Goal: Task Accomplishment & Management: Use online tool/utility

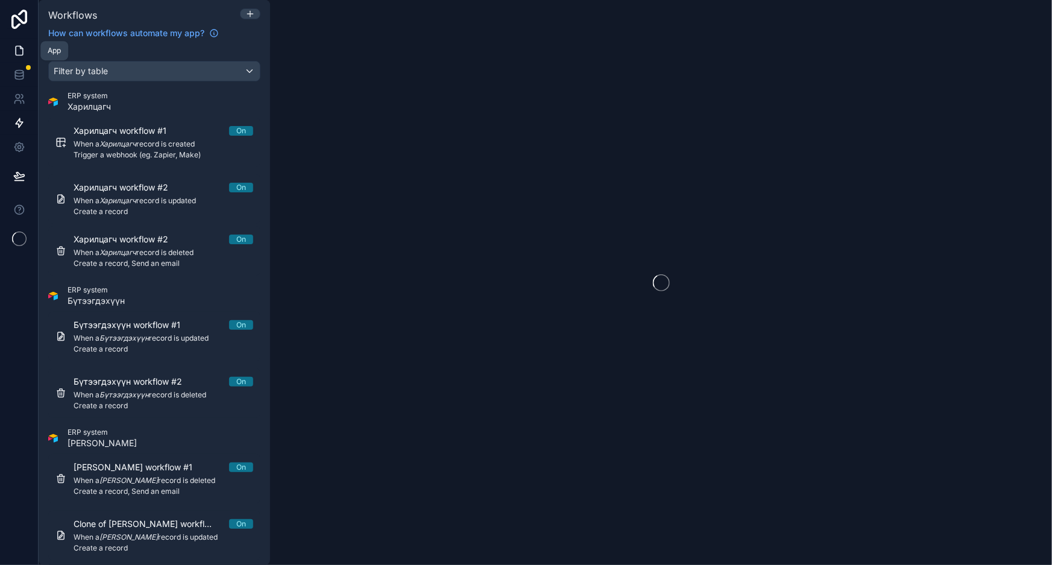
click at [20, 50] on icon at bounding box center [19, 51] width 12 height 12
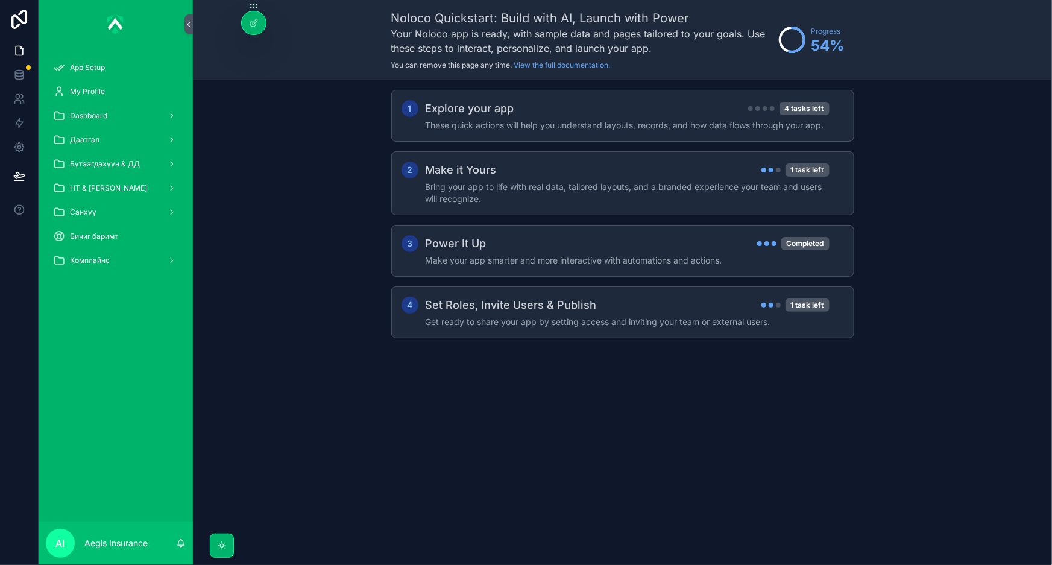
click at [776, 479] on div "Noloco Quickstart: Build with AI, Launch with Power Your Noloco app is ready, w…" at bounding box center [622, 282] width 859 height 565
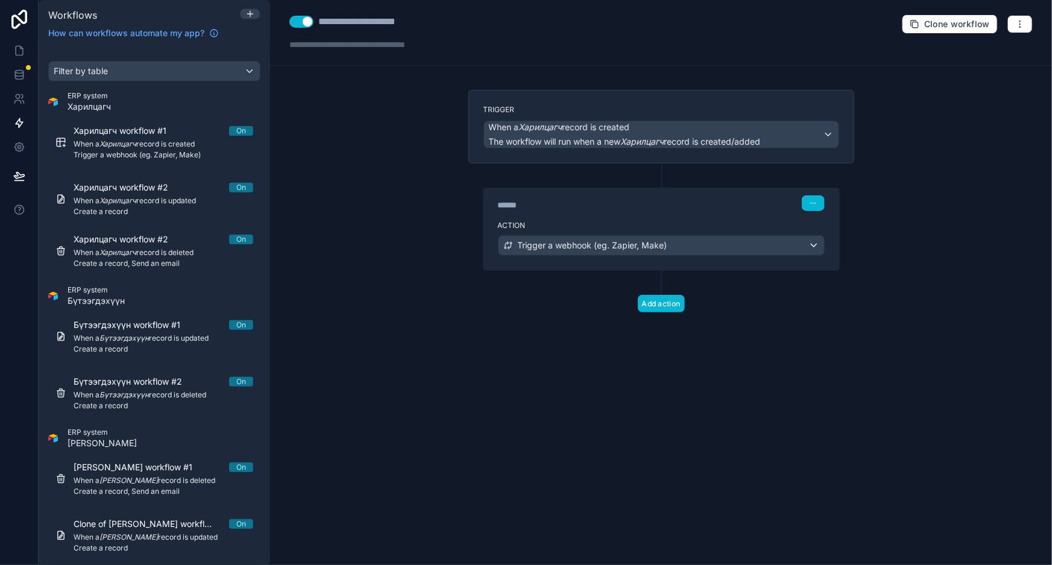
click at [420, 262] on div "**********" at bounding box center [661, 282] width 782 height 565
click at [905, 274] on div "**********" at bounding box center [661, 282] width 782 height 565
click at [945, 313] on div "**********" at bounding box center [661, 282] width 782 height 565
click at [16, 71] on icon at bounding box center [19, 72] width 8 height 3
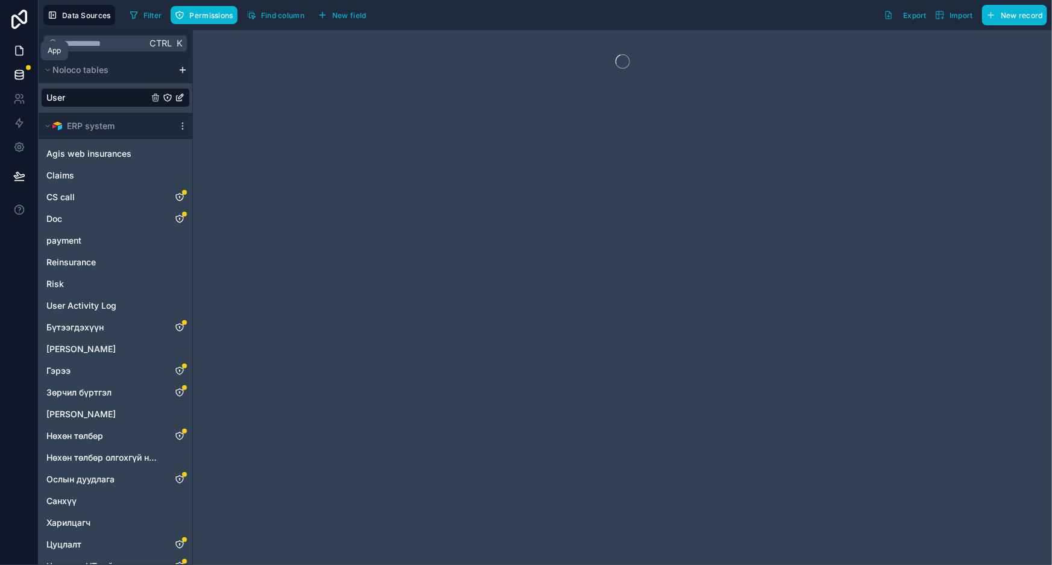
click at [21, 52] on icon at bounding box center [19, 51] width 12 height 12
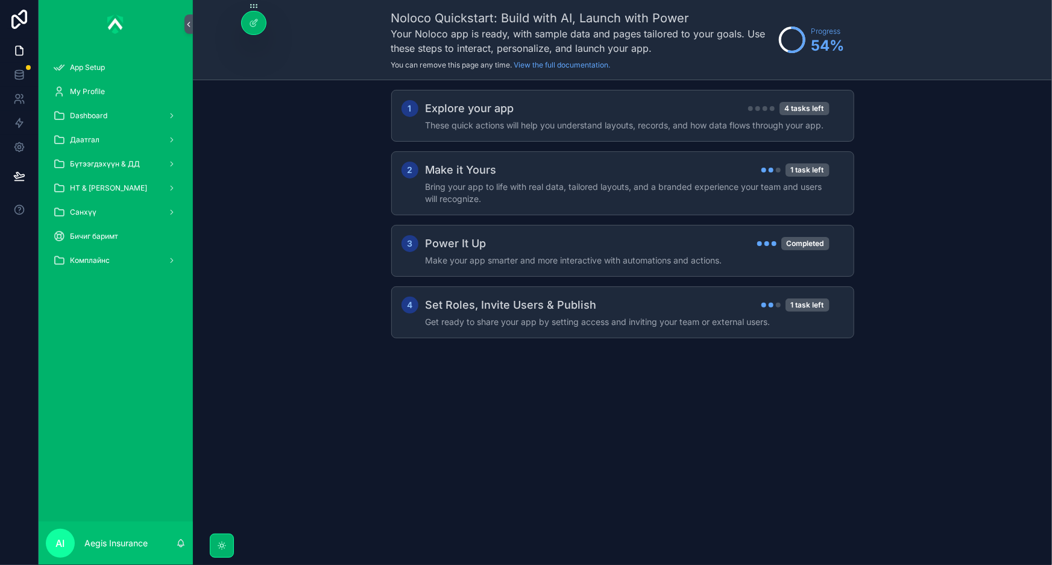
click at [314, 140] on div "1 Explore your app 4 tasks left These quick actions will help you understand la…" at bounding box center [622, 226] width 859 height 292
click at [111, 186] on span "НТ & [PERSON_NAME]" at bounding box center [108, 188] width 77 height 10
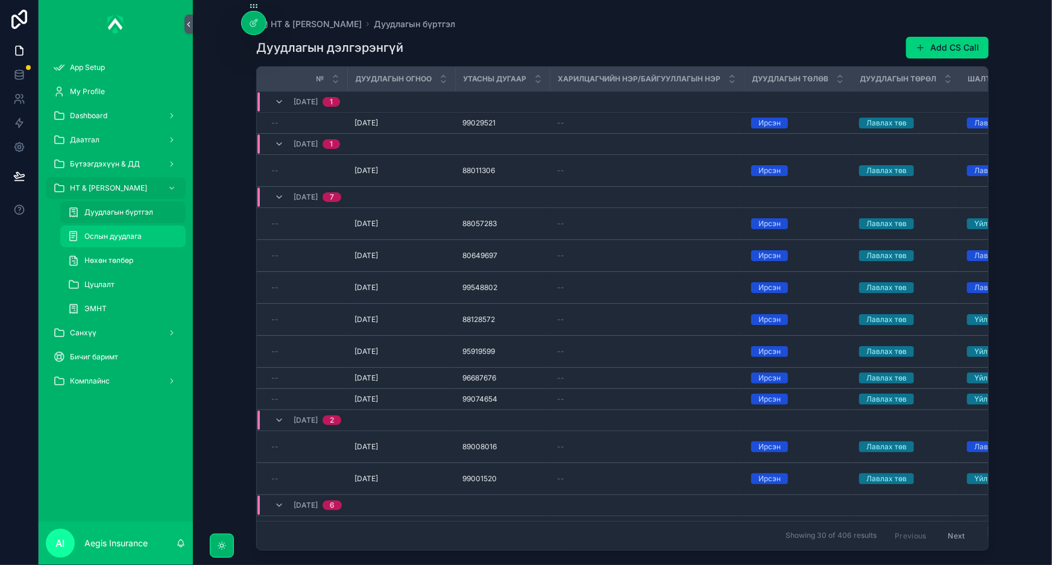
click at [120, 241] on div "Ослын дуудлага" at bounding box center [123, 236] width 111 height 19
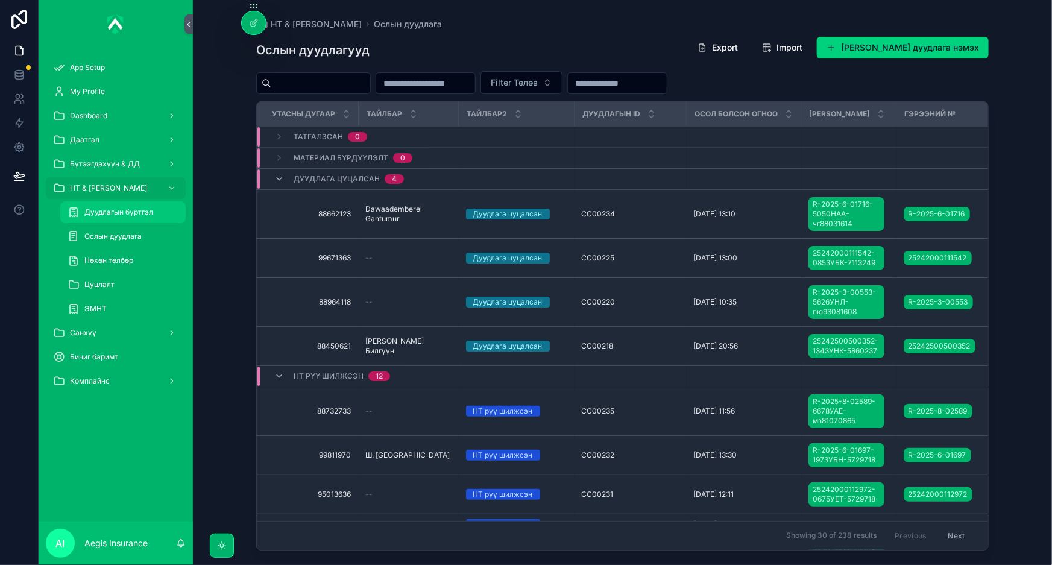
click at [154, 213] on div "Дуудлагын бүртгэл" at bounding box center [123, 212] width 111 height 19
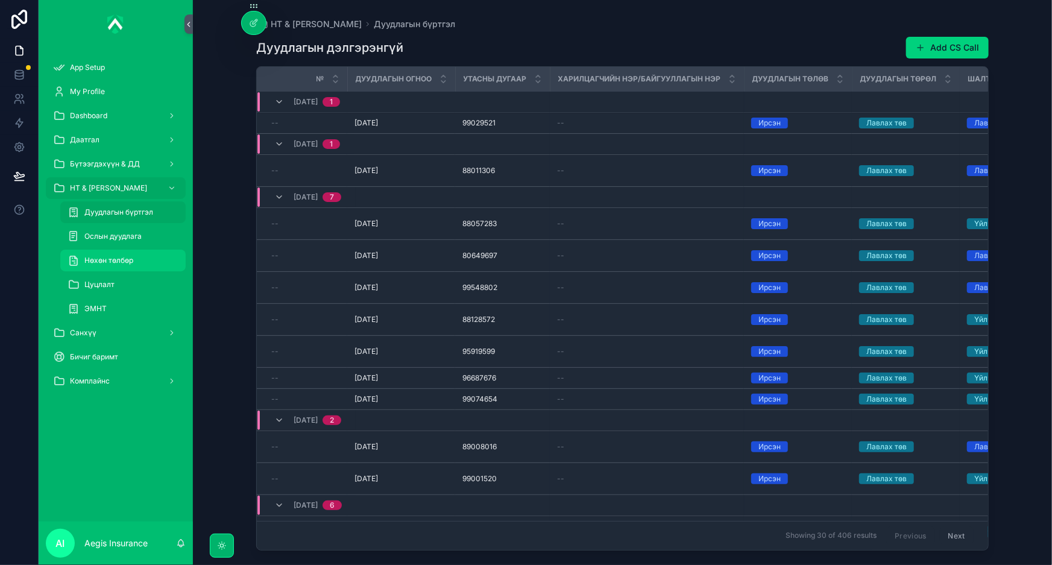
click at [141, 252] on div "Нөхөн төлбөр" at bounding box center [123, 260] width 111 height 19
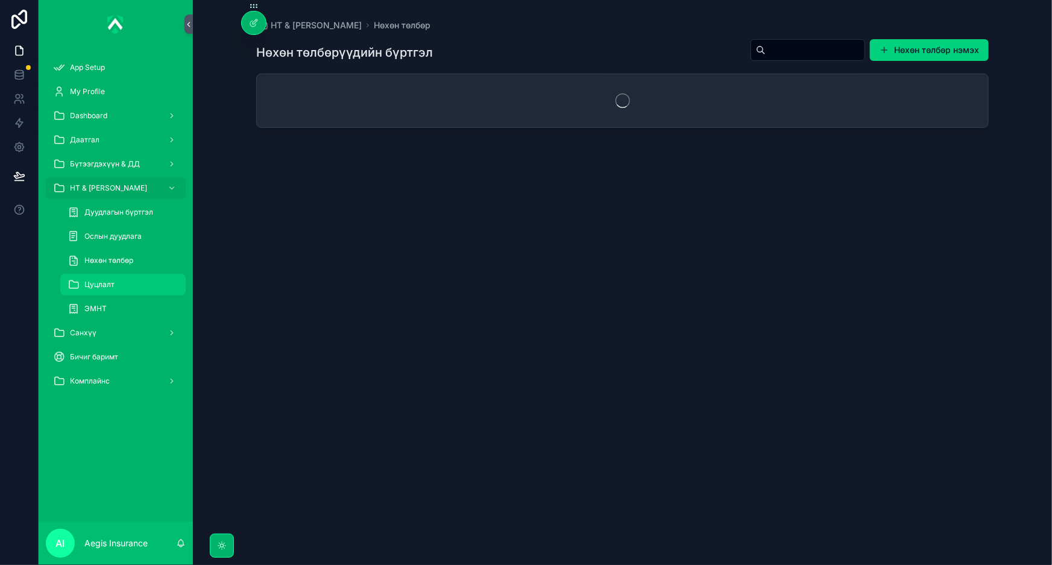
click at [129, 277] on div "Цуцлалт" at bounding box center [123, 284] width 111 height 19
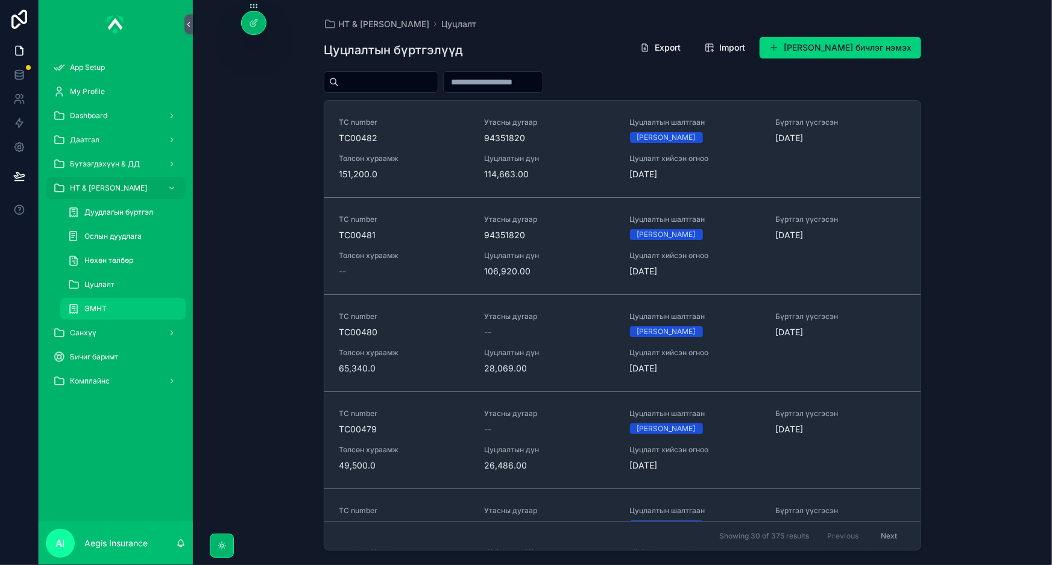
click at [122, 307] on div "ЭМНТ" at bounding box center [123, 308] width 111 height 19
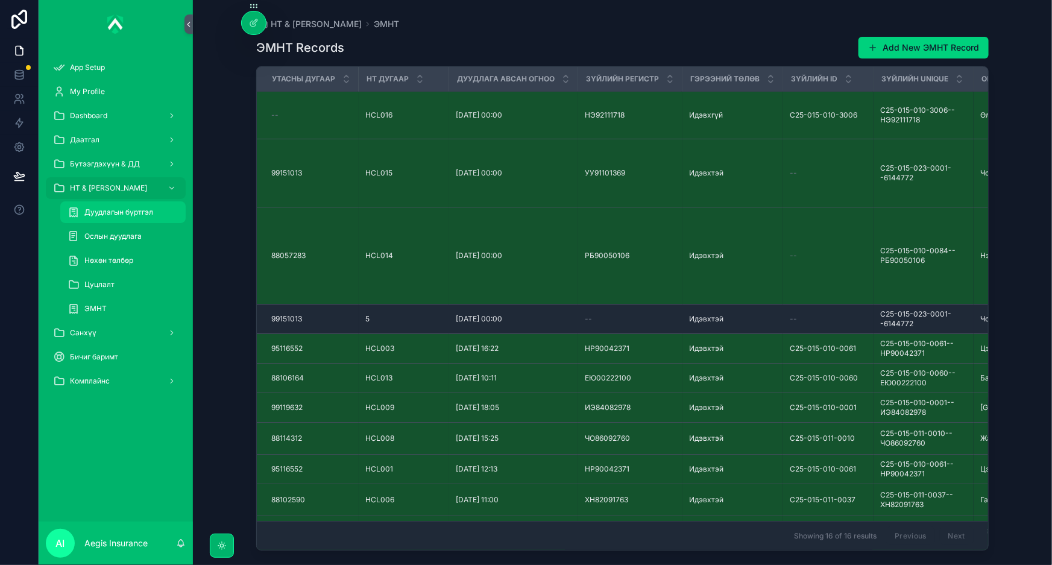
click at [110, 216] on span "Дуудлагын бүртгэл" at bounding box center [118, 212] width 69 height 10
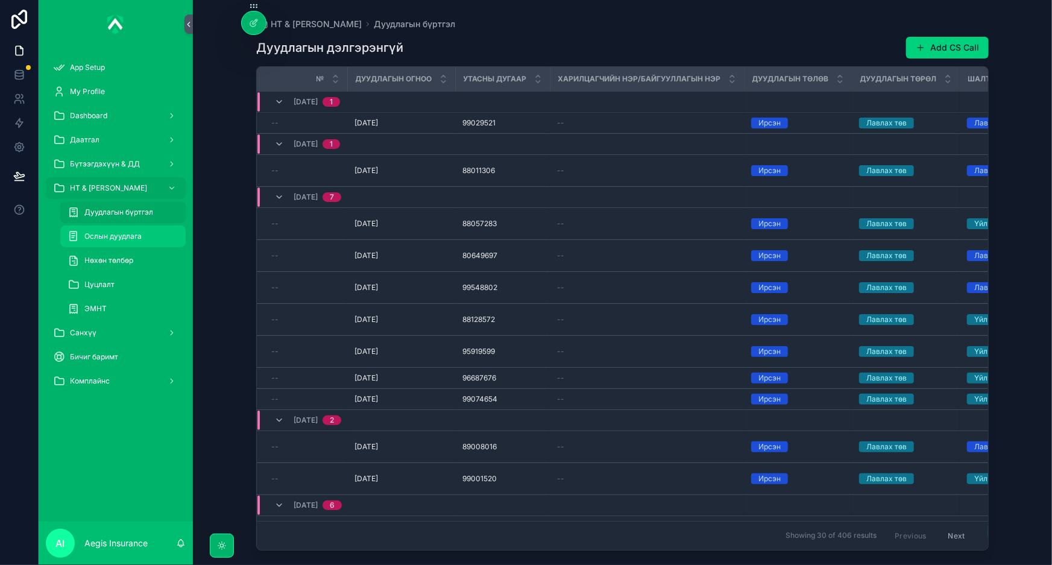
click at [116, 235] on span "Ослын дуудлага" at bounding box center [112, 237] width 57 height 10
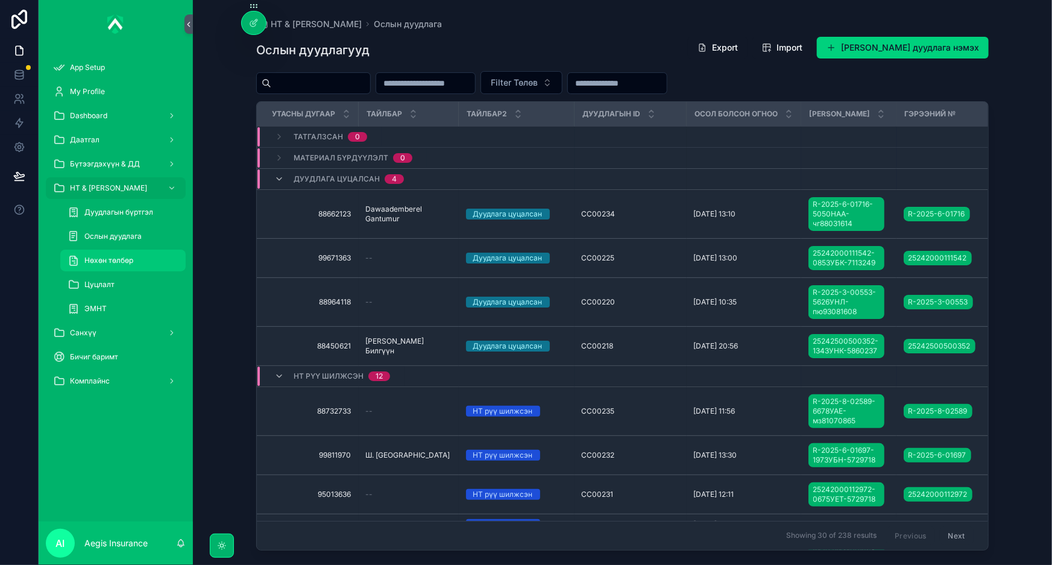
click at [109, 259] on span "Нөхөн төлбөр" at bounding box center [108, 261] width 49 height 10
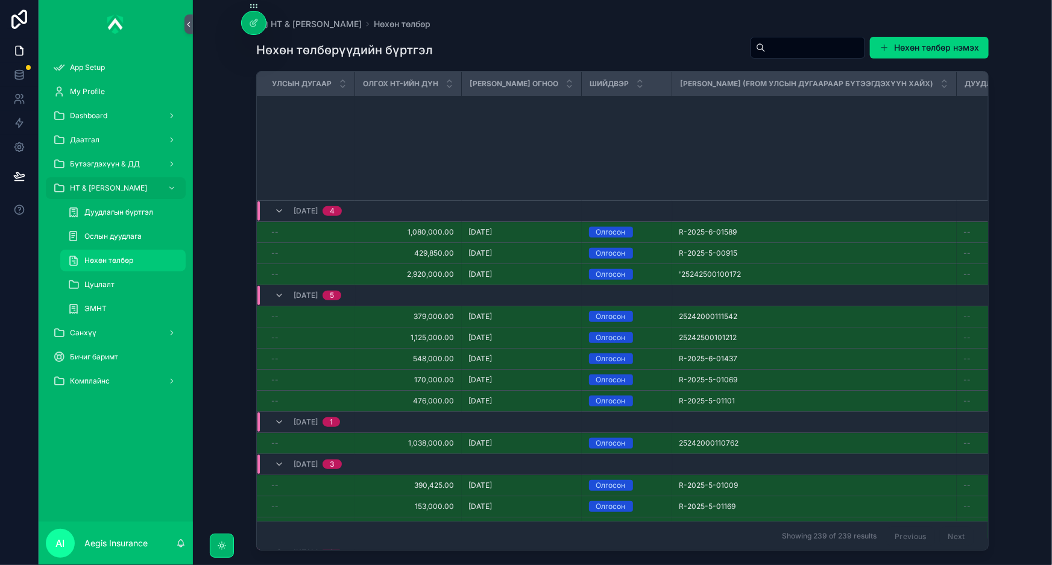
scroll to position [2969, 0]
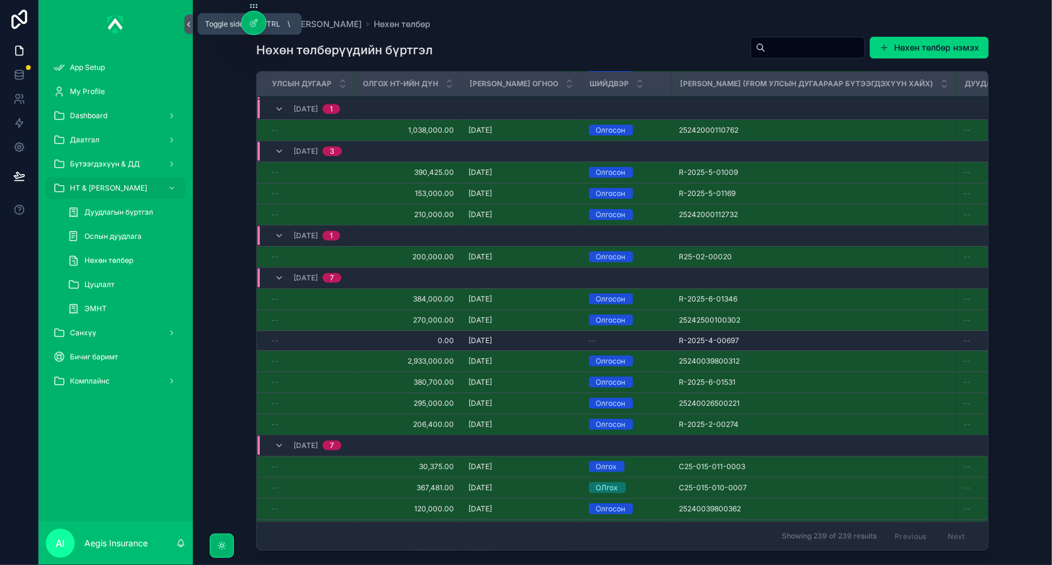
click at [191, 20] on icon "scrollable content" at bounding box center [189, 24] width 8 height 9
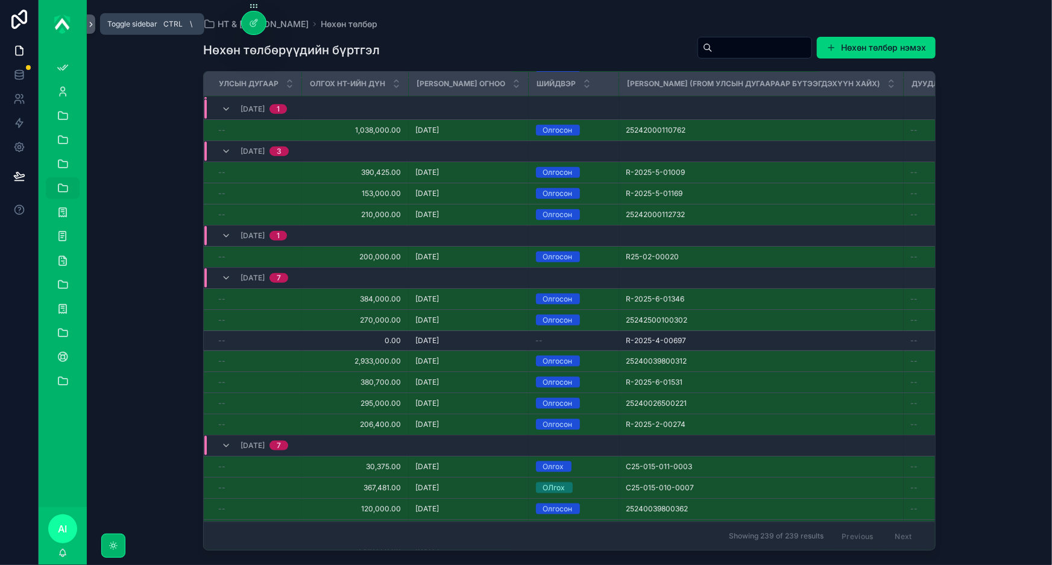
click at [90, 20] on icon "scrollable content" at bounding box center [91, 24] width 8 height 9
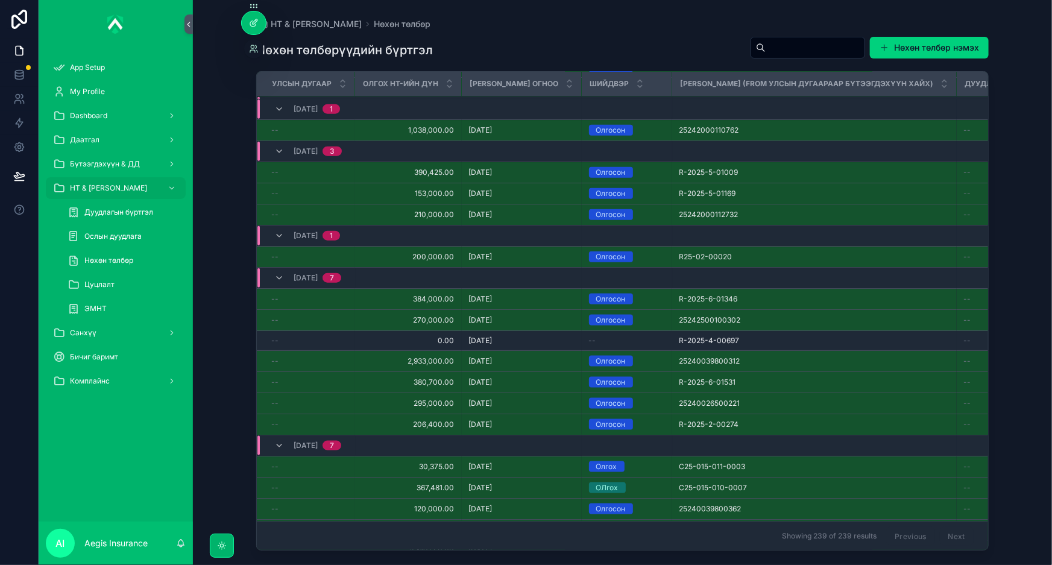
click at [251, 22] on icon at bounding box center [254, 23] width 10 height 10
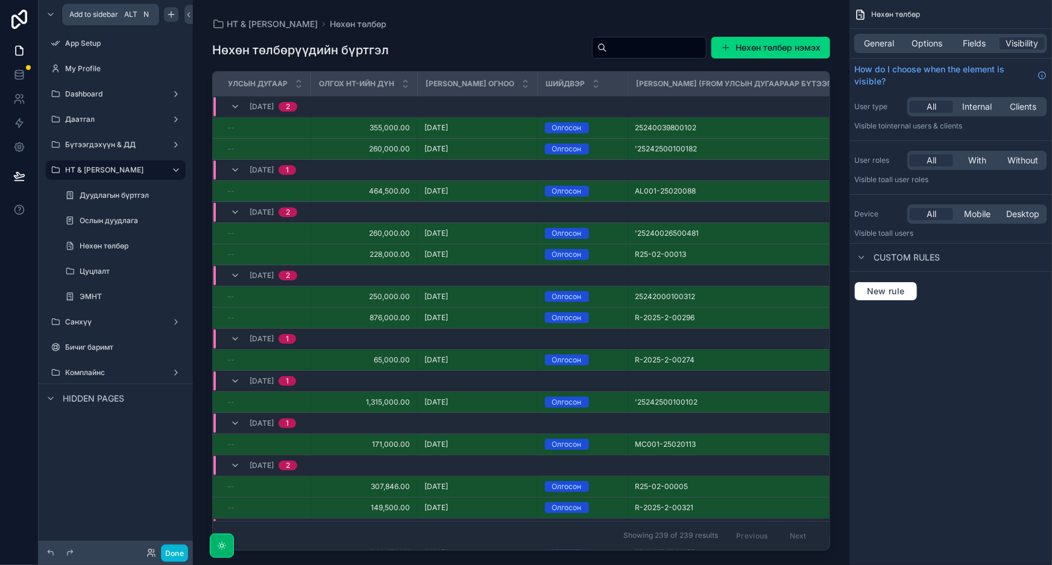
click at [172, 12] on icon "scrollable content" at bounding box center [171, 15] width 10 height 10
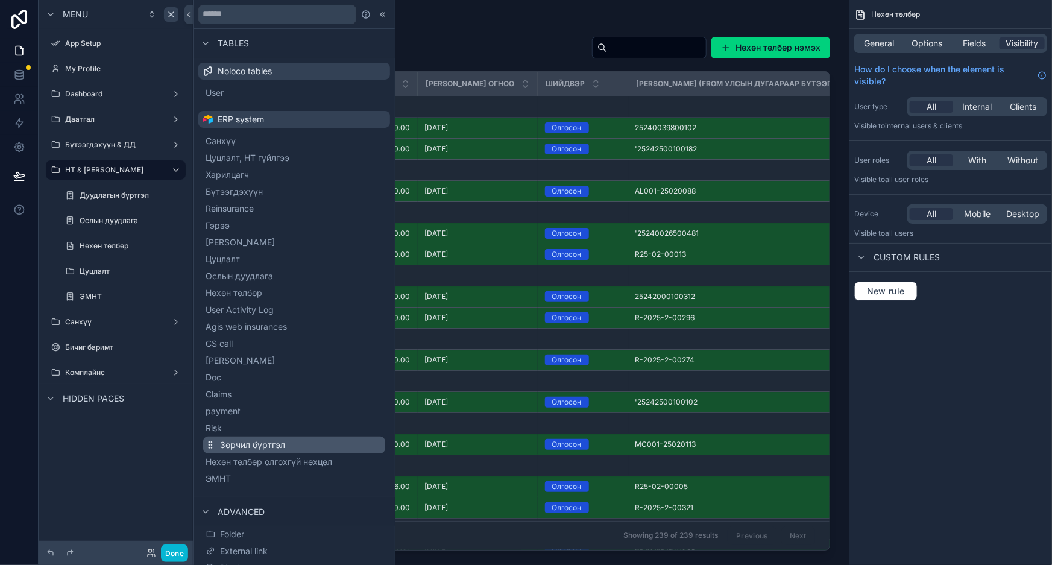
scroll to position [45, 0]
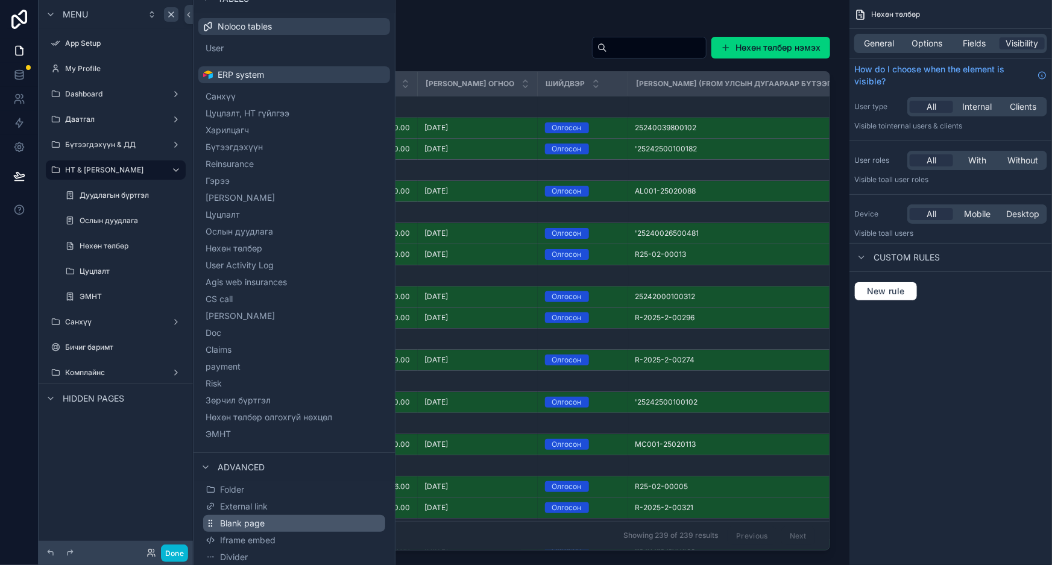
click at [241, 524] on span "Blank page" at bounding box center [242, 523] width 45 height 12
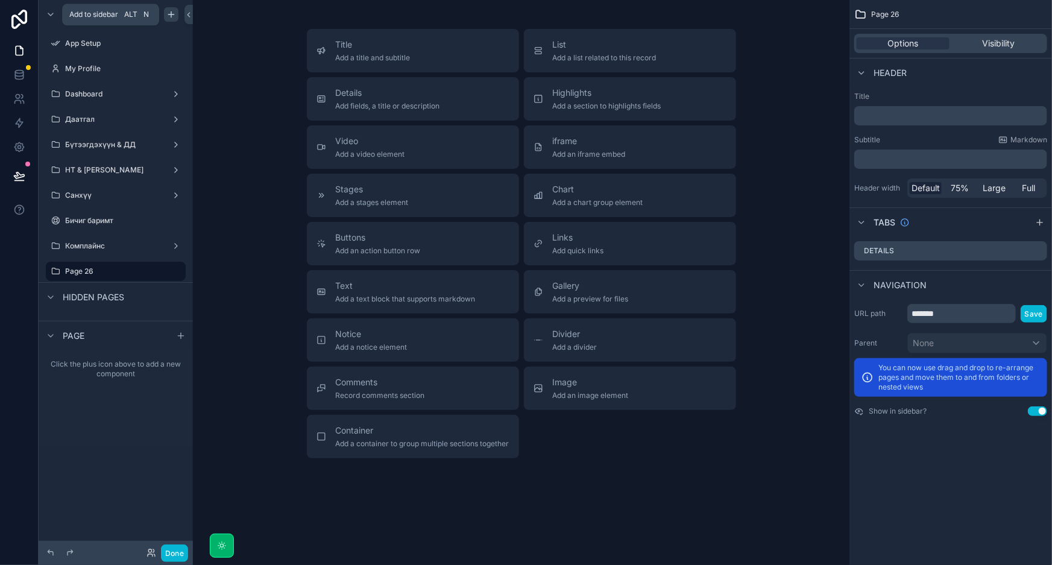
click at [170, 7] on div "scrollable content" at bounding box center [171, 14] width 14 height 14
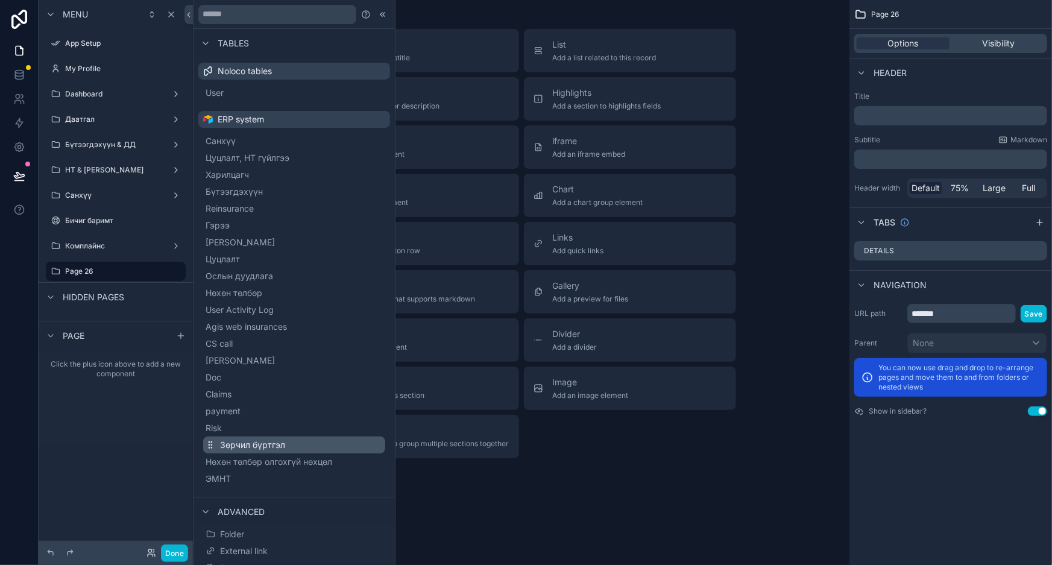
scroll to position [45, 0]
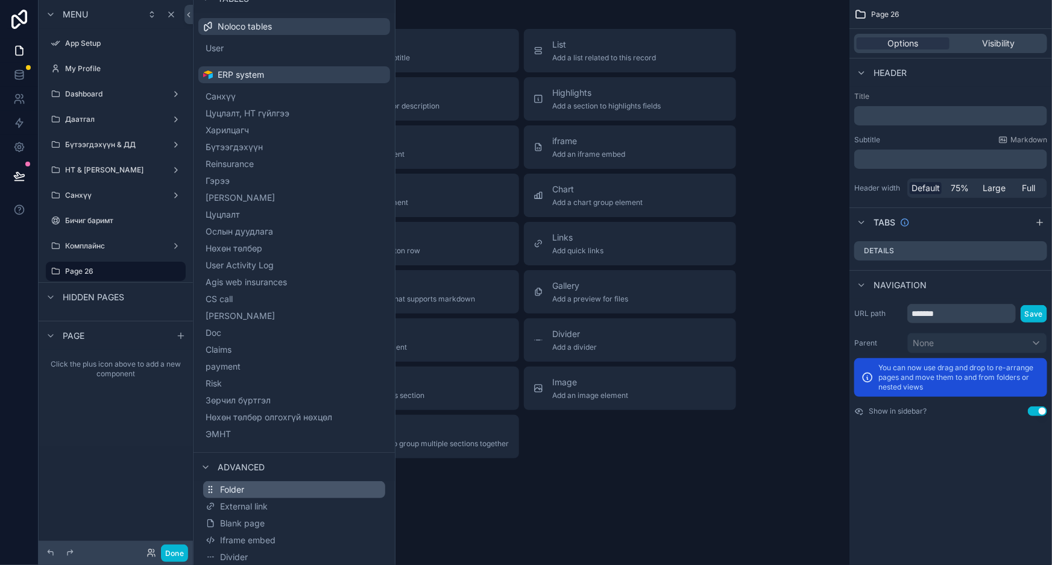
click at [249, 491] on button "Folder" at bounding box center [294, 489] width 182 height 17
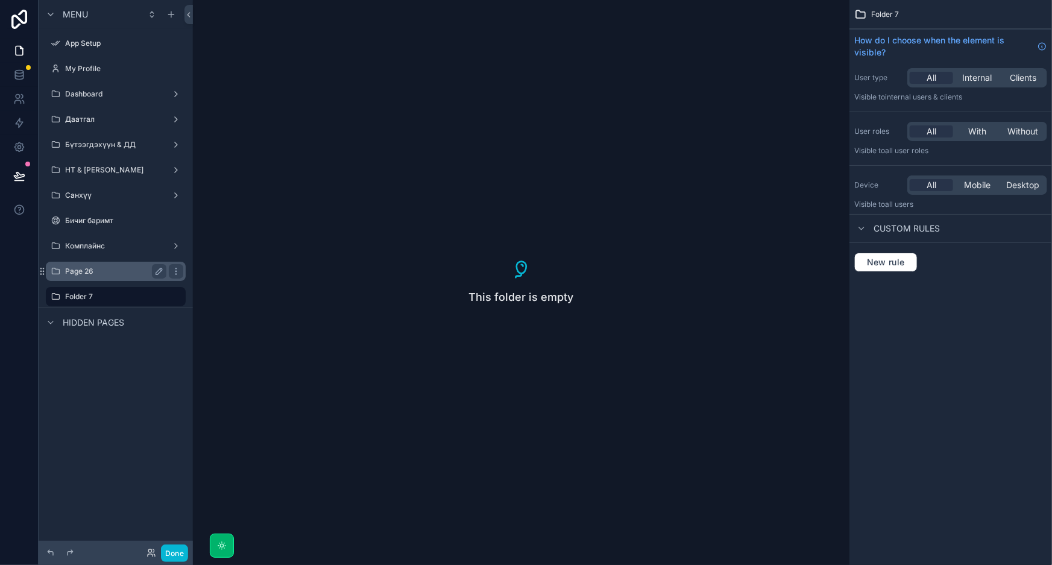
click at [75, 271] on label "Page 26" at bounding box center [113, 272] width 96 height 10
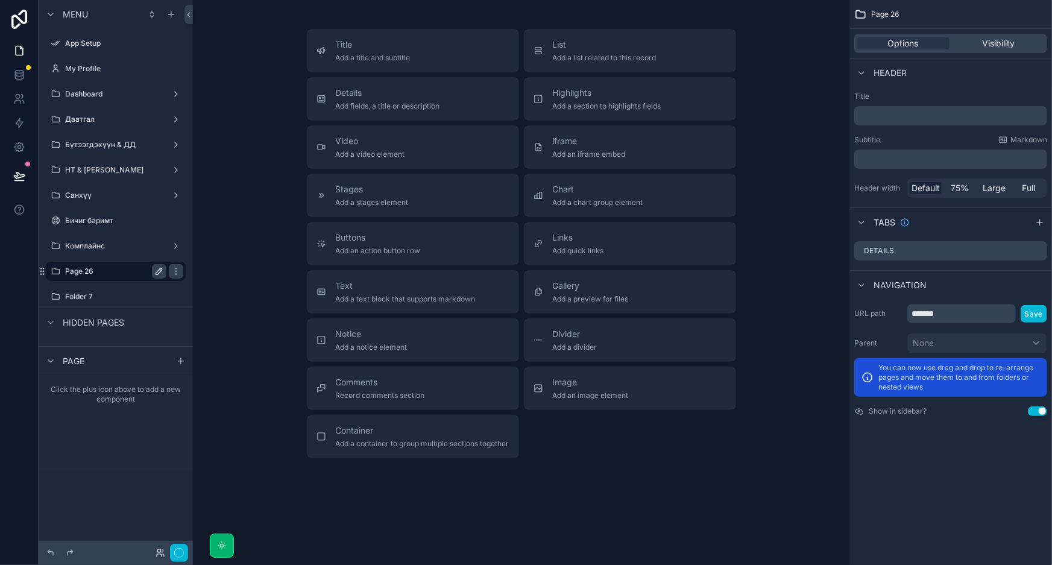
click at [155, 273] on icon "scrollable content" at bounding box center [159, 272] width 10 height 10
click at [181, 273] on div "scrollable content" at bounding box center [176, 271] width 14 height 14
click at [215, 276] on span "Remove" at bounding box center [231, 280] width 32 height 12
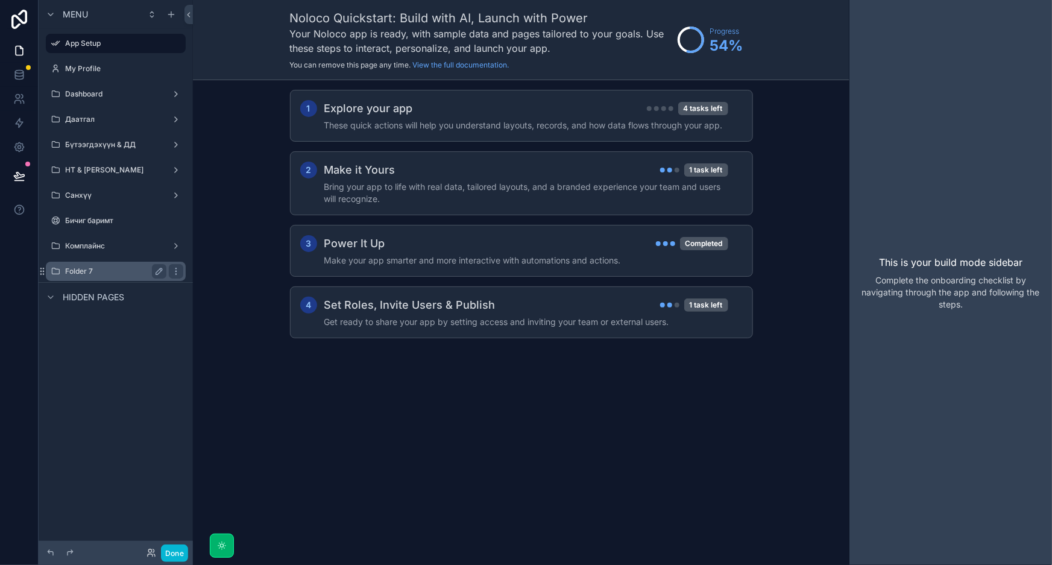
click at [96, 274] on label "Folder 7" at bounding box center [113, 272] width 96 height 10
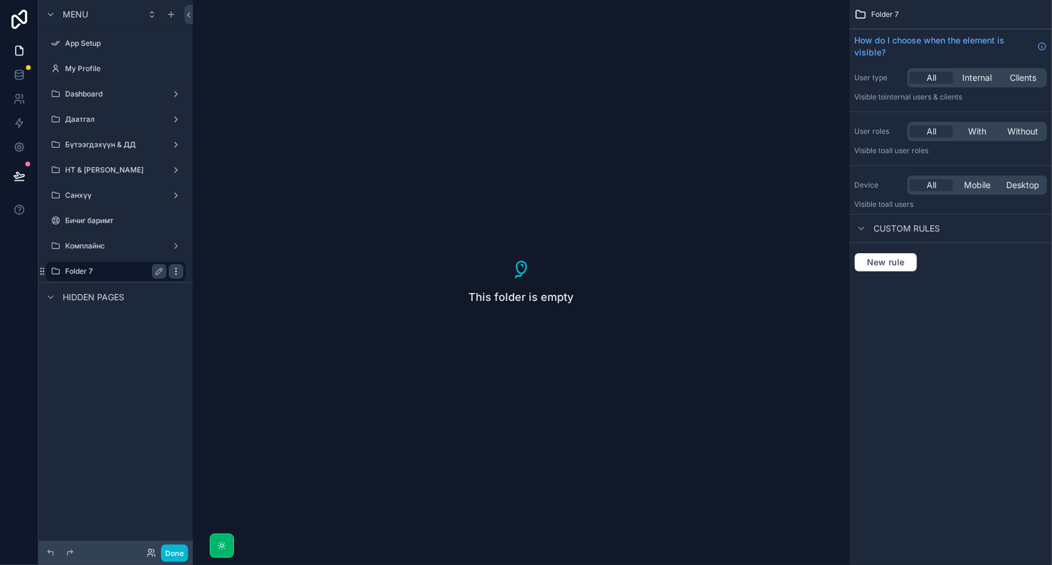
click at [177, 275] on icon "scrollable content" at bounding box center [176, 272] width 10 height 10
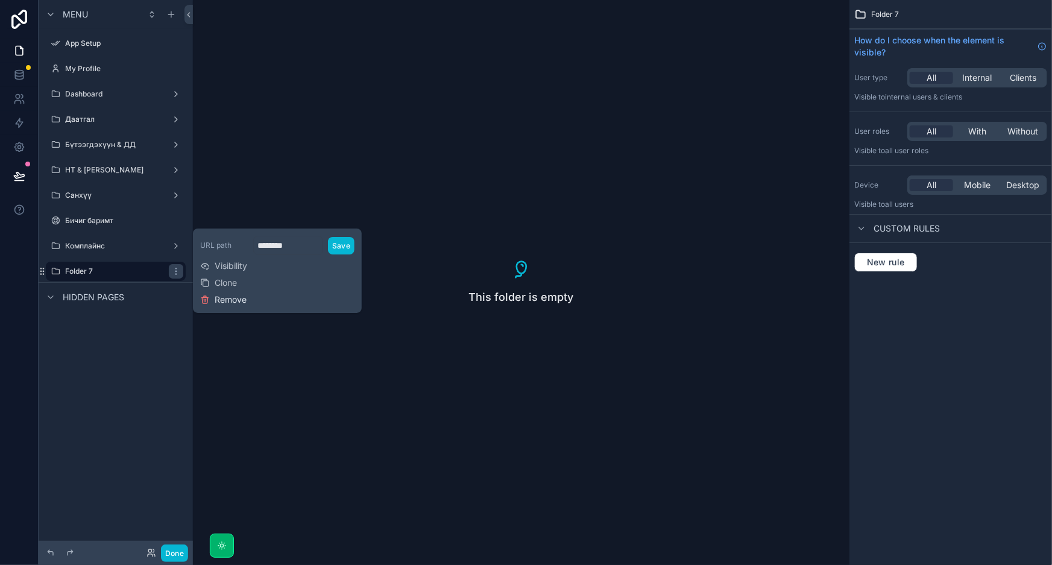
drag, startPoint x: 220, startPoint y: 307, endPoint x: 227, endPoint y: 297, distance: 12.4
click at [220, 307] on div "URL path ******** Save Visibility Clone Remove" at bounding box center [277, 270] width 154 height 75
click at [227, 297] on span "Remove" at bounding box center [231, 300] width 32 height 12
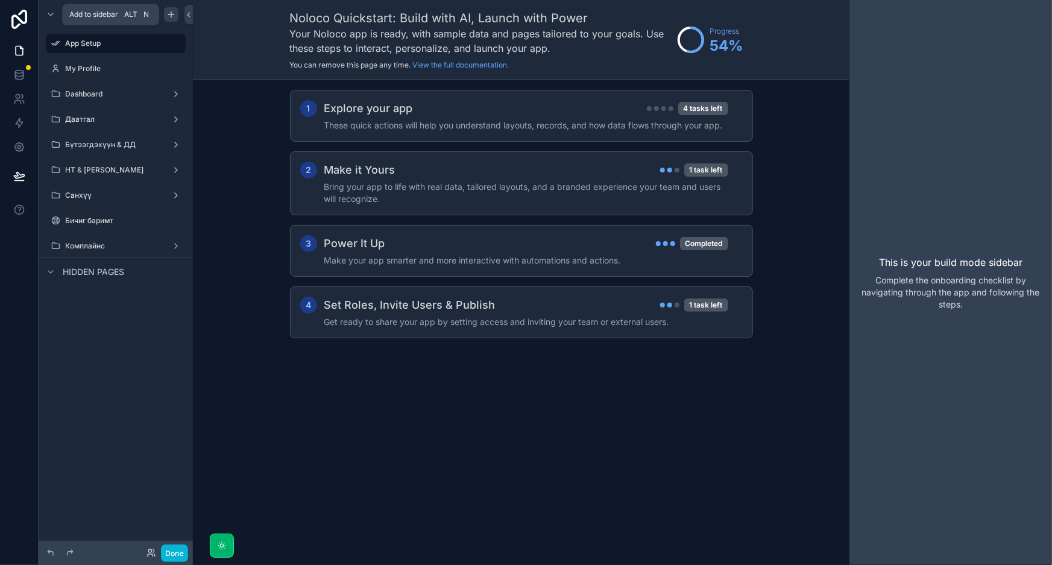
click at [171, 13] on icon "scrollable content" at bounding box center [171, 13] width 0 height 5
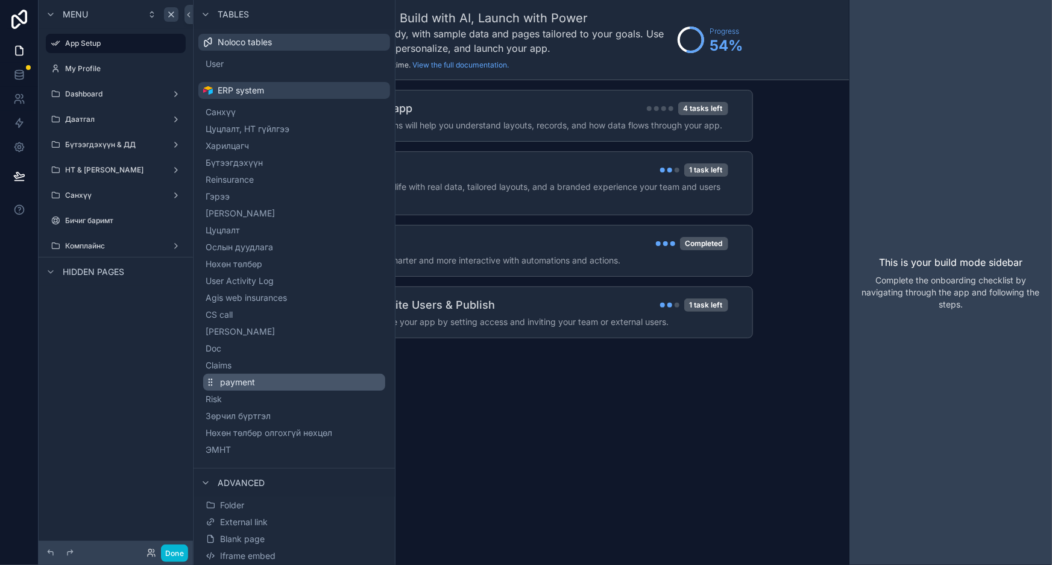
scroll to position [45, 0]
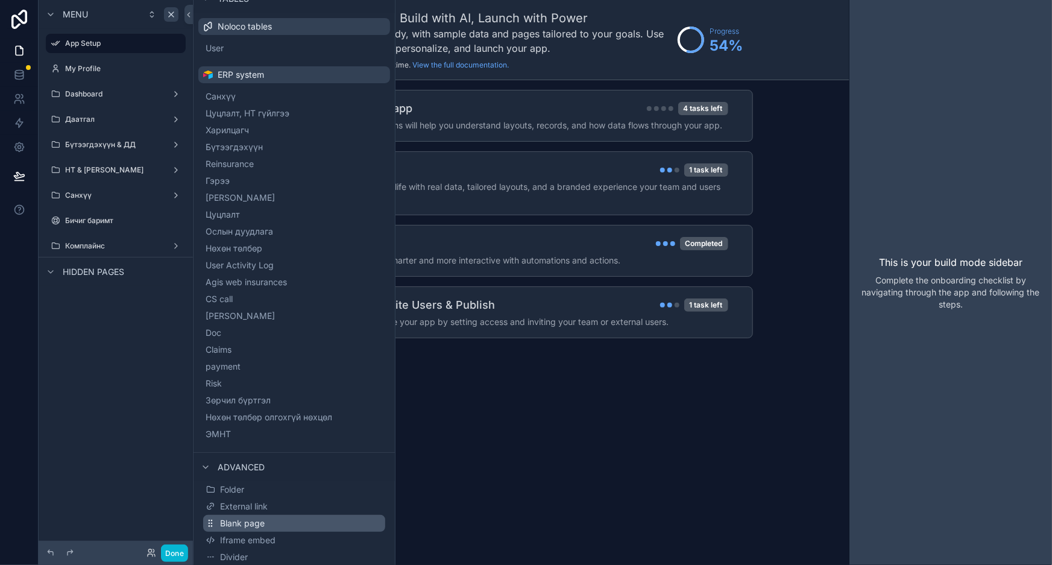
click at [262, 521] on span "Blank page" at bounding box center [242, 523] width 45 height 12
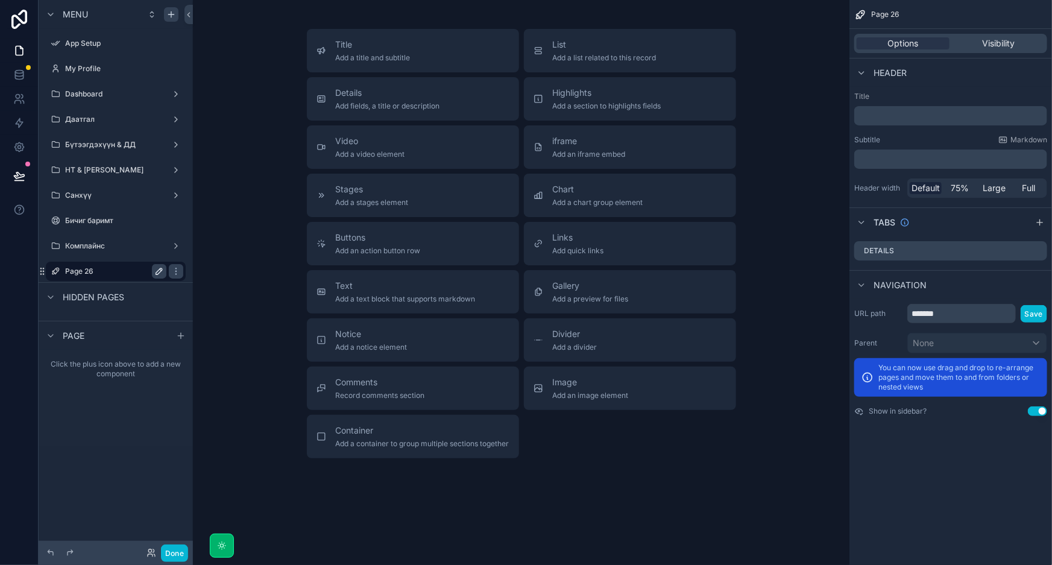
click at [164, 270] on button "scrollable content" at bounding box center [159, 271] width 14 height 14
click at [138, 270] on input "*******" at bounding box center [106, 271] width 82 height 14
type input "*"
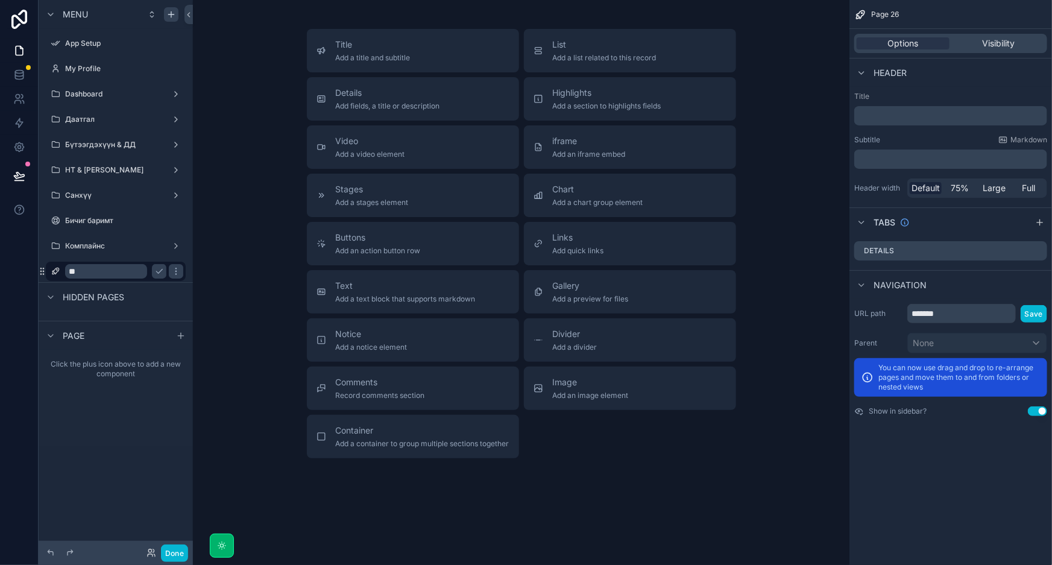
type input "*"
type input "**********"
click at [163, 273] on icon "scrollable content" at bounding box center [159, 272] width 10 height 10
click at [353, 51] on div "Title Add a title and subtitle" at bounding box center [373, 51] width 75 height 24
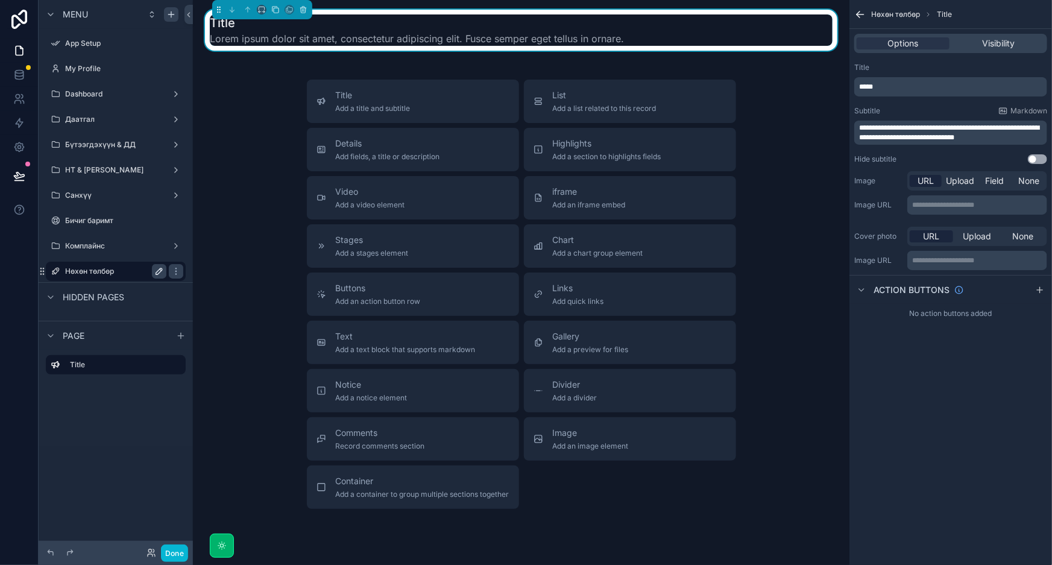
click at [947, 88] on p "*****" at bounding box center [952, 87] width 186 height 10
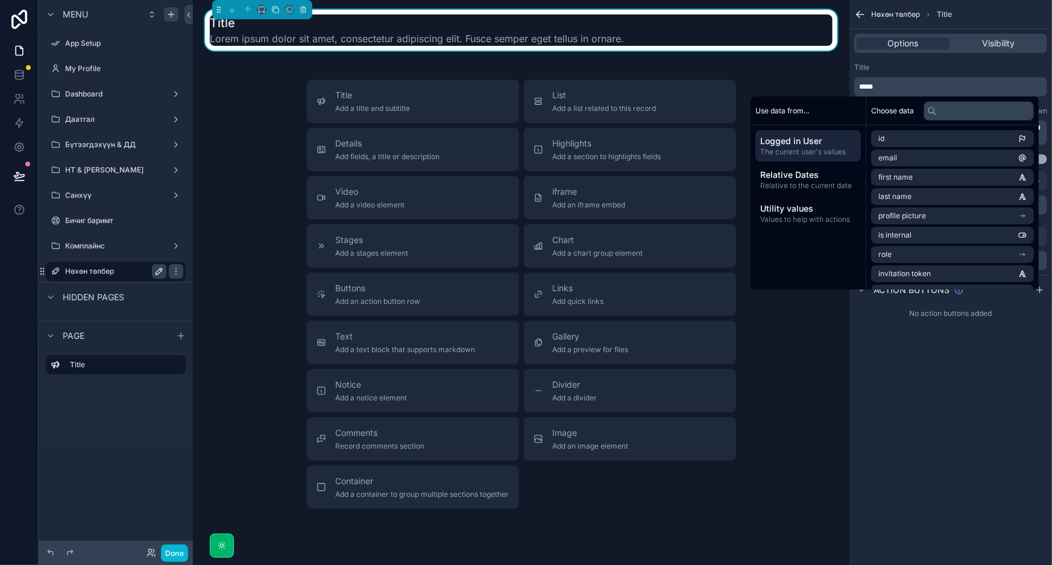
click at [947, 88] on p "*****" at bounding box center [952, 87] width 186 height 10
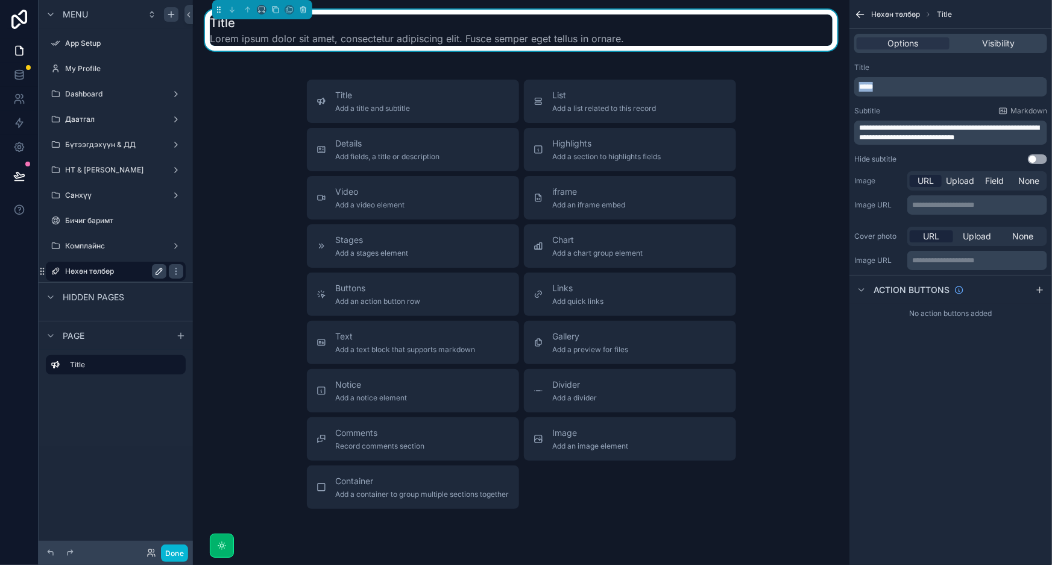
click at [947, 88] on p "*****" at bounding box center [952, 87] width 186 height 10
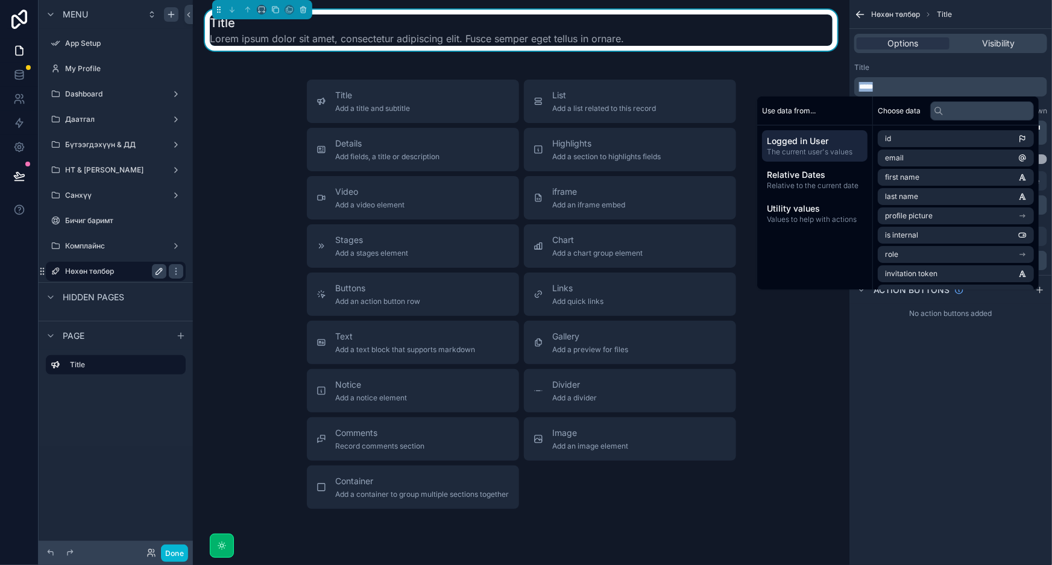
click at [947, 88] on p "*****" at bounding box center [952, 87] width 186 height 10
click at [788, 357] on div "Title Add a title and subtitle List Add a list related to this record Details A…" at bounding box center [521, 294] width 637 height 429
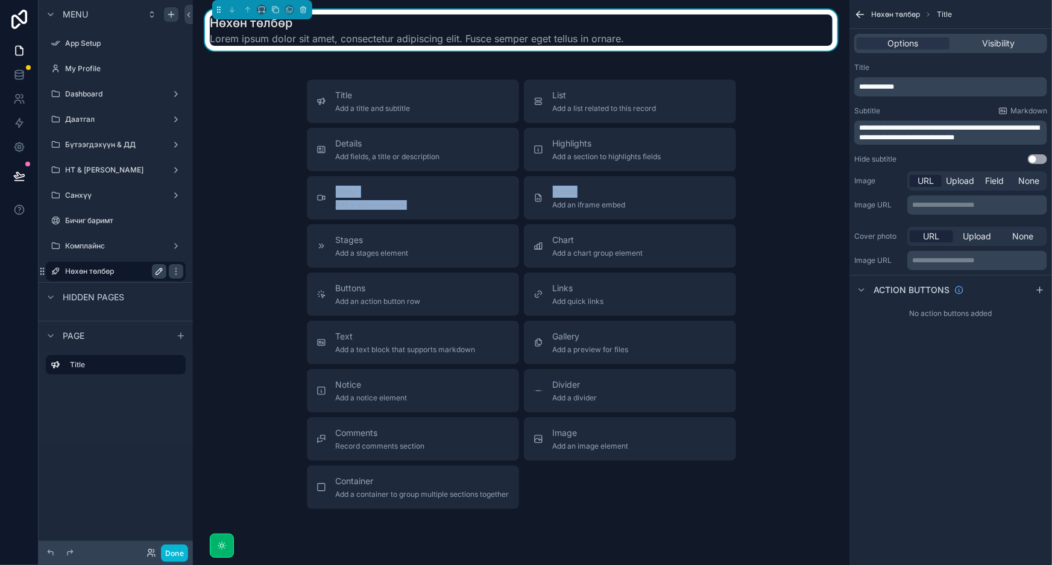
click at [778, 174] on div "Title Add a title and subtitle List Add a list related to this record Details A…" at bounding box center [521, 294] width 637 height 429
click at [606, 254] on span "Add a chart group element" at bounding box center [598, 253] width 90 height 10
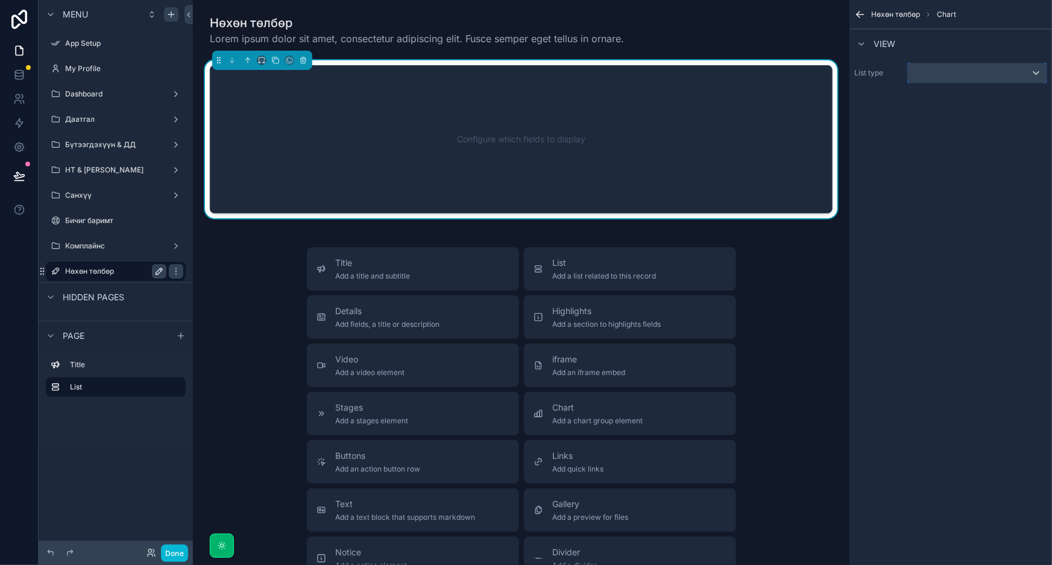
click at [997, 65] on div "scrollable content" at bounding box center [977, 72] width 139 height 19
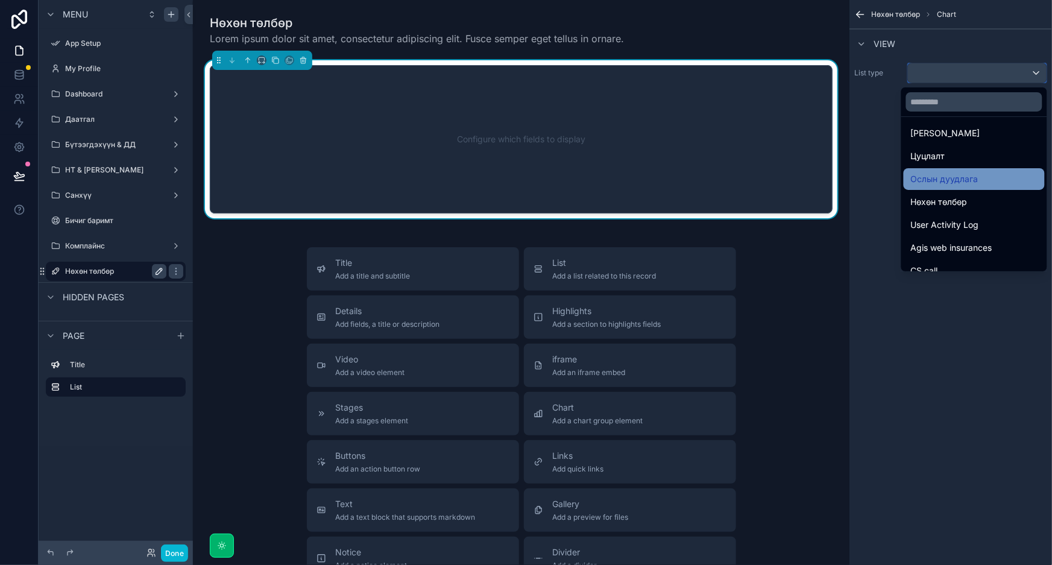
scroll to position [219, 0]
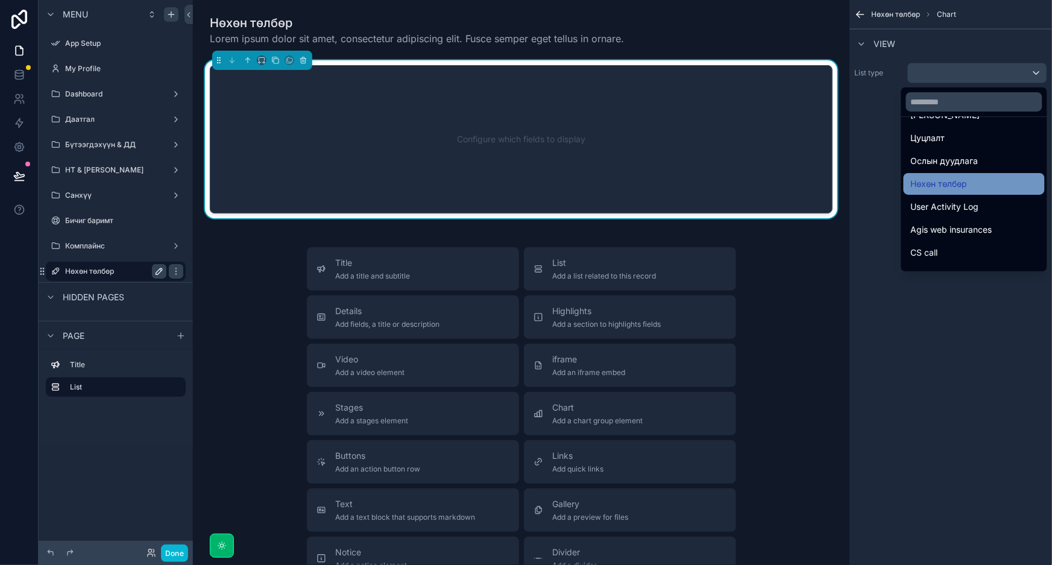
click at [959, 183] on span "Нөхөн төлбөр" at bounding box center [939, 184] width 57 height 14
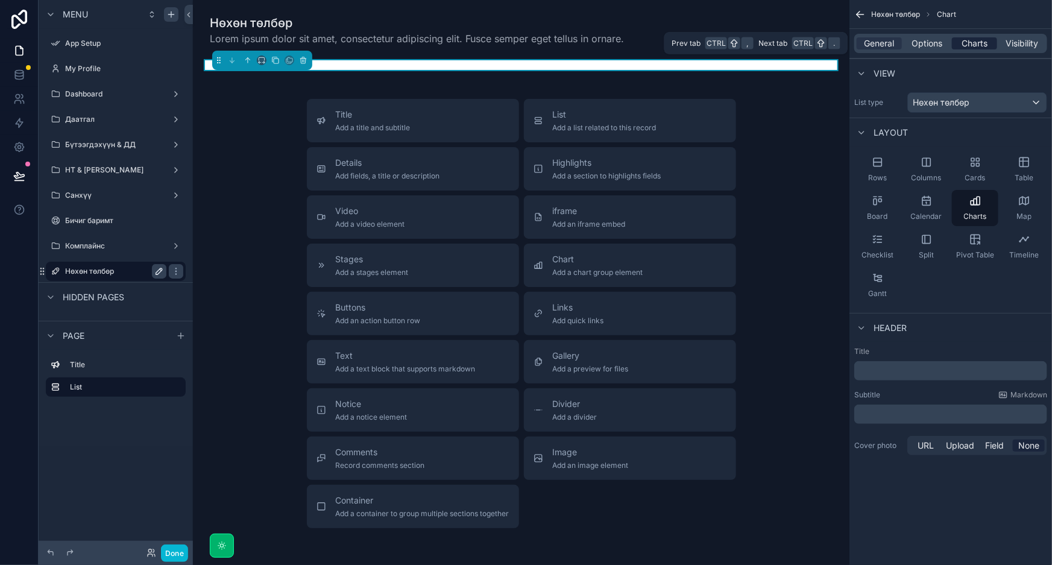
click at [973, 41] on span "Charts" at bounding box center [975, 43] width 26 height 12
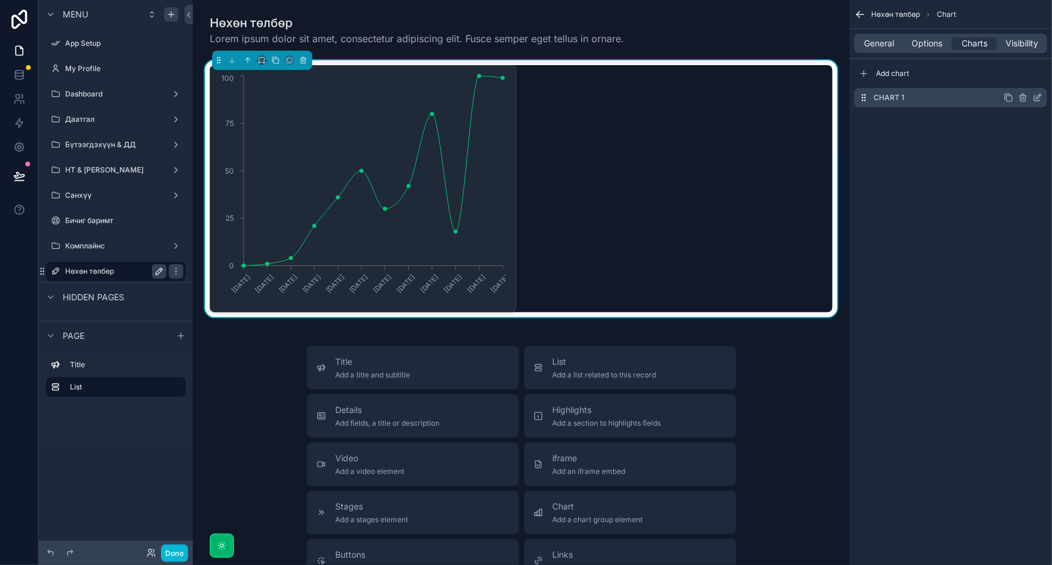
click at [1036, 96] on icon "scrollable content" at bounding box center [1038, 98] width 10 height 10
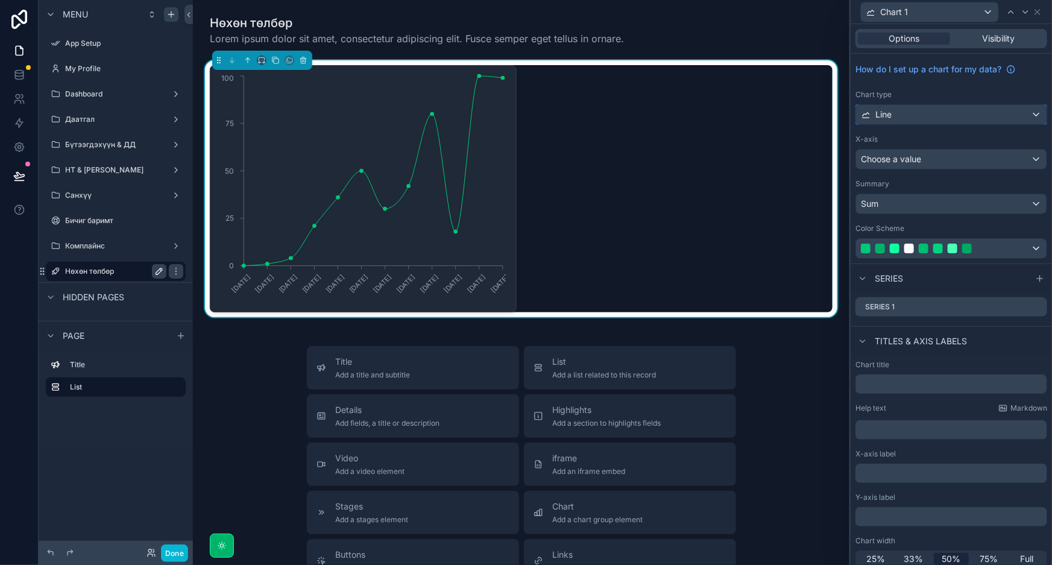
click at [926, 110] on div "Line" at bounding box center [951, 114] width 191 height 19
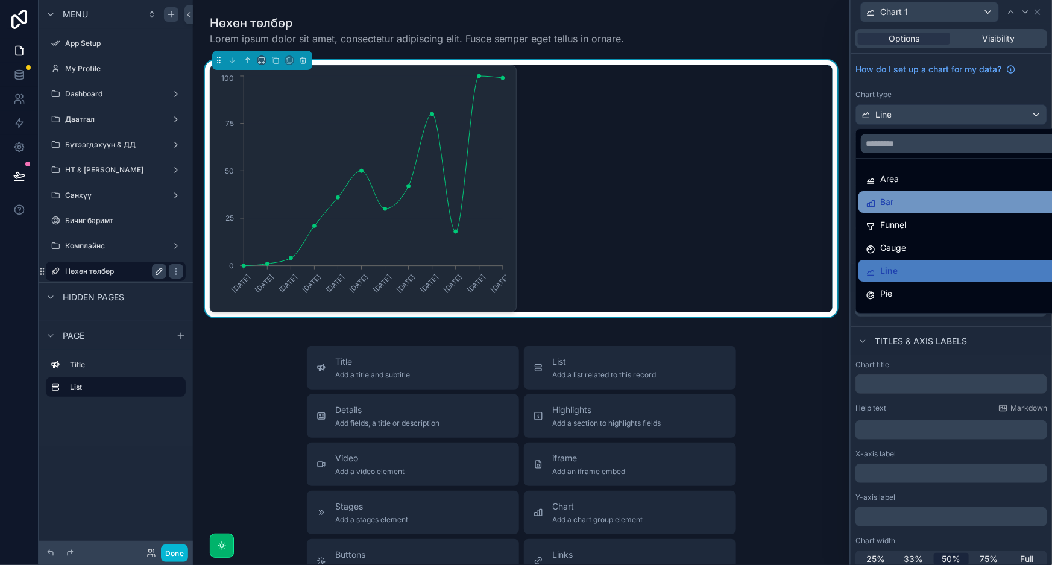
click at [905, 203] on div "Bar" at bounding box center [961, 202] width 191 height 14
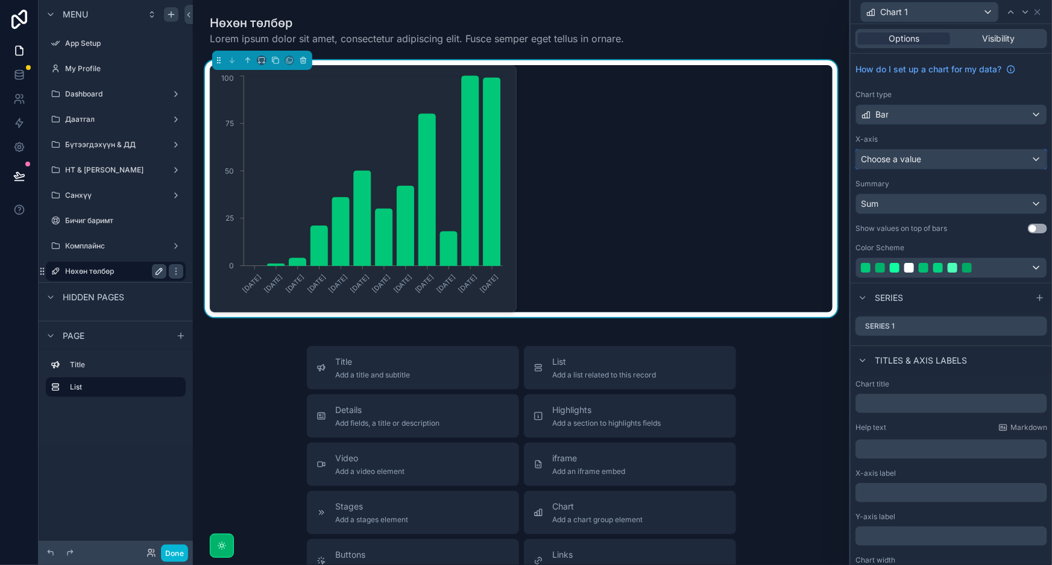
click at [938, 159] on div "Choose a value" at bounding box center [951, 159] width 191 height 19
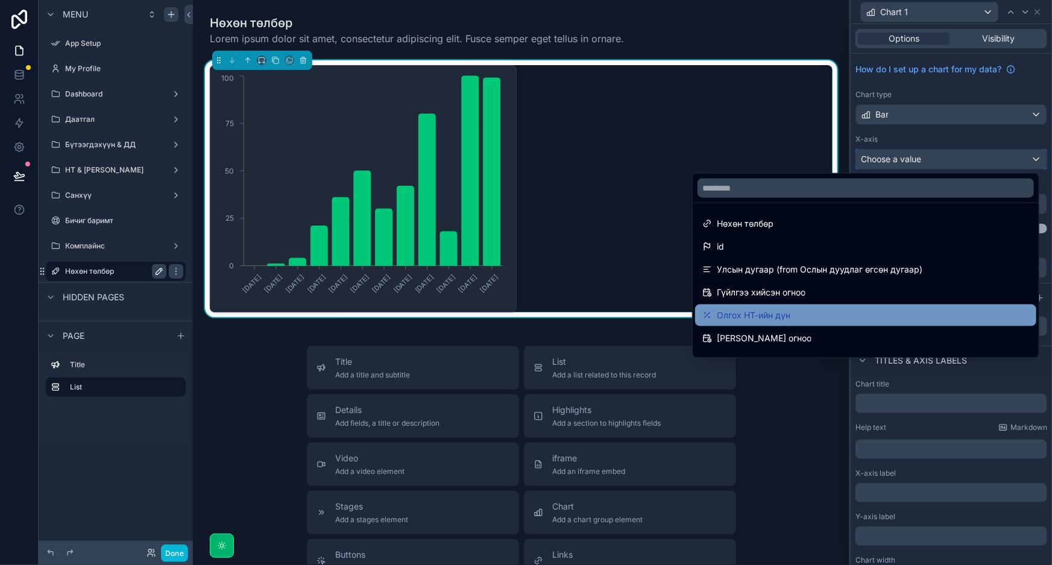
scroll to position [54, 0]
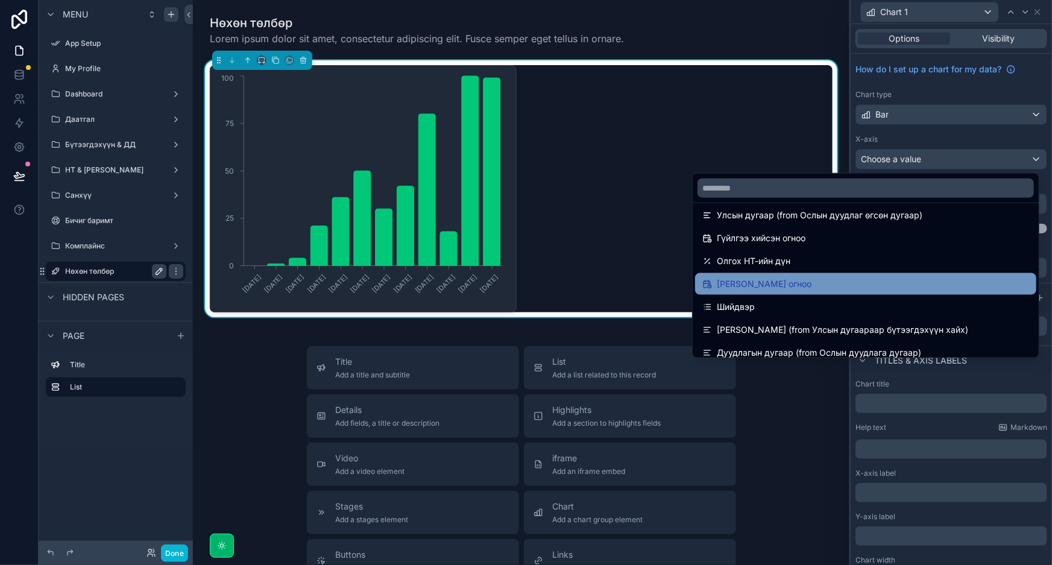
click at [803, 280] on span "[PERSON_NAME] огноо" at bounding box center [764, 284] width 95 height 14
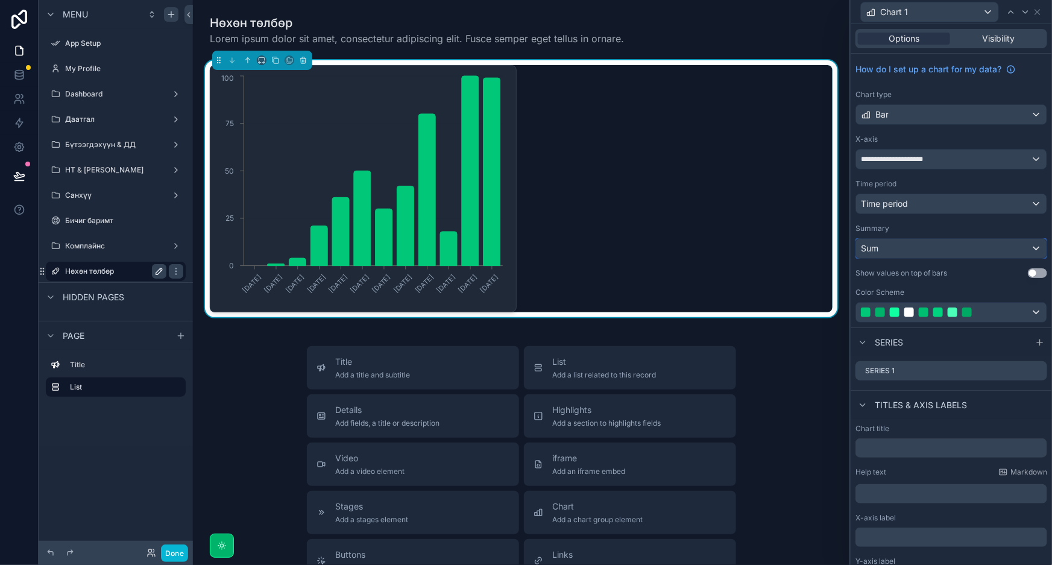
click at [973, 251] on div "Sum" at bounding box center [951, 248] width 191 height 19
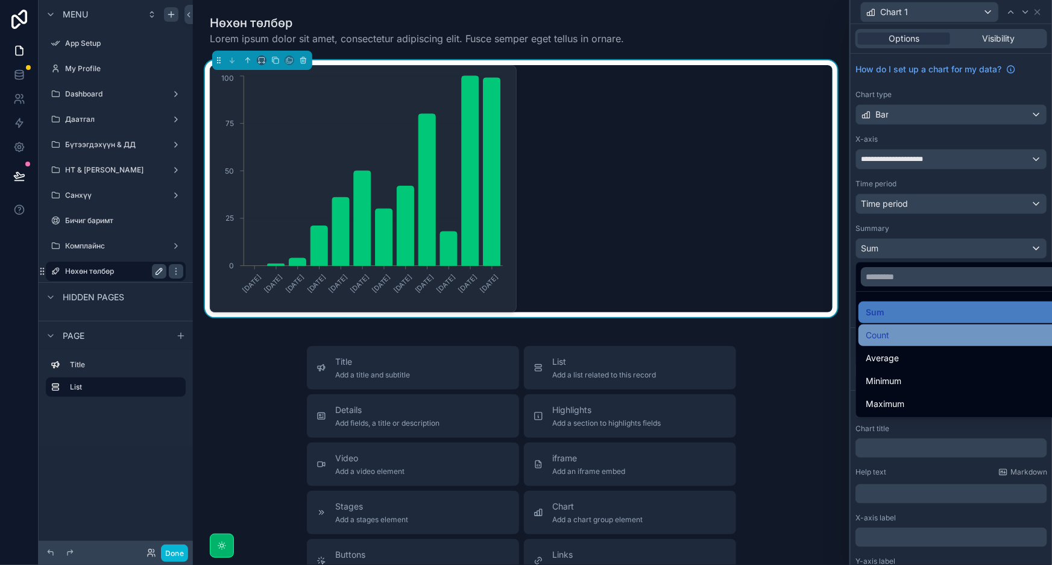
click at [903, 332] on div "Count" at bounding box center [961, 335] width 191 height 14
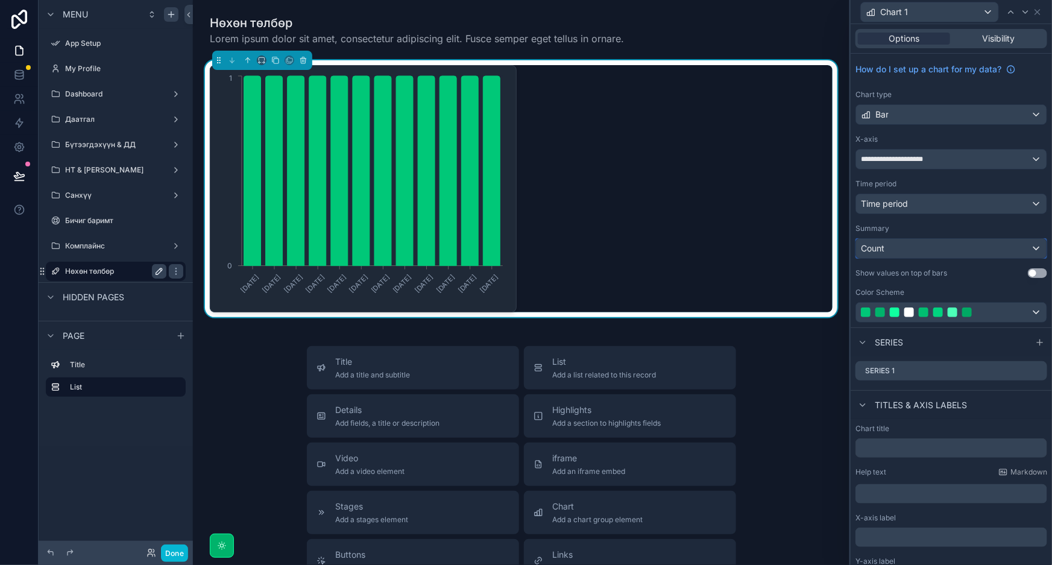
click at [936, 248] on div "Count" at bounding box center [951, 248] width 191 height 19
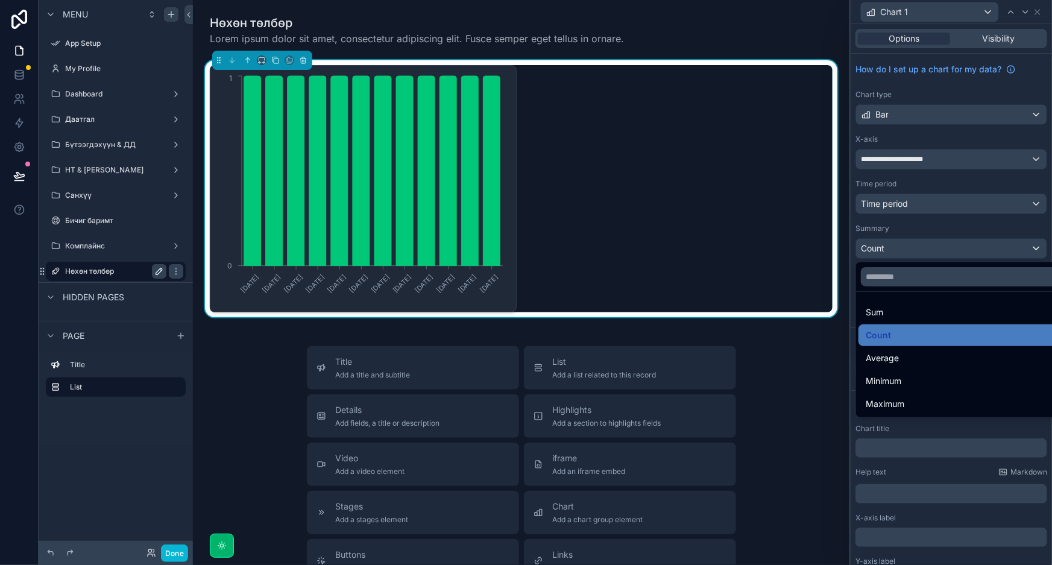
click at [959, 210] on div at bounding box center [951, 282] width 201 height 565
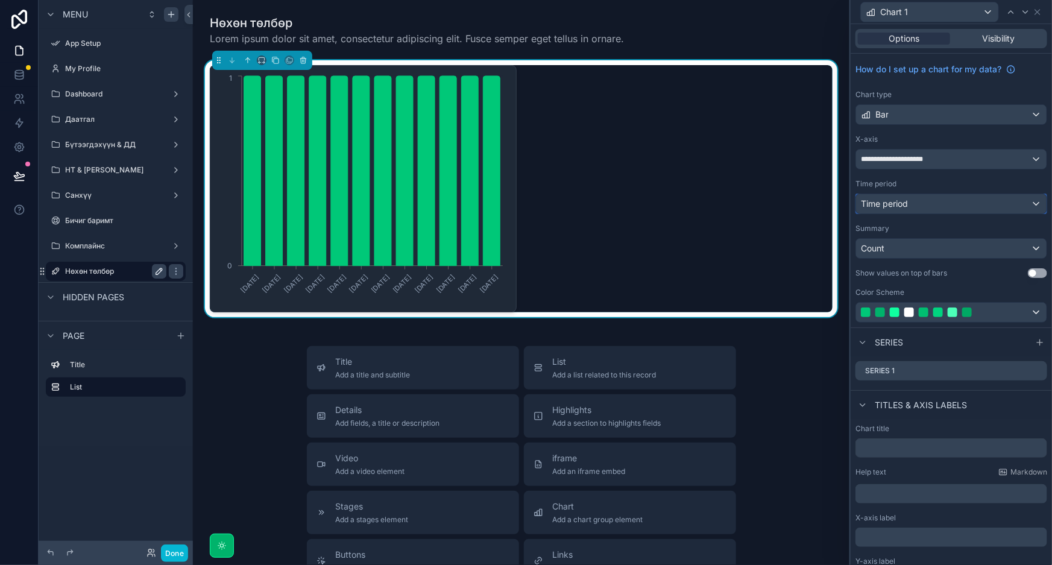
click at [967, 204] on div "Time period" at bounding box center [951, 203] width 191 height 19
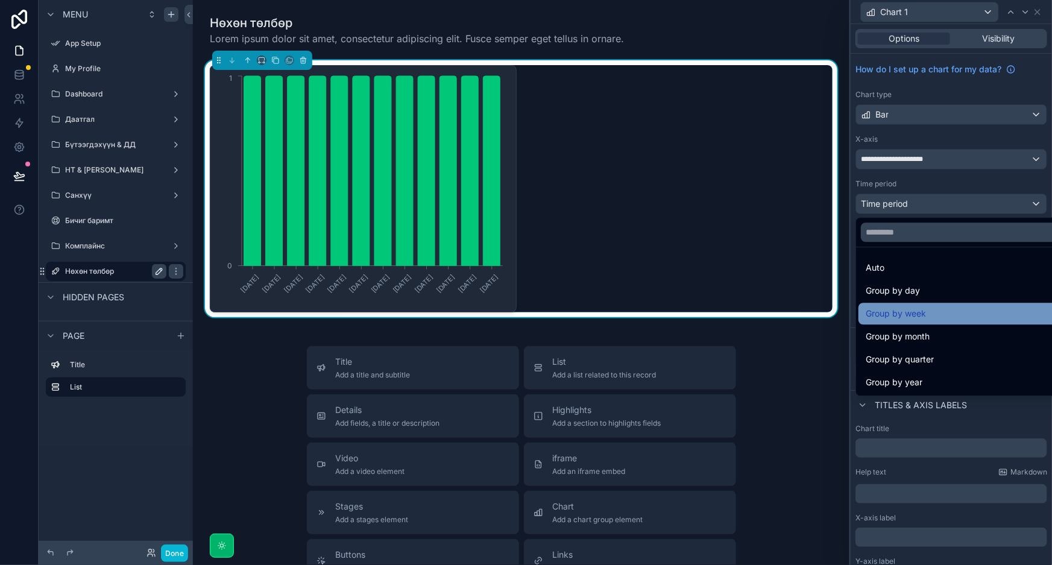
click at [934, 318] on div "Group by week" at bounding box center [961, 313] width 191 height 14
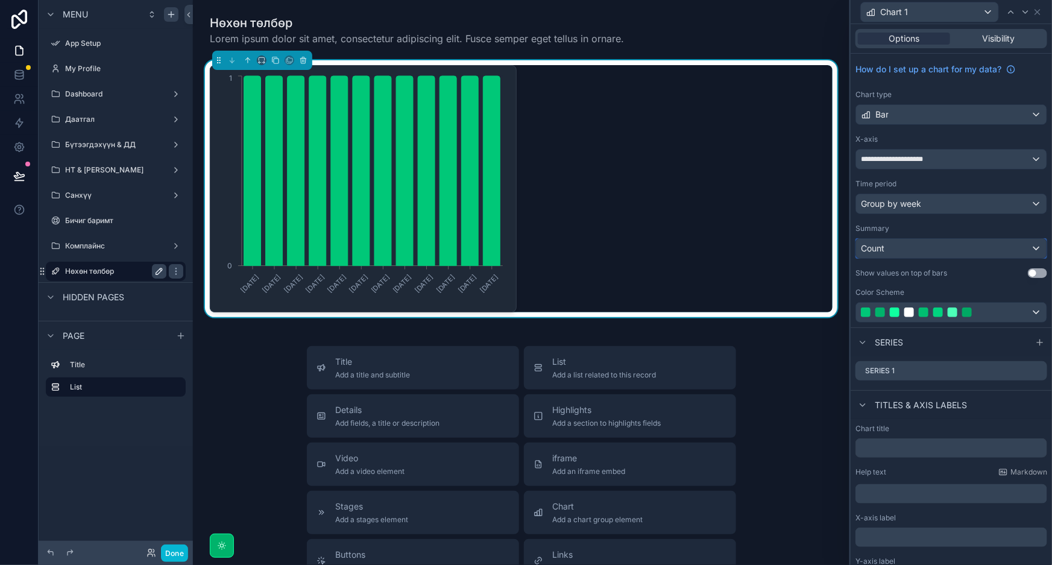
click at [961, 241] on div "Count" at bounding box center [951, 248] width 191 height 19
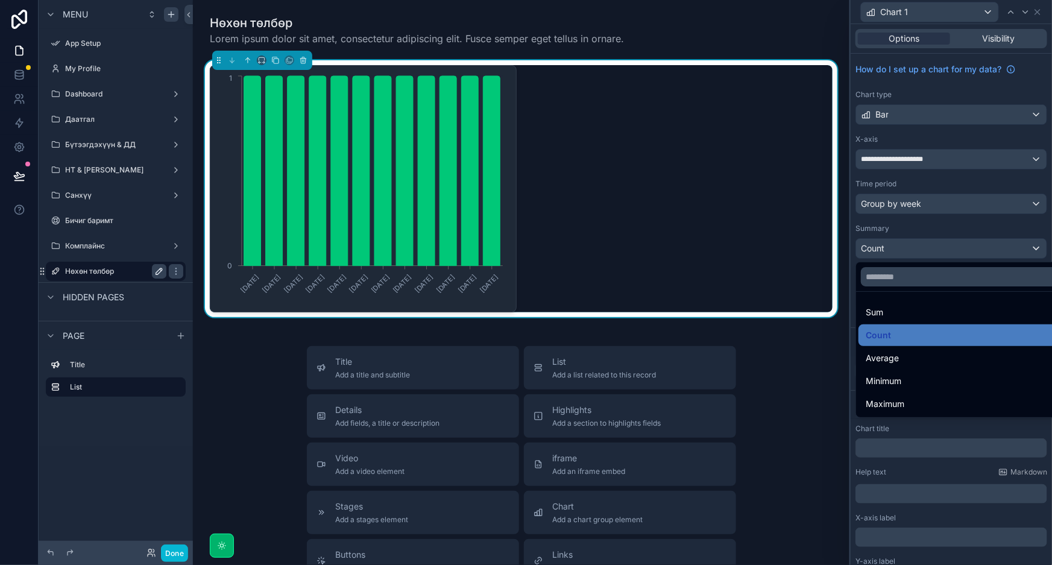
click at [968, 244] on div at bounding box center [951, 282] width 201 height 565
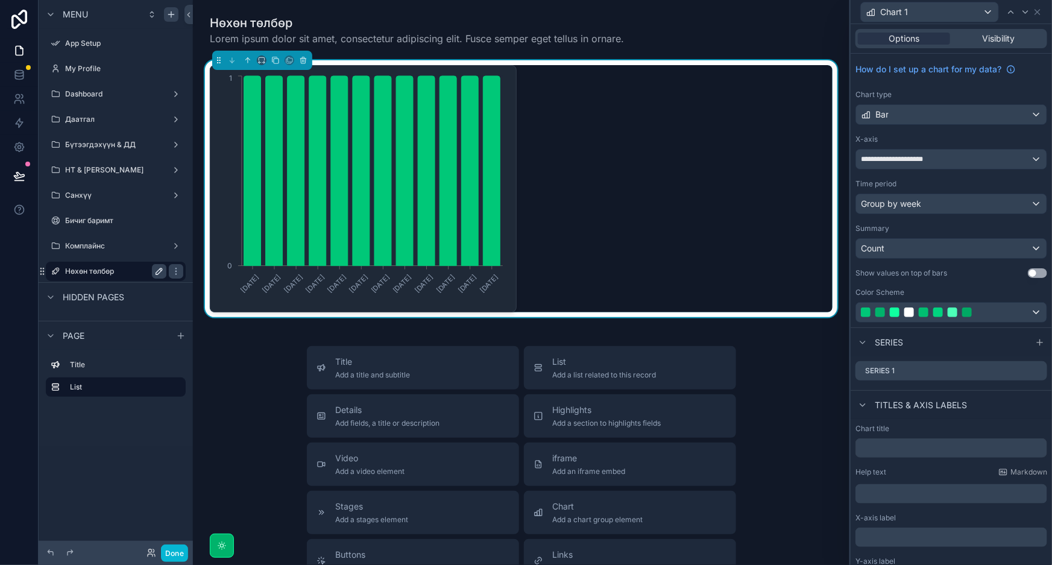
click at [1033, 272] on button "Use setting" at bounding box center [1037, 273] width 19 height 10
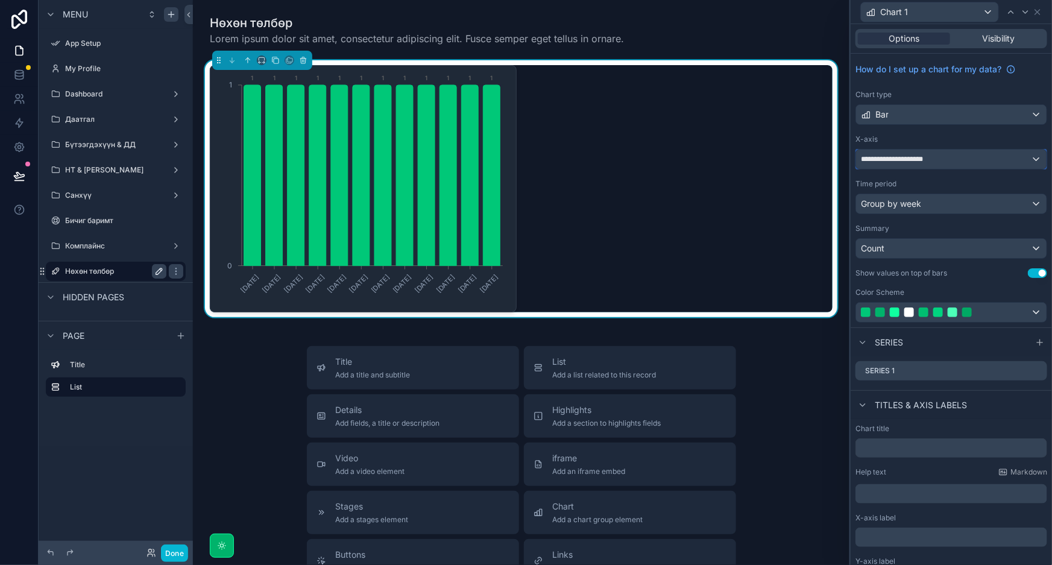
click at [944, 156] on span "**********" at bounding box center [904, 159] width 87 height 10
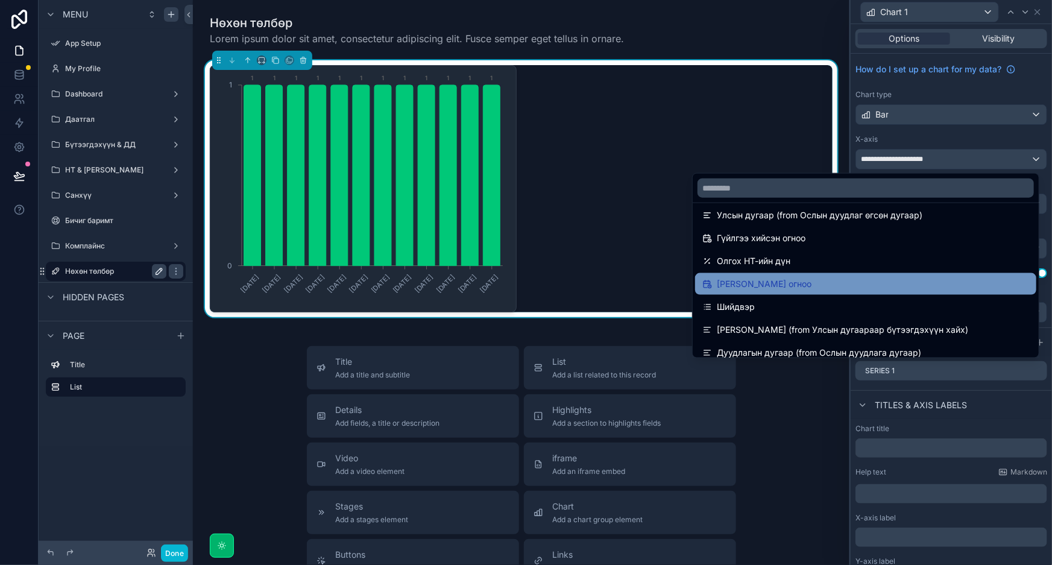
click at [771, 285] on span "[PERSON_NAME] огноо" at bounding box center [764, 284] width 95 height 14
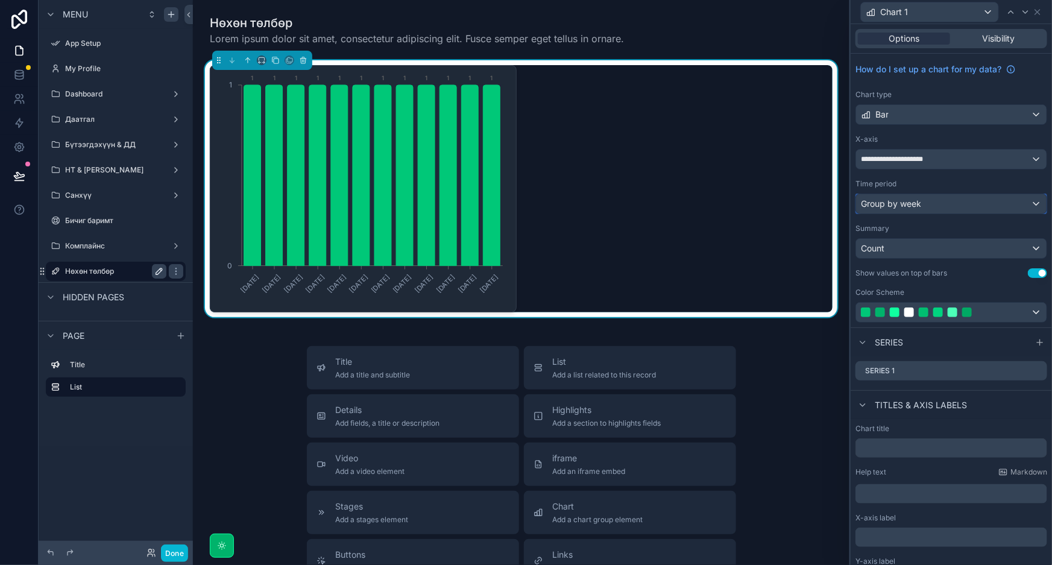
click at [943, 205] on div "Group by week" at bounding box center [951, 203] width 191 height 19
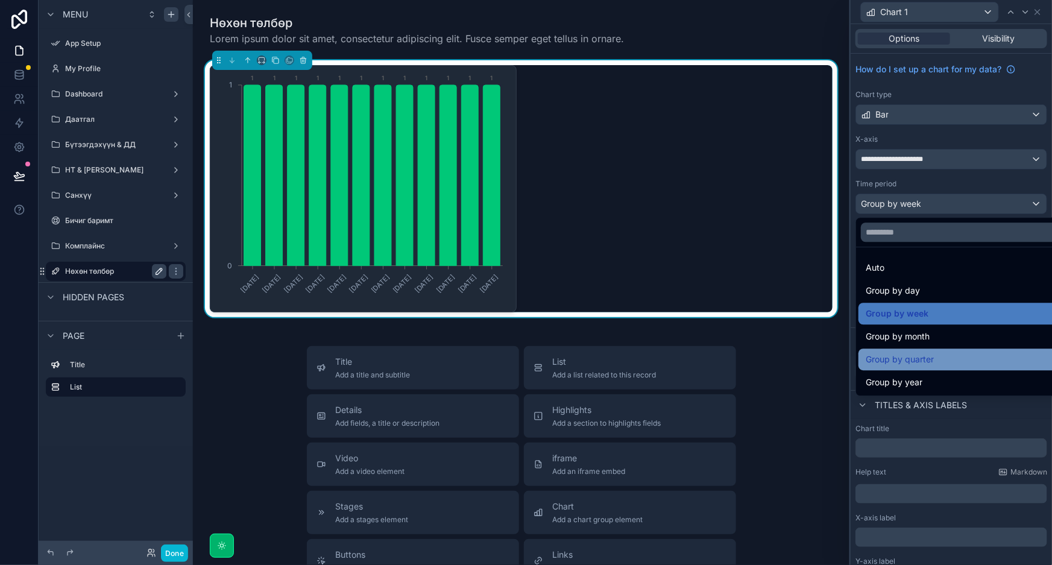
click at [935, 349] on div "Group by quarter" at bounding box center [962, 360] width 206 height 22
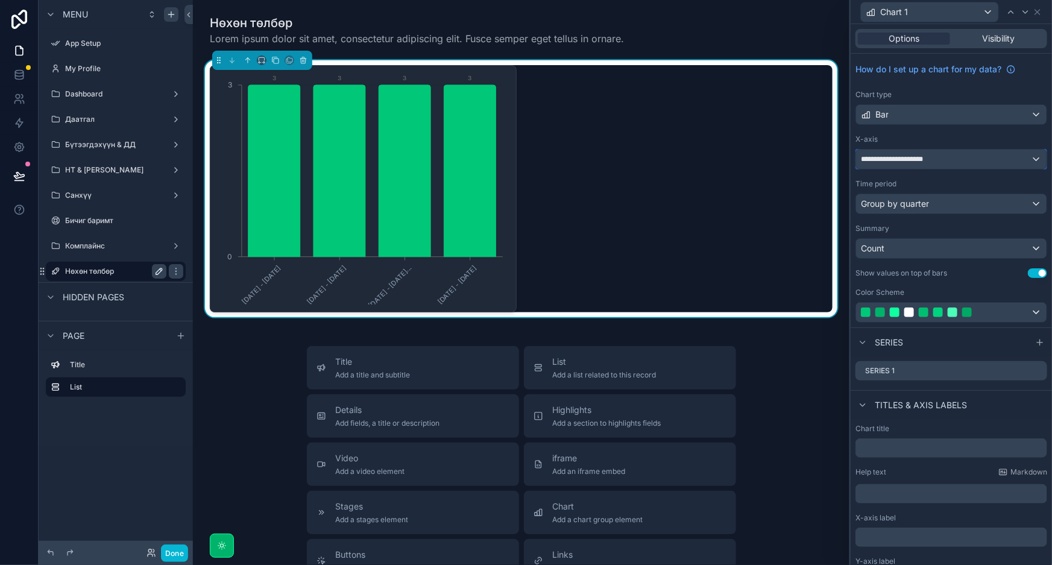
click at [941, 154] on span "**********" at bounding box center [904, 159] width 87 height 10
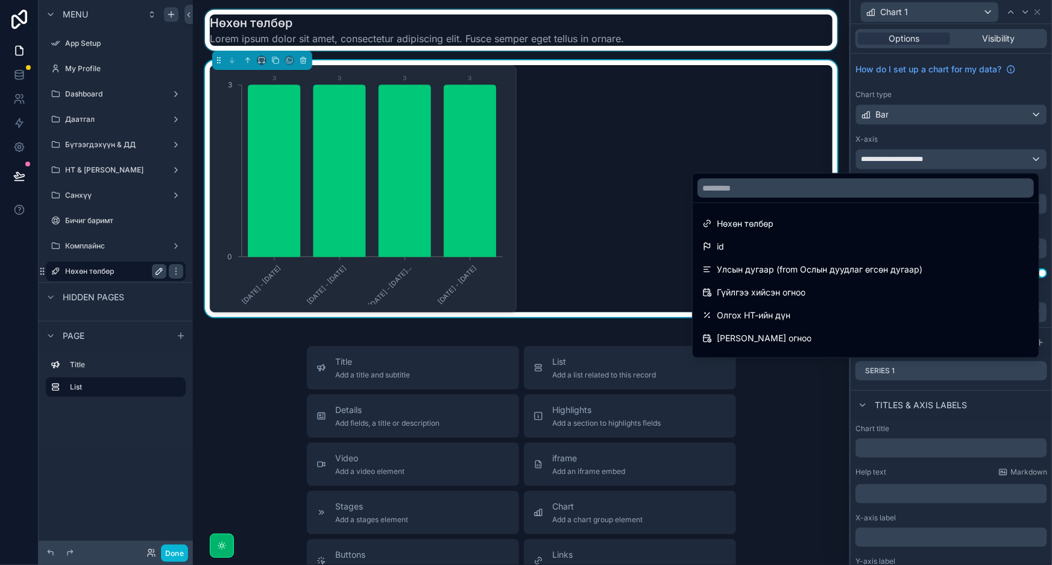
click at [806, 48] on div "scrollable content" at bounding box center [521, 30] width 637 height 41
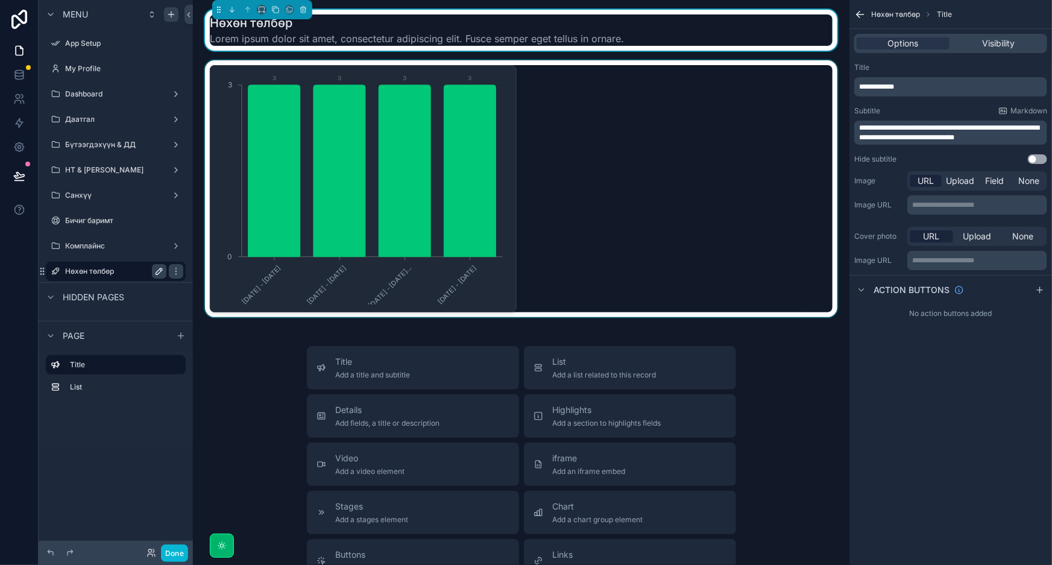
click at [593, 130] on div "scrollable content" at bounding box center [521, 188] width 637 height 257
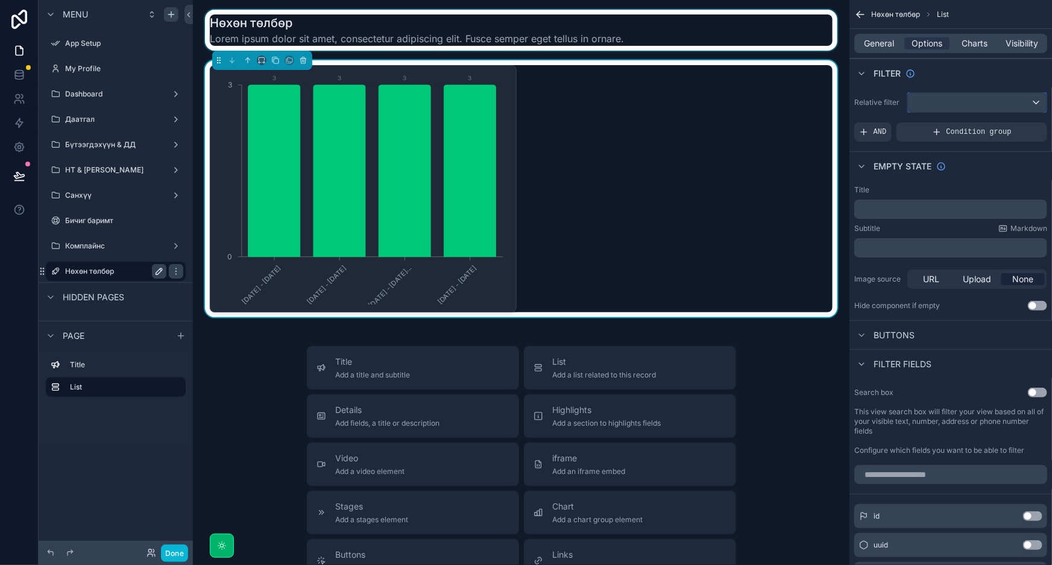
click at [988, 103] on div "scrollable content" at bounding box center [977, 102] width 139 height 19
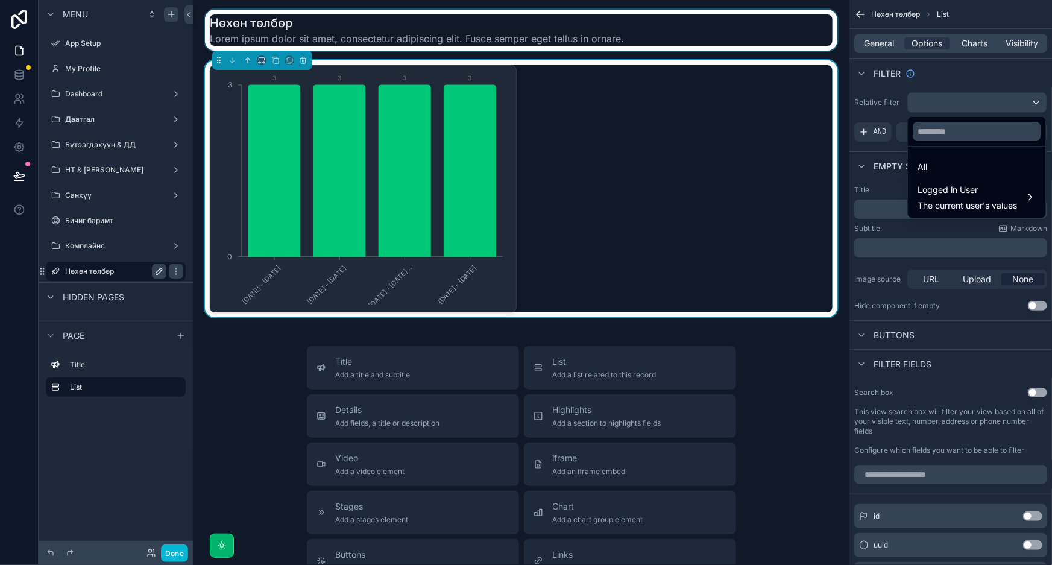
click at [989, 103] on div "scrollable content" at bounding box center [526, 282] width 1052 height 565
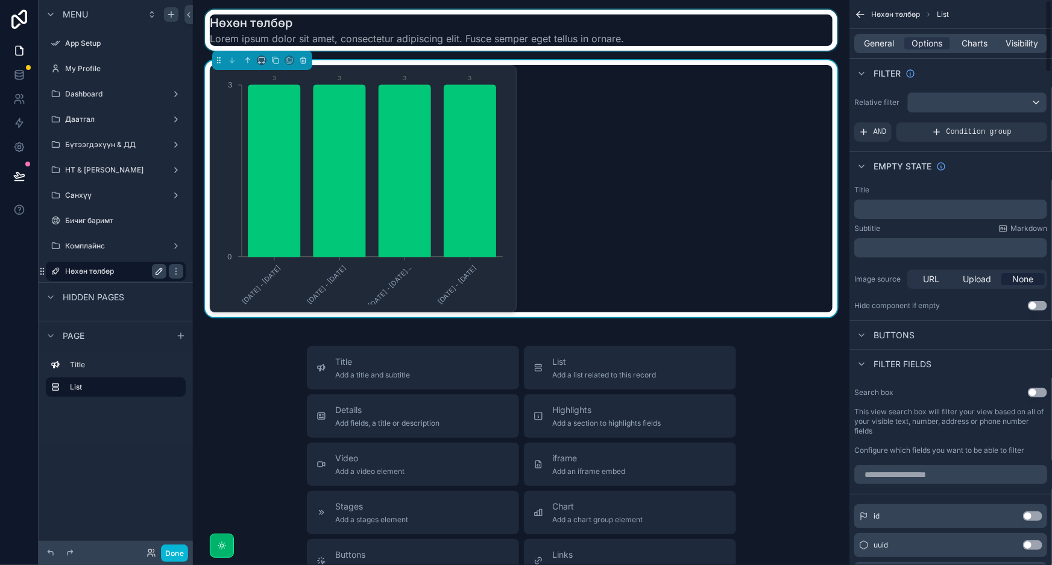
click at [673, 175] on div "Jan - Mar, 2025 Apr - Jun, 2025 Jul - Sept, 202... Oct - Dec, 2025 0 3 3 3 3 3" at bounding box center [521, 188] width 623 height 247
click at [680, 94] on div "Jan - Mar, 2025 Apr - Jun, 2025 Jul - Sept, 202... Oct - Dec, 2025 0 3 3 3 3 3" at bounding box center [521, 188] width 623 height 247
click at [299, 60] on icon "scrollable content" at bounding box center [303, 60] width 8 height 8
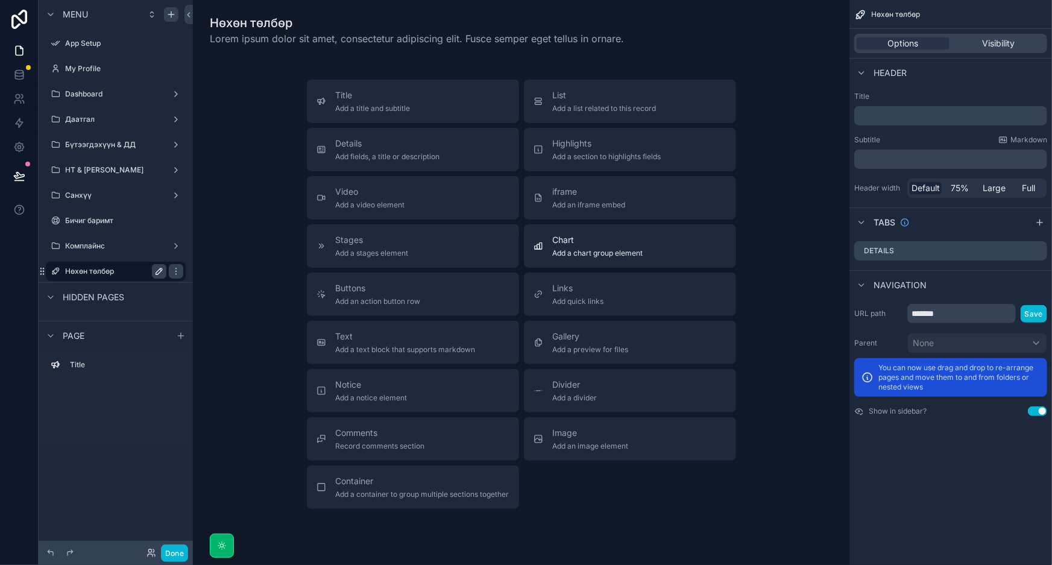
click at [617, 247] on div "Chart Add a chart group element" at bounding box center [598, 246] width 90 height 24
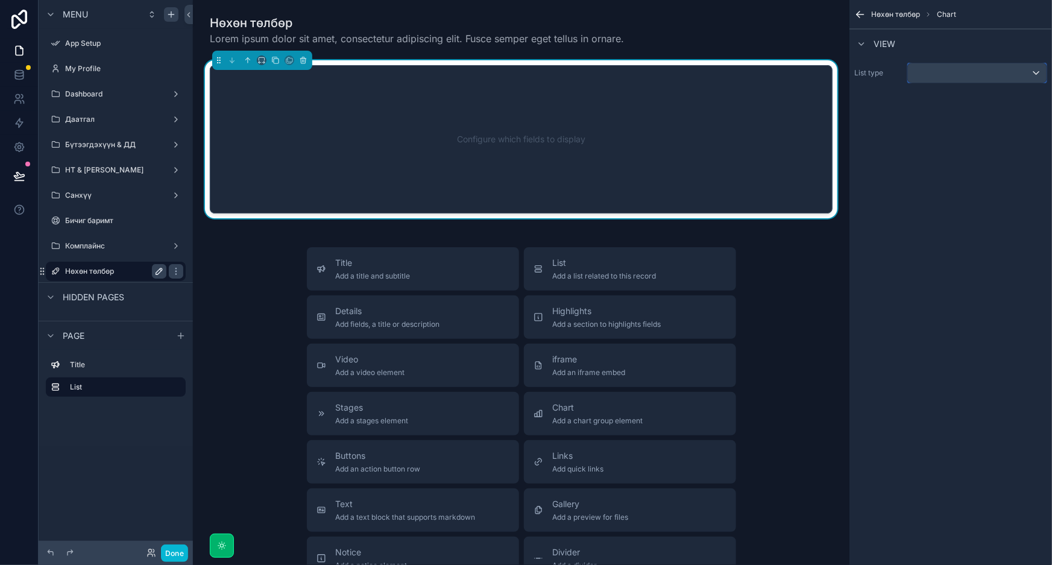
click at [981, 74] on div "scrollable content" at bounding box center [977, 72] width 139 height 19
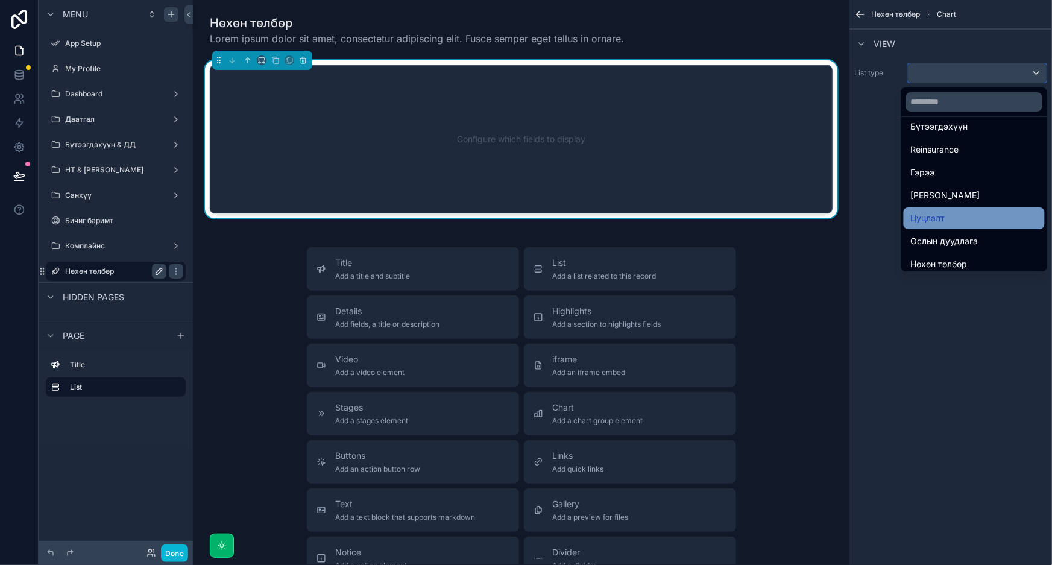
scroll to position [164, 0]
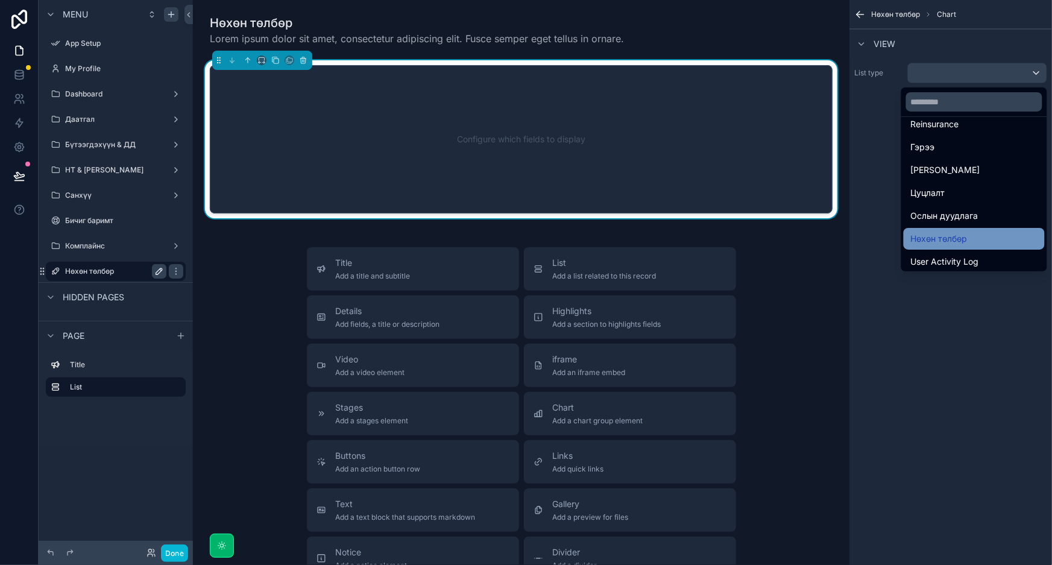
click at [953, 232] on span "Нөхөн төлбөр" at bounding box center [939, 239] width 57 height 14
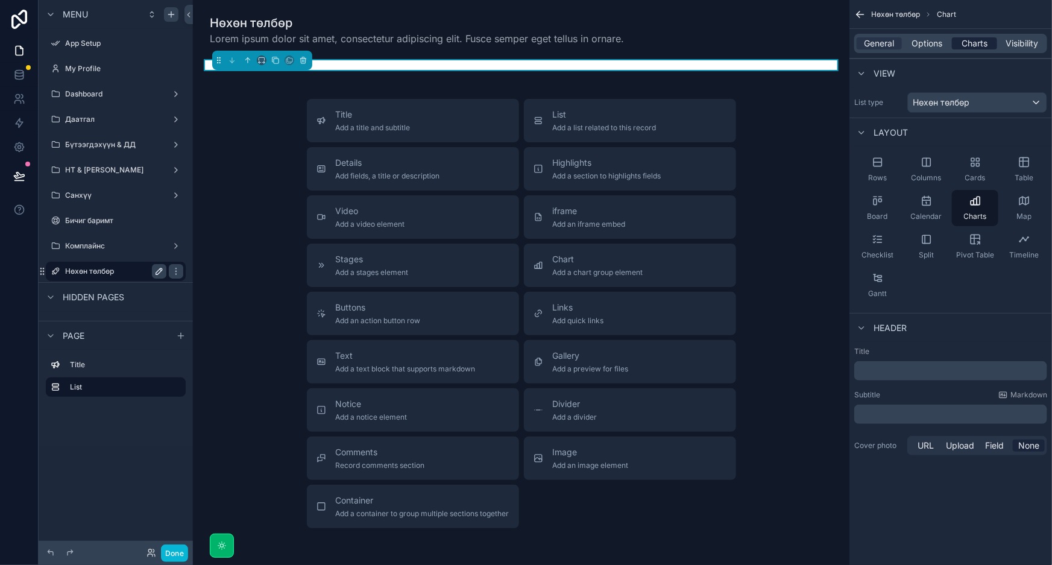
click at [971, 41] on span "Charts" at bounding box center [975, 43] width 26 height 12
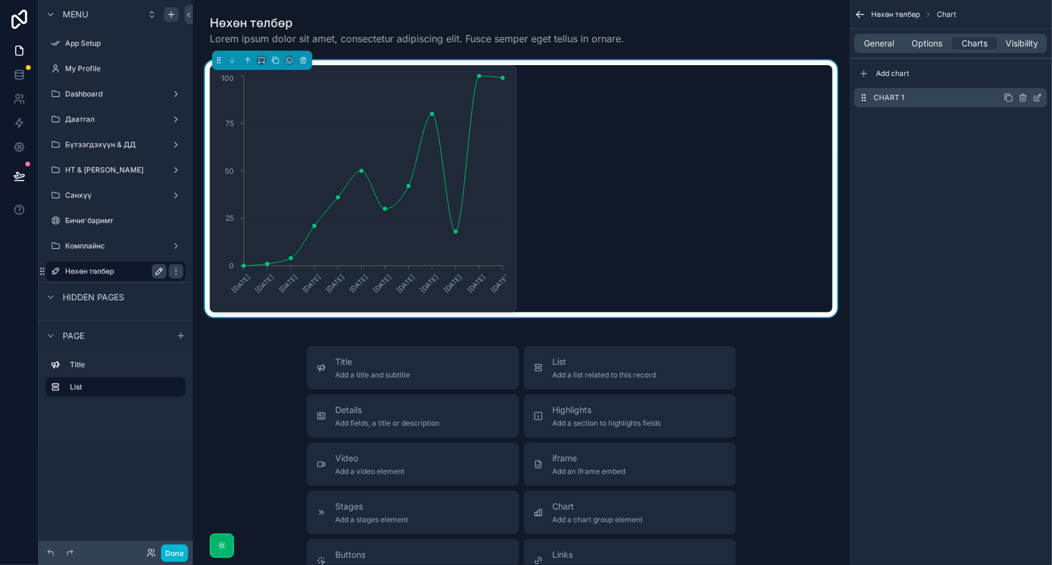
click at [1038, 97] on icon "scrollable content" at bounding box center [1038, 98] width 10 height 10
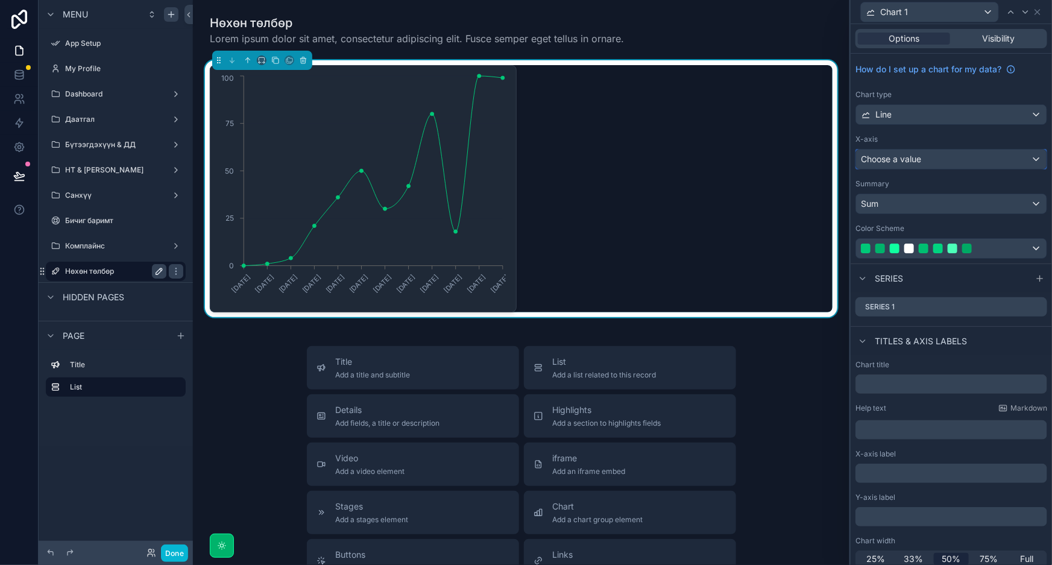
click at [973, 157] on div "Choose a value" at bounding box center [951, 159] width 191 height 19
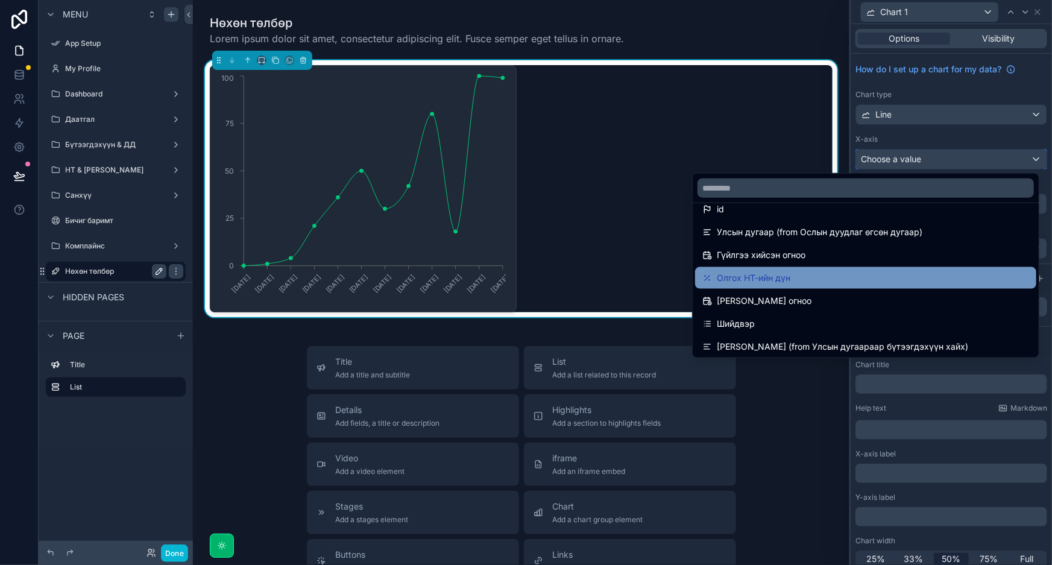
scroll to position [54, 0]
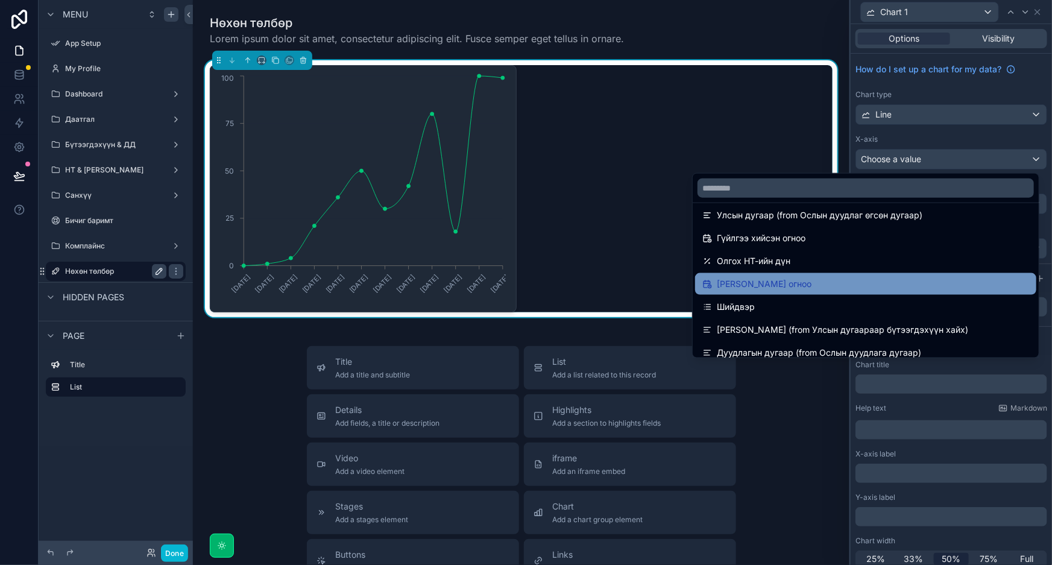
click at [786, 283] on span "[PERSON_NAME] огноо" at bounding box center [764, 284] width 95 height 14
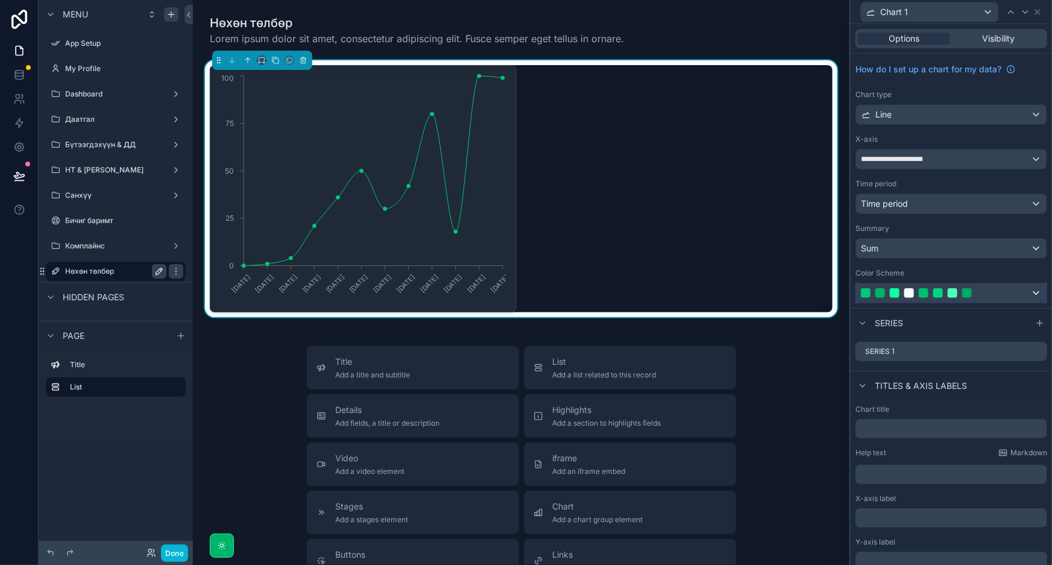
click at [953, 295] on div at bounding box center [953, 293] width 10 height 10
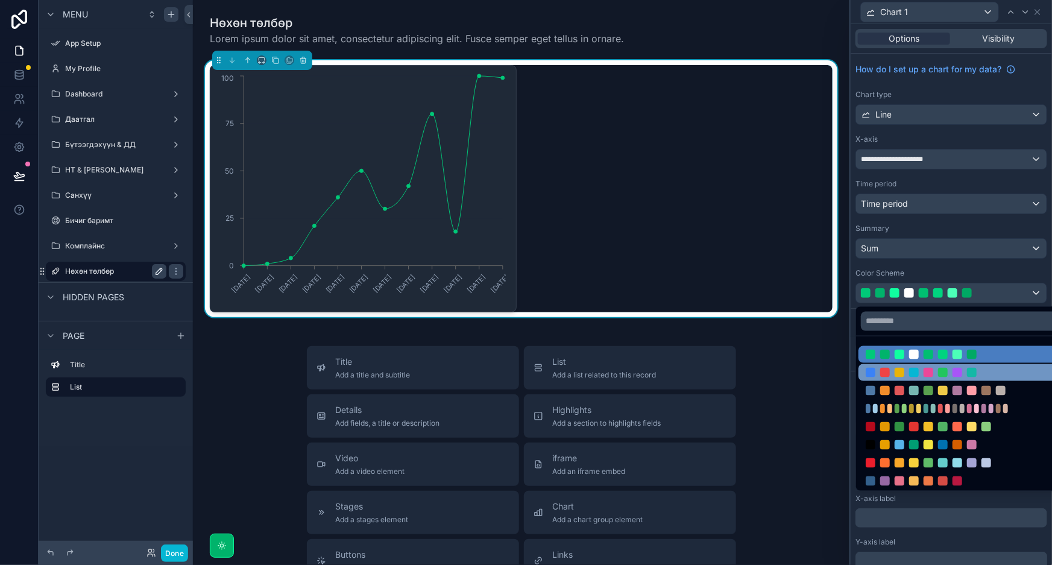
click at [946, 377] on div at bounding box center [962, 372] width 206 height 17
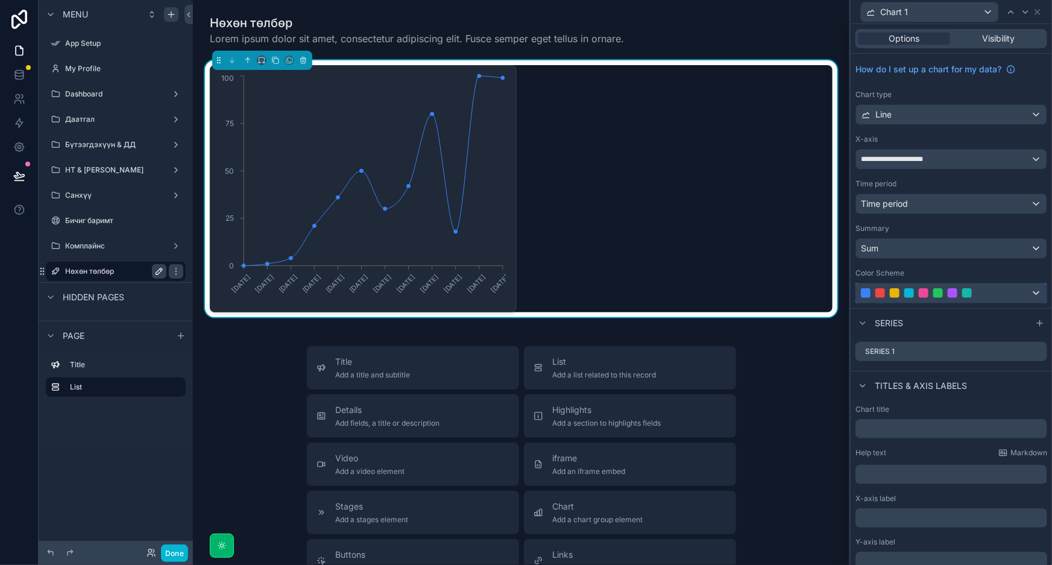
click at [981, 283] on div at bounding box center [951, 292] width 191 height 19
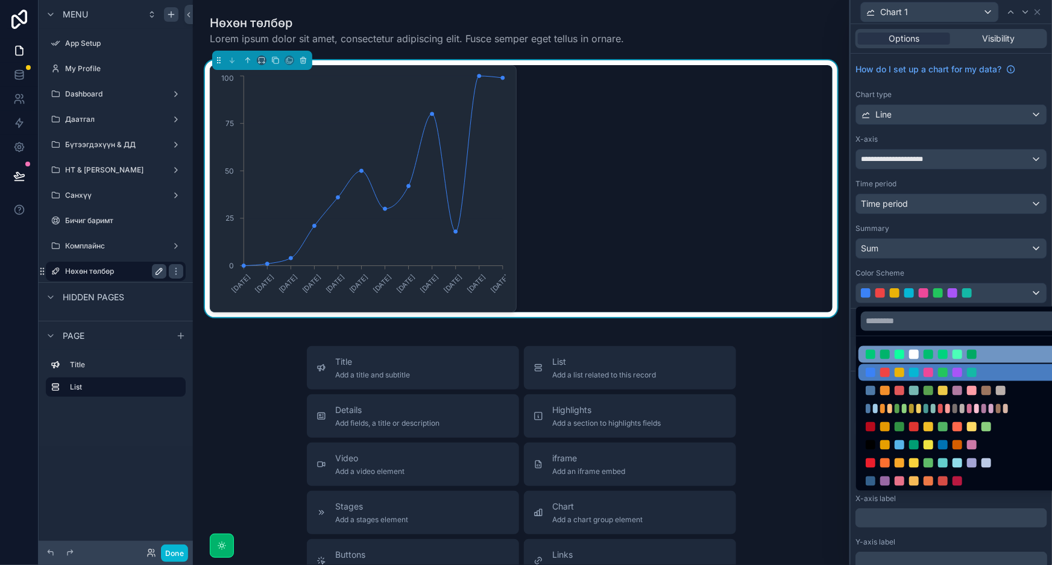
click at [947, 356] on div at bounding box center [943, 355] width 10 height 10
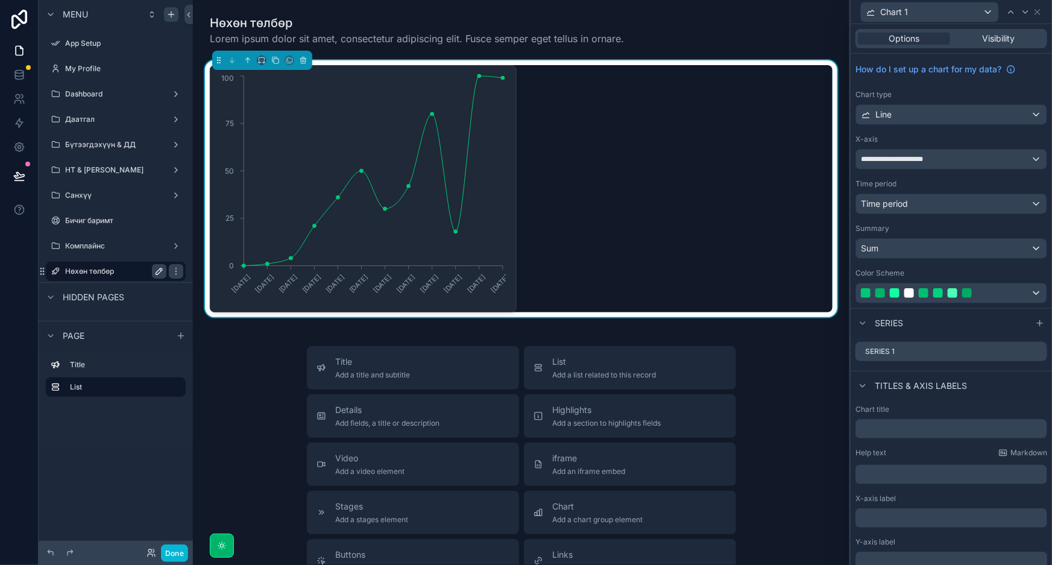
scroll to position [51, 0]
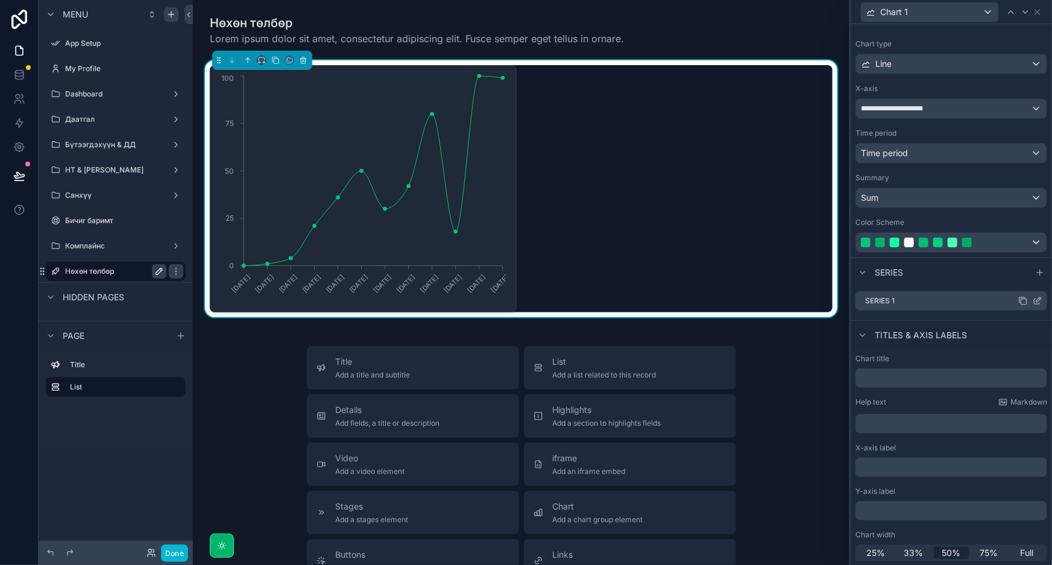
click at [936, 300] on div "Series 1" at bounding box center [952, 300] width 192 height 19
click at [1033, 302] on icon at bounding box center [1038, 301] width 10 height 10
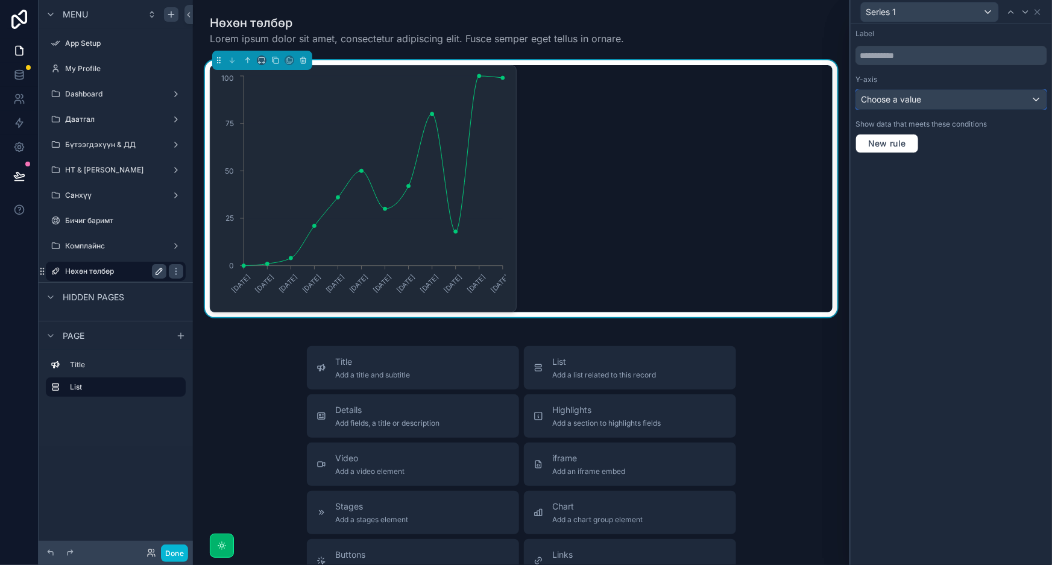
click at [971, 92] on div "Choose a value" at bounding box center [951, 99] width 191 height 19
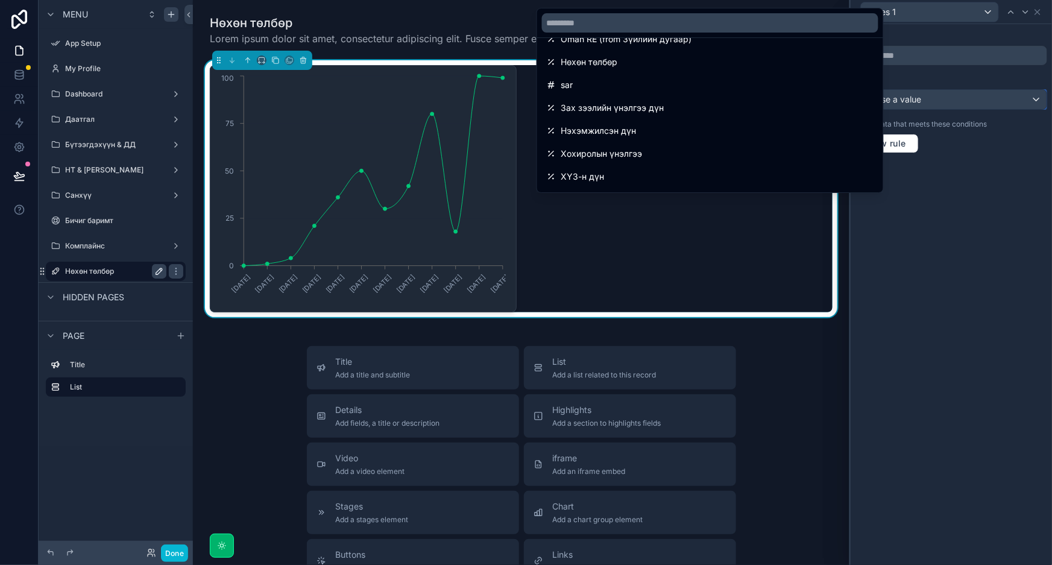
scroll to position [438, 0]
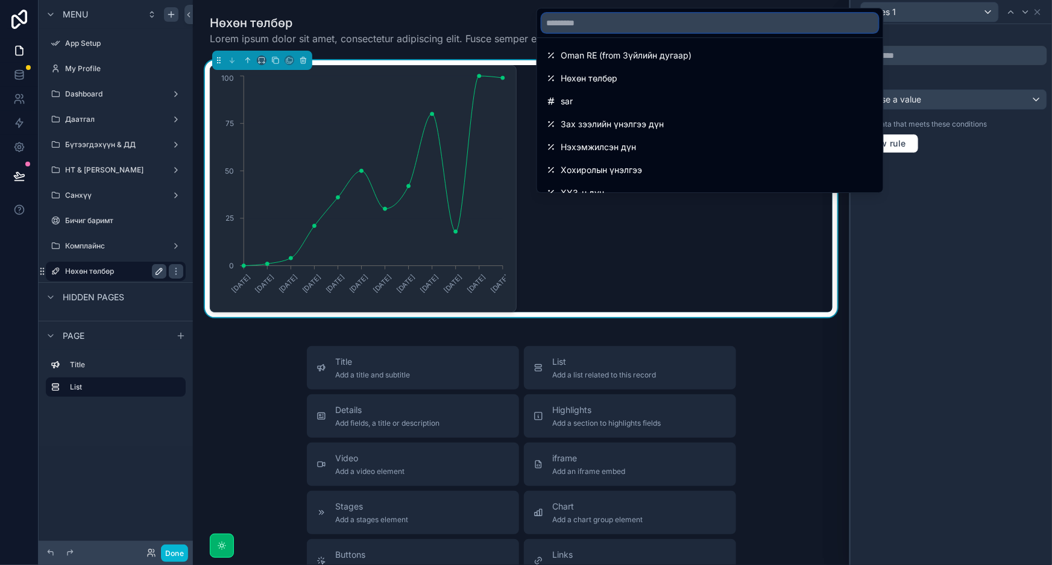
click at [616, 24] on input "text" at bounding box center [710, 22] width 337 height 19
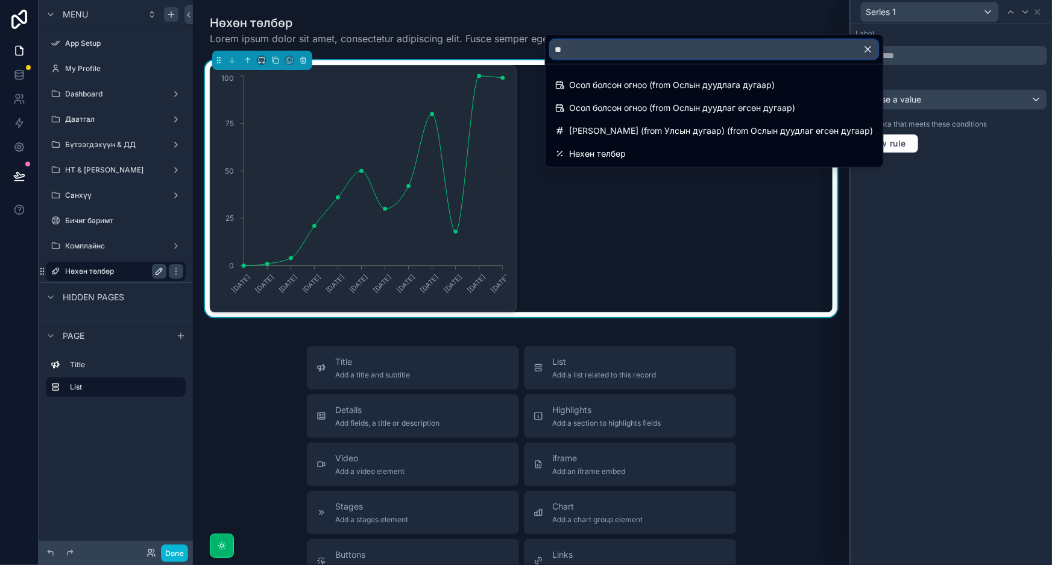
scroll to position [0, 0]
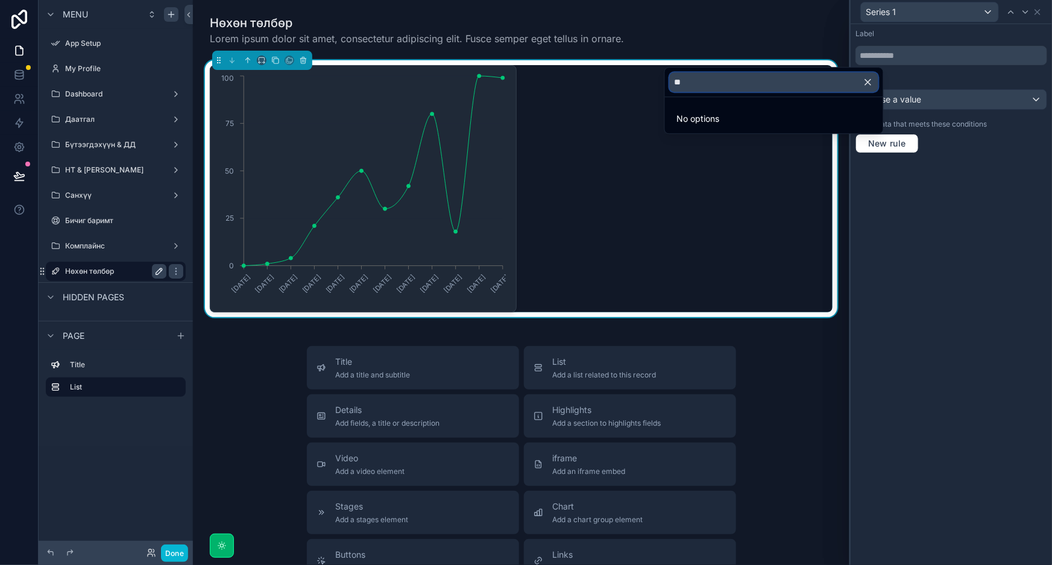
type input "*"
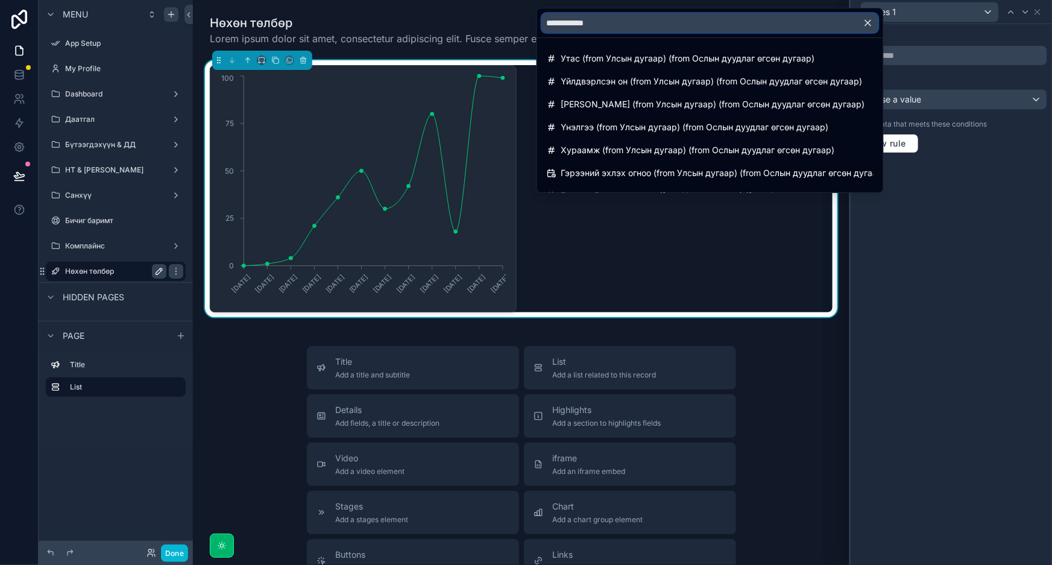
type input "**********"
click at [868, 24] on icon "button" at bounding box center [867, 23] width 5 height 5
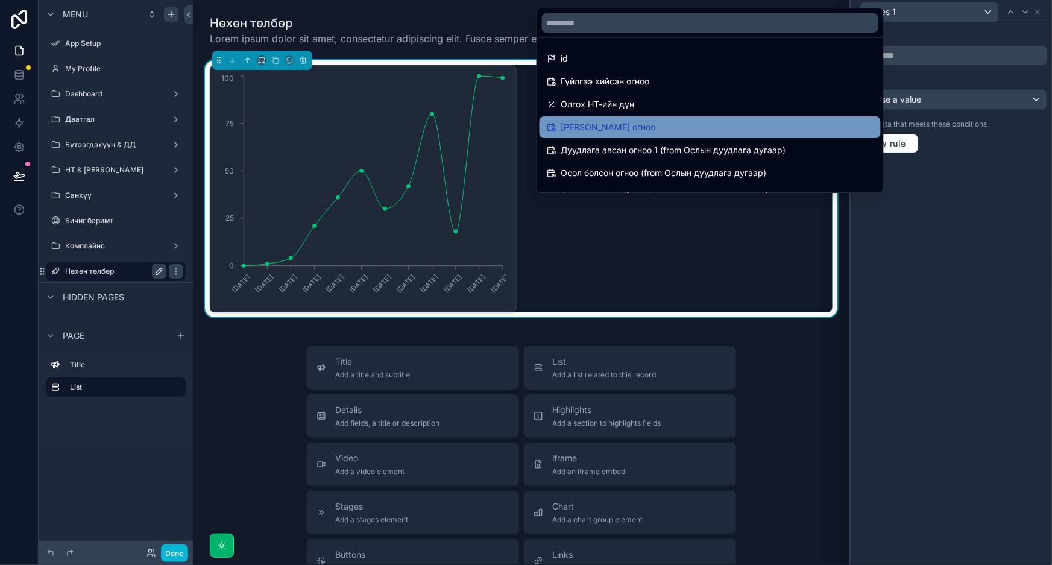
click at [627, 125] on span "[PERSON_NAME] огноо" at bounding box center [608, 127] width 95 height 14
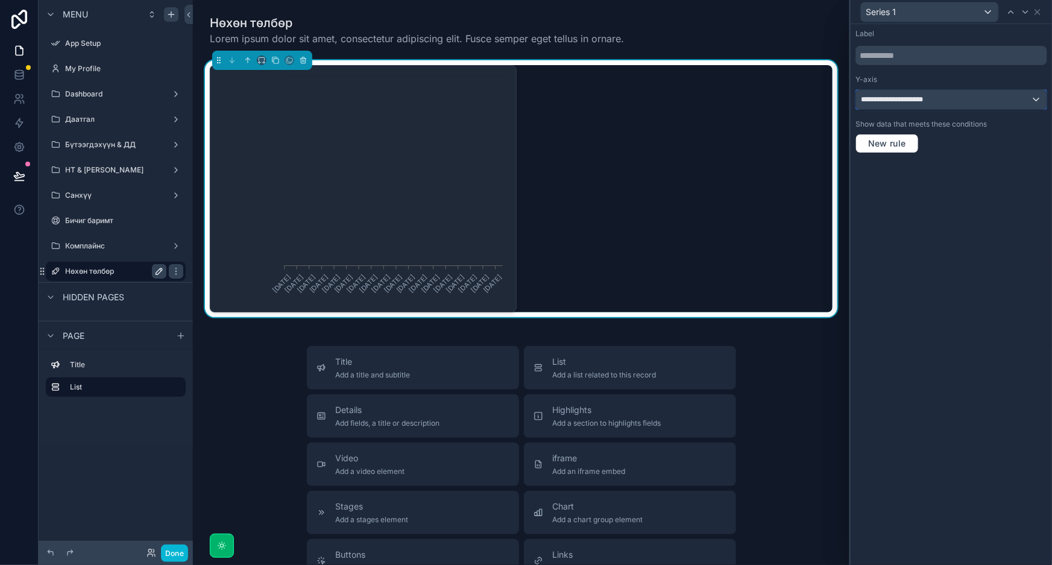
click at [926, 100] on span "**********" at bounding box center [904, 100] width 87 height 10
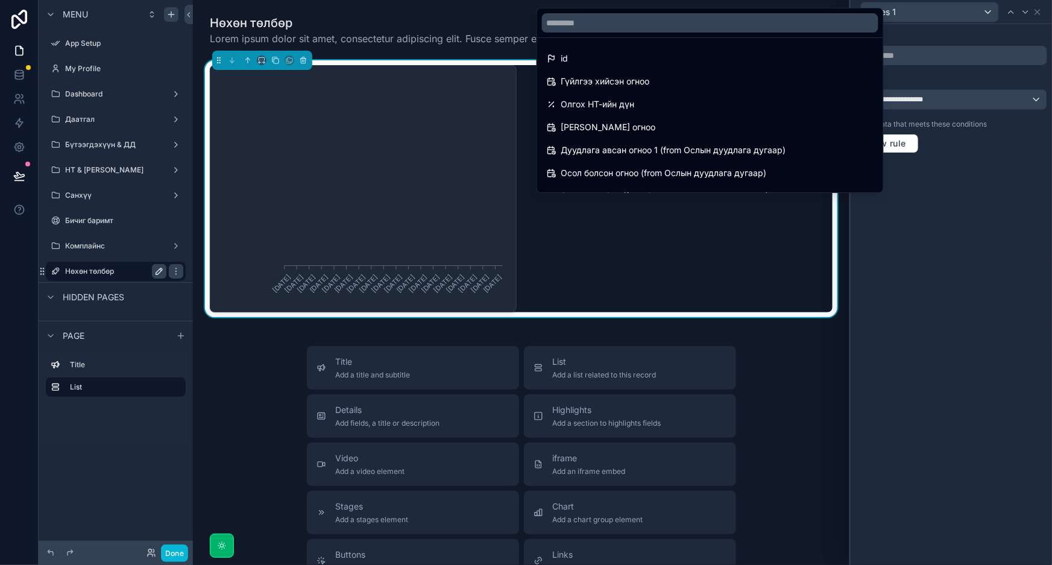
click at [966, 147] on div at bounding box center [951, 282] width 201 height 565
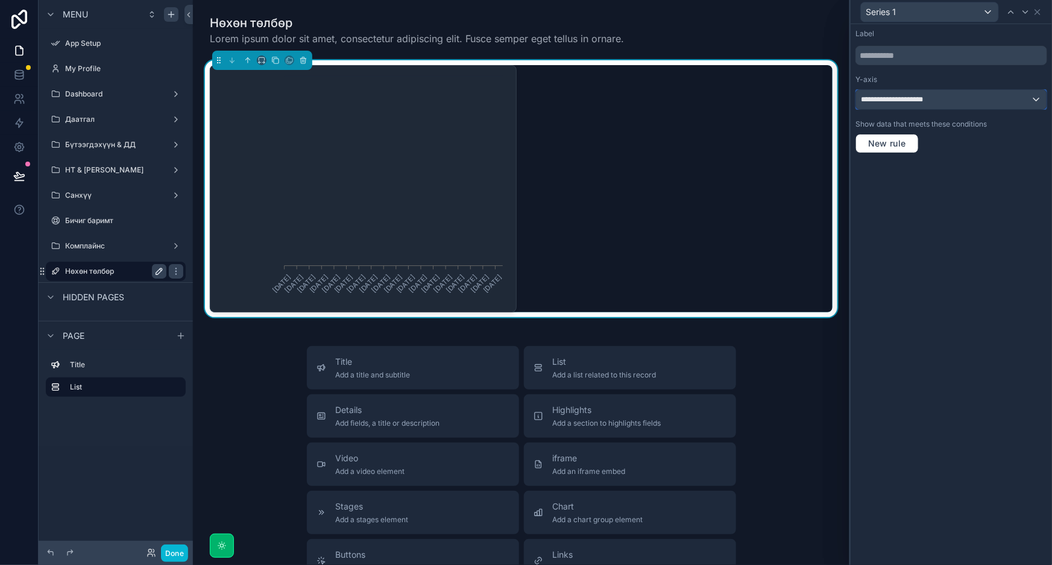
click at [991, 96] on div "**********" at bounding box center [951, 99] width 191 height 19
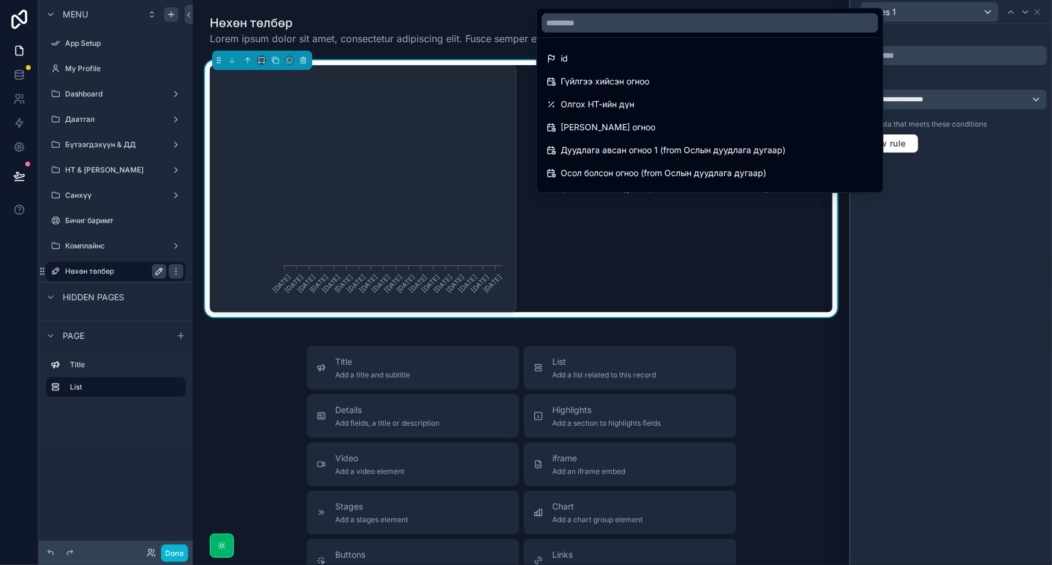
click at [1037, 10] on div at bounding box center [951, 282] width 201 height 565
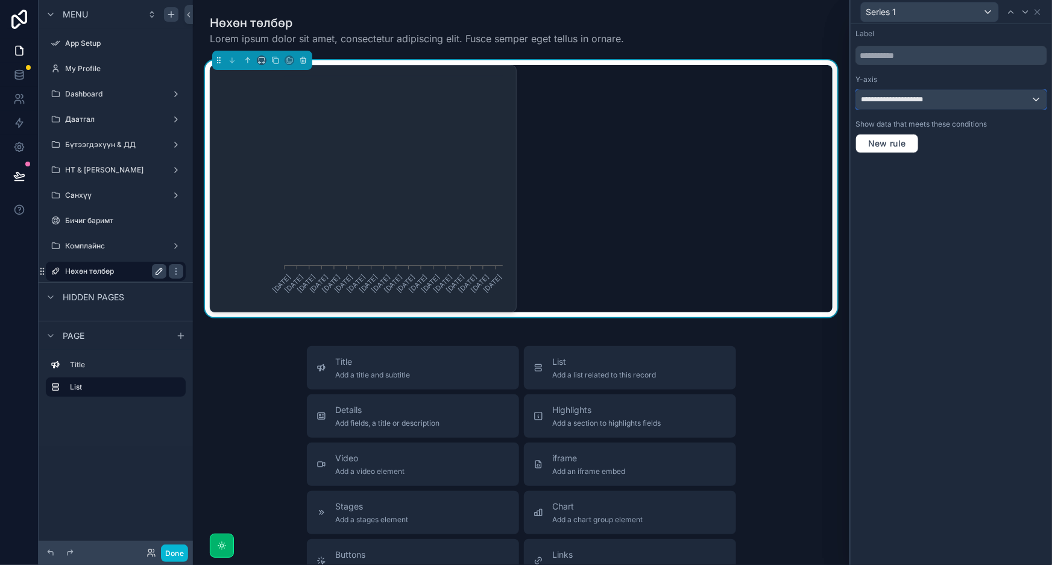
click at [1013, 103] on div "**********" at bounding box center [951, 99] width 191 height 19
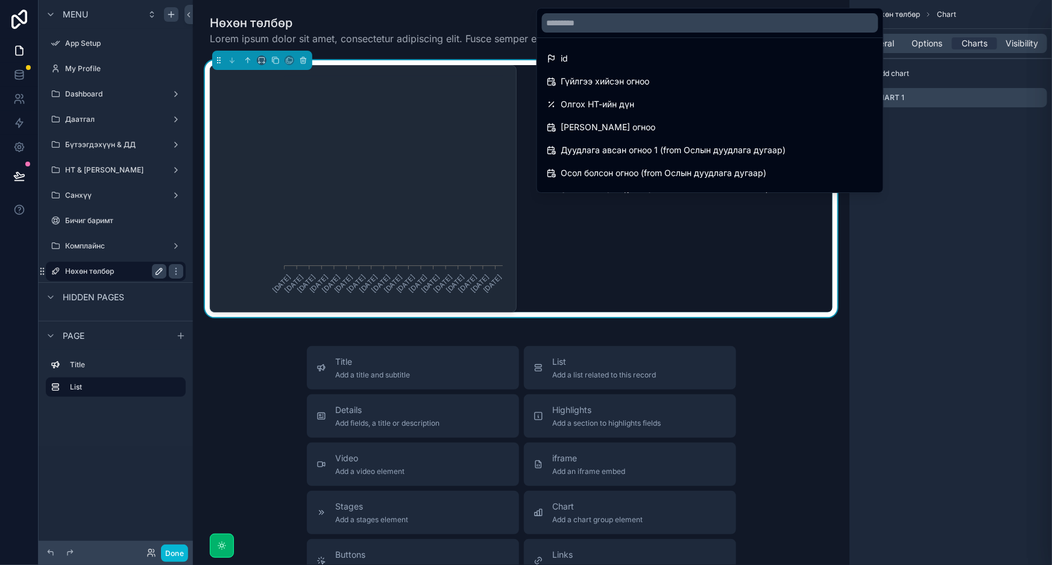
click at [937, 242] on div "**********" at bounding box center [526, 282] width 1052 height 565
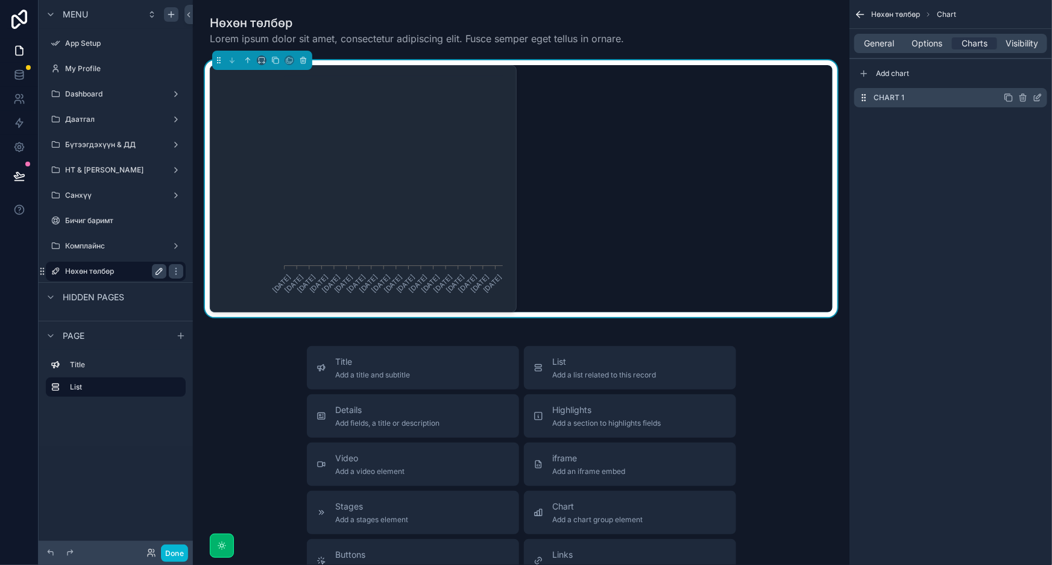
click at [1023, 99] on icon "scrollable content" at bounding box center [1023, 98] width 0 height 2
click at [991, 79] on span "Confirm delete?" at bounding box center [974, 79] width 54 height 10
click at [1015, 75] on icon at bounding box center [1019, 79] width 10 height 10
click at [910, 100] on div "Chart 1" at bounding box center [951, 97] width 193 height 19
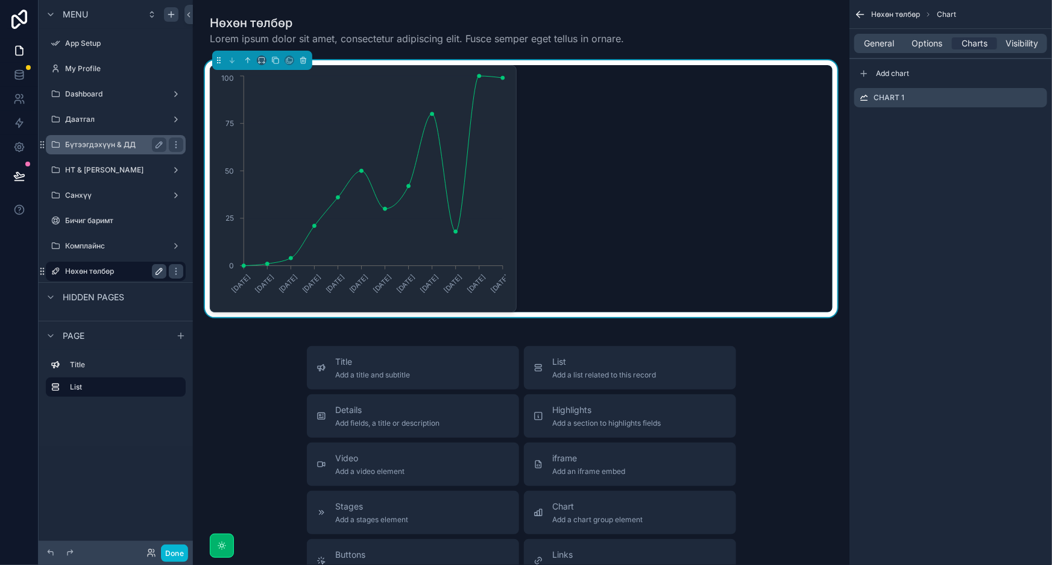
click at [113, 144] on label "Бүтээгдэхүүн & ДД" at bounding box center [113, 145] width 96 height 10
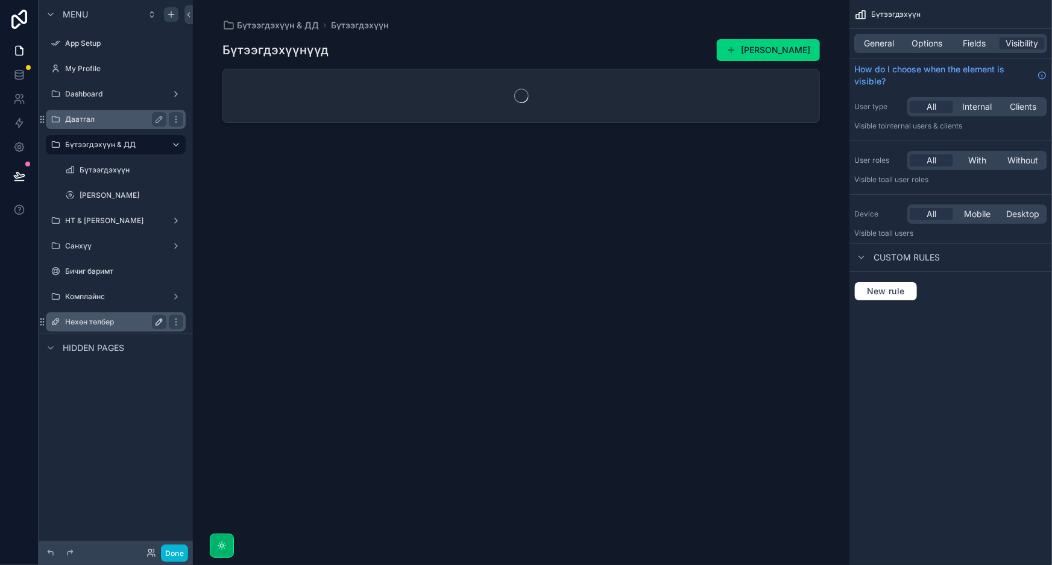
click at [115, 116] on label "Даатгал" at bounding box center [113, 120] width 96 height 10
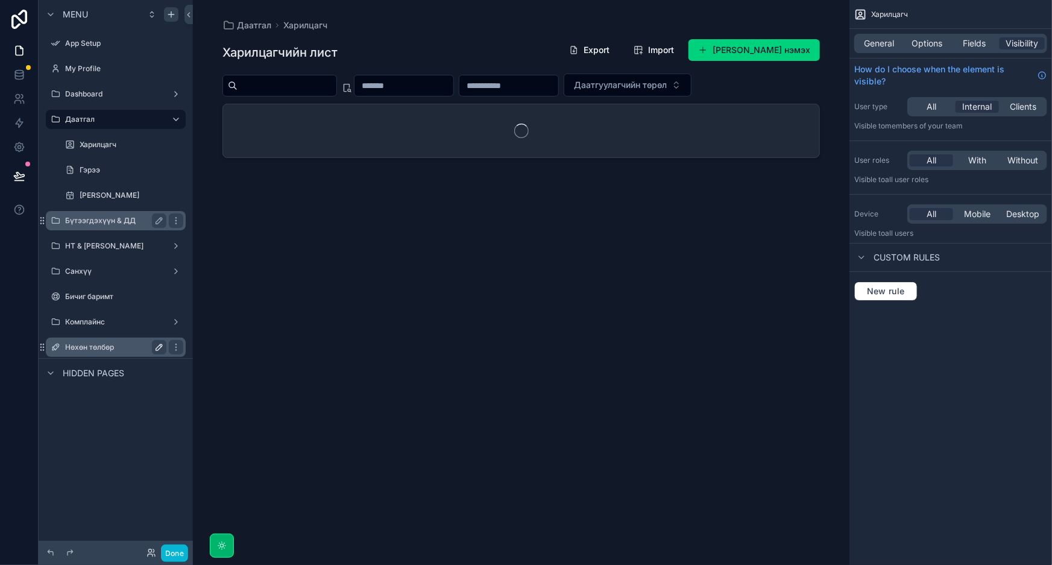
click at [115, 227] on div "Бүтээгдэхүүн & ДД" at bounding box center [115, 220] width 101 height 14
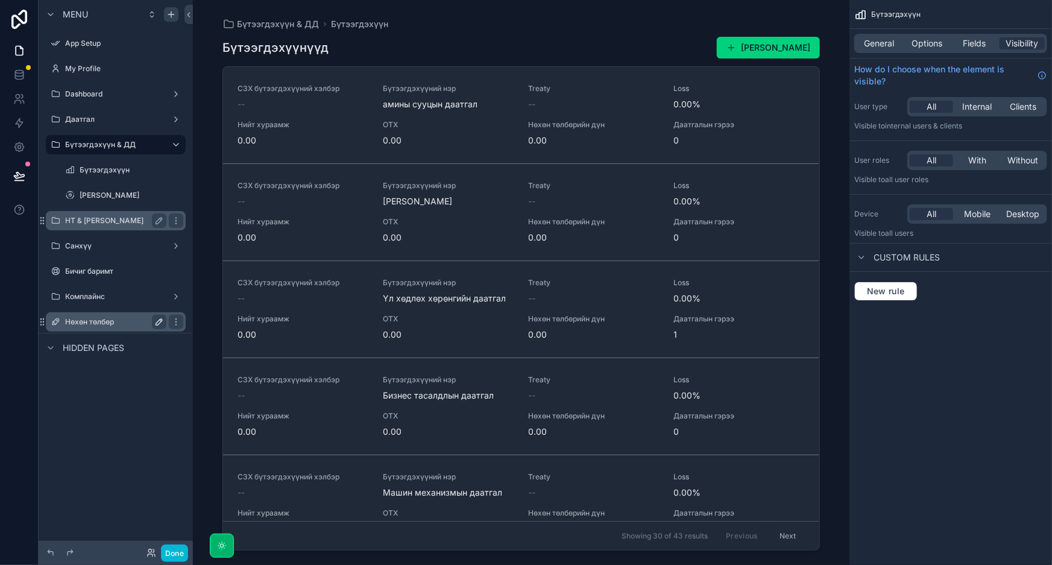
click at [116, 221] on label "НТ & [PERSON_NAME]" at bounding box center [113, 221] width 96 height 10
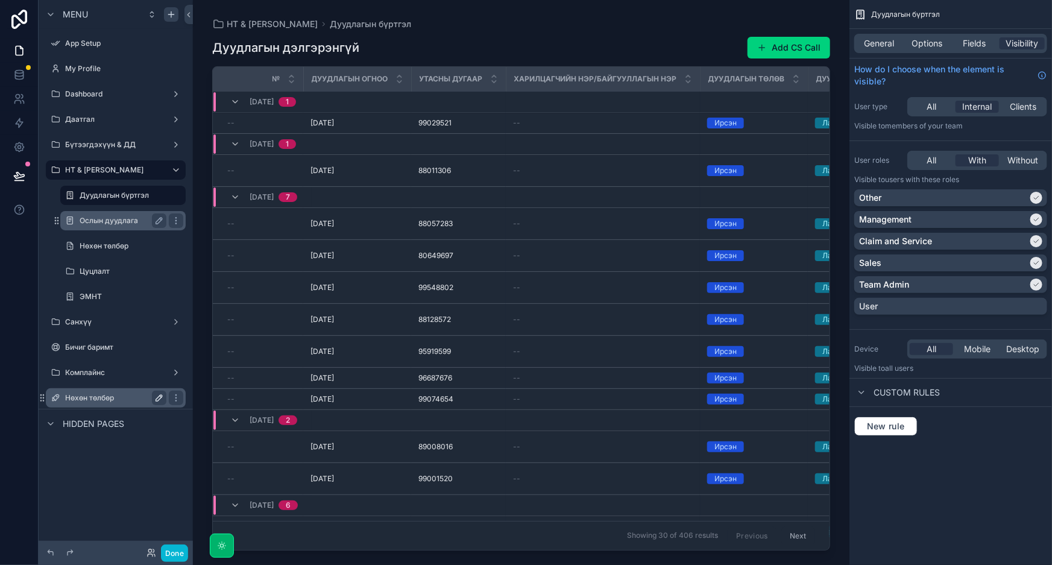
click at [109, 220] on label "Ослын дуудлага" at bounding box center [121, 221] width 82 height 10
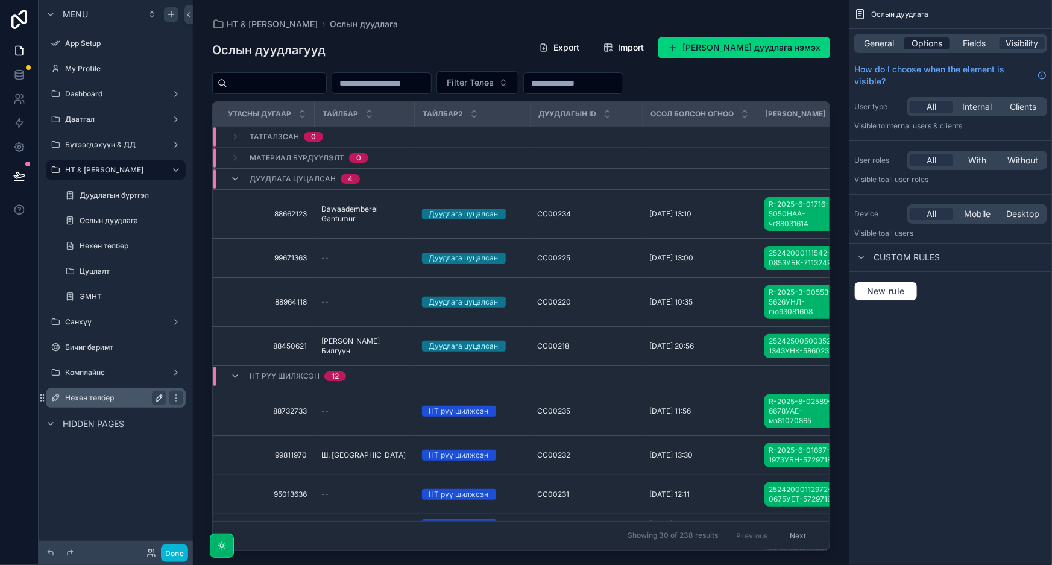
click at [919, 45] on span "Options" at bounding box center [927, 43] width 31 height 12
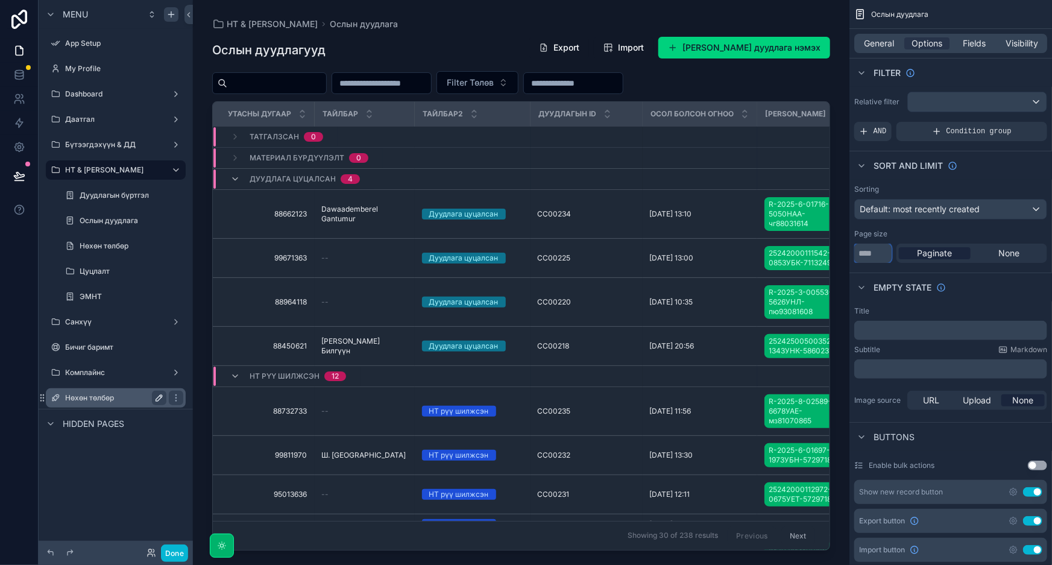
click at [871, 259] on input "**" at bounding box center [873, 253] width 37 height 19
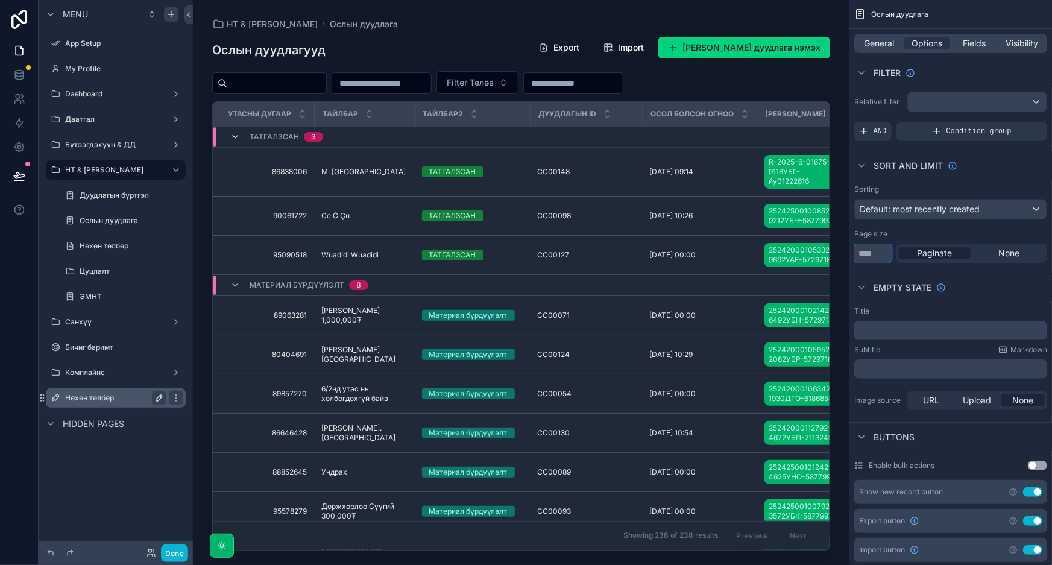
type input "****"
click at [232, 136] on icon "scrollable content" at bounding box center [235, 137] width 10 height 10
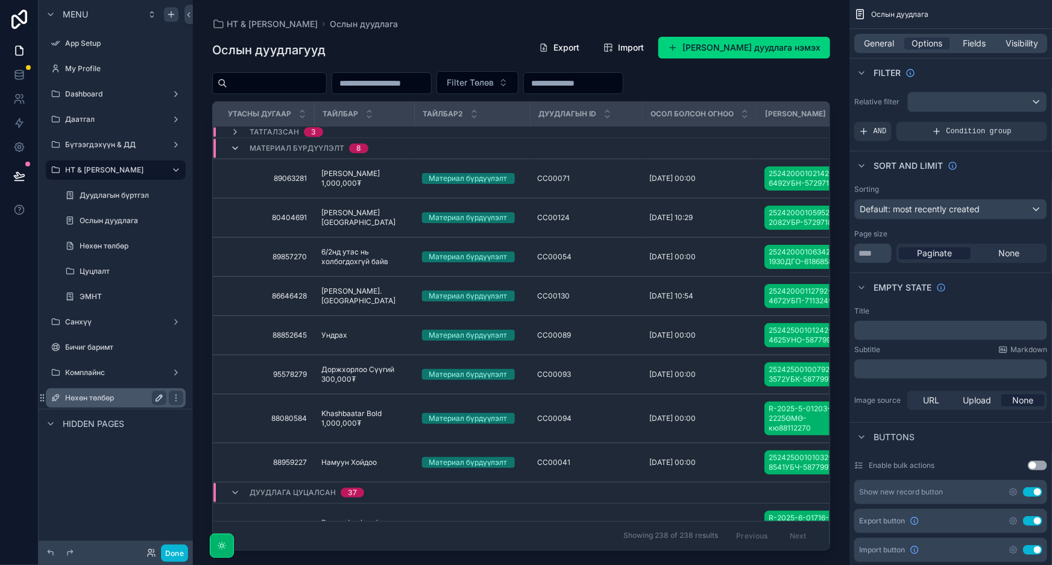
click at [236, 147] on icon "scrollable content" at bounding box center [235, 149] width 10 height 10
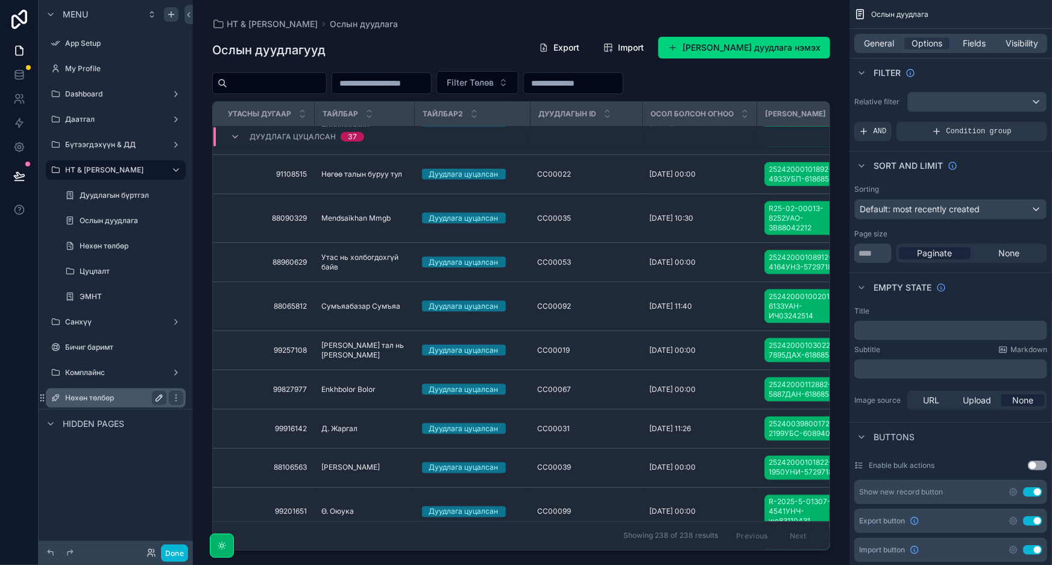
scroll to position [818, 0]
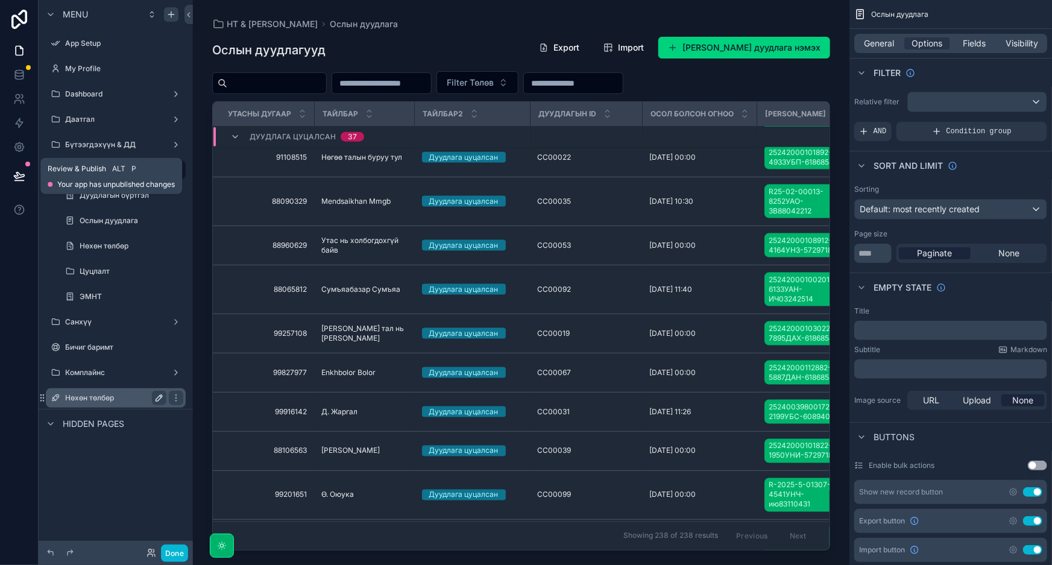
click at [17, 169] on button at bounding box center [19, 176] width 27 height 34
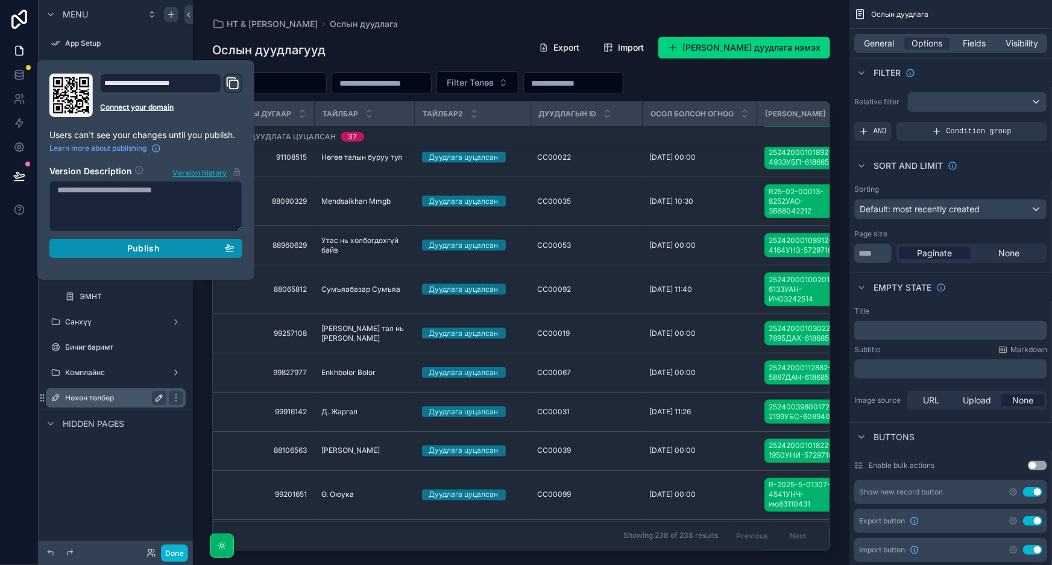
click at [150, 250] on span "Publish" at bounding box center [143, 248] width 33 height 11
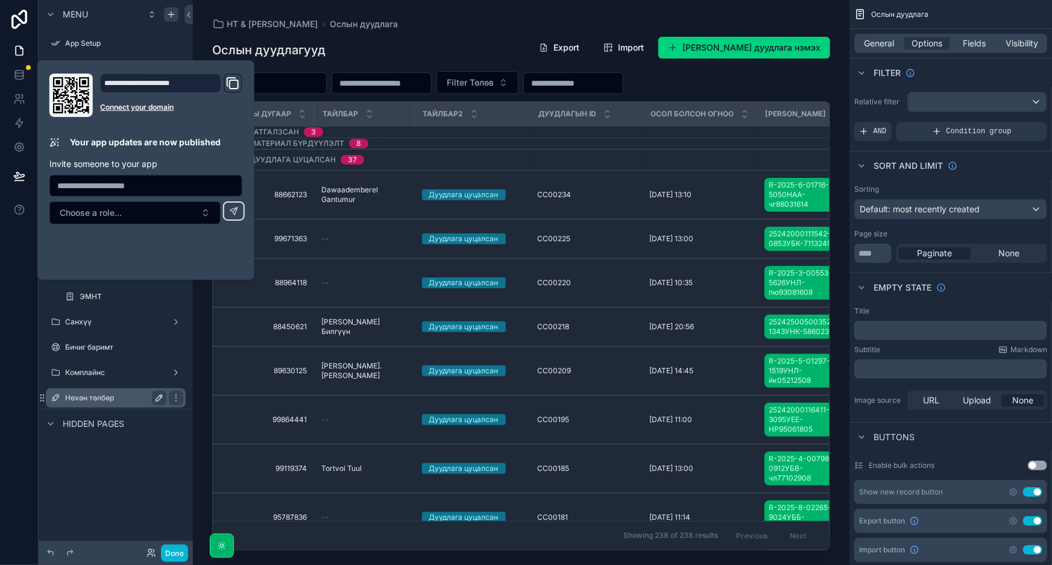
click at [496, 23] on div "НТ & Үйлчилгээ Ослын дуудлага" at bounding box center [521, 24] width 618 height 10
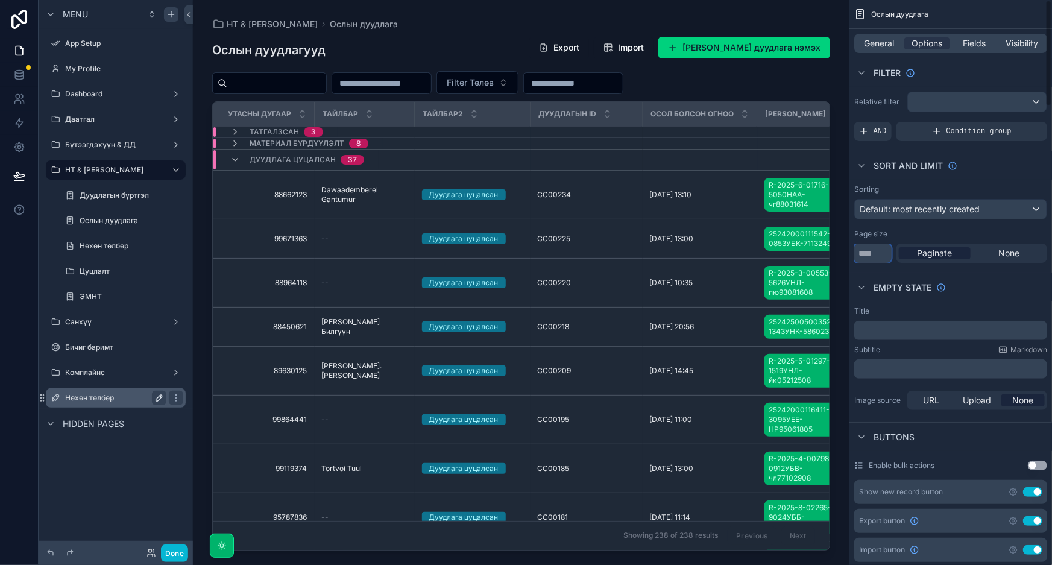
click at [876, 252] on input "****" at bounding box center [873, 253] width 37 height 19
click at [10, 178] on button at bounding box center [19, 176] width 27 height 34
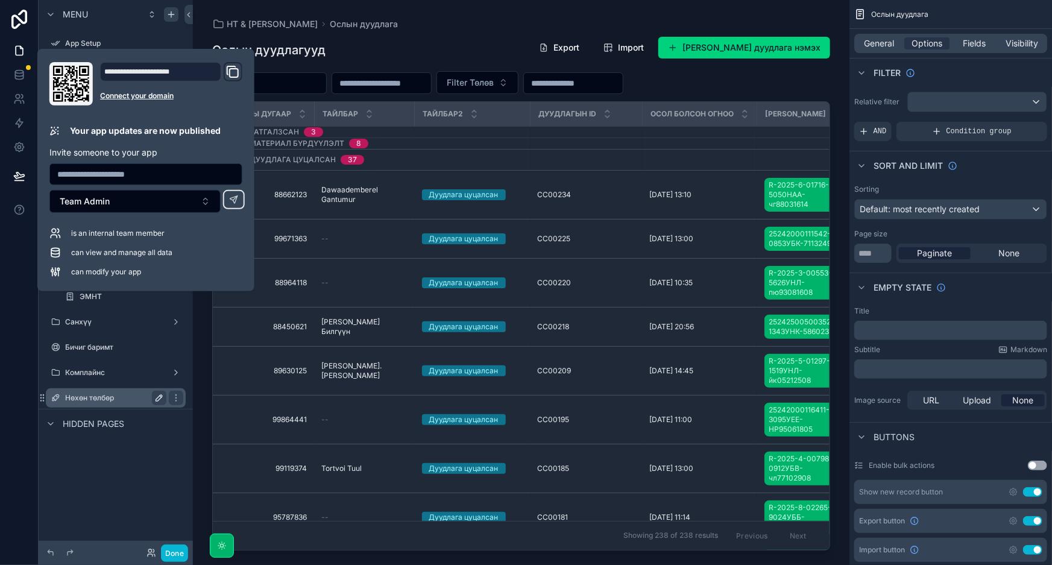
click at [183, 53] on div "**********" at bounding box center [145, 170] width 217 height 242
click at [877, 259] on input "****" at bounding box center [873, 253] width 37 height 19
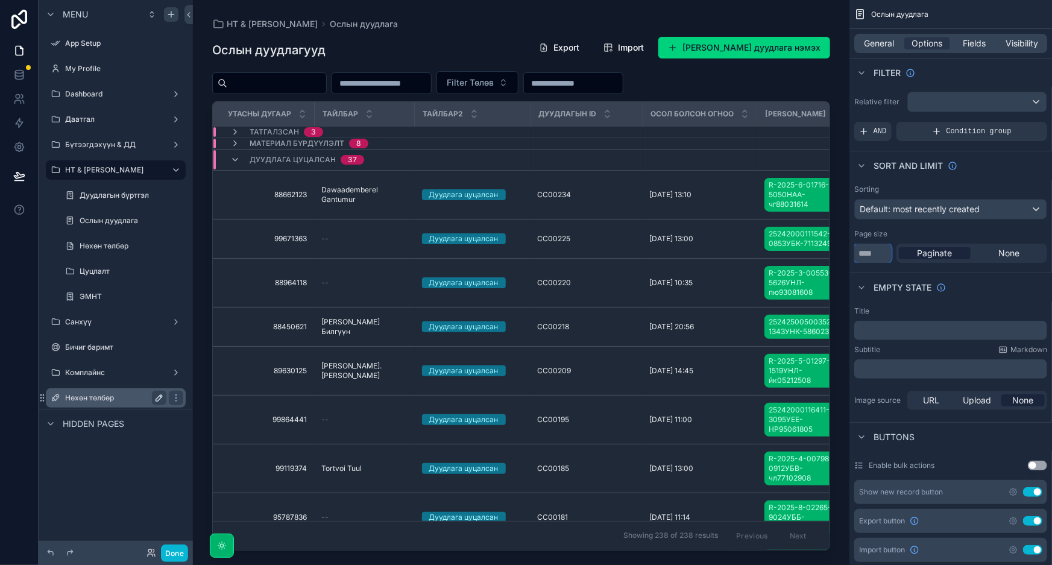
click at [878, 253] on input "****" at bounding box center [873, 253] width 37 height 19
type input "*"
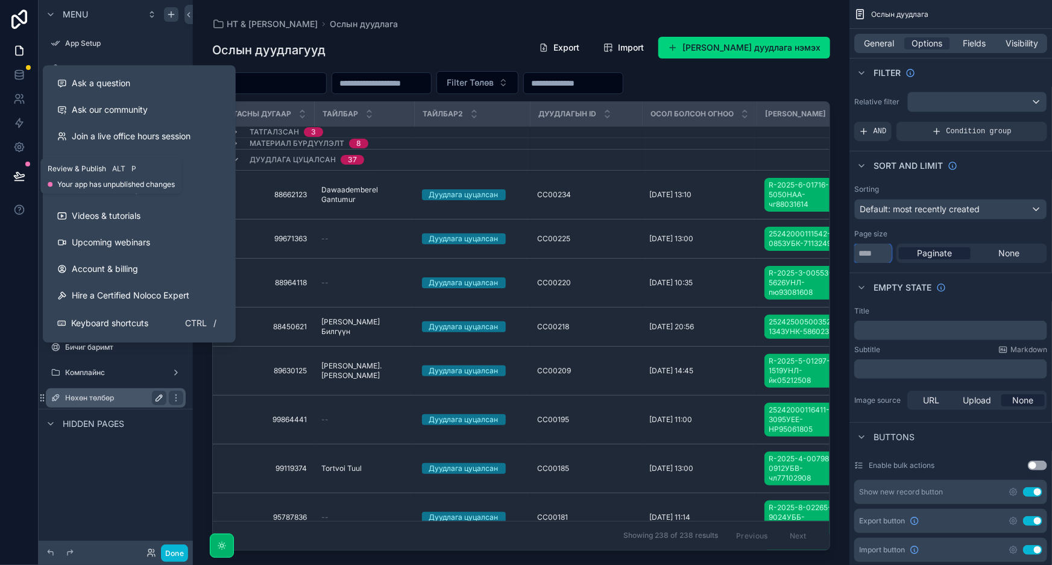
type input "****"
click at [16, 176] on icon at bounding box center [19, 175] width 10 height 6
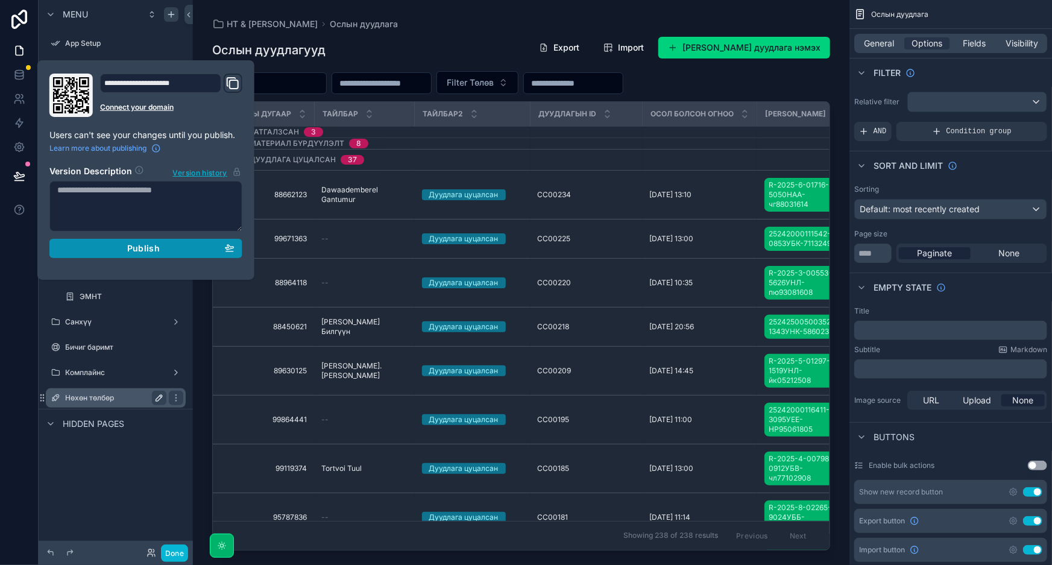
click at [131, 247] on span "Publish" at bounding box center [143, 248] width 33 height 11
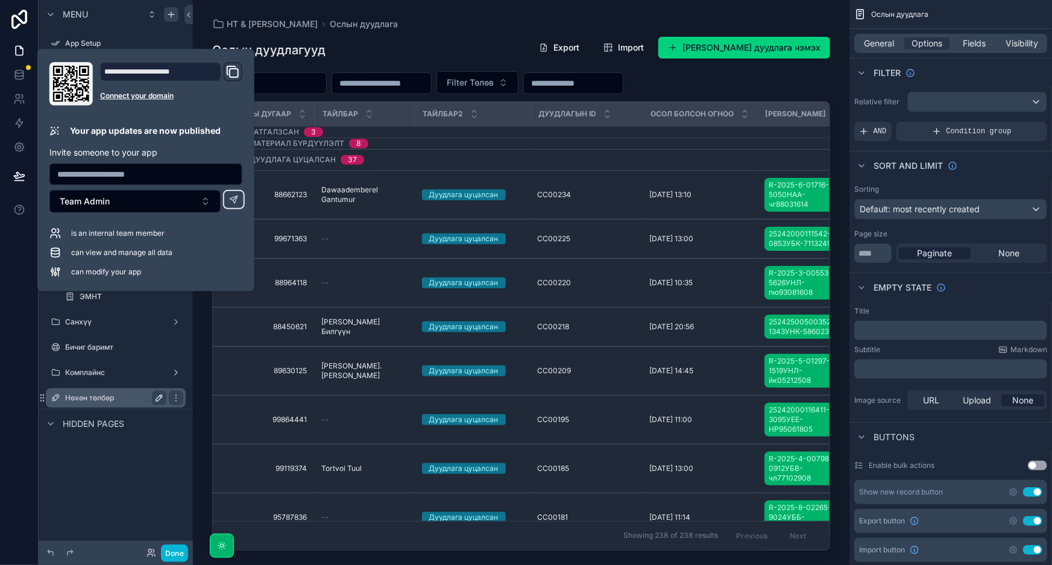
click at [458, 27] on div "НТ & Үйлчилгээ Ослын дуудлага" at bounding box center [521, 24] width 618 height 10
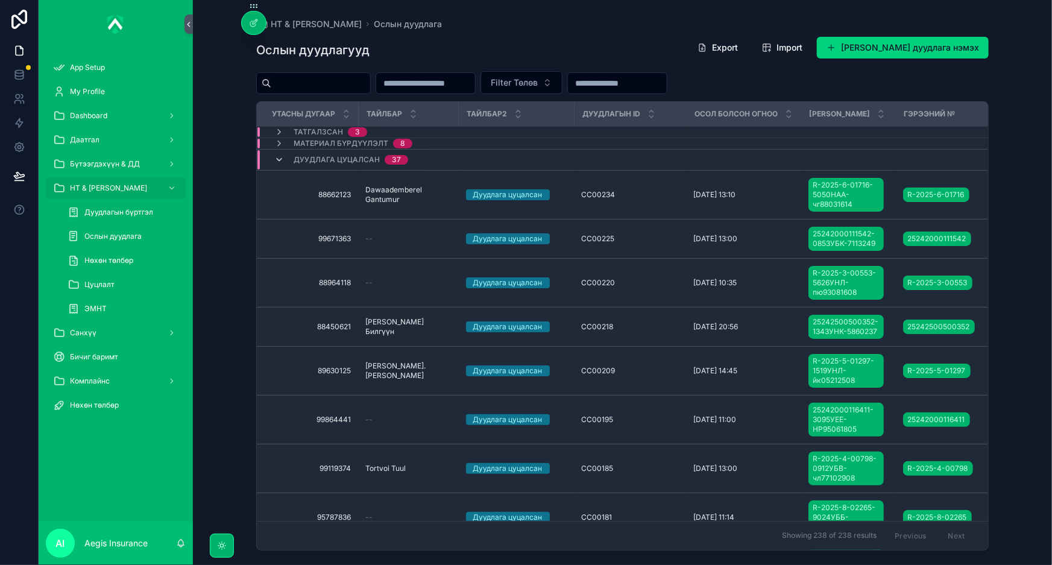
click at [279, 159] on icon "scrollable content" at bounding box center [279, 160] width 10 height 10
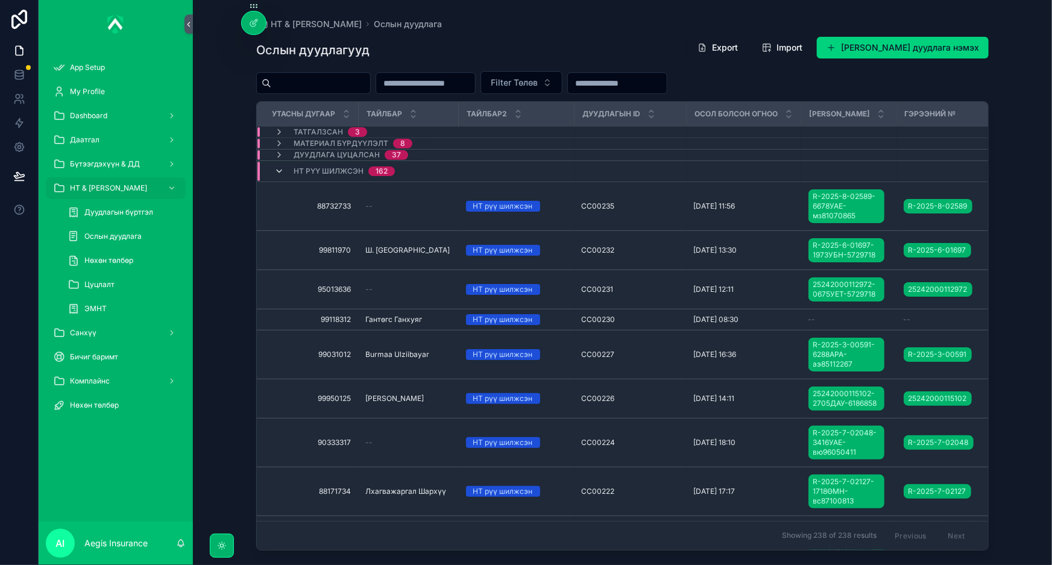
click at [278, 169] on icon "scrollable content" at bounding box center [279, 171] width 10 height 10
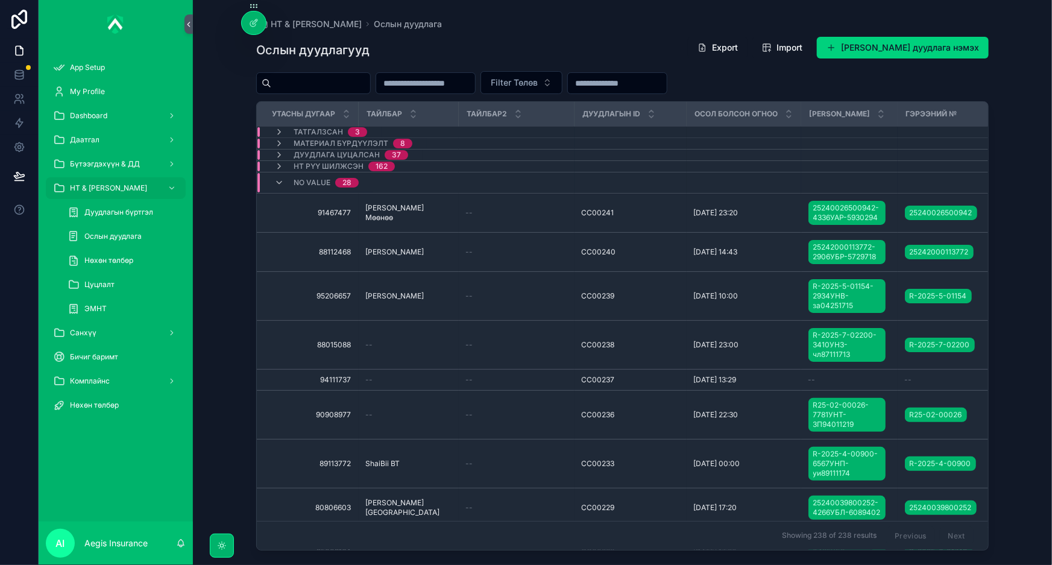
click at [778, 115] on div "Осол болсон огноо" at bounding box center [743, 114] width 113 height 23
click at [785, 113] on div "scrollable content" at bounding box center [789, 113] width 8 height 13
click at [742, 114] on span "Осол болсон огноо" at bounding box center [736, 114] width 83 height 10
click at [736, 108] on div "Осол болсон огноо" at bounding box center [743, 114] width 113 height 23
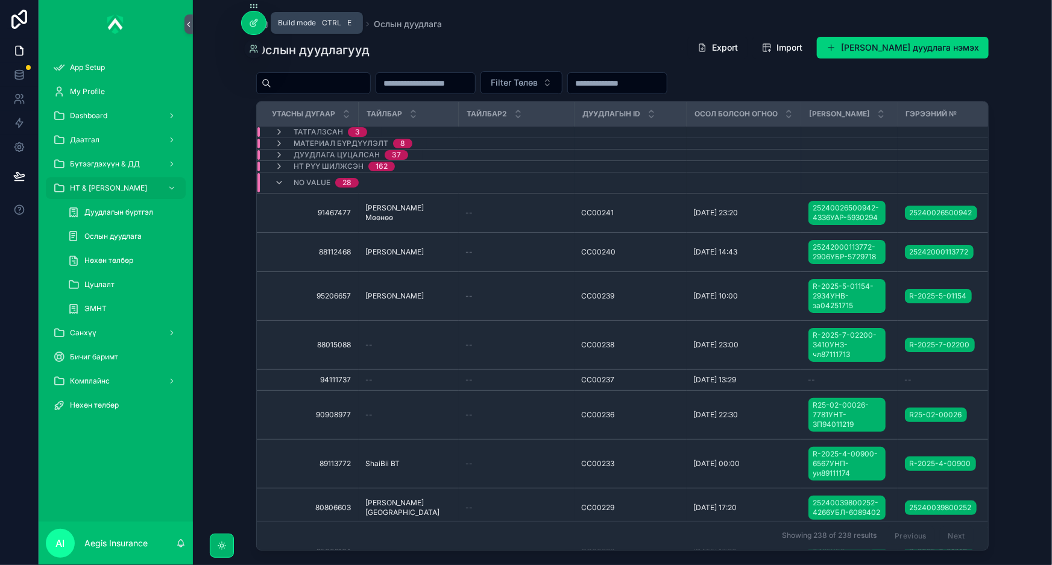
click at [247, 22] on div at bounding box center [254, 22] width 24 height 23
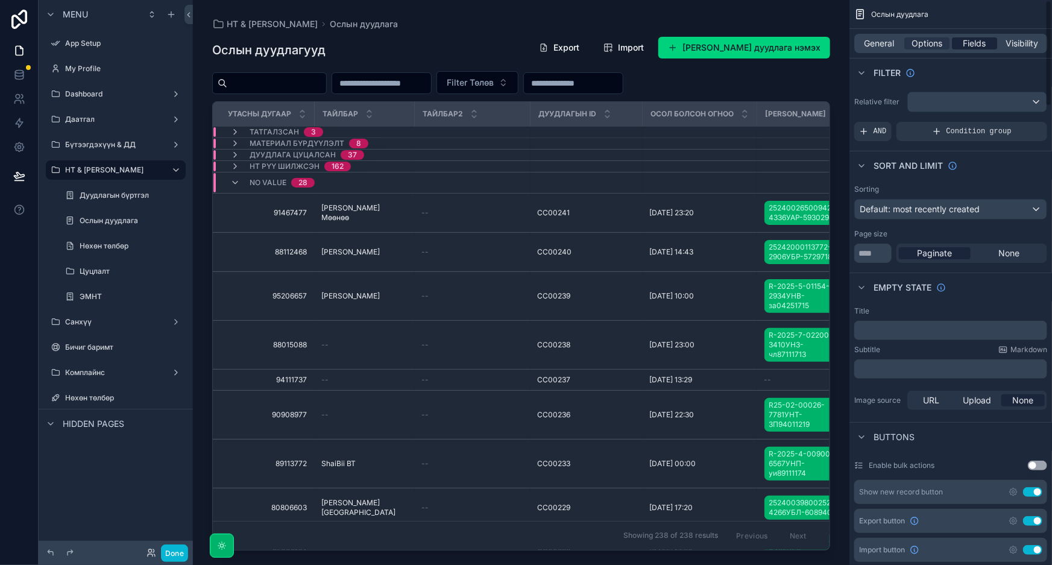
click at [965, 47] on span "Fields" at bounding box center [975, 43] width 23 height 12
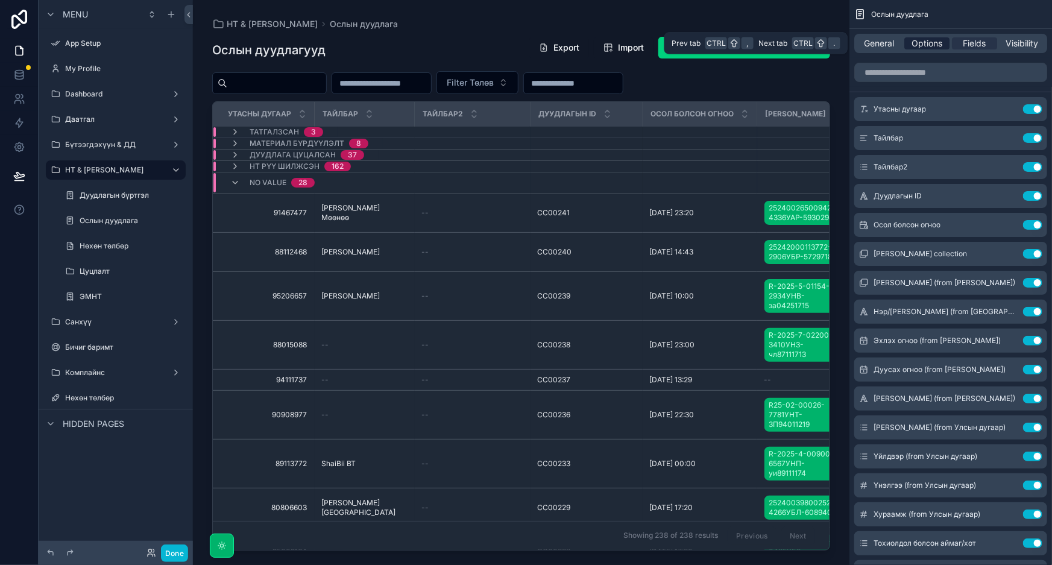
click at [931, 46] on span "Options" at bounding box center [927, 43] width 31 height 12
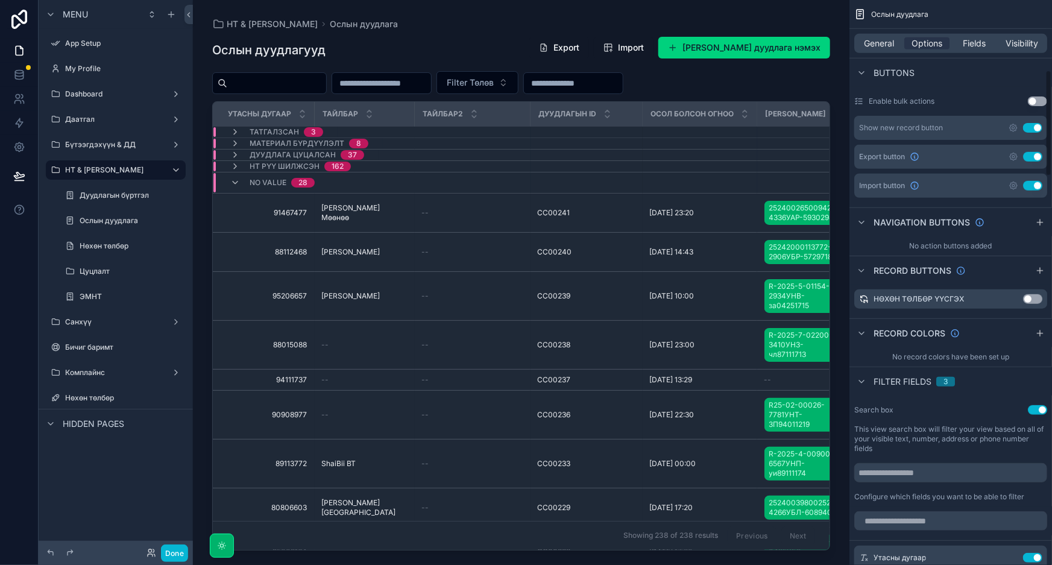
scroll to position [384, 0]
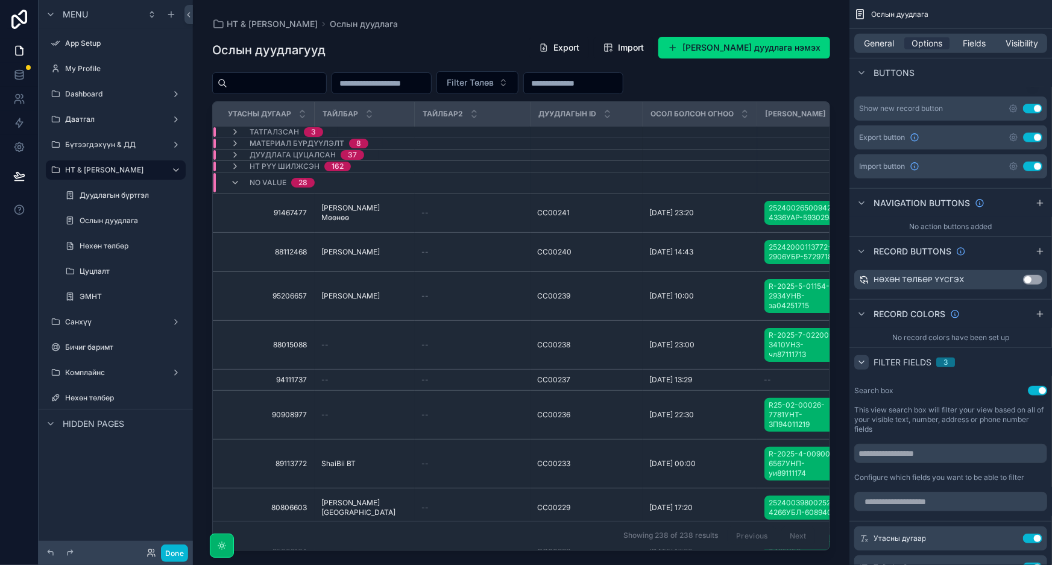
click at [864, 363] on icon "scrollable content" at bounding box center [862, 363] width 10 height 10
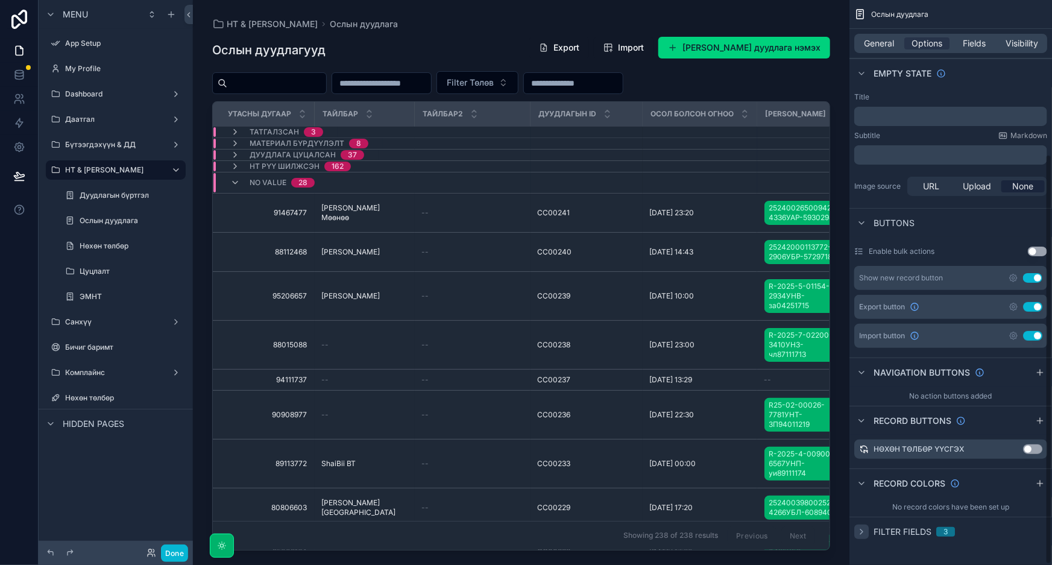
scroll to position [213, 0]
click at [857, 533] on icon "scrollable content" at bounding box center [862, 533] width 10 height 10
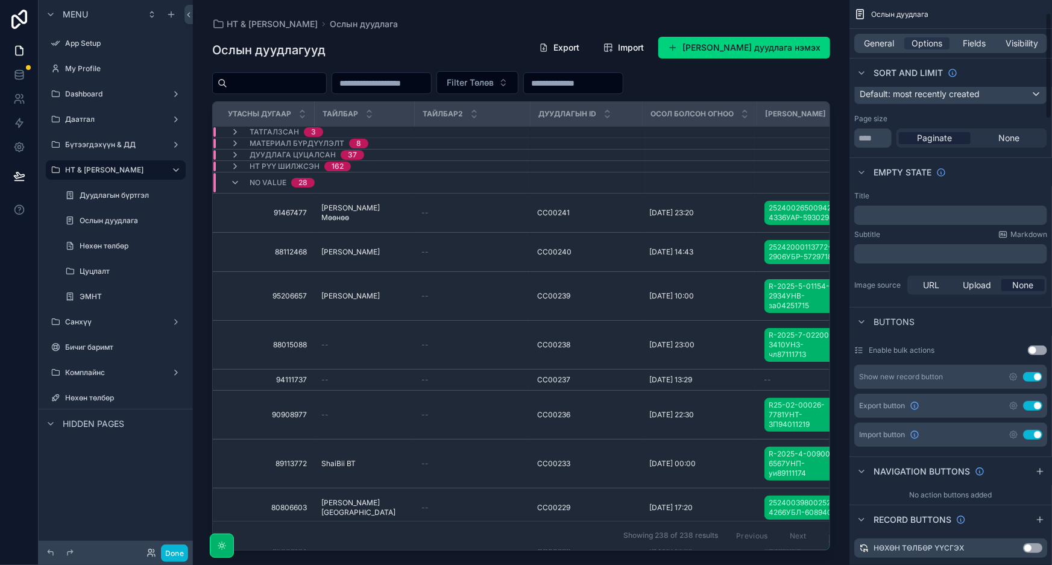
scroll to position [0, 0]
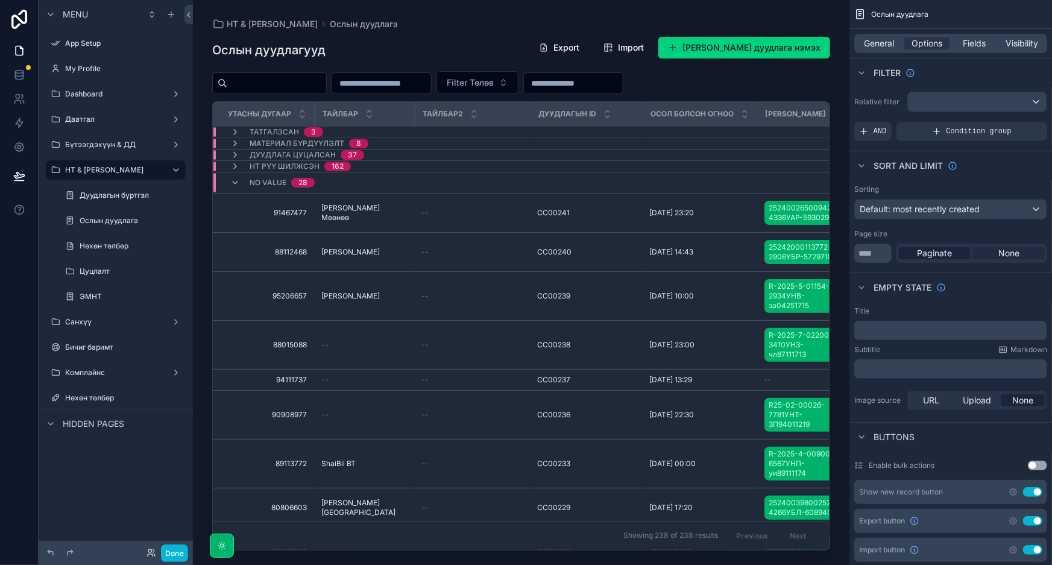
click at [1011, 250] on span "None" at bounding box center [1009, 253] width 21 height 12
click at [950, 250] on span "Paginate" at bounding box center [935, 253] width 35 height 12
click at [975, 41] on span "Fields" at bounding box center [975, 43] width 23 height 12
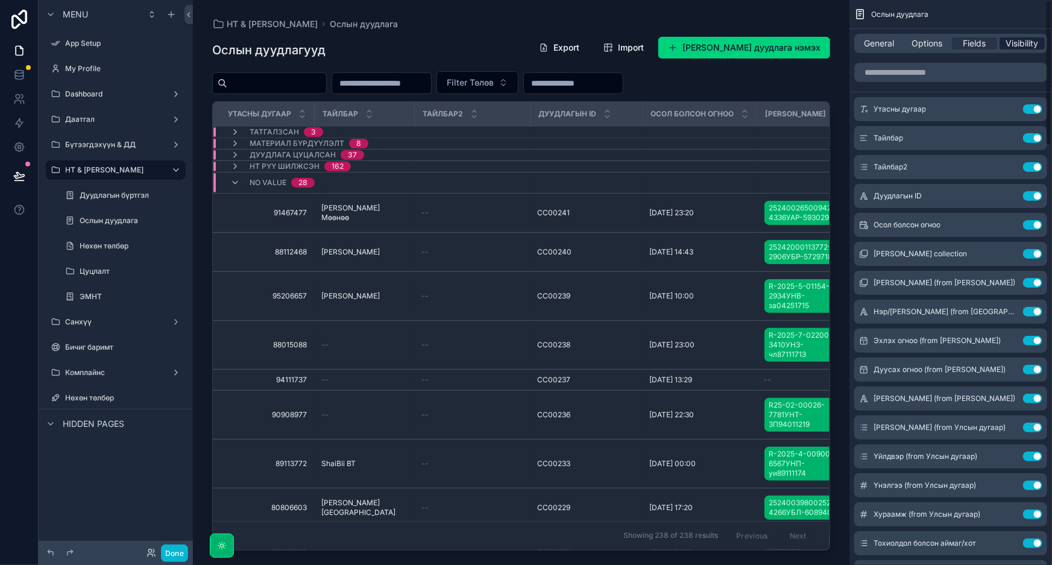
click at [1023, 46] on span "Visibility" at bounding box center [1023, 43] width 33 height 12
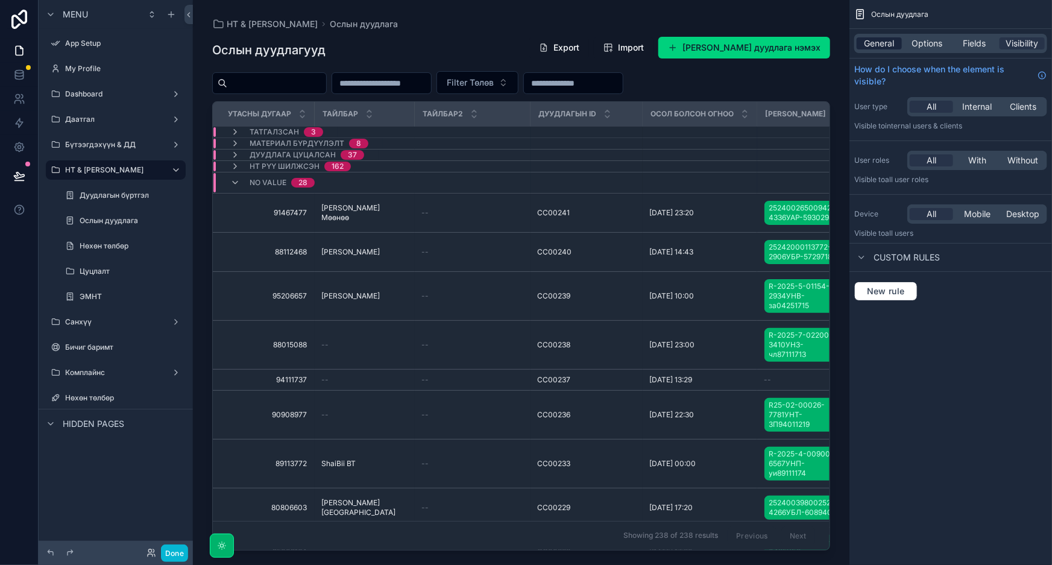
click at [880, 42] on span "General" at bounding box center [880, 43] width 30 height 12
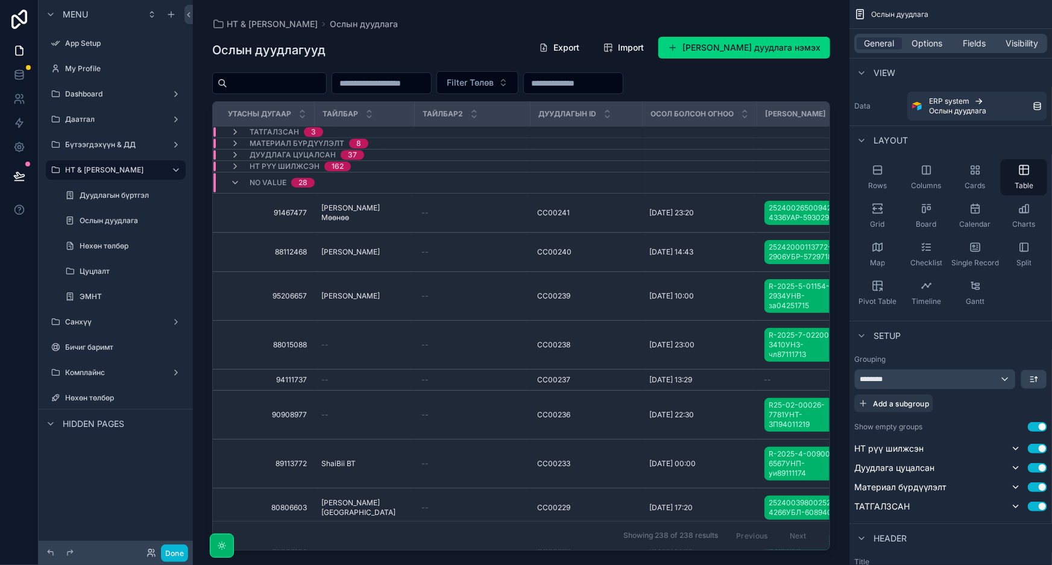
click at [712, 112] on span "Осол болсон огноо" at bounding box center [692, 114] width 83 height 10
click at [730, 112] on div "Осол болсон огноо" at bounding box center [699, 114] width 113 height 23
click at [741, 113] on icon "scrollable content" at bounding box center [745, 117] width 8 height 8
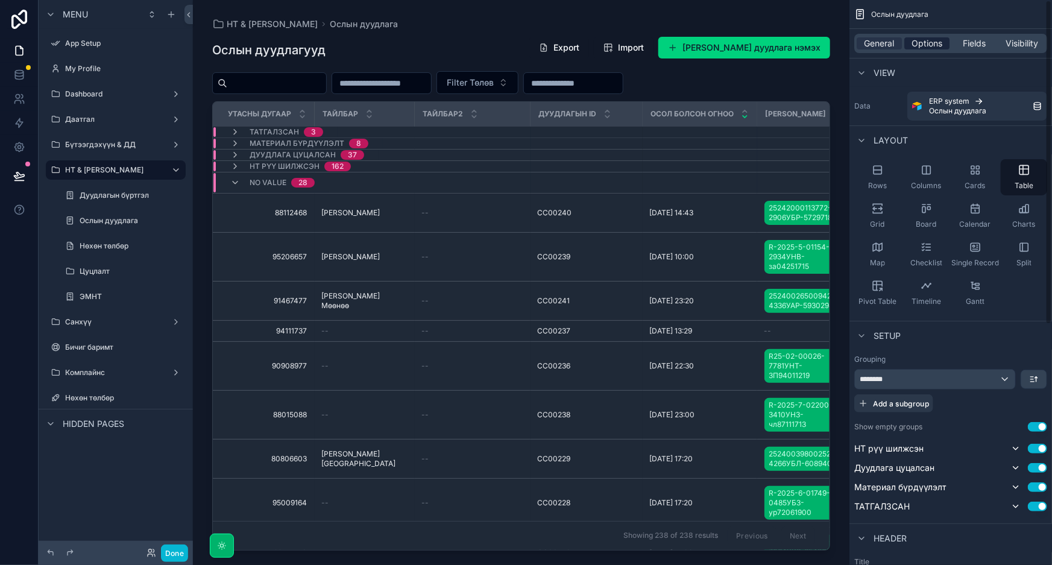
click at [919, 48] on span "Options" at bounding box center [927, 43] width 31 height 12
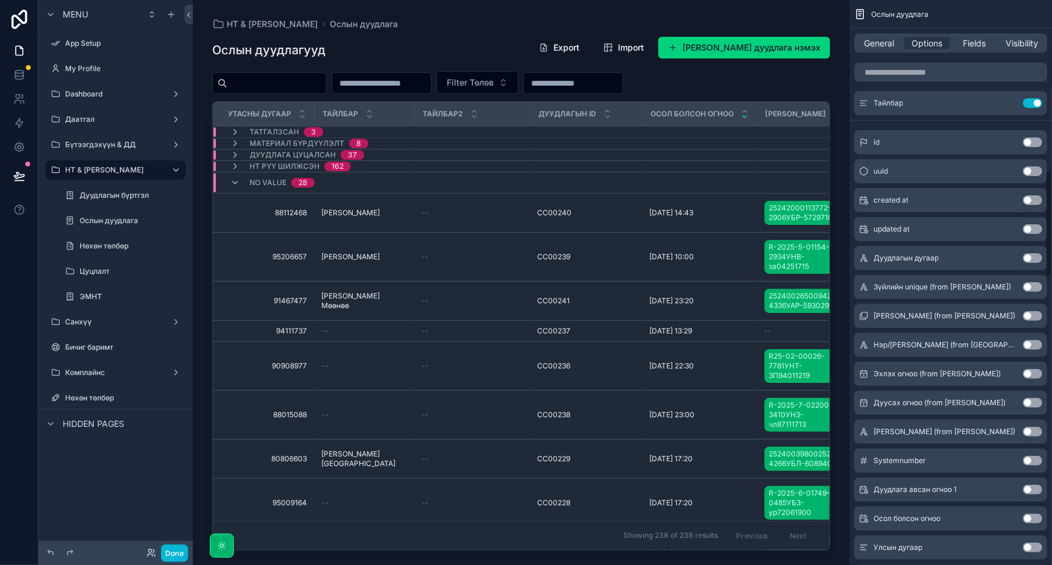
scroll to position [932, 0]
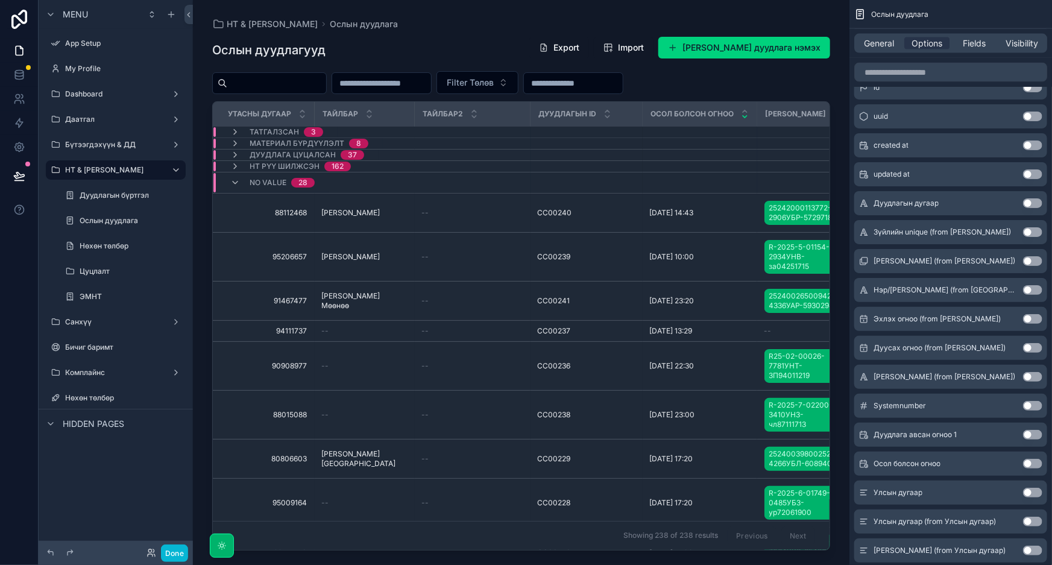
click at [1032, 430] on button "Use setting" at bounding box center [1032, 435] width 19 height 10
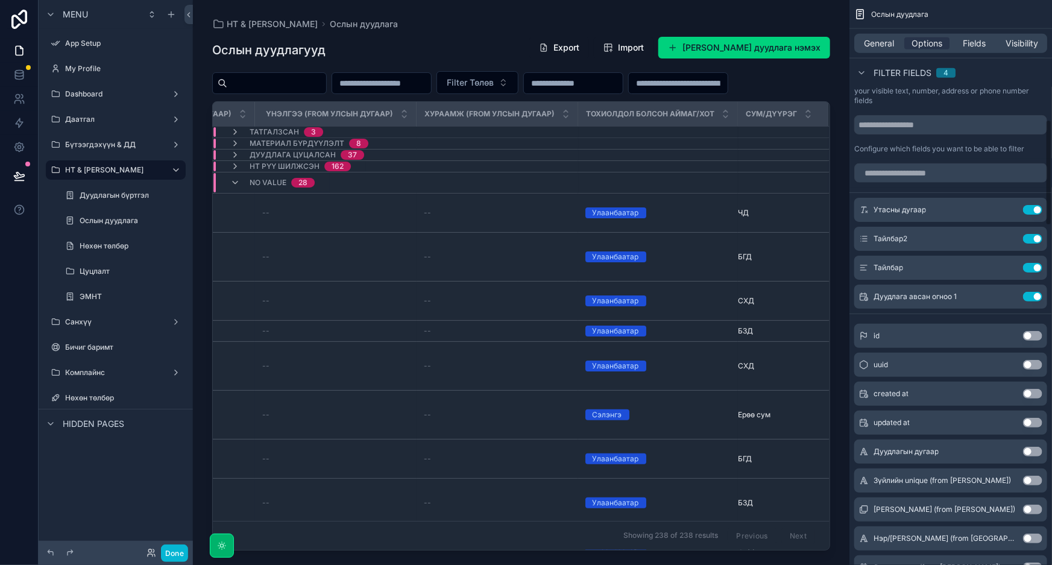
scroll to position [438, 0]
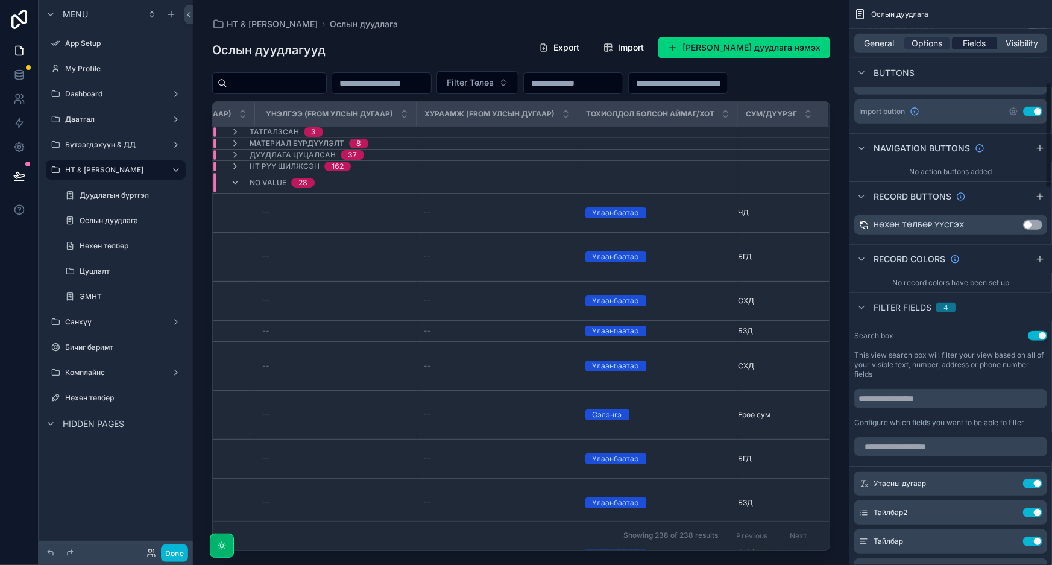
click at [979, 48] on span "Fields" at bounding box center [975, 43] width 23 height 12
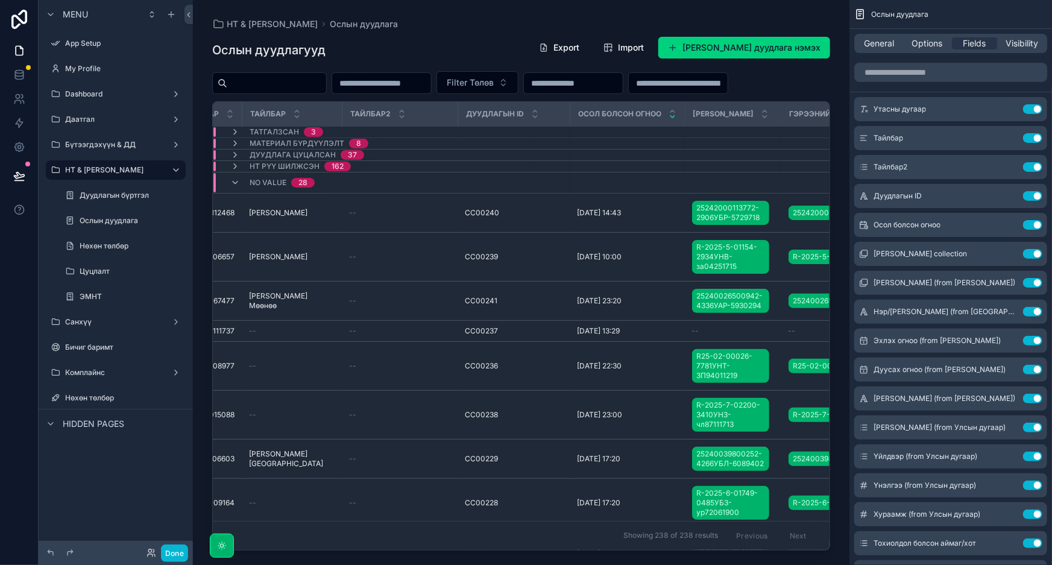
scroll to position [0, 0]
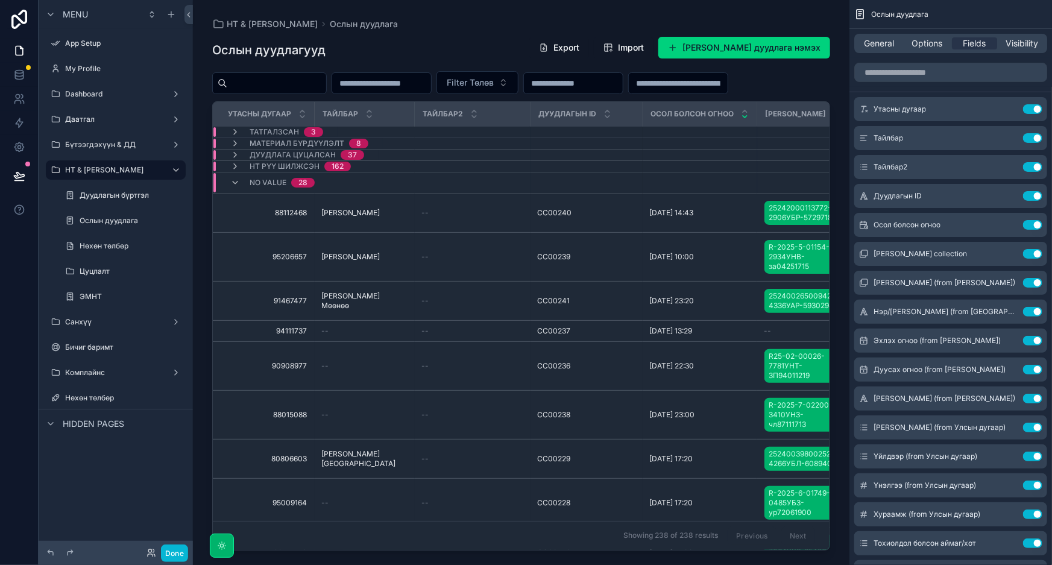
click at [318, 551] on div "НТ & Үйлчилгээ Ослын дуудлага Ослын дуудлагууд Export Import Шинэ Ослын дуудлаг…" at bounding box center [521, 282] width 657 height 565
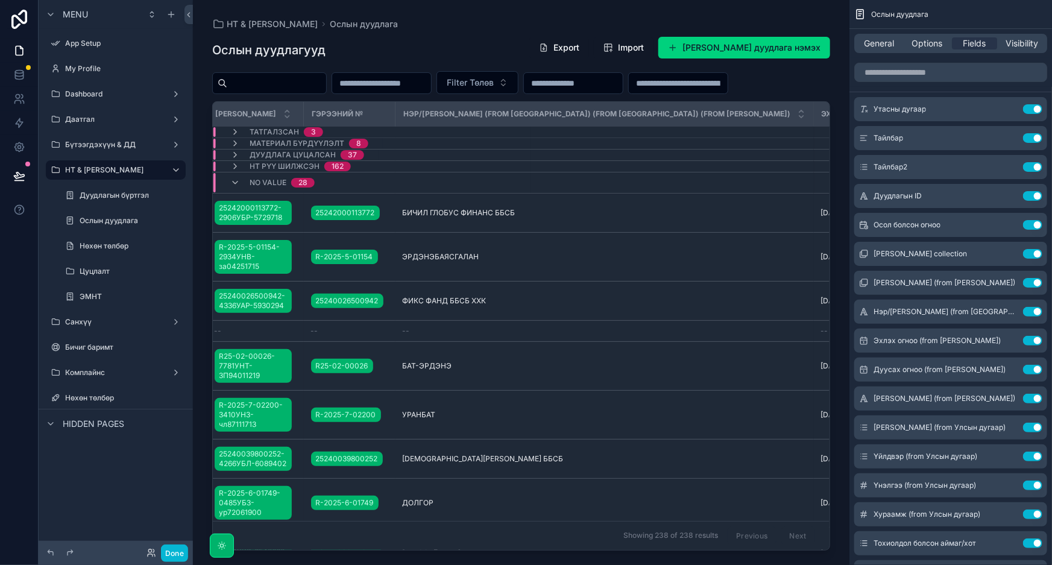
scroll to position [0, 574]
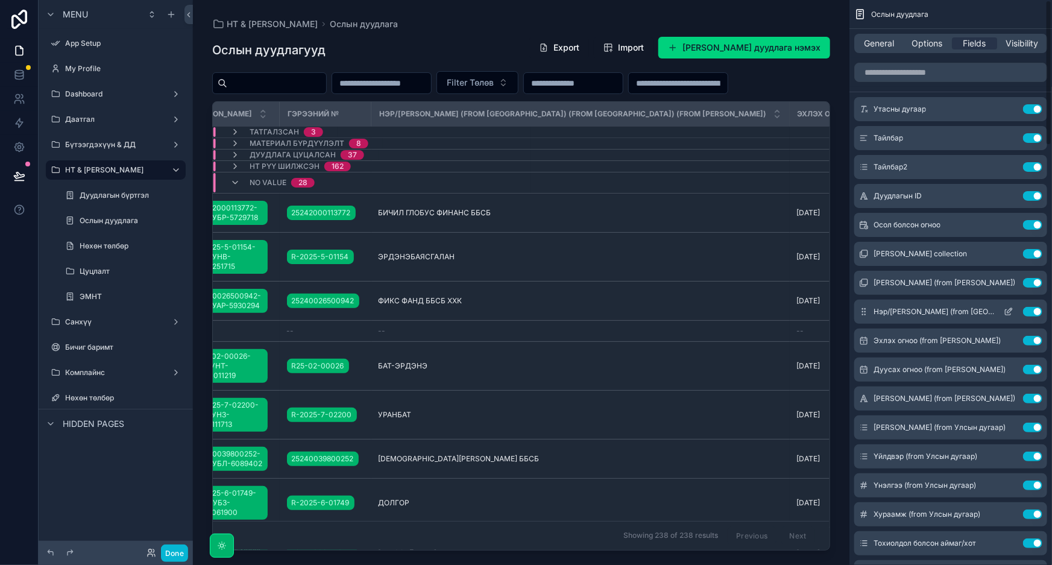
click at [1010, 310] on icon "scrollable content" at bounding box center [1009, 312] width 10 height 10
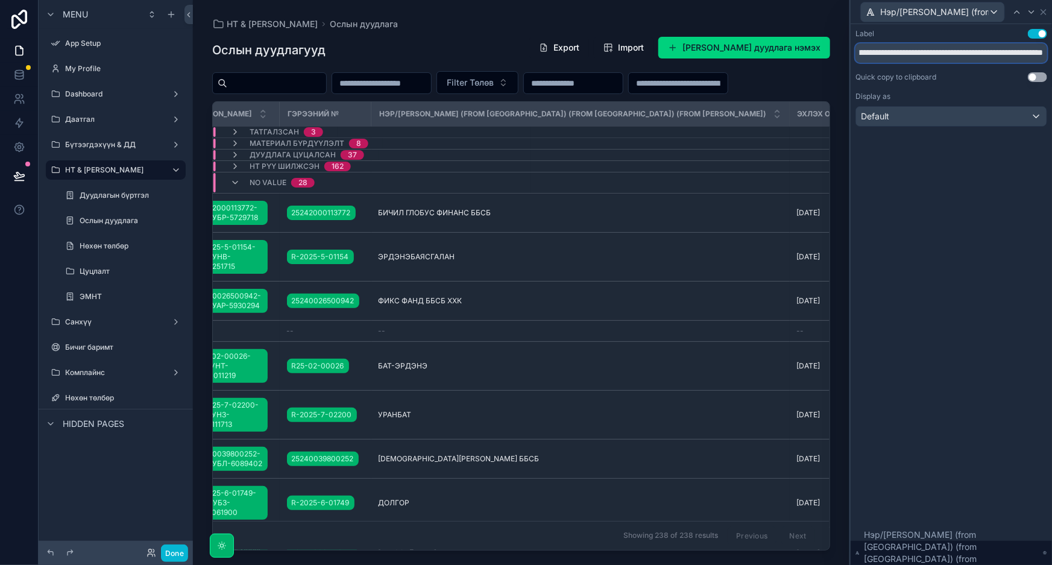
scroll to position [0, 165]
drag, startPoint x: 979, startPoint y: 51, endPoint x: 1052, endPoint y: 59, distance: 72.8
click at [1052, 59] on div "**********" at bounding box center [951, 89] width 201 height 131
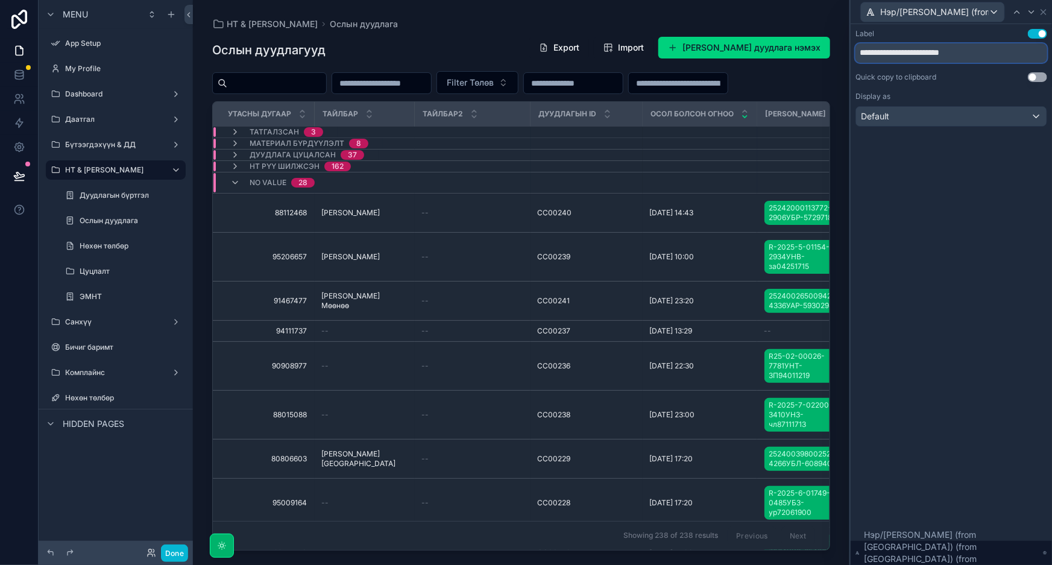
type input "**********"
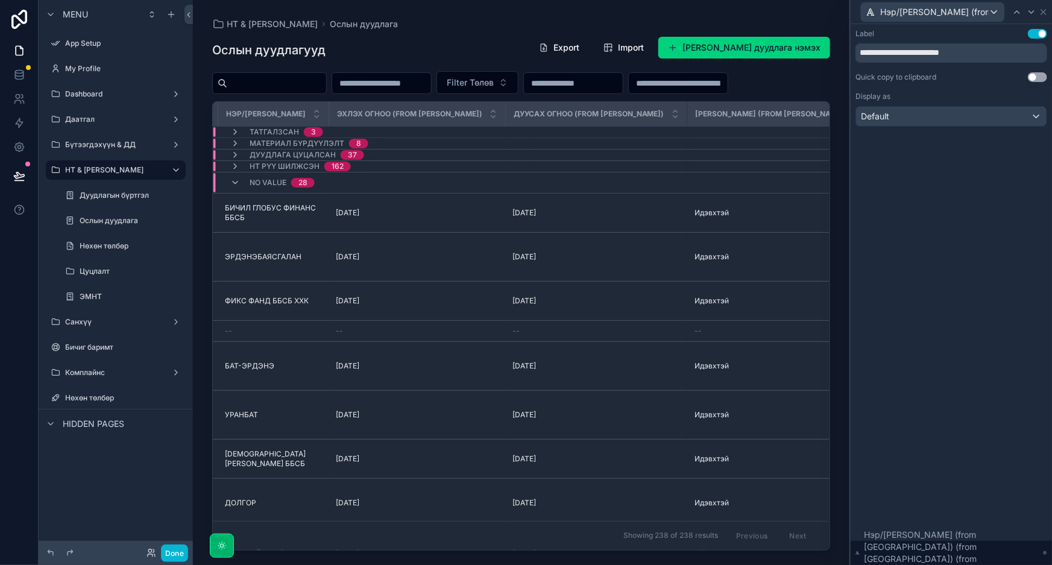
scroll to position [0, 751]
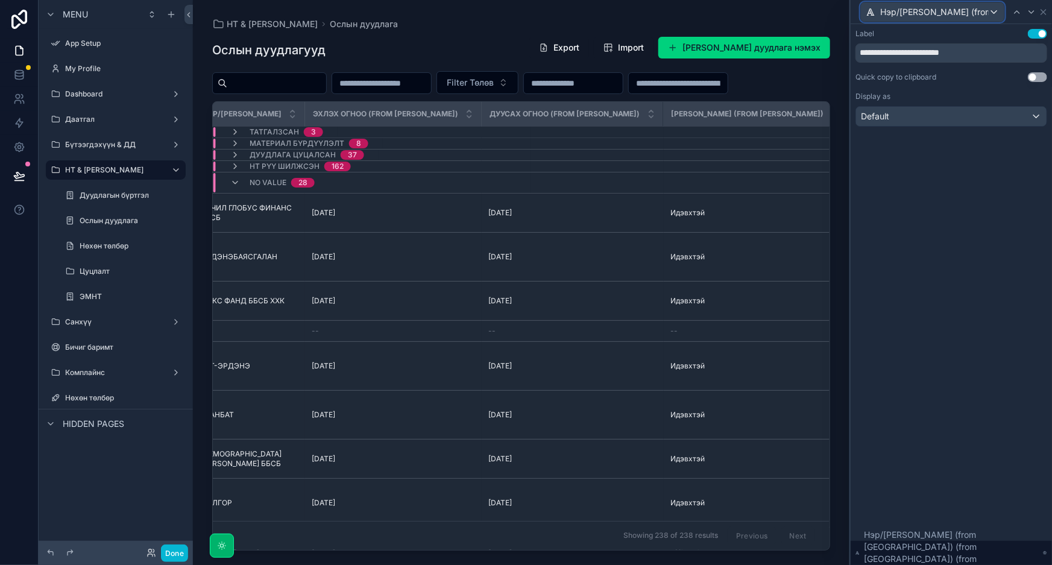
click at [996, 8] on div "Нэр/Хуулийн этгээдийн нэр (from Харилцагч) (from Гэрээ) (from Зүйлийн мэдээлэл)" at bounding box center [933, 11] width 144 height 19
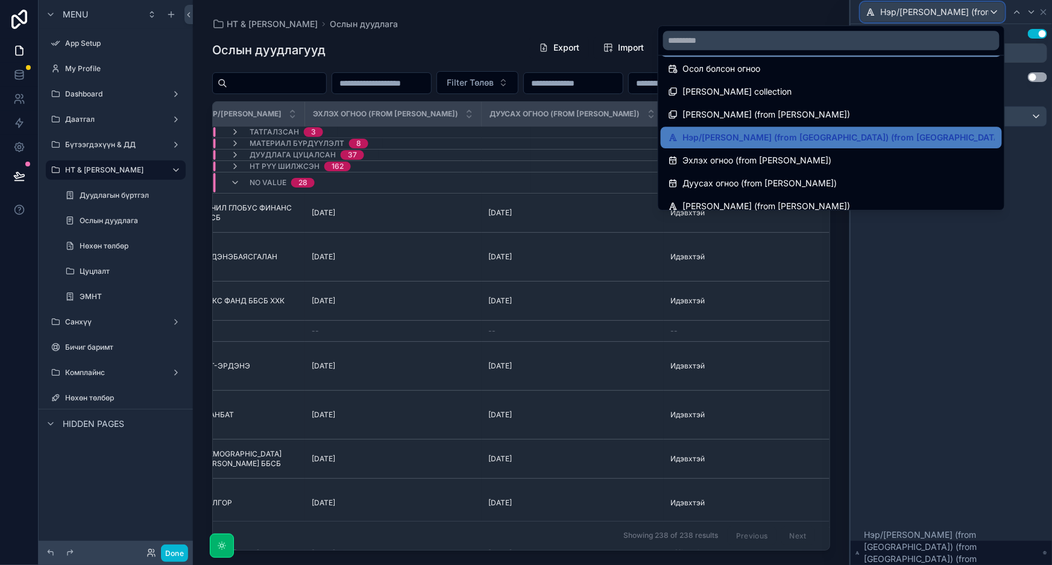
scroll to position [109, 0]
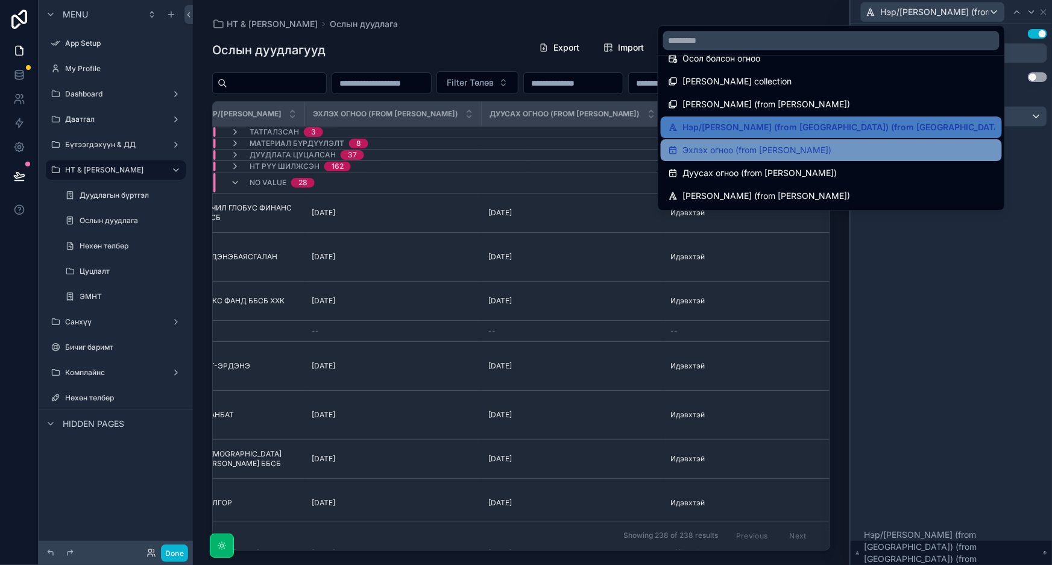
click at [882, 144] on div "Эхлэх огноо (from Зүйлийн мэдээлэл)" at bounding box center [831, 150] width 327 height 14
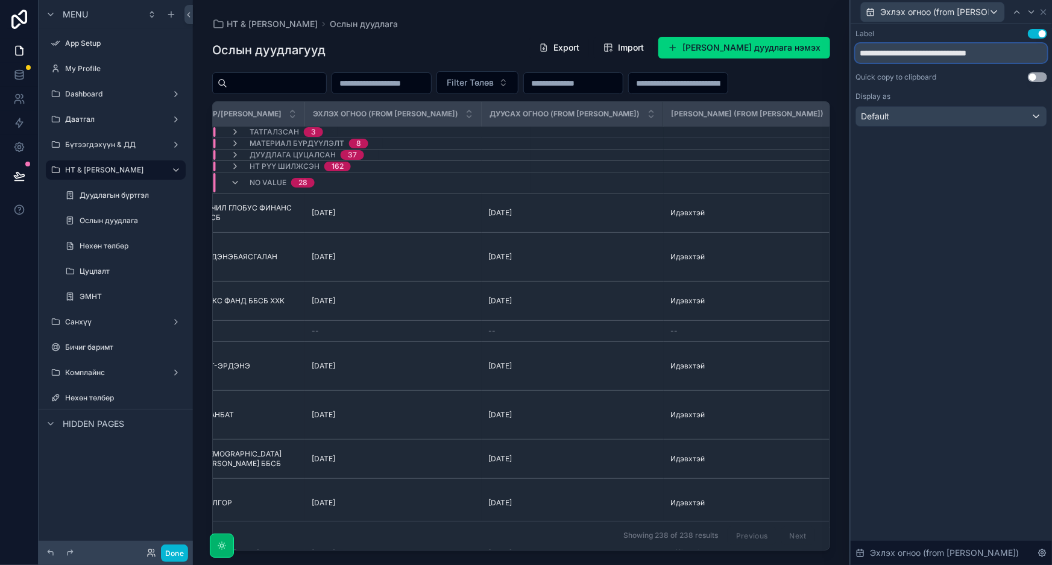
drag, startPoint x: 1021, startPoint y: 50, endPoint x: 914, endPoint y: 54, distance: 106.8
click at [914, 54] on input "**********" at bounding box center [952, 52] width 192 height 19
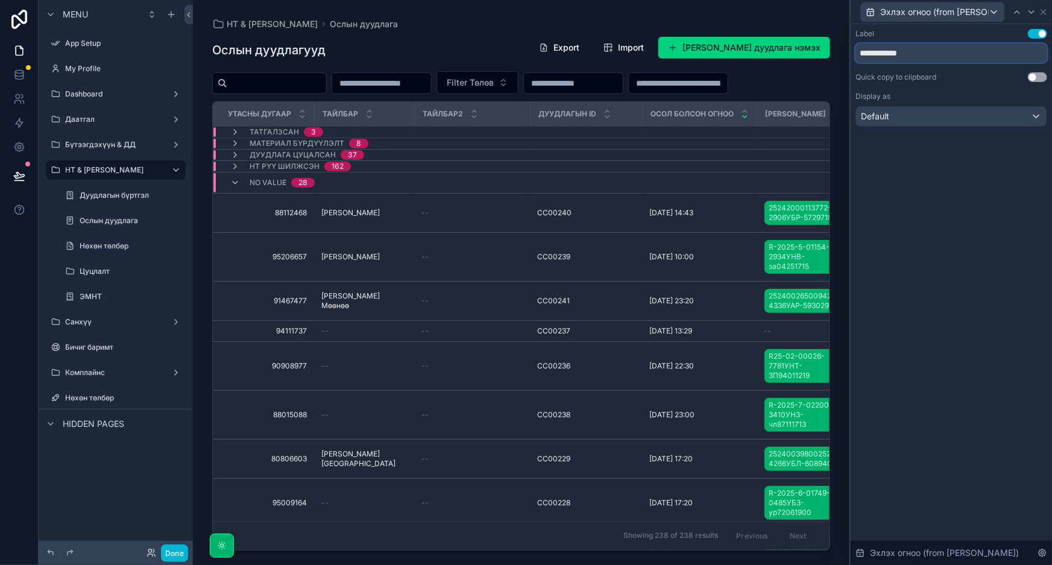
type input "**********"
click at [972, 12] on span "Эхлэх огноо (from Зүйлийн мэдээлэл)" at bounding box center [934, 12] width 109 height 12
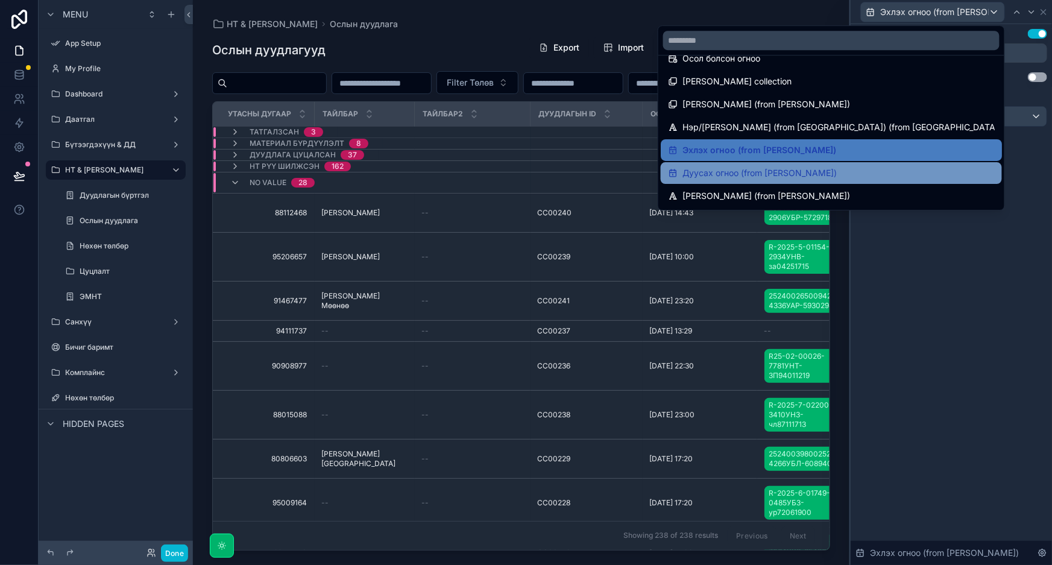
click at [830, 171] on span "Дуусах огноо (from Зүйлийн мэдээлэл)" at bounding box center [760, 173] width 154 height 14
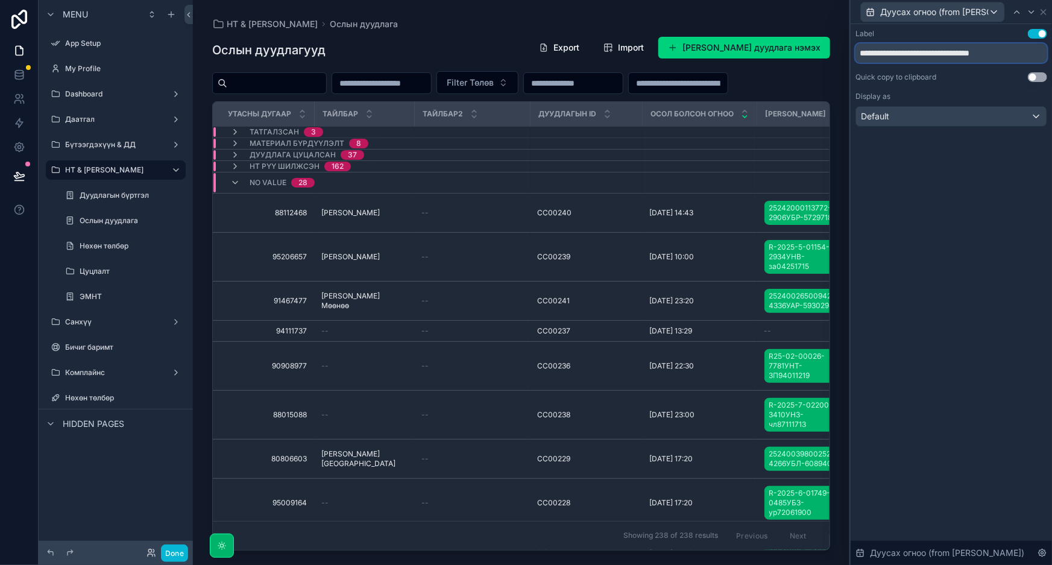
drag, startPoint x: 1029, startPoint y: 50, endPoint x: 919, endPoint y: 52, distance: 110.4
click at [919, 52] on input "**********" at bounding box center [952, 52] width 192 height 19
type input "**********"
click at [985, 12] on span "Дуусах огноо (from Зүйлийн мэдээлэл)" at bounding box center [934, 12] width 109 height 12
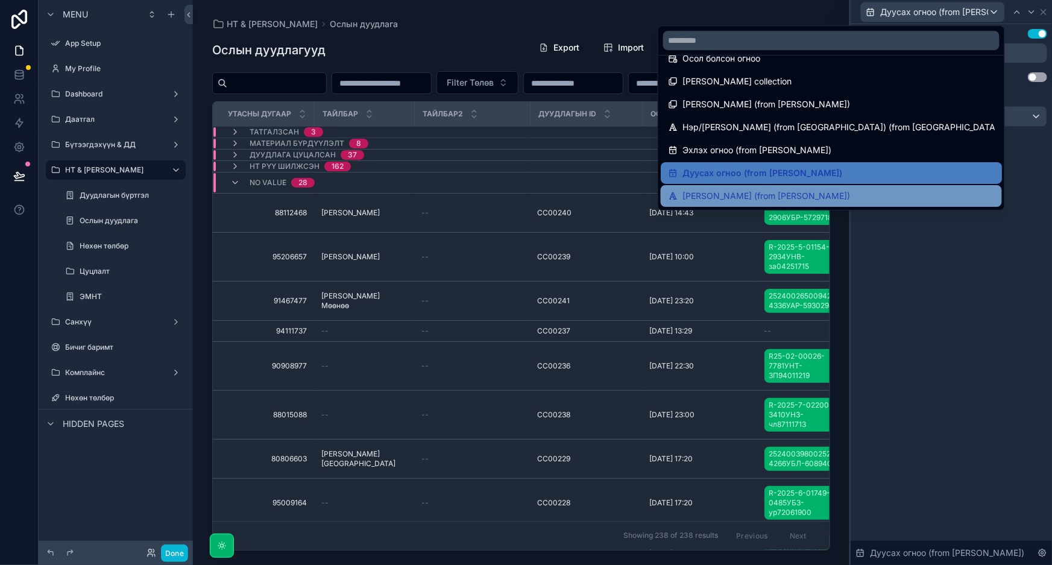
click at [807, 196] on span "ГЭРЭЭНИЙ ТӨЛӨВ (from Зүйлийн мэдээлэл)" at bounding box center [767, 196] width 168 height 14
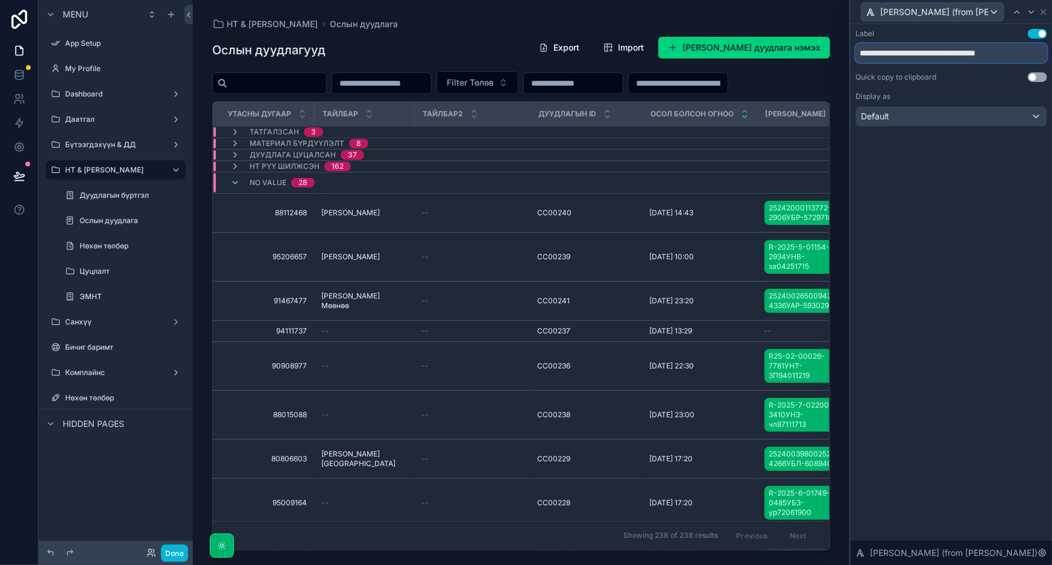
scroll to position [0, 4]
drag, startPoint x: 944, startPoint y: 51, endPoint x: 1052, endPoint y: 68, distance: 109.2
click at [1052, 68] on div "**********" at bounding box center [951, 89] width 201 height 131
type input "**********"
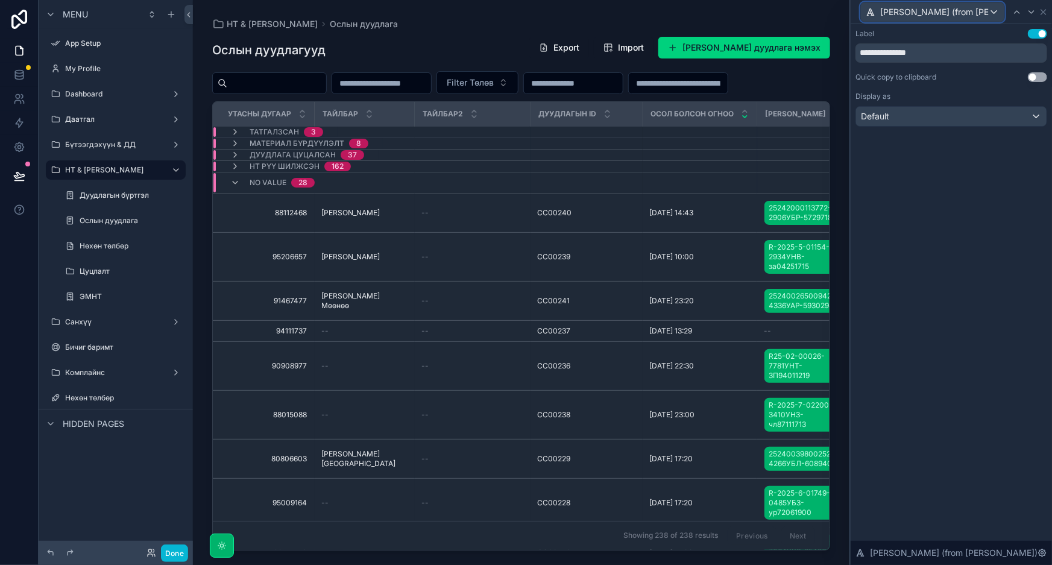
click at [982, 8] on span "ГЭРЭЭНИЙ ТӨЛӨВ (from Зүйлийн мэдээлэл)" at bounding box center [934, 12] width 109 height 12
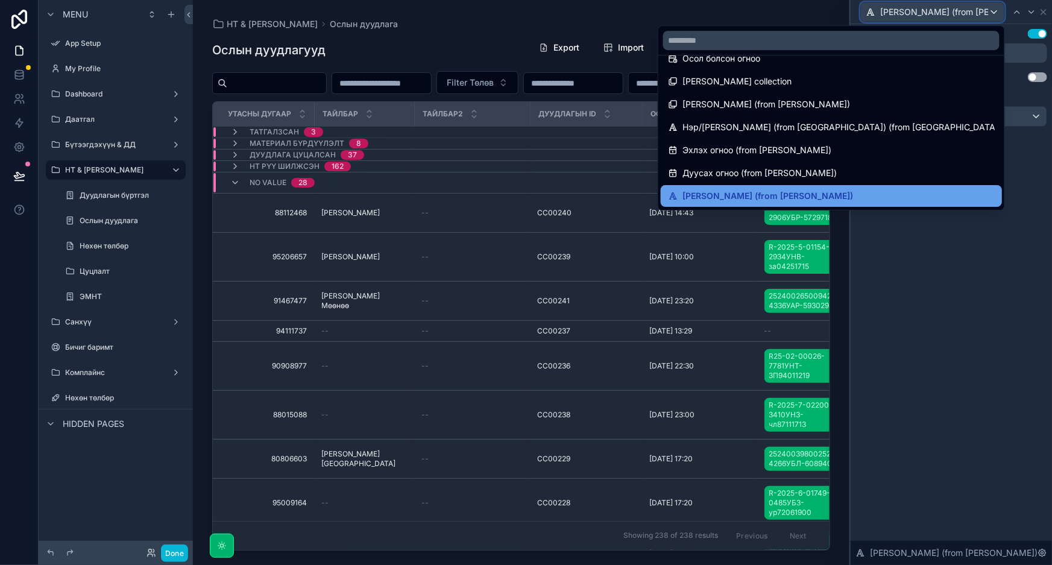
scroll to position [164, 0]
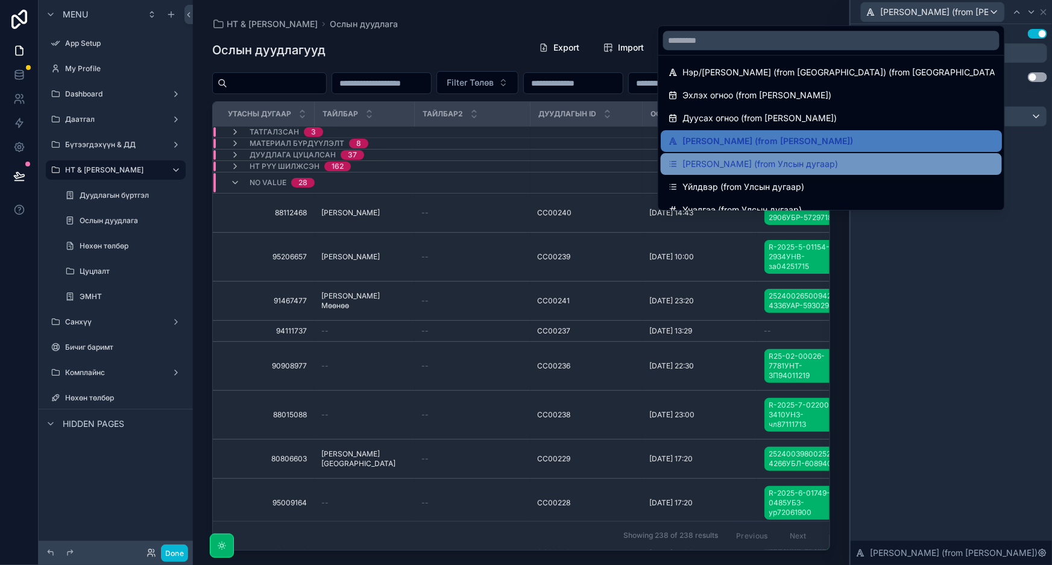
click at [854, 163] on div "Марк (from Улсын дугаар)" at bounding box center [831, 164] width 327 height 14
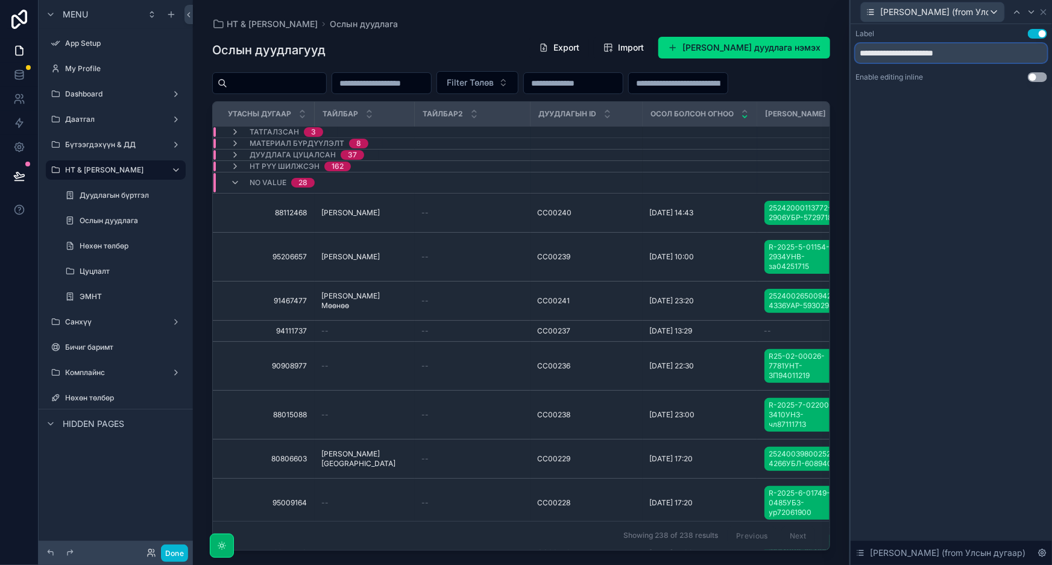
drag, startPoint x: 988, startPoint y: 55, endPoint x: 880, endPoint y: 61, distance: 108.1
click at [880, 61] on input "**********" at bounding box center [952, 52] width 192 height 19
type input "****"
click at [988, 11] on span "Марк (from Улсын дугаар)" at bounding box center [934, 12] width 109 height 12
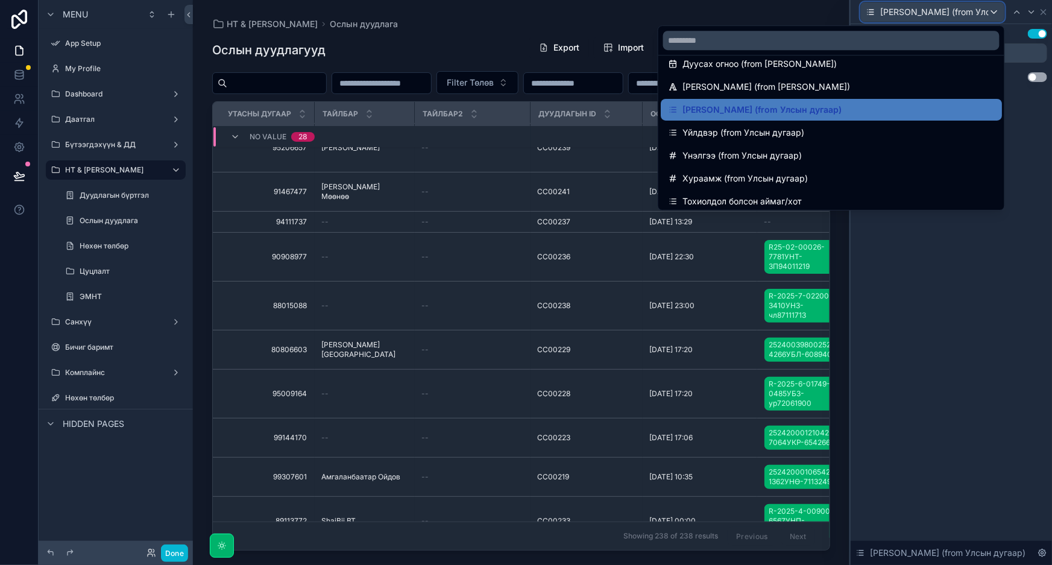
scroll to position [219, 0]
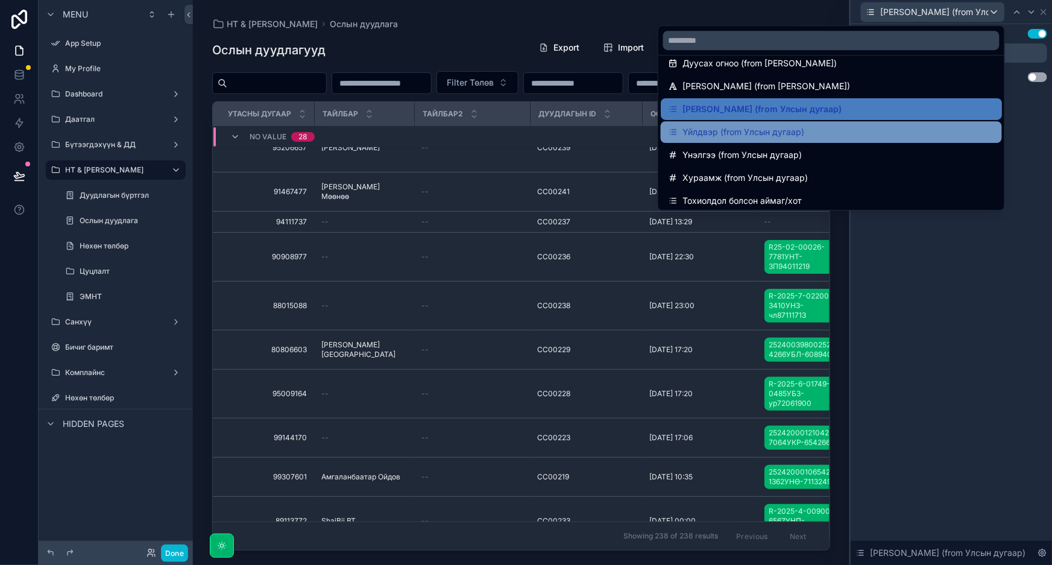
click at [828, 132] on div "Үйлдвэр (from Улсын дугаар)" at bounding box center [831, 132] width 327 height 14
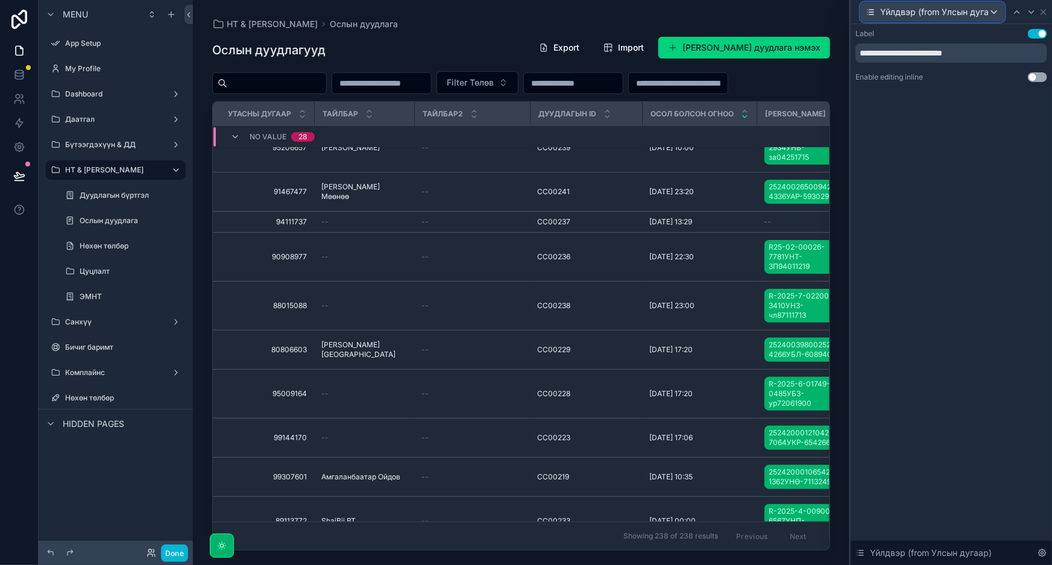
click at [921, 7] on span "Үйлдвэр (from Улсын дугаар)" at bounding box center [934, 12] width 109 height 12
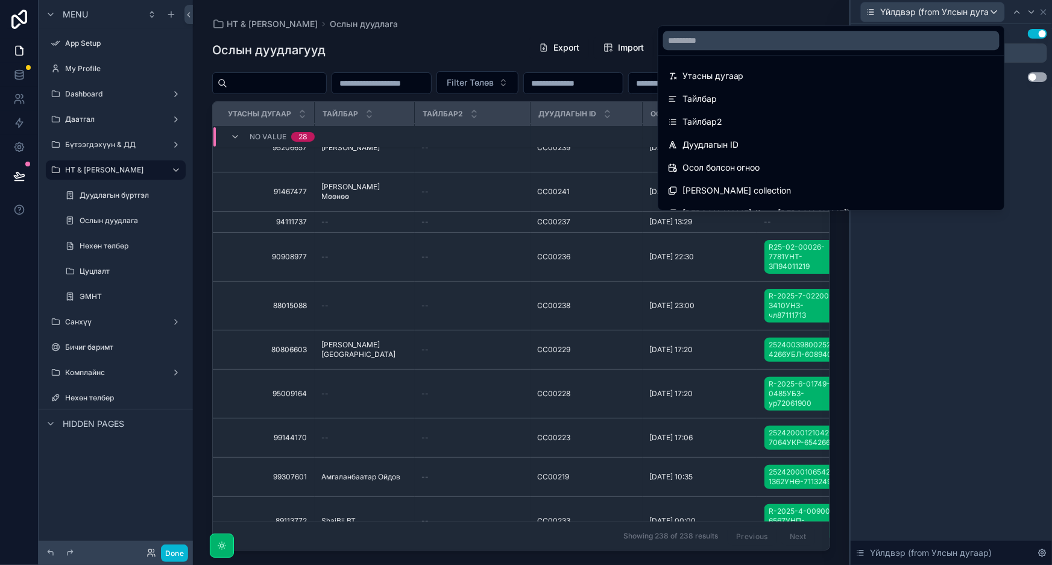
click at [1026, 55] on div at bounding box center [951, 282] width 201 height 565
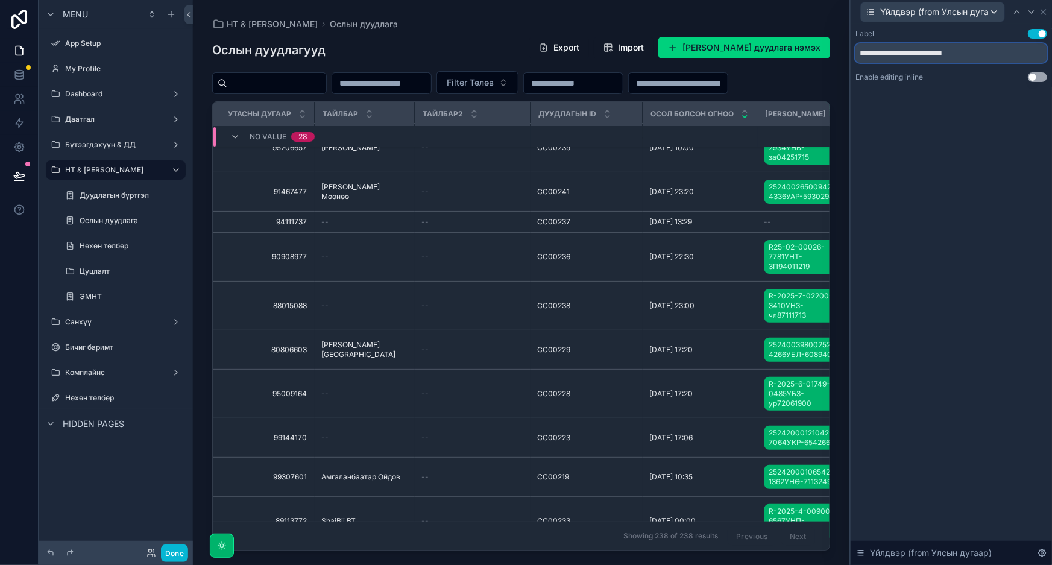
drag, startPoint x: 1026, startPoint y: 48, endPoint x: 893, endPoint y: 60, distance: 133.8
click at [893, 60] on input "**********" at bounding box center [952, 52] width 192 height 19
type input "*******"
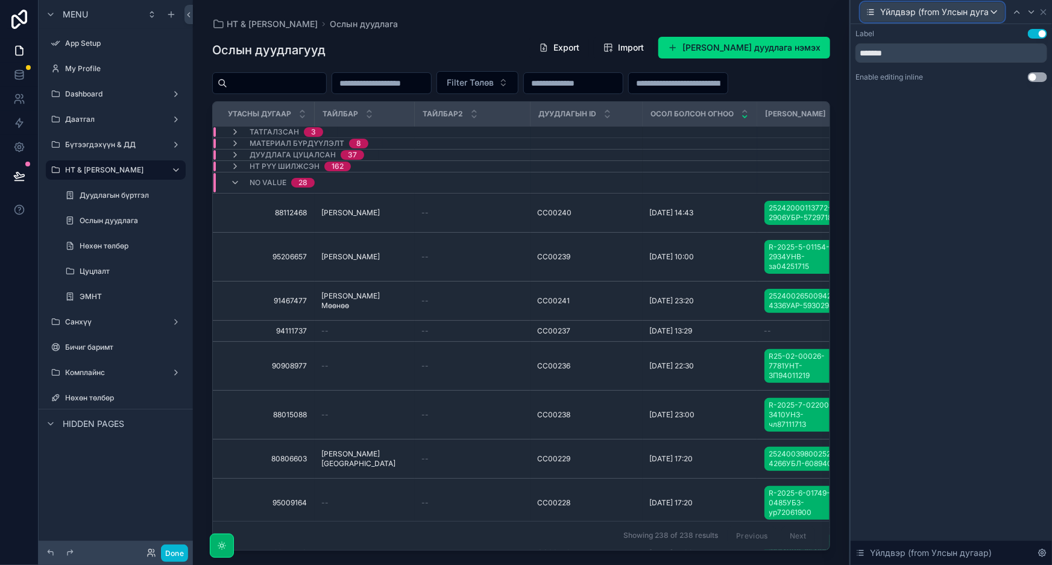
click at [941, 13] on span "Үйлдвэр (from Улсын дугаар)" at bounding box center [934, 12] width 109 height 12
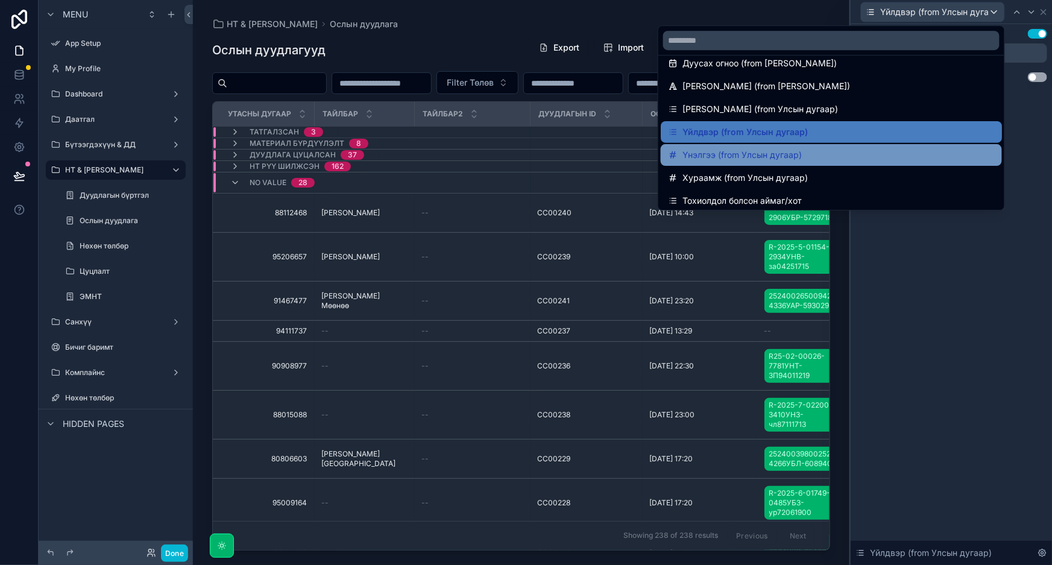
click at [823, 146] on div "Үнэлгээ (from Улсын дугаар)" at bounding box center [831, 155] width 341 height 22
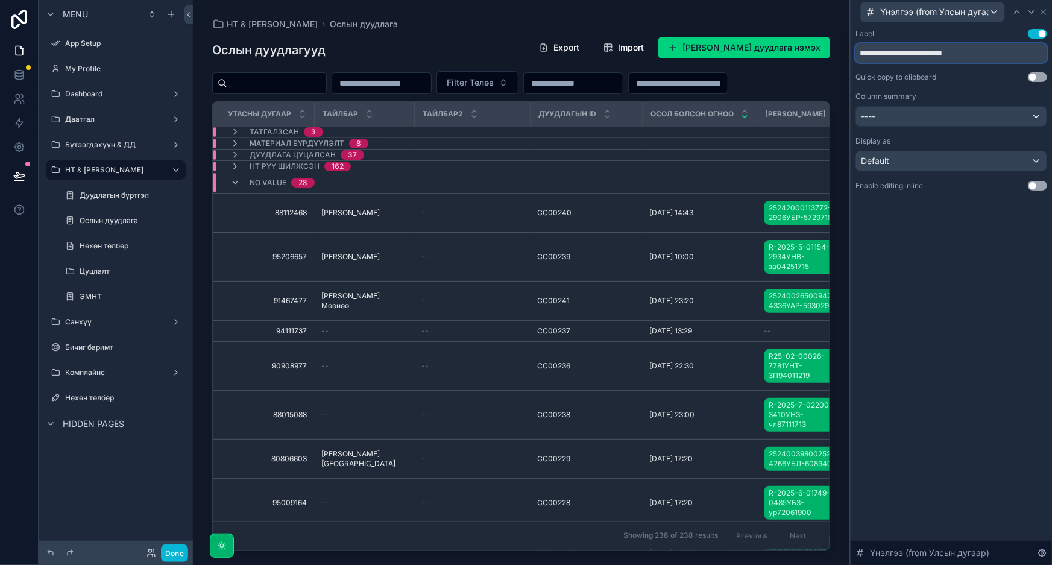
drag, startPoint x: 997, startPoint y: 54, endPoint x: 894, endPoint y: 48, distance: 103.3
click at [894, 48] on input "**********" at bounding box center [952, 52] width 192 height 19
type input "*******"
click at [965, 13] on span "Үнэлгээ (from Улсын дугаар)" at bounding box center [934, 12] width 109 height 12
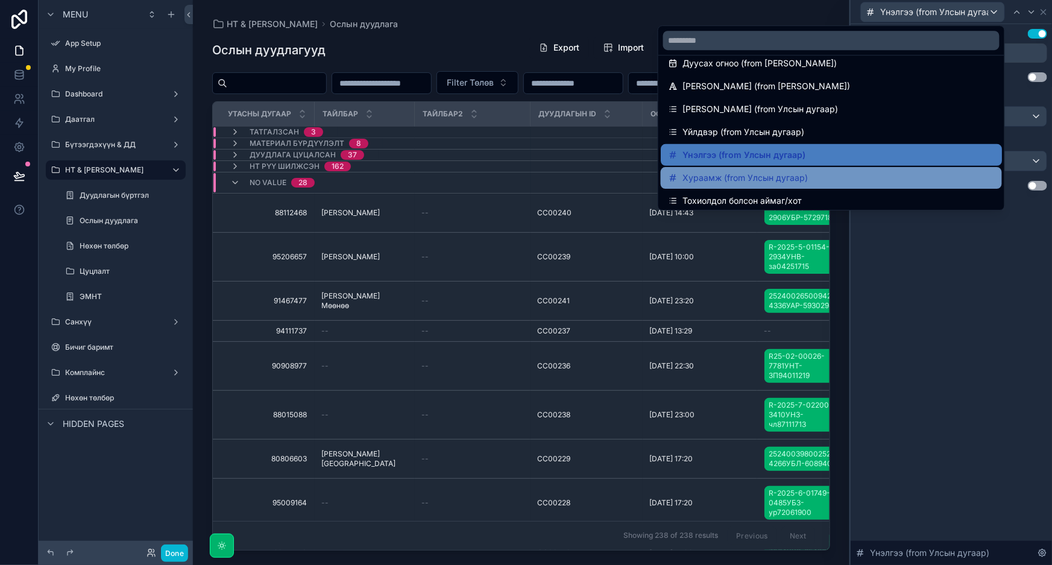
click at [774, 178] on span "Хураамж (from Улсын дугаар)" at bounding box center [745, 178] width 125 height 14
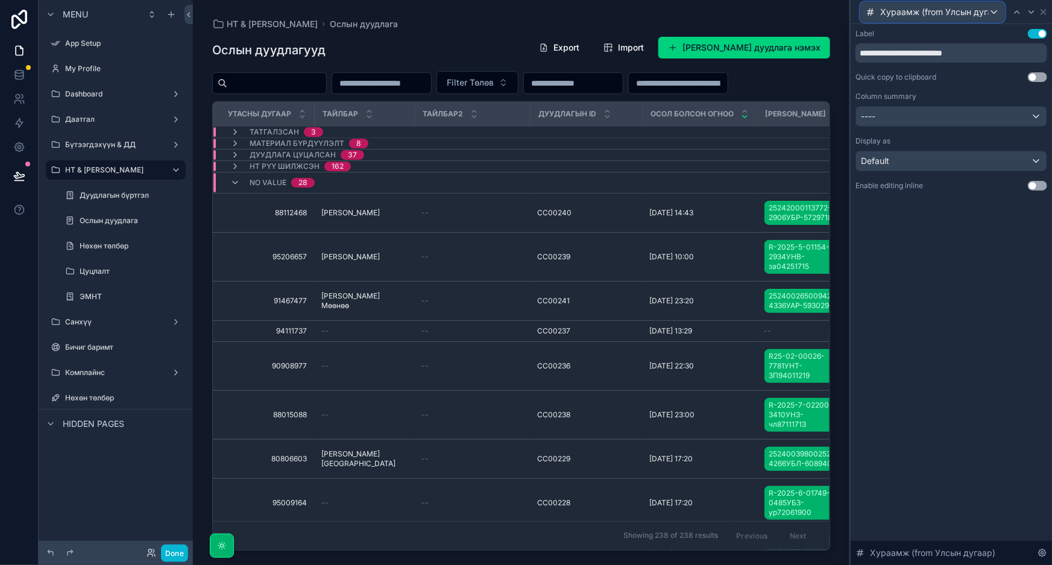
click at [918, 10] on span "Хураамж (from Улсын дугаар)" at bounding box center [934, 12] width 109 height 12
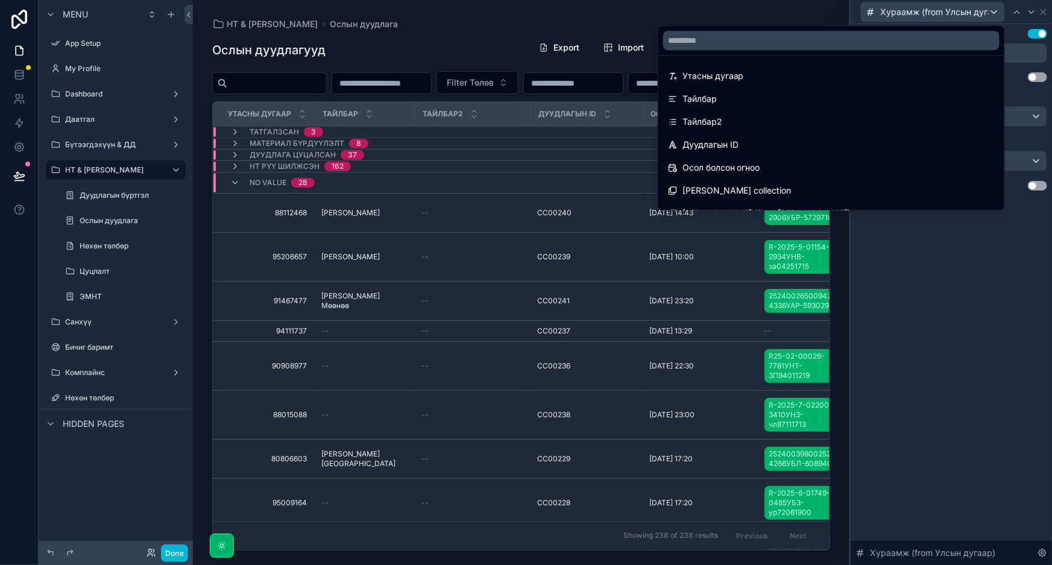
click at [1022, 54] on div at bounding box center [951, 282] width 201 height 565
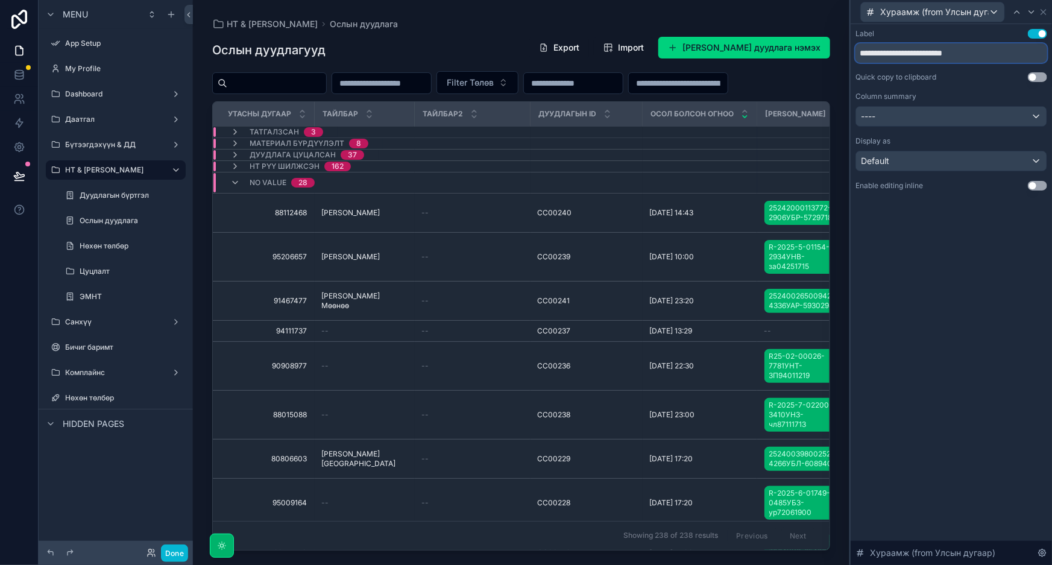
drag, startPoint x: 1023, startPoint y: 51, endPoint x: 900, endPoint y: 51, distance: 123.0
click at [900, 51] on input "**********" at bounding box center [952, 52] width 192 height 19
type input "*******"
click at [971, 12] on span "Хураамж (from Улсын дугаар)" at bounding box center [934, 12] width 109 height 12
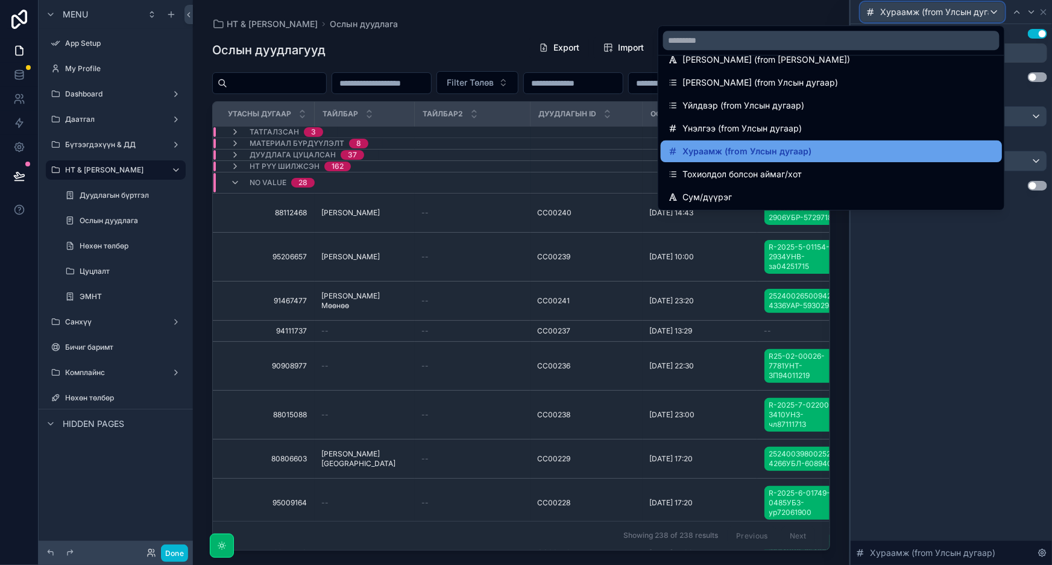
scroll to position [0, 0]
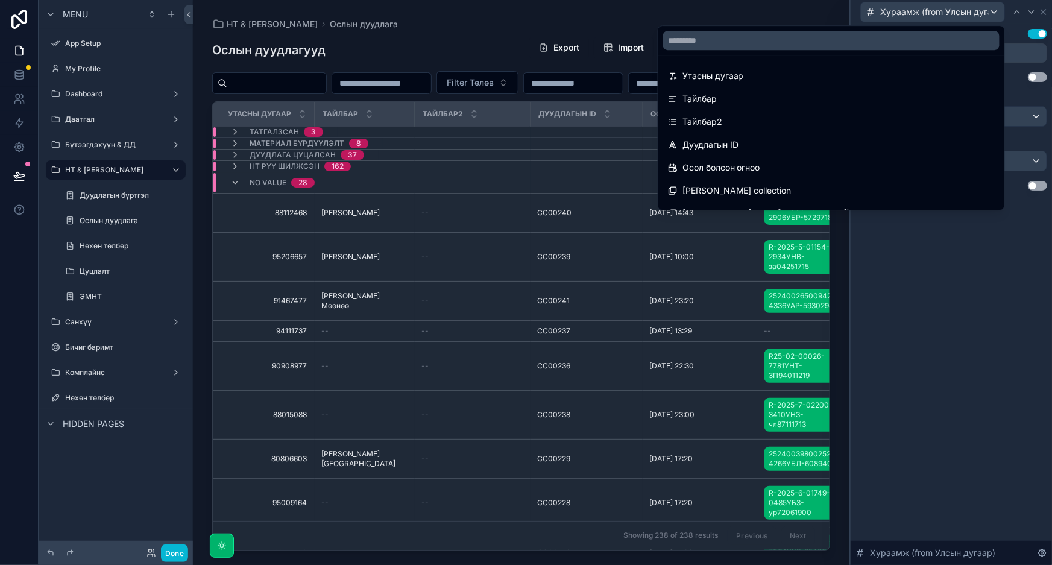
click at [968, 309] on div at bounding box center [951, 282] width 201 height 565
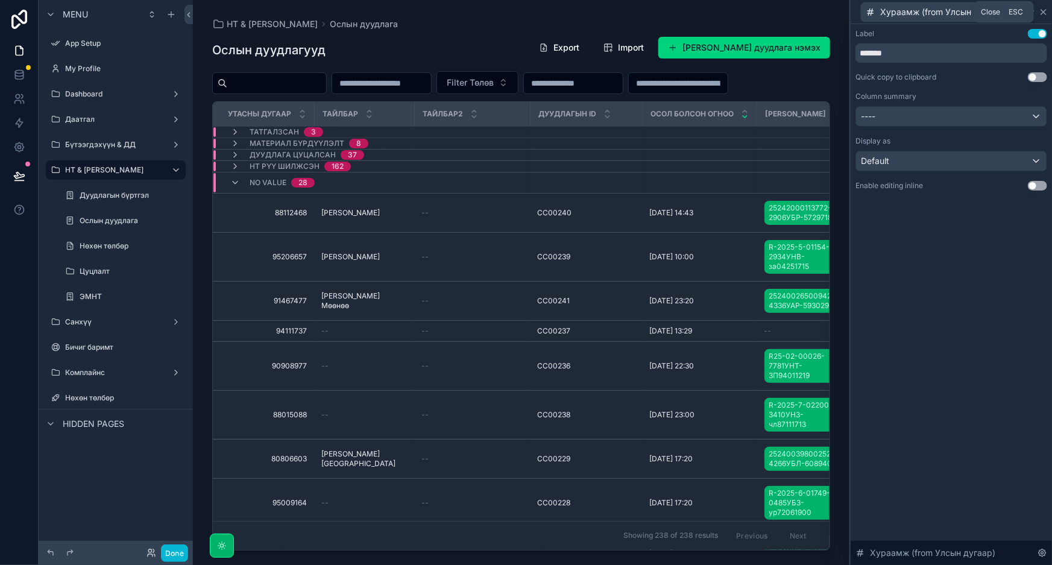
click at [1046, 11] on icon at bounding box center [1044, 12] width 10 height 10
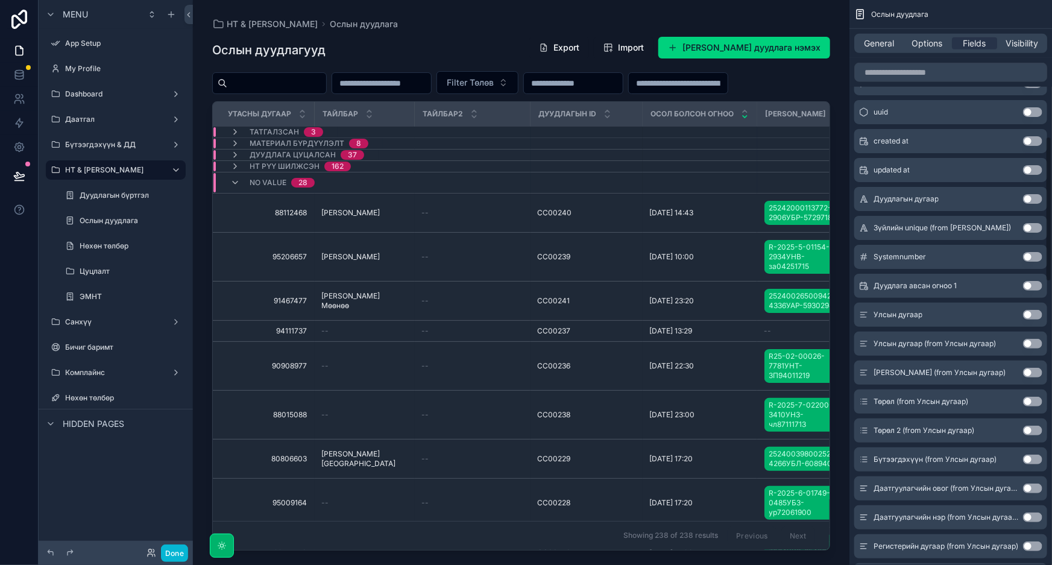
scroll to position [548, 0]
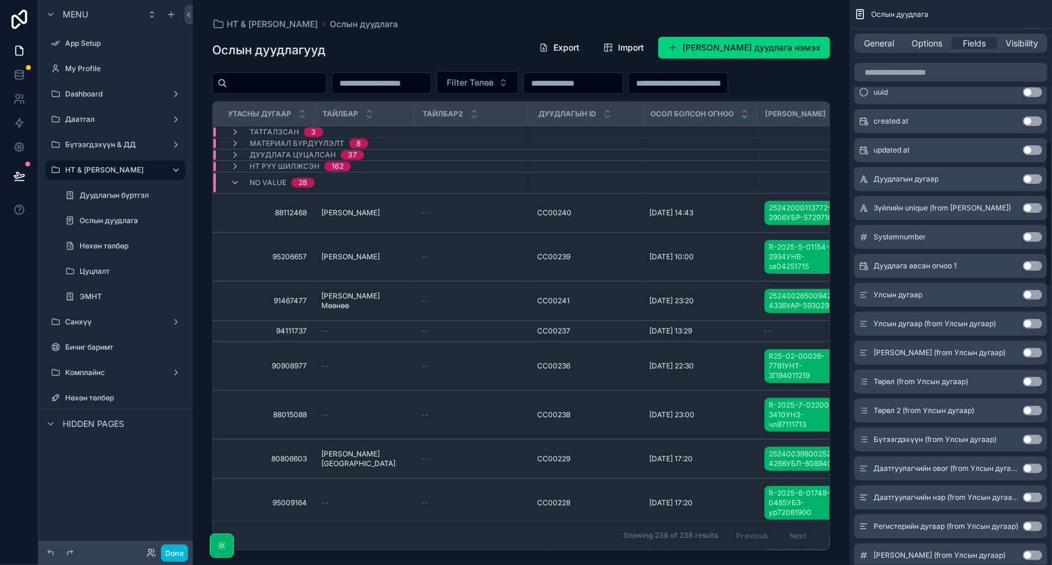
click at [1030, 264] on button "Use setting" at bounding box center [1032, 266] width 19 height 10
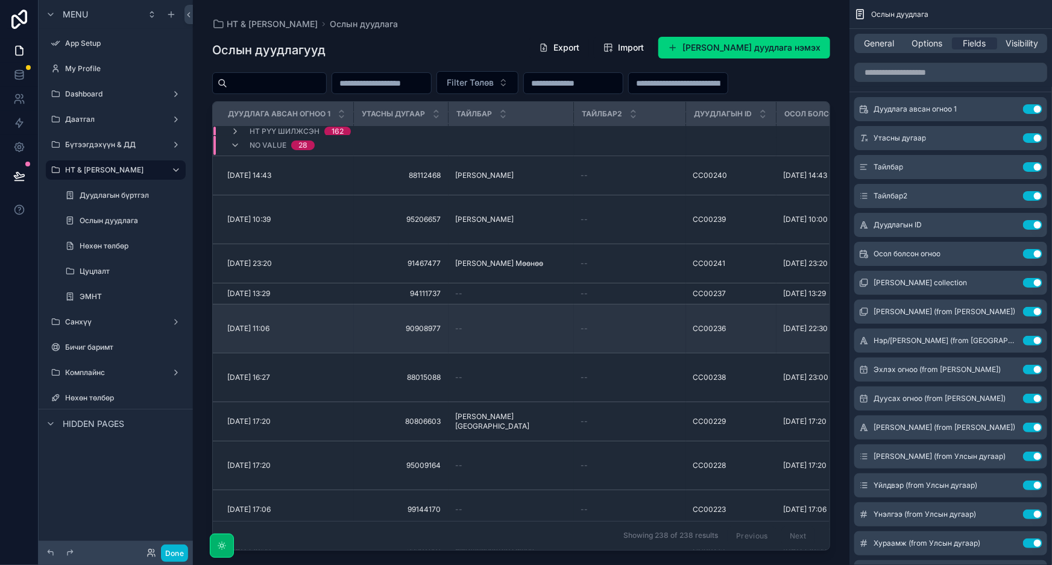
scroll to position [0, 0]
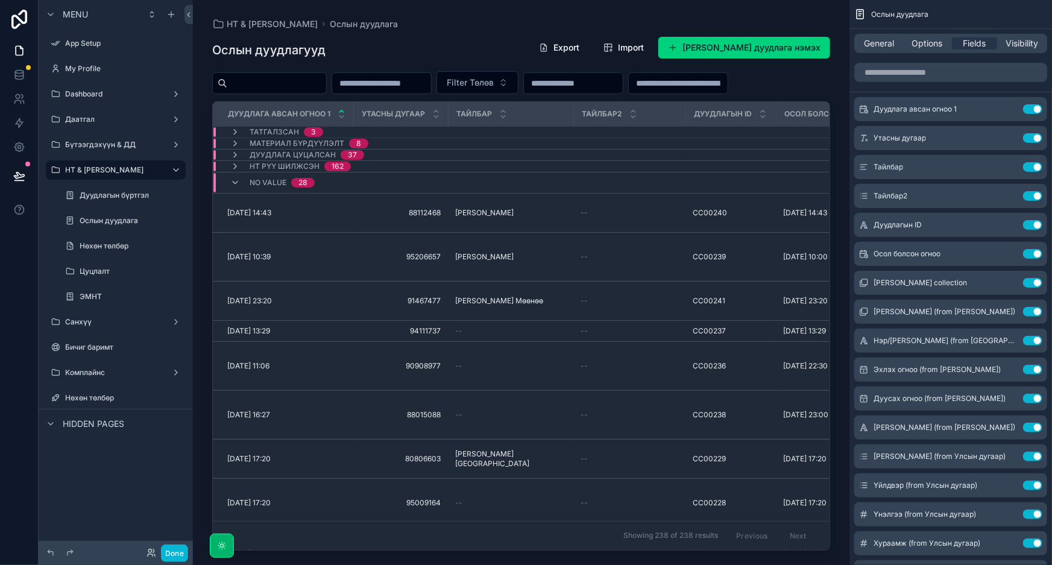
click at [344, 115] on icon "scrollable content" at bounding box center [342, 111] width 8 height 8
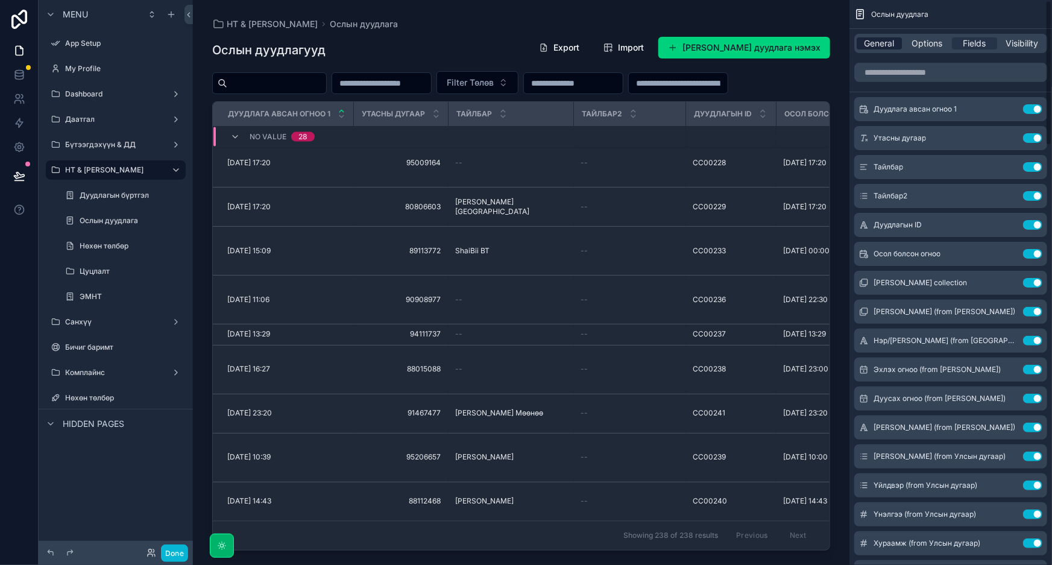
click at [874, 43] on span "General" at bounding box center [880, 43] width 30 height 12
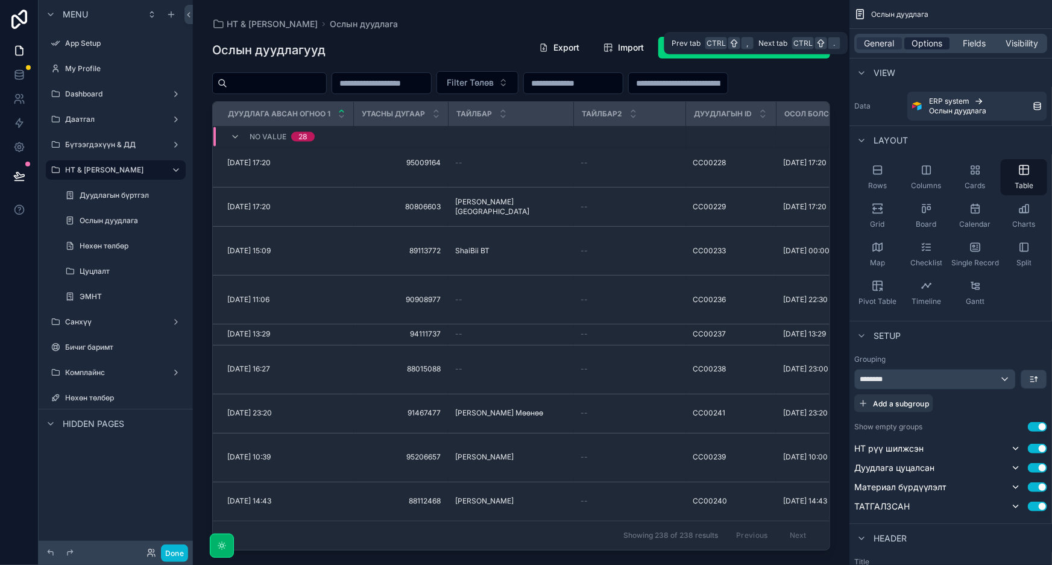
click at [935, 40] on span "Options" at bounding box center [927, 43] width 31 height 12
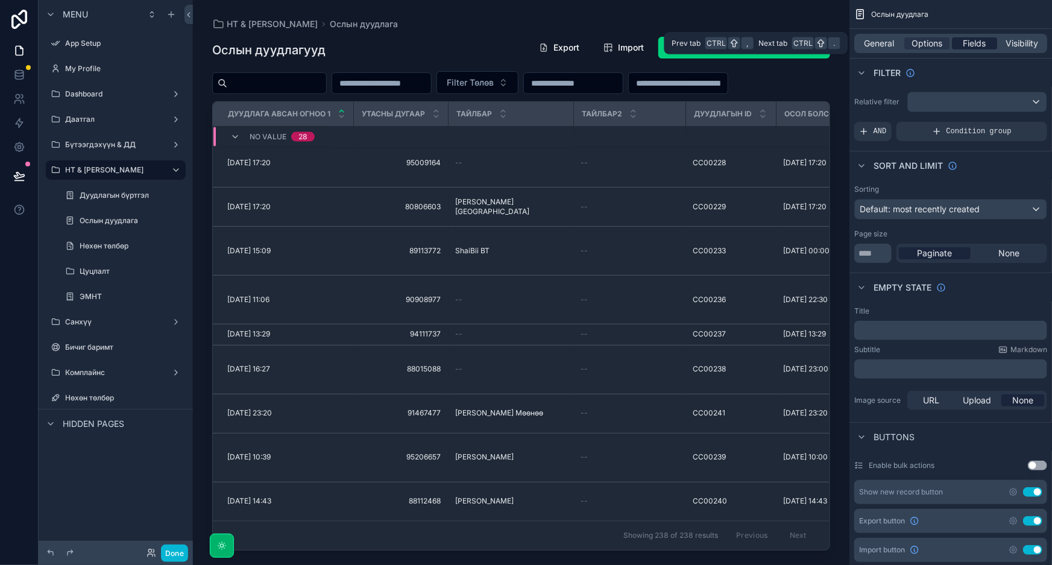
click at [983, 43] on span "Fields" at bounding box center [975, 43] width 23 height 12
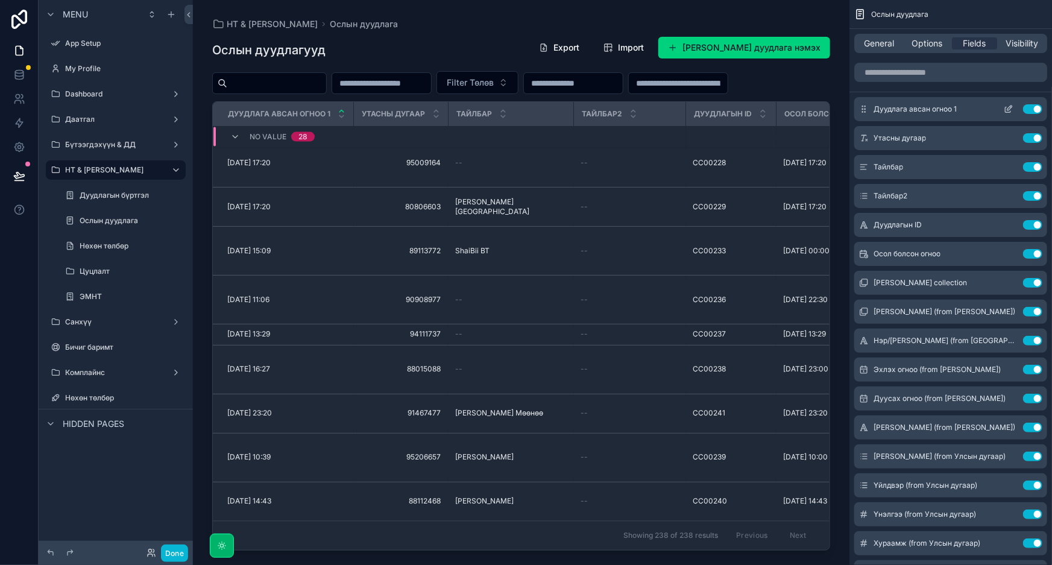
click at [1011, 107] on icon "scrollable content" at bounding box center [1009, 109] width 10 height 10
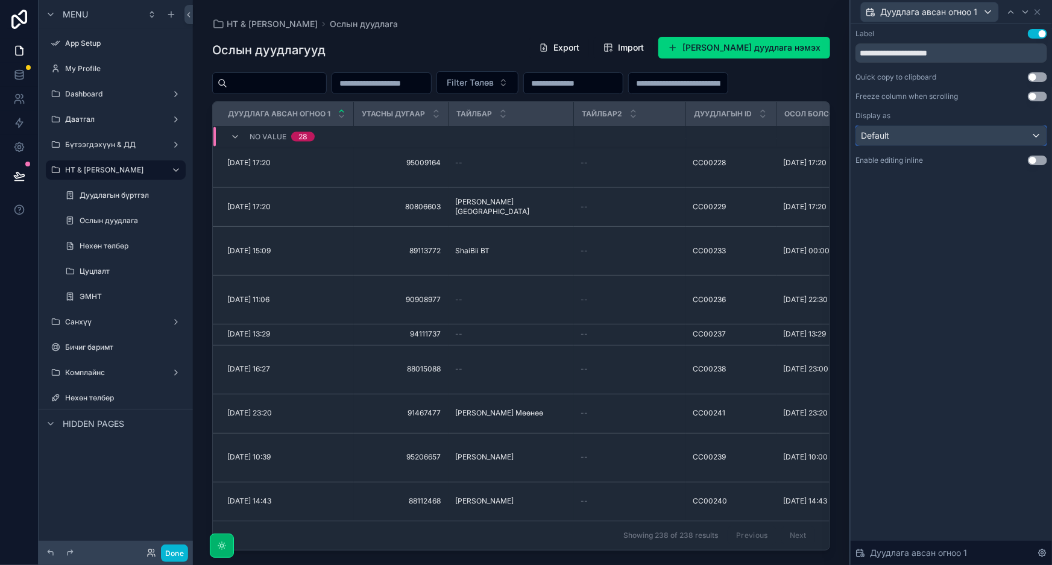
click at [942, 137] on div "Default" at bounding box center [951, 135] width 191 height 19
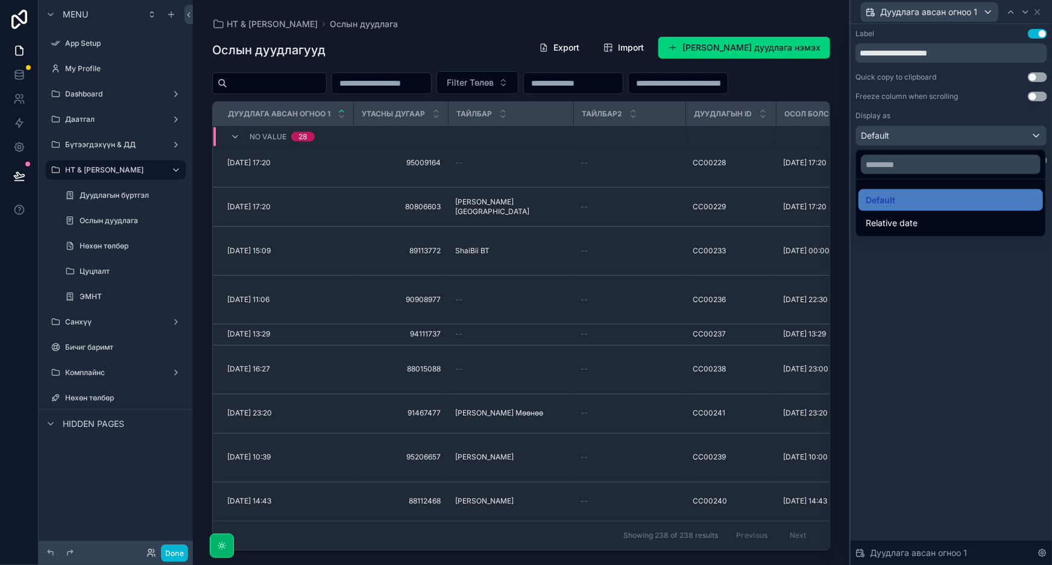
click at [944, 136] on div at bounding box center [951, 282] width 201 height 565
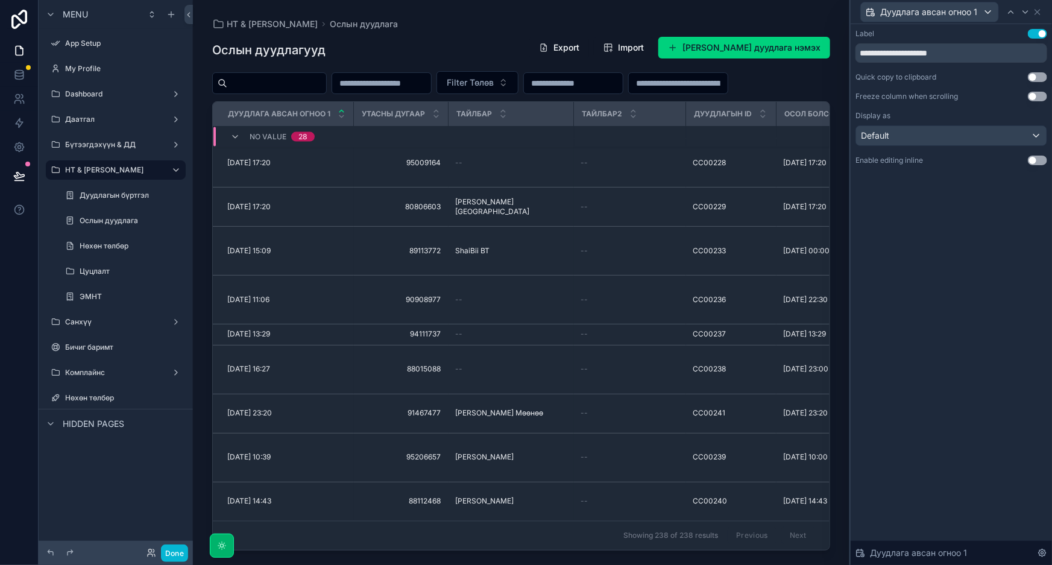
click at [1037, 95] on button "Use setting" at bounding box center [1037, 97] width 19 height 10
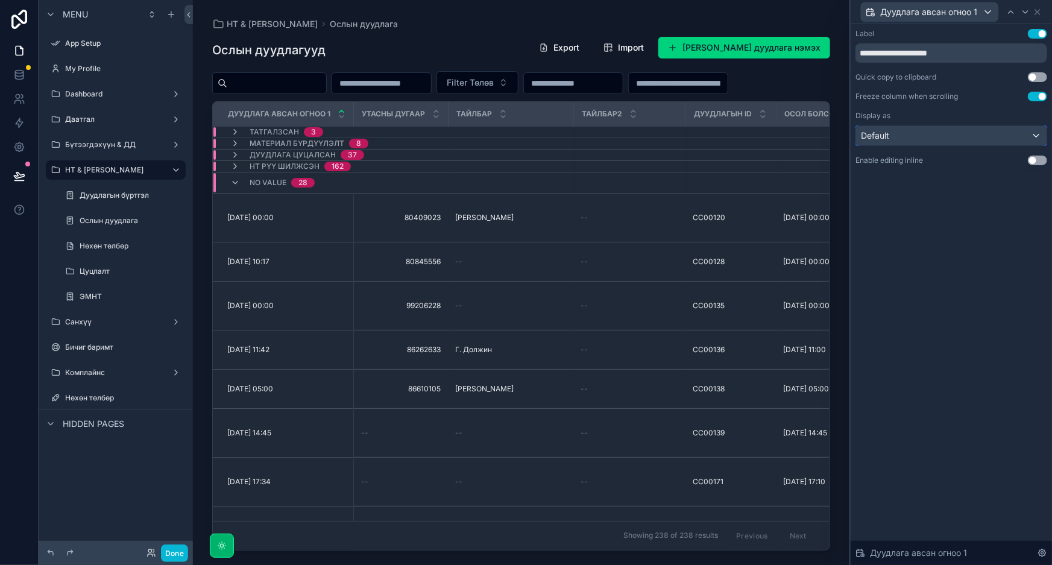
click at [1037, 135] on div "Default" at bounding box center [951, 135] width 191 height 19
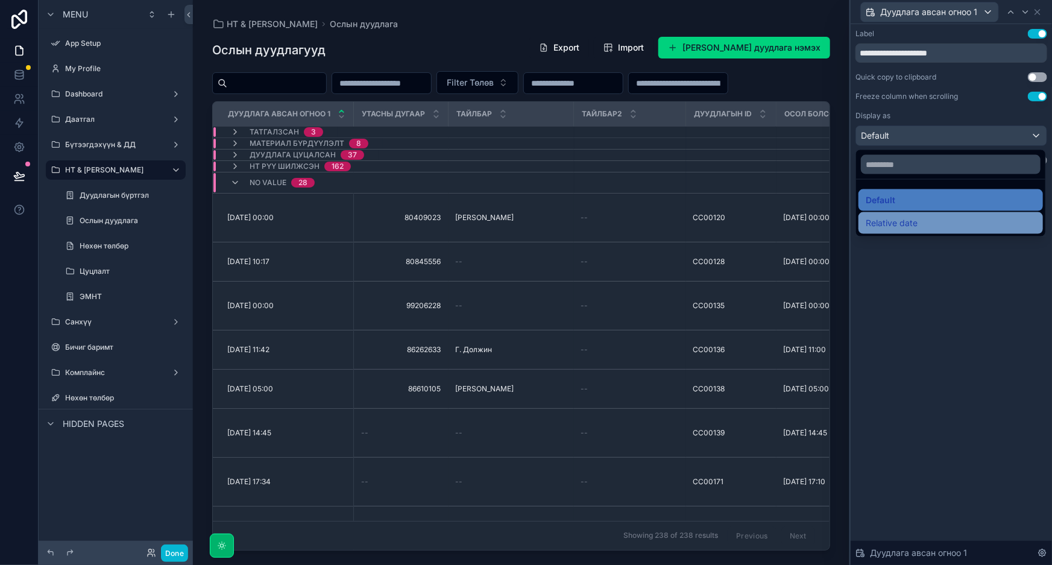
click at [944, 222] on div "Relative date" at bounding box center [951, 223] width 170 height 14
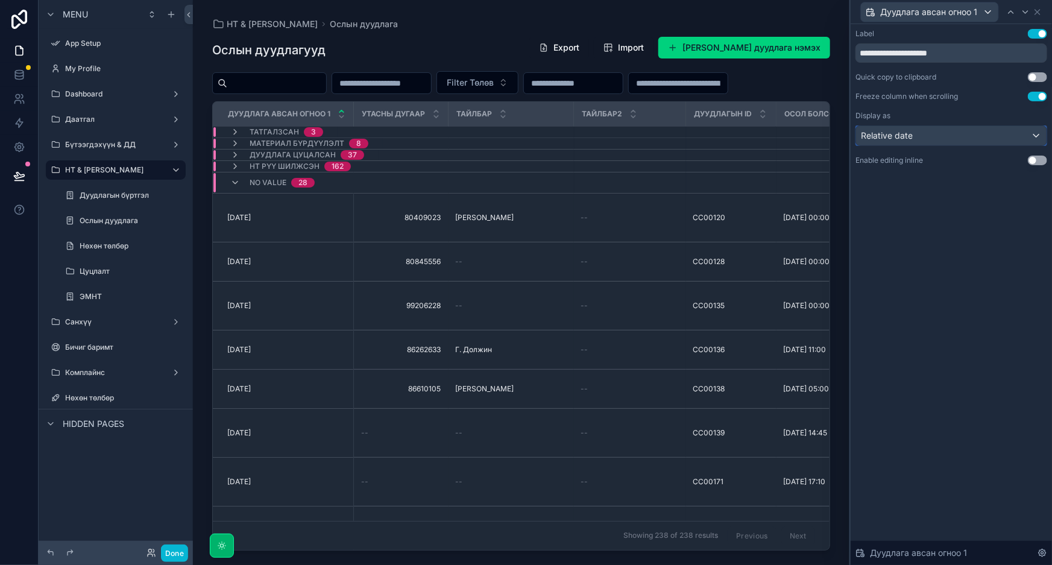
click at [956, 133] on div "Relative date" at bounding box center [951, 135] width 191 height 19
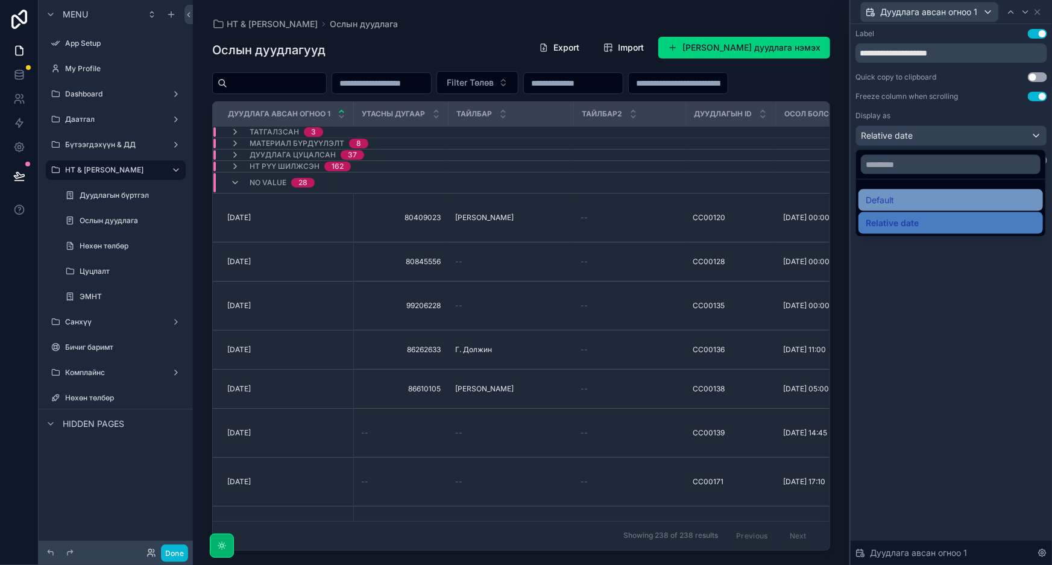
click at [941, 201] on div "Default" at bounding box center [951, 200] width 170 height 14
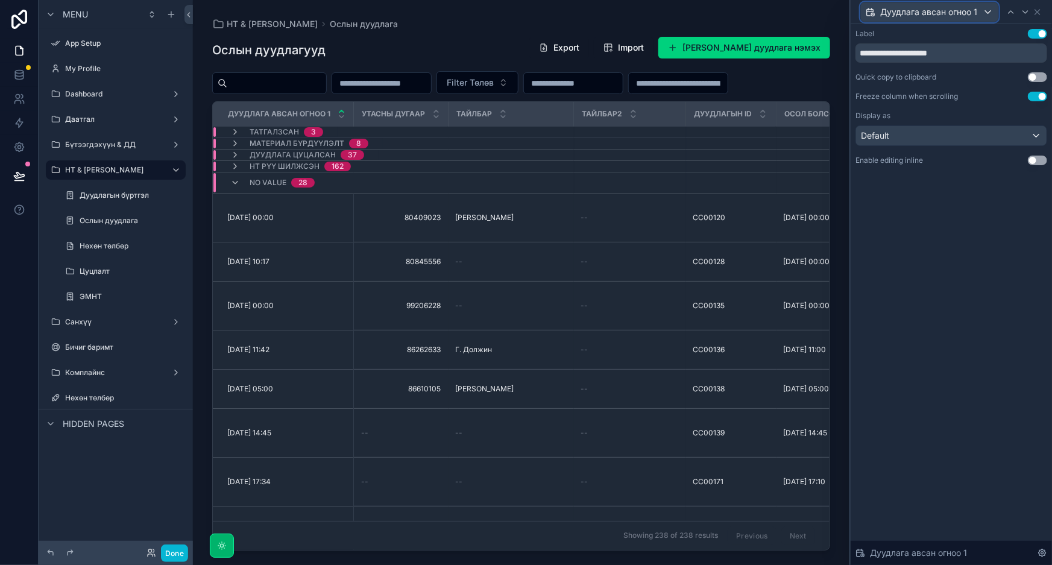
click at [969, 11] on span "Дуудлага авсан огноо 1" at bounding box center [928, 12] width 97 height 12
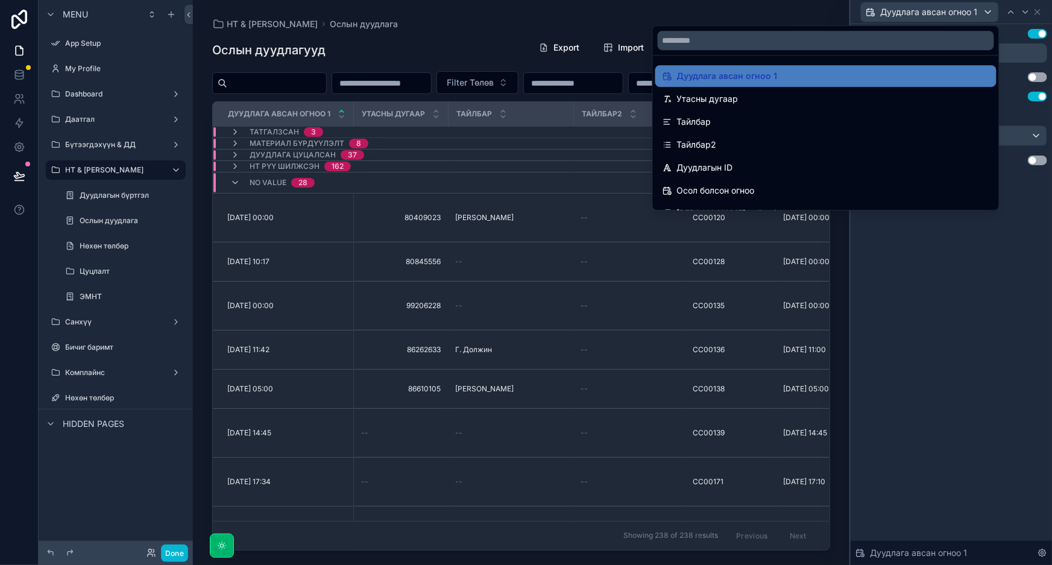
click at [969, 11] on div at bounding box center [951, 282] width 201 height 565
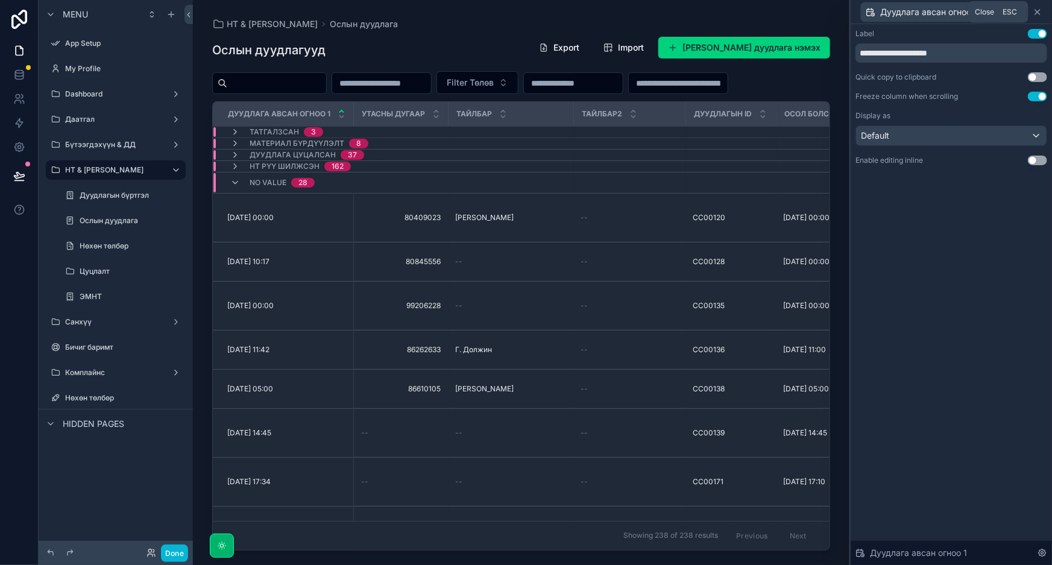
click at [1037, 11] on icon at bounding box center [1038, 12] width 10 height 10
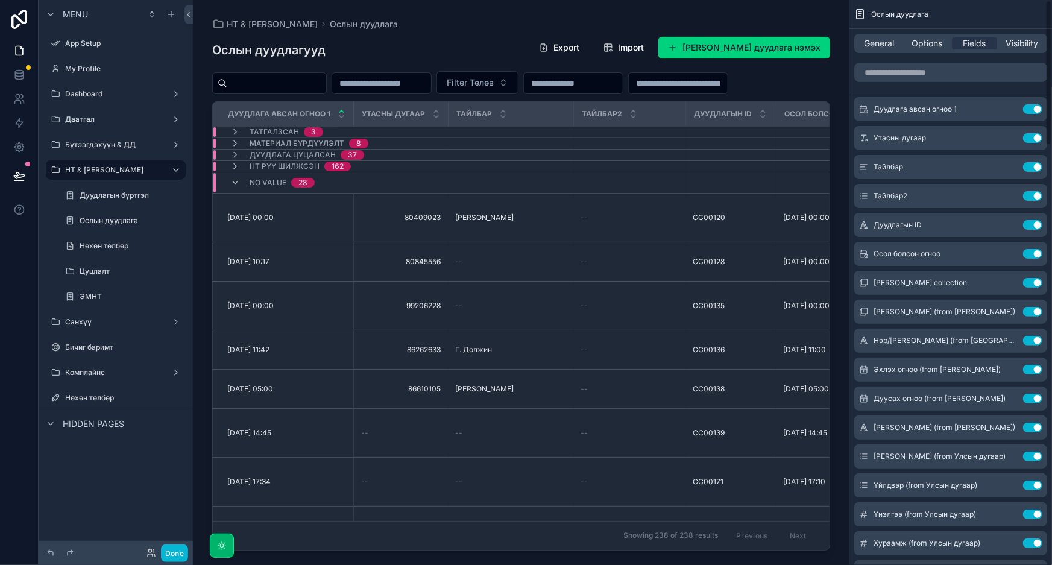
click at [883, 36] on div "General Options Fields Visibility" at bounding box center [951, 43] width 193 height 19
click at [883, 40] on span "General" at bounding box center [880, 43] width 30 height 12
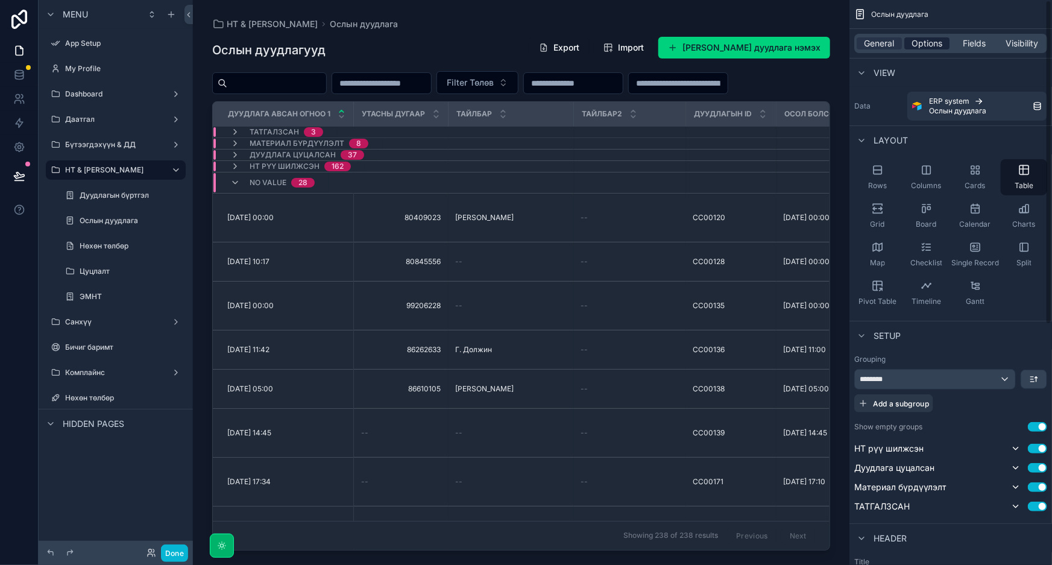
click at [935, 45] on span "Options" at bounding box center [927, 43] width 31 height 12
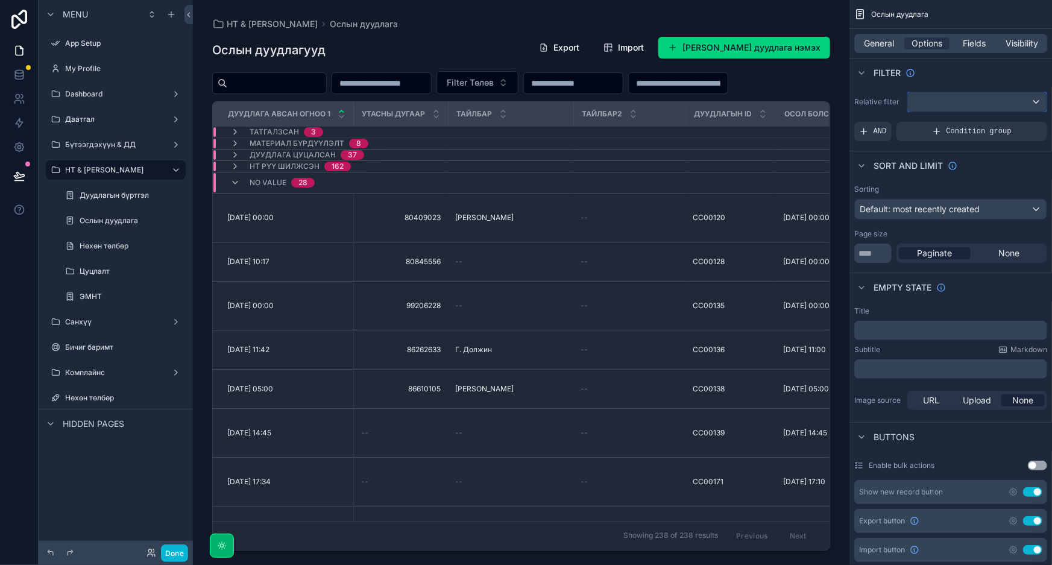
click at [979, 98] on div "scrollable content" at bounding box center [977, 101] width 139 height 19
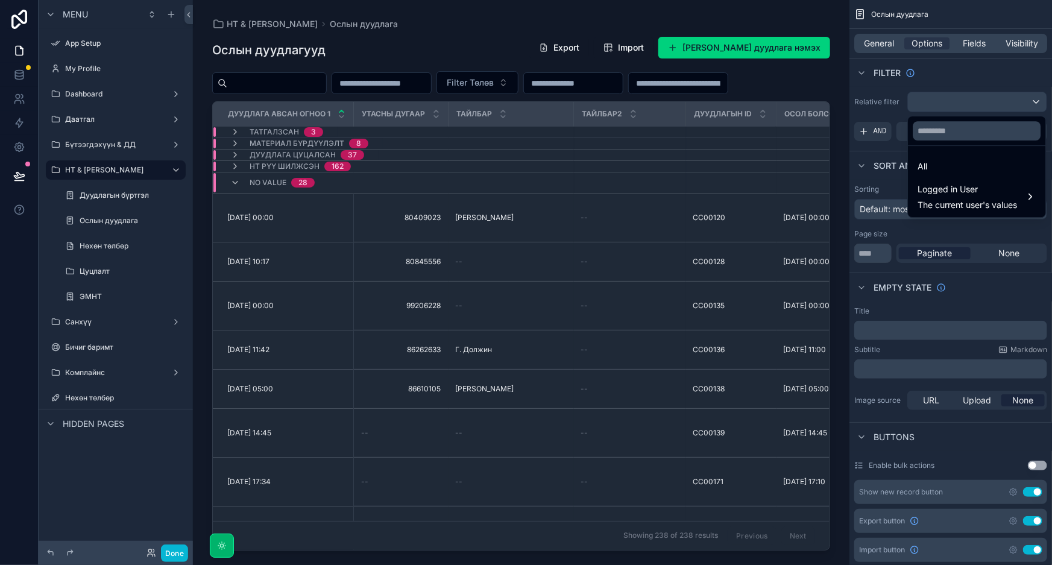
click at [979, 98] on div "scrollable content" at bounding box center [526, 282] width 1052 height 565
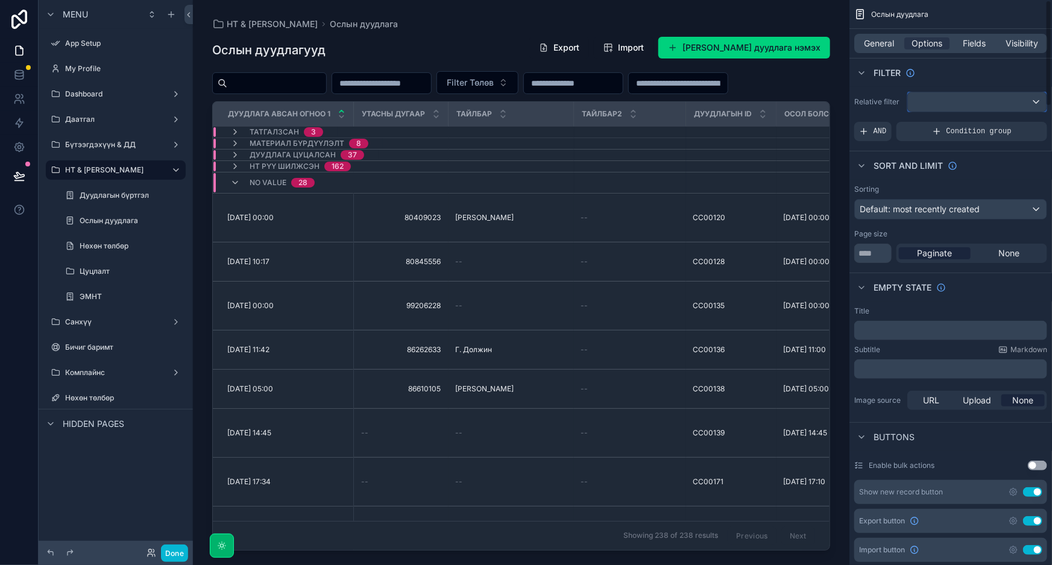
click at [984, 96] on div "scrollable content" at bounding box center [977, 101] width 139 height 19
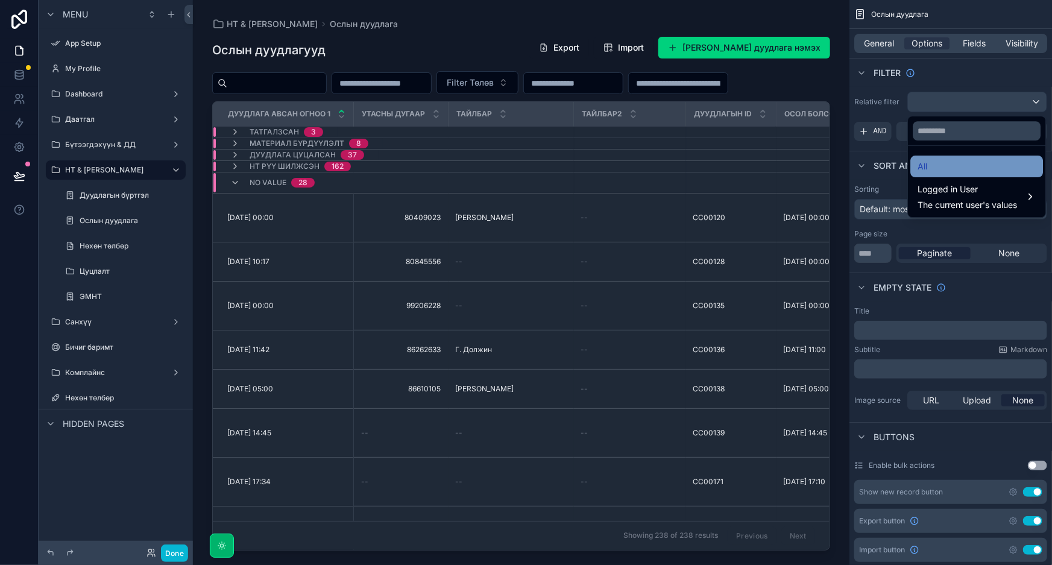
click at [949, 169] on div "All" at bounding box center [977, 166] width 118 height 14
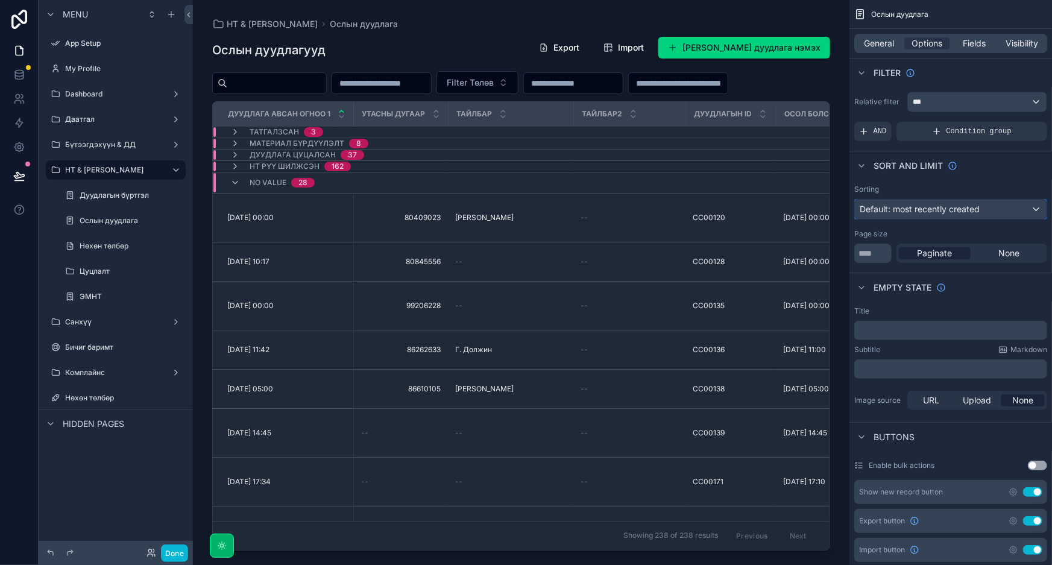
click at [973, 206] on span "Default: most recently created" at bounding box center [920, 209] width 120 height 10
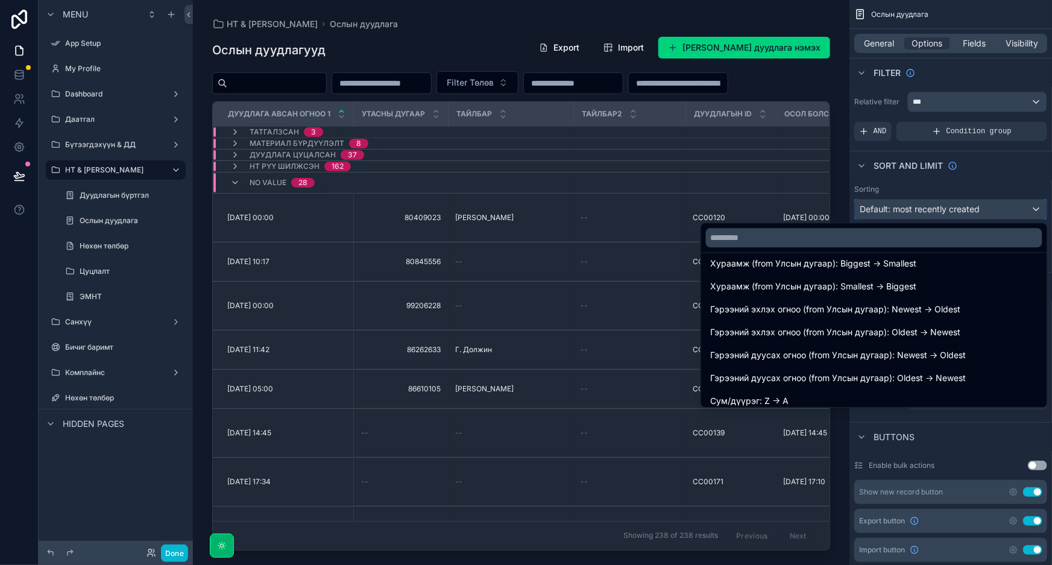
scroll to position [1096, 0]
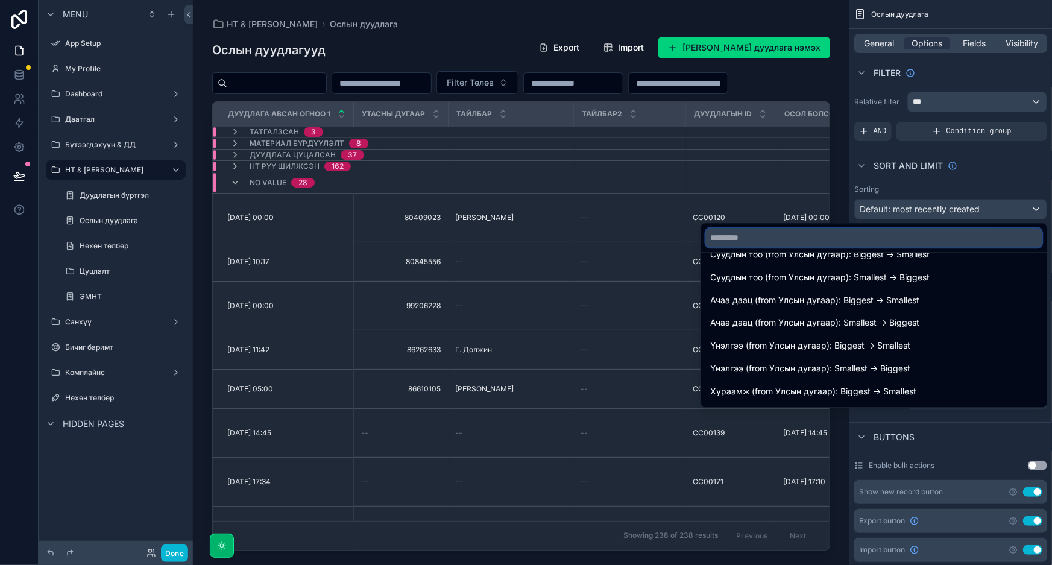
click at [808, 237] on input "text" at bounding box center [874, 237] width 337 height 19
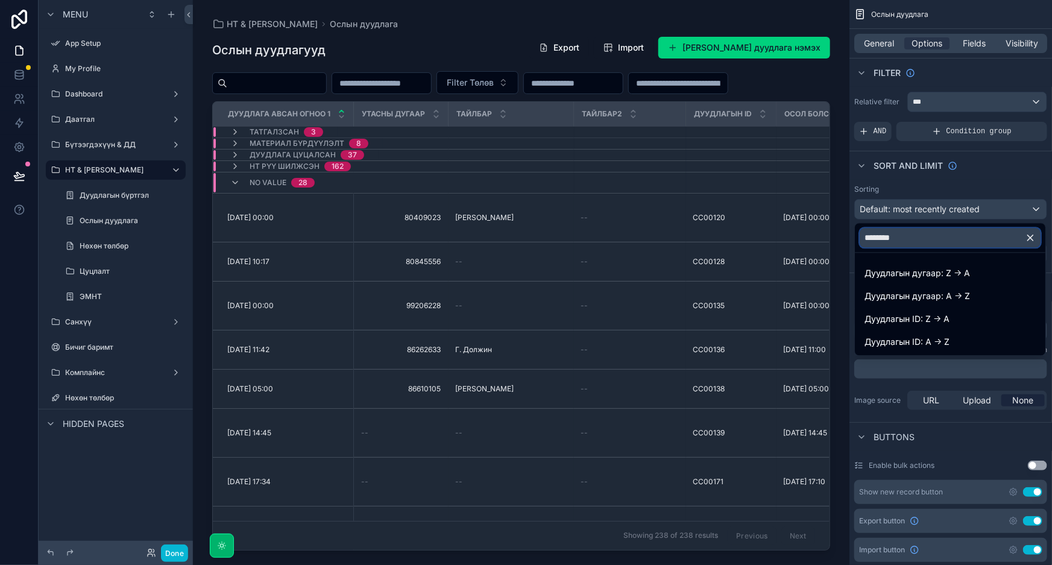
scroll to position [0, 0]
click at [966, 239] on input "*********" at bounding box center [950, 237] width 181 height 19
type input "*********"
click at [1008, 211] on div "scrollable content" at bounding box center [526, 282] width 1052 height 565
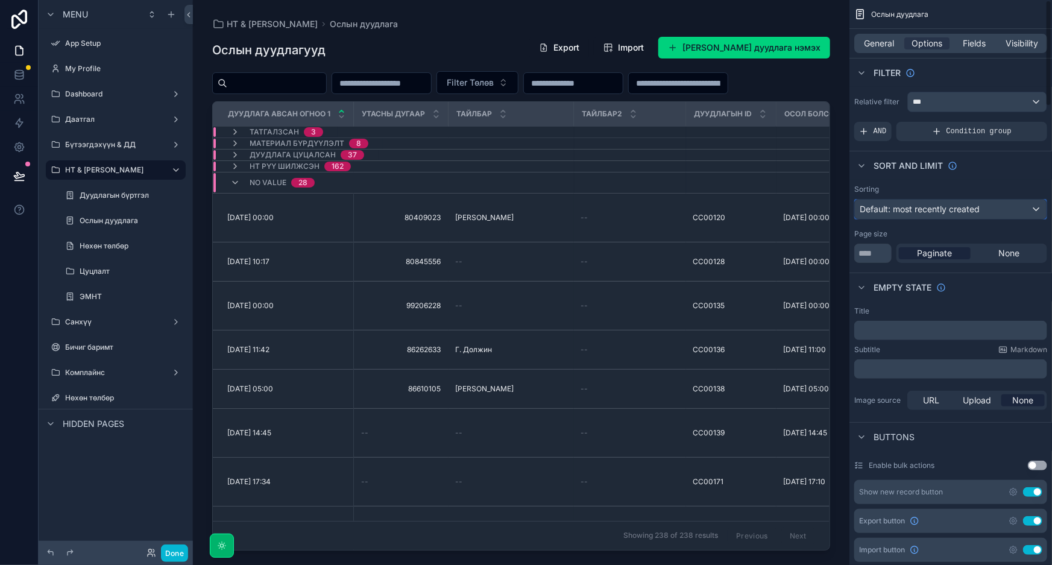
click at [1011, 207] on div "Default: most recently created" at bounding box center [951, 209] width 192 height 19
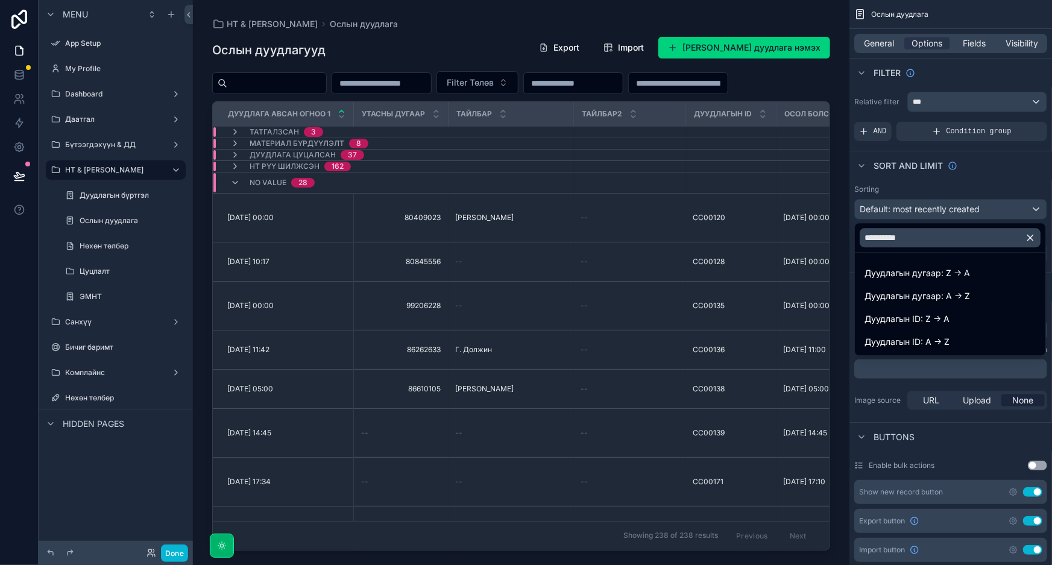
click at [1032, 242] on icon "button" at bounding box center [1030, 237] width 11 height 11
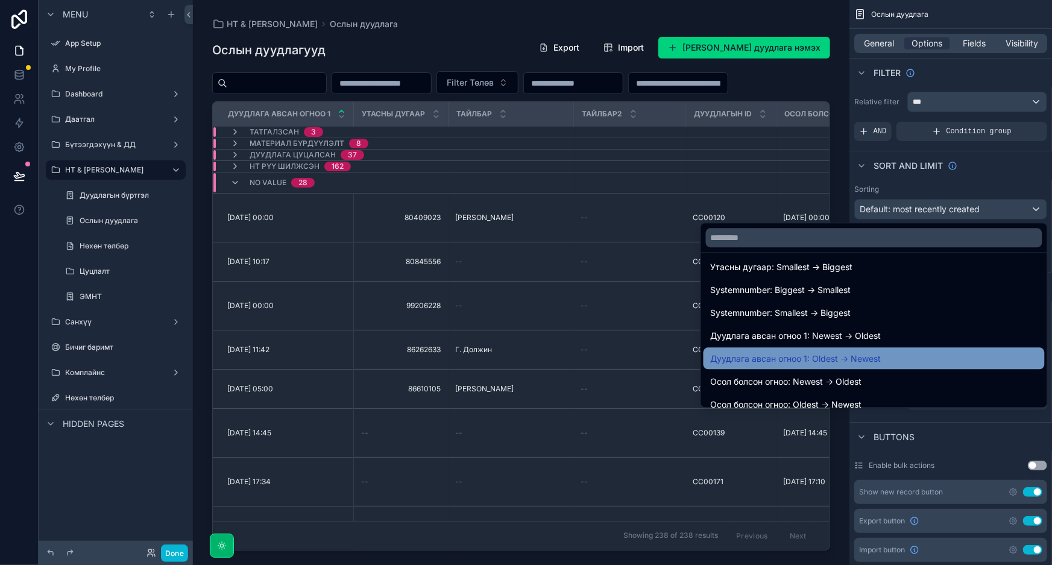
scroll to position [438, 0]
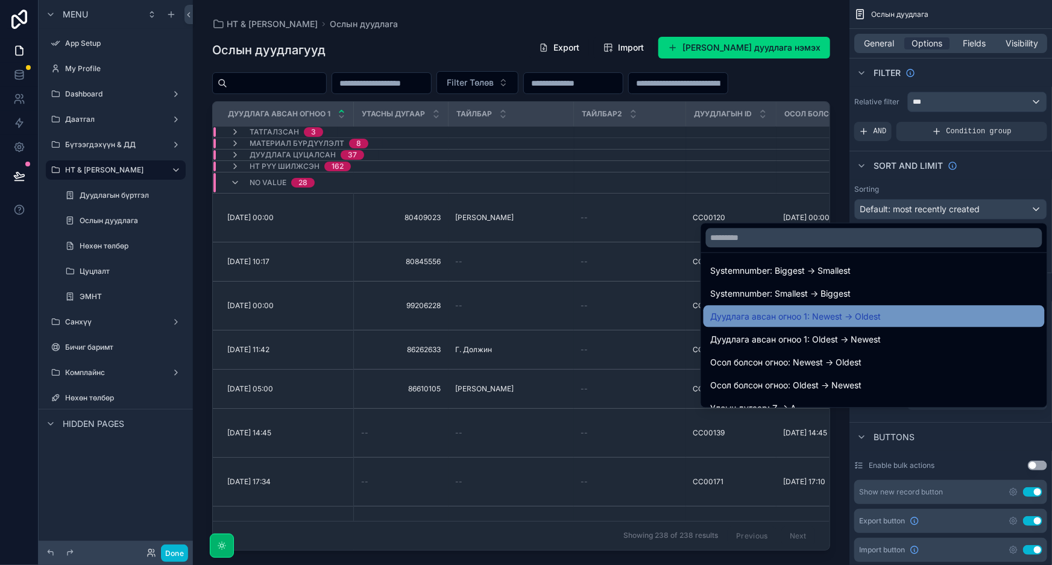
click at [859, 315] on span "Дуудлага авсан огноо 1: Newest -> Oldest" at bounding box center [796, 316] width 171 height 14
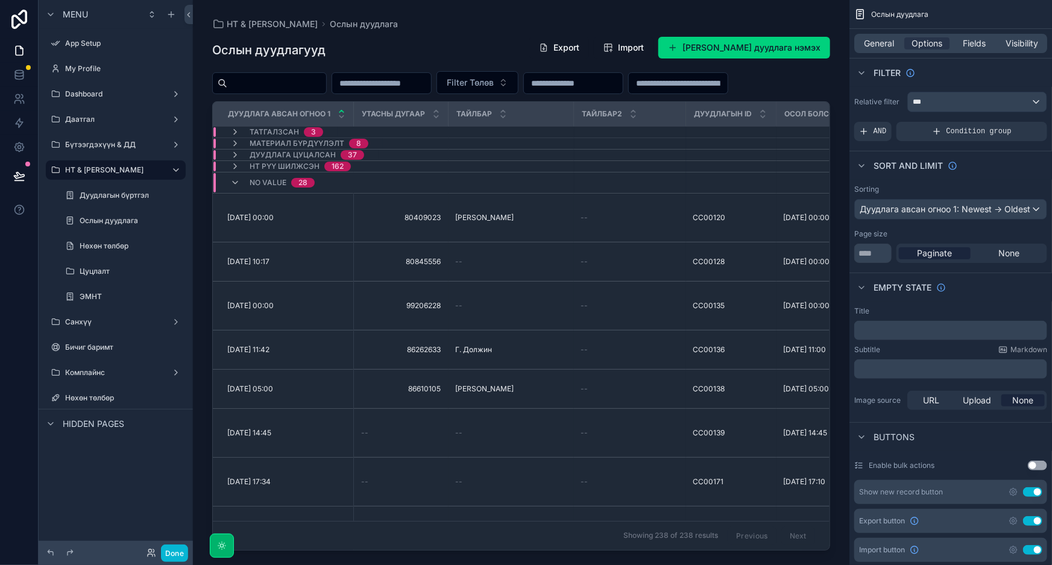
click at [941, 230] on div "Page size" at bounding box center [951, 234] width 193 height 10
click at [721, 7] on div "НТ & Үйлчилгээ Ослын дуудлага Ослын дуудлагууд Export Import Шинэ Ослын дуудлаг…" at bounding box center [521, 275] width 657 height 551
click at [1017, 212] on div "Дуудлага авсан огноо 1: Newest -> Oldest" at bounding box center [951, 209] width 192 height 19
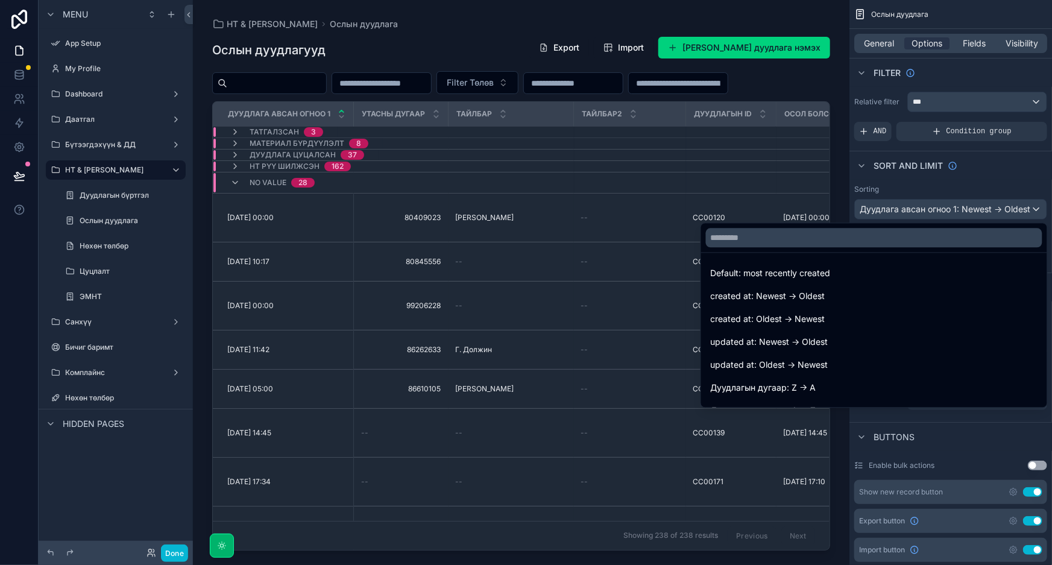
click at [1017, 212] on div "scrollable content" at bounding box center [526, 282] width 1052 height 565
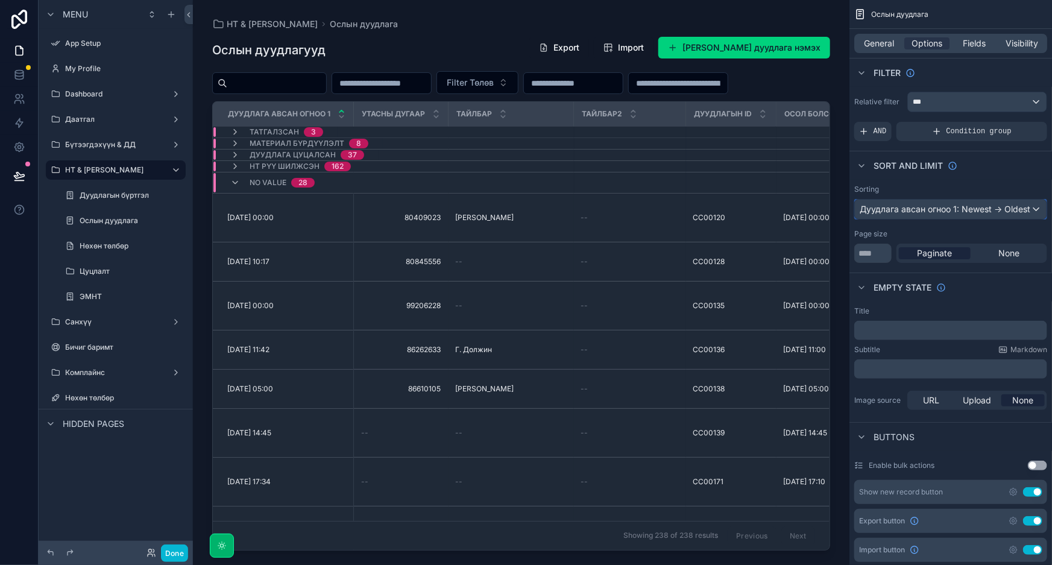
click at [1038, 209] on div "Дуудлага авсан огноо 1: Newest -> Oldest" at bounding box center [951, 209] width 192 height 19
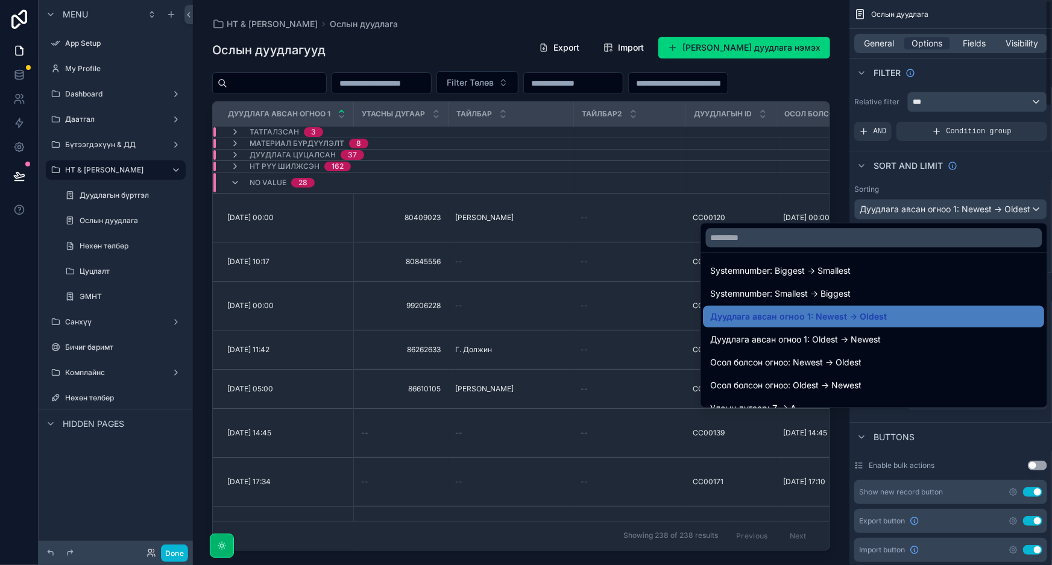
click at [429, 94] on div "Filter Төлөв" at bounding box center [521, 82] width 618 height 23
click at [14, 175] on div "scrollable content" at bounding box center [526, 282] width 1052 height 565
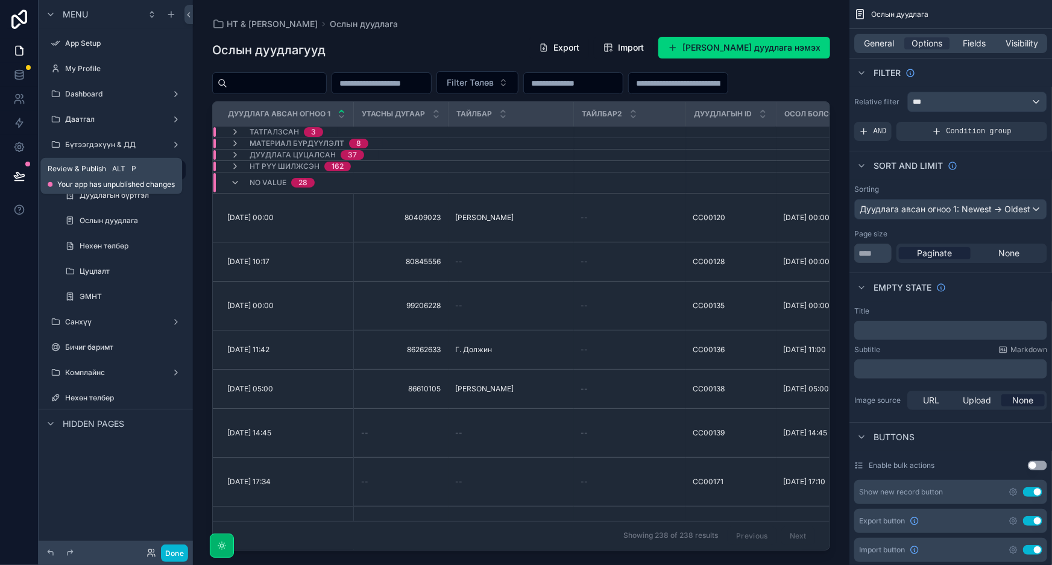
click at [23, 174] on icon at bounding box center [19, 175] width 10 height 6
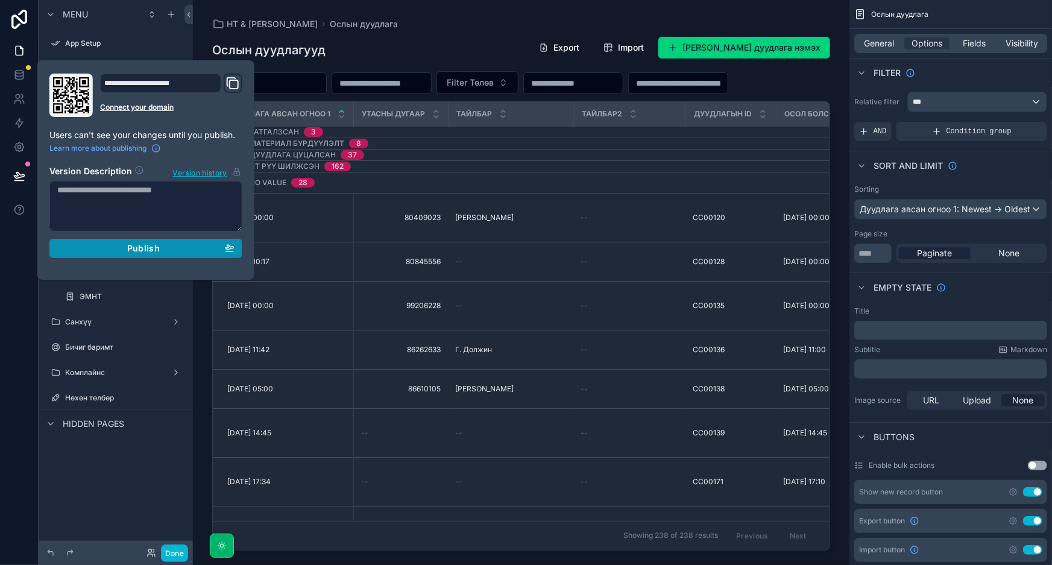
click at [140, 253] on button "Publish" at bounding box center [145, 248] width 193 height 19
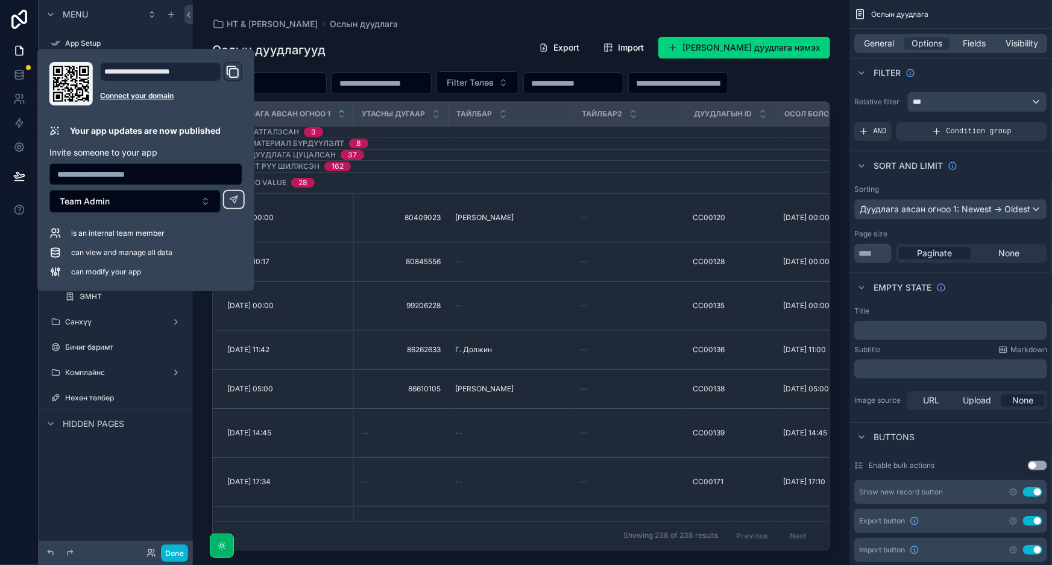
click at [751, 94] on div "Filter Төлөв" at bounding box center [521, 82] width 618 height 23
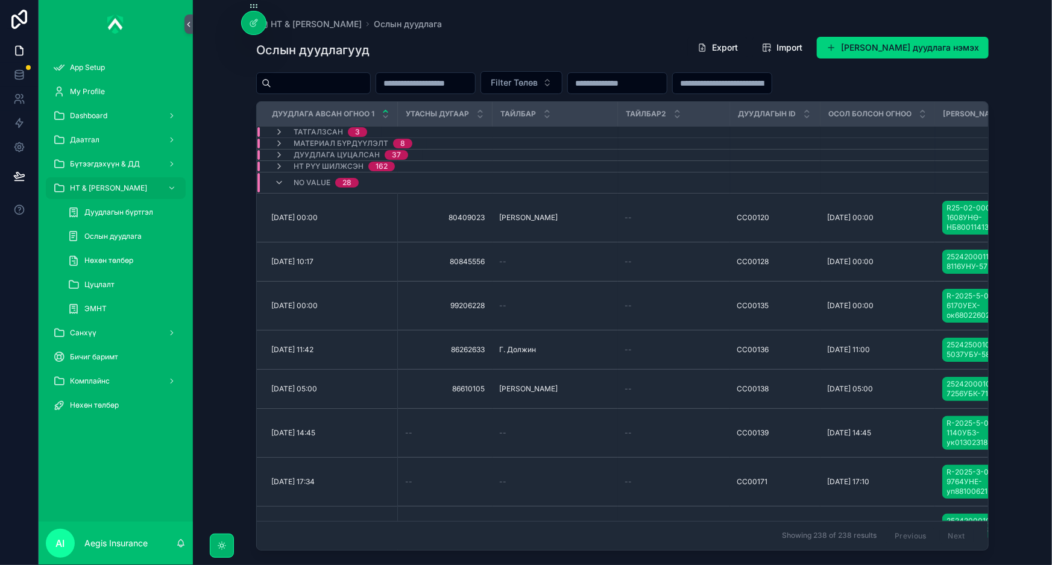
click at [386, 110] on icon "scrollable content" at bounding box center [386, 111] width 4 height 2
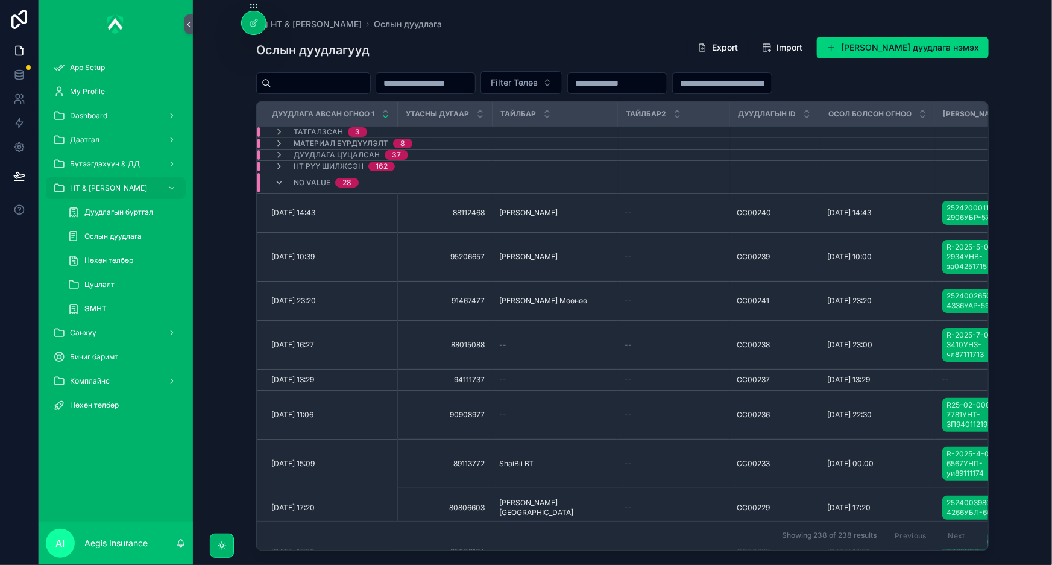
click at [1016, 112] on div "НТ & Үйлчилгээ Ослын дуудлага Ослын дуудлагууд Export Import Шинэ Ослын дуудлаг…" at bounding box center [622, 282] width 859 height 565
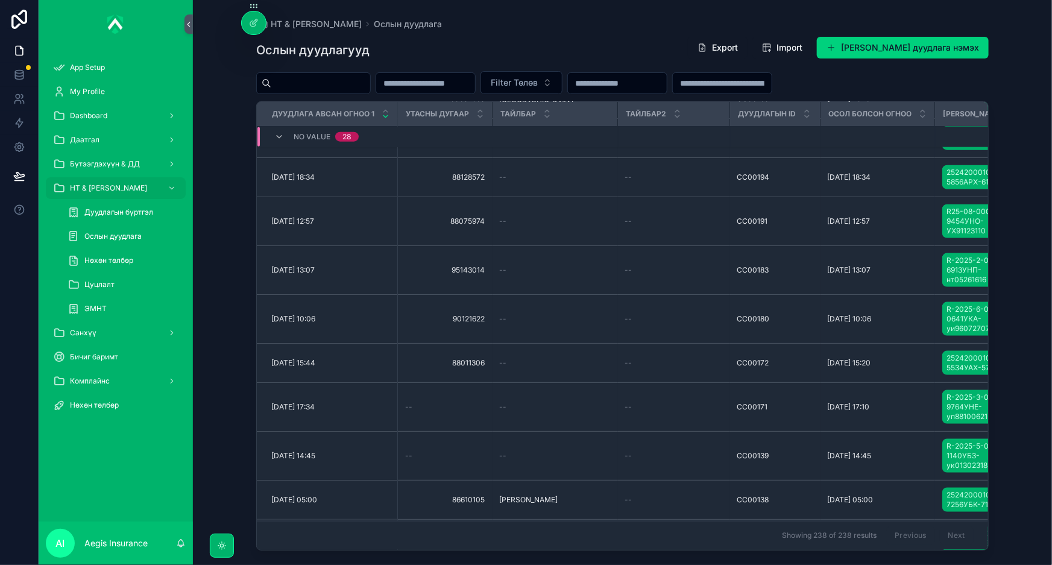
scroll to position [928, 0]
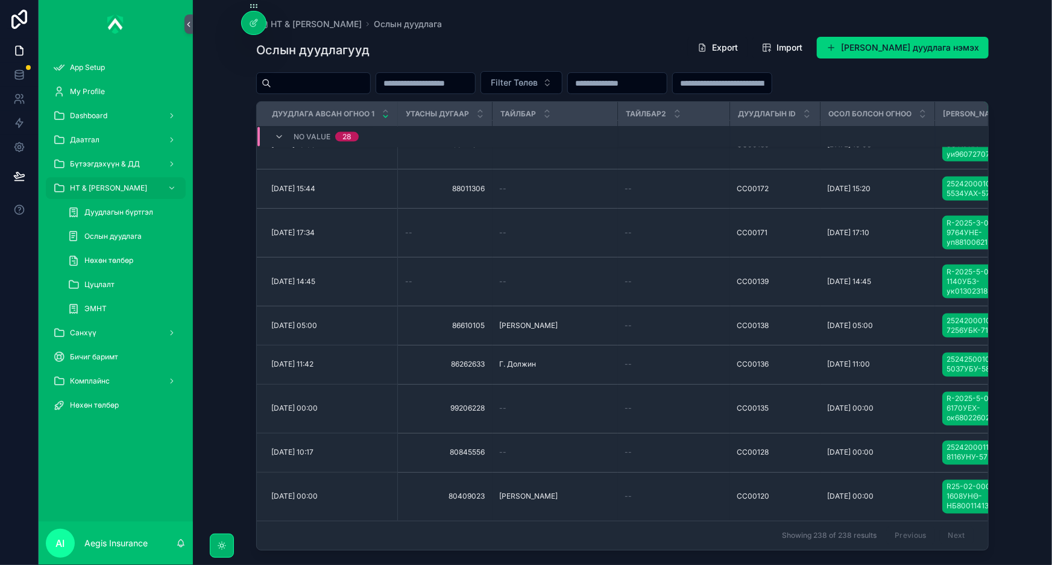
click at [980, 90] on div "Filter Төлөв" at bounding box center [622, 82] width 733 height 23
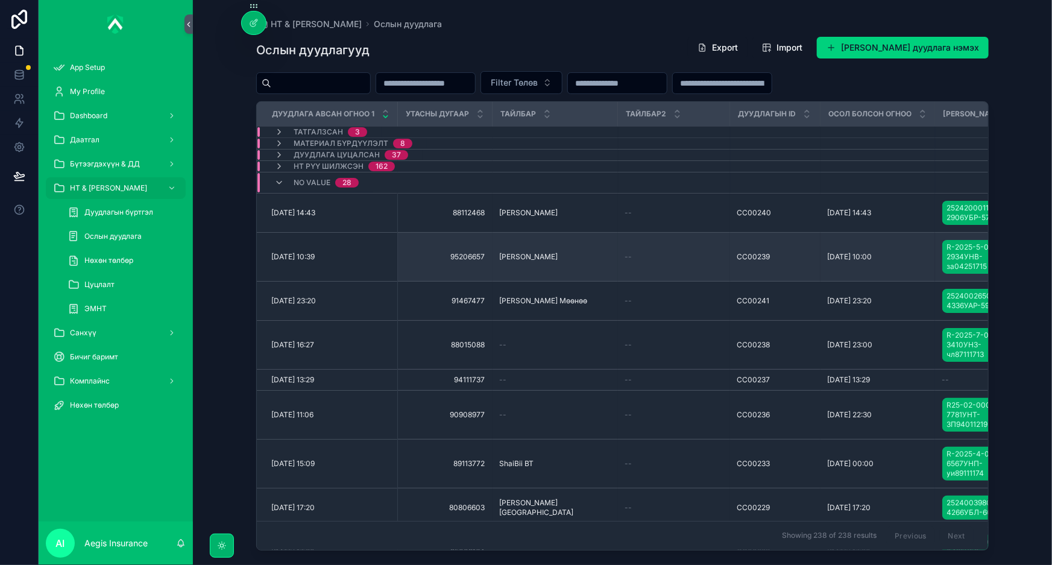
scroll to position [0, 0]
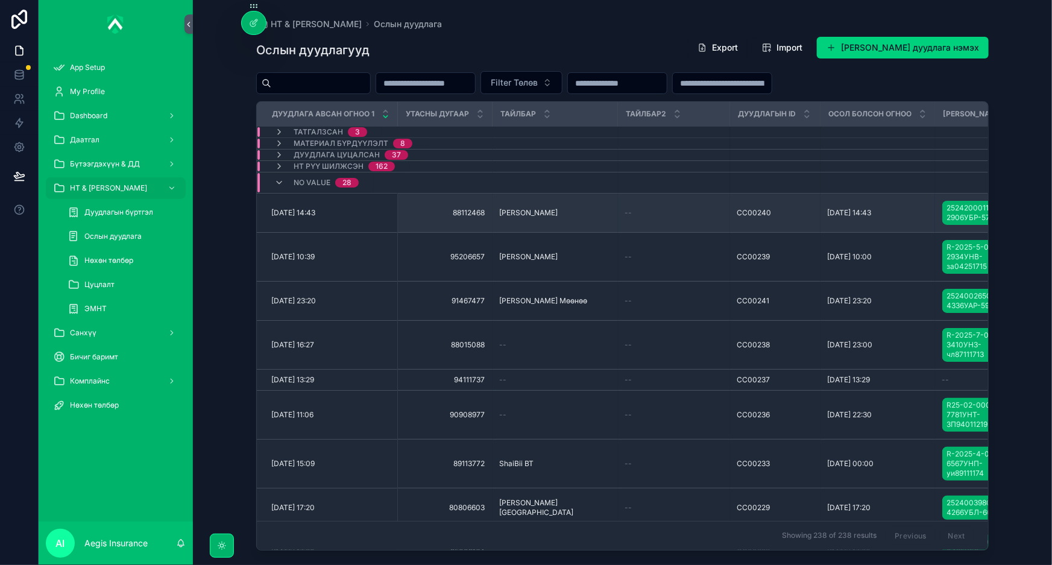
click at [536, 211] on span "Ikhbayar Monkhbayar" at bounding box center [529, 213] width 58 height 10
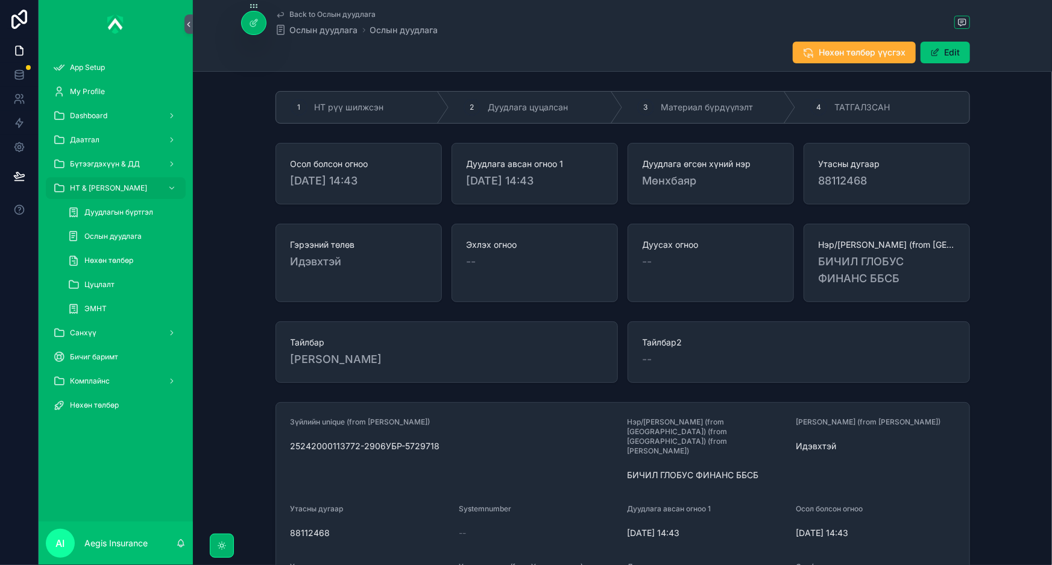
click at [952, 53] on button "Edit" at bounding box center [945, 53] width 49 height 22
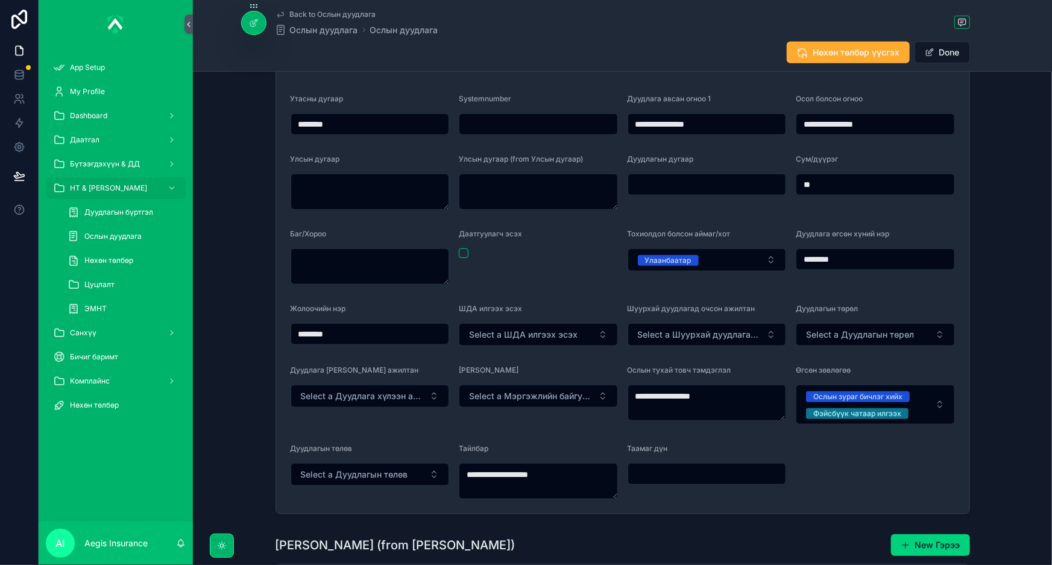
scroll to position [438, 0]
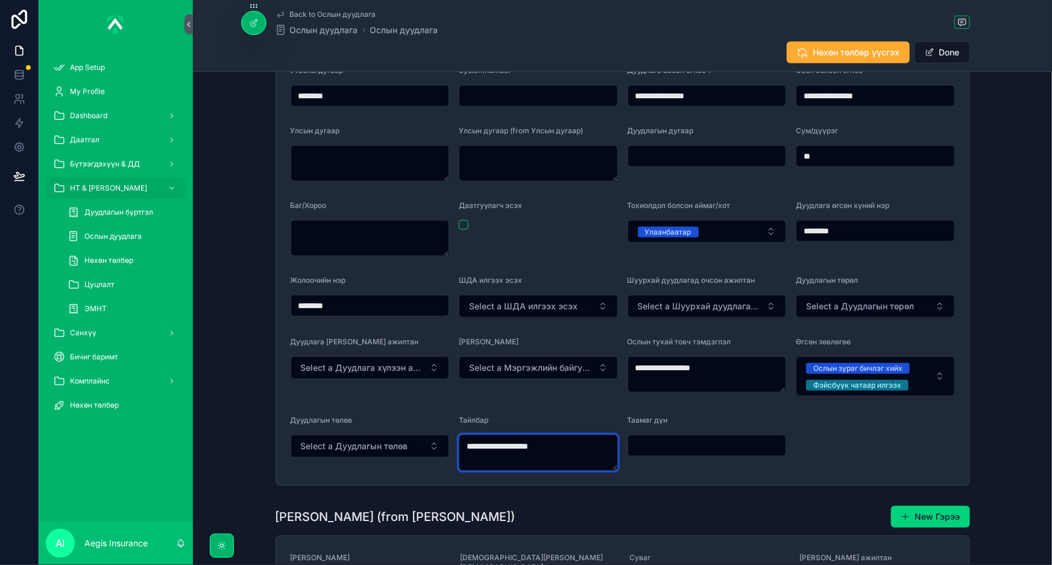
click at [567, 438] on textarea "**********" at bounding box center [538, 453] width 159 height 36
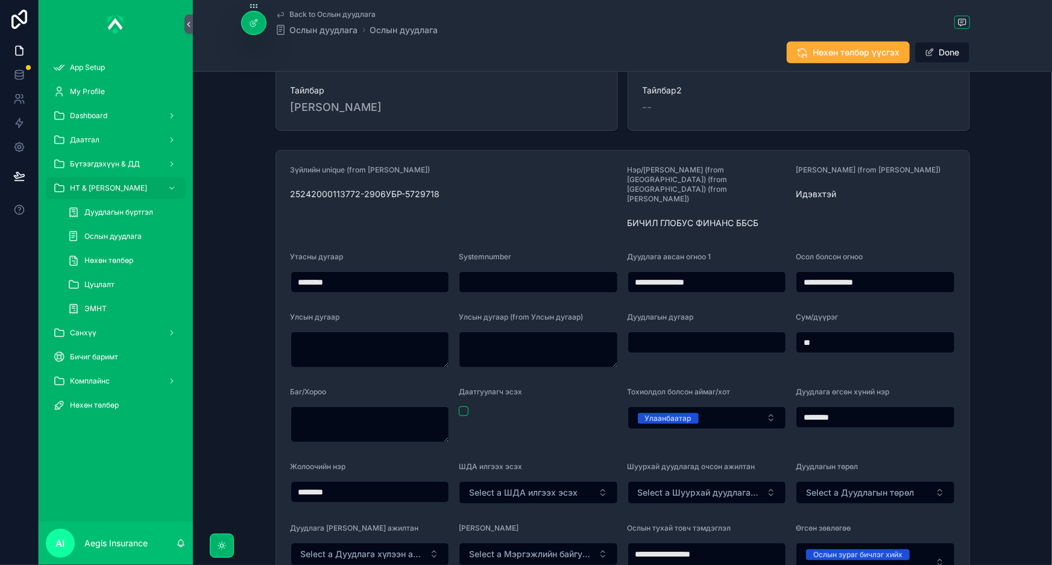
scroll to position [274, 0]
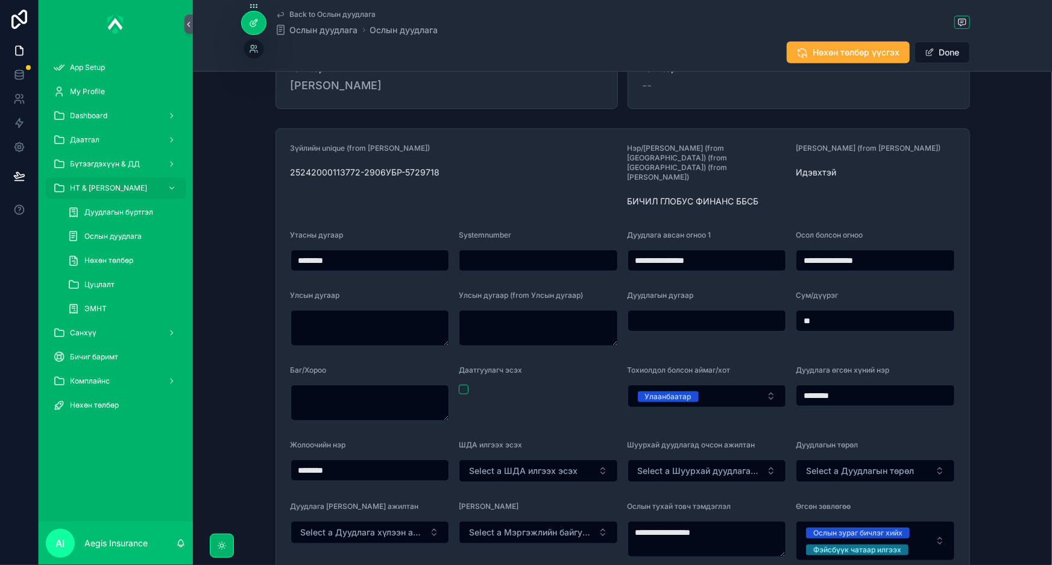
click at [250, 25] on icon at bounding box center [254, 23] width 10 height 10
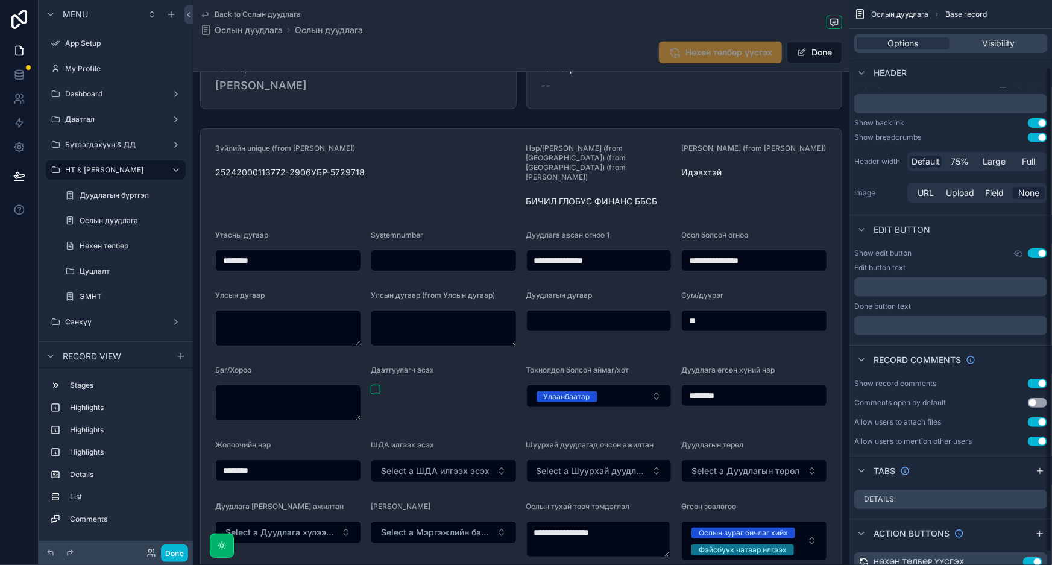
scroll to position [91, 0]
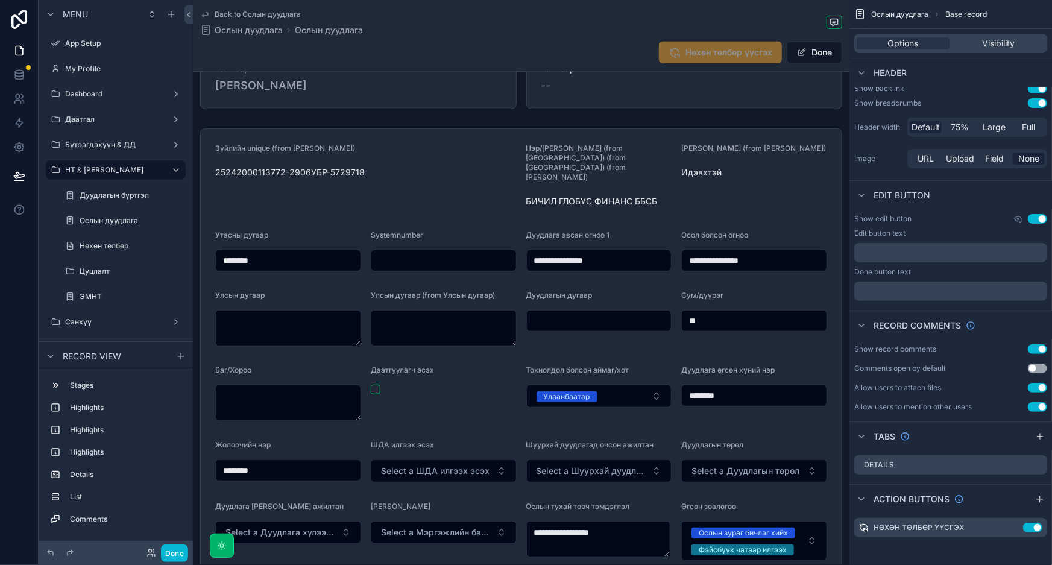
click at [911, 14] on span "Ослын дуудлага" at bounding box center [899, 15] width 57 height 10
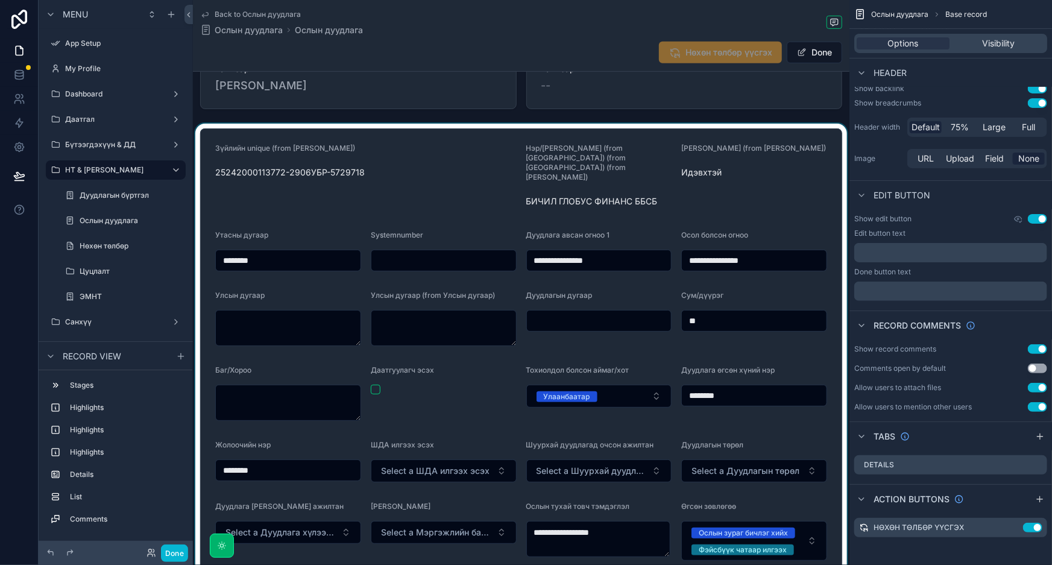
click at [360, 186] on div "scrollable content" at bounding box center [521, 390] width 657 height 532
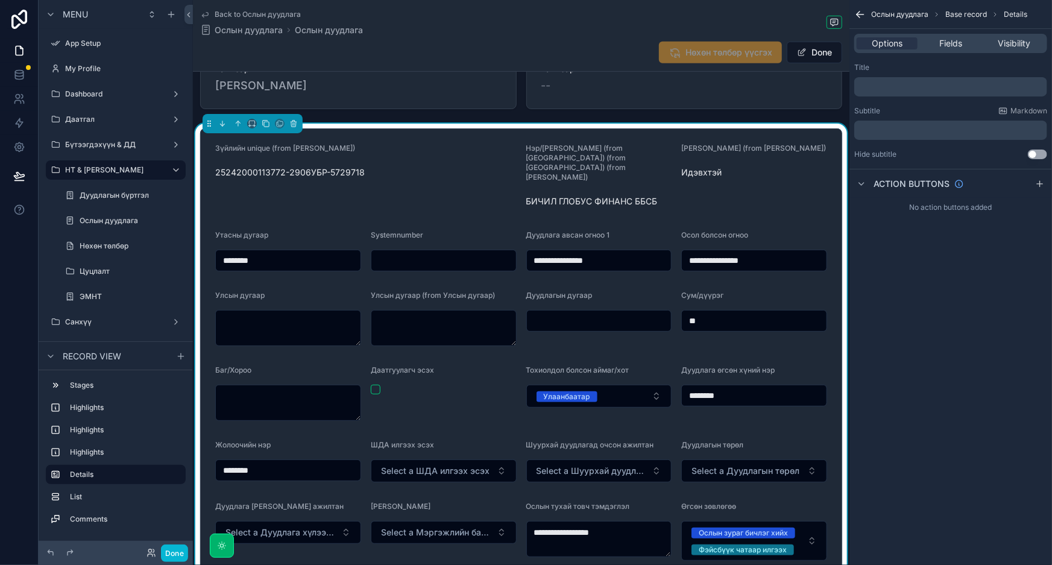
scroll to position [0, 0]
click at [954, 43] on span "Fields" at bounding box center [951, 43] width 23 height 12
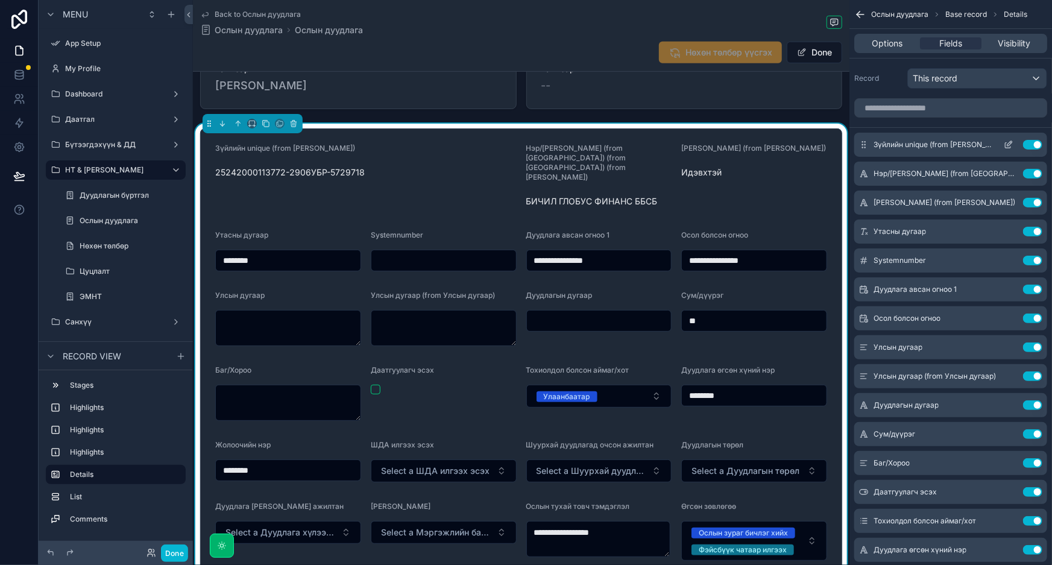
click at [1012, 144] on icon "scrollable content" at bounding box center [1009, 145] width 10 height 10
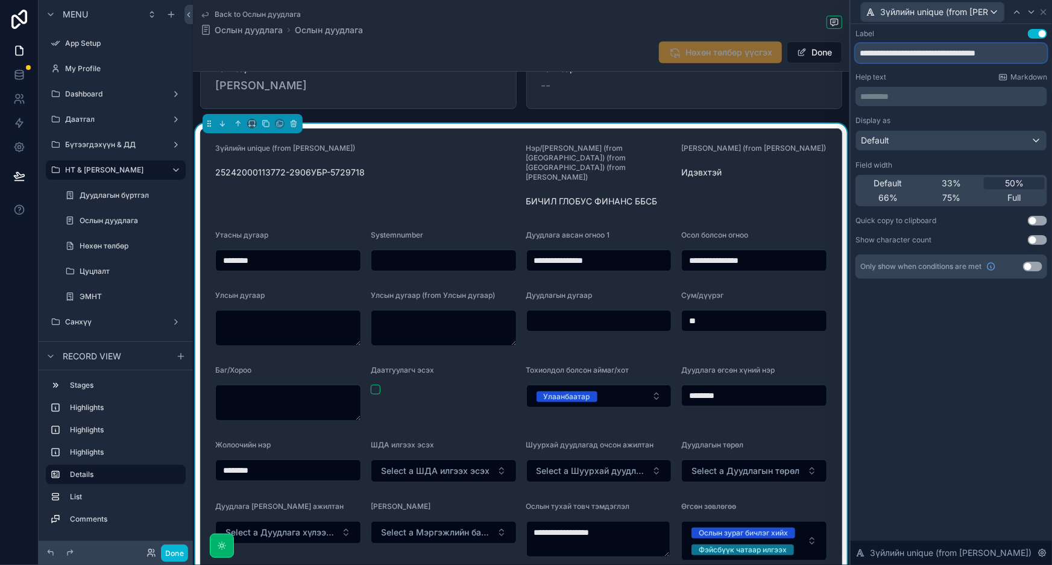
drag, startPoint x: 1033, startPoint y: 54, endPoint x: 931, endPoint y: 51, distance: 102.6
click at [931, 51] on input "**********" at bounding box center [952, 52] width 192 height 19
type input "**********"
click at [994, 10] on div "Зүйлийн unique (from Зүйлийн мэдээлэл)" at bounding box center [933, 11] width 144 height 19
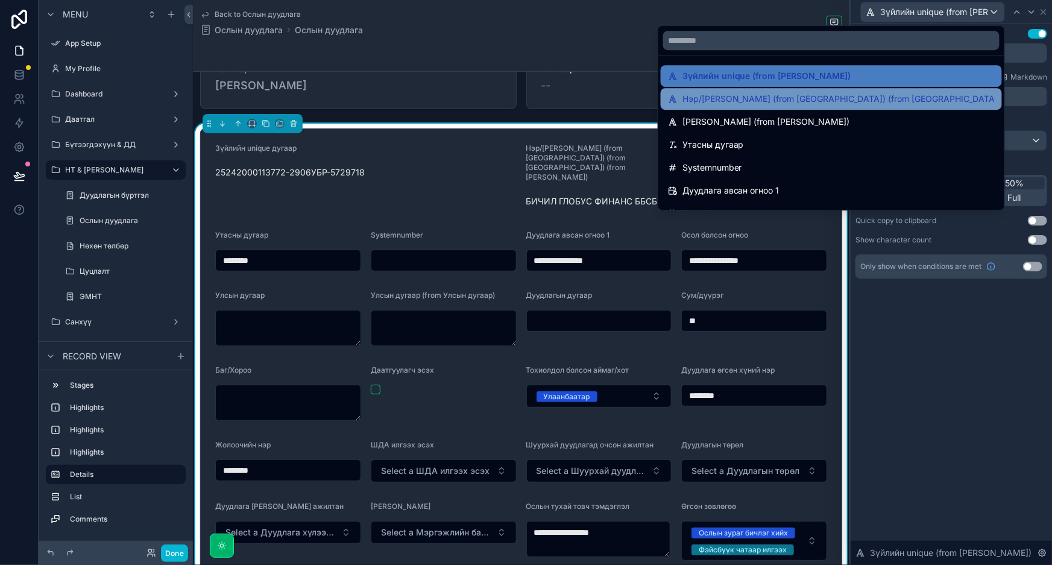
click at [893, 96] on span "Нэр/Хуулийн этгээдийн нэр (from Харилцагч) (from Гэрээ) (from Зүйлийн мэдээлэл)" at bounding box center [839, 99] width 312 height 14
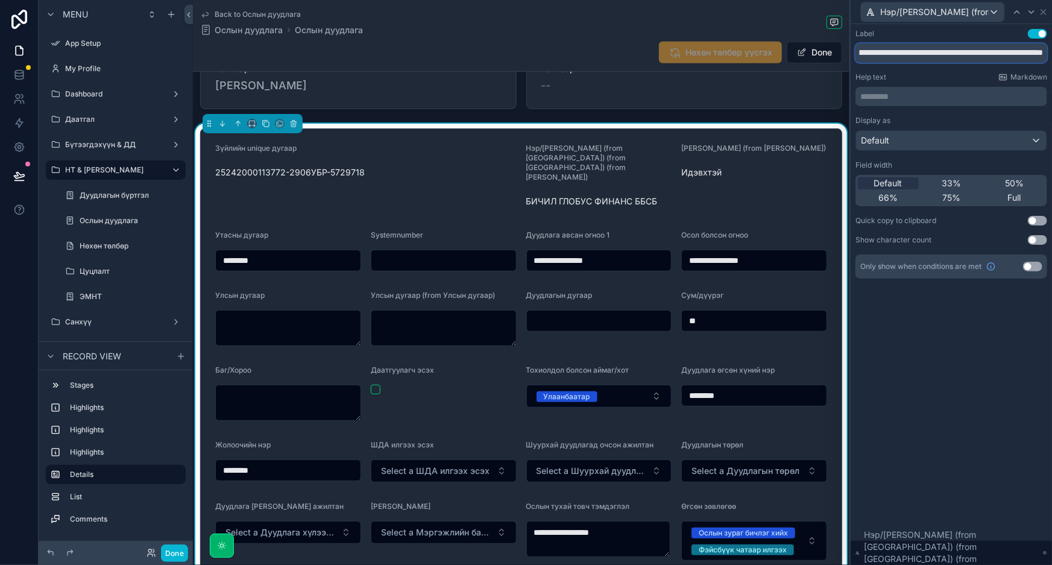
scroll to position [0, 165]
drag, startPoint x: 980, startPoint y: 52, endPoint x: 1052, endPoint y: 56, distance: 71.9
click at [1052, 56] on div "**********" at bounding box center [951, 165] width 201 height 283
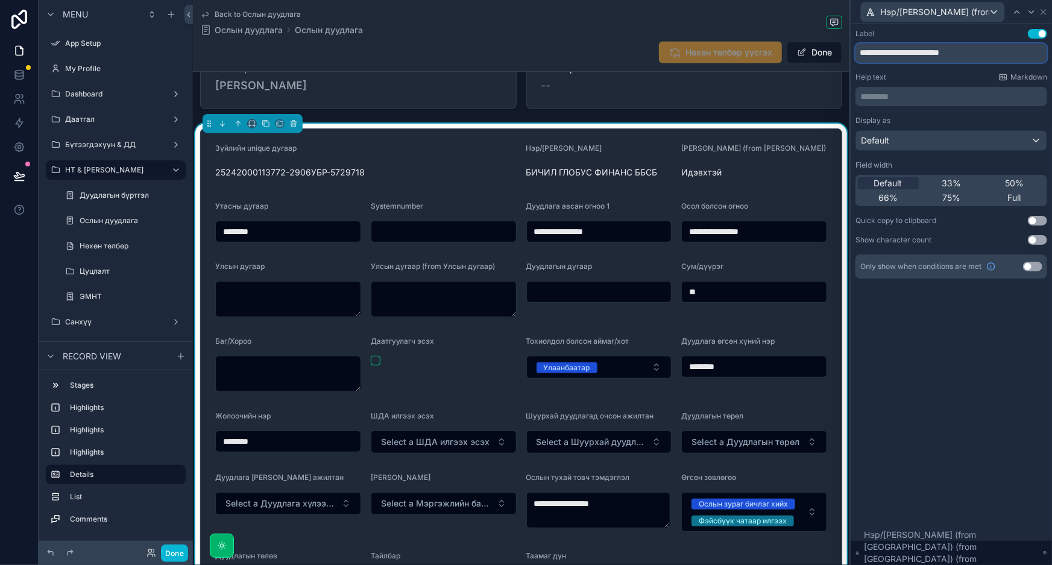
type input "**********"
click at [971, 17] on span "Нэр/Хуулийн этгээдийн нэр (from Харилцагч) (from Гэрээ) (from Зүйлийн мэдээлэл)" at bounding box center [934, 12] width 109 height 12
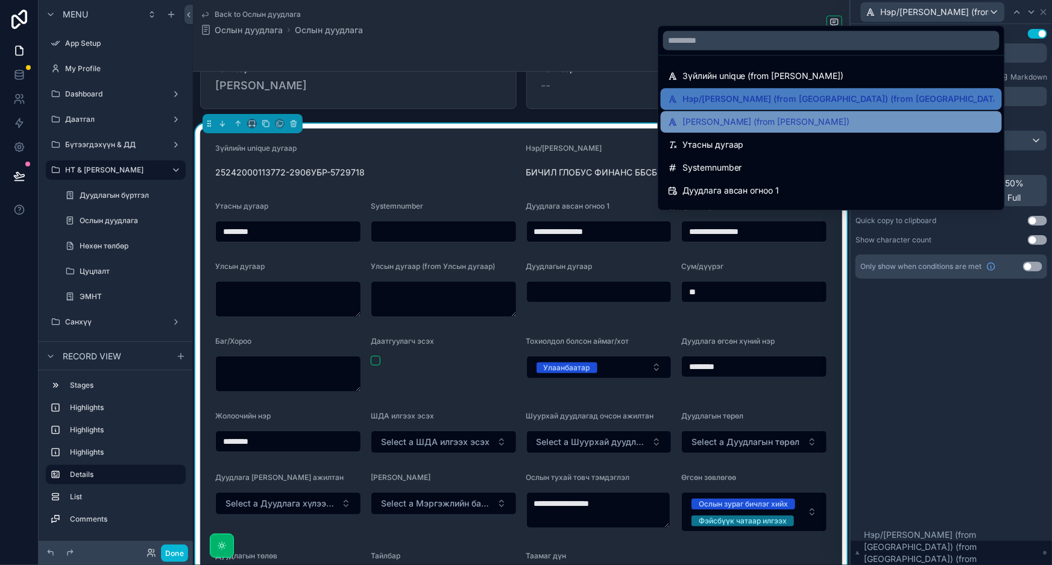
click at [850, 118] on span "ГЭРЭЭНИЙ ТӨЛӨВ (from Зүйлийн мэдээлэл)" at bounding box center [767, 122] width 168 height 14
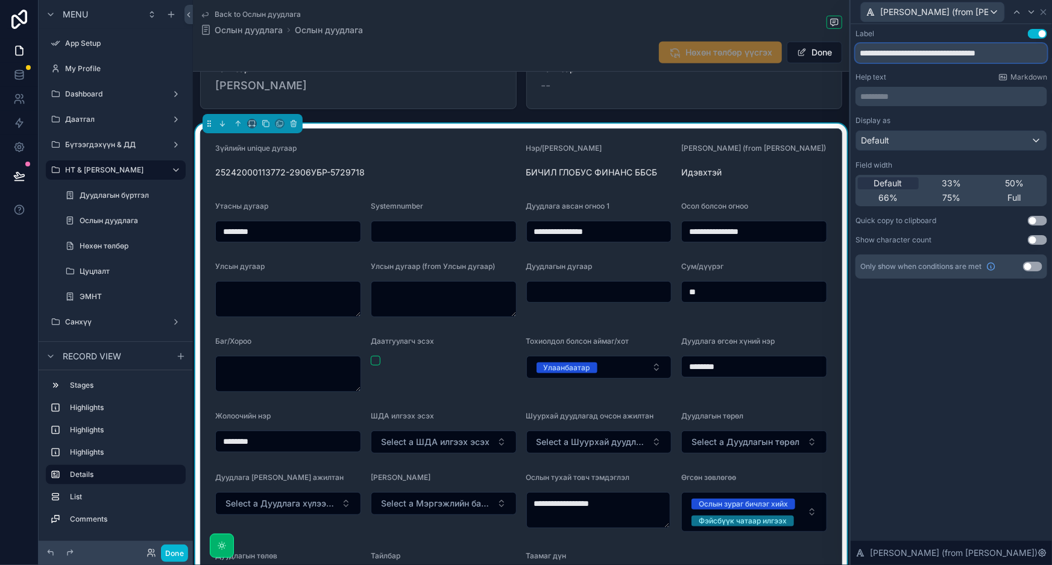
scroll to position [0, 4]
drag, startPoint x: 941, startPoint y: 51, endPoint x: 1052, endPoint y: 51, distance: 111.0
click at [1052, 51] on div "**********" at bounding box center [951, 165] width 201 height 283
type input "**********"
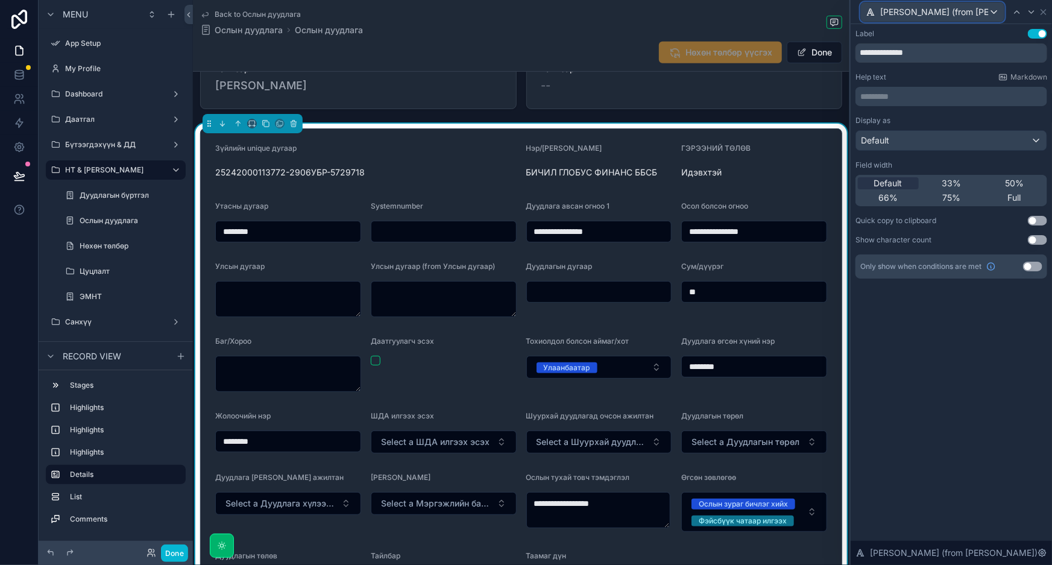
click at [935, 7] on span "ГЭРЭЭНИЙ ТӨЛӨВ (from Зүйлийн мэдээлэл)" at bounding box center [934, 12] width 109 height 12
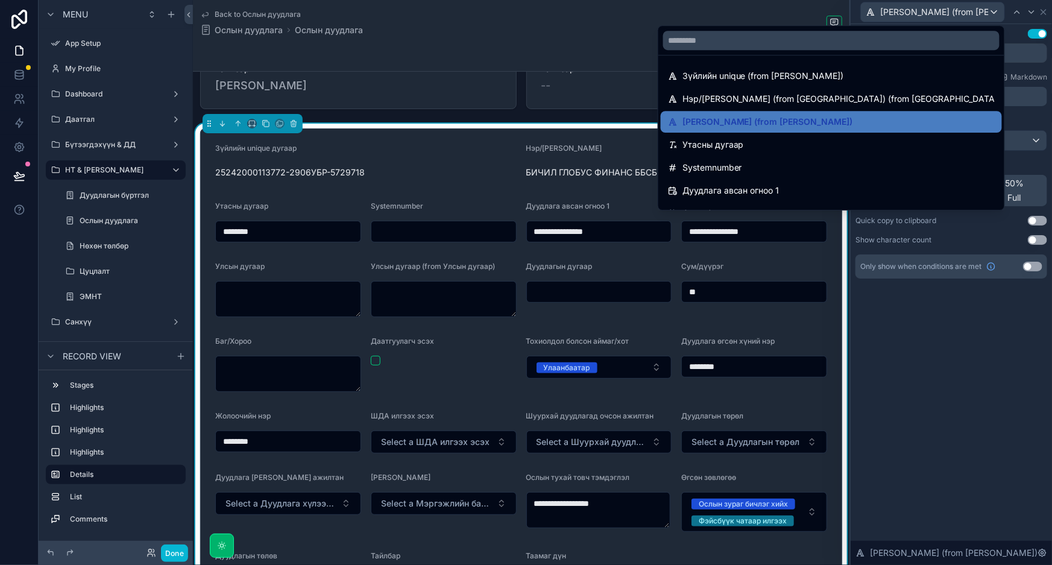
click at [935, 7] on div at bounding box center [951, 282] width 201 height 565
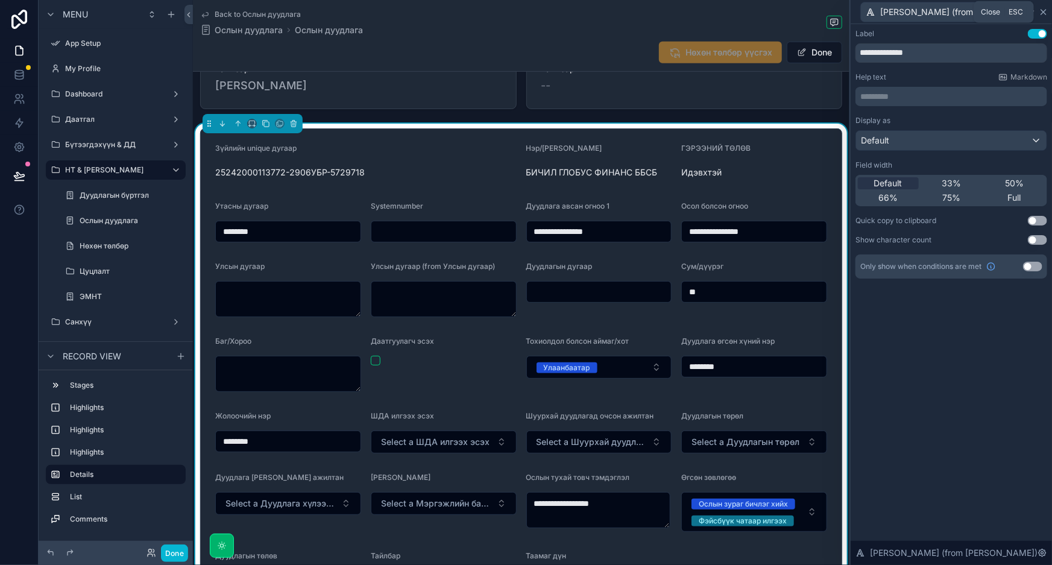
click at [1046, 10] on icon at bounding box center [1044, 12] width 10 height 10
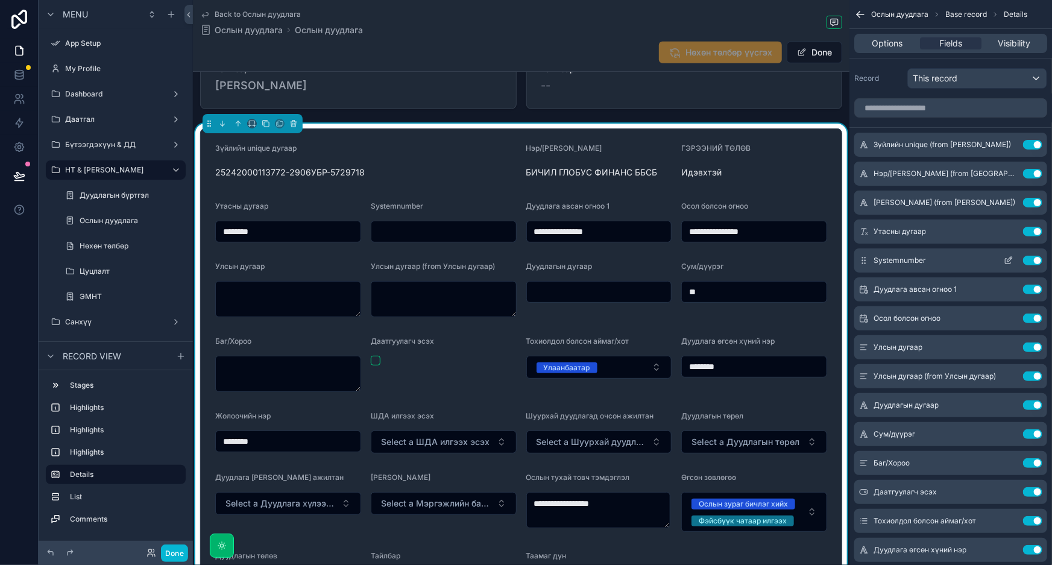
click at [1032, 257] on button "Use setting" at bounding box center [1032, 261] width 19 height 10
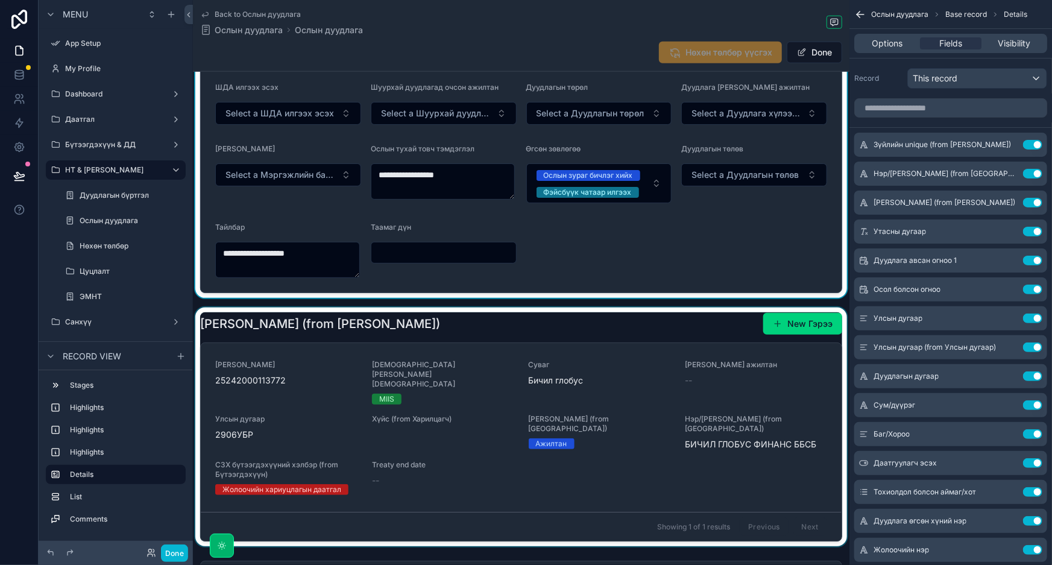
scroll to position [657, 0]
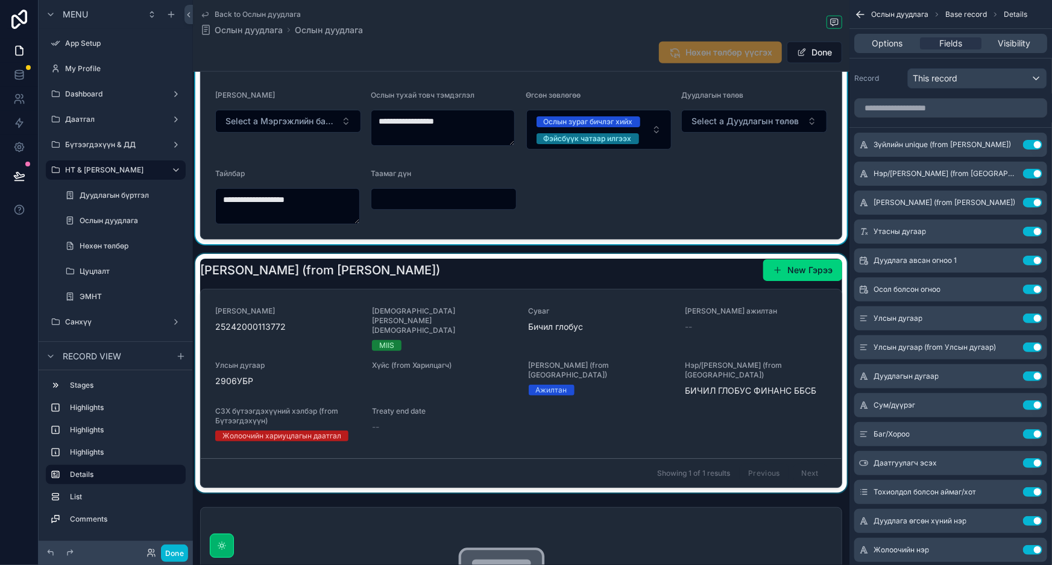
click at [444, 279] on div "scrollable content" at bounding box center [521, 373] width 657 height 239
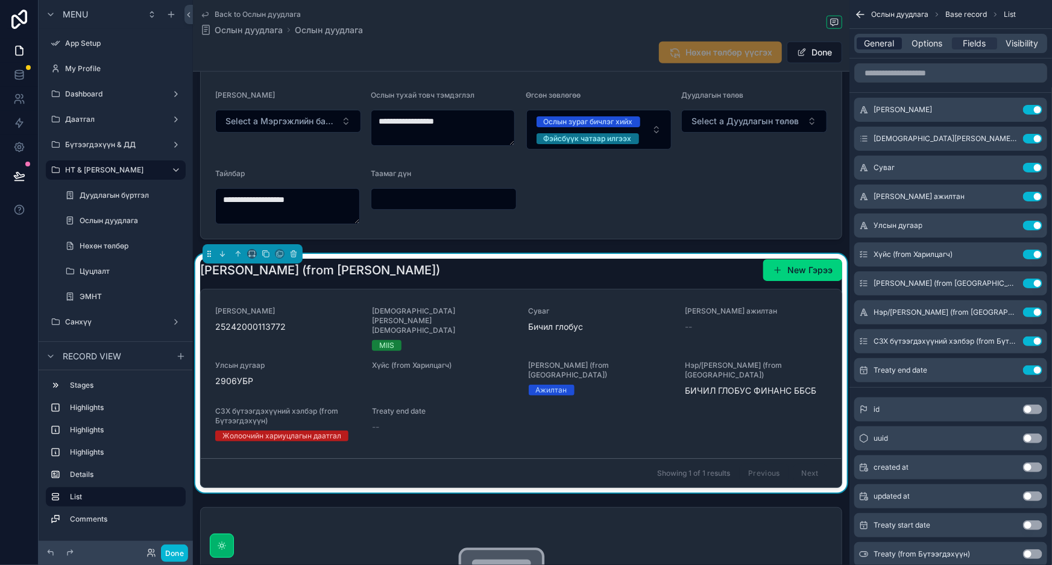
click at [886, 44] on span "General" at bounding box center [880, 43] width 30 height 12
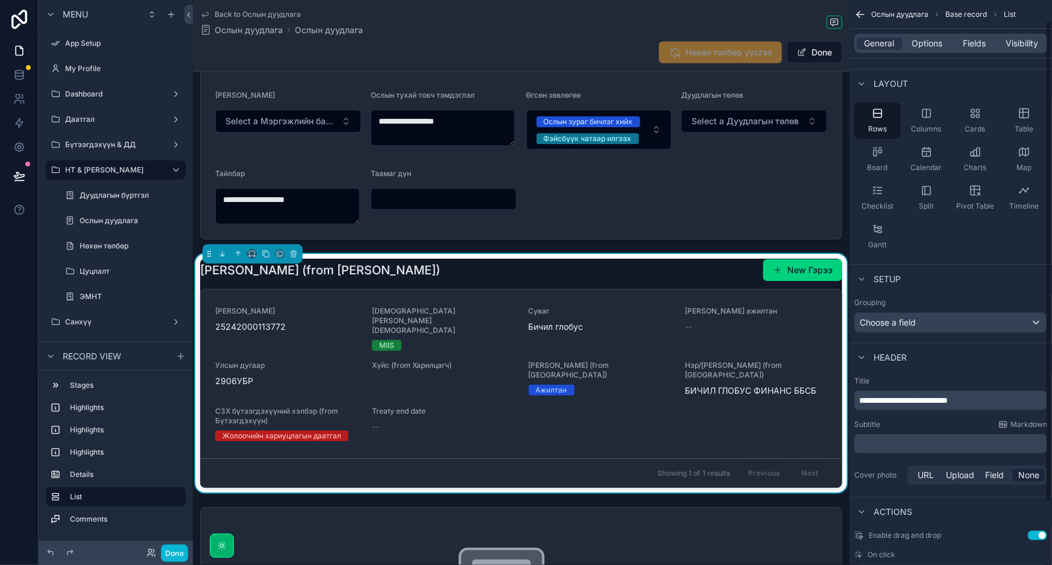
scroll to position [96, 0]
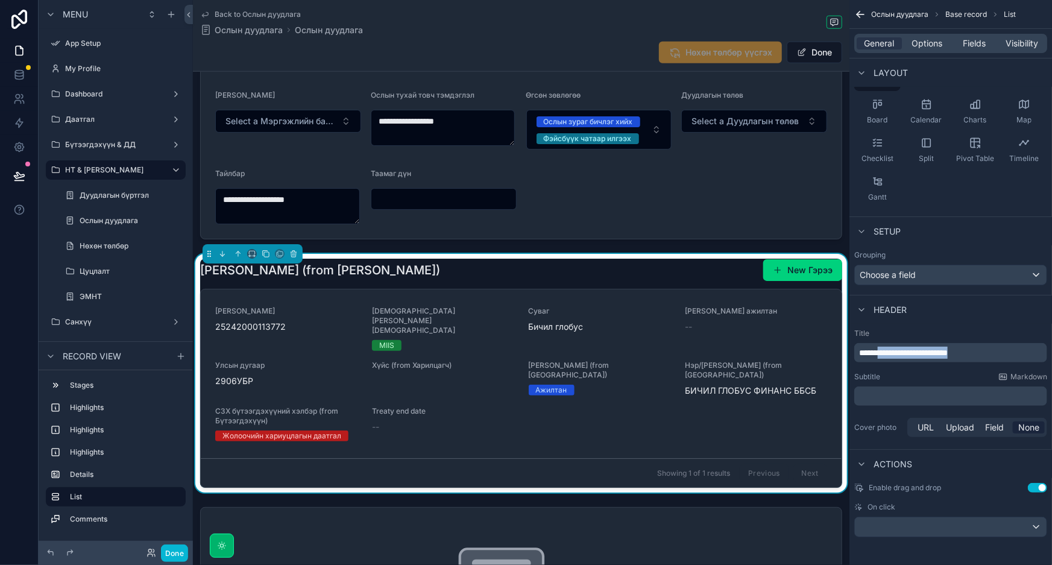
drag, startPoint x: 1003, startPoint y: 350, endPoint x: 885, endPoint y: 351, distance: 118.2
click at [885, 351] on p "**********" at bounding box center [952, 353] width 186 height 12
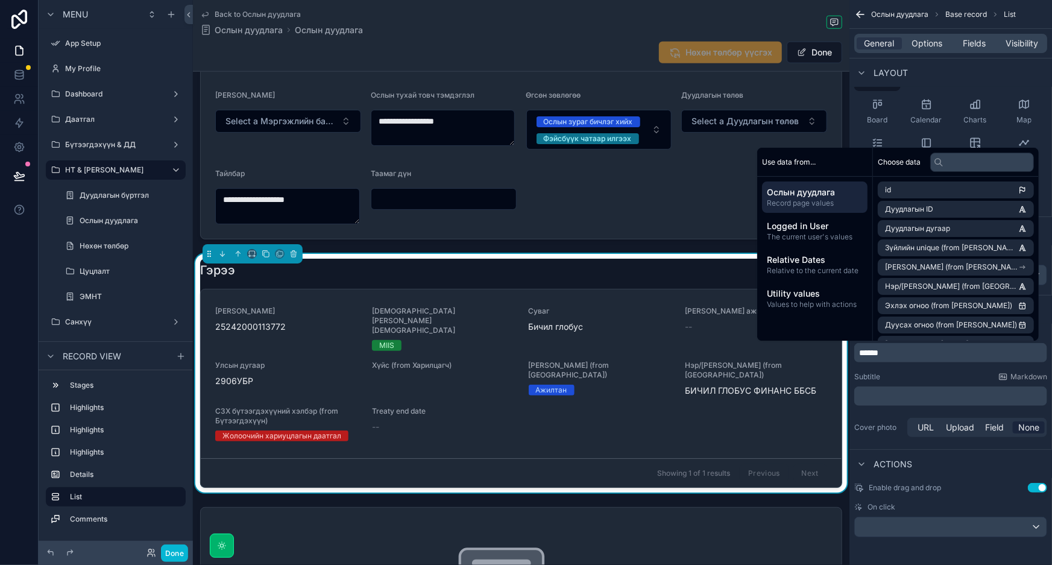
click at [909, 394] on p "﻿" at bounding box center [952, 396] width 186 height 12
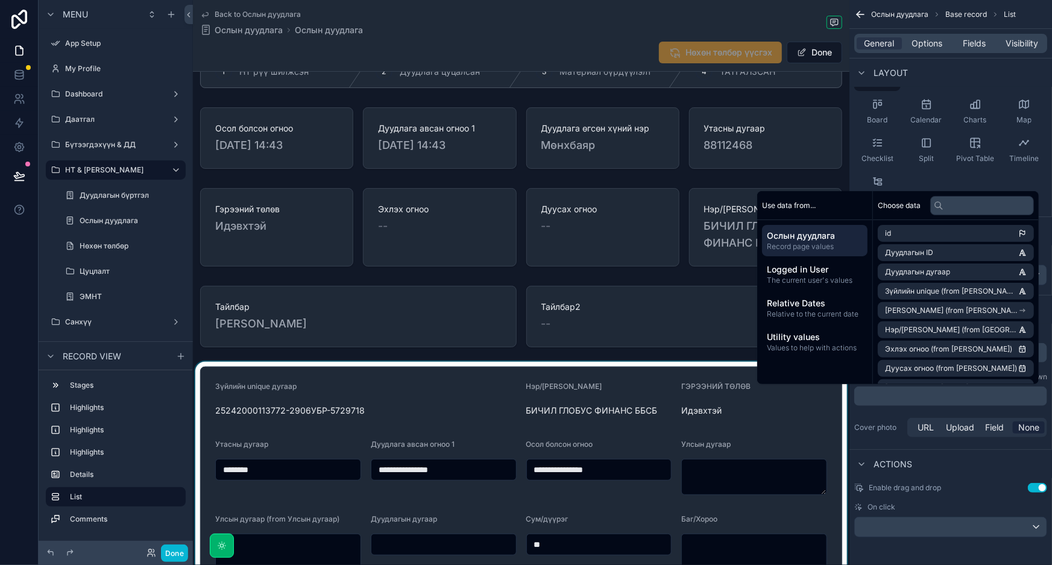
scroll to position [0, 0]
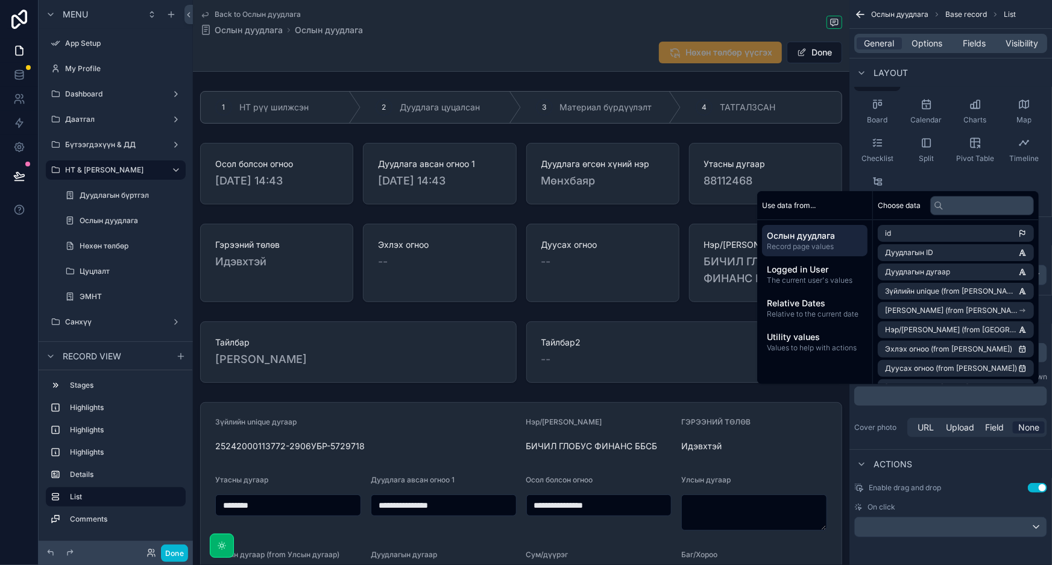
click at [572, 35] on div "Back to Ослын дуудлага Ослын дуудлага Ослын дуудлага" at bounding box center [521, 23] width 642 height 27
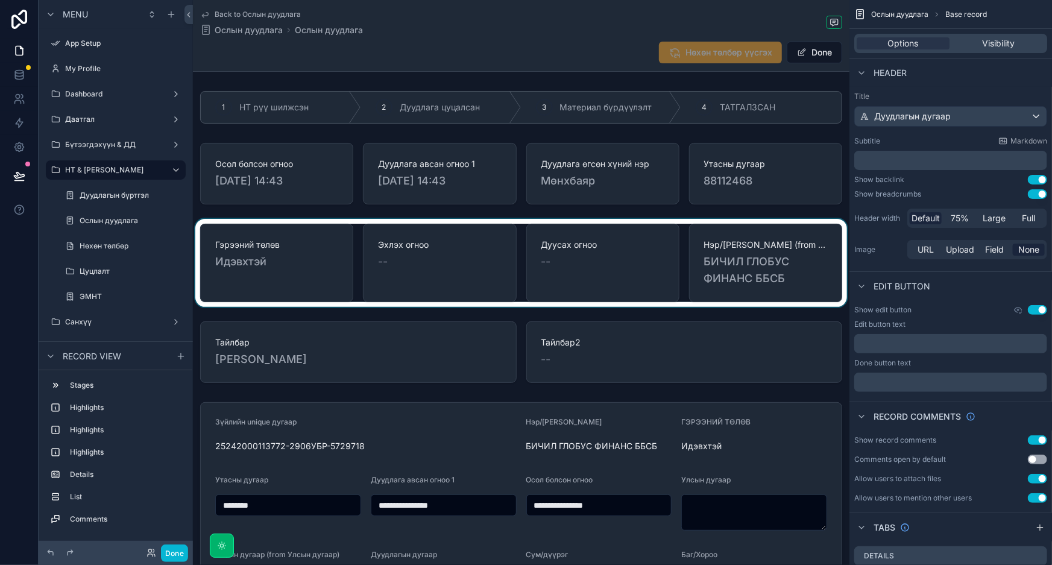
click at [747, 246] on div "scrollable content" at bounding box center [521, 263] width 657 height 88
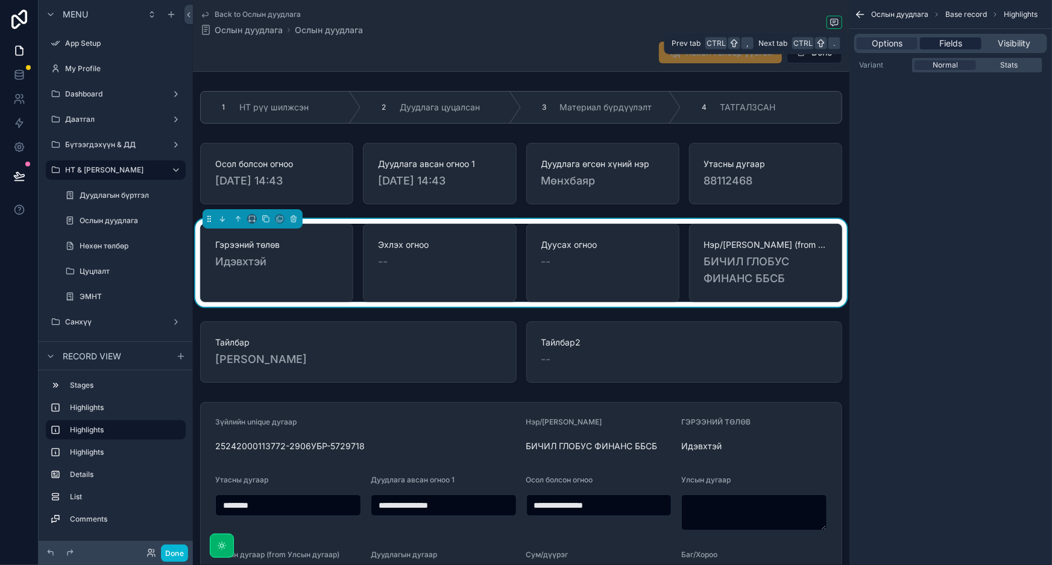
click at [967, 44] on div "Fields" at bounding box center [950, 43] width 61 height 12
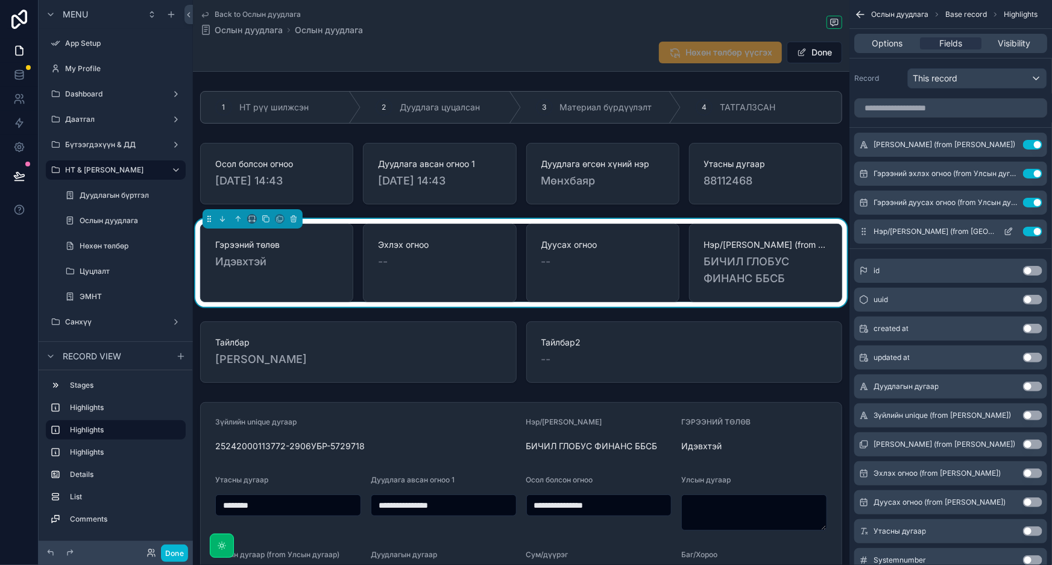
click at [1007, 231] on icon "scrollable content" at bounding box center [1009, 232] width 10 height 10
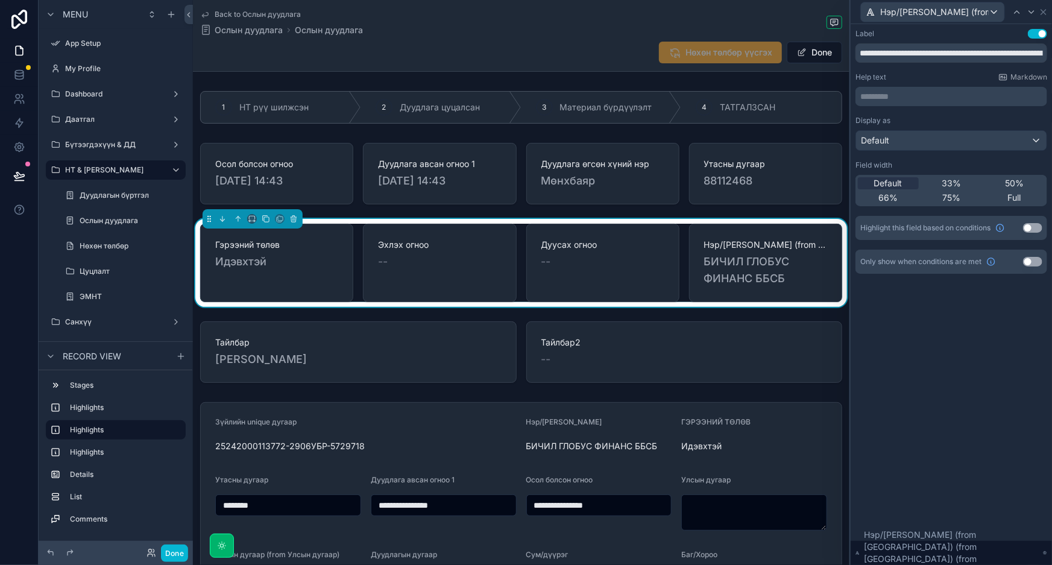
click at [921, 373] on div "**********" at bounding box center [951, 294] width 201 height 541
click at [972, 16] on span "Нэр/Хуулийн этгээдийн нэр (from Харилцагч) (from Гэрээ) (from Зүйлийн мэдээлэл)" at bounding box center [934, 12] width 109 height 12
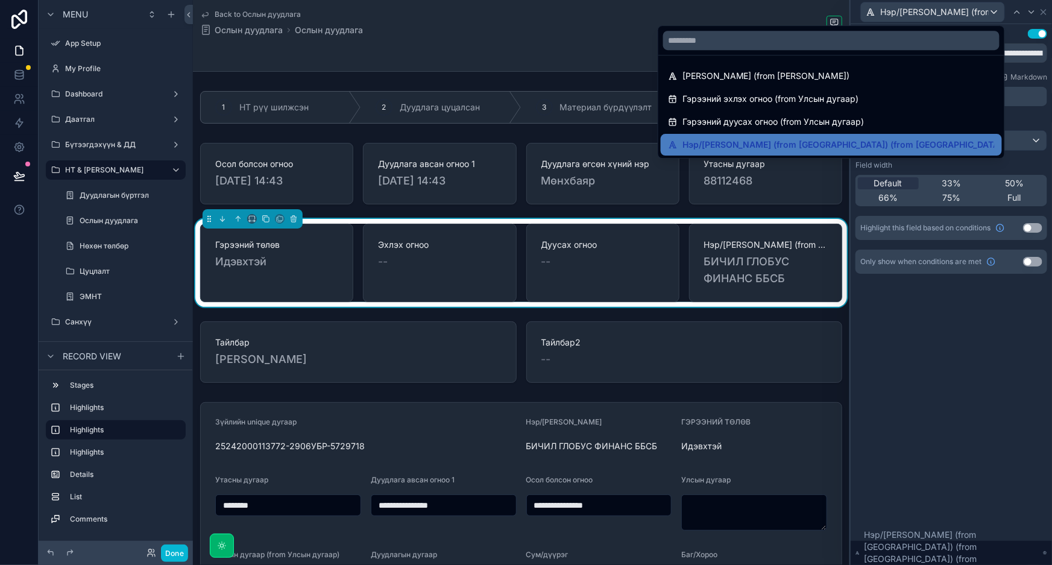
click at [1041, 10] on div at bounding box center [951, 282] width 201 height 565
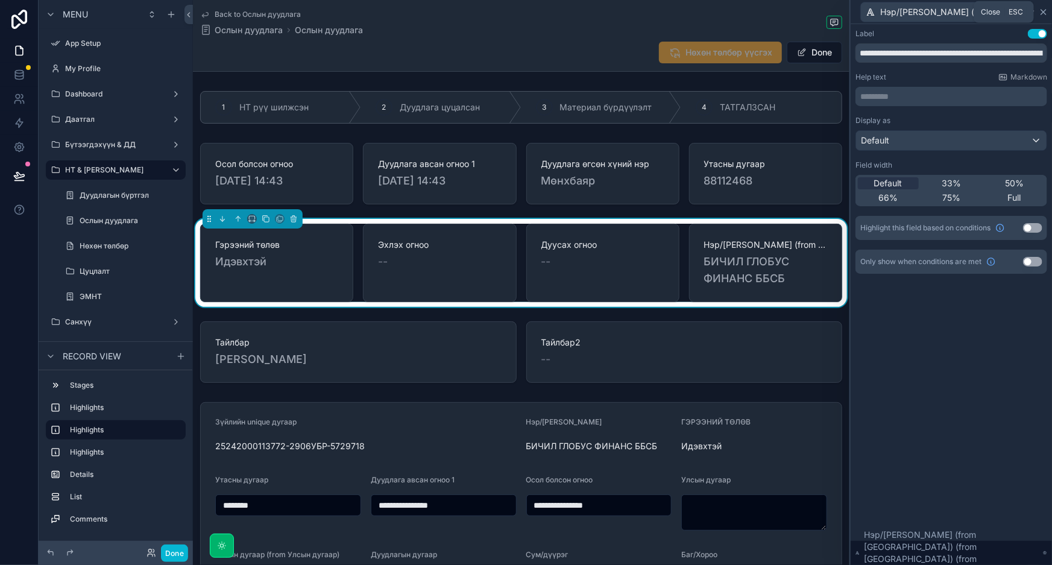
click at [1042, 11] on icon at bounding box center [1044, 12] width 10 height 10
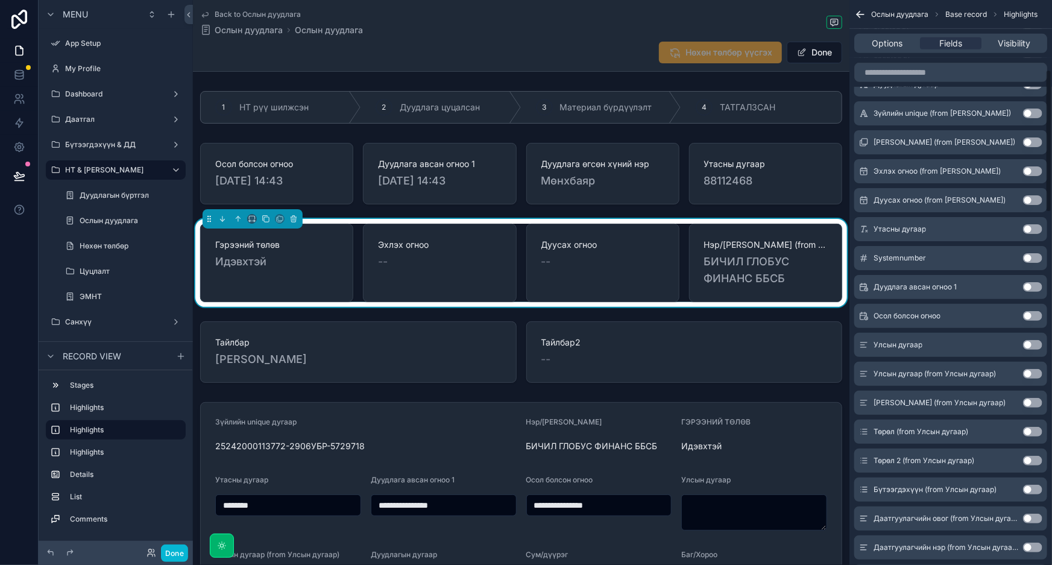
scroll to position [329, 0]
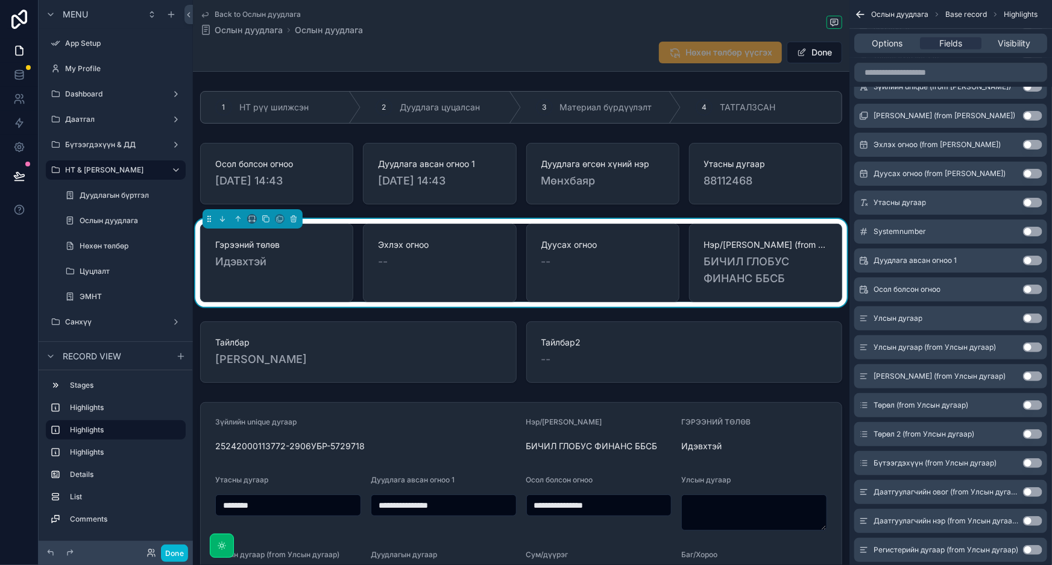
click at [479, 51] on div "Нөхөн төлбөр үүсгэх Done" at bounding box center [521, 52] width 642 height 23
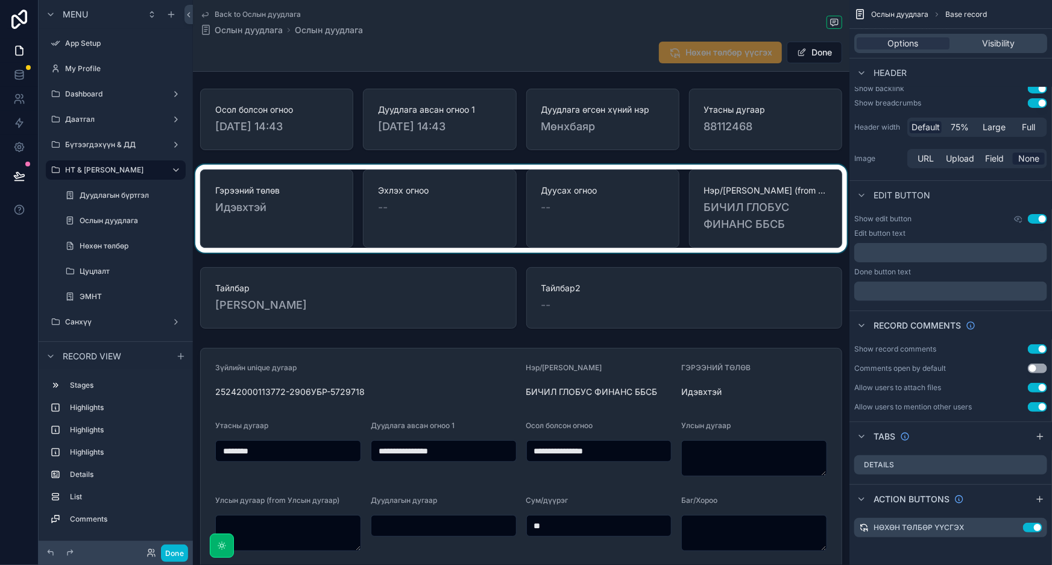
scroll to position [0, 0]
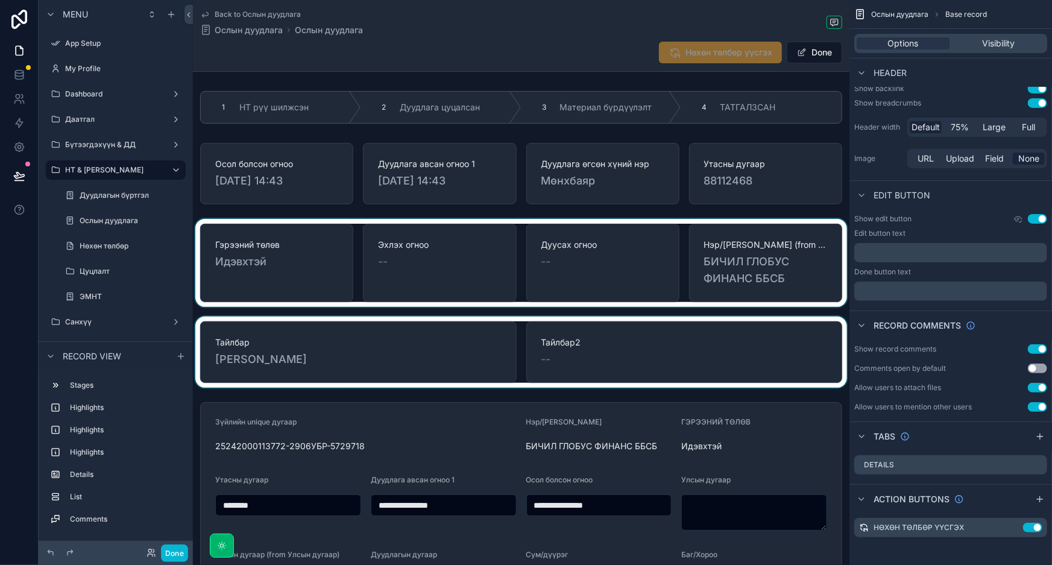
click at [417, 373] on div "scrollable content" at bounding box center [521, 352] width 657 height 71
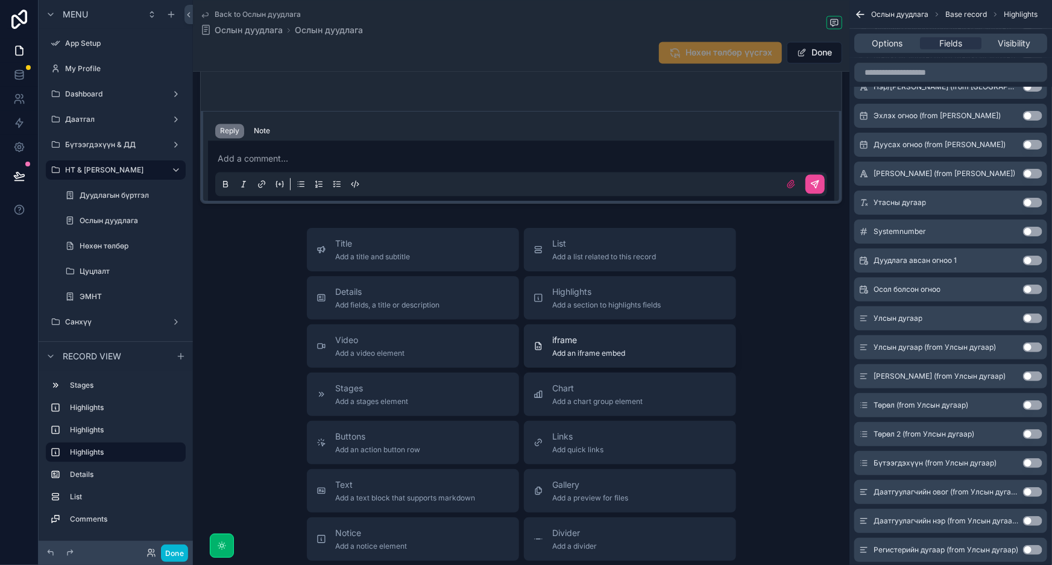
scroll to position [1425, 0]
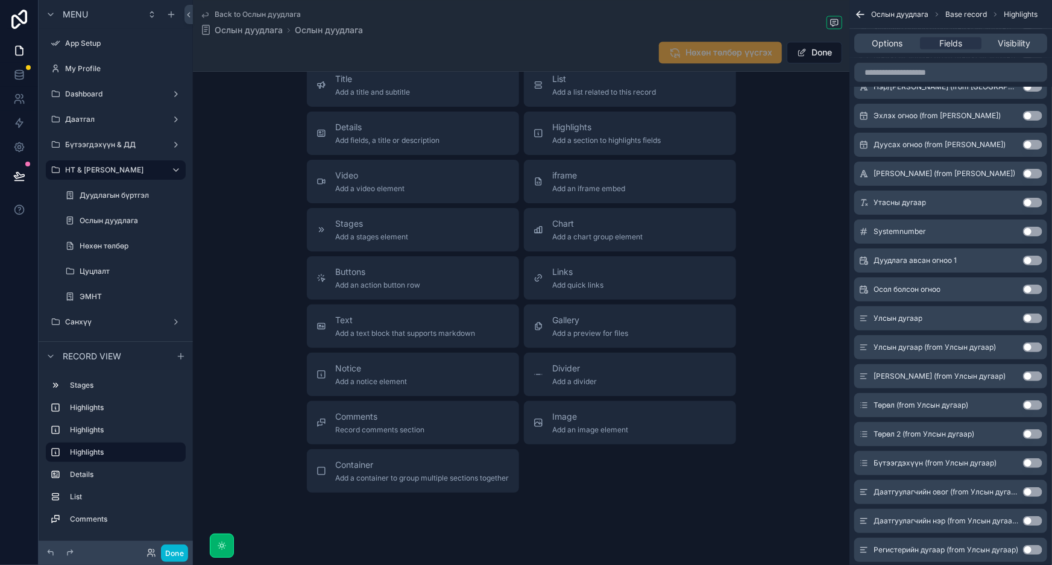
click at [786, 320] on div "Title Add a title and subtitle List Add a list related to this record Details A…" at bounding box center [521, 277] width 657 height 429
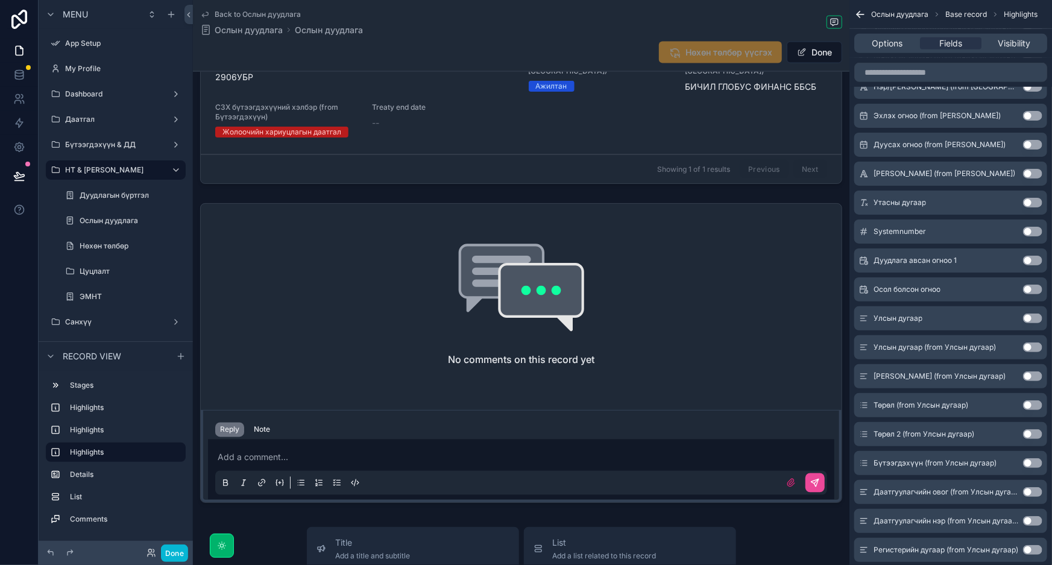
scroll to position [767, 0]
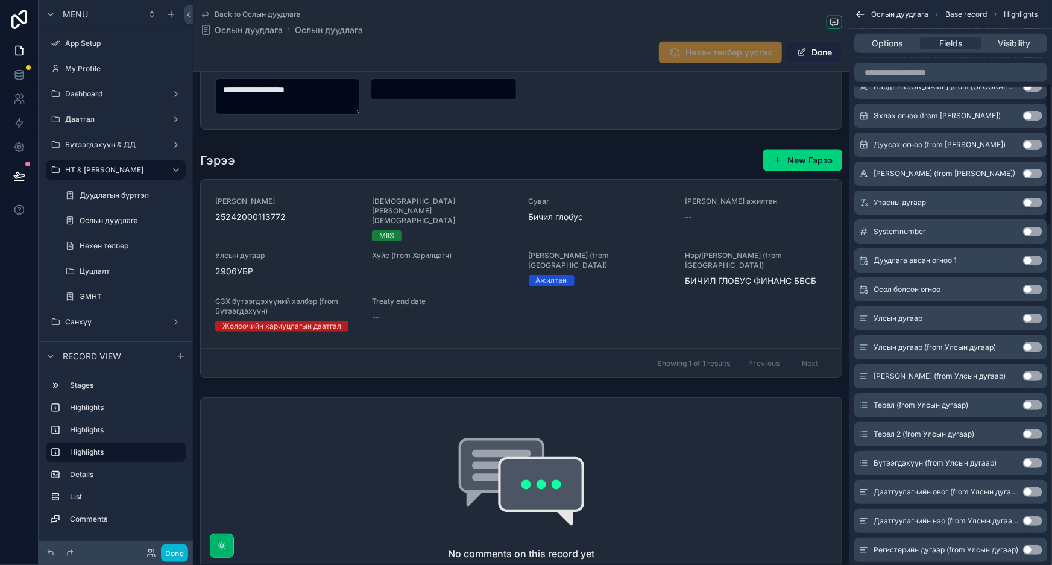
click at [814, 50] on button "Done" at bounding box center [814, 53] width 55 height 22
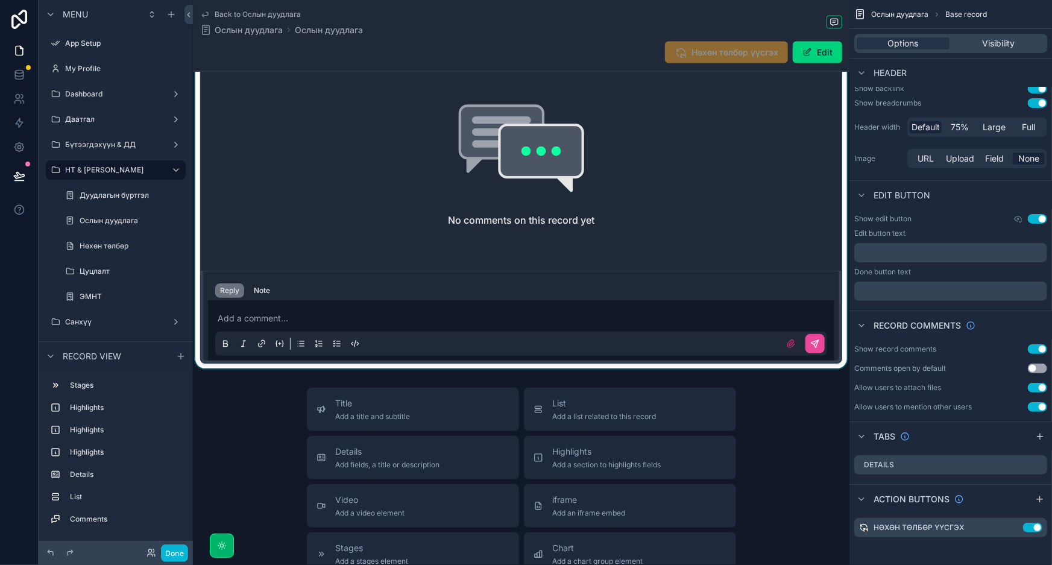
scroll to position [1033, 0]
click at [303, 302] on div "scrollable content" at bounding box center [521, 214] width 657 height 309
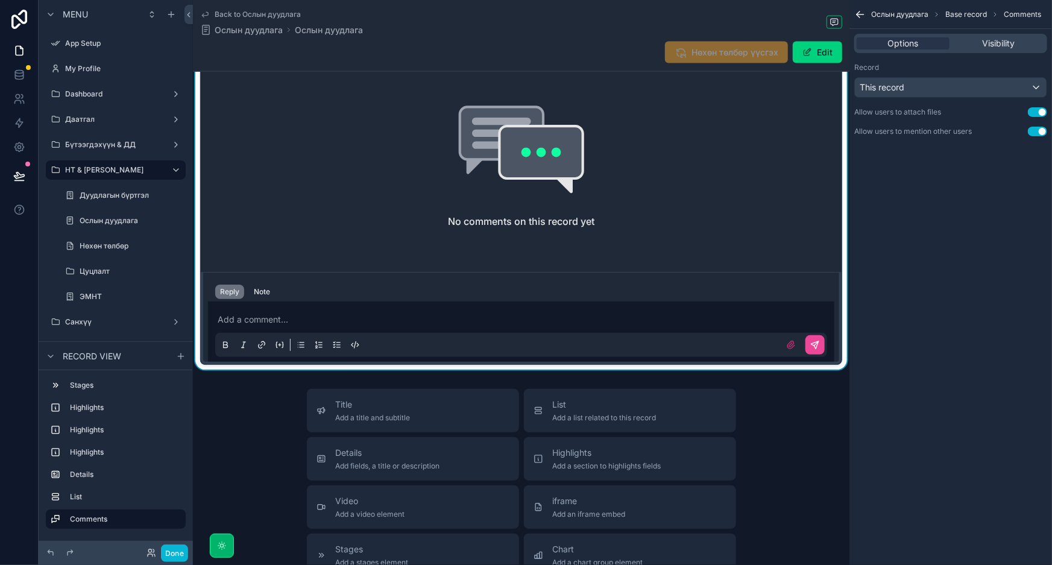
click at [296, 314] on p "scrollable content" at bounding box center [524, 320] width 612 height 12
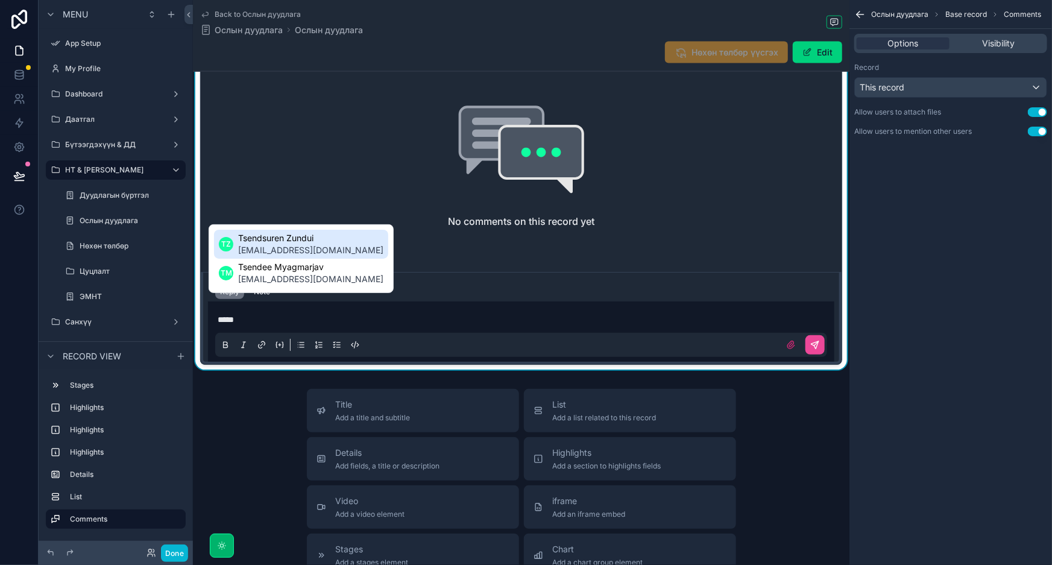
click at [302, 238] on span "Tsendsuren Zundui" at bounding box center [310, 238] width 145 height 12
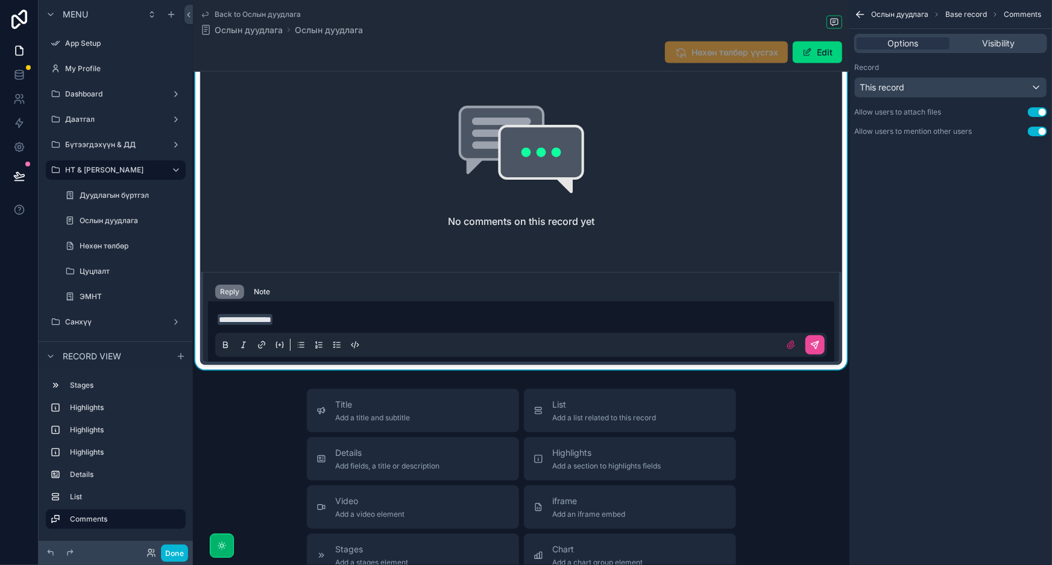
click at [358, 314] on p "**********" at bounding box center [524, 320] width 612 height 12
click at [812, 341] on icon "scrollable content" at bounding box center [815, 344] width 7 height 7
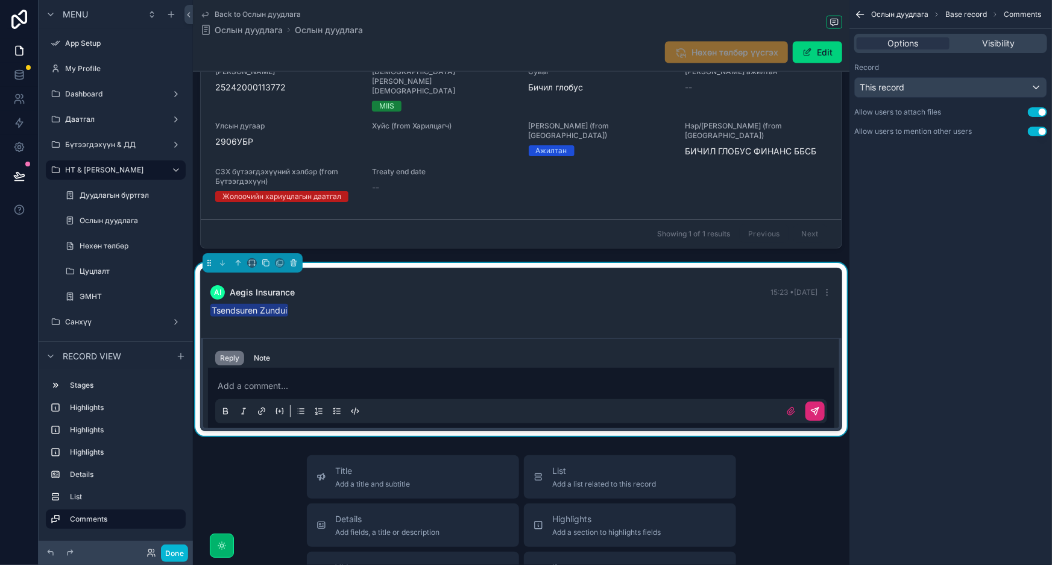
scroll to position [814, 0]
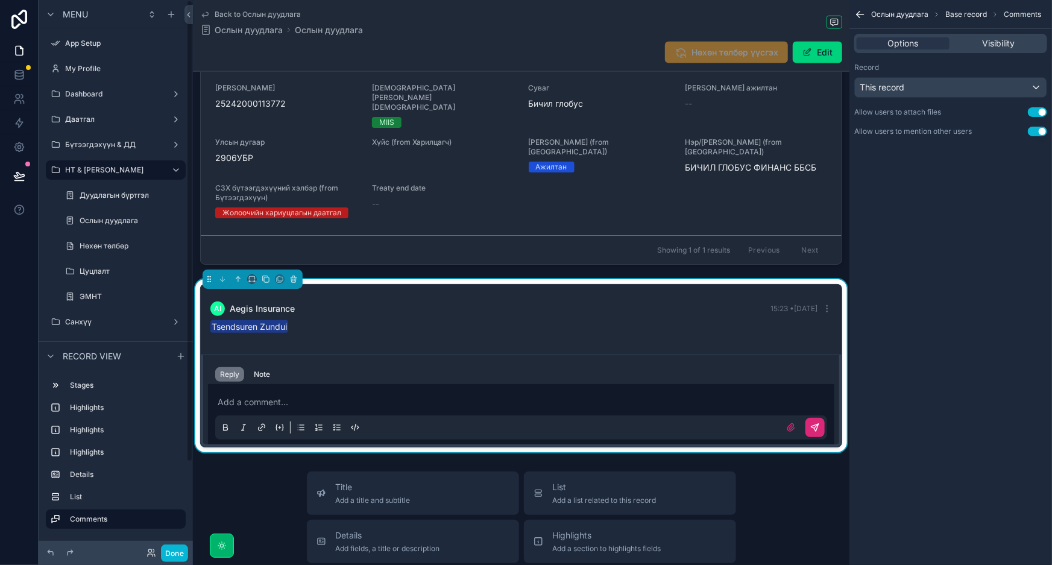
click at [527, 321] on div "Tsendsuren Zundui" at bounding box center [521, 327] width 622 height 12
click at [992, 36] on div "Options Visibility" at bounding box center [951, 43] width 193 height 19
click at [991, 40] on span "Visibility" at bounding box center [998, 43] width 33 height 12
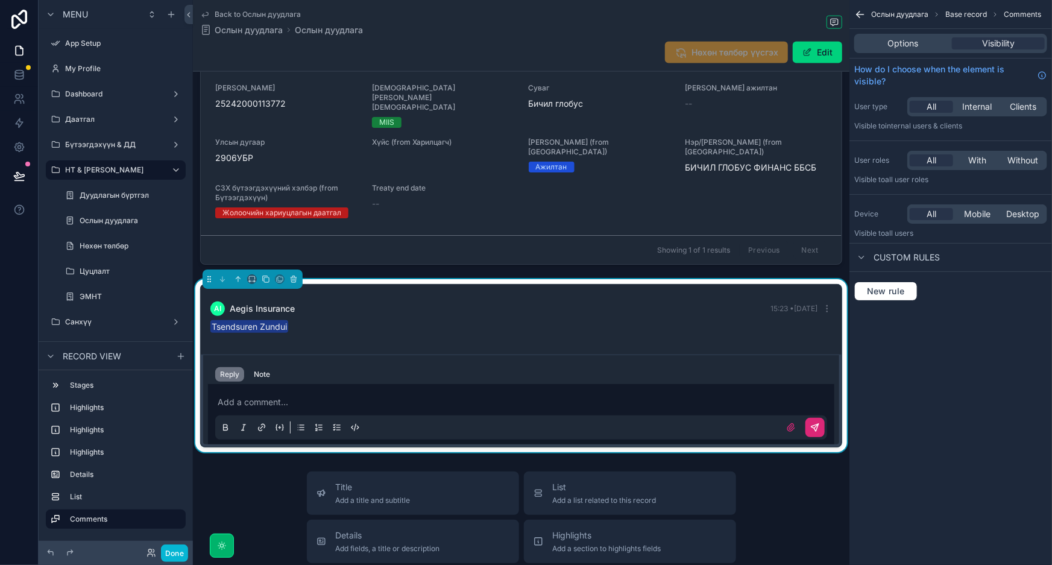
click at [539, 314] on div "AI Aegis Insurance 15:23 • Today Tsendsuren Zundui" at bounding box center [521, 317] width 636 height 46
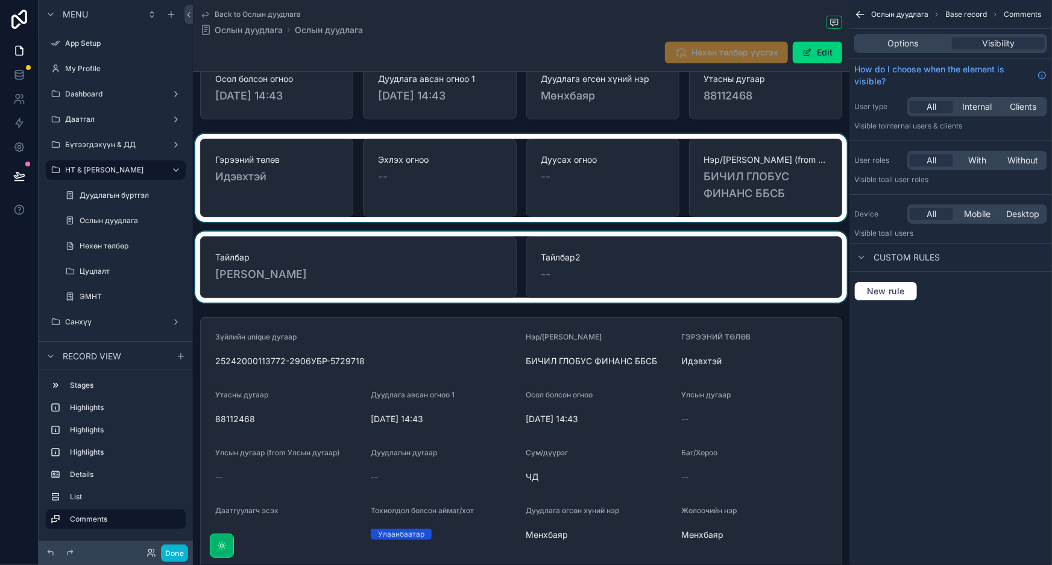
scroll to position [0, 0]
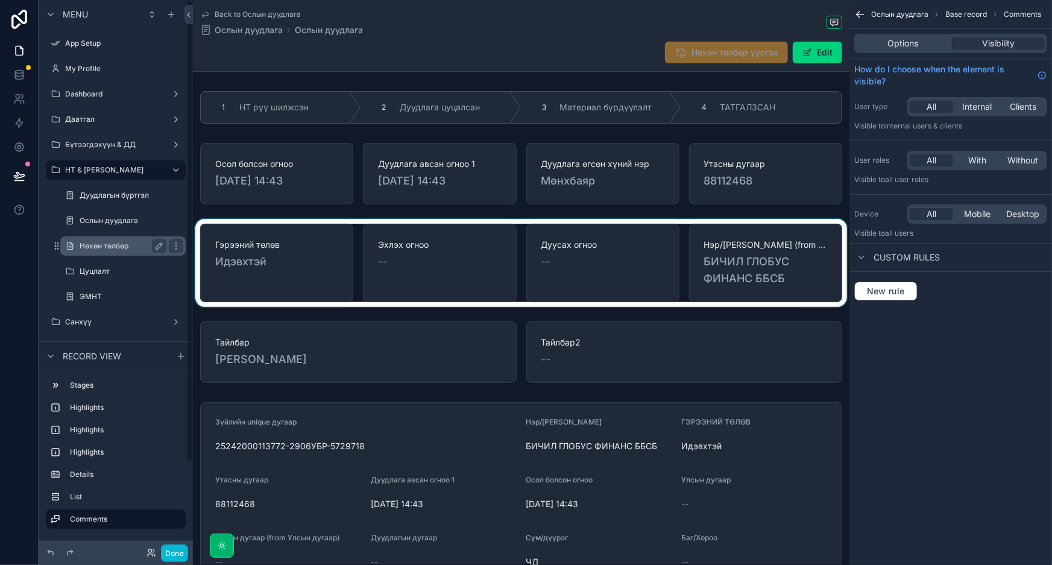
click at [96, 248] on label "Нөхөн төлбөр" at bounding box center [121, 246] width 82 height 10
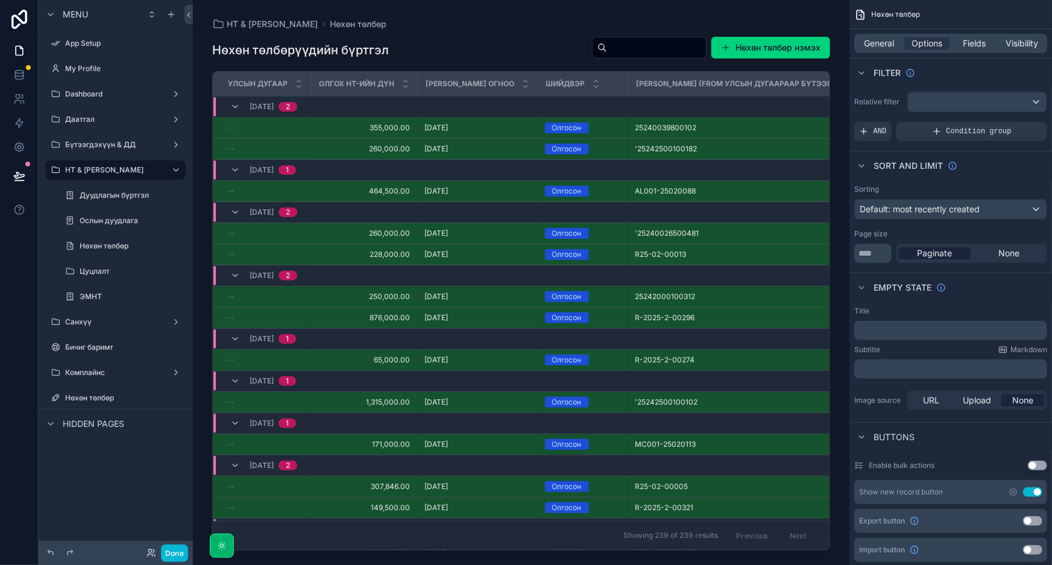
click at [459, 81] on span "НТ шийдвэрлэсэн огноо" at bounding box center [470, 84] width 89 height 10
click at [502, 43] on div "Нөхөн төлбөрүүдийн бүртгэл Нөхөн төлбөр нэмэх" at bounding box center [521, 50] width 618 height 28
click at [447, 106] on div "12/02/2025 2" at bounding box center [375, 106] width 324 height 19
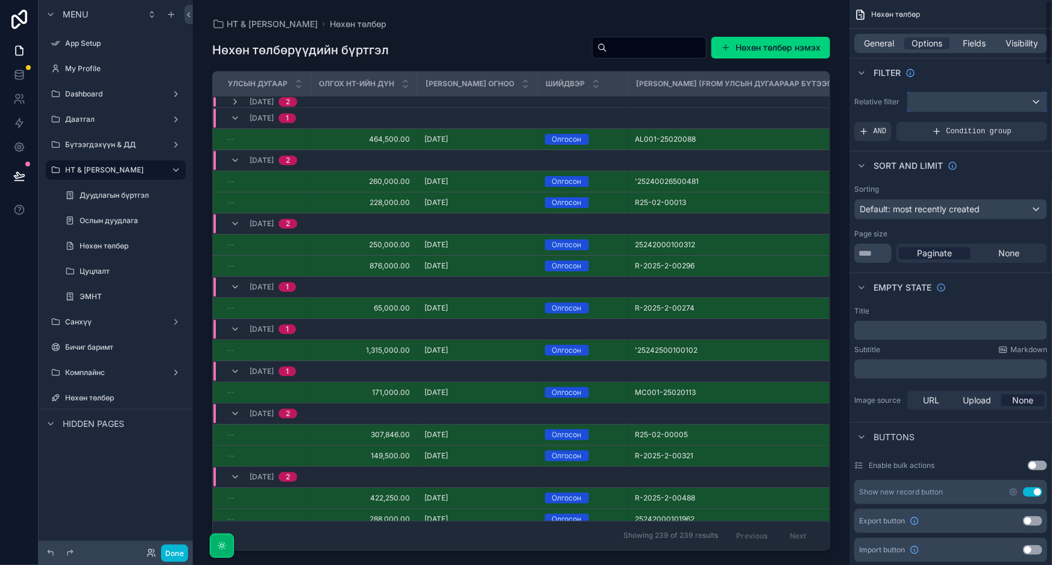
click at [998, 99] on div "scrollable content" at bounding box center [977, 101] width 139 height 19
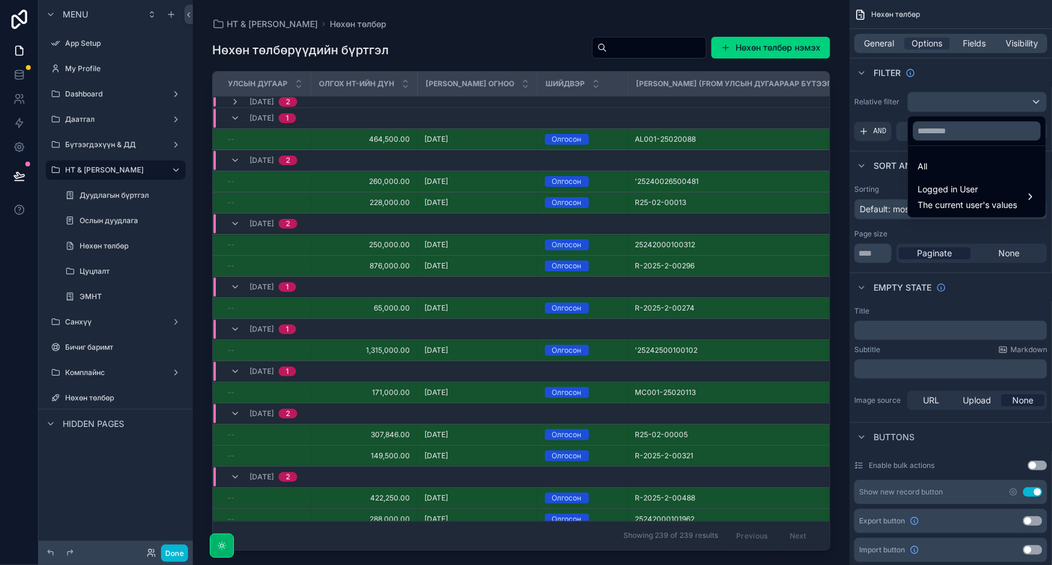
click at [998, 99] on div "scrollable content" at bounding box center [526, 282] width 1052 height 565
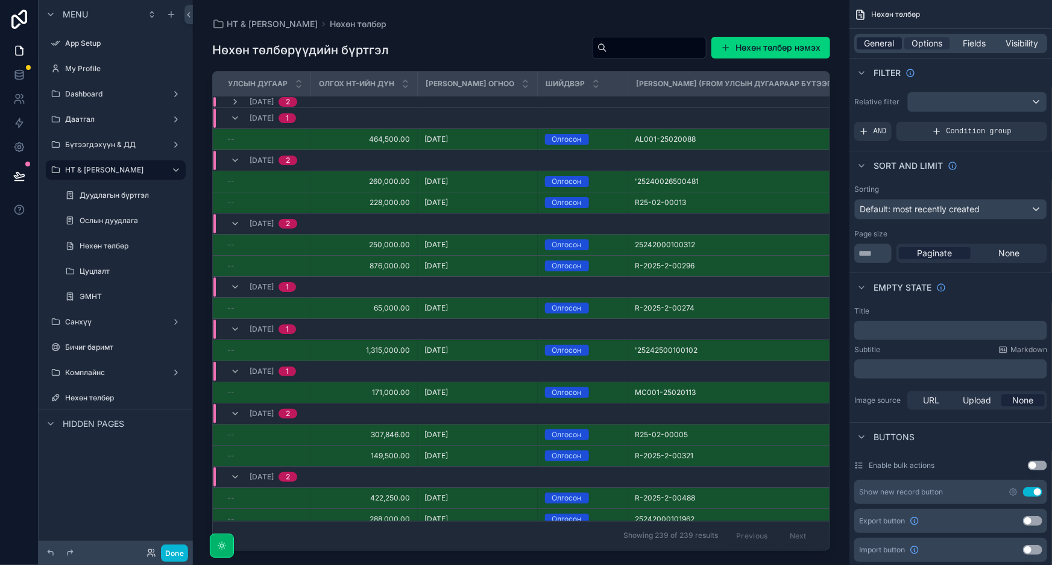
click at [877, 44] on span "General" at bounding box center [880, 43] width 30 height 12
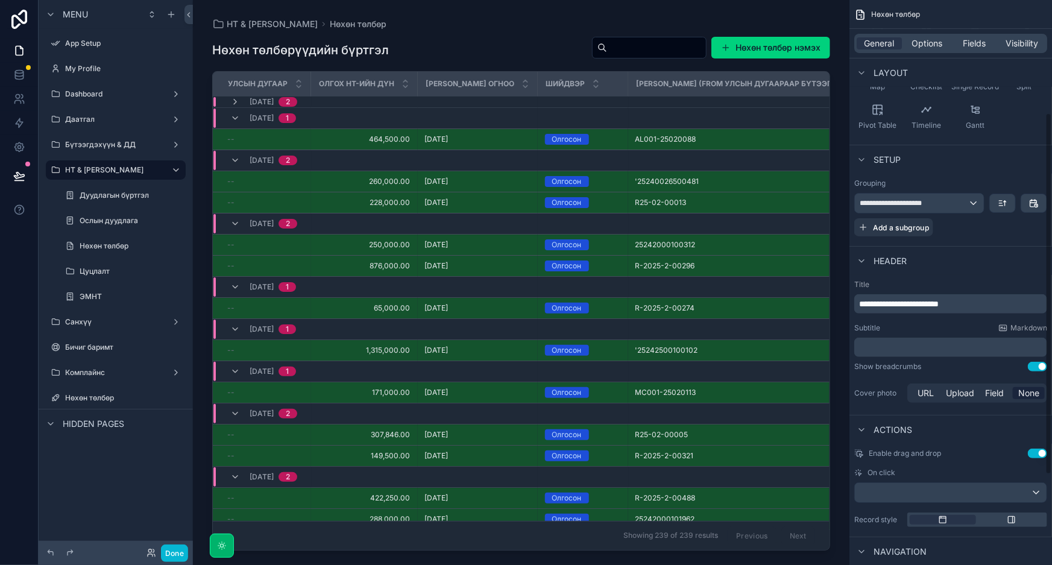
scroll to position [164, 0]
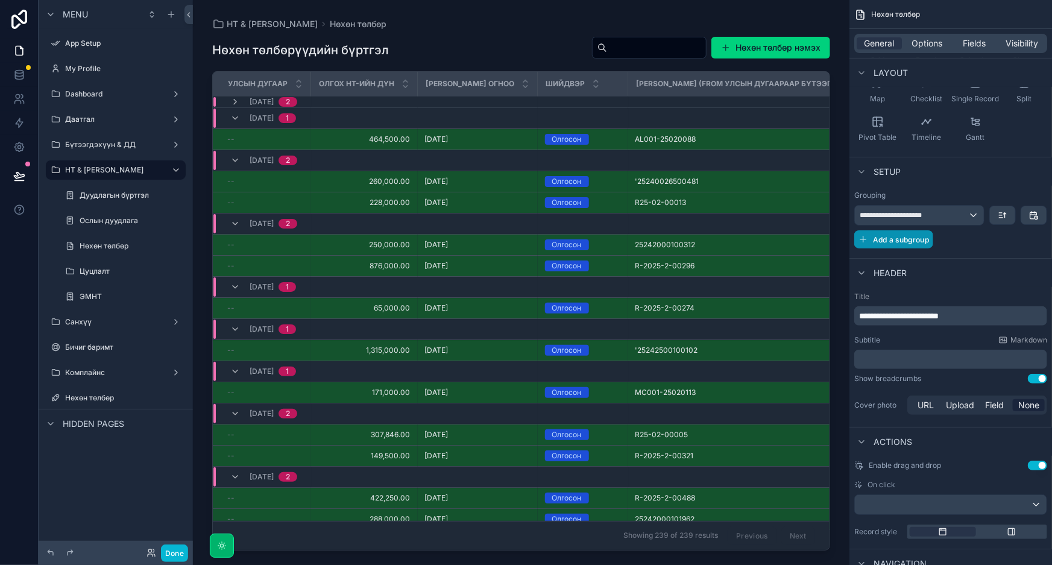
click at [915, 240] on span "Add a subgroup" at bounding box center [901, 239] width 56 height 9
click at [921, 240] on div "Choose a field" at bounding box center [936, 240] width 162 height 19
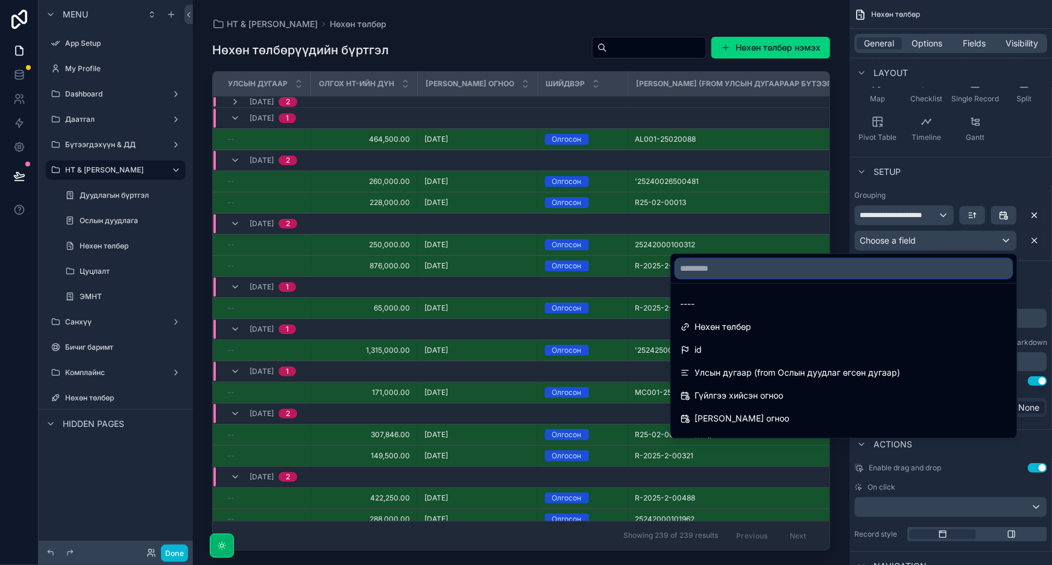
click at [883, 267] on input "text" at bounding box center [844, 268] width 337 height 19
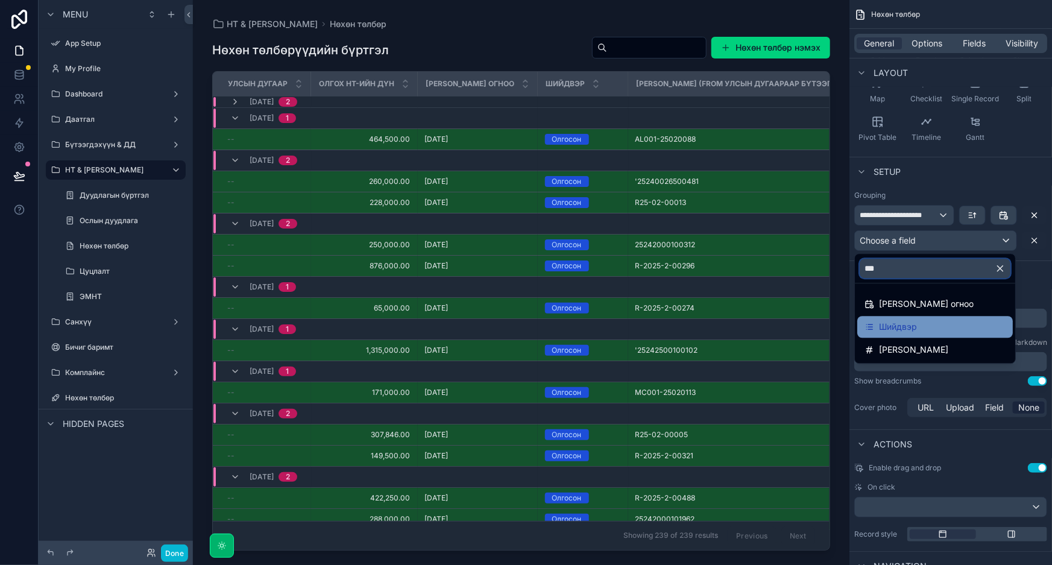
type input "***"
click at [893, 329] on span "Шийдвэр" at bounding box center [898, 327] width 38 height 14
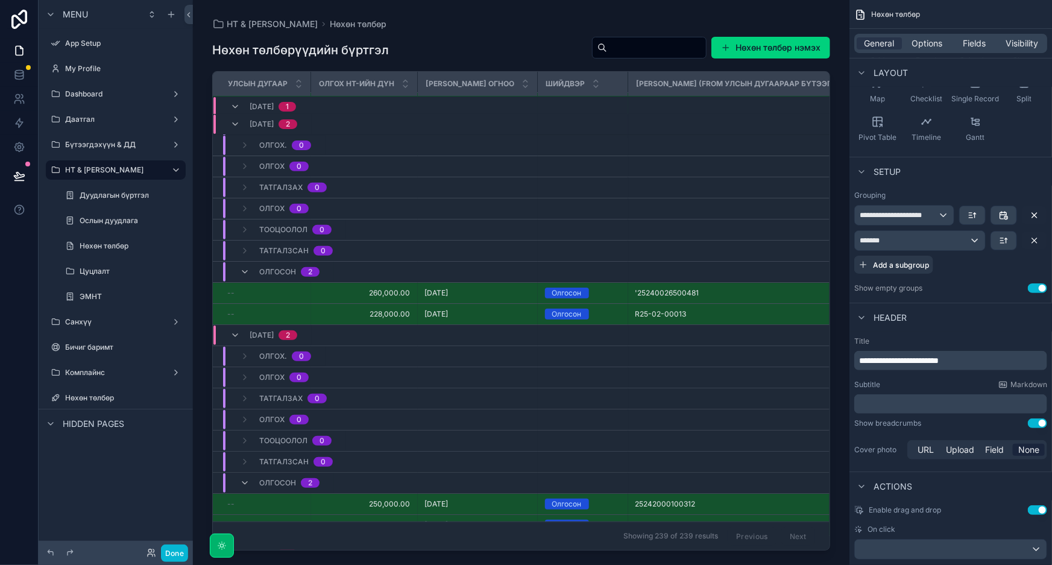
scroll to position [279, 0]
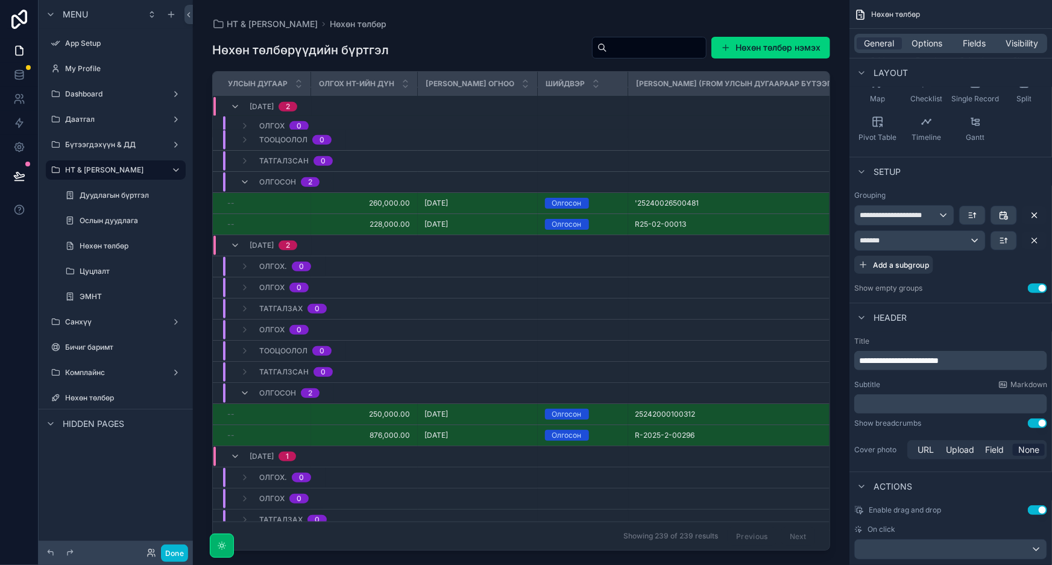
click at [1041, 288] on button "Use setting" at bounding box center [1037, 288] width 19 height 10
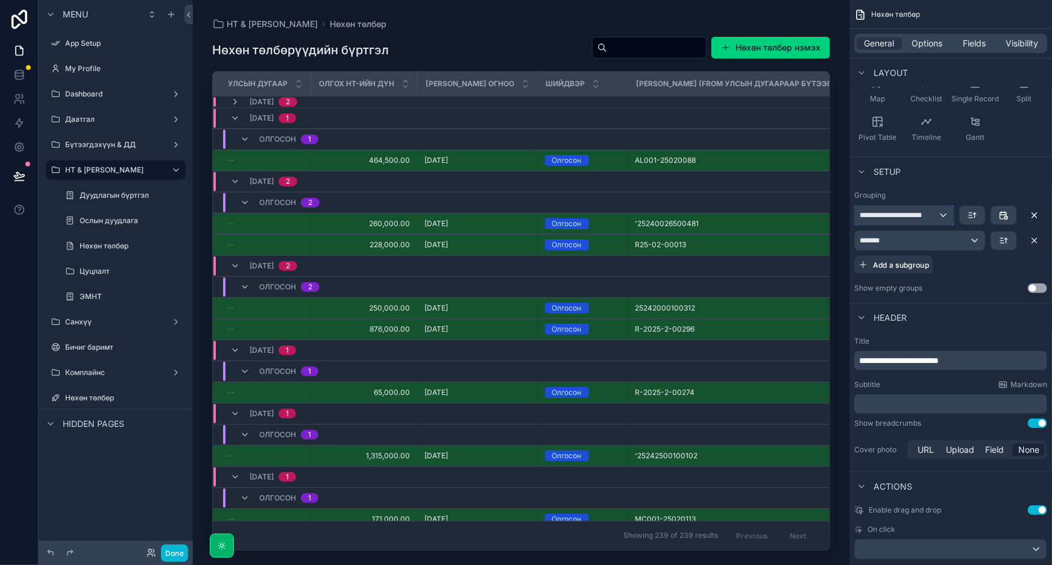
drag, startPoint x: 932, startPoint y: 212, endPoint x: 976, endPoint y: 218, distance: 43.8
click at [940, 239] on div "**********" at bounding box center [951, 239] width 193 height 69
drag, startPoint x: 1019, startPoint y: 212, endPoint x: 917, endPoint y: 228, distance: 103.7
click at [1020, 241] on div "**********" at bounding box center [951, 239] width 193 height 69
click at [1035, 210] on icon "scrollable content" at bounding box center [1035, 215] width 10 height 10
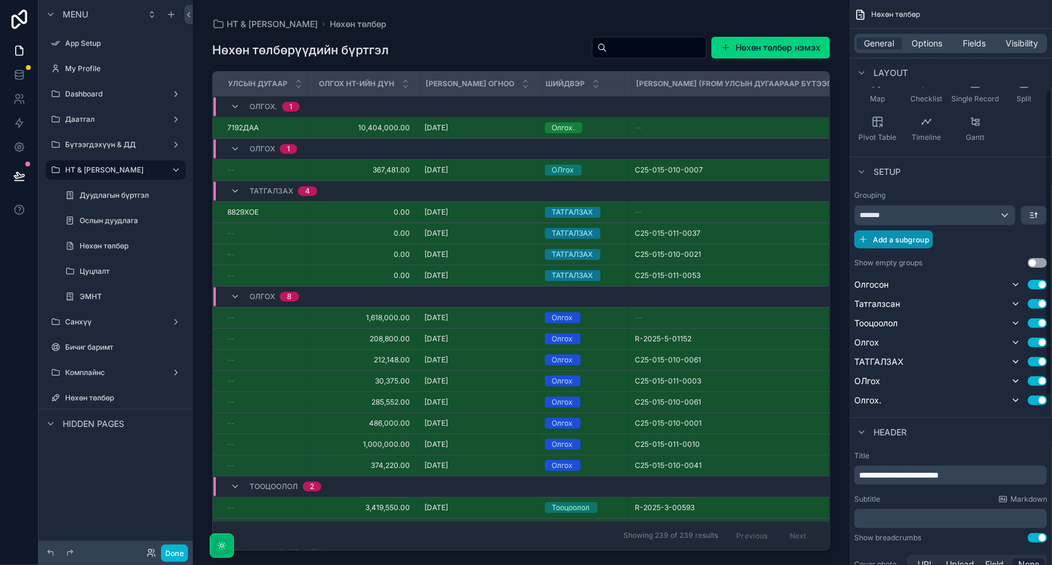
click at [901, 239] on span "Add a subgroup" at bounding box center [901, 239] width 56 height 9
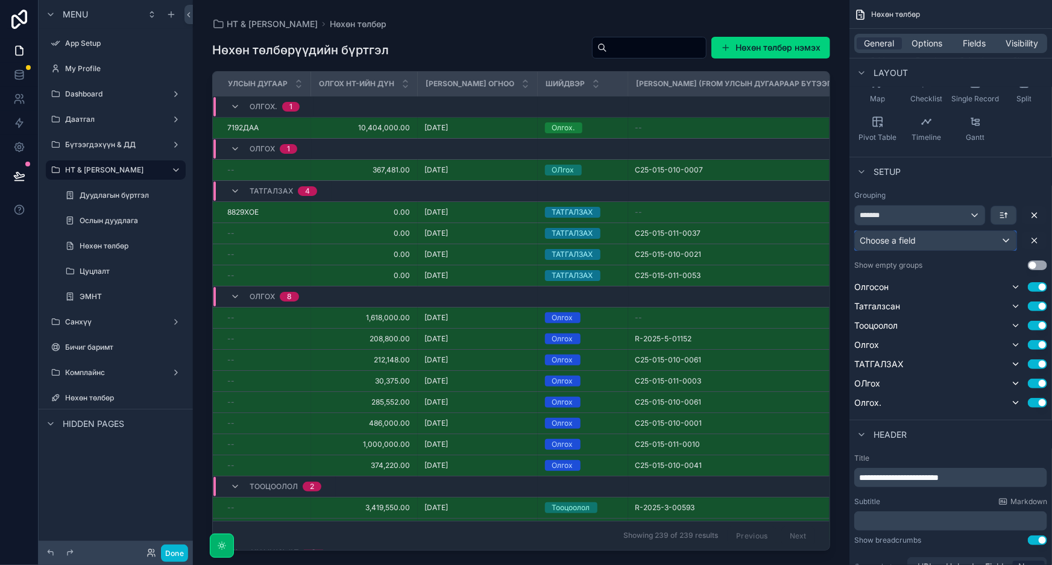
click at [931, 239] on div "Choose a field" at bounding box center [936, 240] width 162 height 19
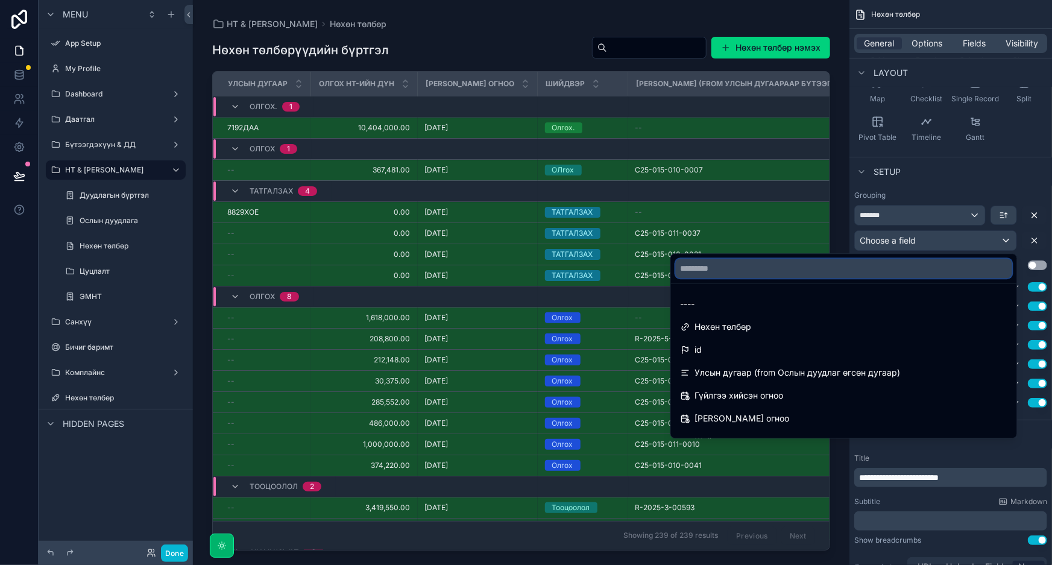
click at [887, 273] on input "text" at bounding box center [844, 268] width 337 height 19
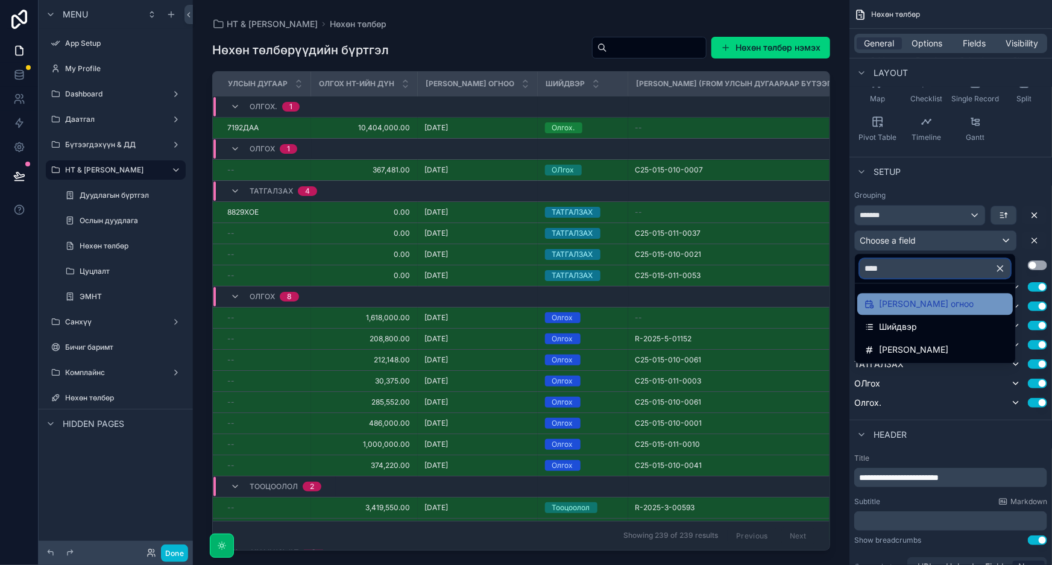
type input "****"
click at [909, 301] on span "НТ шийдвэрлэсэн огноо" at bounding box center [926, 304] width 95 height 14
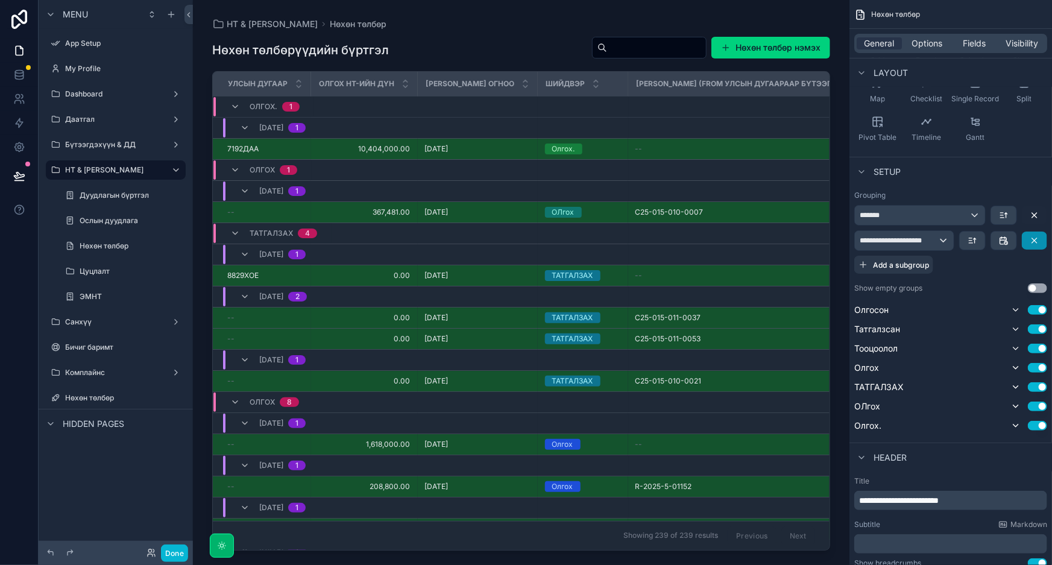
click at [1031, 236] on icon "scrollable content" at bounding box center [1035, 241] width 10 height 10
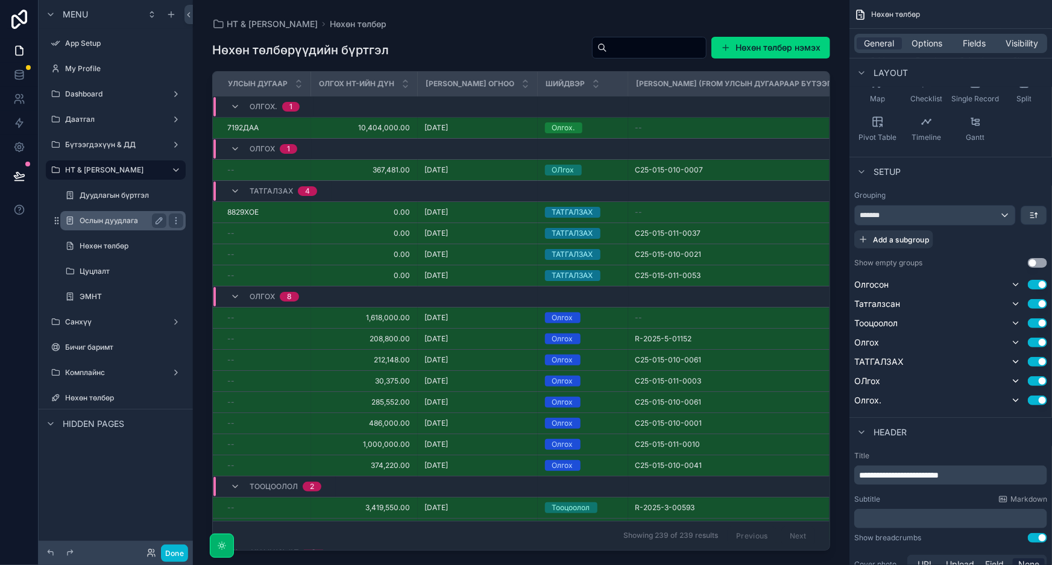
click at [113, 223] on label "Ослын дуудлага" at bounding box center [121, 221] width 82 height 10
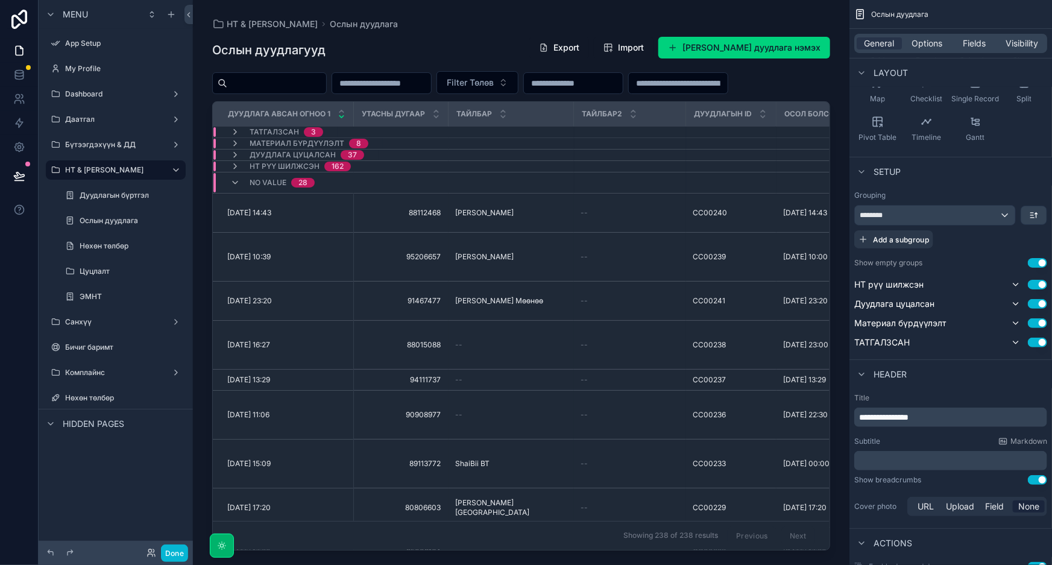
click at [505, 237] on div "scrollable content" at bounding box center [521, 275] width 657 height 551
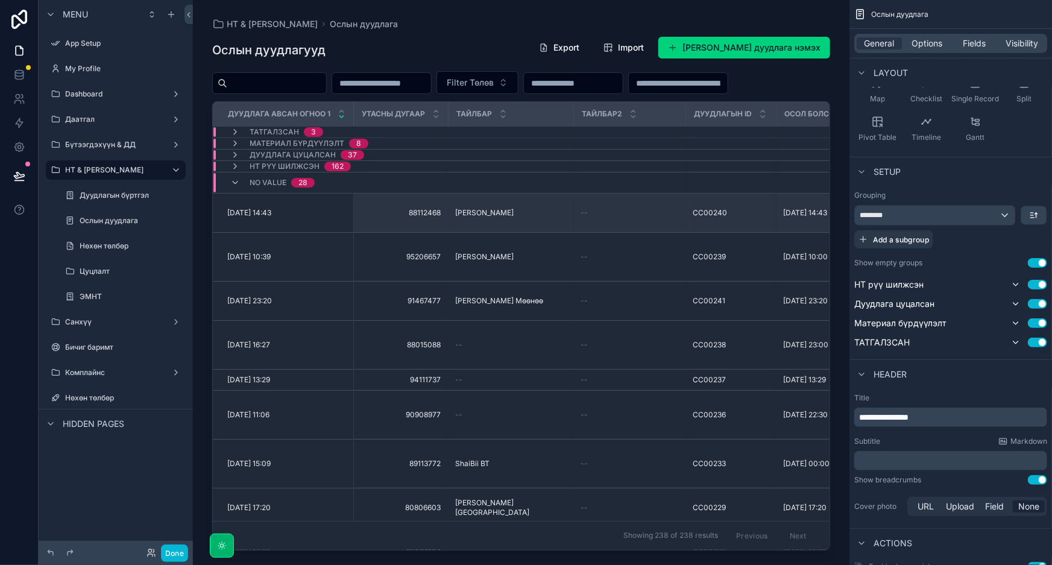
click at [709, 218] on span "CC00240" at bounding box center [711, 213] width 34 height 10
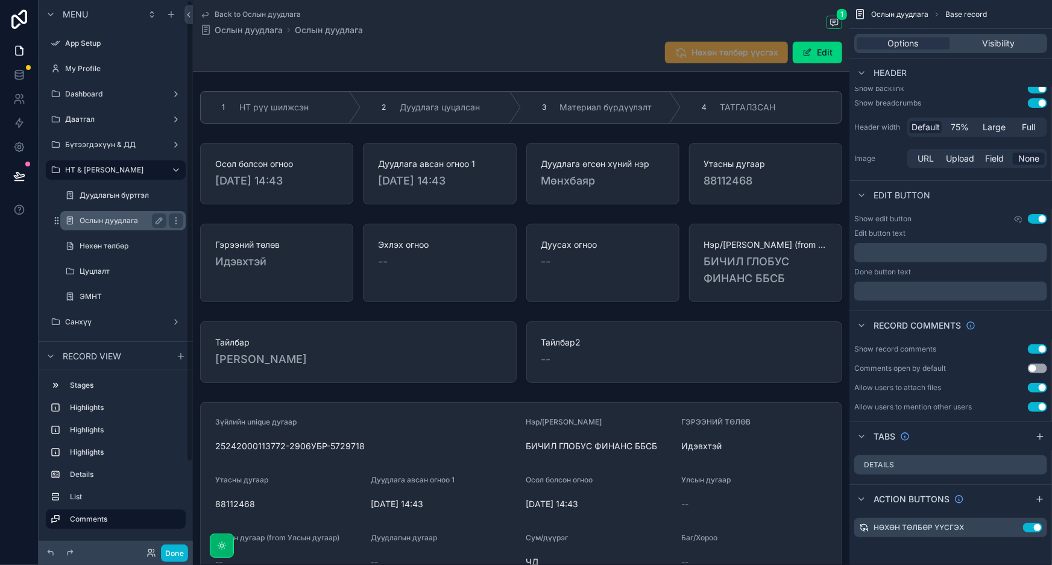
click at [123, 219] on label "Ослын дуудлага" at bounding box center [121, 221] width 82 height 10
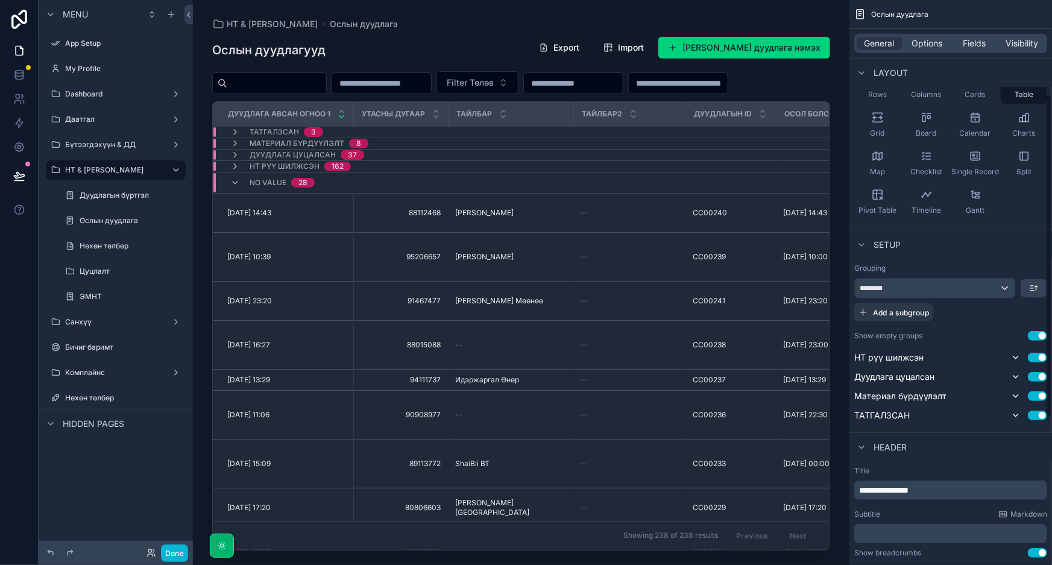
scroll to position [164, 0]
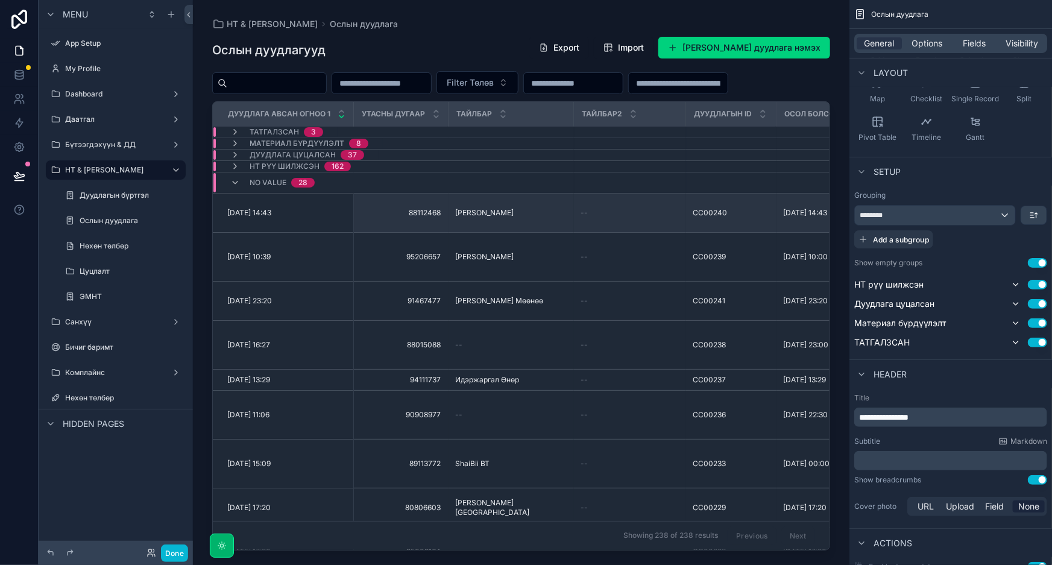
click at [514, 218] on span "[PERSON_NAME]" at bounding box center [485, 213] width 58 height 10
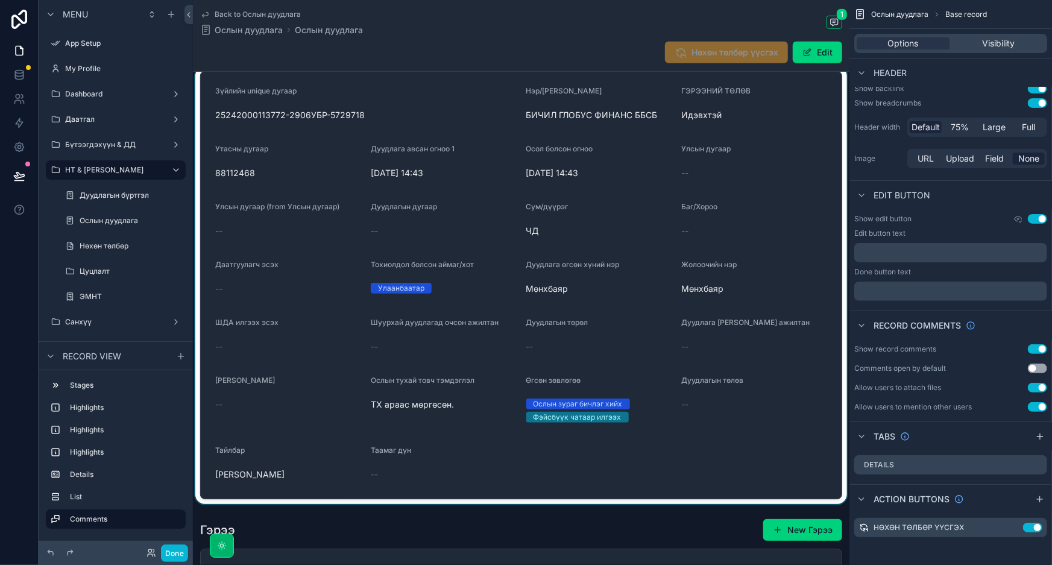
scroll to position [329, 0]
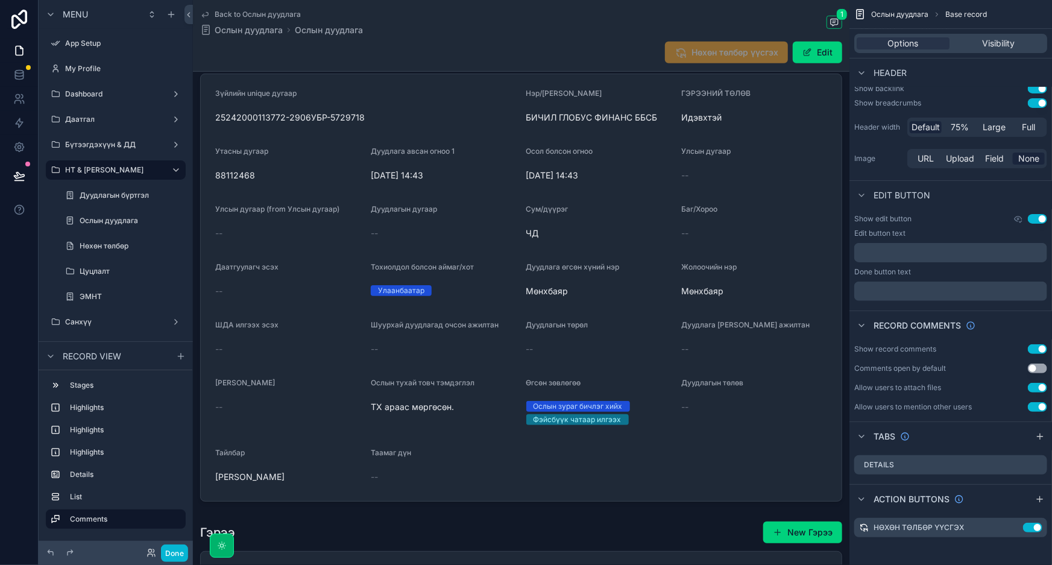
click at [820, 41] on div "Нөхөн төлбөр үүсгэх Edit" at bounding box center [749, 52] width 187 height 23
click at [819, 46] on button "Edit" at bounding box center [817, 53] width 49 height 22
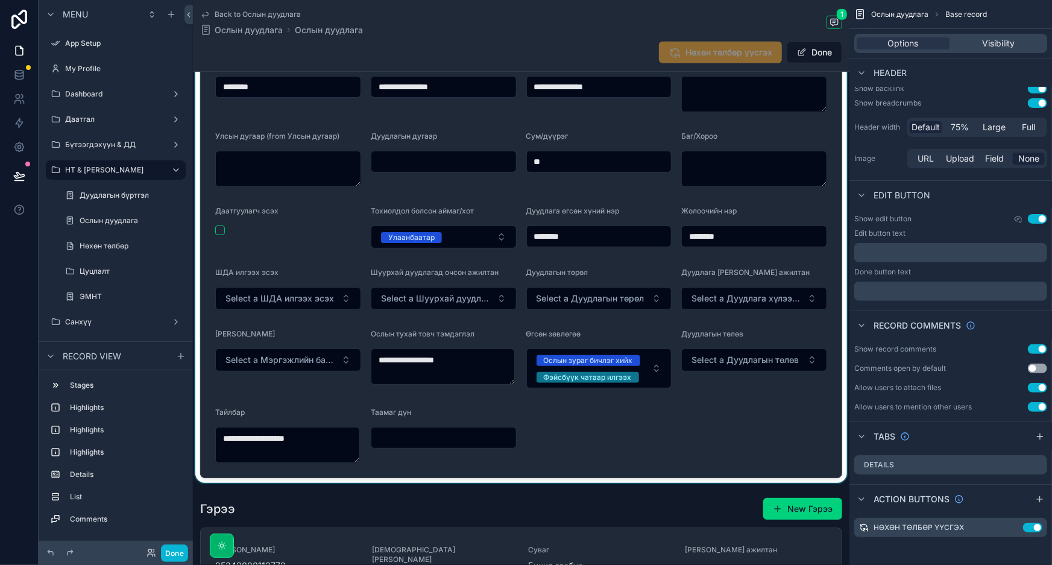
scroll to position [438, 0]
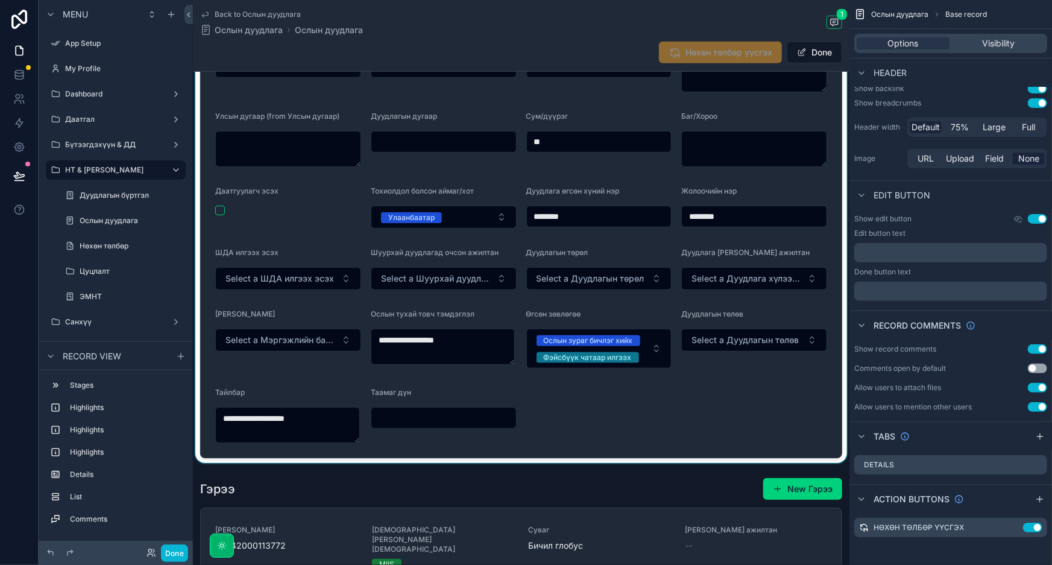
click at [797, 112] on div "scrollable content" at bounding box center [521, 211] width 657 height 504
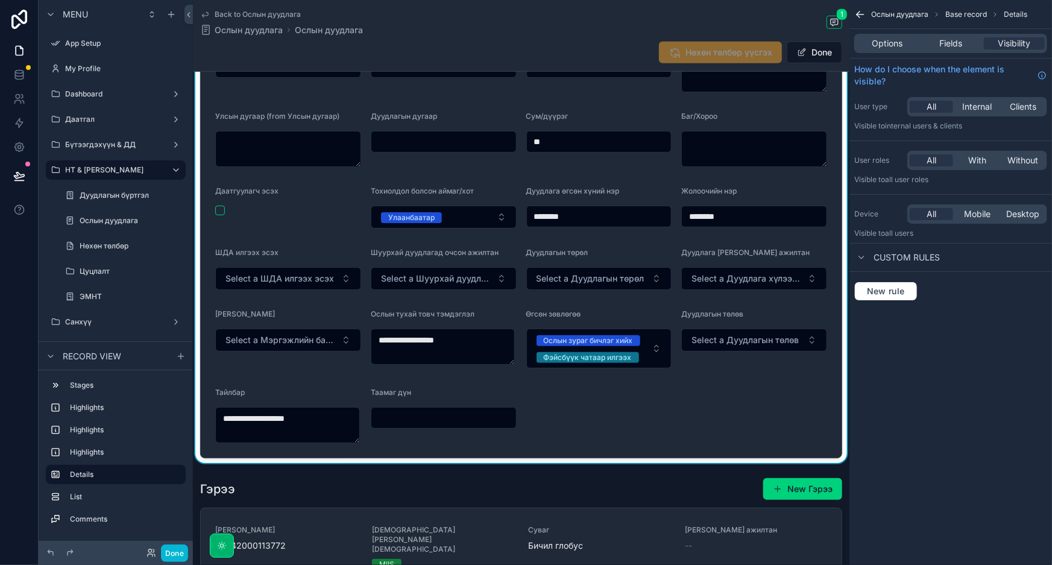
scroll to position [0, 0]
click at [947, 45] on span "Fields" at bounding box center [951, 43] width 23 height 12
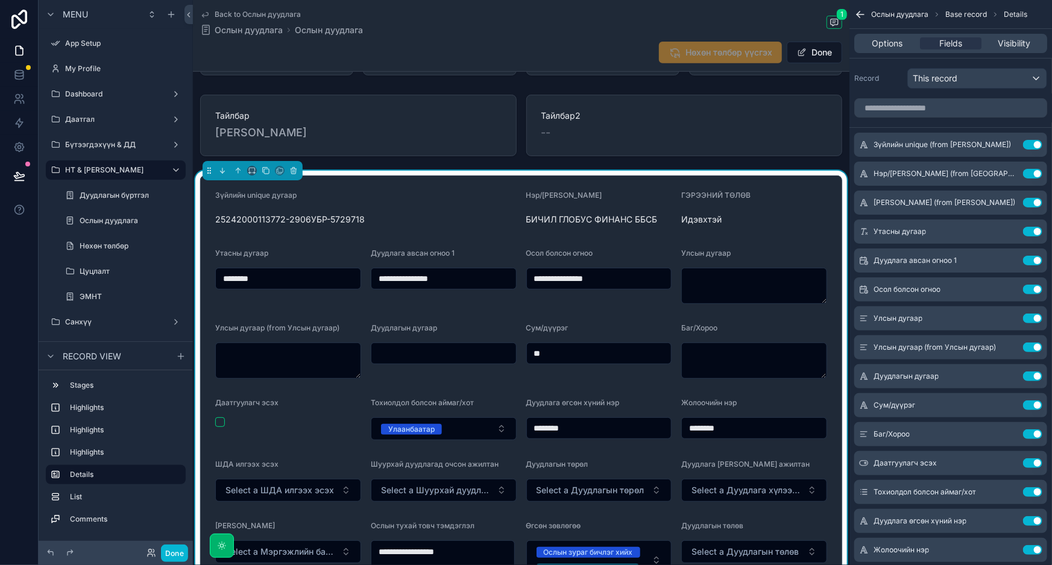
scroll to position [219, 0]
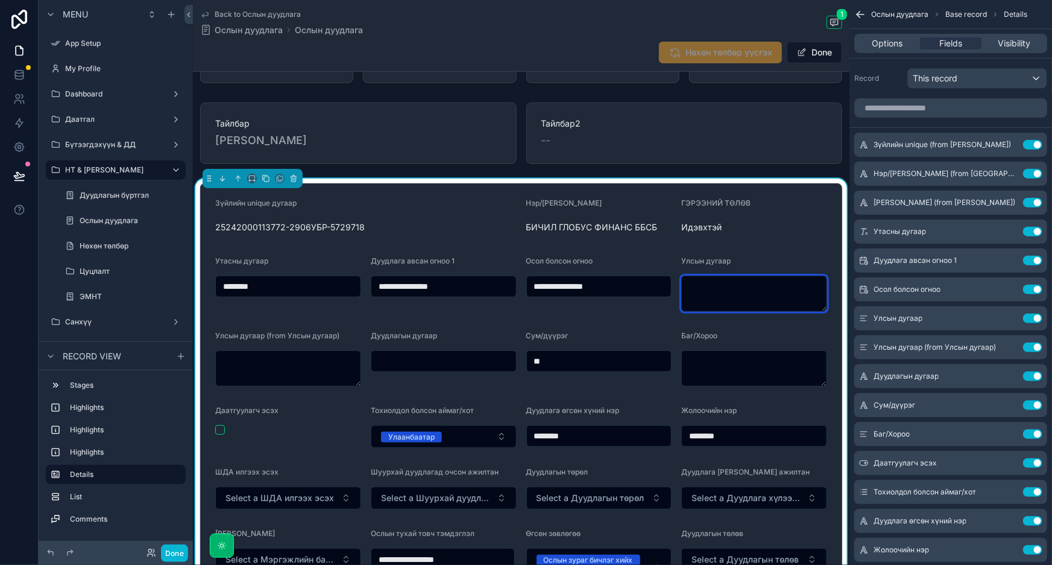
click at [778, 283] on textarea "scrollable content" at bounding box center [754, 294] width 146 height 36
click at [1037, 345] on button "Use setting" at bounding box center [1032, 348] width 19 height 10
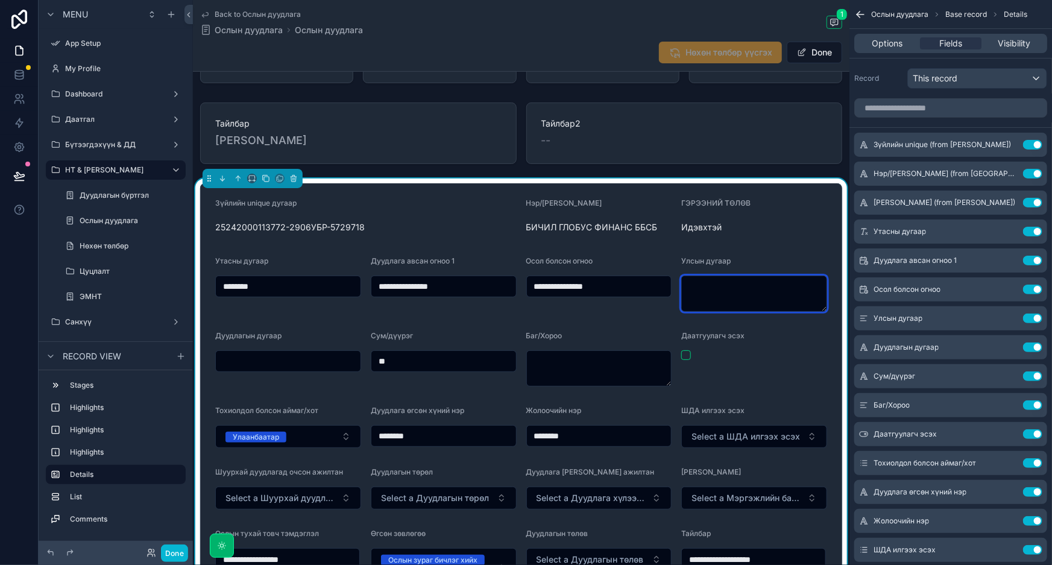
click at [740, 300] on textarea "scrollable content" at bounding box center [754, 294] width 146 height 36
click at [1009, 228] on icon "scrollable content" at bounding box center [1009, 232] width 10 height 10
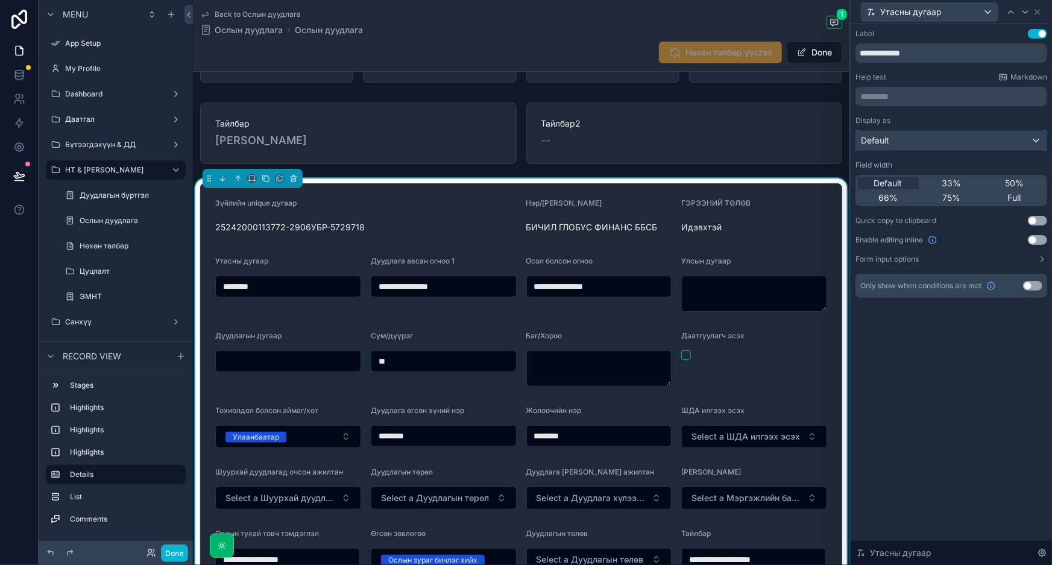
click at [923, 137] on div "Default" at bounding box center [951, 140] width 191 height 19
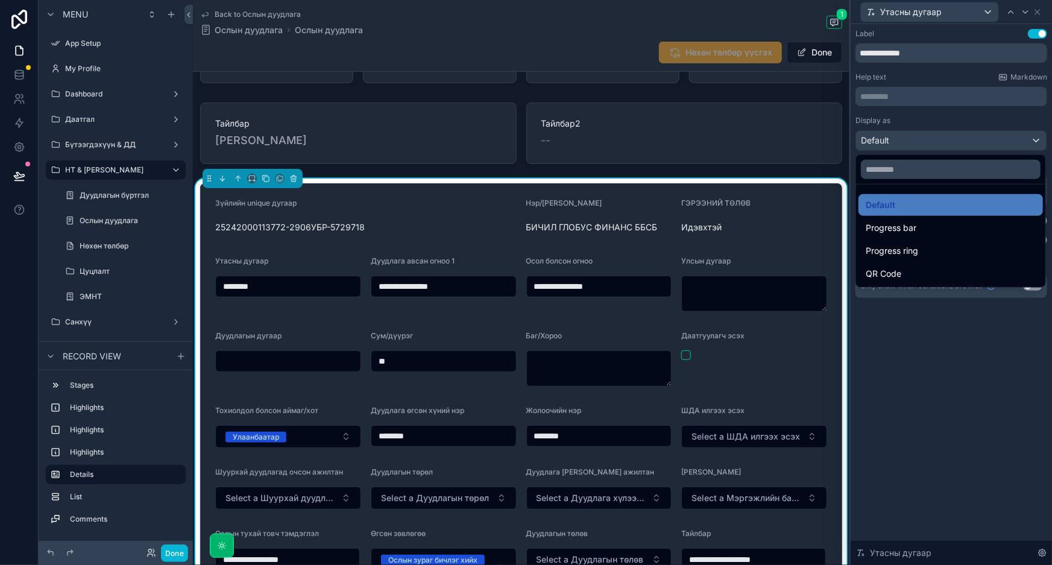
click at [923, 137] on div at bounding box center [951, 282] width 201 height 565
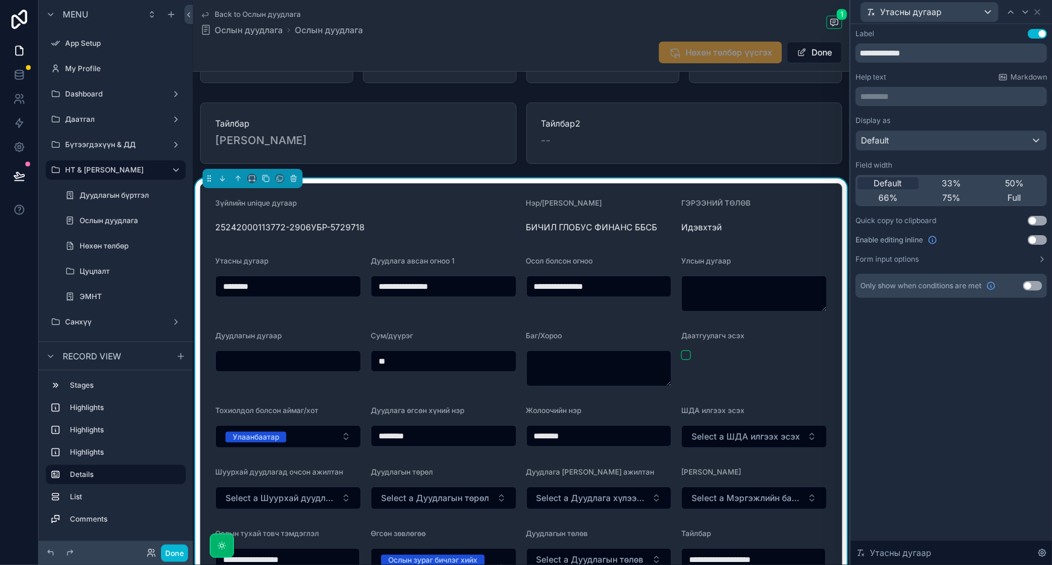
drag, startPoint x: 946, startPoint y: 417, endPoint x: 946, endPoint y: 425, distance: 7.8
click at [946, 419] on div "**********" at bounding box center [951, 294] width 201 height 541
click at [980, 553] on div "Утасны дугаар" at bounding box center [951, 553] width 201 height 24
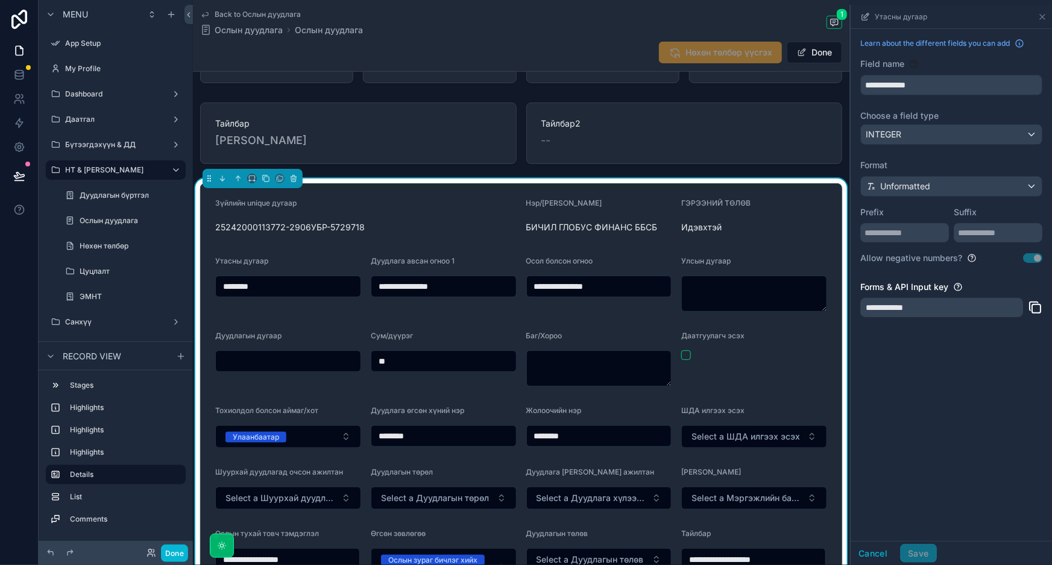
click at [925, 311] on div "**********" at bounding box center [942, 307] width 163 height 19
click at [1040, 17] on icon "scrollable content" at bounding box center [1043, 17] width 10 height 10
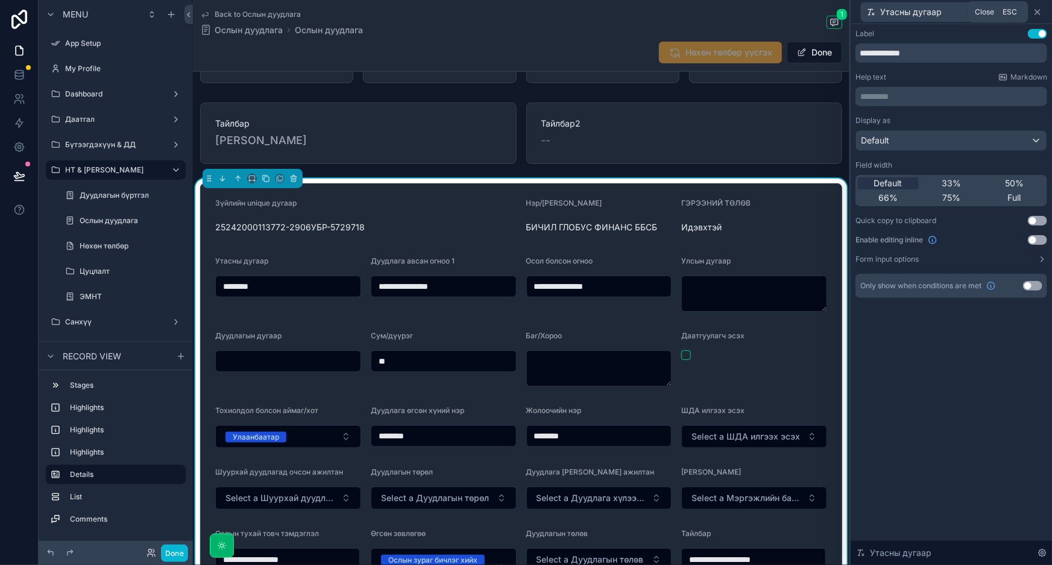
click at [1035, 12] on icon at bounding box center [1038, 12] width 10 height 10
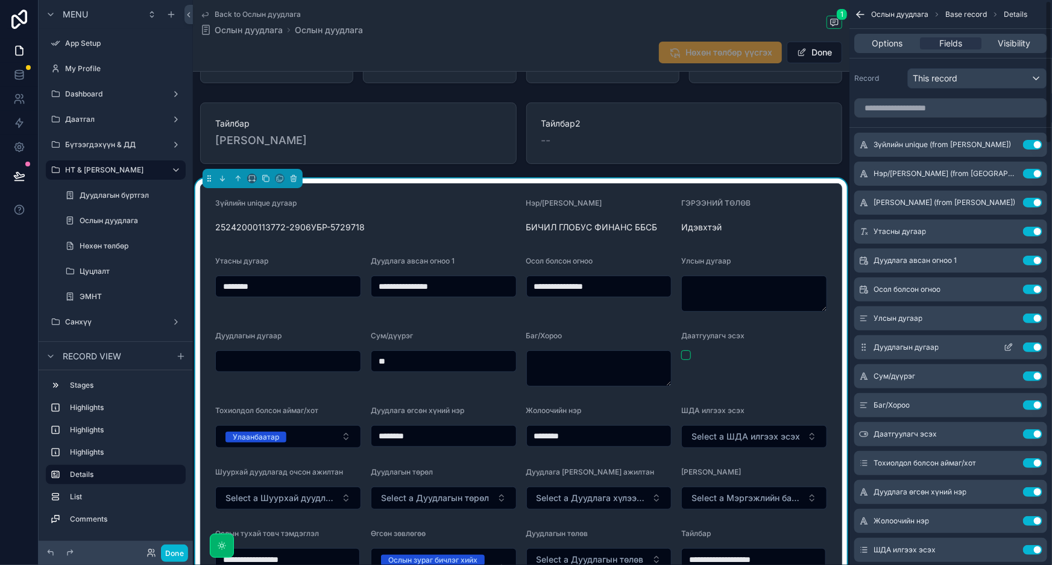
scroll to position [54, 0]
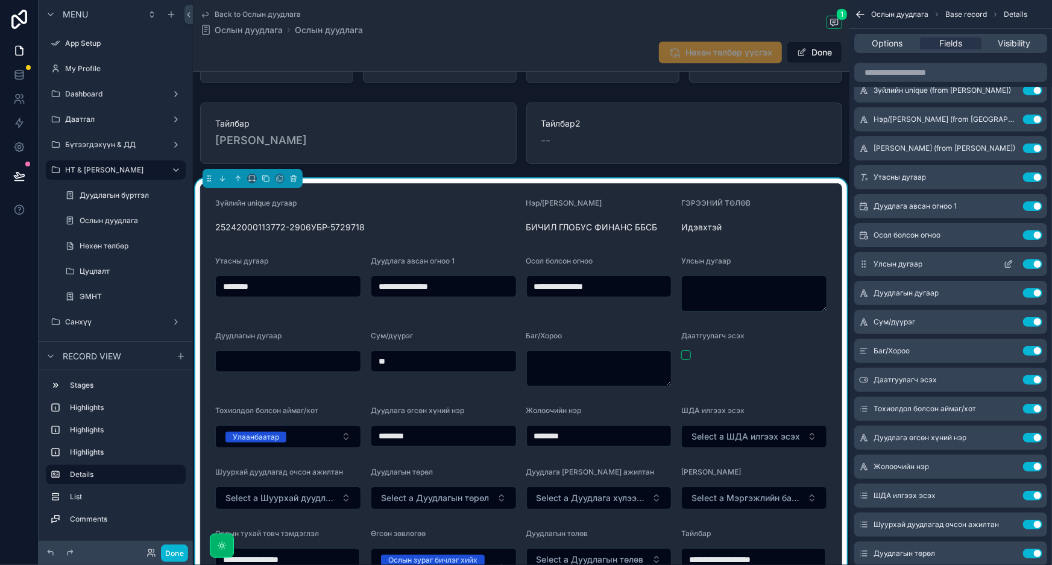
click at [1011, 266] on icon "scrollable content" at bounding box center [1008, 264] width 5 height 5
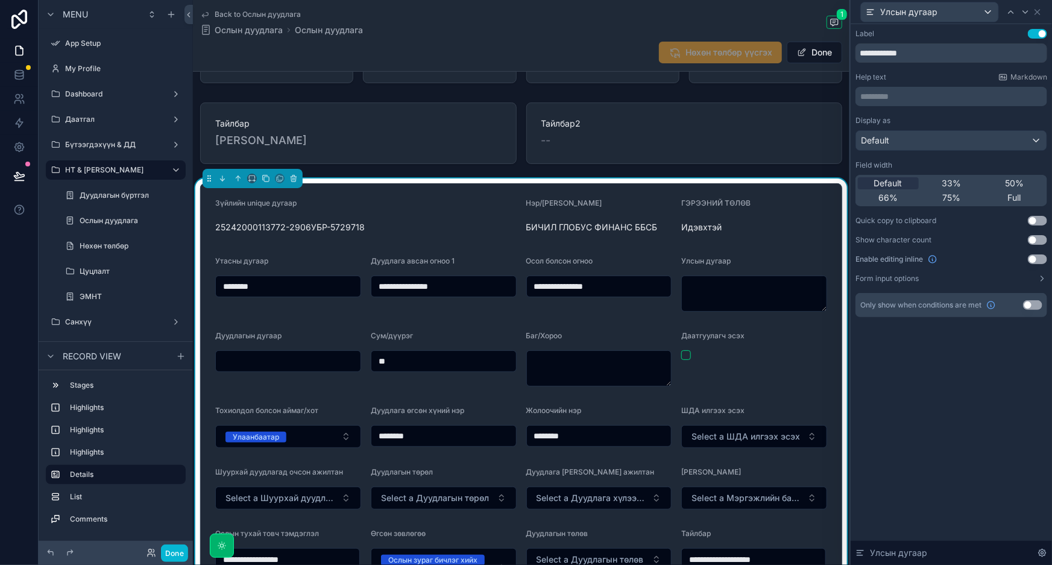
click at [927, 94] on p "********* ﻿" at bounding box center [953, 96] width 185 height 12
click at [959, 71] on div "**********" at bounding box center [952, 173] width 192 height 288
click at [758, 292] on textarea "scrollable content" at bounding box center [754, 294] width 146 height 36
click at [935, 279] on button "Form input options" at bounding box center [952, 279] width 192 height 10
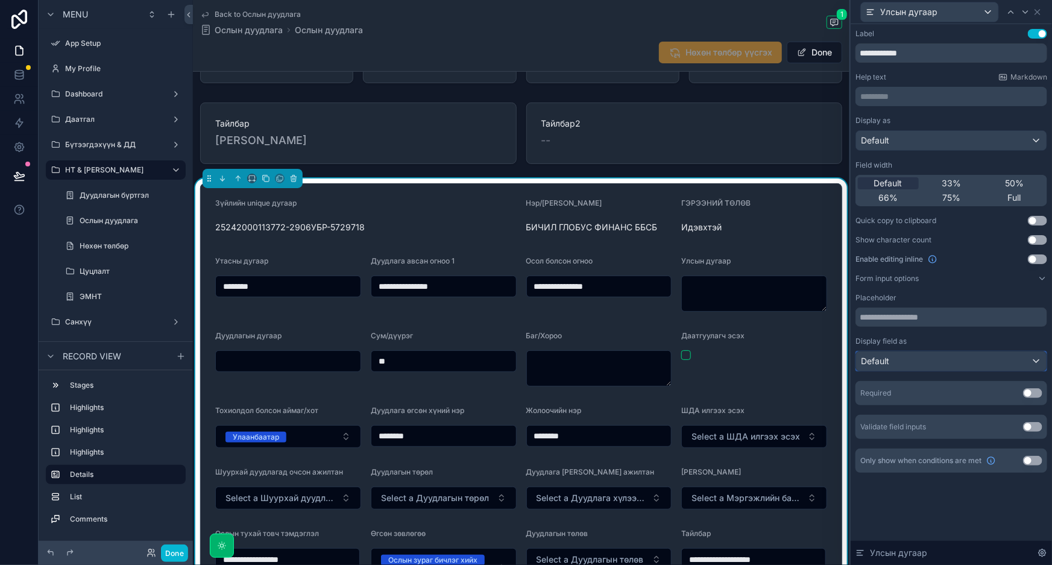
click at [924, 359] on div "Default" at bounding box center [951, 361] width 191 height 19
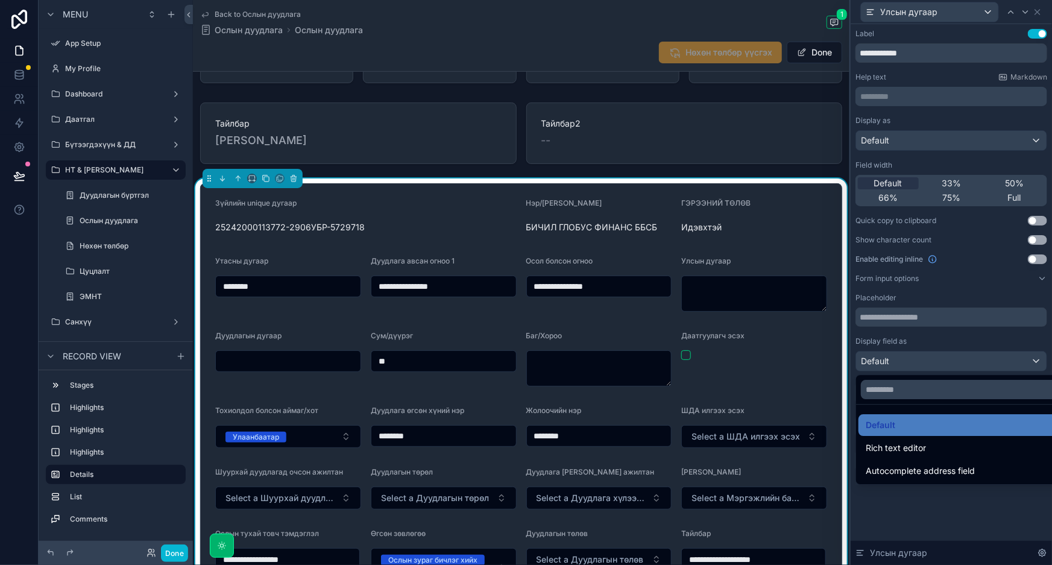
click at [931, 311] on div at bounding box center [951, 282] width 201 height 565
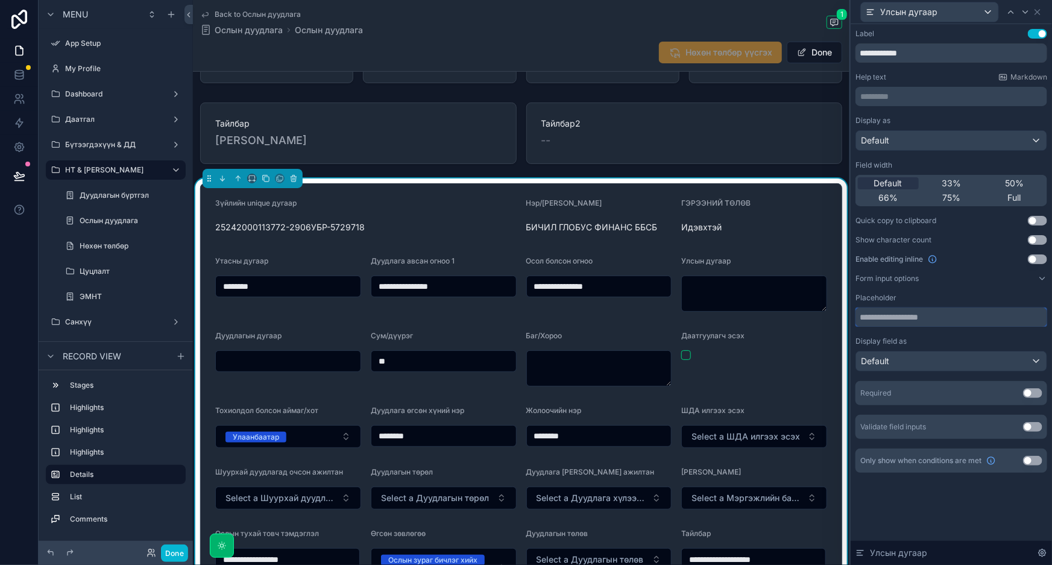
click at [932, 315] on input "text" at bounding box center [952, 317] width 192 height 19
click at [1032, 428] on button "Use setting" at bounding box center [1032, 427] width 19 height 10
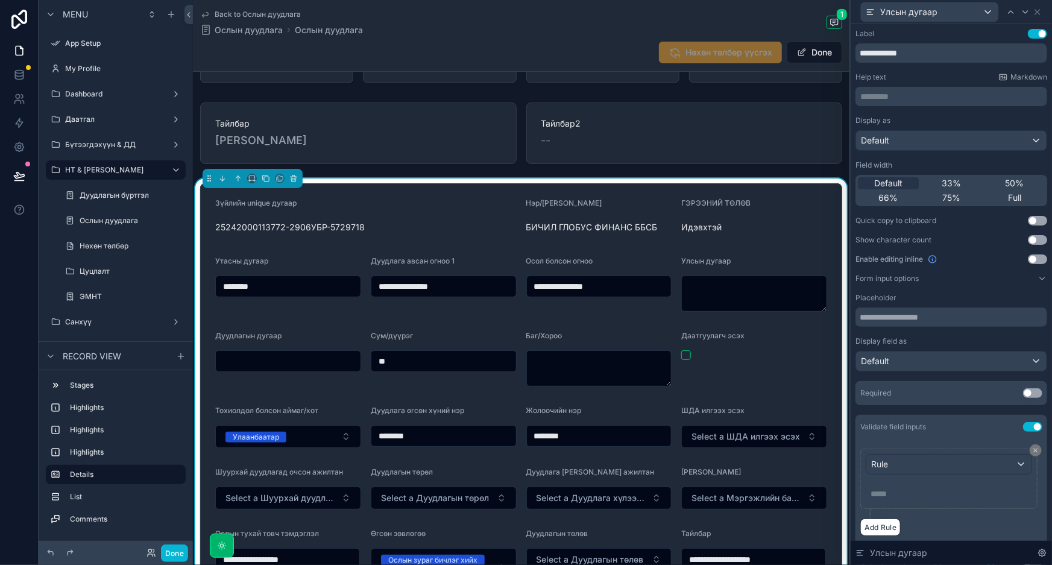
click at [1030, 427] on button "Use setting" at bounding box center [1032, 427] width 19 height 10
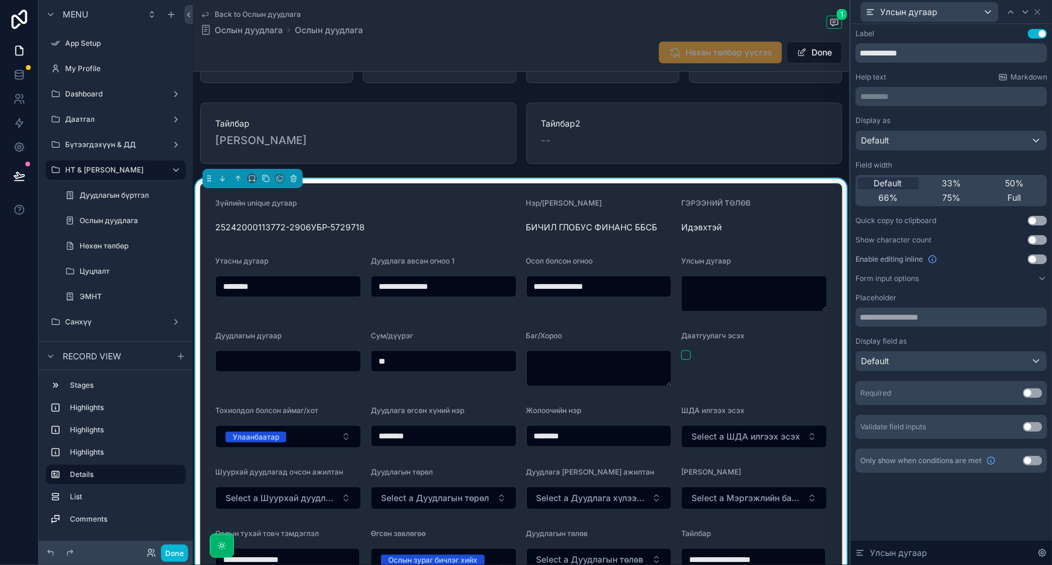
scroll to position [109, 0]
click at [920, 90] on p "********* ﻿" at bounding box center [953, 96] width 185 height 12
click at [932, 87] on div "********* ﻿" at bounding box center [952, 96] width 192 height 19
click at [926, 141] on div "Default" at bounding box center [951, 140] width 191 height 19
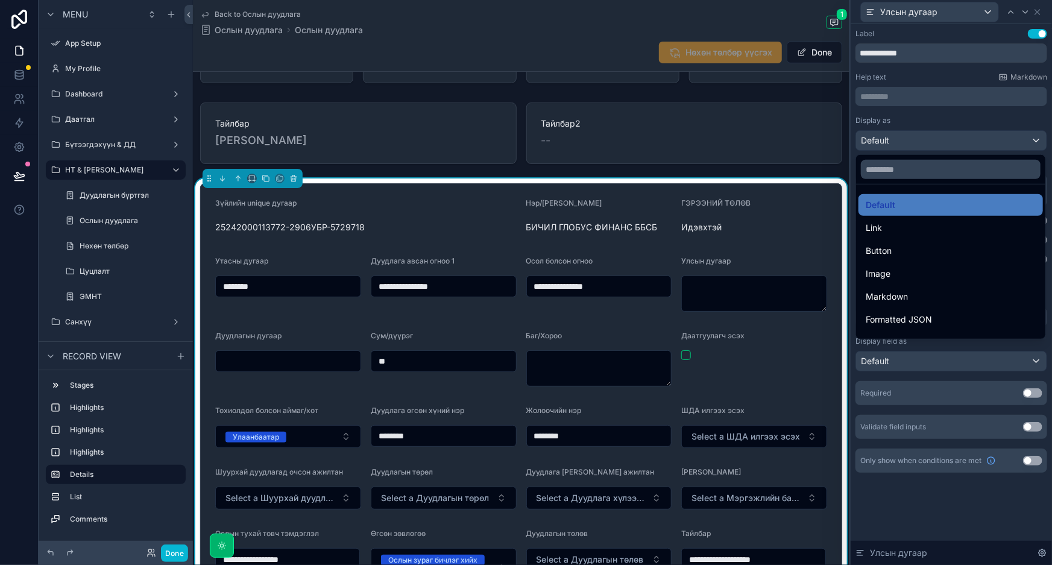
click at [926, 141] on div at bounding box center [951, 282] width 201 height 565
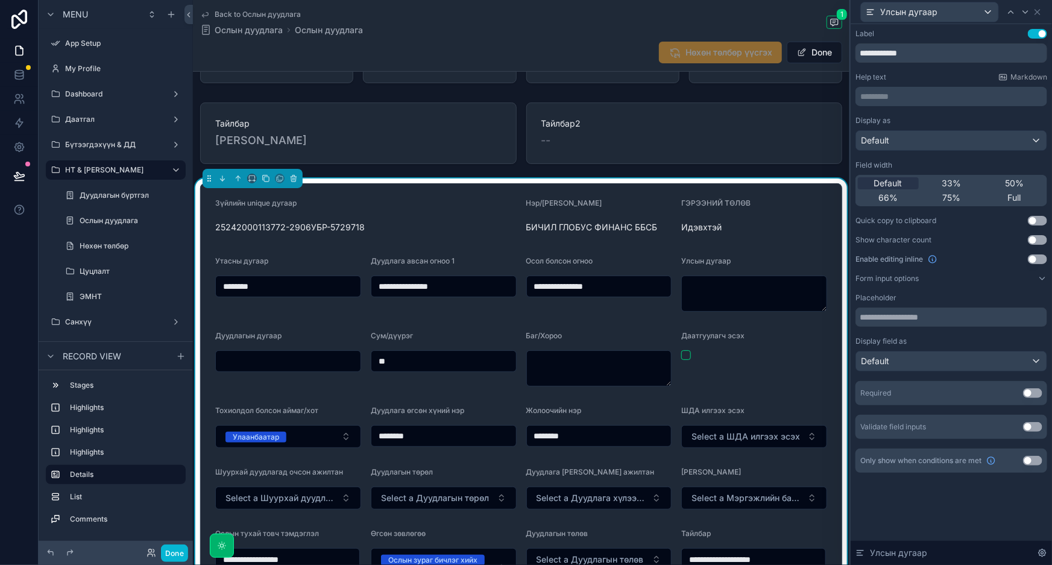
scroll to position [0, 0]
click at [915, 90] on p "********* ﻿" at bounding box center [953, 96] width 185 height 12
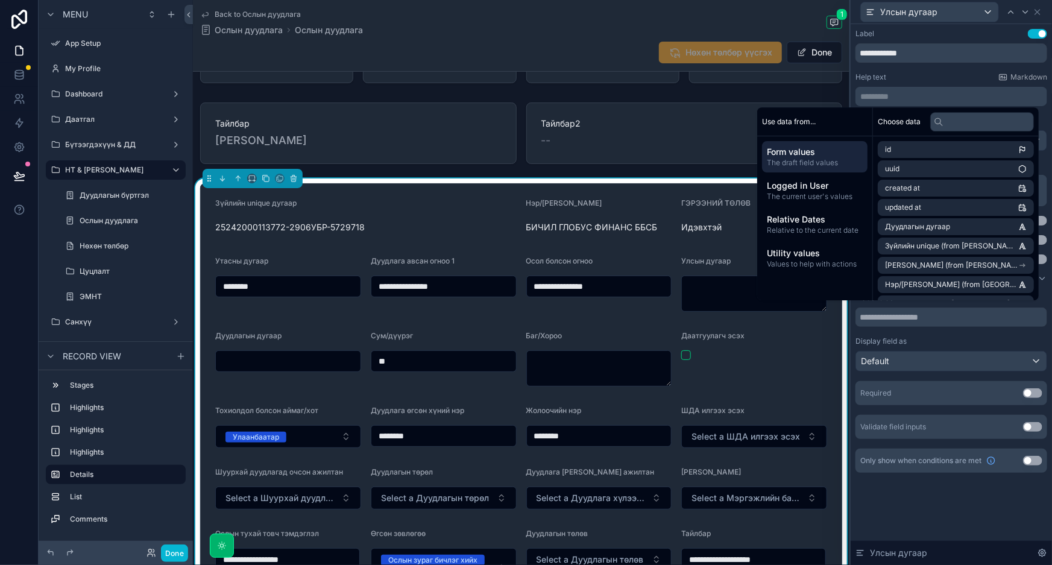
click at [929, 77] on div "Help text Markdown" at bounding box center [952, 77] width 192 height 10
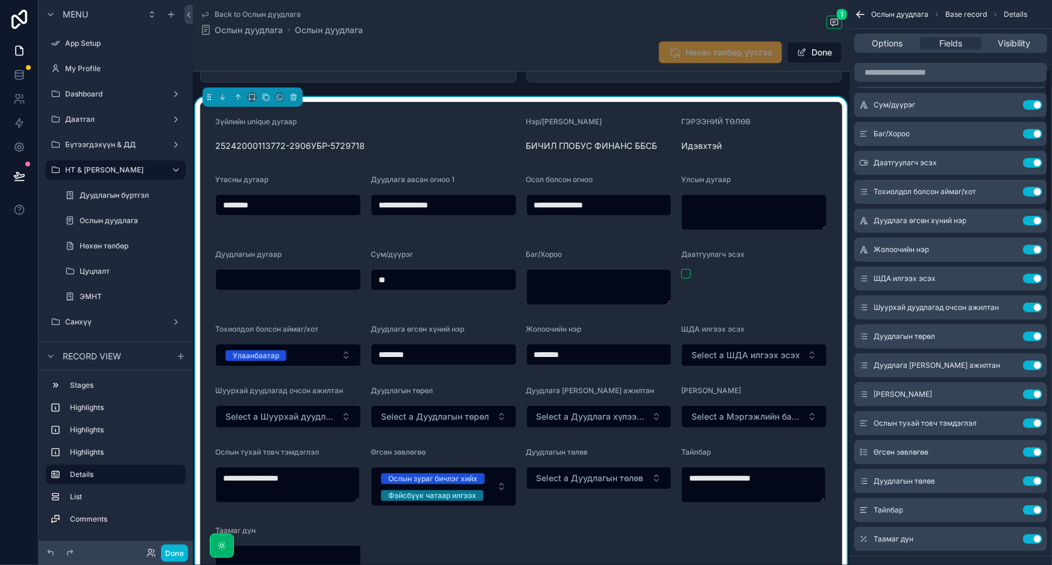
scroll to position [274, 0]
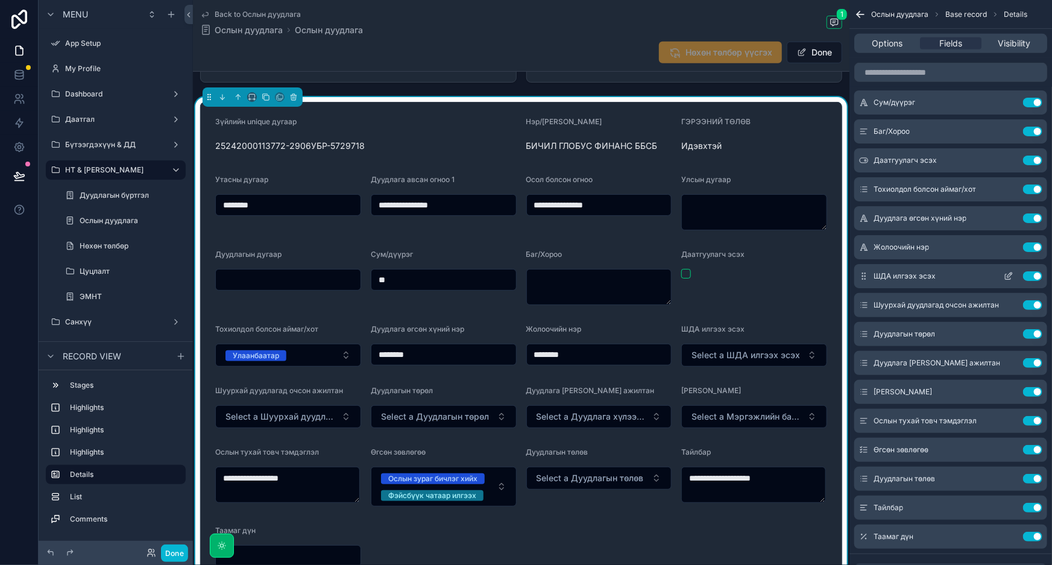
click at [1038, 273] on button "Use setting" at bounding box center [1032, 276] width 19 height 10
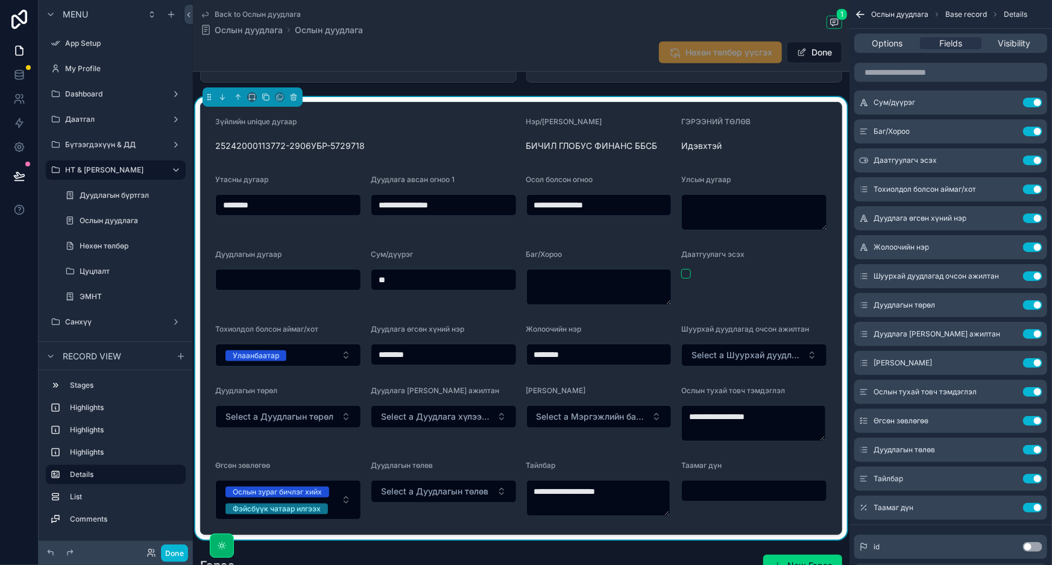
click at [1038, 273] on button "Use setting" at bounding box center [1032, 276] width 19 height 10
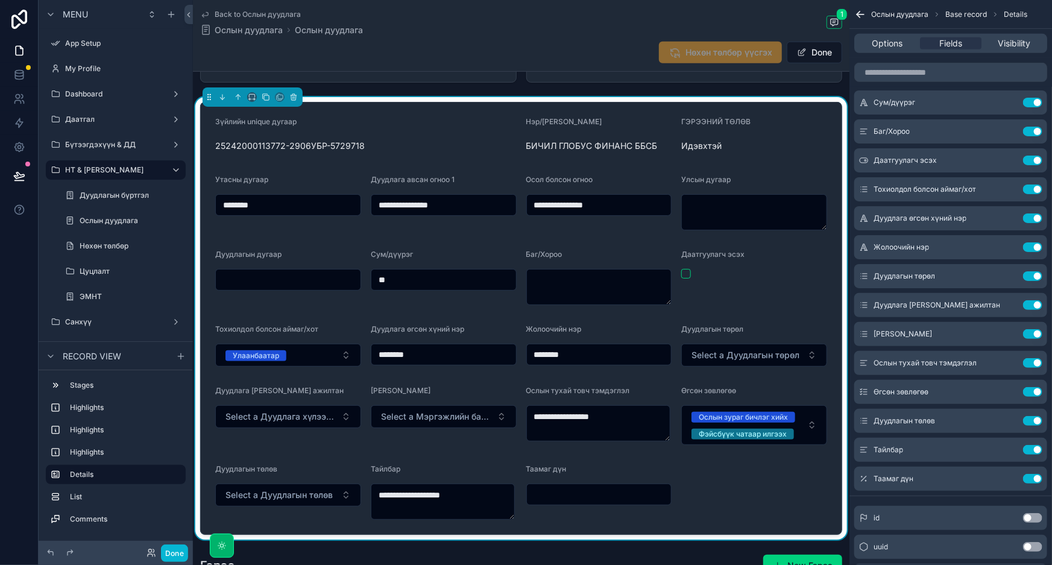
click at [1038, 273] on button "Use setting" at bounding box center [1032, 276] width 19 height 10
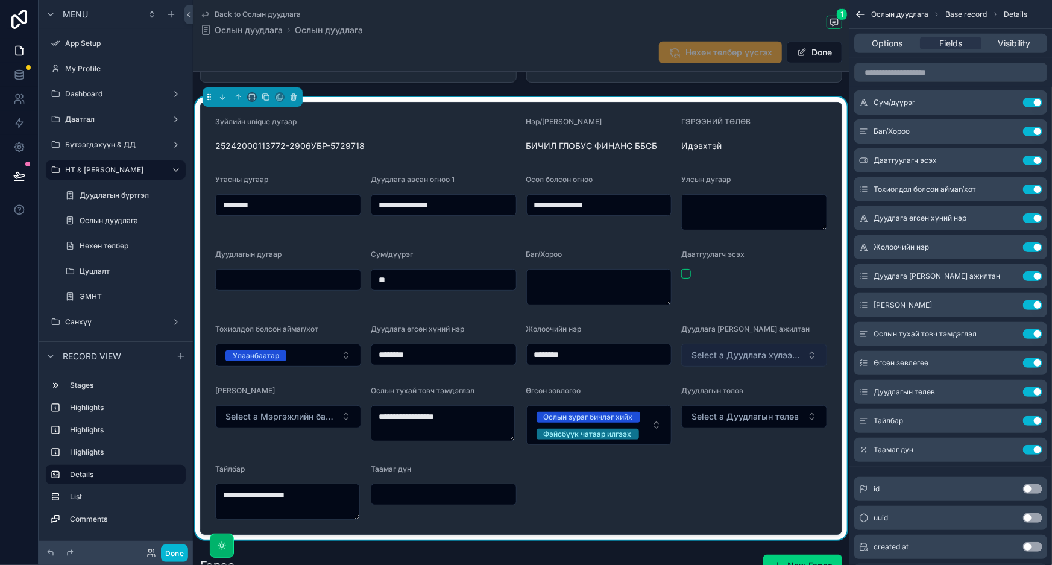
click at [783, 353] on span "Select a Дуудлага хүлээн авсан ажилтан" at bounding box center [747, 355] width 111 height 12
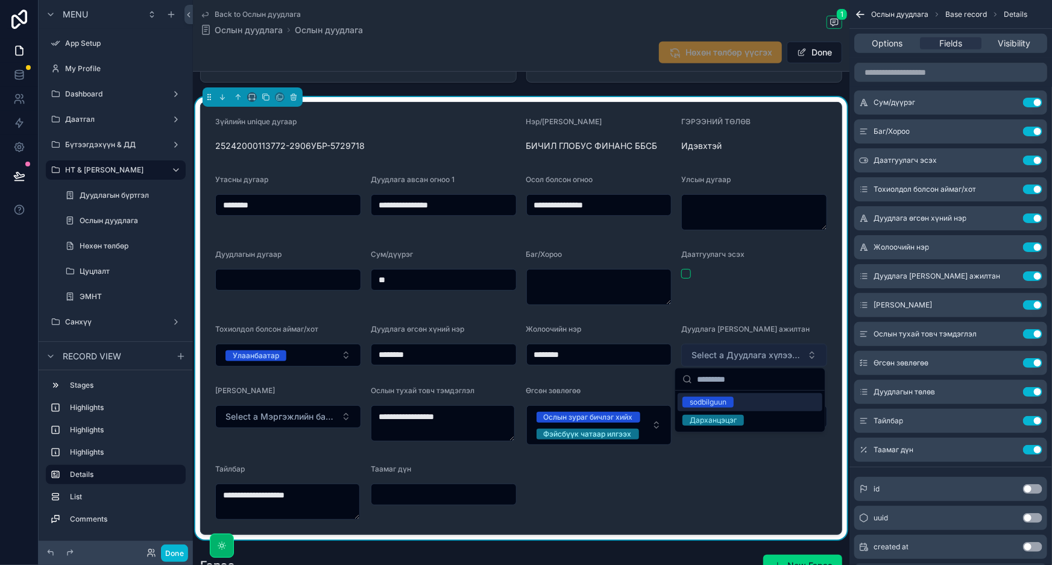
click at [783, 353] on span "Select a Дуудлага хүлээн авсан ажилтан" at bounding box center [747, 355] width 111 height 12
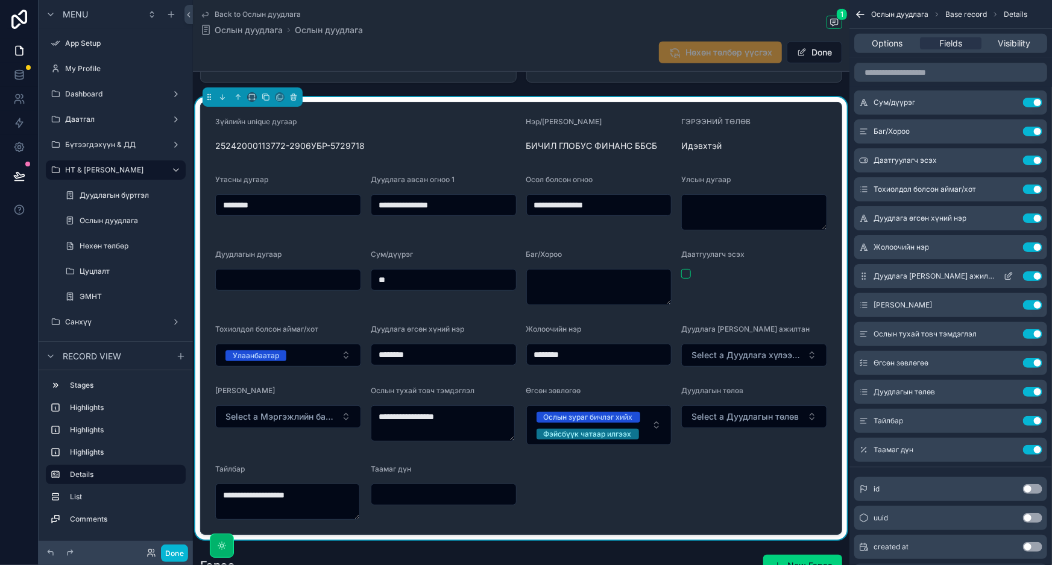
click at [1031, 274] on button "Use setting" at bounding box center [1032, 276] width 19 height 10
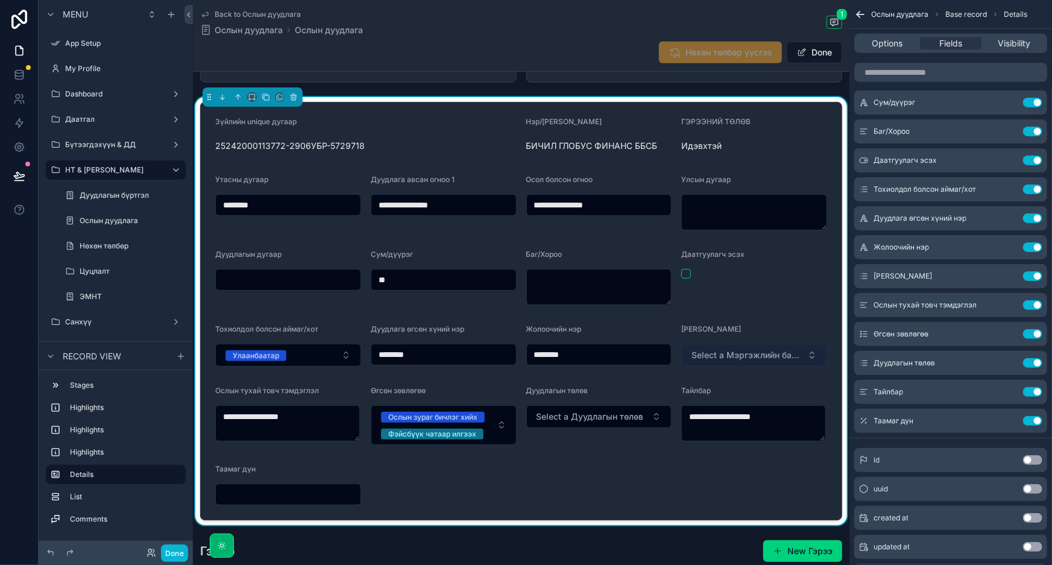
click at [719, 361] on span "Select a Мэргэжлийн байгууллагад хандсан эсэх" at bounding box center [747, 355] width 111 height 12
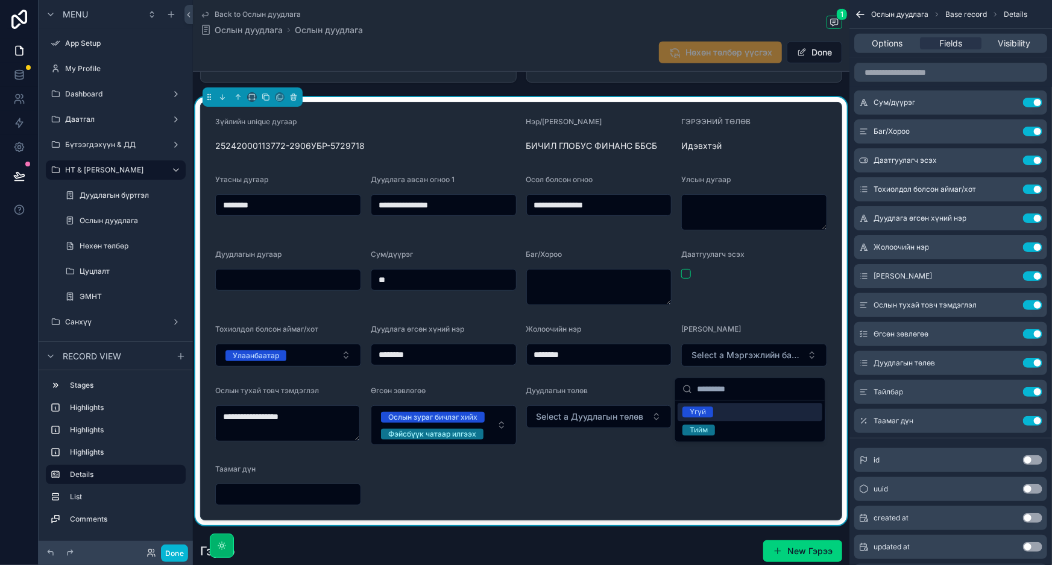
click at [724, 412] on div "Үгүй" at bounding box center [750, 412] width 145 height 18
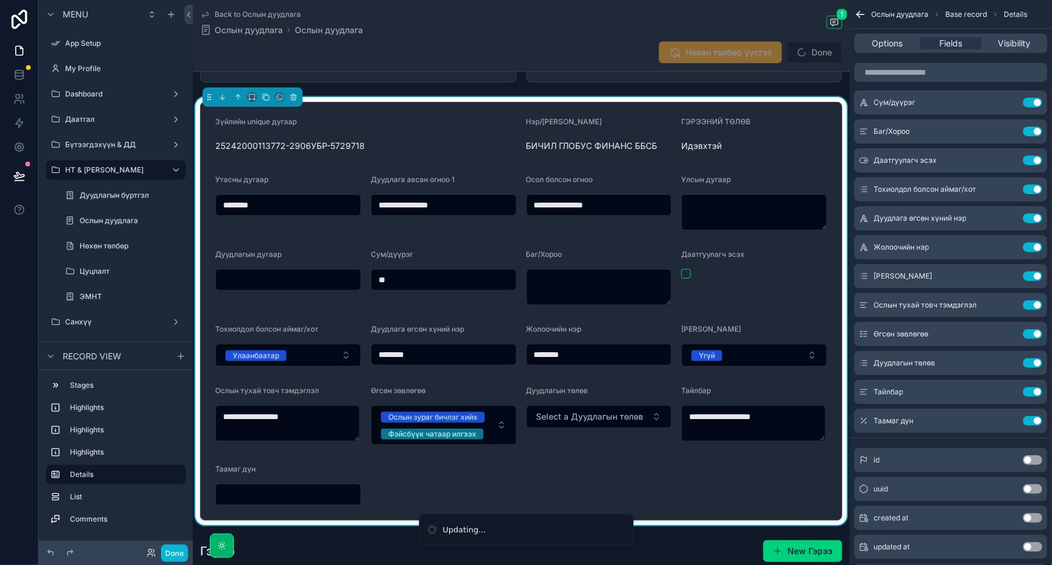
click at [696, 486] on form "**********" at bounding box center [521, 311] width 641 height 417
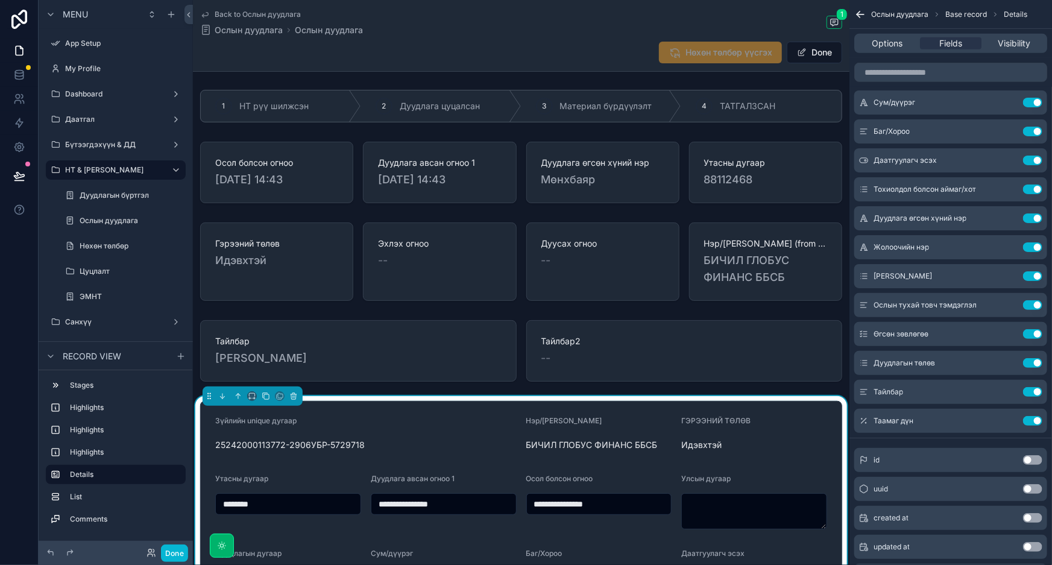
scroll to position [0, 0]
click at [804, 54] on button "Done" at bounding box center [814, 53] width 55 height 22
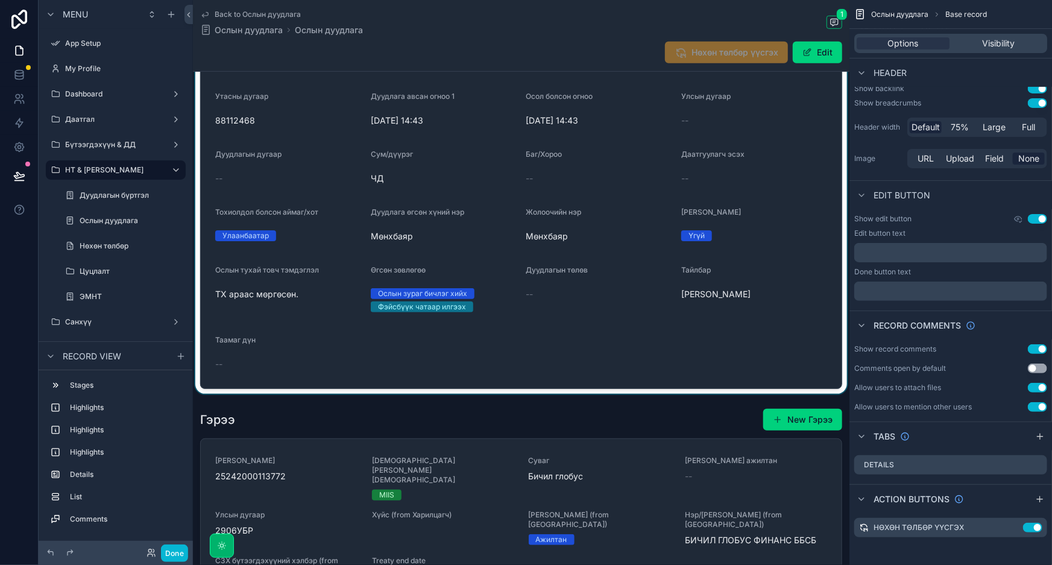
scroll to position [767, 0]
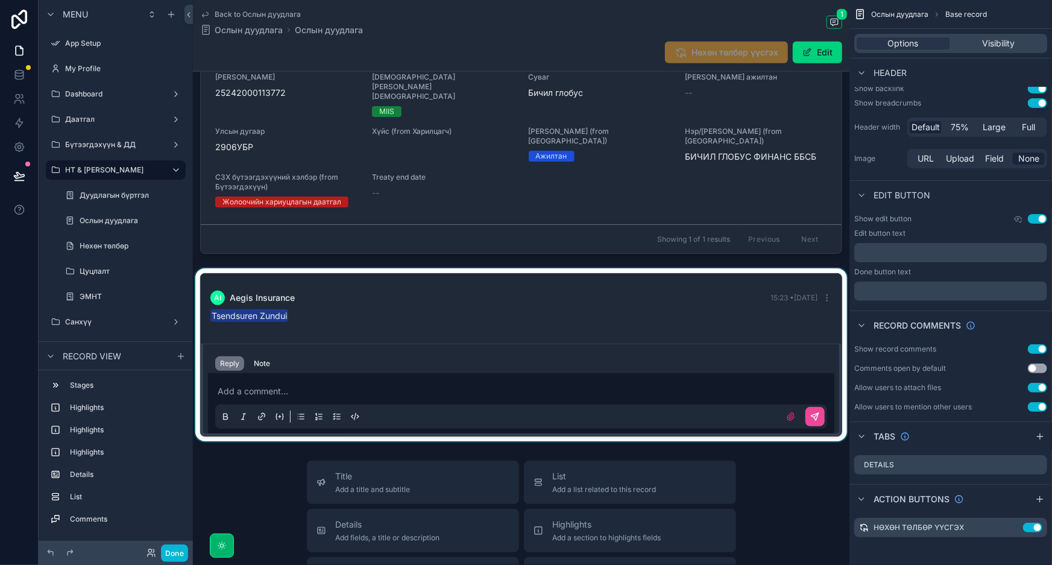
click at [435, 268] on div "scrollable content" at bounding box center [521, 354] width 657 height 173
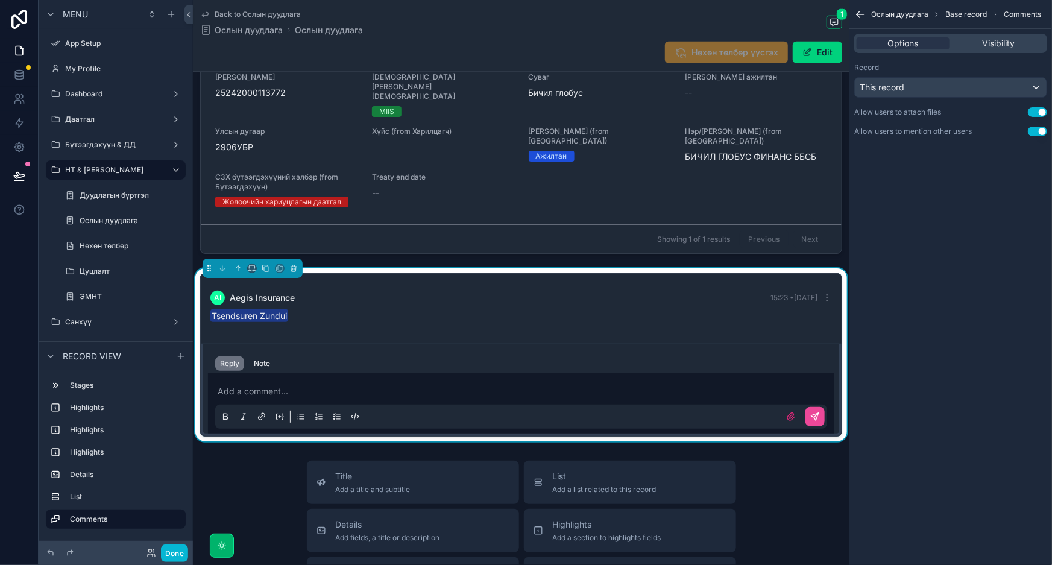
scroll to position [0, 0]
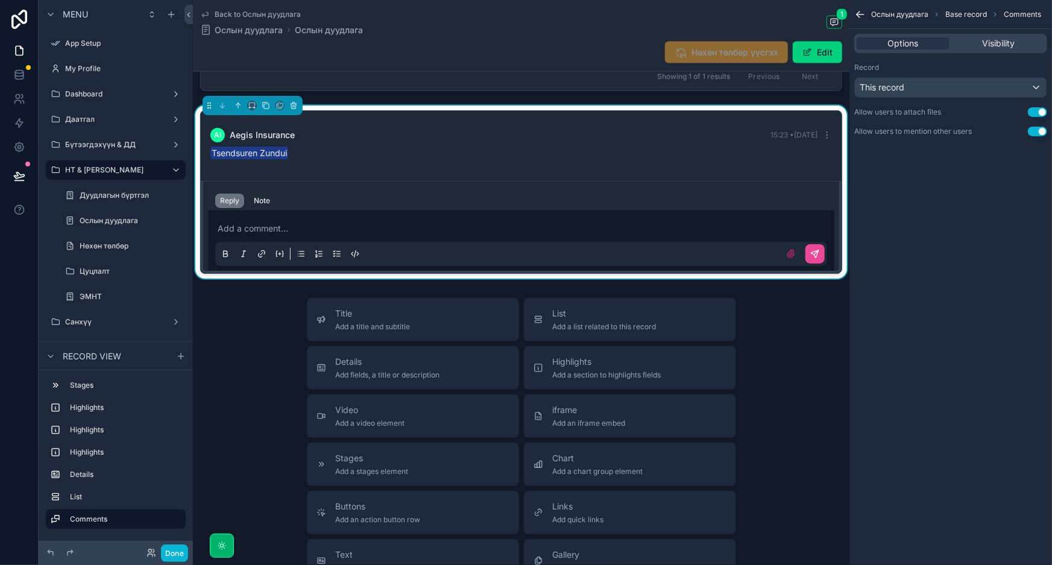
scroll to position [932, 0]
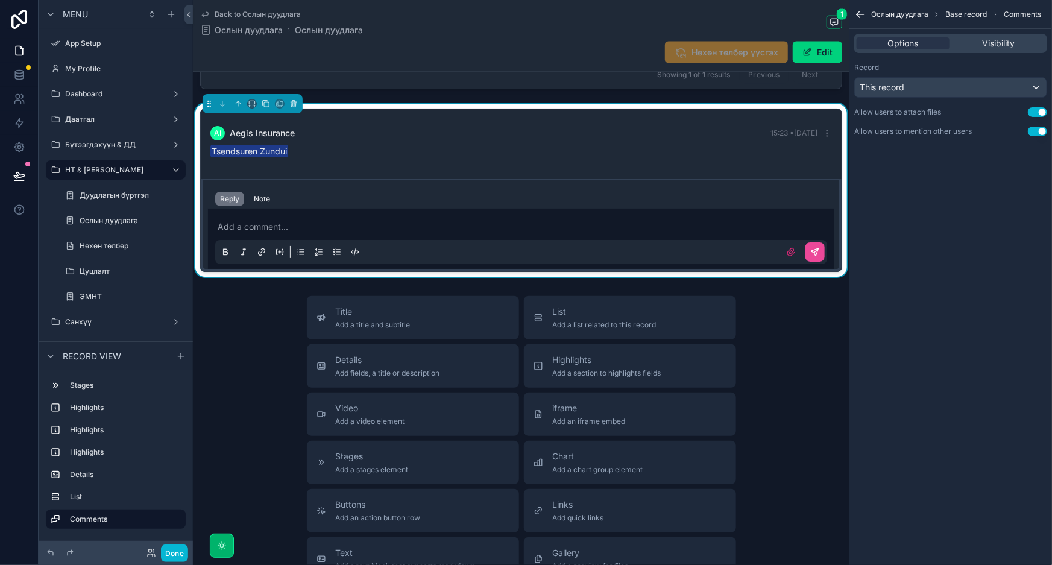
click at [795, 356] on div "Title Add a title and subtitle List Add a list related to this record Details A…" at bounding box center [521, 510] width 657 height 429
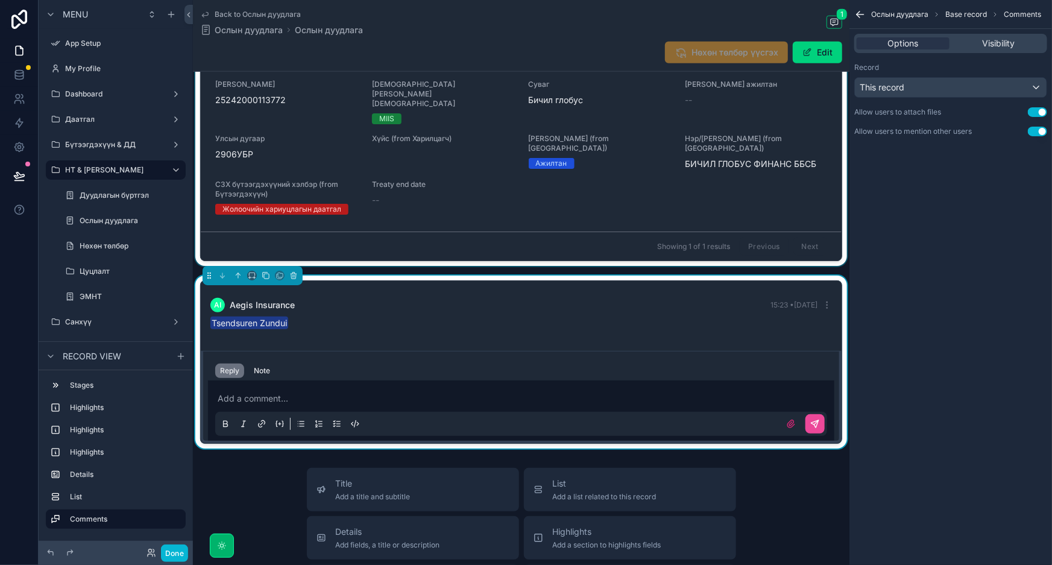
scroll to position [603, 0]
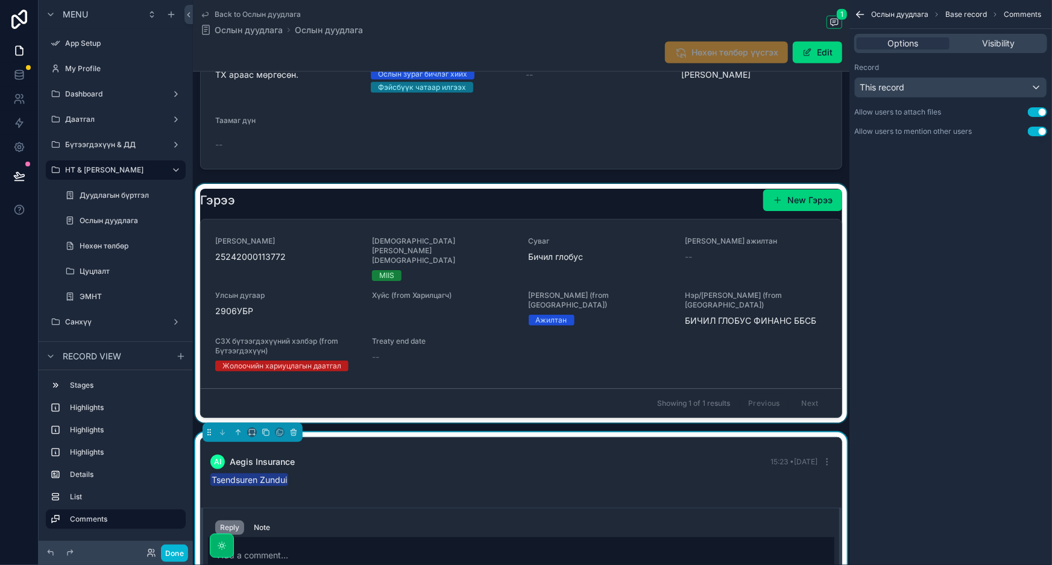
click at [659, 213] on div "scrollable content" at bounding box center [521, 303] width 657 height 239
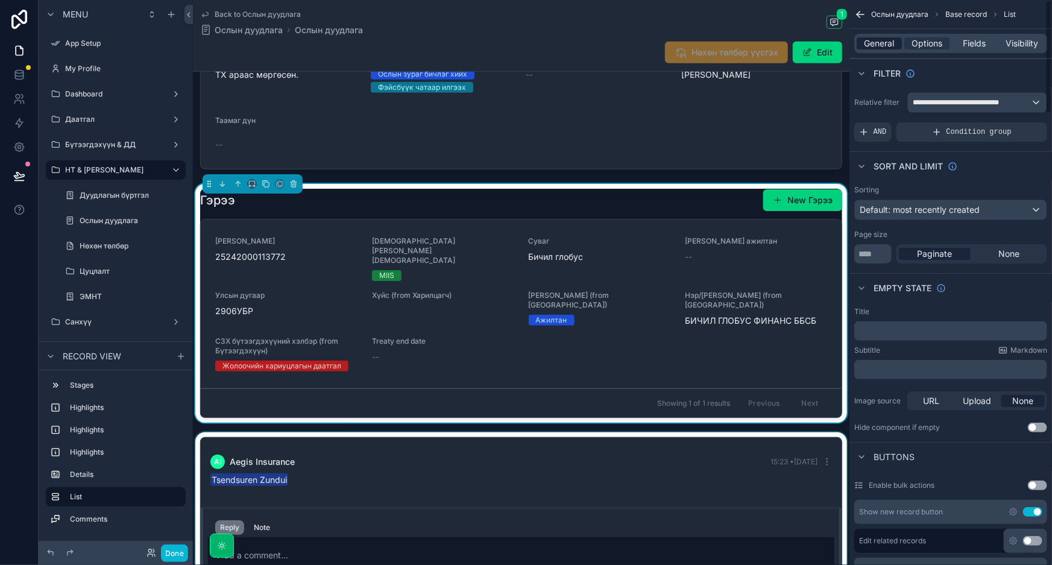
click at [877, 48] on span "General" at bounding box center [880, 43] width 30 height 12
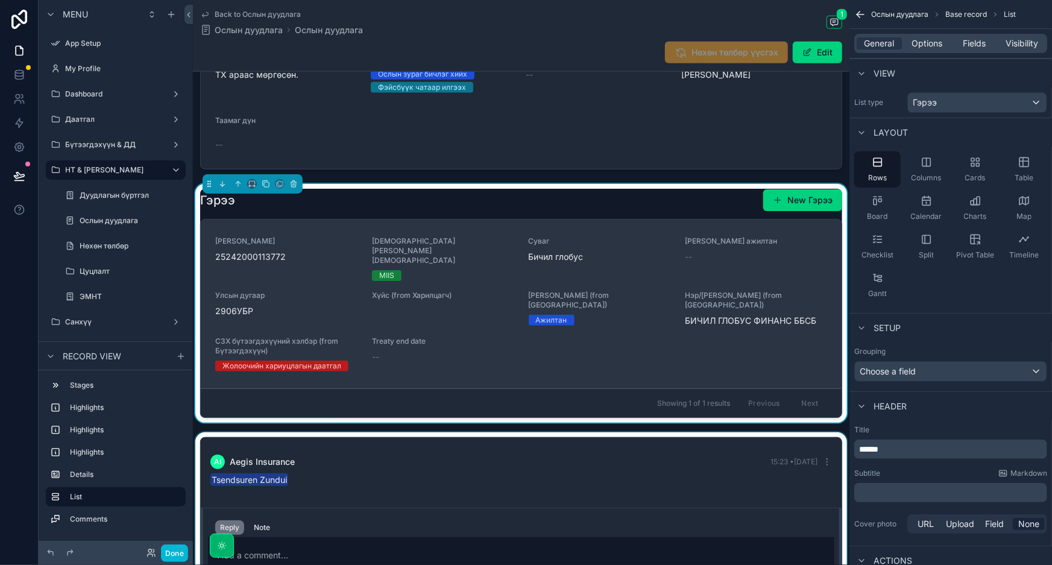
scroll to position [877, 0]
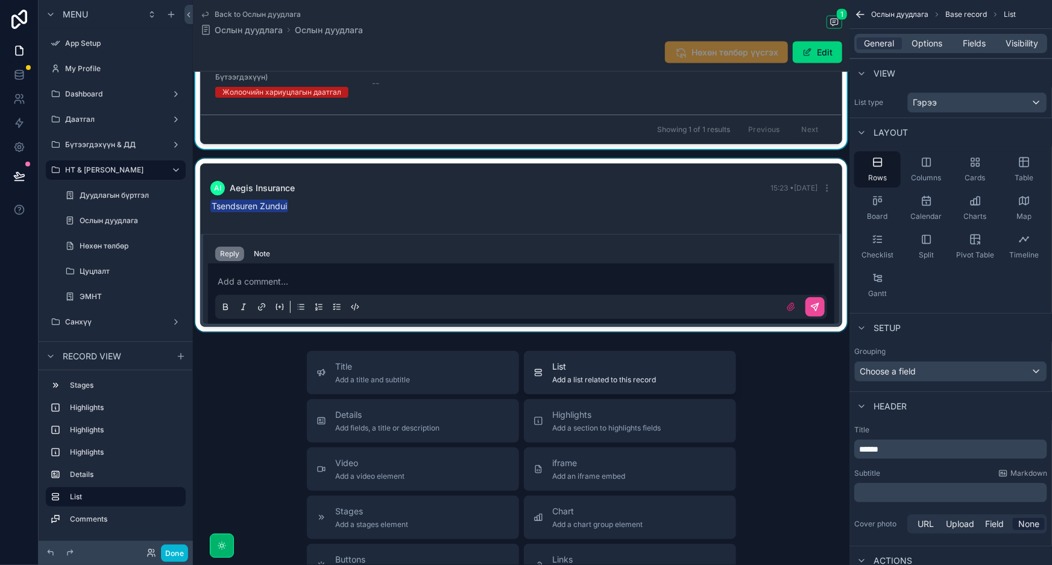
click at [663, 362] on div "List Add a list related to this record" at bounding box center [630, 373] width 193 height 24
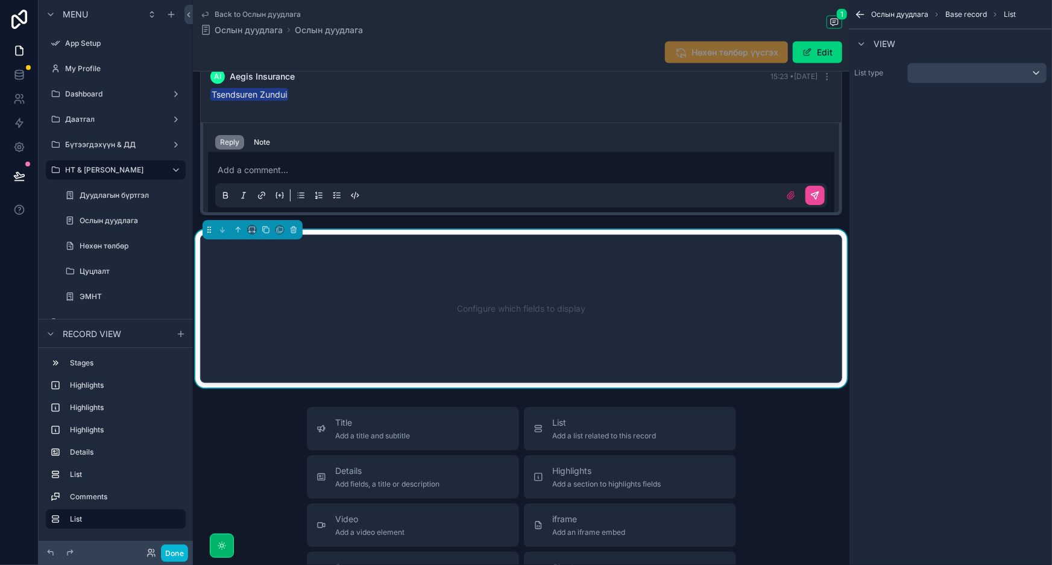
scroll to position [1003, 0]
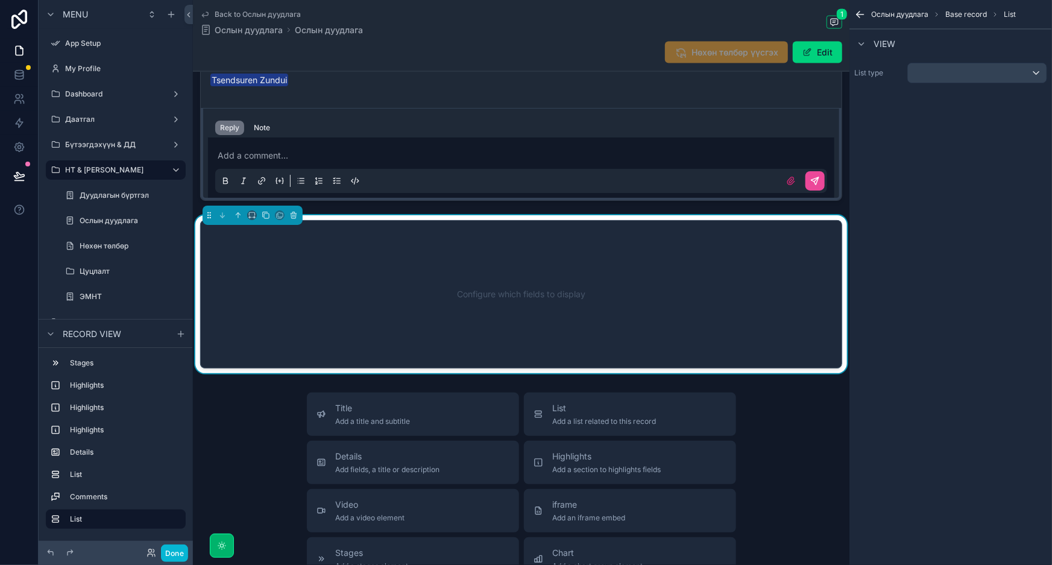
click at [776, 290] on div "Configure which fields to display" at bounding box center [521, 294] width 602 height 109
click at [990, 78] on div "scrollable content" at bounding box center [977, 72] width 139 height 19
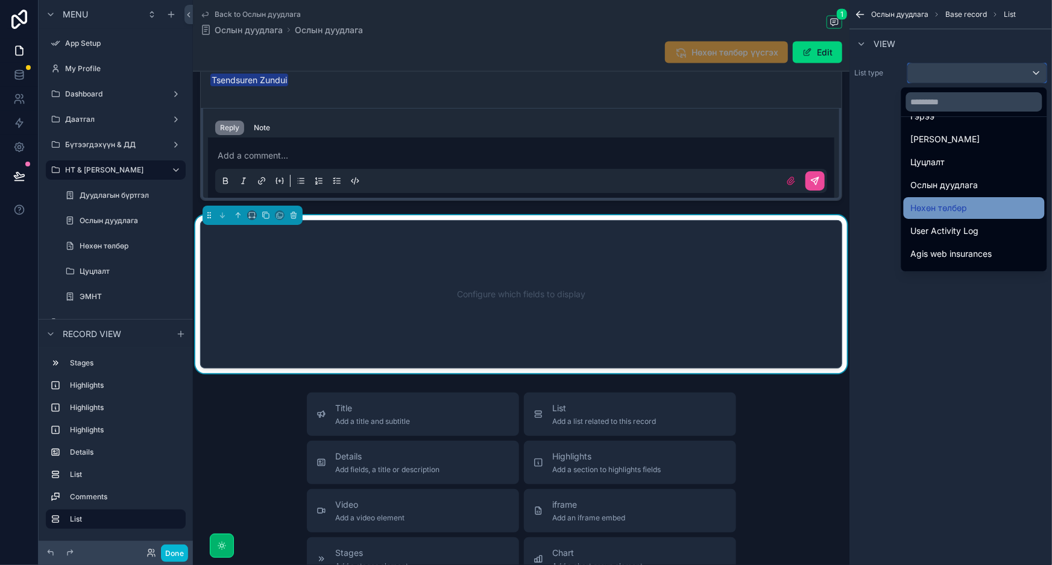
scroll to position [219, 0]
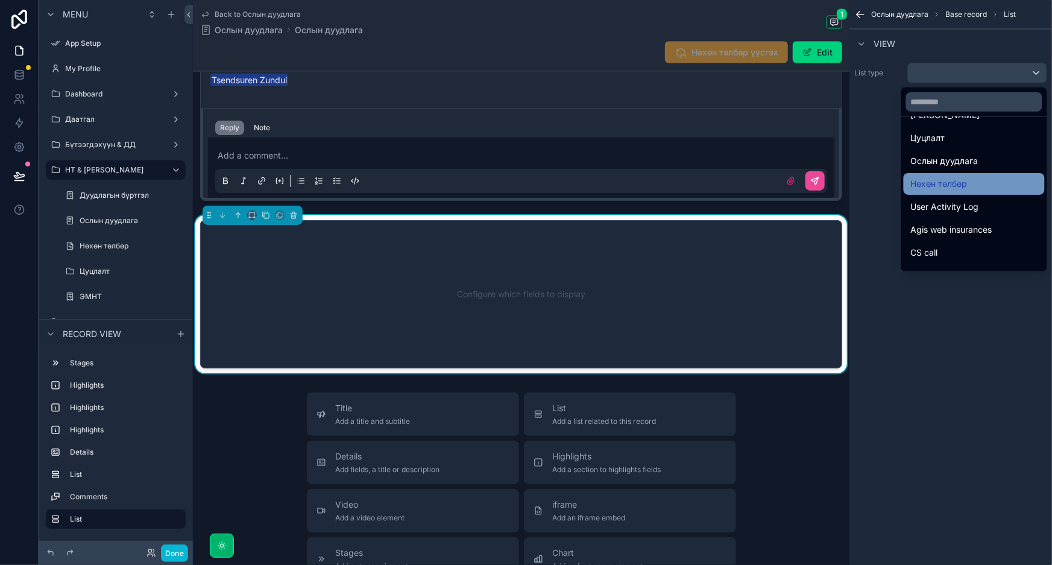
click at [958, 181] on span "Нөхөн төлбөр" at bounding box center [939, 184] width 57 height 14
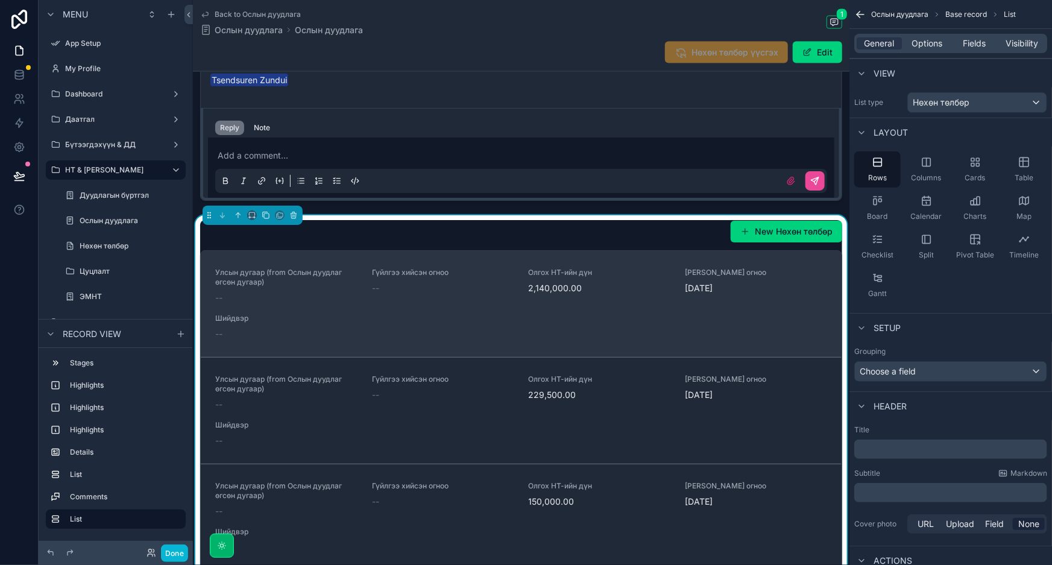
scroll to position [729, 0]
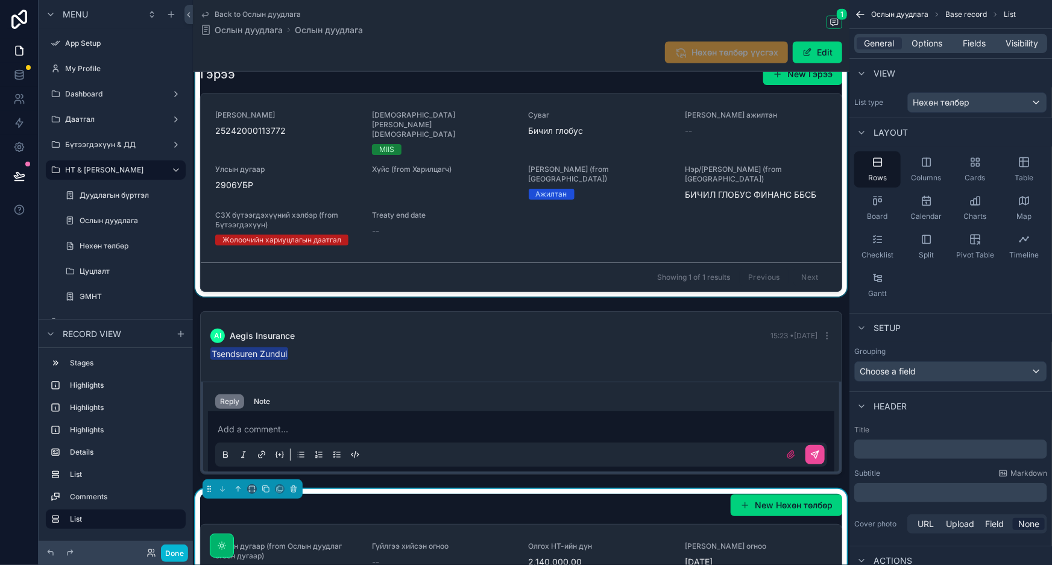
click at [793, 122] on div "scrollable content" at bounding box center [521, 177] width 657 height 239
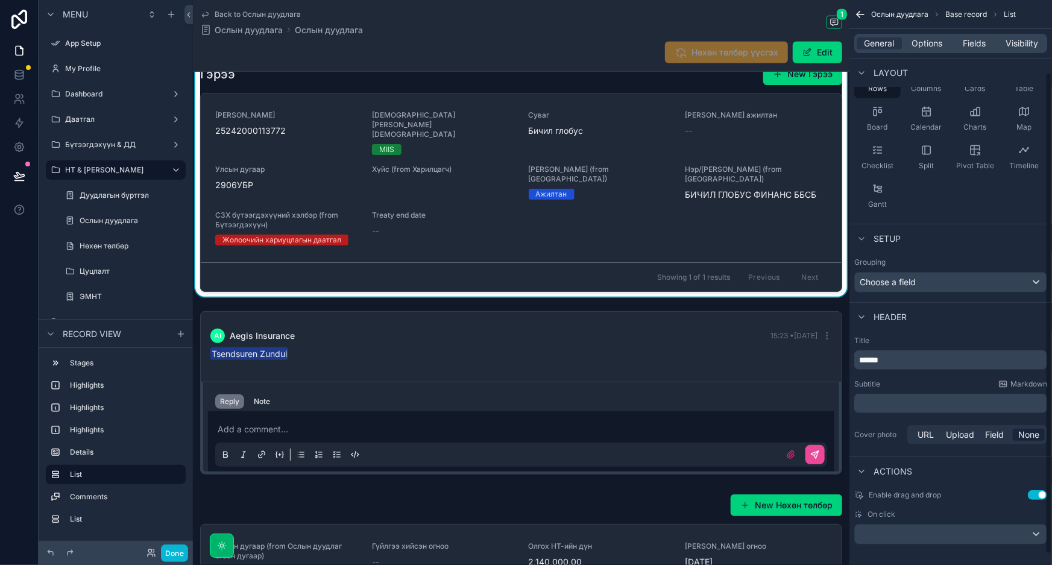
scroll to position [96, 0]
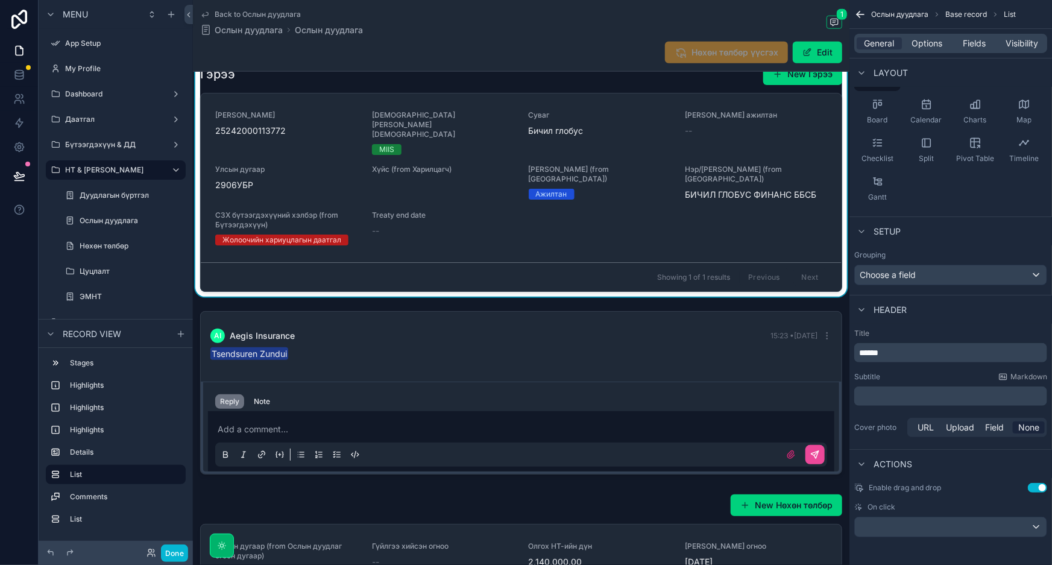
click at [929, 50] on div "General Options Fields Visibility" at bounding box center [951, 43] width 193 height 19
click at [933, 42] on span "Options" at bounding box center [927, 43] width 31 height 12
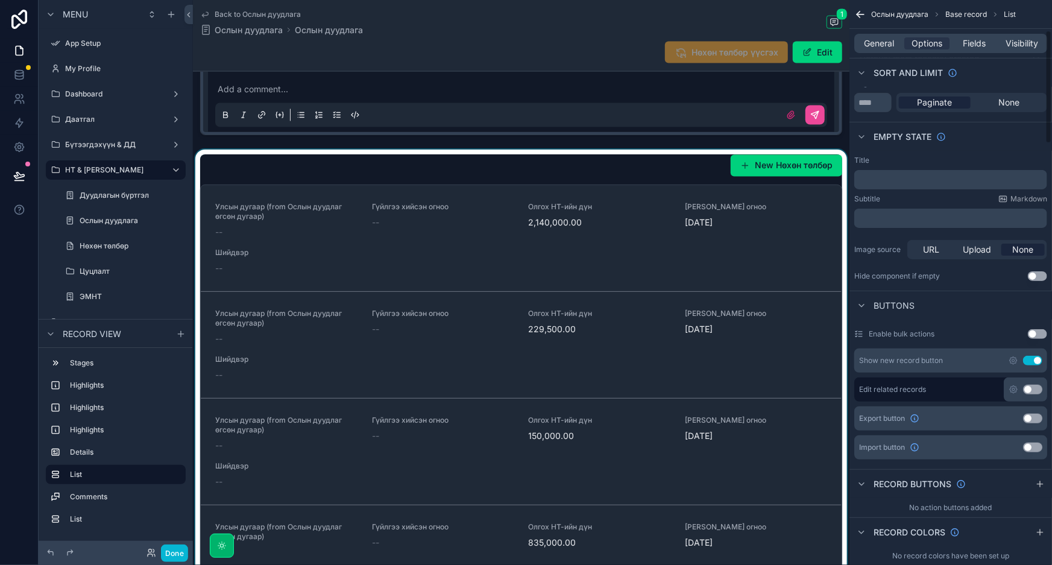
scroll to position [1113, 0]
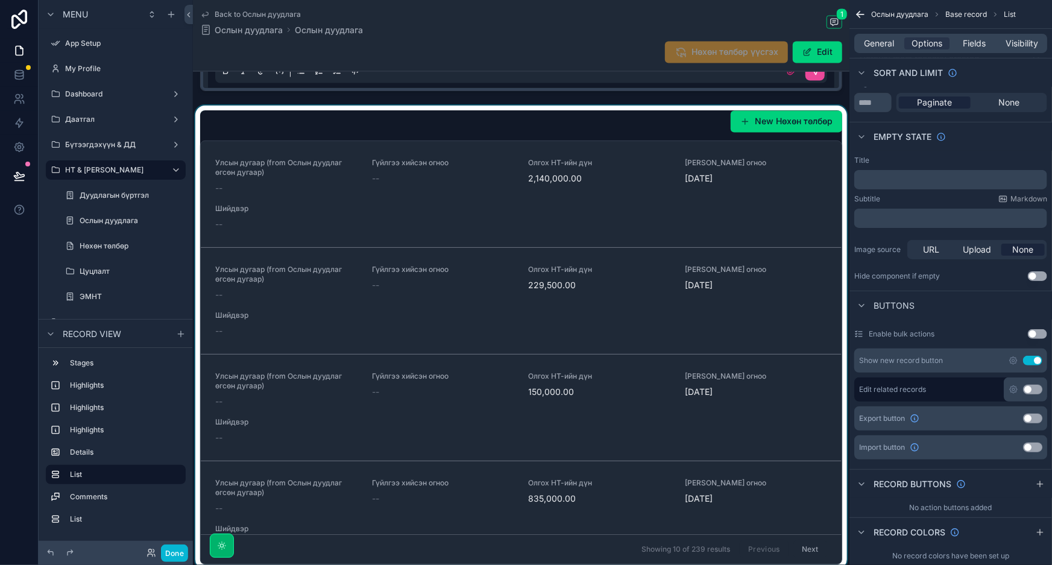
click at [815, 171] on div "scrollable content" at bounding box center [521, 338] width 657 height 464
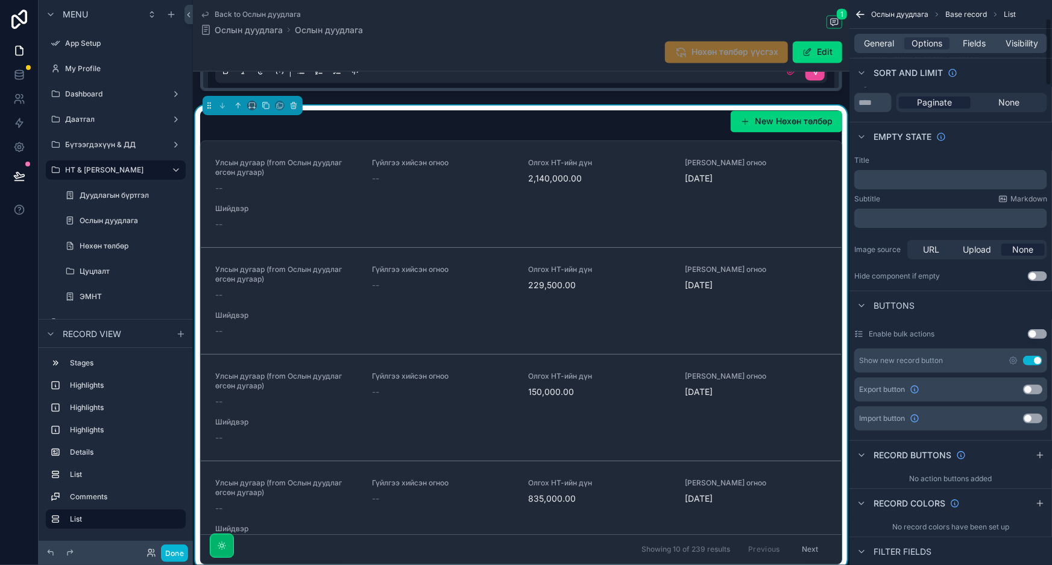
click at [666, 115] on div "New Нөхөн төлбөр" at bounding box center [521, 121] width 642 height 23
click at [1013, 40] on span "Visibility" at bounding box center [1023, 43] width 33 height 12
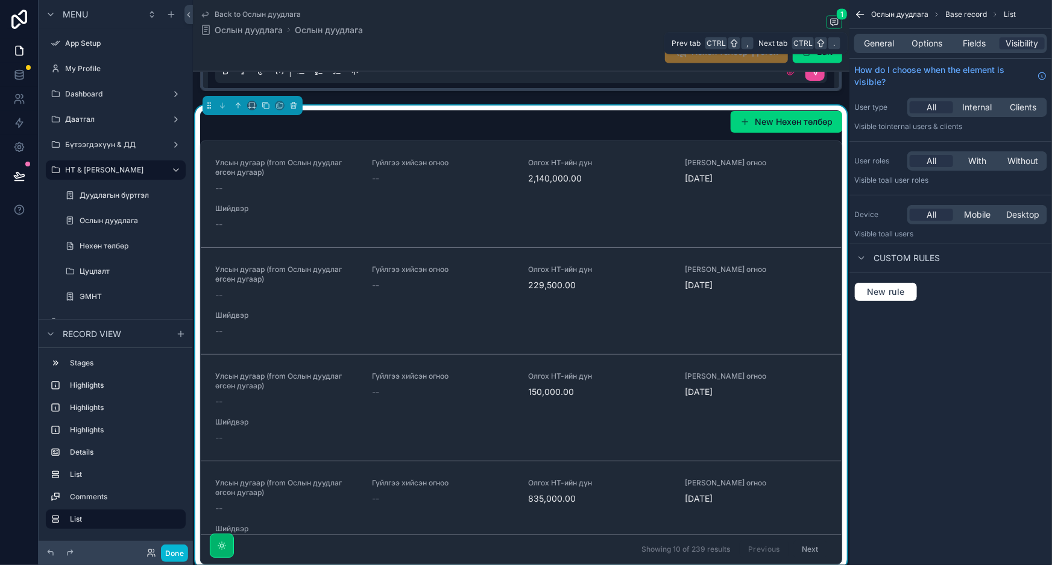
click at [952, 48] on div "General Options Fields Visibility" at bounding box center [951, 43] width 193 height 19
click at [968, 46] on span "Fields" at bounding box center [975, 43] width 23 height 12
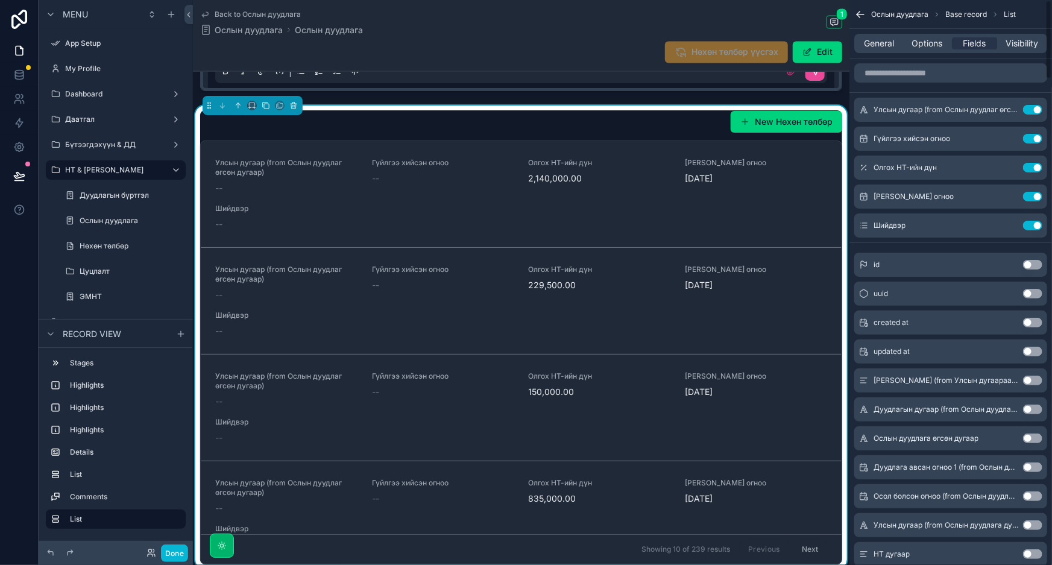
click at [935, 50] on div "General Options Fields Visibility" at bounding box center [951, 43] width 193 height 19
click at [940, 41] on span "Options" at bounding box center [927, 43] width 31 height 12
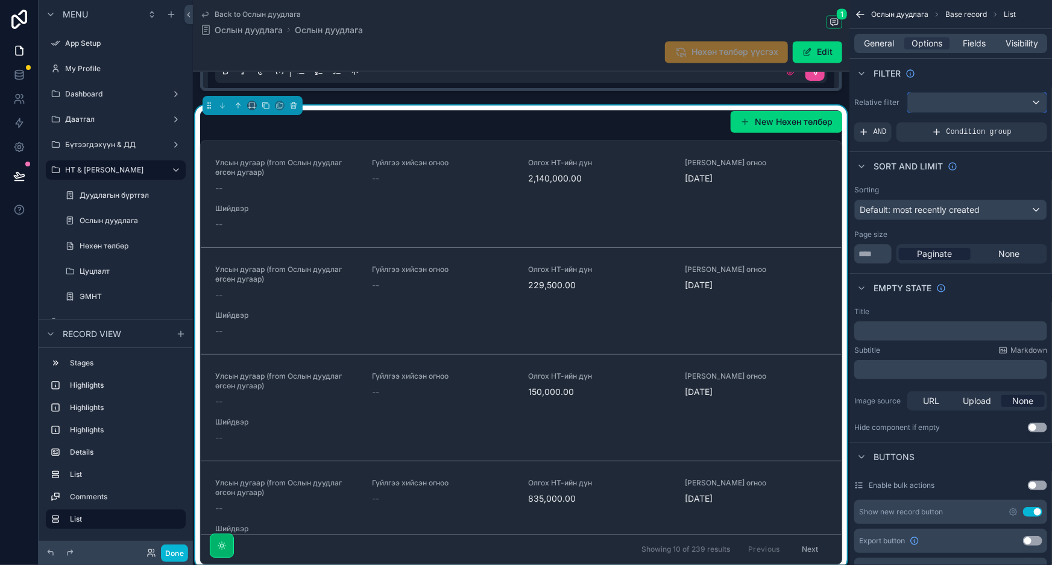
click at [960, 101] on div "scrollable content" at bounding box center [977, 102] width 139 height 19
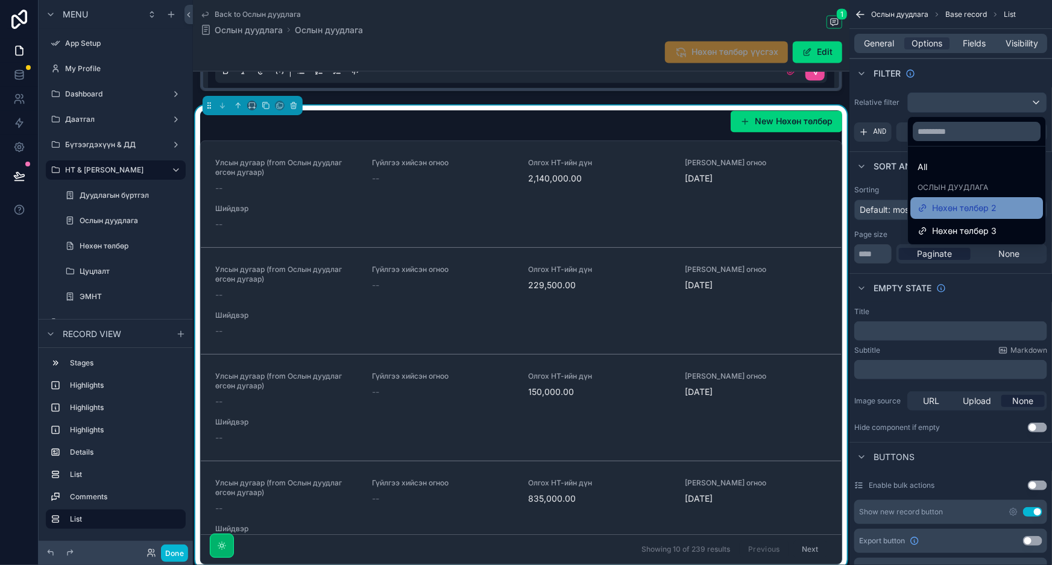
click at [987, 209] on span "Нөхөн төлбөр 2" at bounding box center [964, 208] width 65 height 14
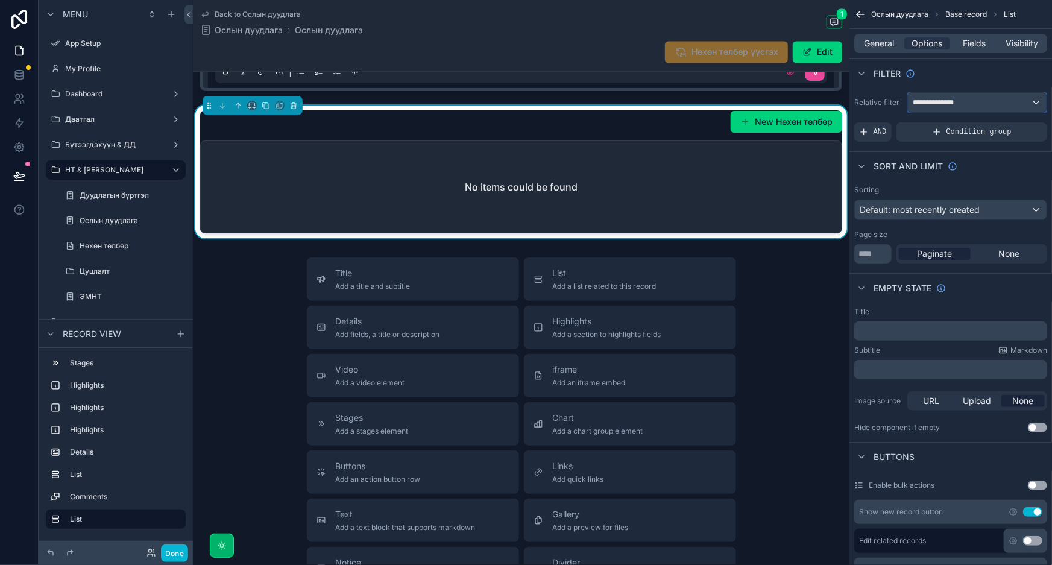
click at [988, 104] on div "**********" at bounding box center [977, 102] width 139 height 19
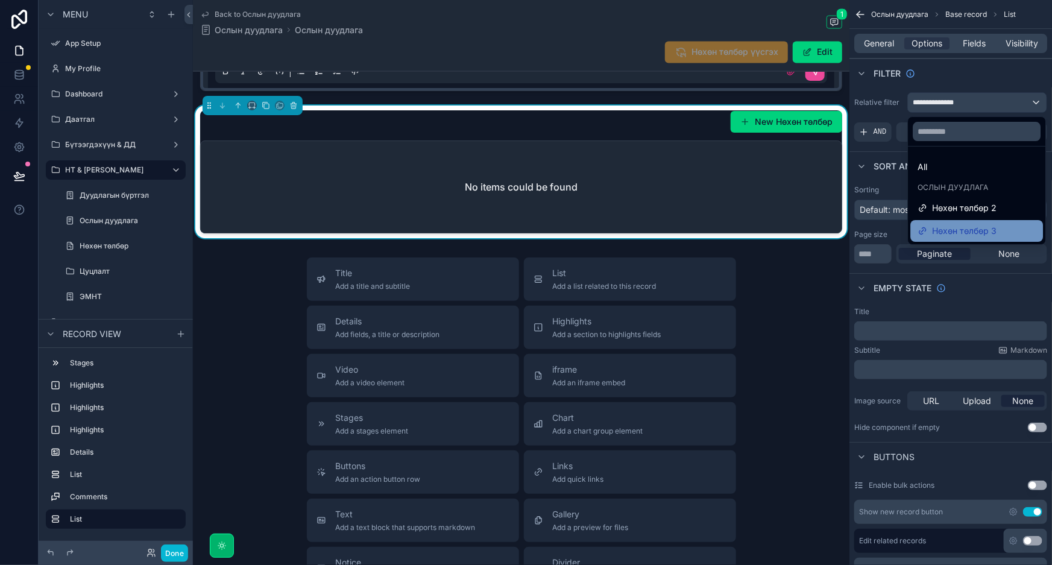
click at [976, 224] on span "Нөхөн төлбөр 3" at bounding box center [964, 231] width 65 height 14
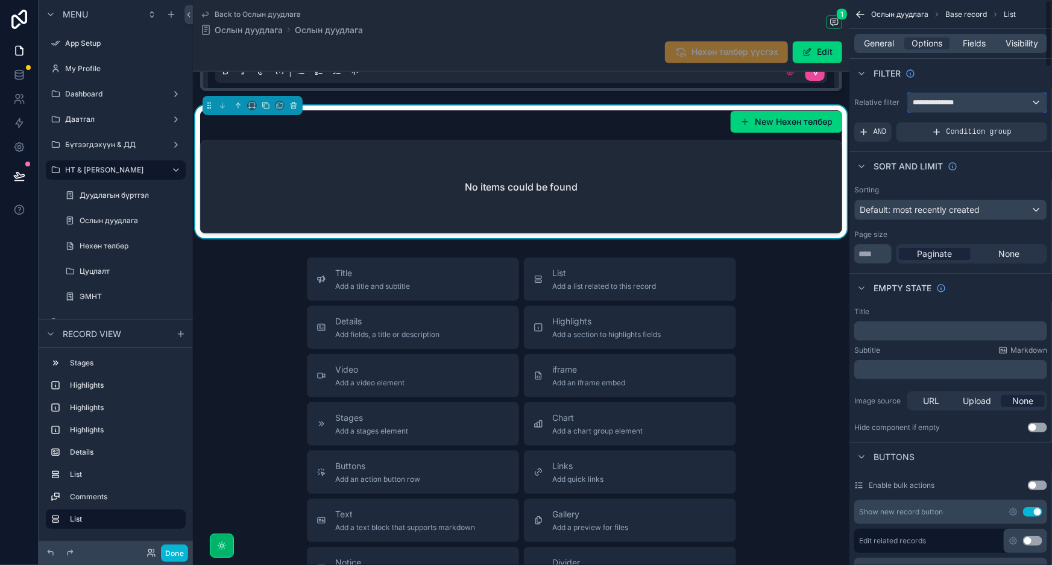
click at [978, 95] on div "**********" at bounding box center [977, 102] width 139 height 19
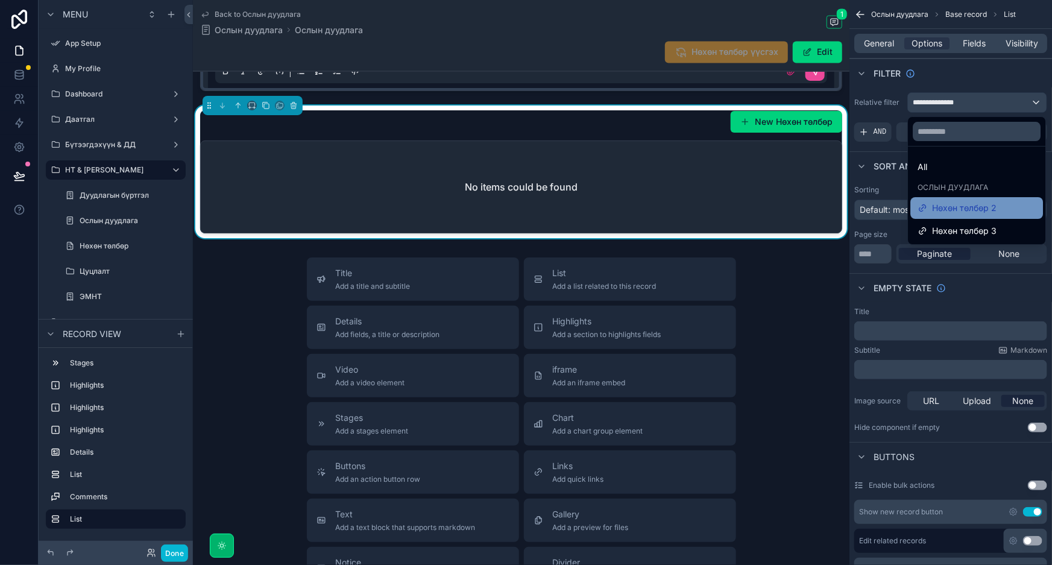
click at [972, 204] on span "Нөхөн төлбөр 2" at bounding box center [964, 208] width 65 height 14
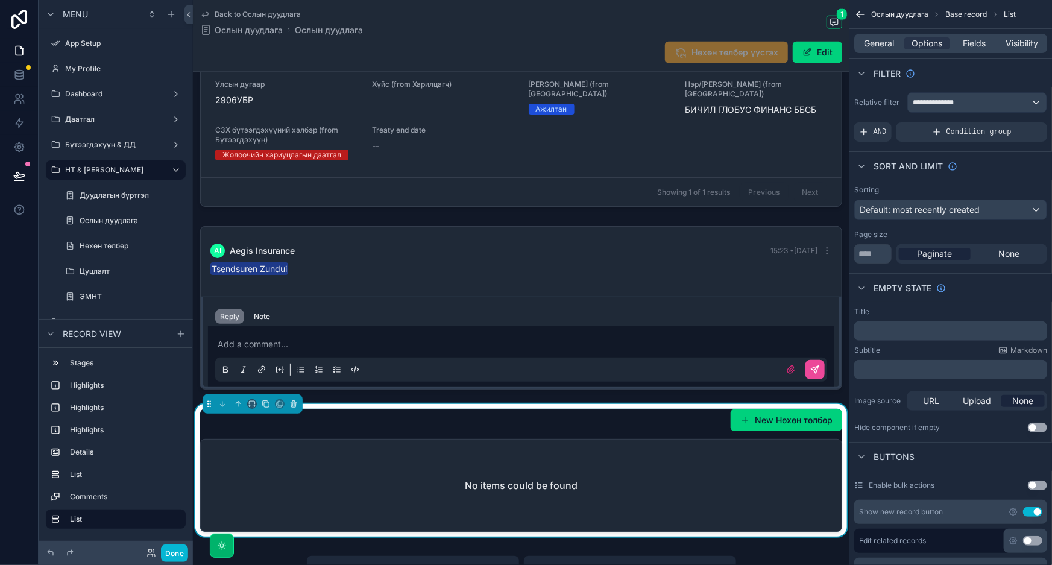
scroll to position [893, 0]
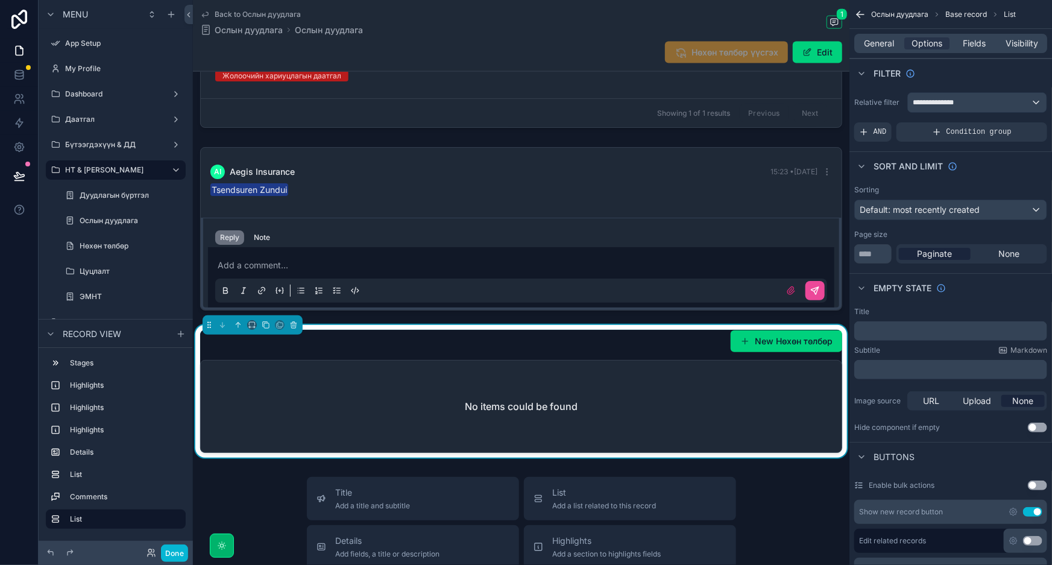
click at [792, 414] on div "No items could be found" at bounding box center [521, 407] width 641 height 92
click at [625, 337] on div "New Нөхөн төлбөр" at bounding box center [521, 341] width 642 height 23
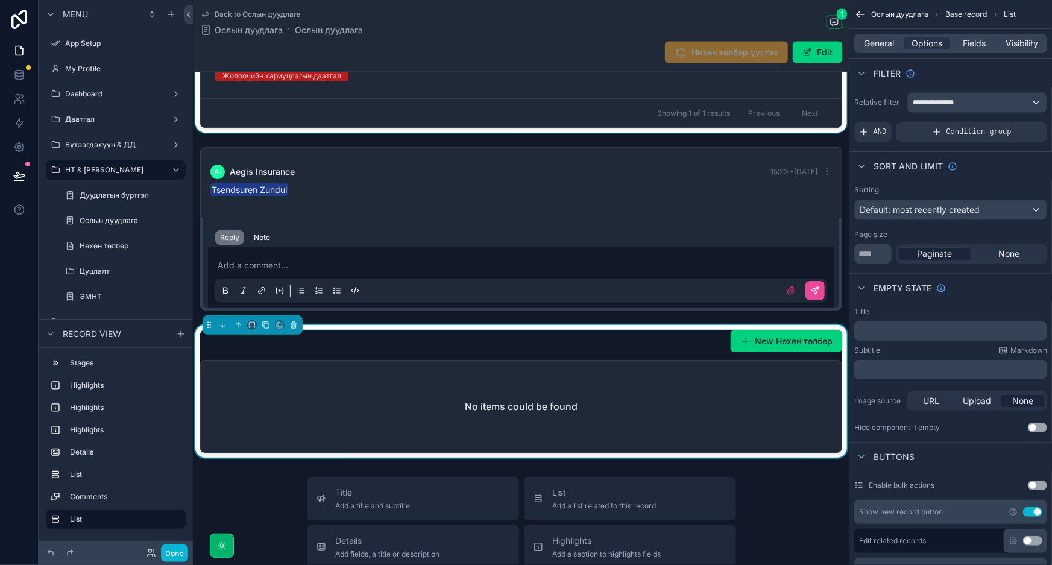
drag, startPoint x: 590, startPoint y: 29, endPoint x: 198, endPoint y: 89, distance: 396.5
click at [590, 29] on div "Back to Ослын дуудлага Ослын дуудлага Ослын дуудлага 1" at bounding box center [521, 23] width 642 height 27
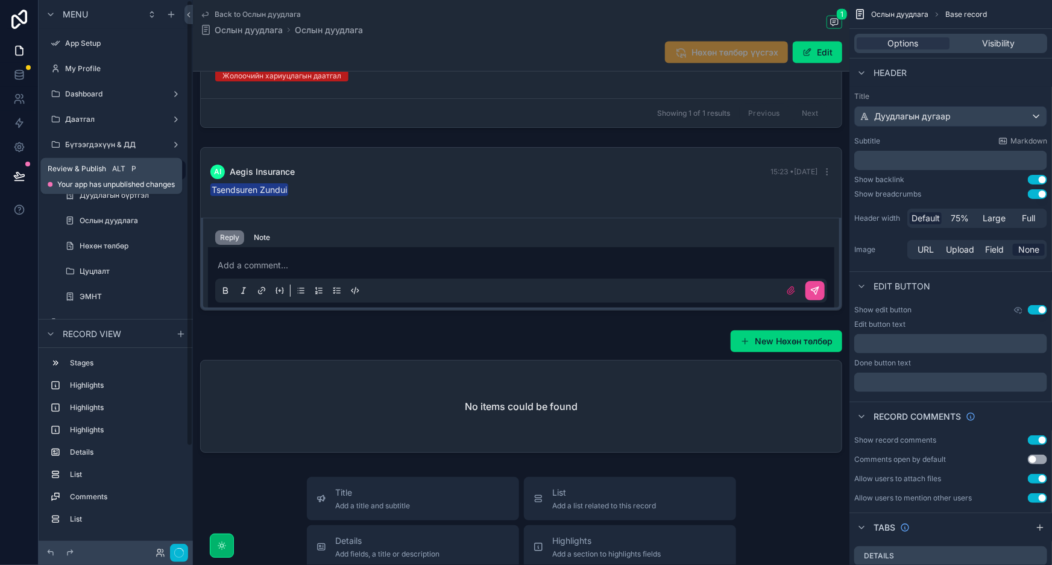
drag, startPoint x: 10, startPoint y: 173, endPoint x: 52, endPoint y: 194, distance: 47.2
click at [10, 174] on button at bounding box center [19, 176] width 27 height 34
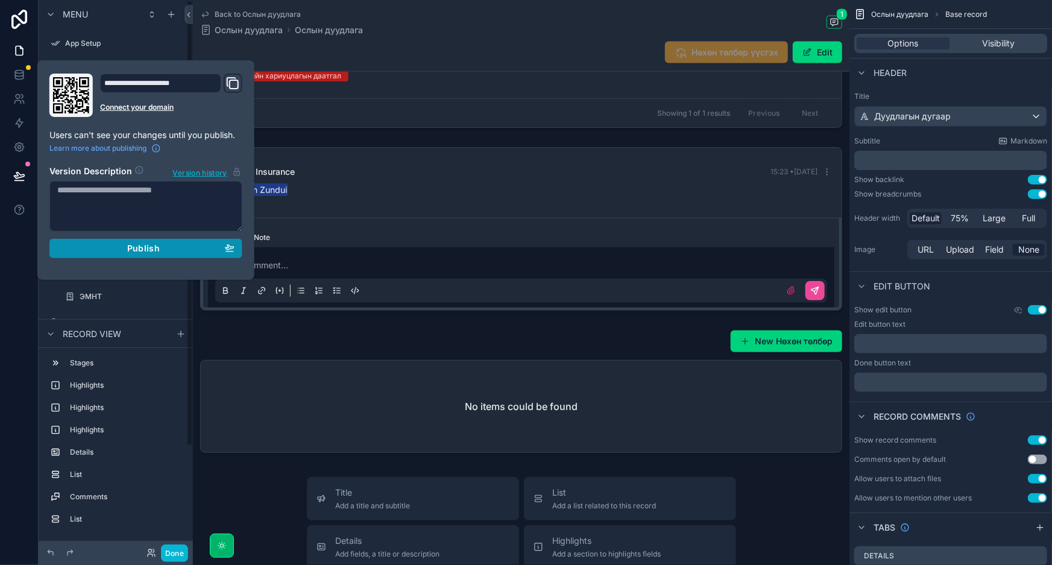
click at [147, 250] on span "Publish" at bounding box center [143, 248] width 33 height 11
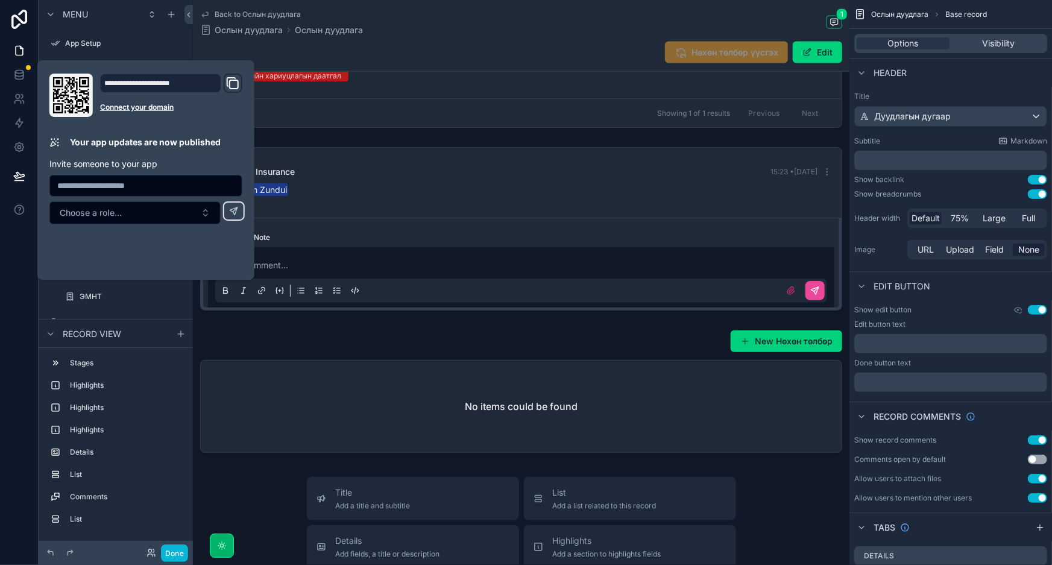
click at [265, 26] on span "Ослын дуудлага" at bounding box center [249, 30] width 68 height 12
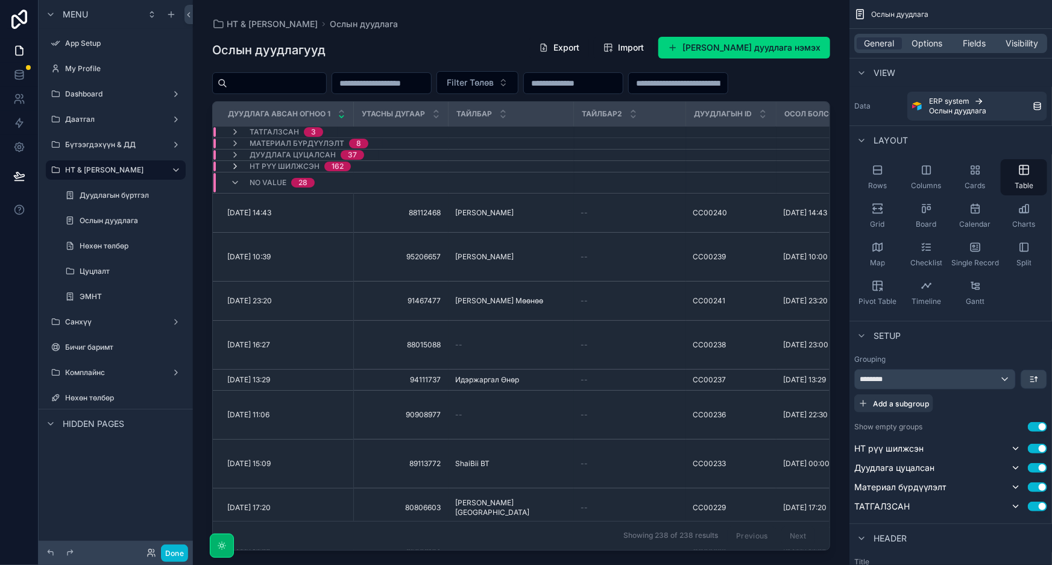
click at [236, 171] on icon "scrollable content" at bounding box center [235, 167] width 10 height 10
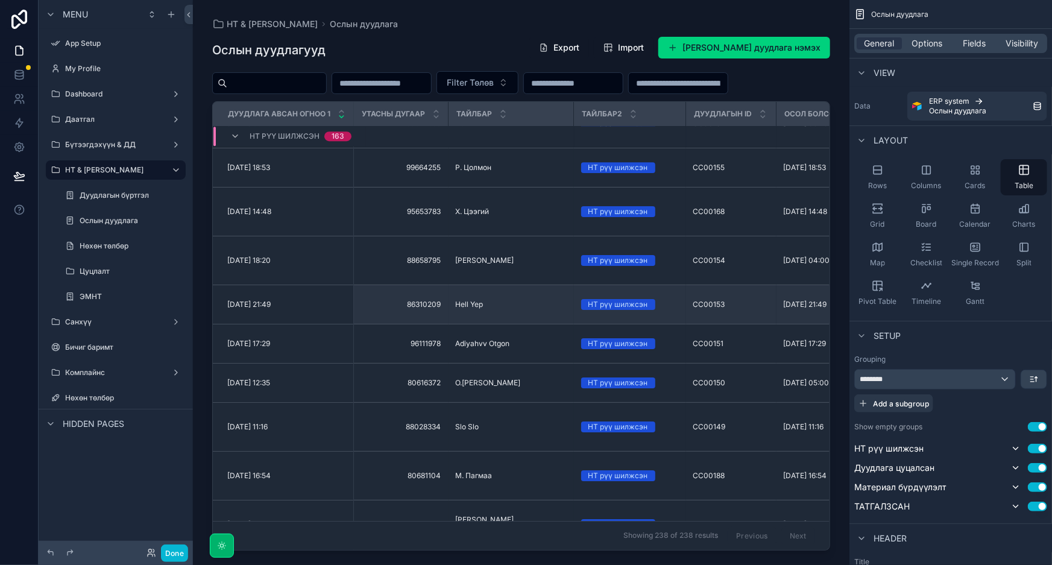
scroll to position [1992, 0]
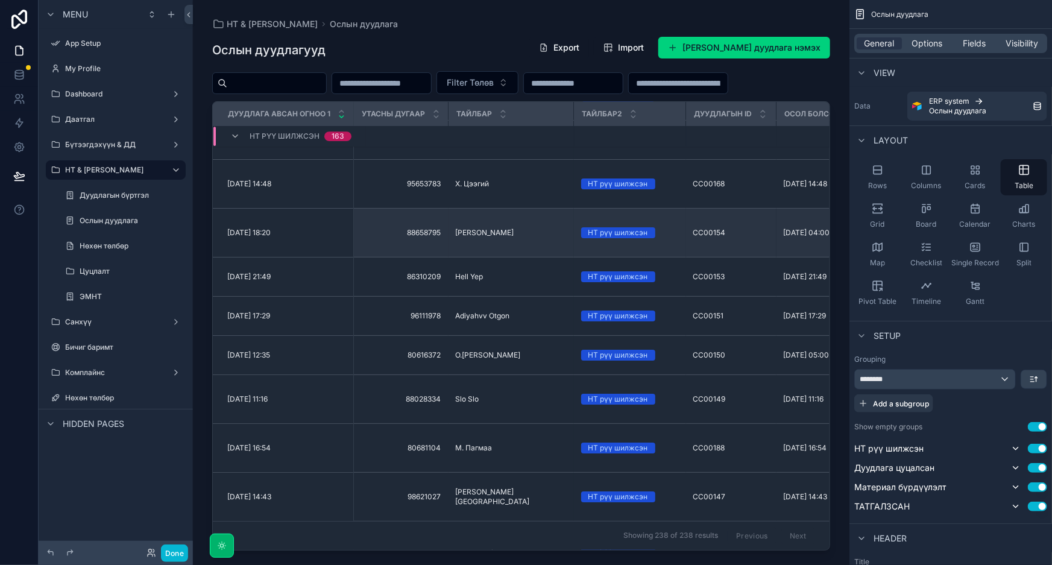
click at [514, 238] on span "Tsedenbal Nyamdorj" at bounding box center [485, 233] width 58 height 10
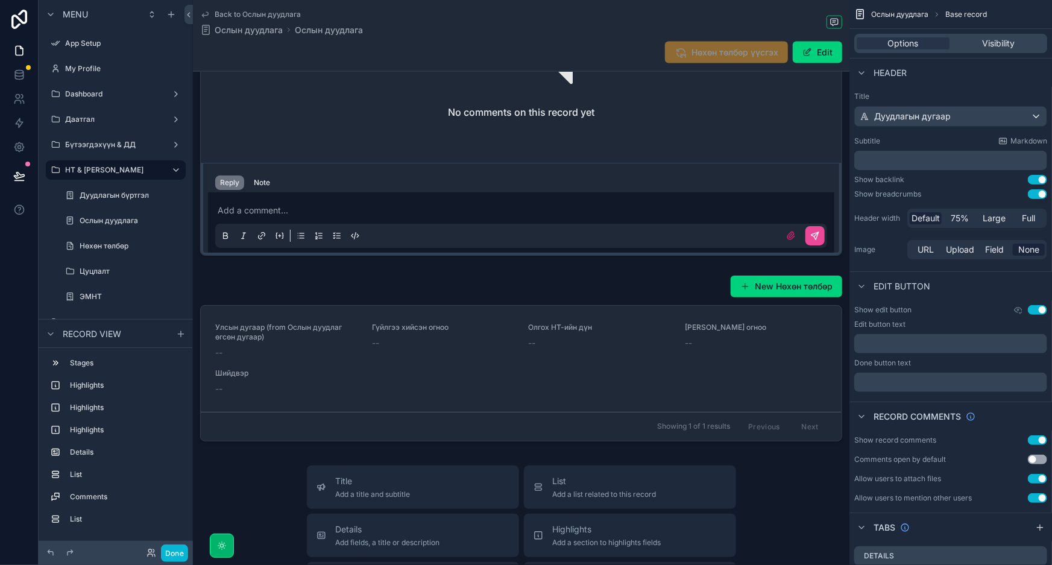
scroll to position [1096, 0]
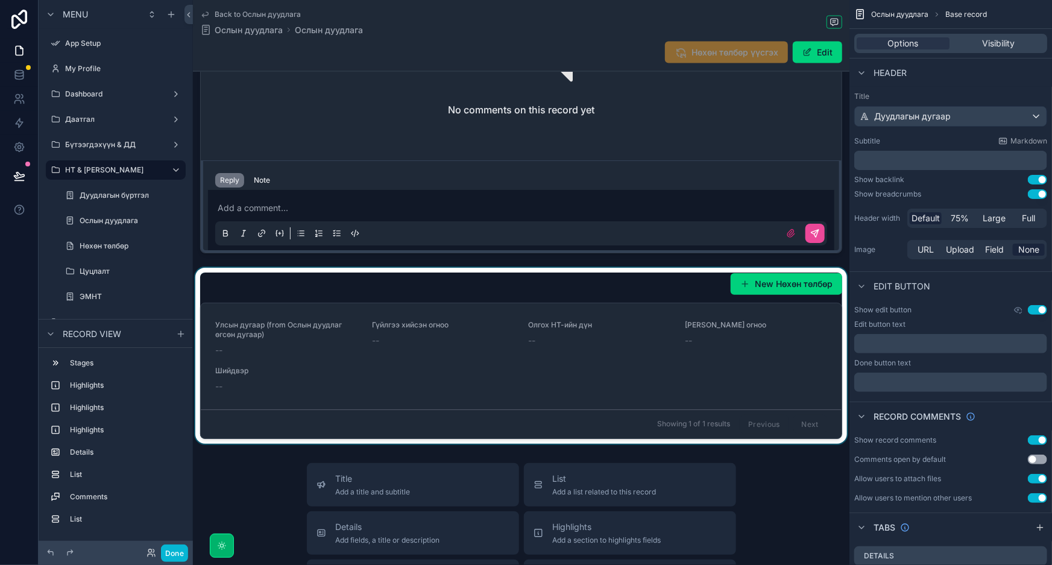
click at [704, 335] on div "scrollable content" at bounding box center [521, 356] width 657 height 176
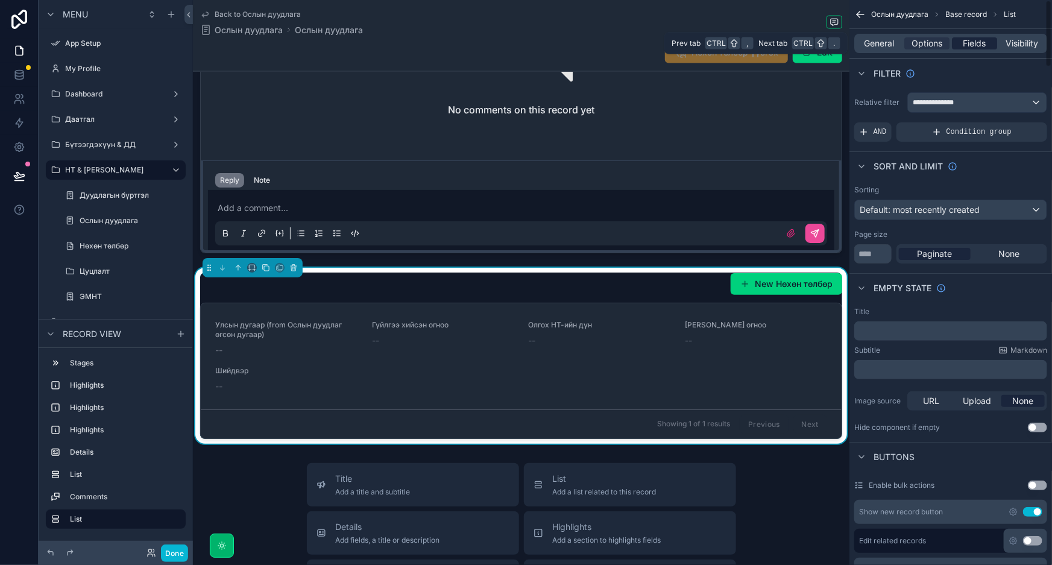
click at [979, 41] on span "Fields" at bounding box center [975, 43] width 23 height 12
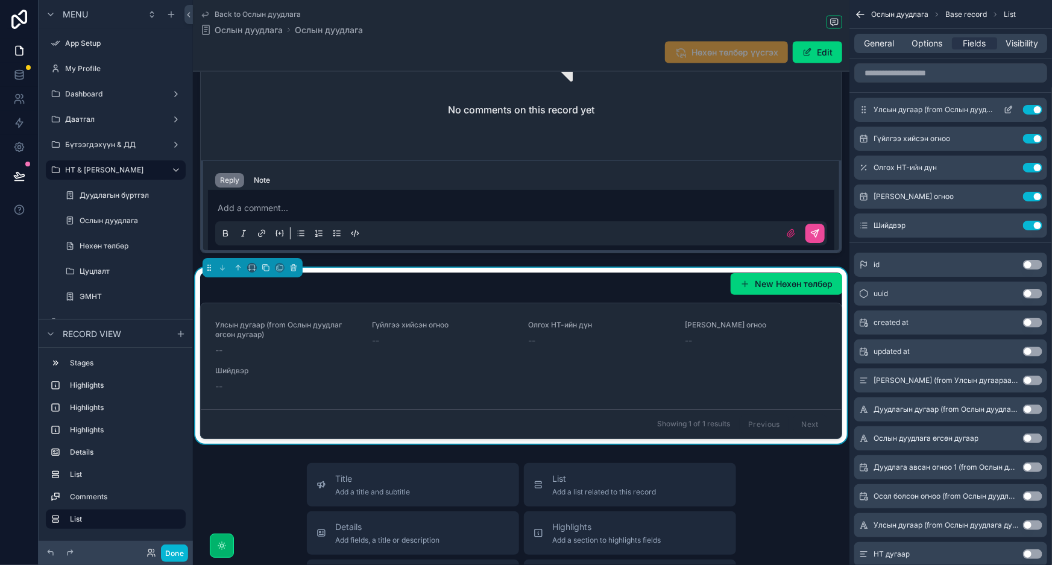
click at [1037, 108] on button "Use setting" at bounding box center [1032, 110] width 19 height 10
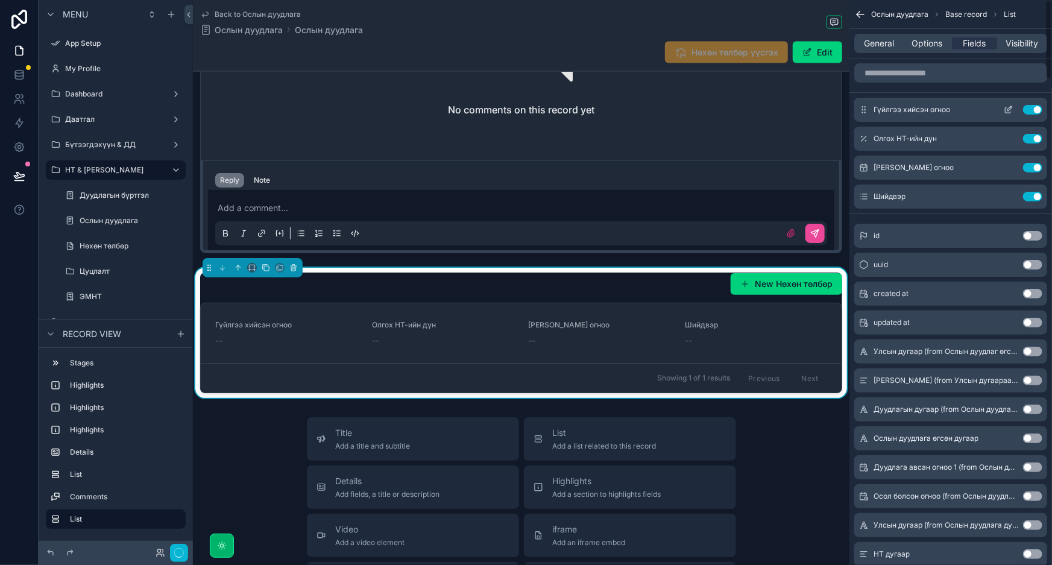
click at [1037, 107] on button "Use setting" at bounding box center [1032, 110] width 19 height 10
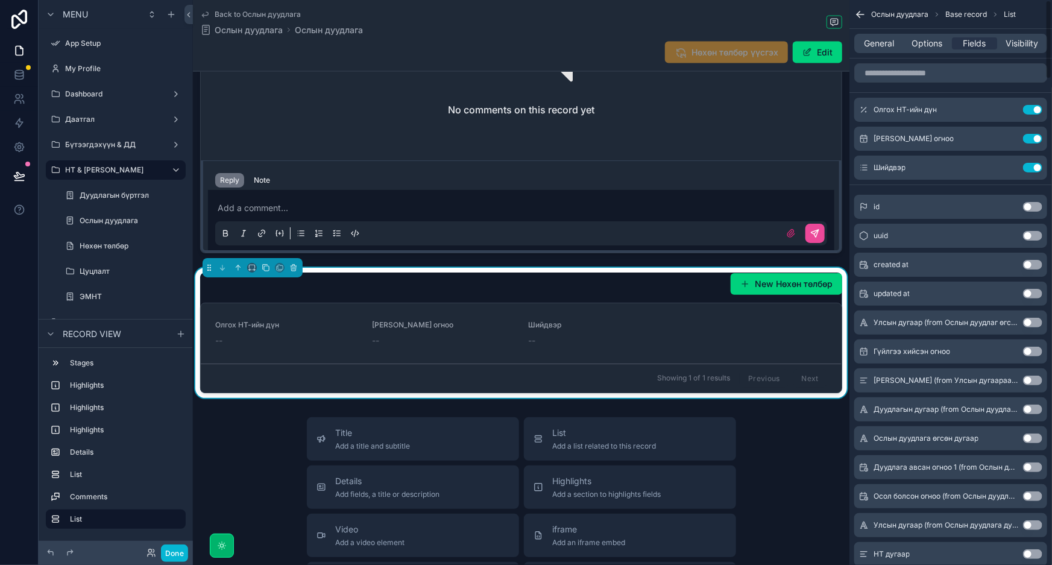
click at [1037, 107] on button "Use setting" at bounding box center [1032, 110] width 19 height 10
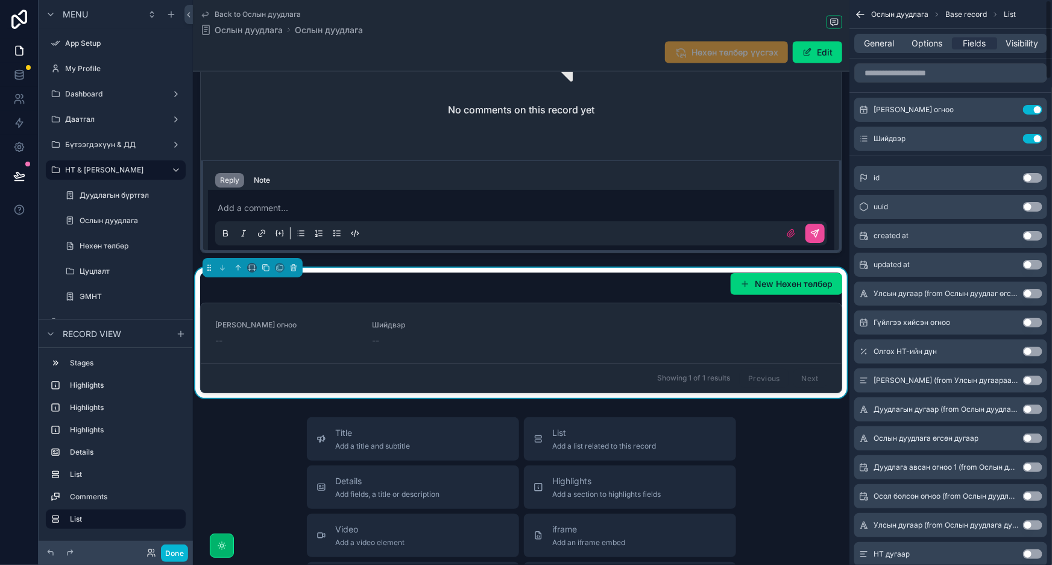
click at [1037, 107] on button "Use setting" at bounding box center [1032, 110] width 19 height 10
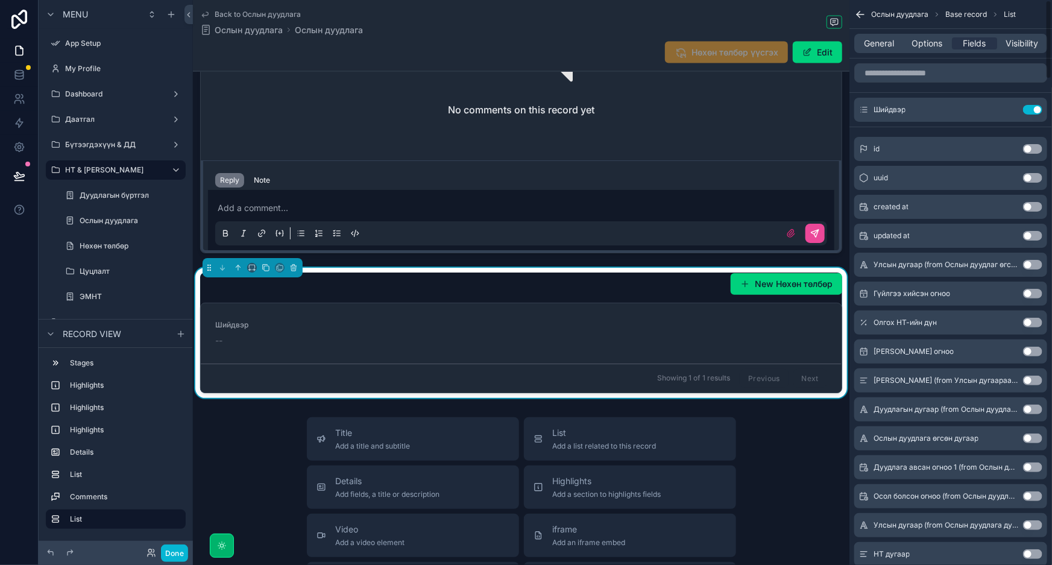
click at [1037, 107] on button "Use setting" at bounding box center [1032, 110] width 19 height 10
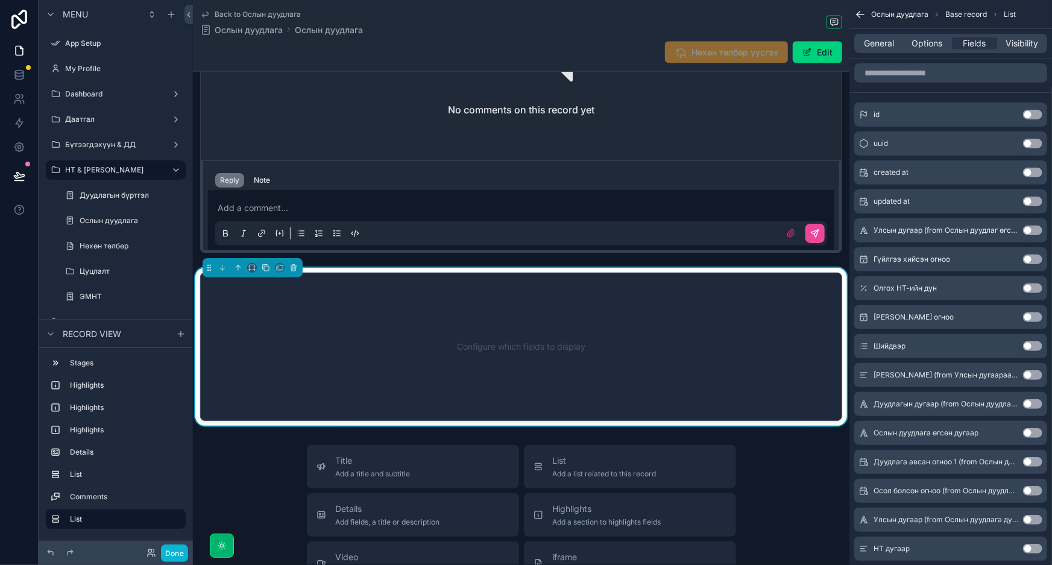
click at [1030, 229] on button "Use setting" at bounding box center [1032, 231] width 19 height 10
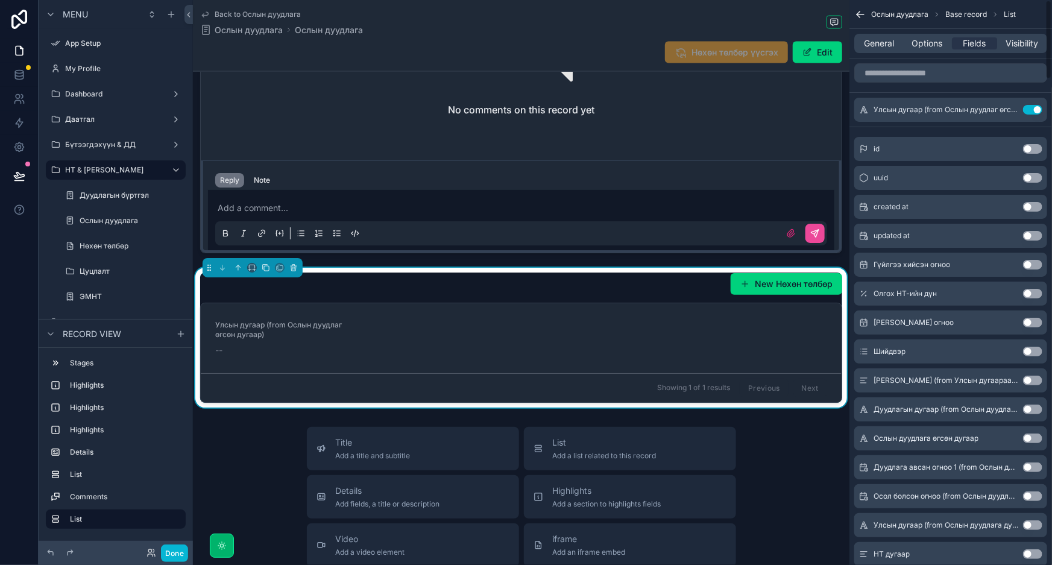
click at [1030, 229] on div "updated at Use setting" at bounding box center [951, 236] width 193 height 24
click at [1034, 106] on button "Use setting" at bounding box center [1032, 110] width 19 height 10
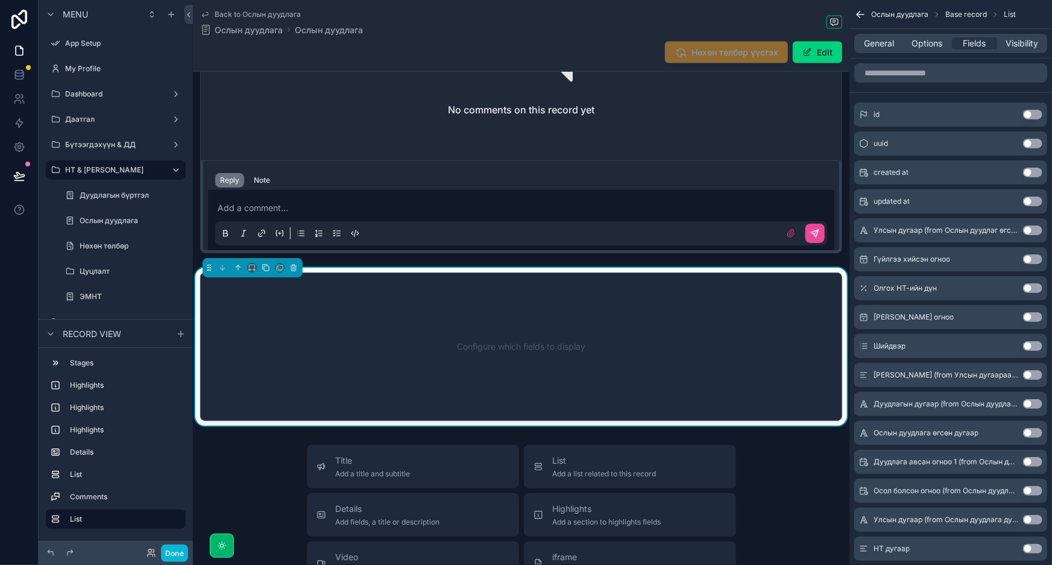
click at [1029, 344] on button "Use setting" at bounding box center [1032, 346] width 19 height 10
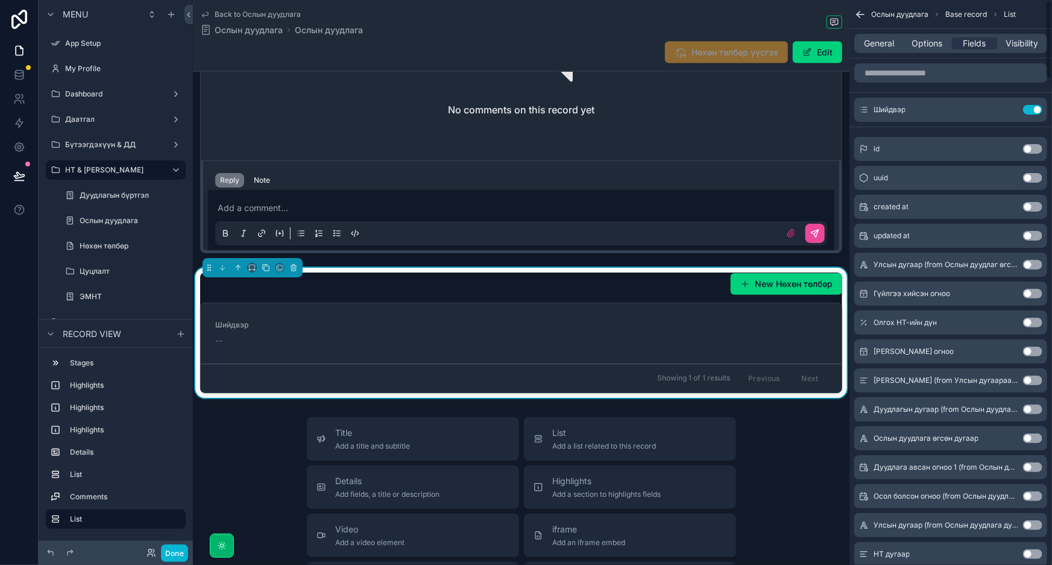
click at [1033, 352] on button "Use setting" at bounding box center [1032, 352] width 19 height 10
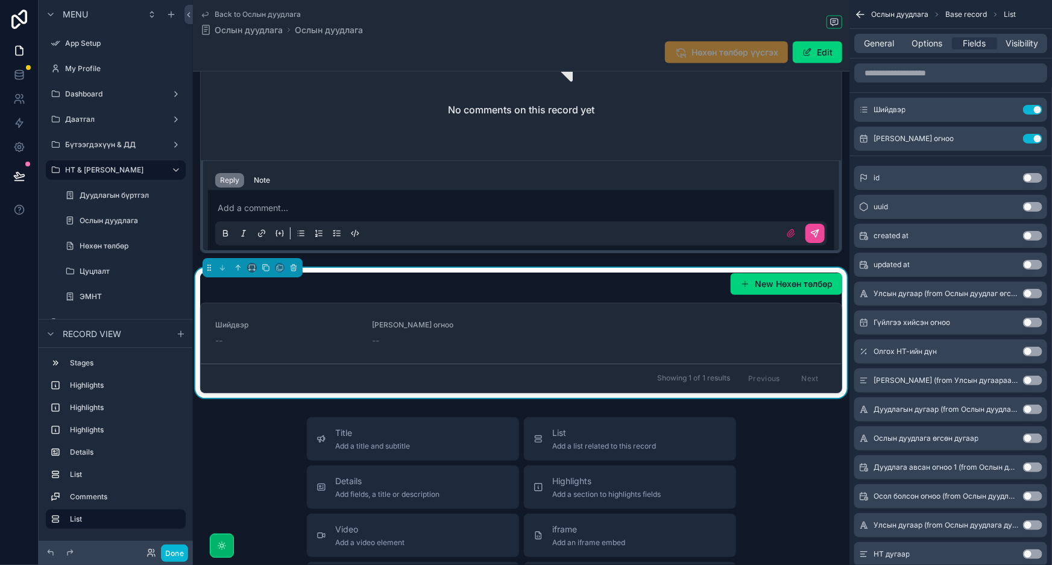
click at [1032, 352] on button "Use setting" at bounding box center [1032, 352] width 19 height 10
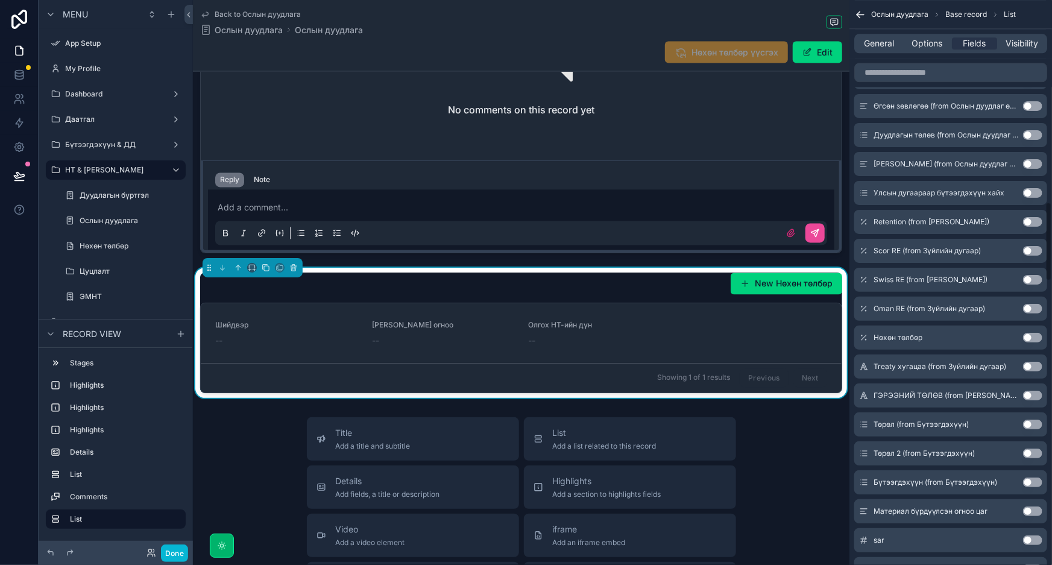
scroll to position [1809, 0]
click at [1029, 274] on button "Use setting" at bounding box center [1032, 279] width 19 height 10
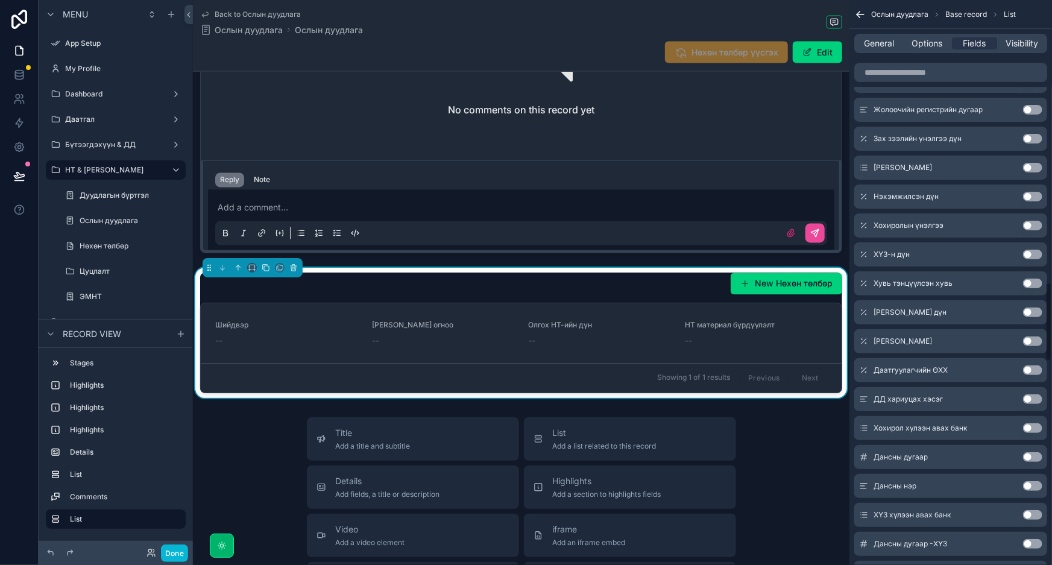
scroll to position [2002, 0]
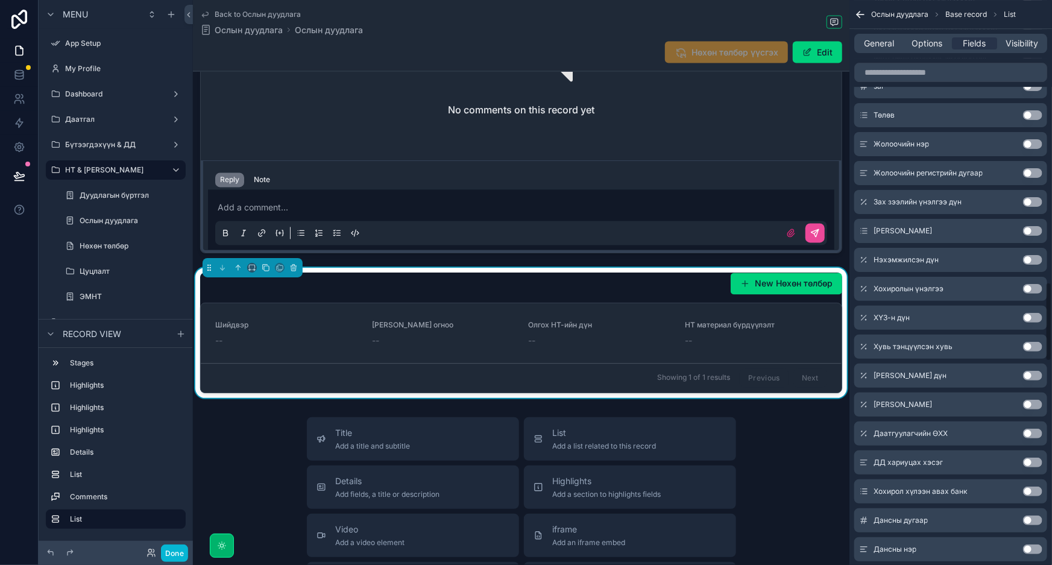
click at [1028, 260] on button "Use setting" at bounding box center [1032, 260] width 19 height 10
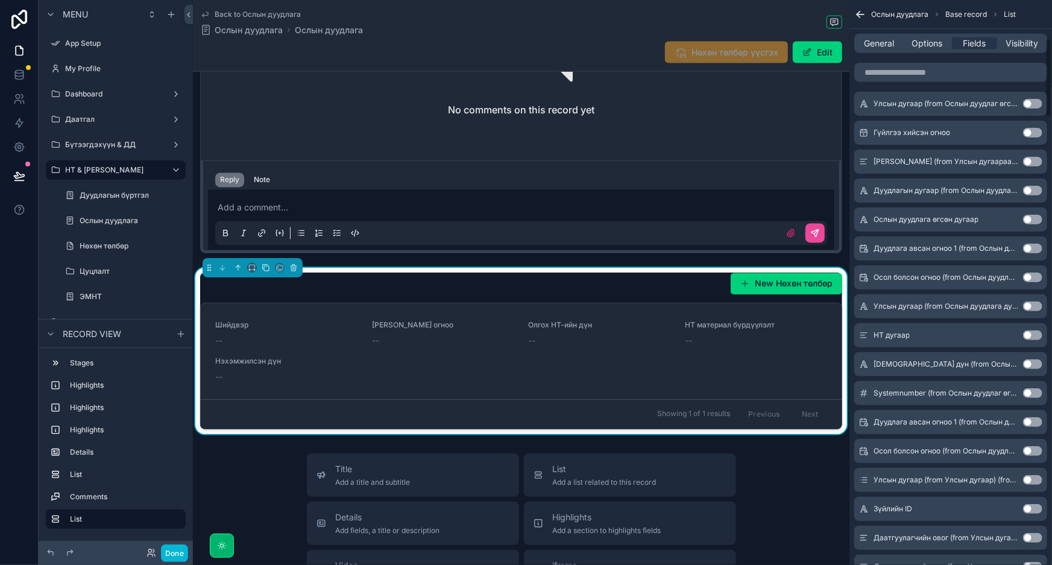
scroll to position [0, 0]
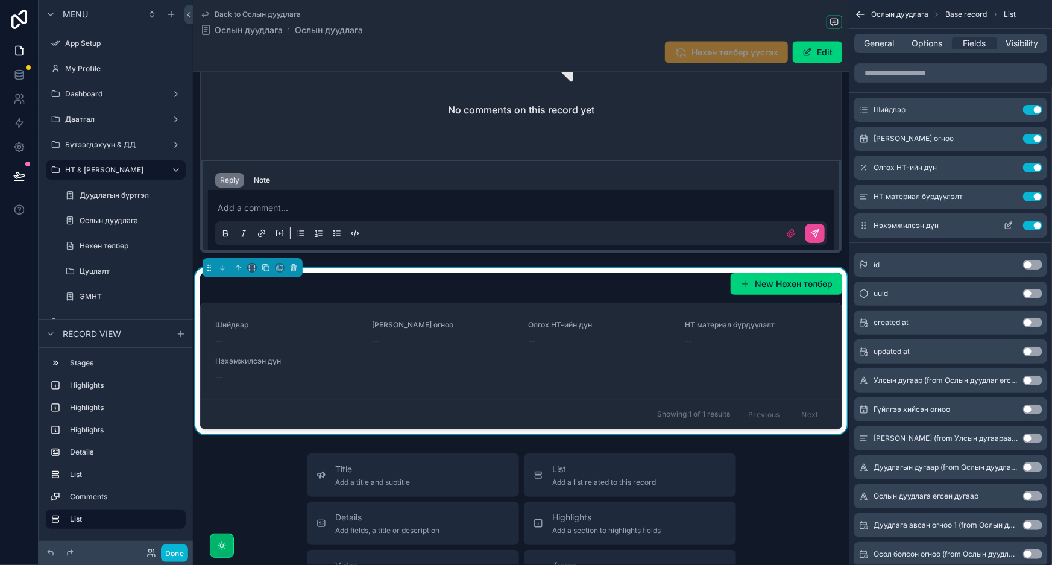
click at [1028, 224] on button "Use setting" at bounding box center [1032, 226] width 19 height 10
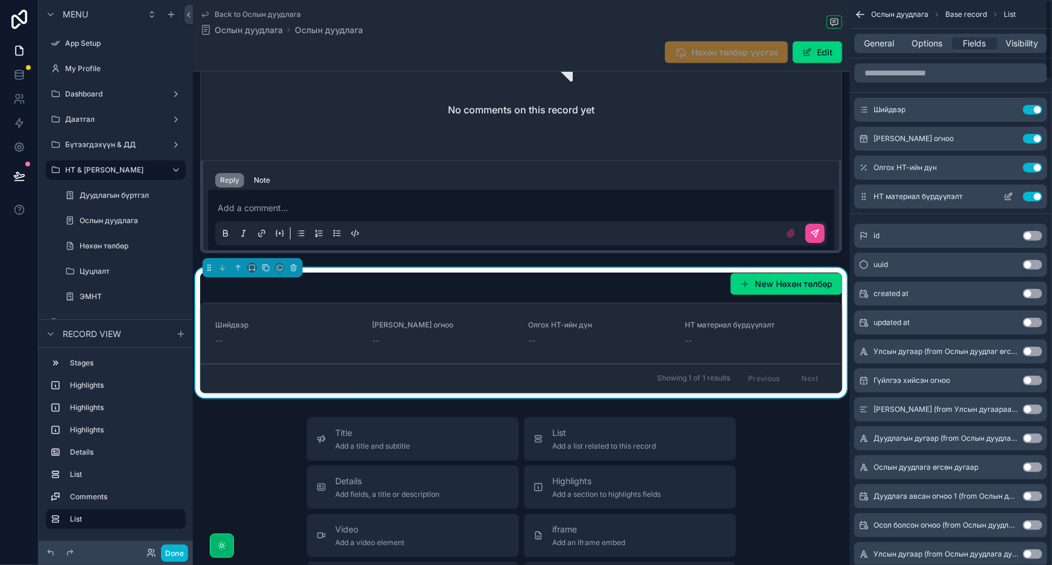
click at [1034, 199] on button "Use setting" at bounding box center [1032, 197] width 19 height 10
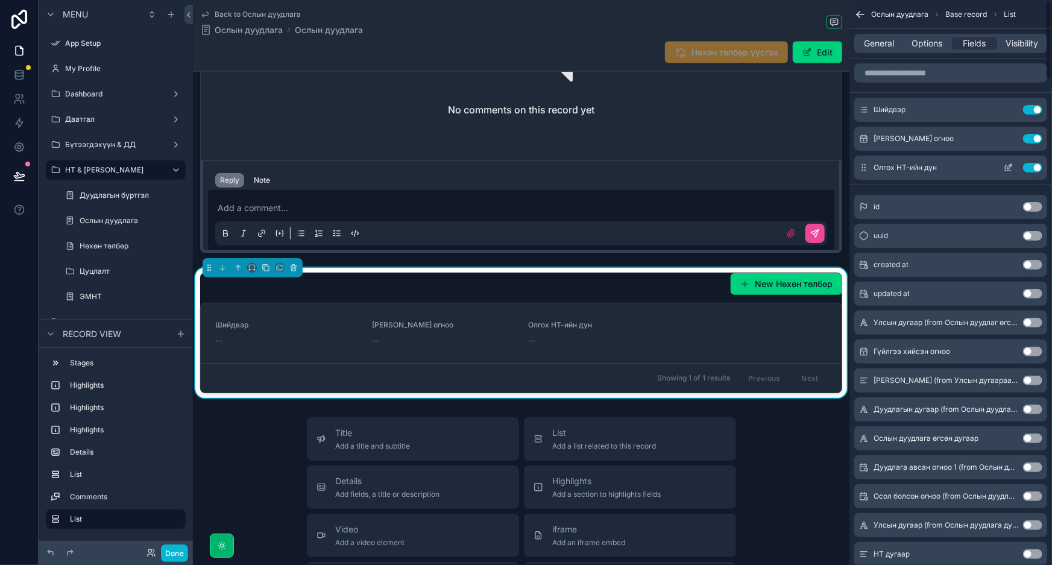
click at [1037, 157] on div "Олгох НТ-ийн дүн Use setting" at bounding box center [951, 168] width 193 height 24
click at [1034, 163] on button "Use setting" at bounding box center [1032, 168] width 19 height 10
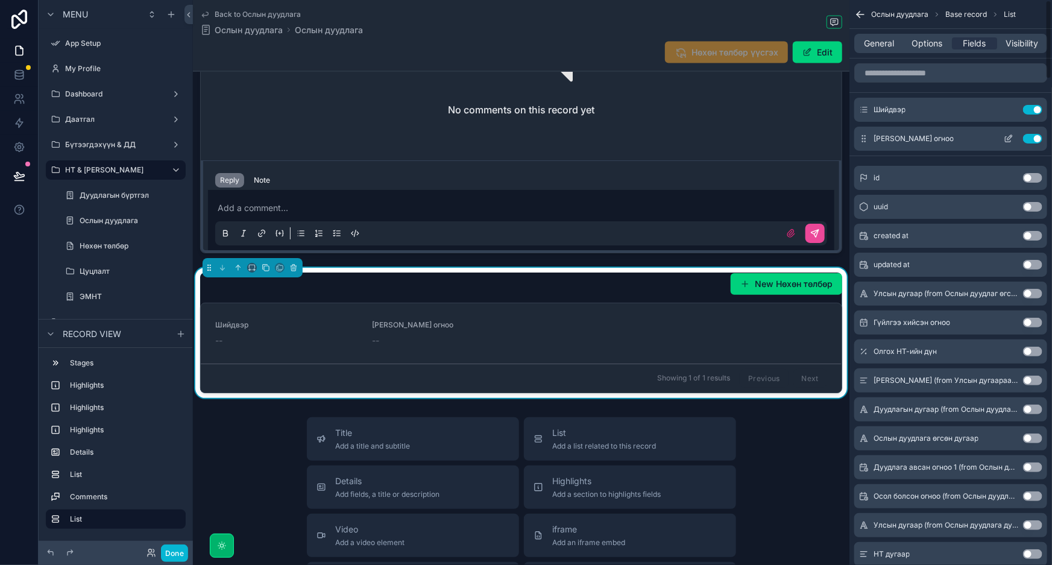
click at [1035, 137] on button "Use setting" at bounding box center [1032, 139] width 19 height 10
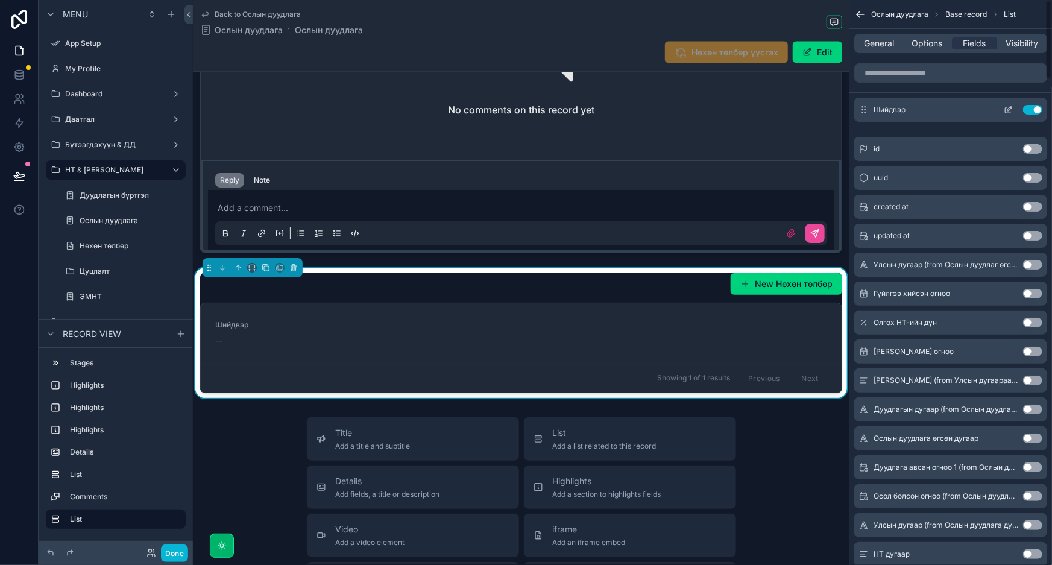
click at [1037, 108] on button "Use setting" at bounding box center [1032, 110] width 19 height 10
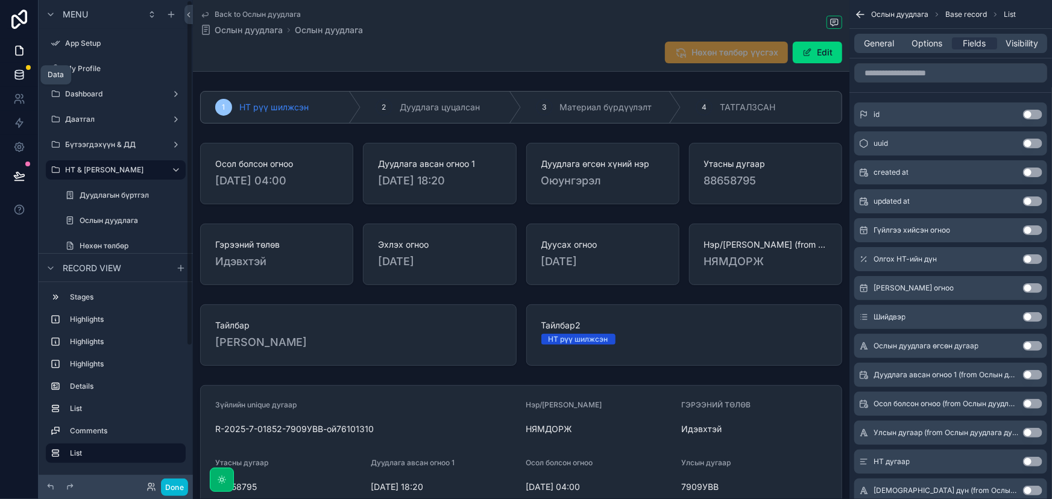
click at [20, 73] on icon at bounding box center [19, 75] width 12 height 12
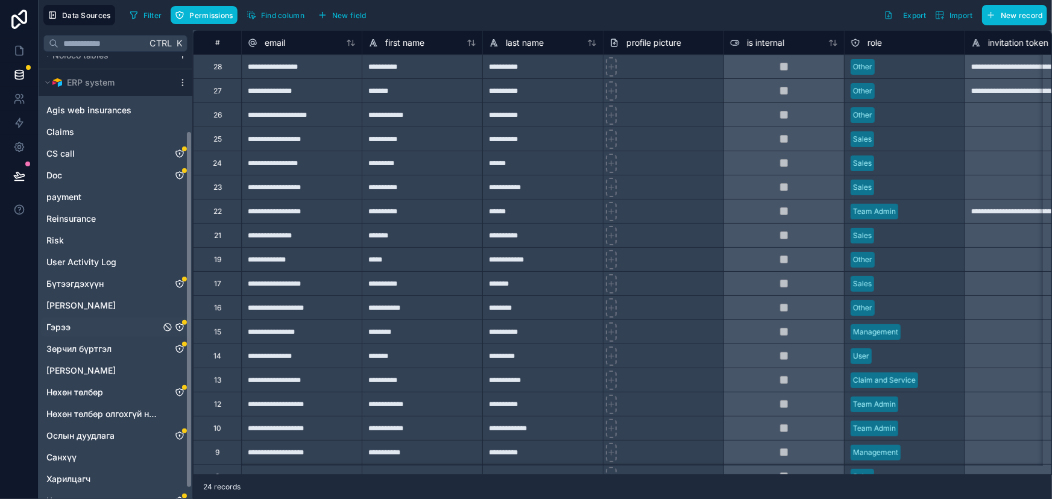
scroll to position [103, 0]
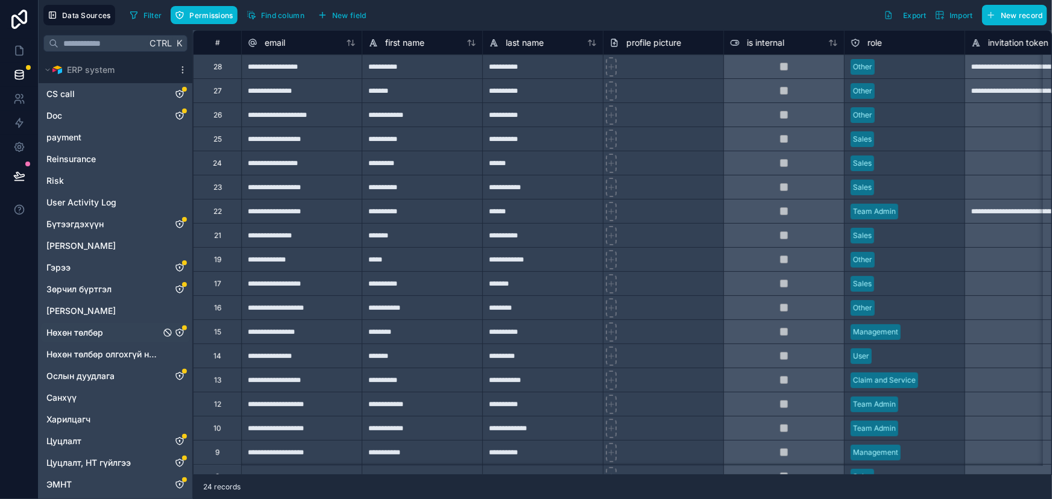
click at [114, 327] on link "Нөхөн төлбөр" at bounding box center [103, 333] width 114 height 12
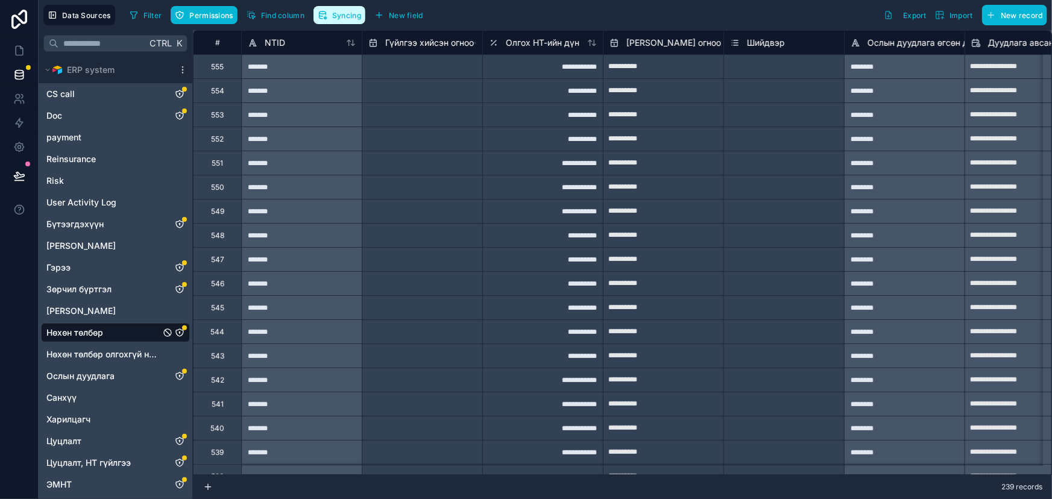
click at [343, 17] on span "Syncing" at bounding box center [346, 15] width 29 height 9
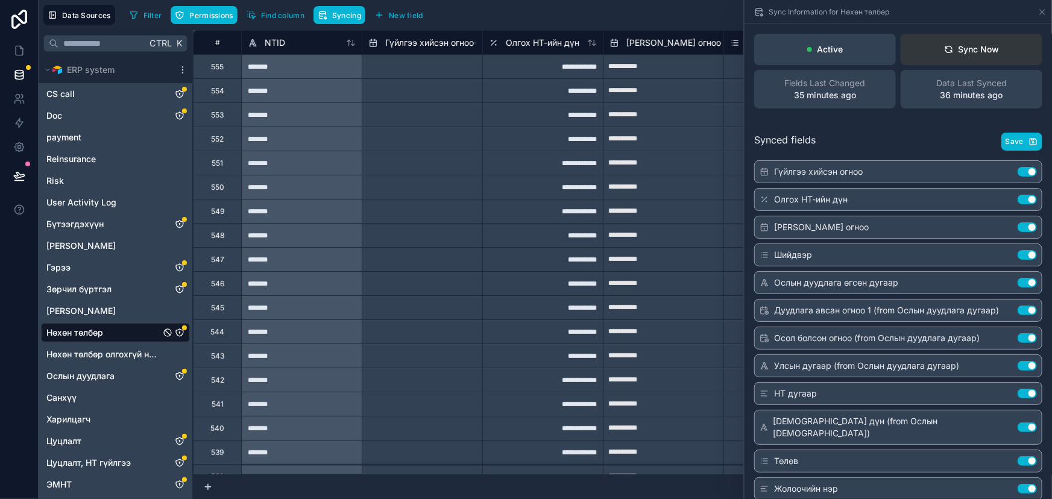
click at [964, 48] on div "Sync Now" at bounding box center [971, 49] width 55 height 12
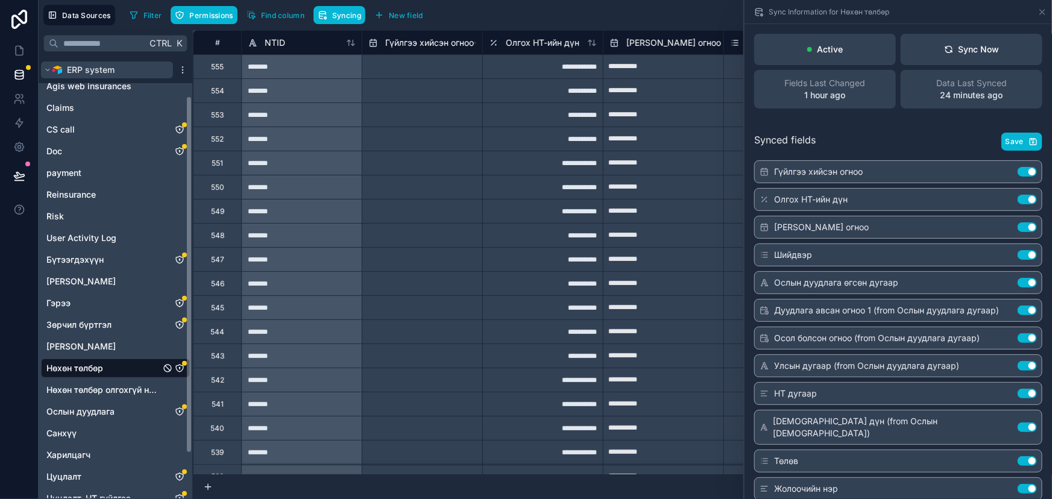
scroll to position [48, 0]
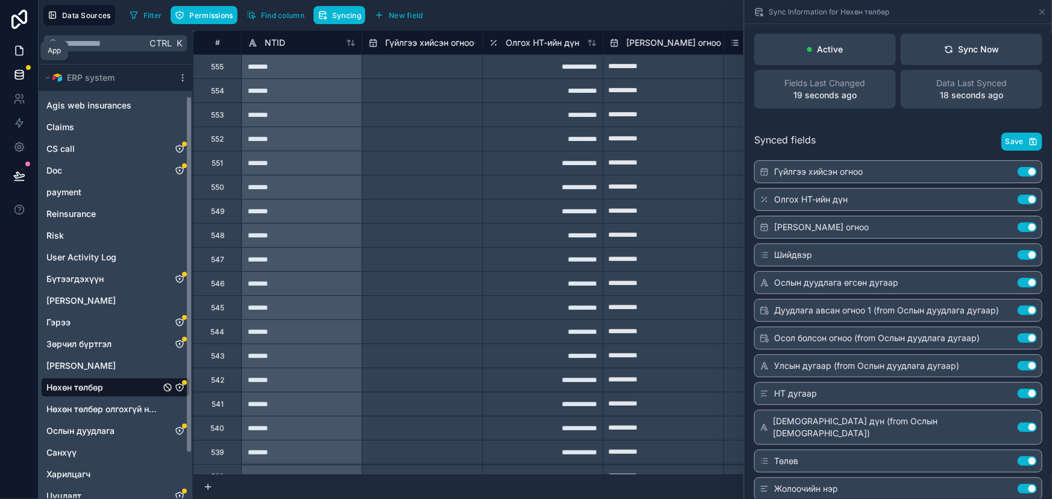
click at [17, 49] on icon at bounding box center [19, 51] width 12 height 12
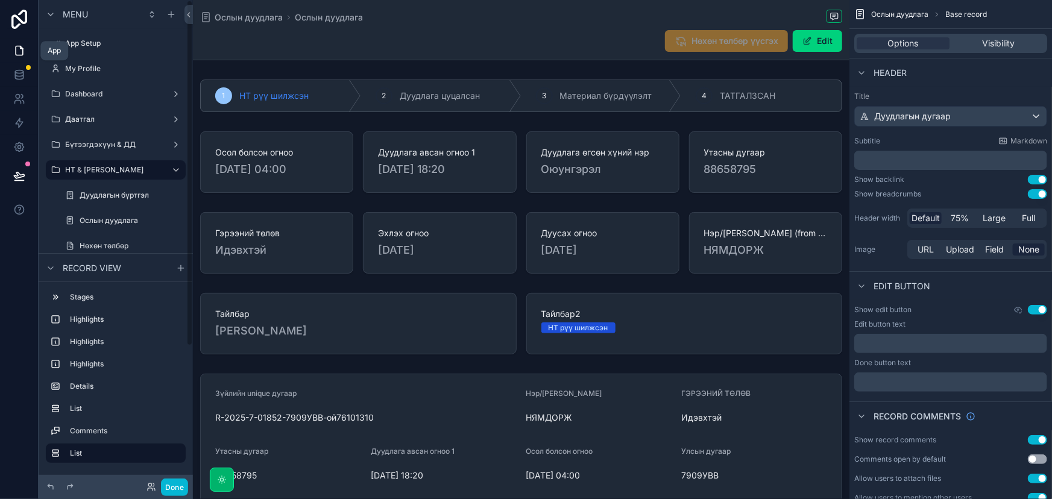
click at [17, 46] on icon at bounding box center [19, 50] width 7 height 9
click at [22, 65] on link at bounding box center [19, 75] width 38 height 24
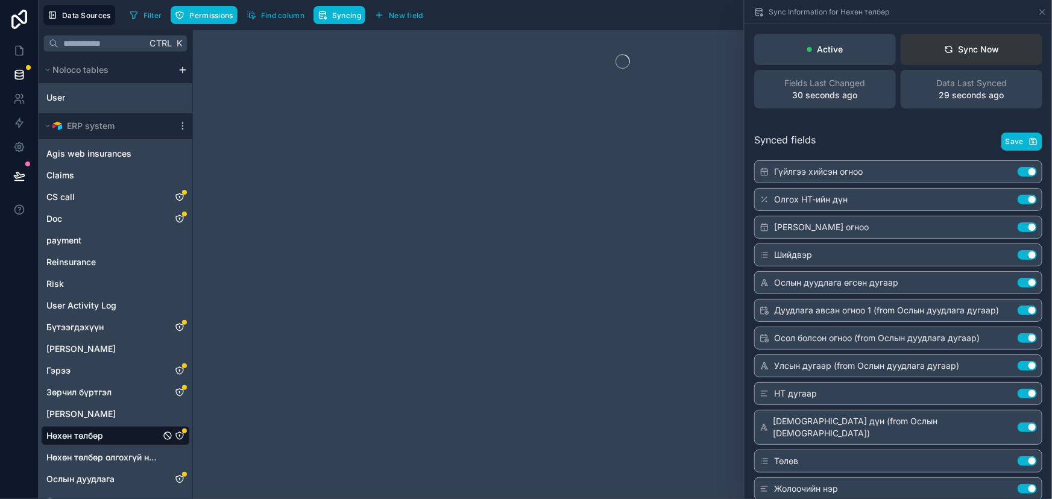
click at [952, 45] on div "Sync Now" at bounding box center [971, 49] width 55 height 12
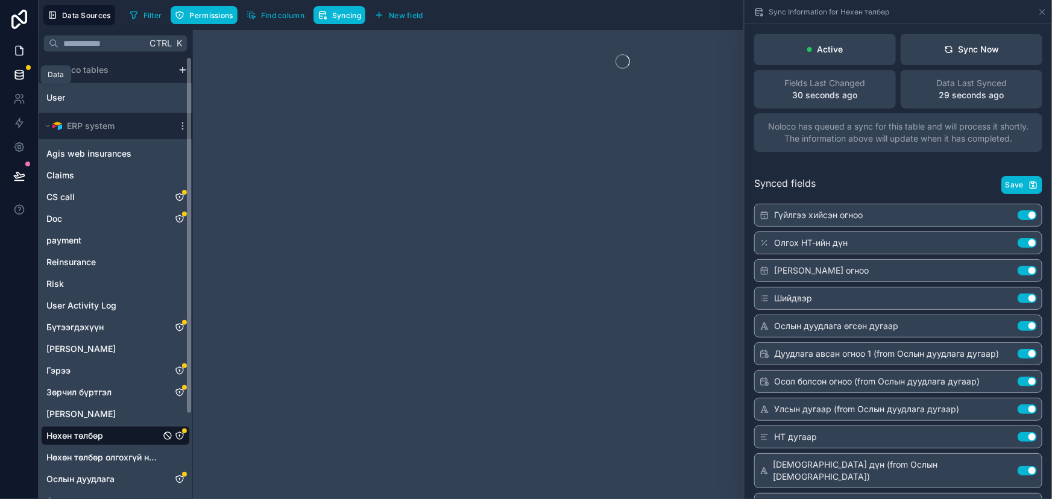
click at [21, 52] on icon at bounding box center [19, 51] width 12 height 12
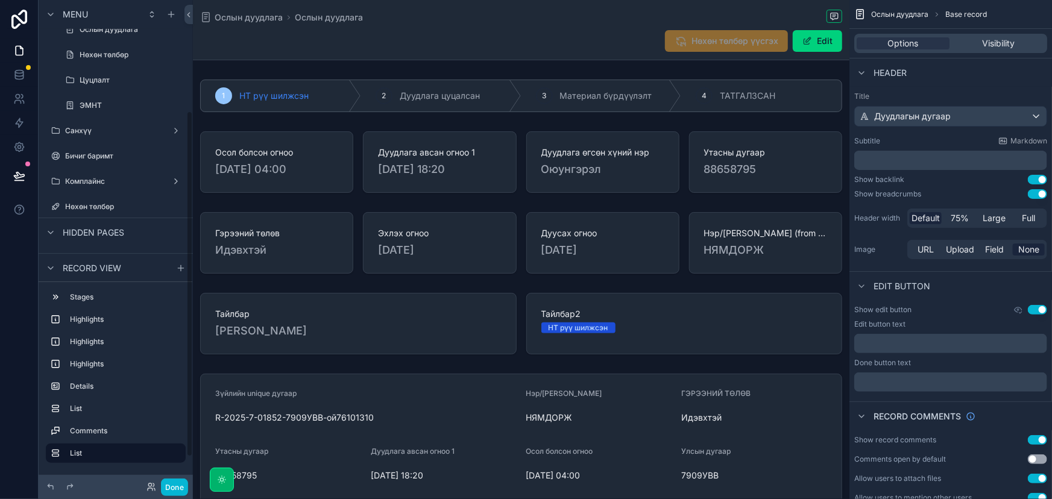
scroll to position [193, 0]
click at [93, 205] on label "Нөхөн төлбөр" at bounding box center [113, 205] width 96 height 10
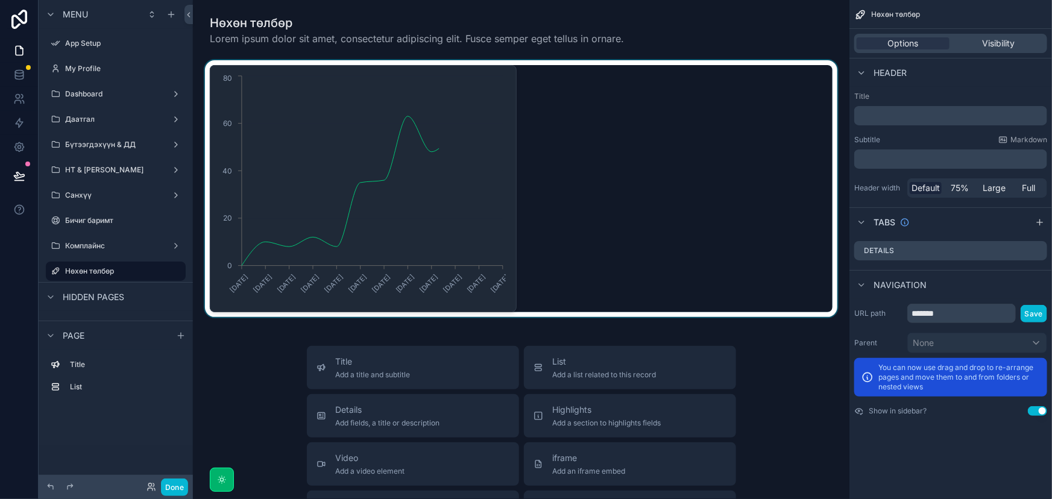
click at [477, 182] on div "scrollable content" at bounding box center [521, 188] width 637 height 257
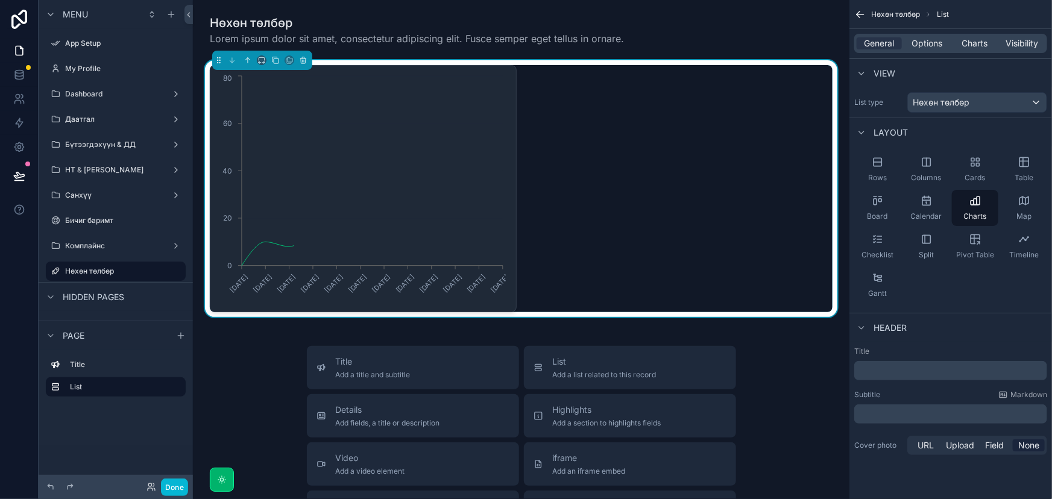
click at [554, 184] on div "06/01/2025 03/02/2025 03/03/2025 07/04/2025 05/05/2025 02/06/2025 07/07/2025 04…" at bounding box center [521, 188] width 623 height 247
click at [302, 57] on icon "scrollable content" at bounding box center [303, 57] width 2 height 1
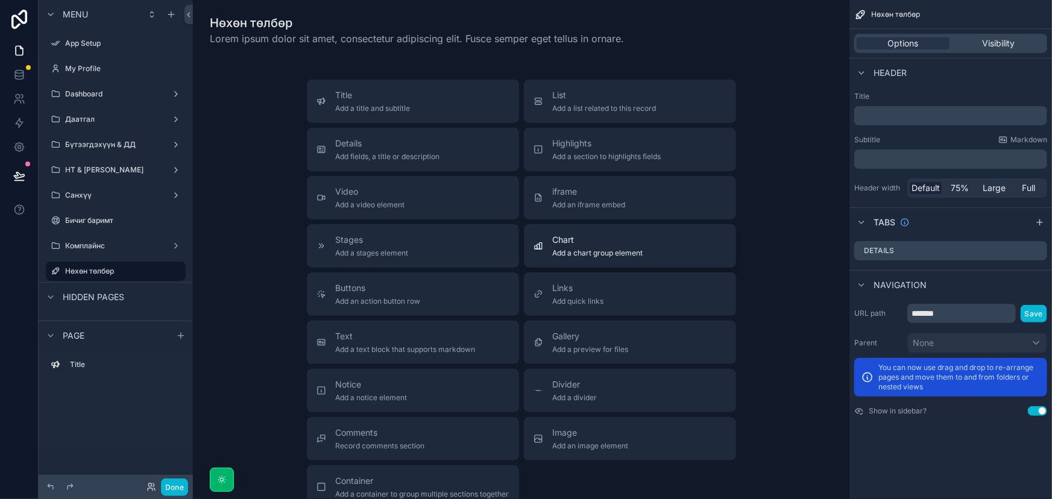
click at [617, 246] on div "Chart Add a chart group element" at bounding box center [598, 246] width 90 height 24
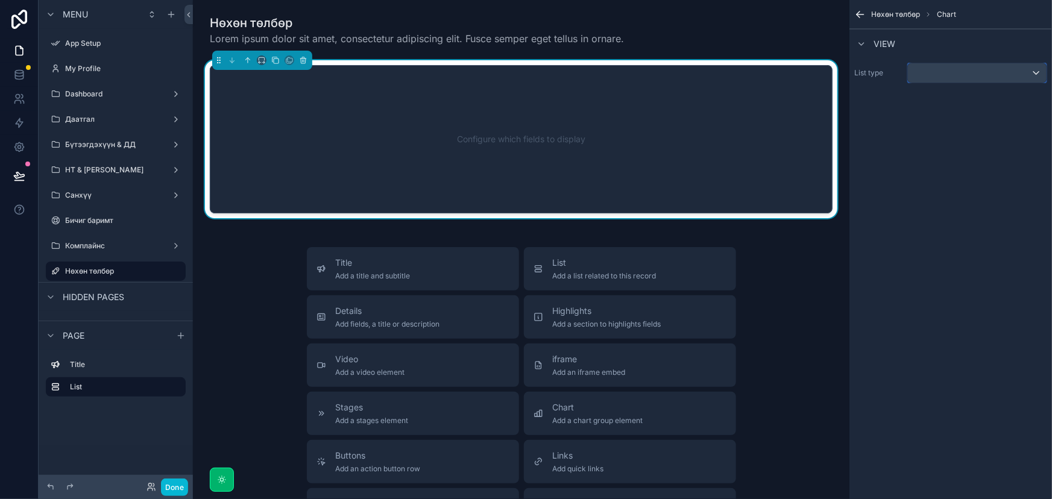
click at [1016, 69] on div "scrollable content" at bounding box center [977, 72] width 139 height 19
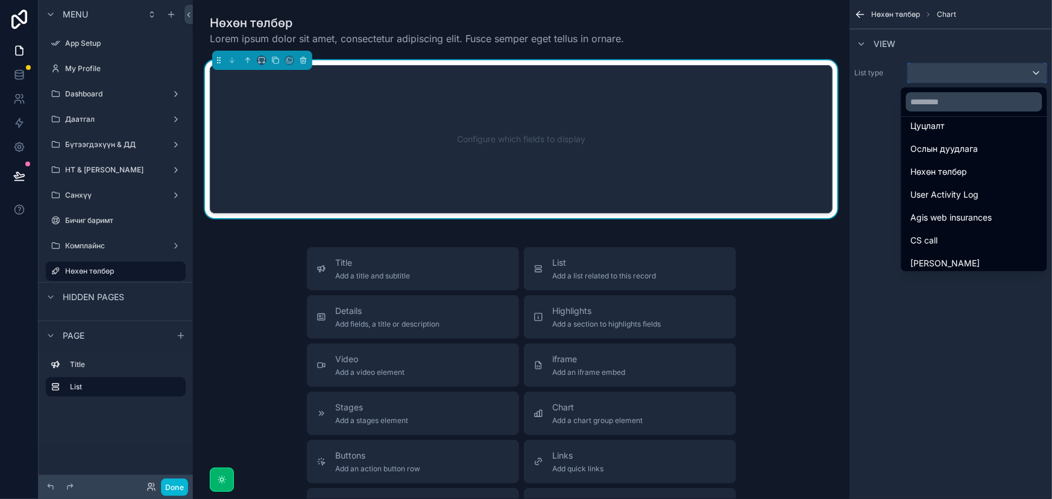
scroll to position [274, 0]
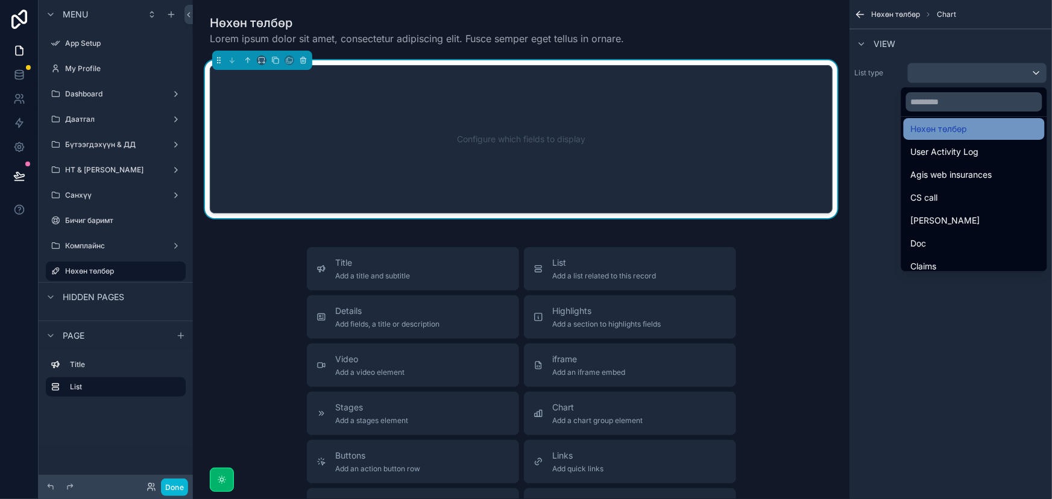
click at [959, 125] on span "Нөхөн төлбөр" at bounding box center [939, 129] width 57 height 14
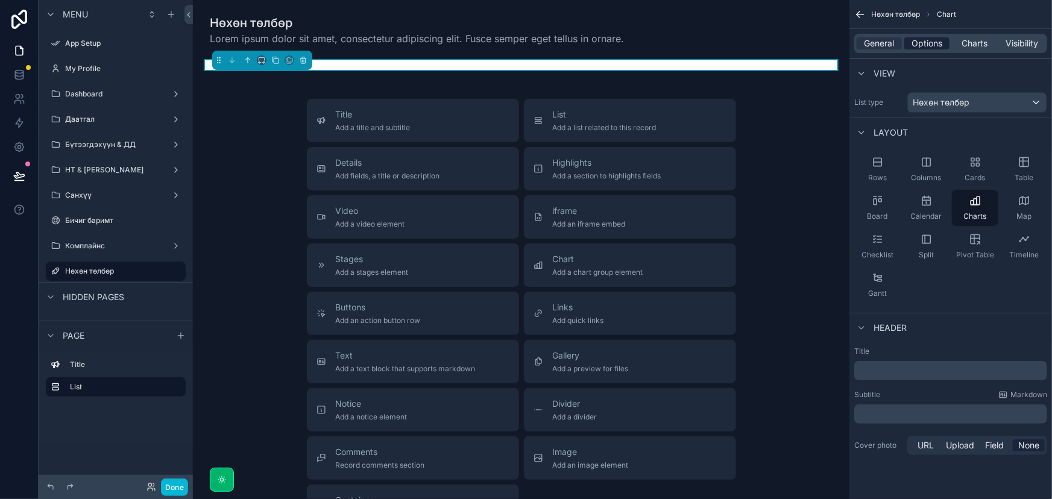
click at [934, 45] on span "Options" at bounding box center [927, 43] width 31 height 12
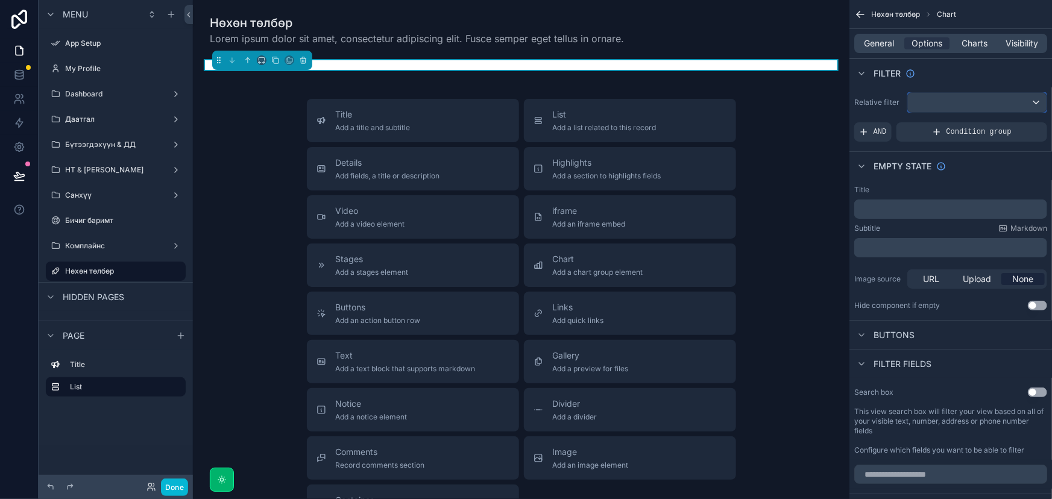
click at [983, 98] on div "scrollable content" at bounding box center [977, 102] width 139 height 19
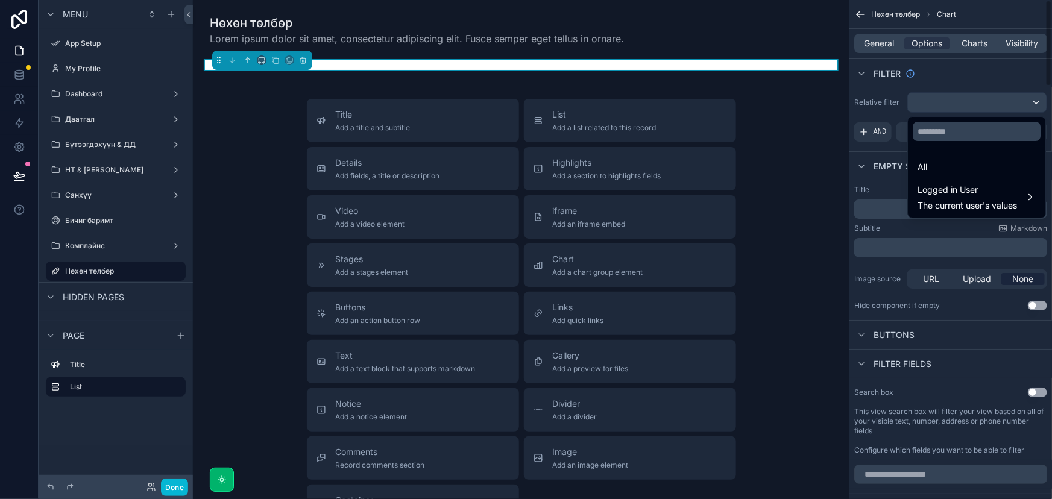
click at [989, 100] on div "scrollable content" at bounding box center [526, 249] width 1052 height 499
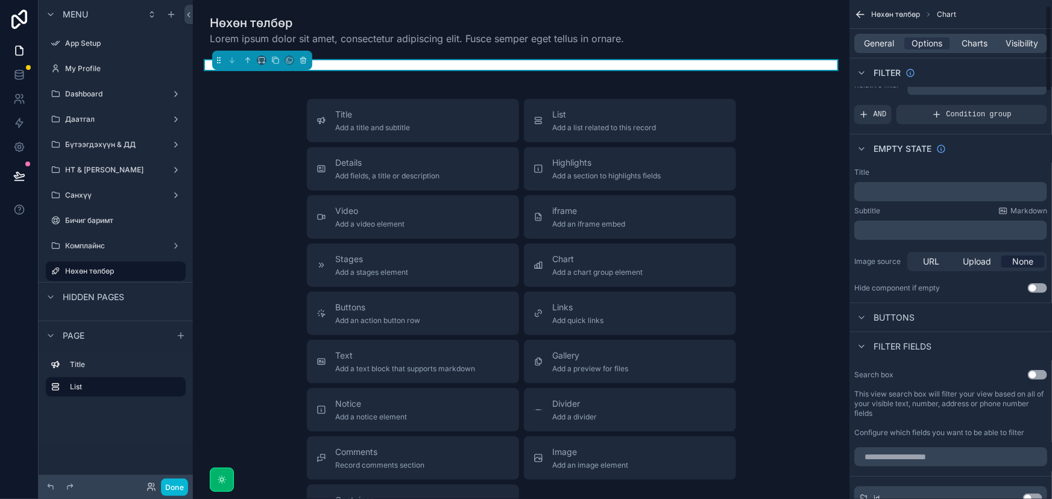
scroll to position [0, 0]
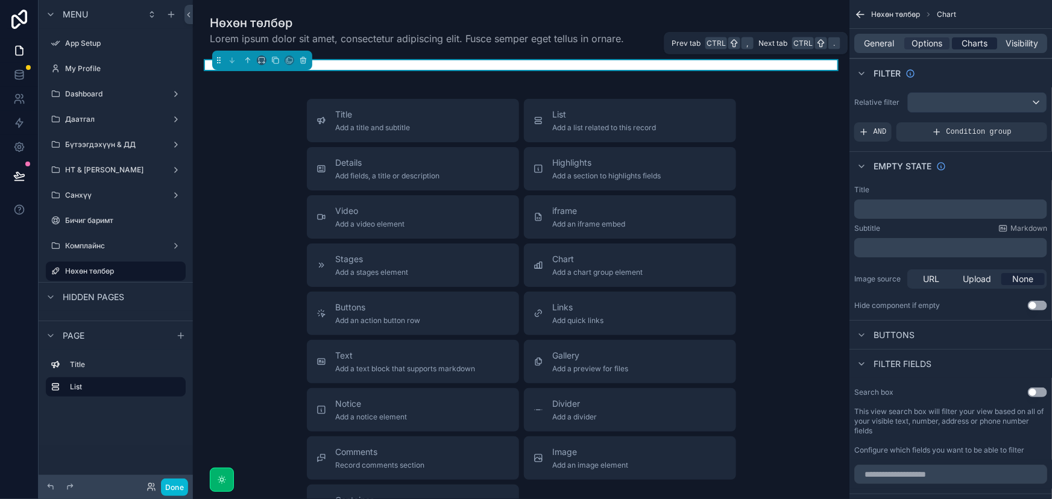
click at [982, 46] on span "Charts" at bounding box center [975, 43] width 26 height 12
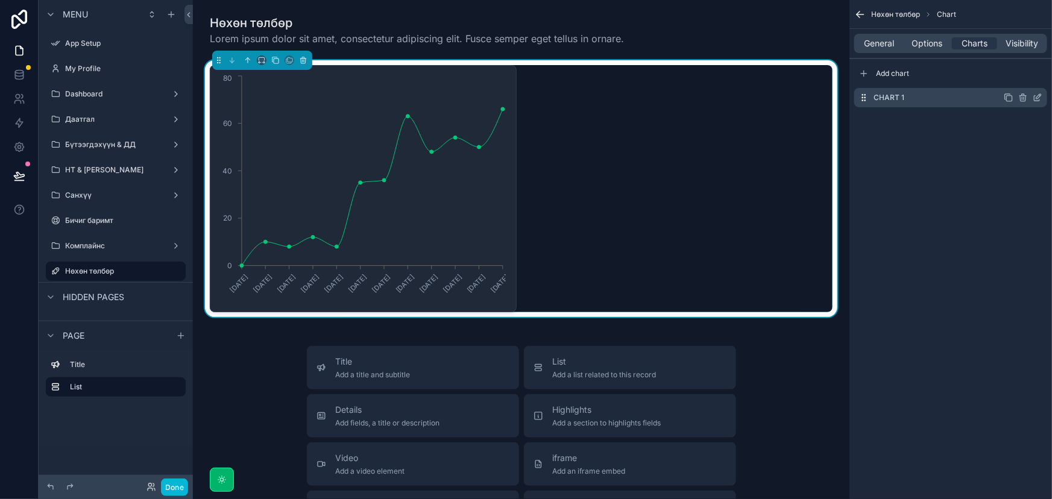
click at [1037, 95] on icon "scrollable content" at bounding box center [1038, 98] width 10 height 10
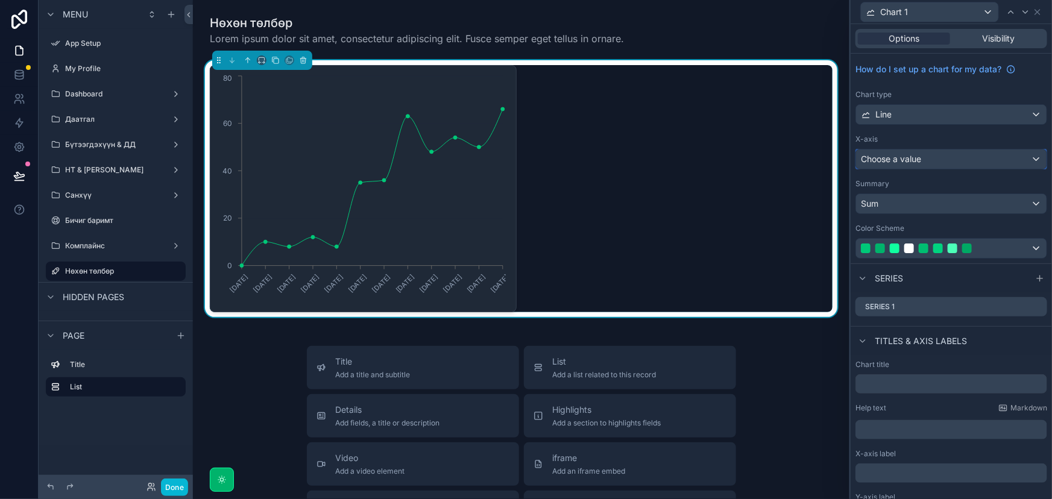
click at [952, 161] on div "Choose a value" at bounding box center [951, 159] width 191 height 19
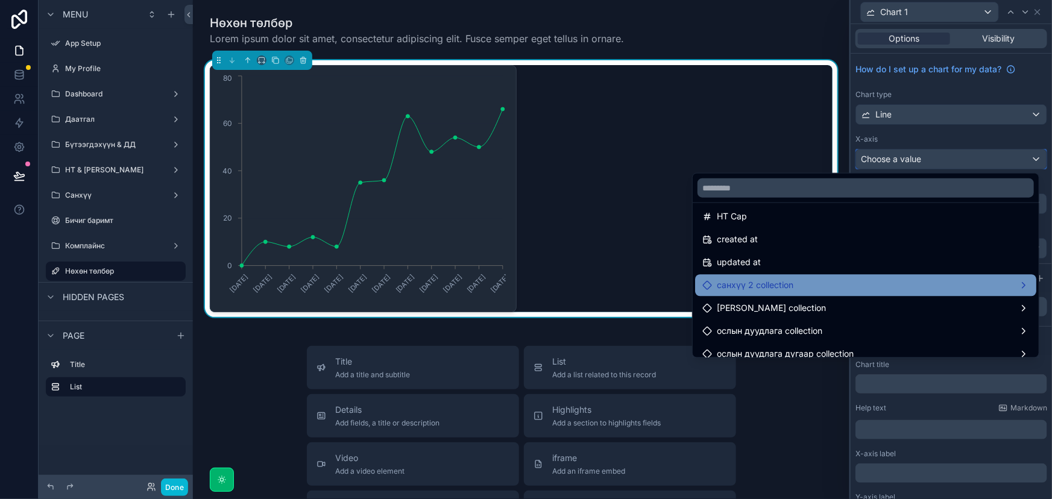
scroll to position [1602, 0]
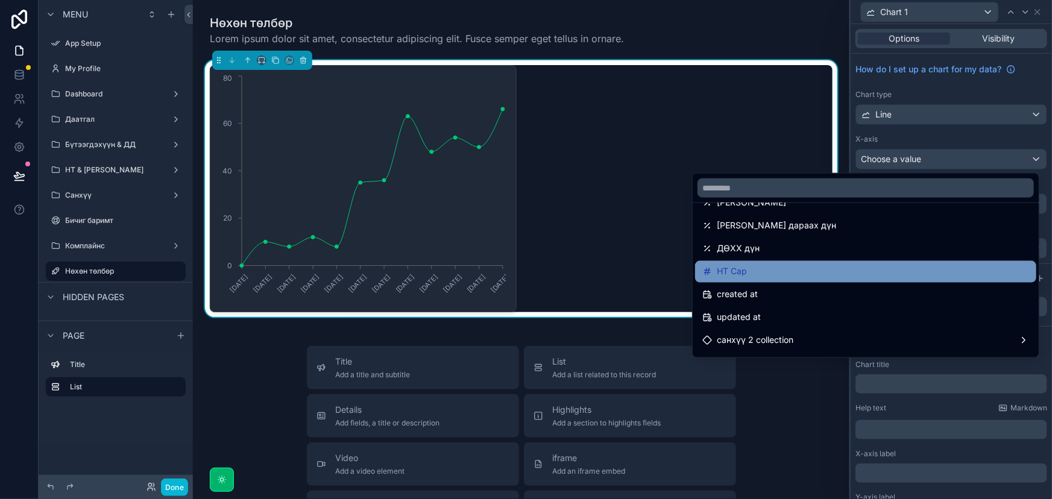
click at [858, 276] on div "НТ Сар" at bounding box center [866, 272] width 327 height 14
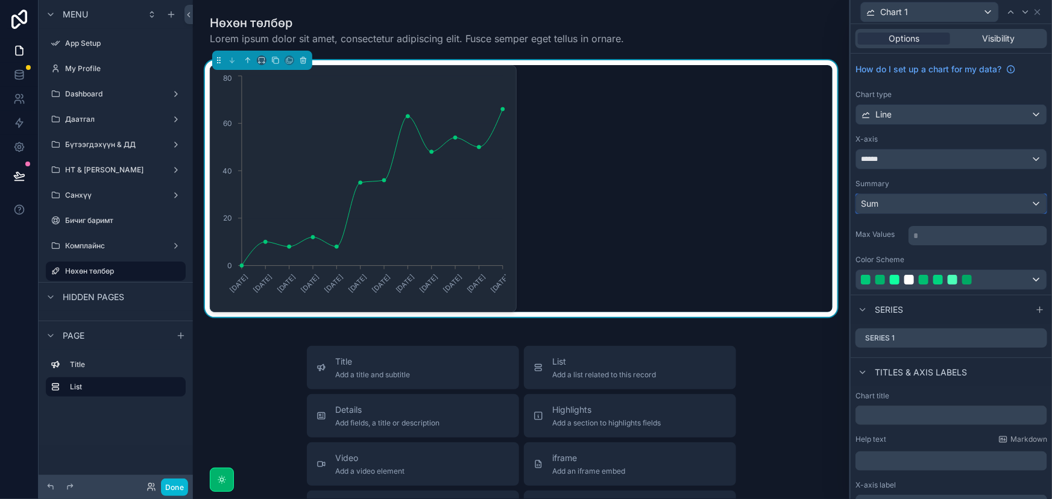
click at [917, 202] on div "Sum" at bounding box center [951, 203] width 191 height 19
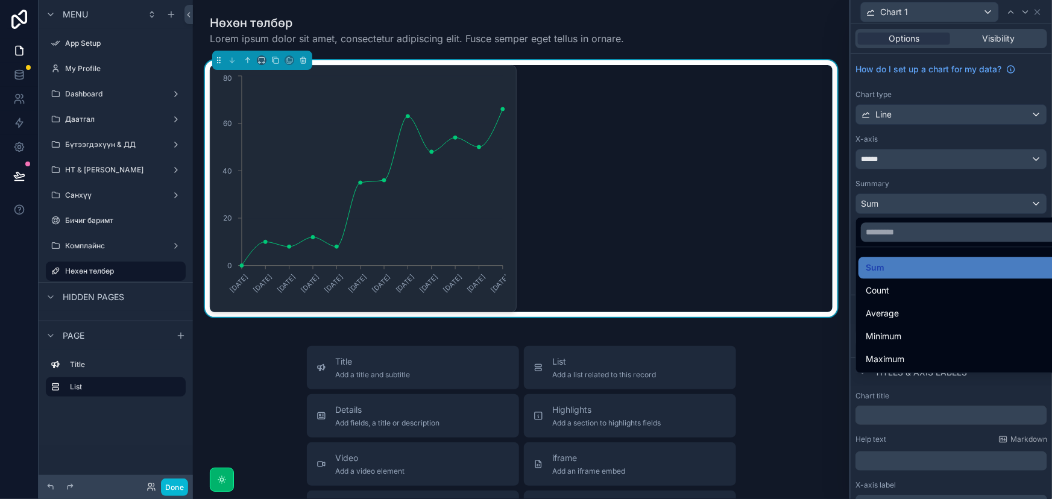
click at [905, 289] on div "Count" at bounding box center [961, 290] width 191 height 14
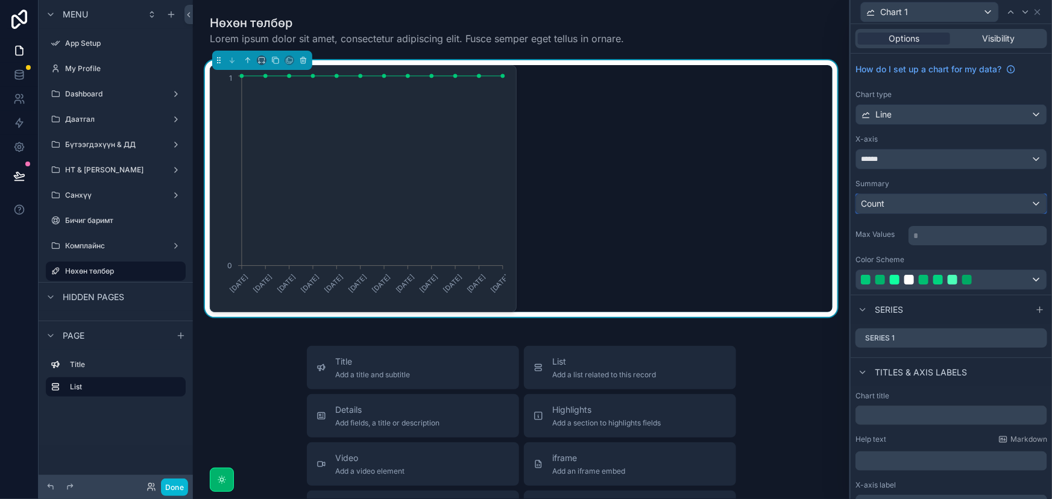
click at [949, 205] on div "Count" at bounding box center [951, 203] width 191 height 19
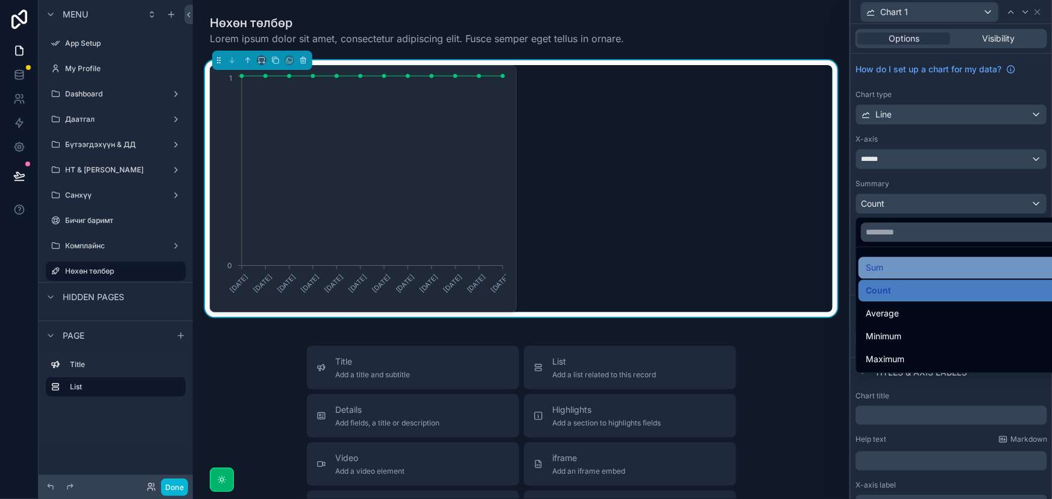
click at [937, 273] on div "Sum" at bounding box center [961, 268] width 191 height 14
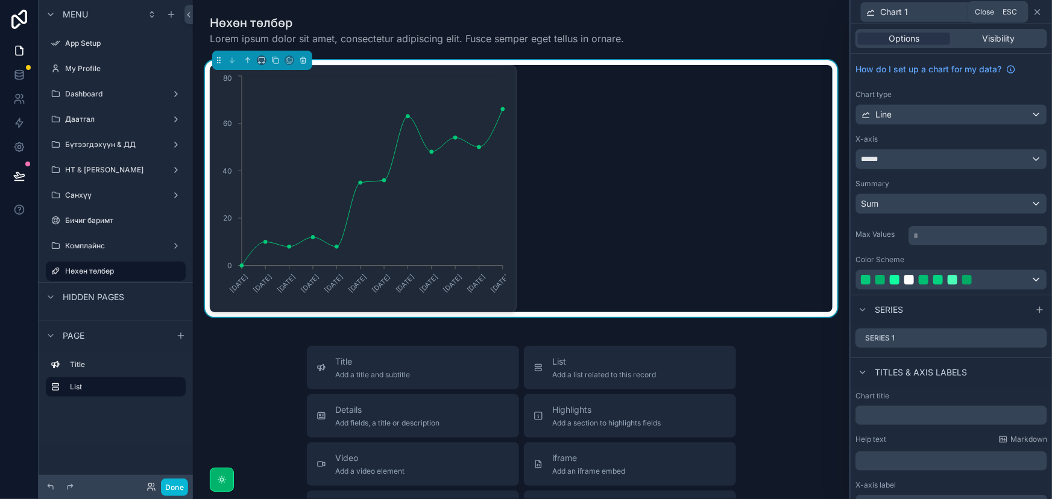
click at [1037, 11] on icon at bounding box center [1037, 12] width 5 height 5
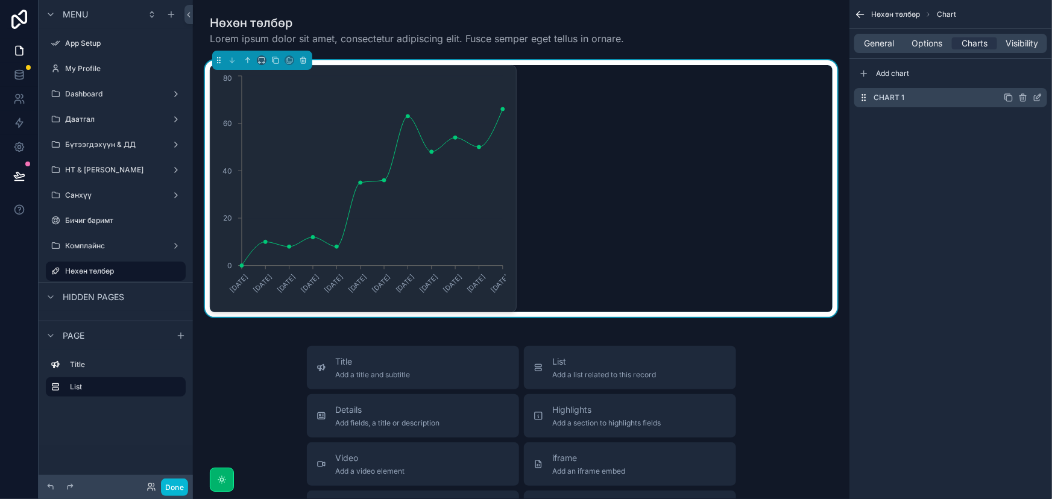
click at [1010, 98] on icon "scrollable content" at bounding box center [1009, 98] width 10 height 10
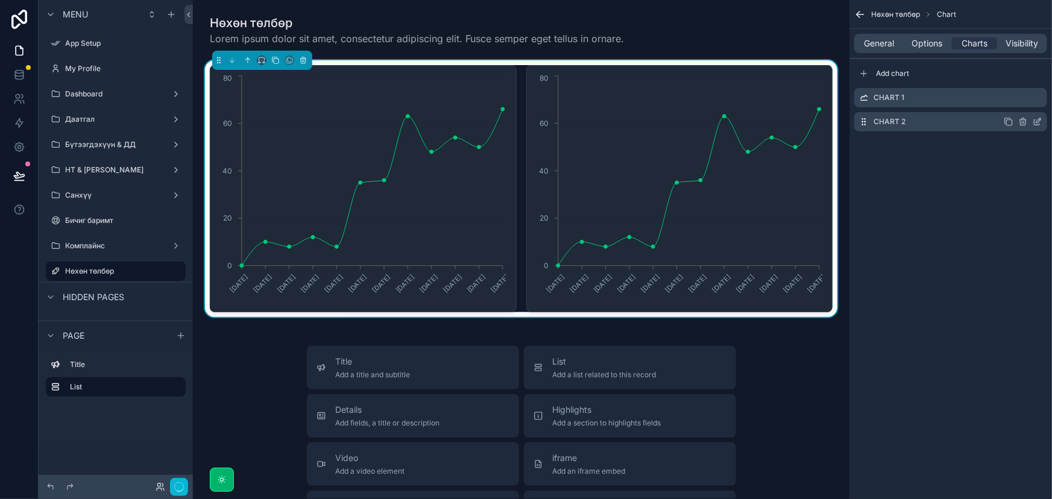
click at [1035, 120] on icon "scrollable content" at bounding box center [1037, 122] width 5 height 5
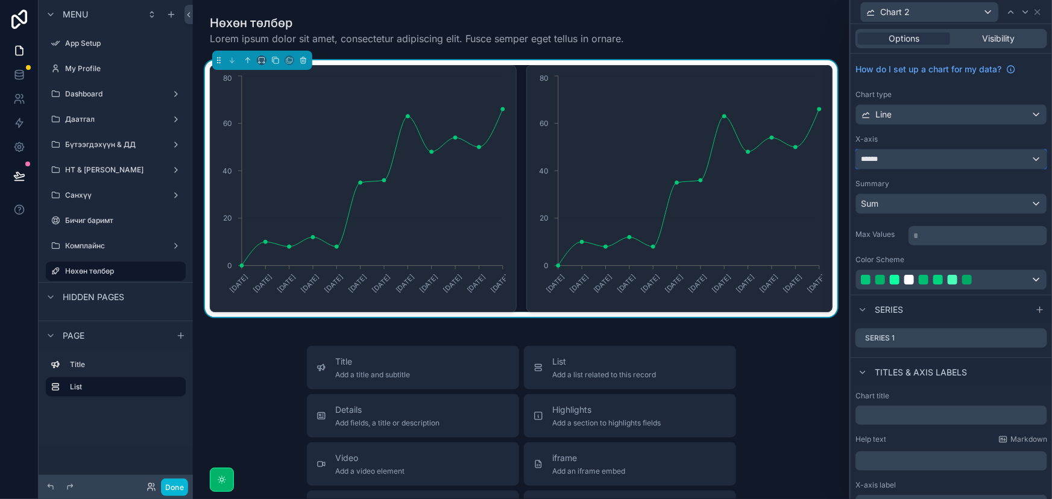
click at [934, 160] on div "******" at bounding box center [951, 159] width 191 height 19
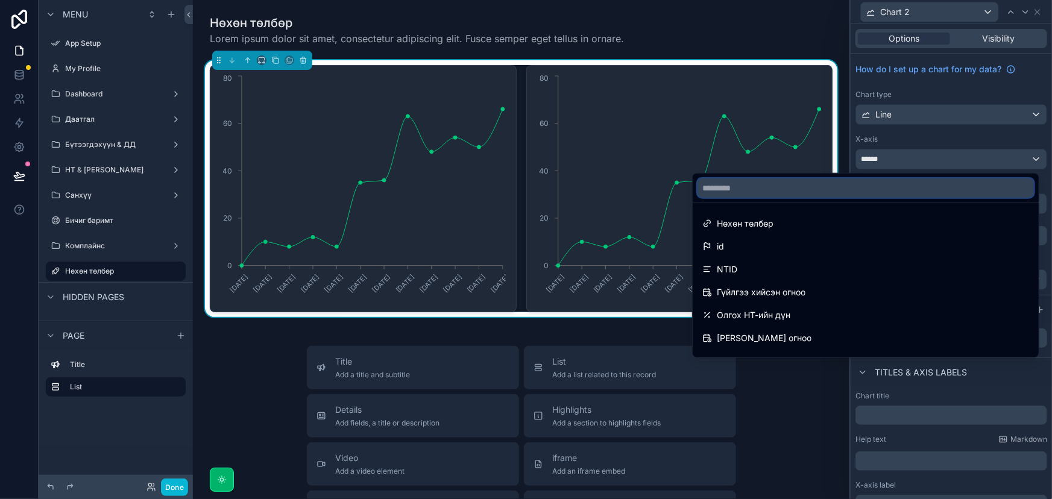
click at [876, 186] on input "text" at bounding box center [866, 188] width 337 height 19
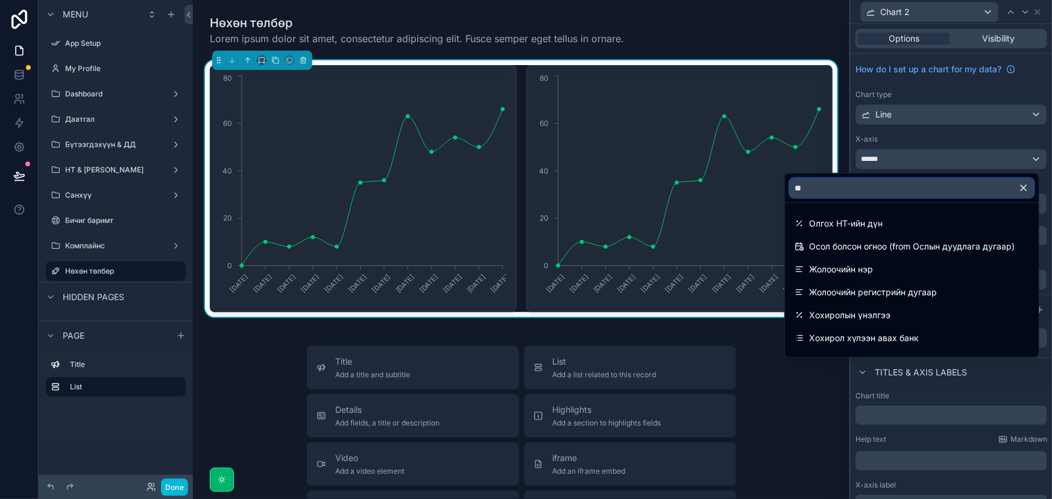
type input "*"
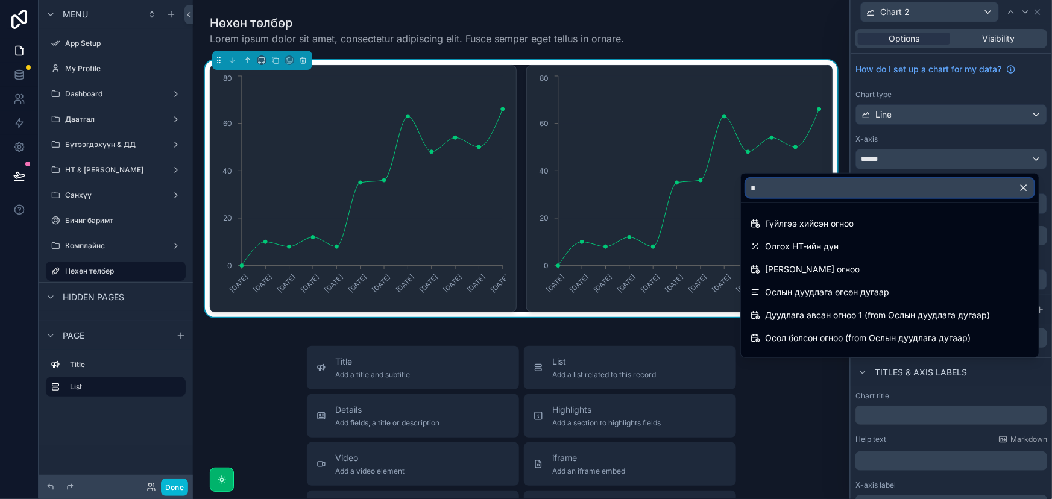
type input "**"
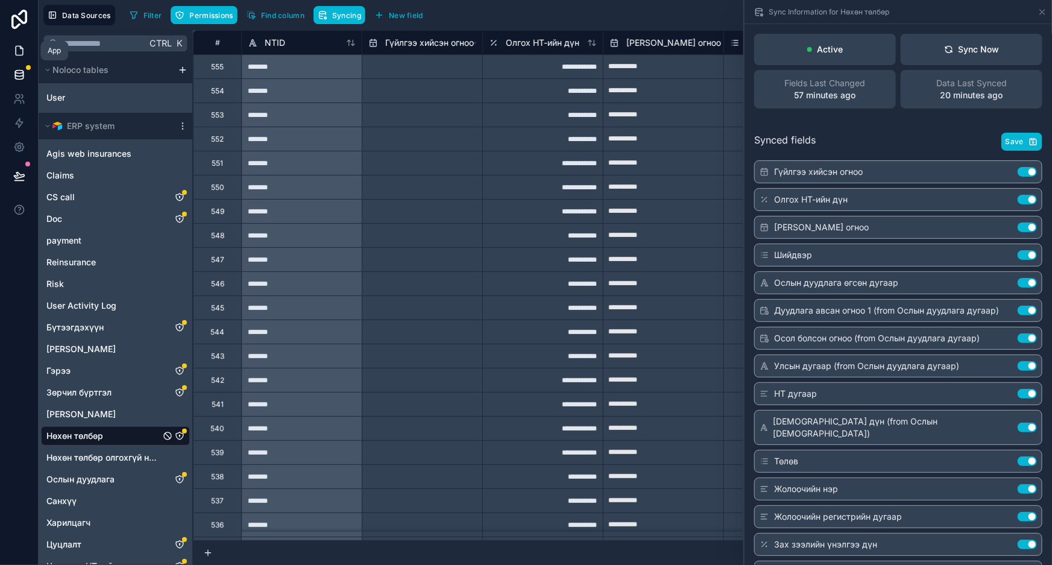
click at [8, 50] on link at bounding box center [19, 51] width 38 height 24
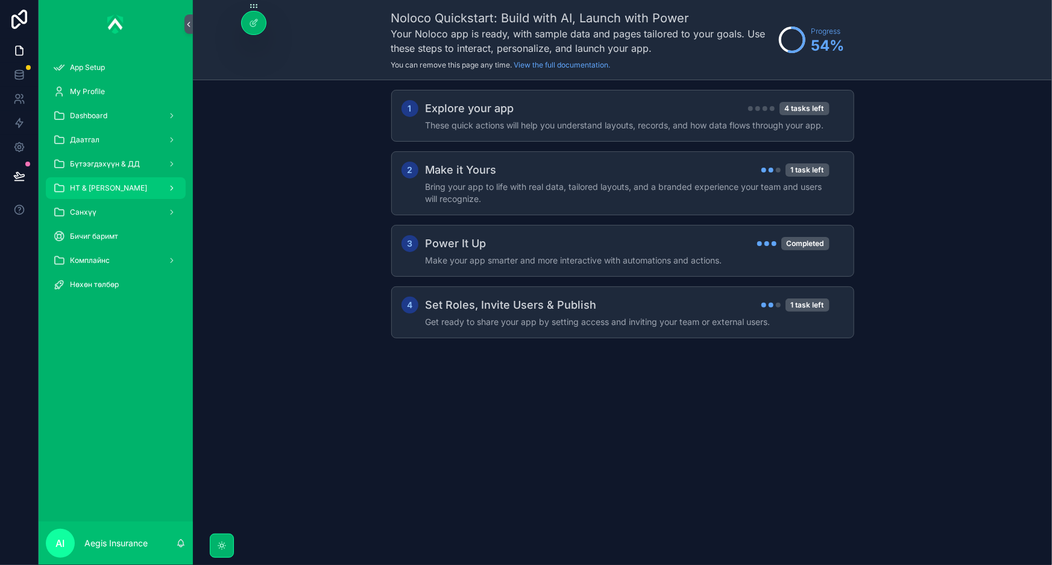
click at [132, 183] on div "НТ & [PERSON_NAME]" at bounding box center [115, 188] width 125 height 19
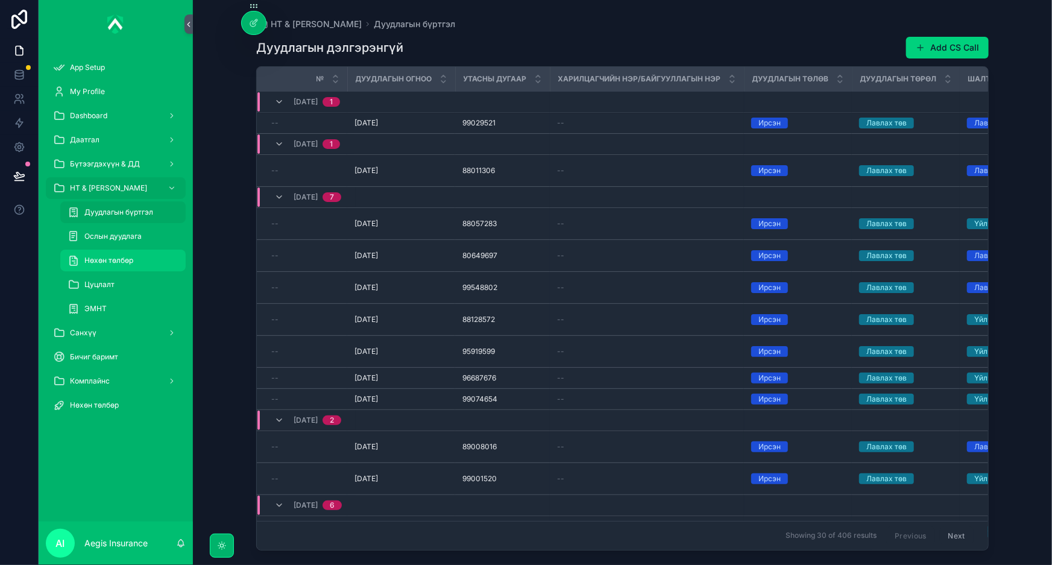
click at [132, 260] on span "Нөхөн төлбөр" at bounding box center [108, 261] width 49 height 10
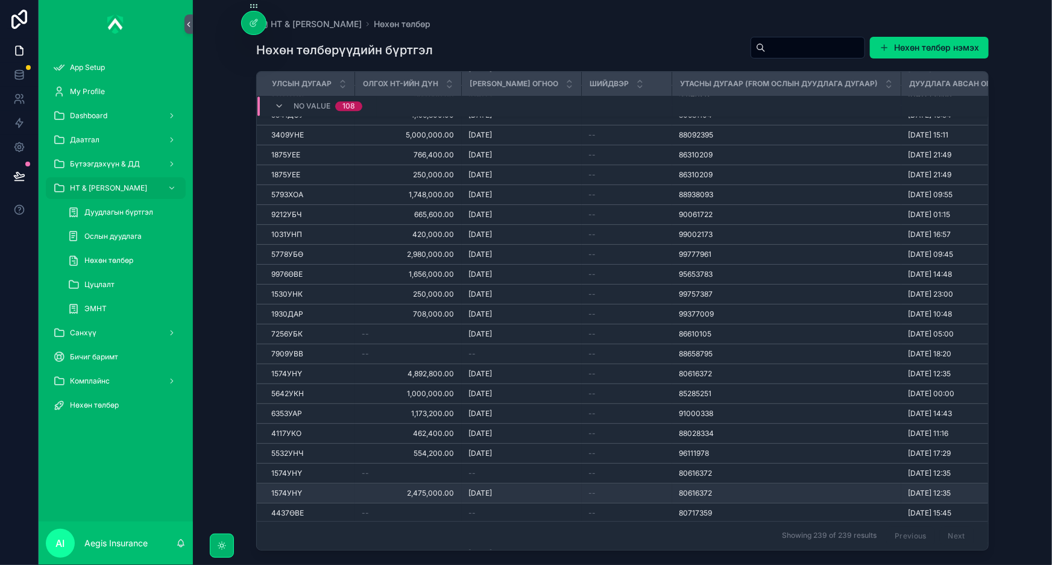
scroll to position [4135, 0]
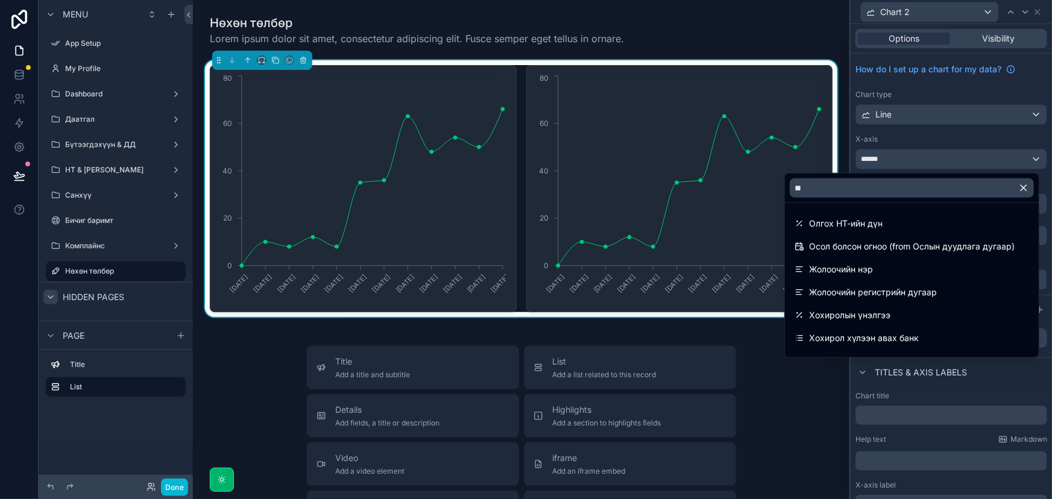
type input "**"
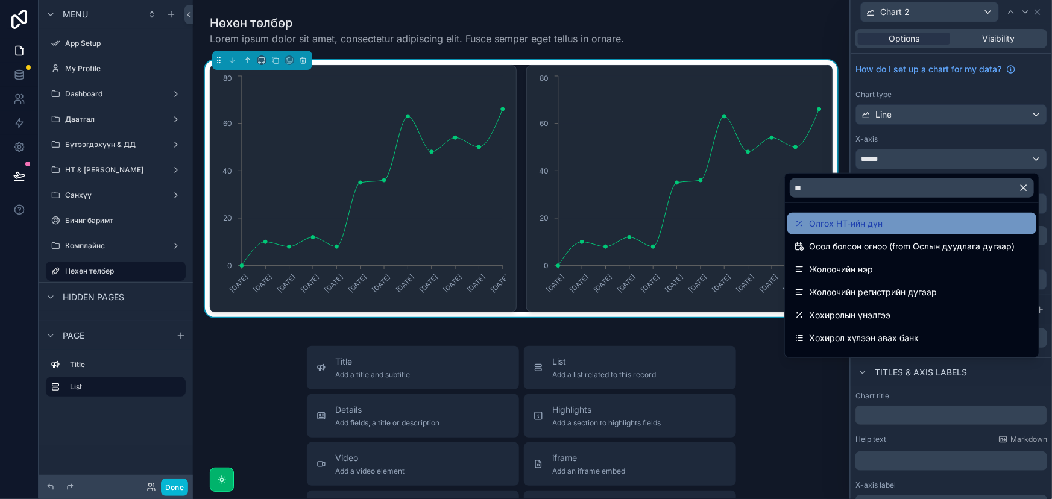
click at [871, 225] on span "Олгох НТ-ийн дүн" at bounding box center [846, 223] width 74 height 14
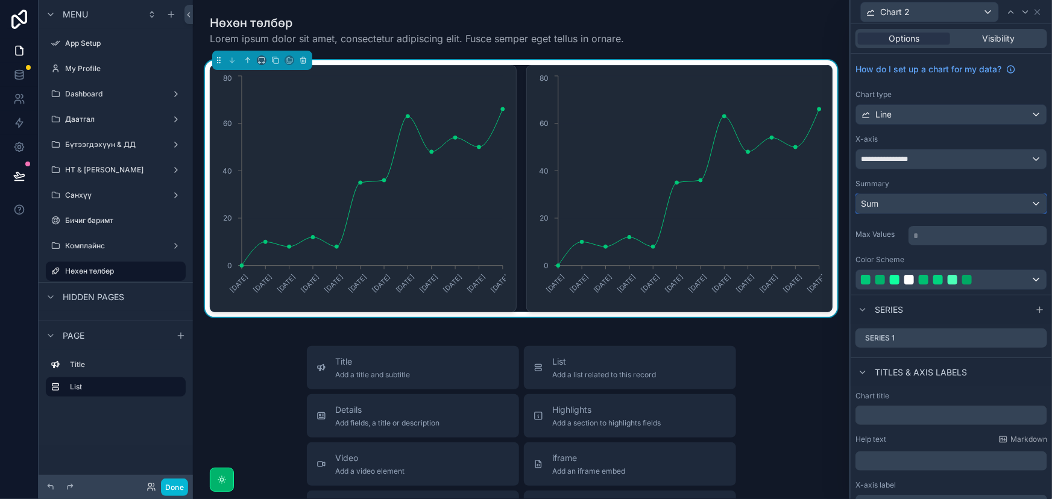
click at [923, 199] on div "Sum" at bounding box center [951, 203] width 191 height 19
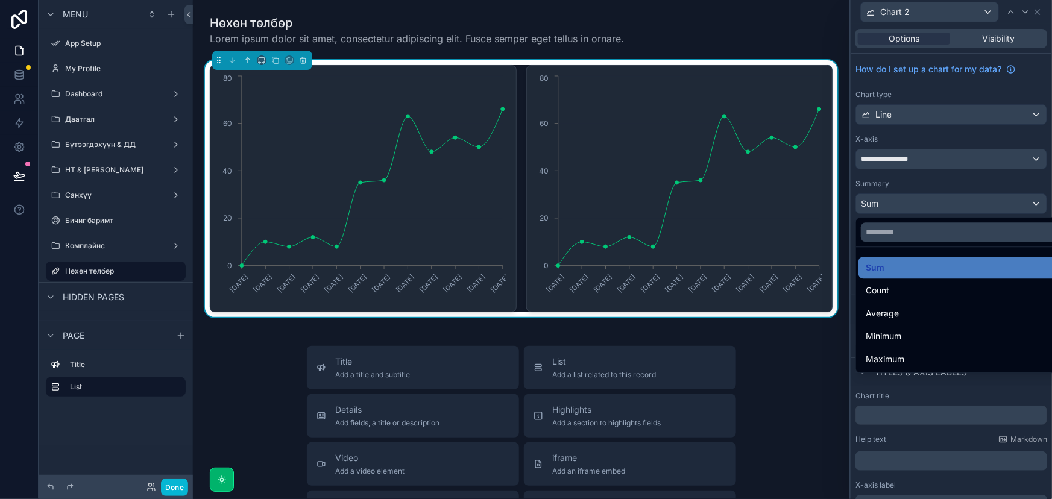
click at [927, 199] on div at bounding box center [951, 249] width 201 height 499
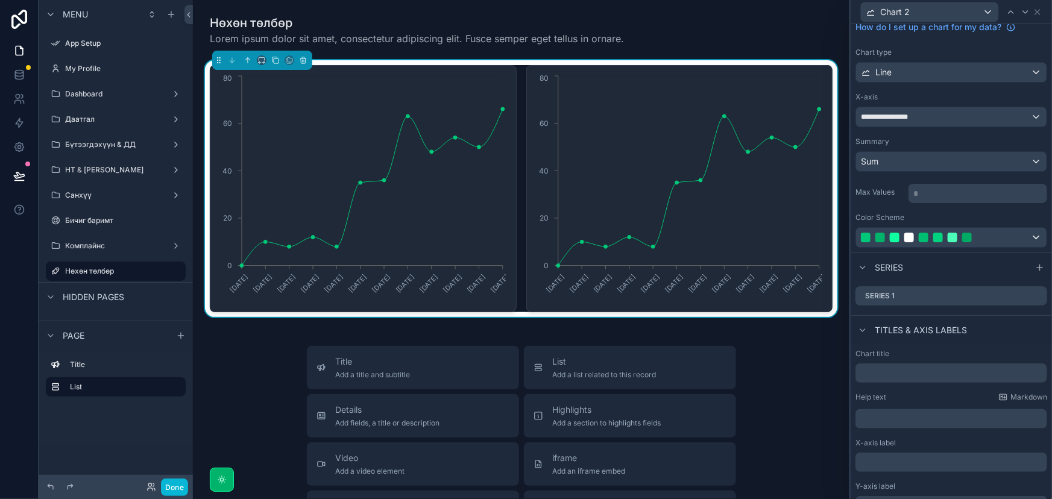
scroll to position [103, 0]
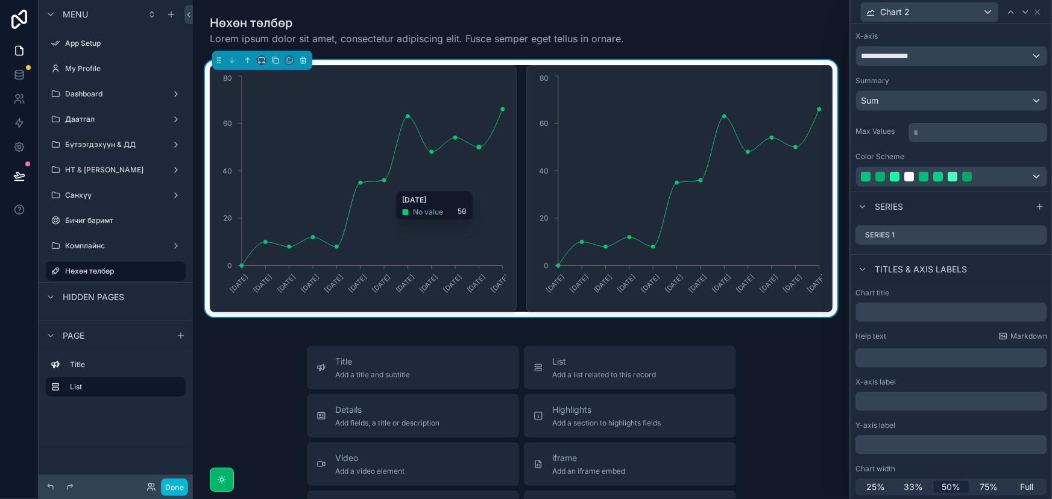
click at [484, 185] on icon "[DATE] [DATE] [DATE] [DATE] [DATE] [DATE] [DATE] [DATE] [DATE] [DATE] [DATE] [D…" at bounding box center [362, 189] width 288 height 232
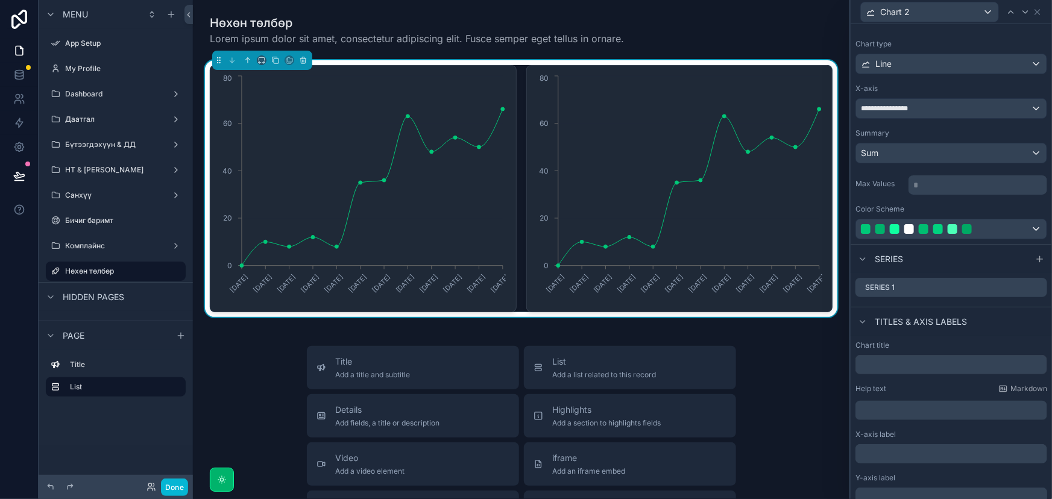
scroll to position [0, 0]
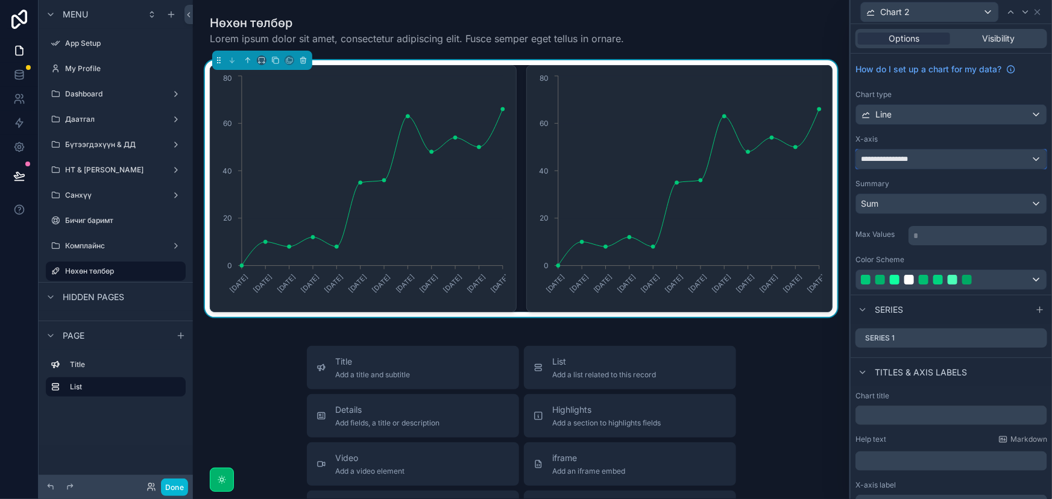
click at [950, 155] on div "**********" at bounding box center [951, 159] width 191 height 19
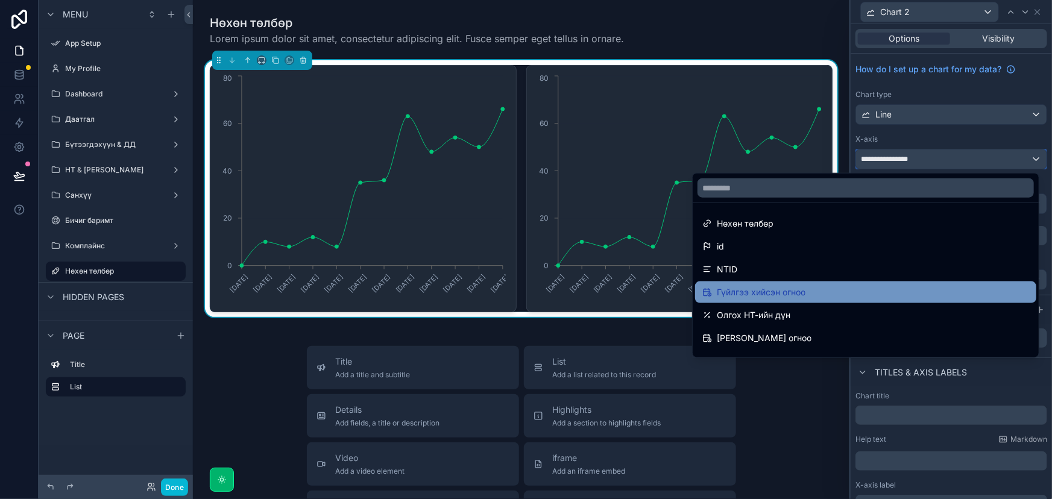
scroll to position [54, 0]
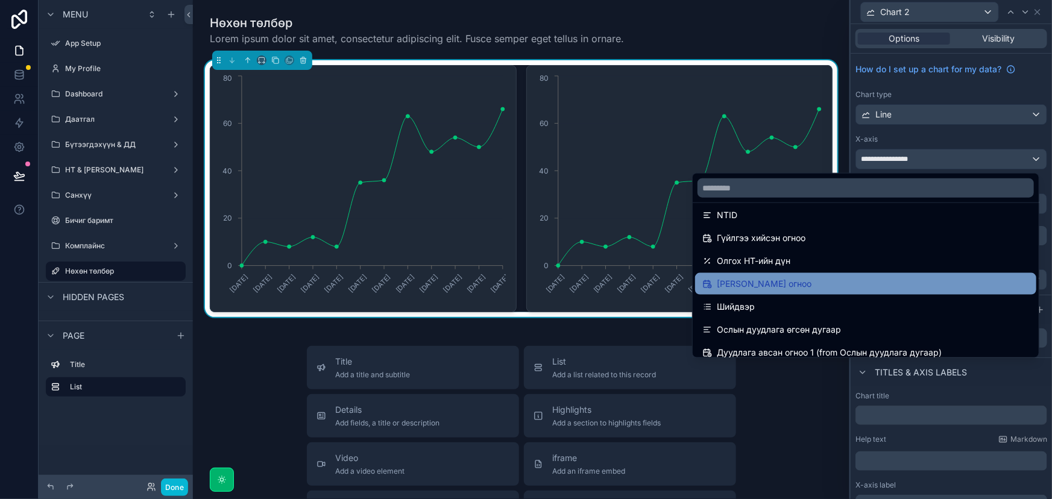
click at [802, 283] on span "[PERSON_NAME] огноо" at bounding box center [764, 284] width 95 height 14
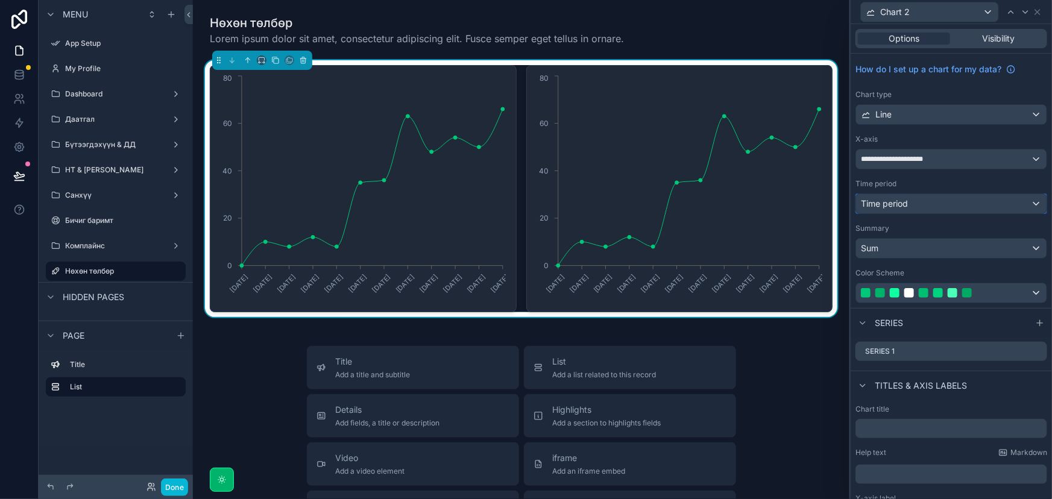
click at [945, 203] on div "Time period" at bounding box center [951, 203] width 191 height 19
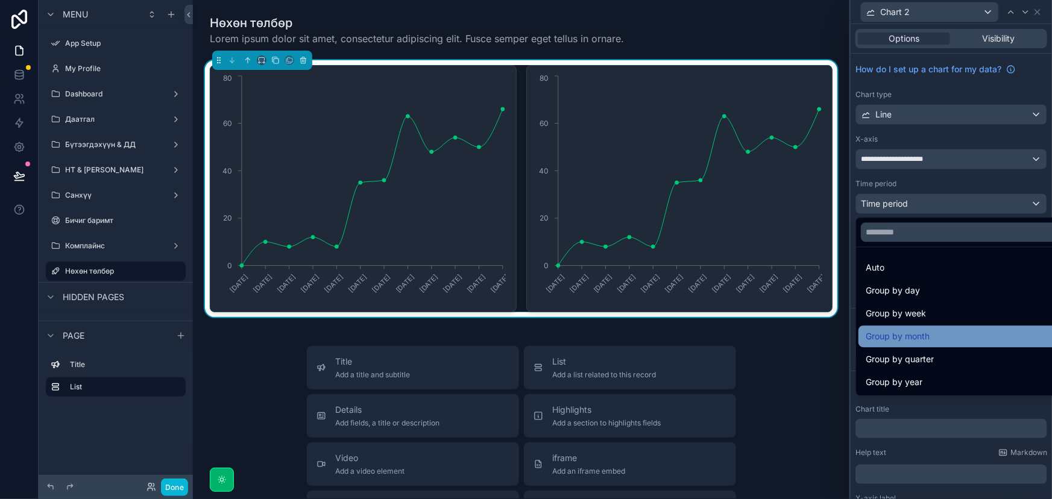
click at [915, 332] on span "Group by month" at bounding box center [898, 336] width 64 height 14
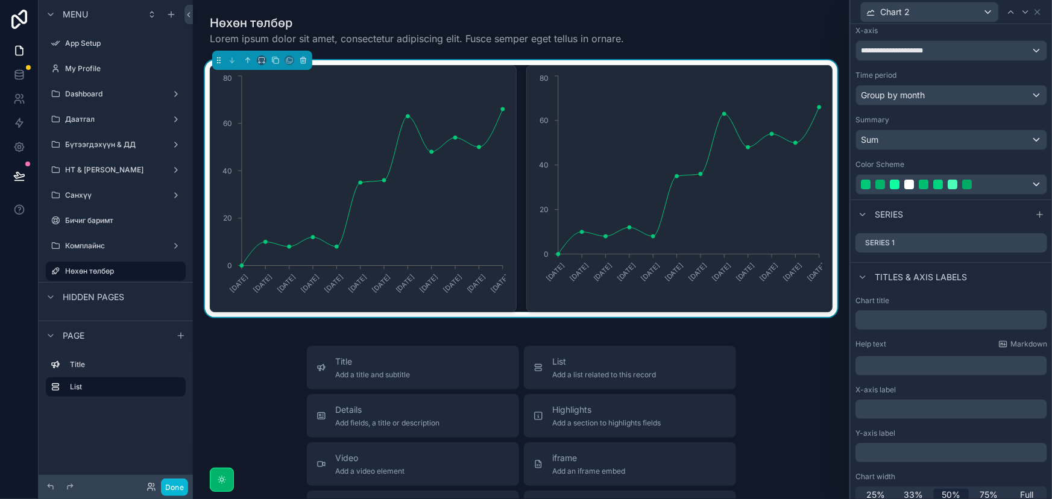
scroll to position [116, 0]
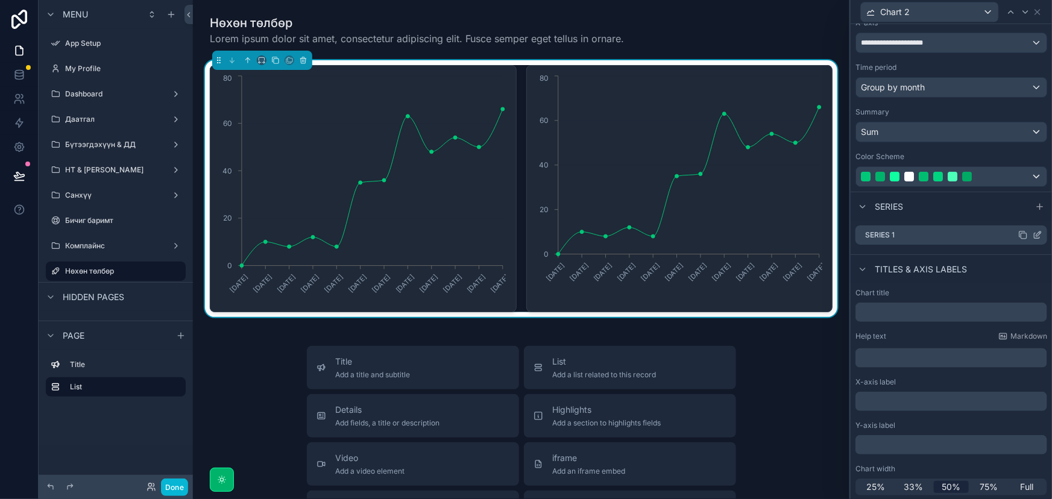
click at [1033, 234] on icon at bounding box center [1038, 235] width 10 height 10
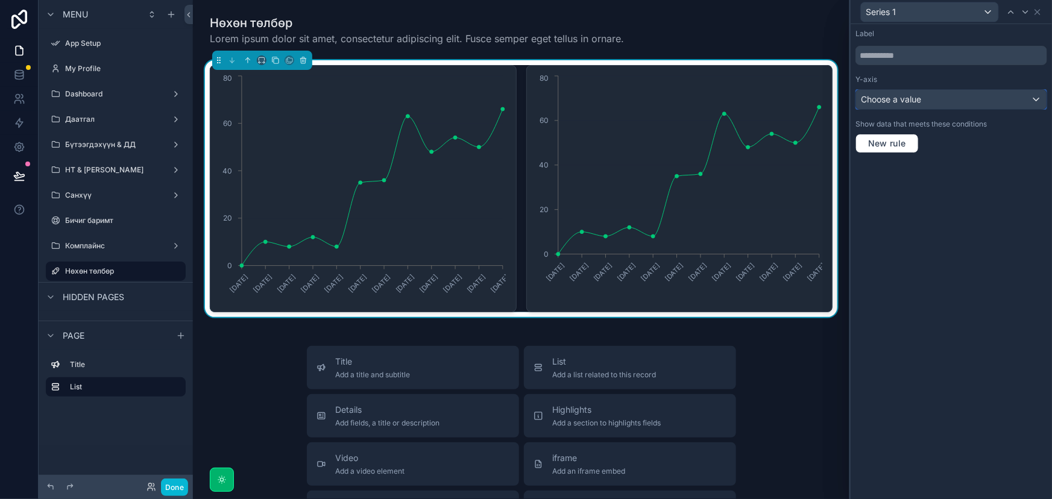
click at [954, 100] on div "Choose a value" at bounding box center [951, 99] width 191 height 19
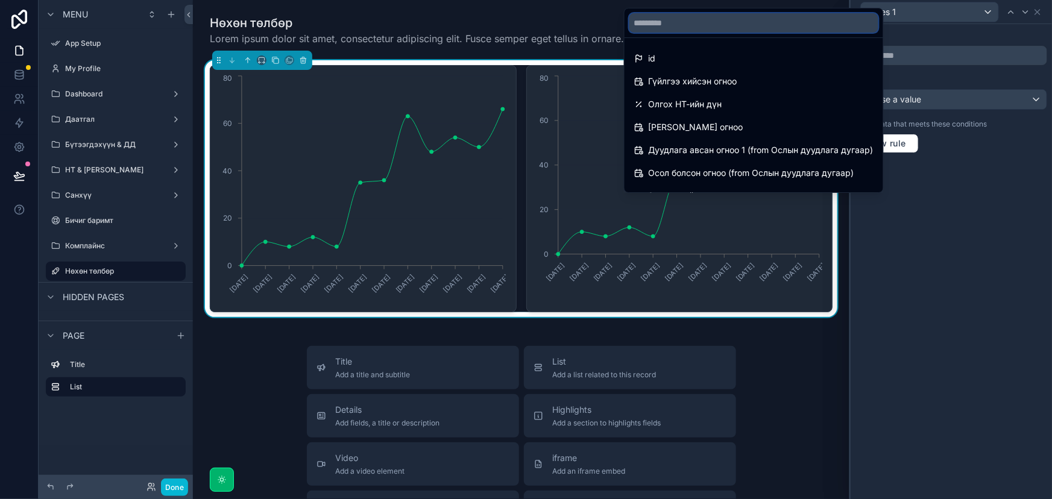
click at [732, 22] on input "text" at bounding box center [754, 22] width 249 height 19
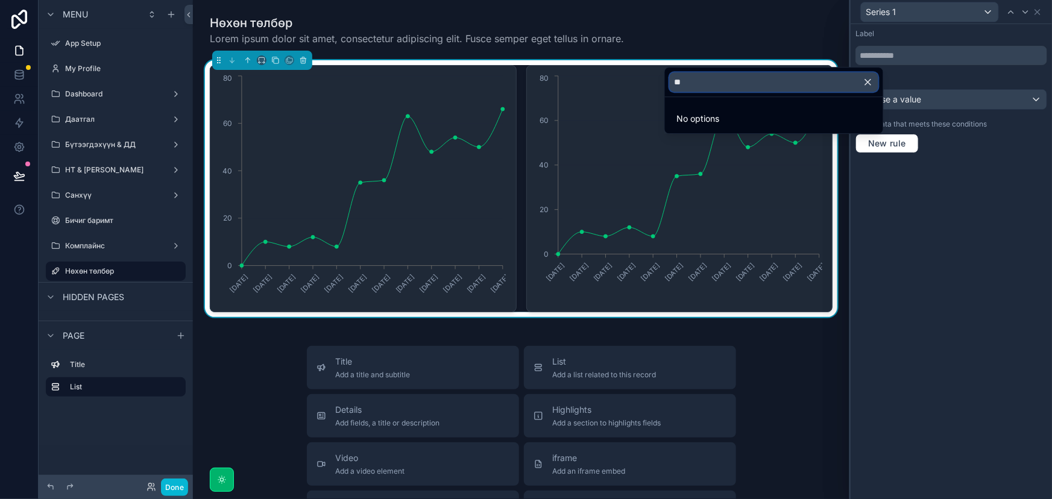
type input "*"
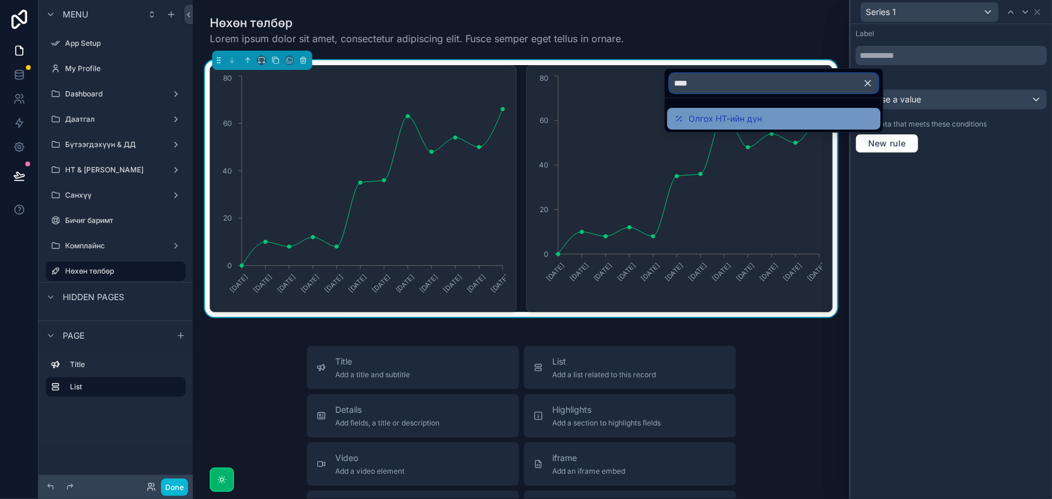
type input "****"
click at [731, 116] on span "Олгох НТ-ийн дүн" at bounding box center [726, 119] width 74 height 14
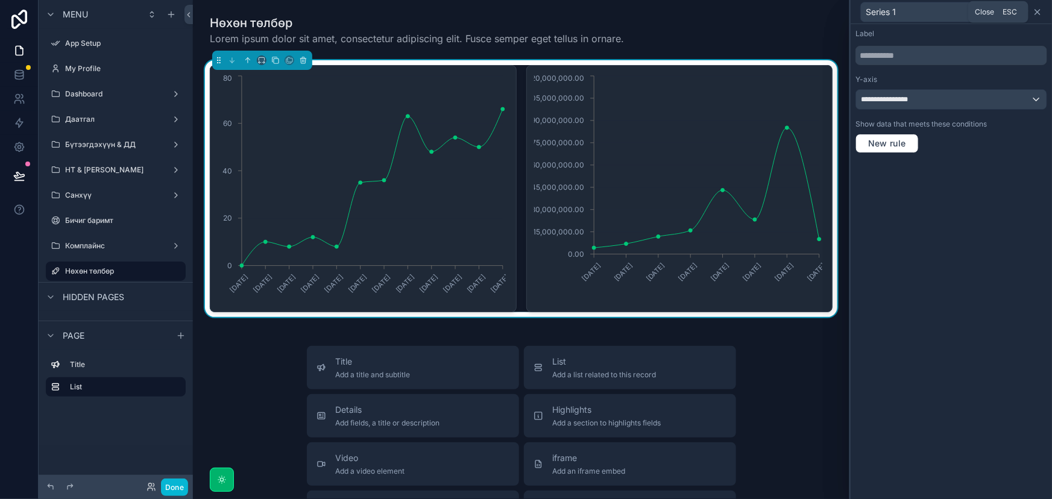
click at [1038, 9] on icon at bounding box center [1038, 12] width 10 height 10
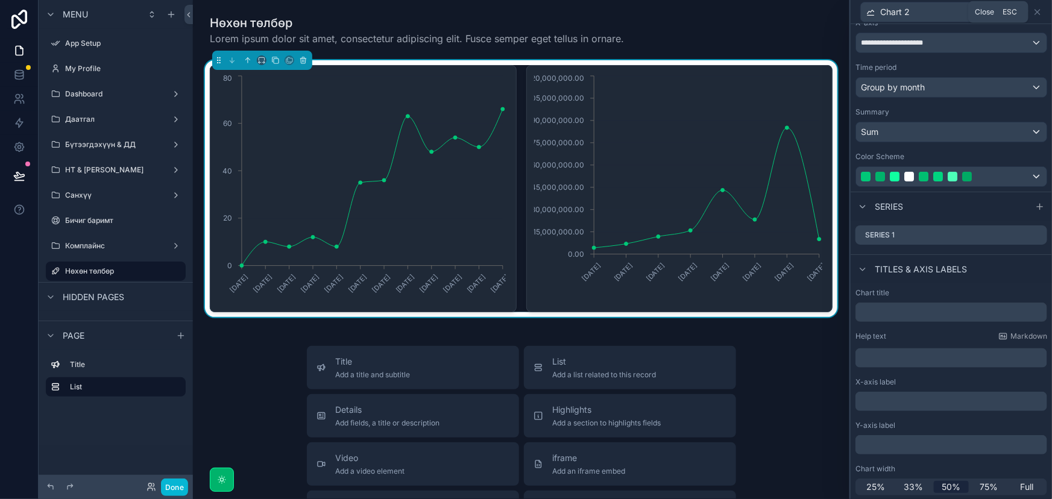
click at [1038, 9] on icon at bounding box center [1038, 12] width 10 height 10
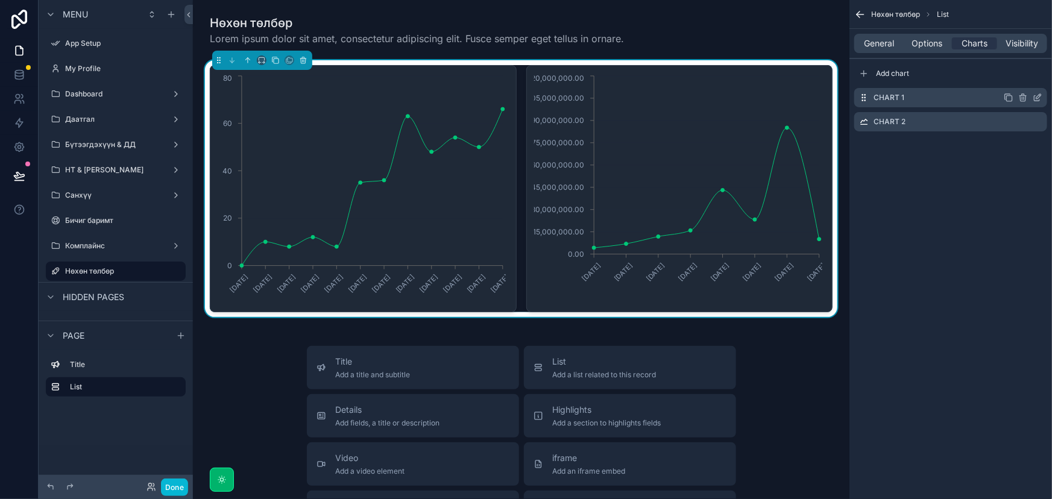
click at [1024, 97] on icon "scrollable content" at bounding box center [1024, 98] width 0 height 2
click at [1020, 78] on icon at bounding box center [1019, 79] width 10 height 10
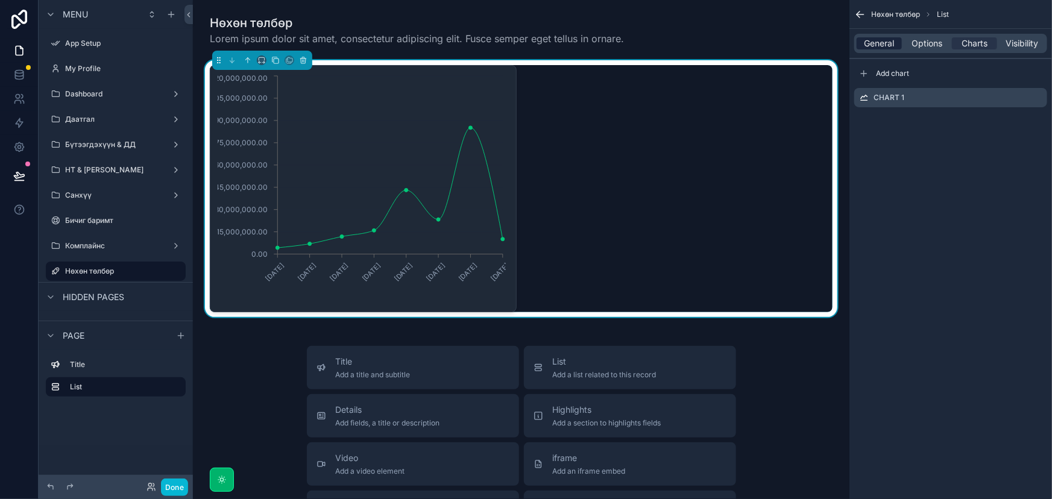
click at [876, 43] on span "General" at bounding box center [880, 43] width 30 height 12
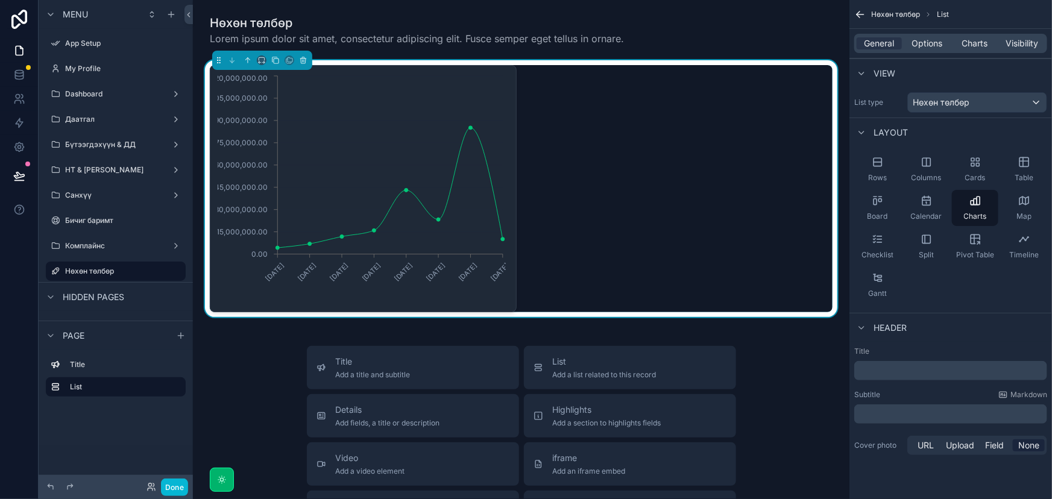
click at [963, 36] on div "General Options Charts Visibility" at bounding box center [951, 43] width 193 height 19
click at [964, 42] on span "Charts" at bounding box center [975, 43] width 26 height 12
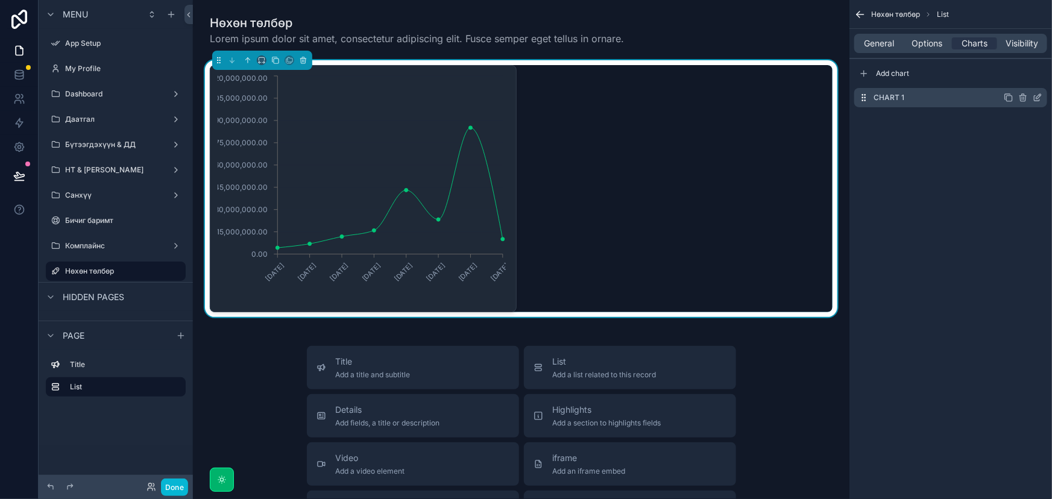
click at [1040, 98] on icon "scrollable content" at bounding box center [1038, 98] width 10 height 10
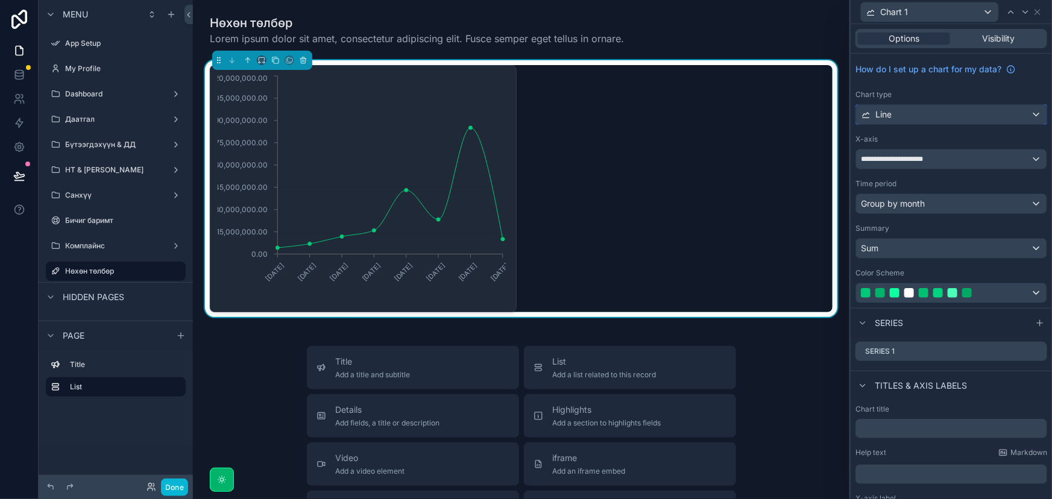
click at [937, 119] on div "Line" at bounding box center [951, 114] width 191 height 19
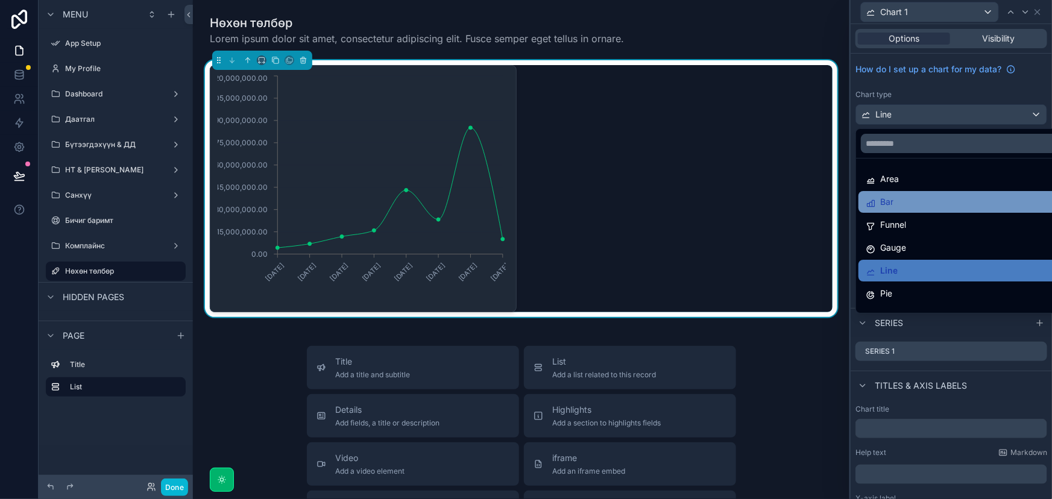
click at [895, 202] on div "Bar" at bounding box center [961, 202] width 191 height 14
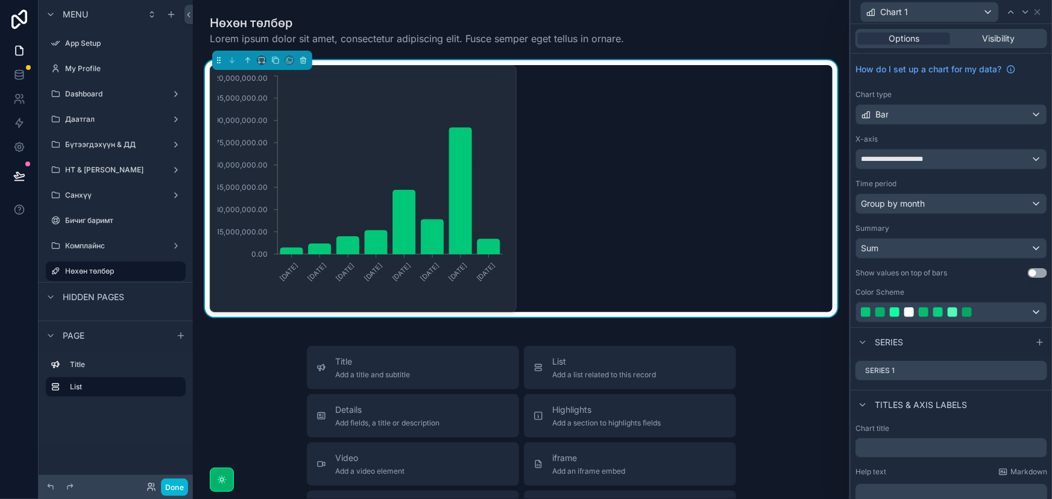
click at [1028, 271] on button "Use setting" at bounding box center [1037, 273] width 19 height 10
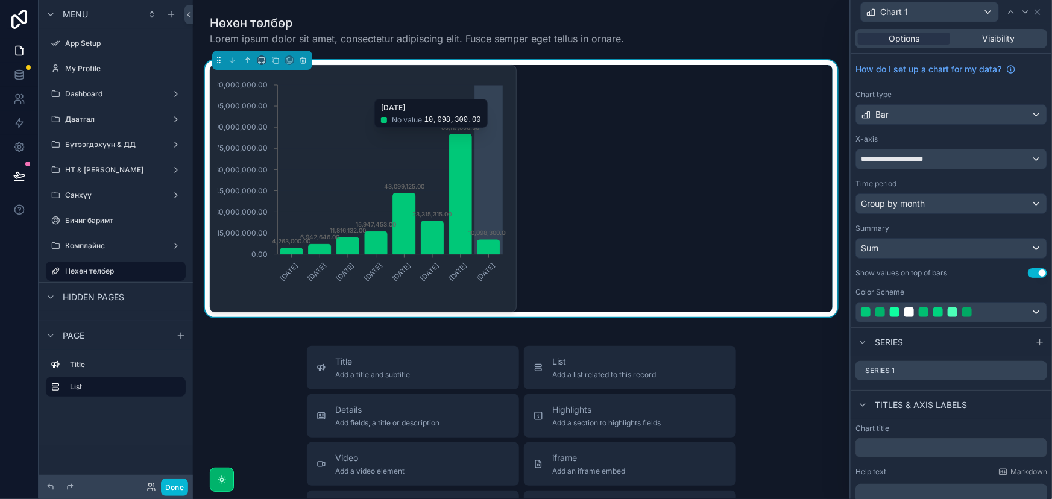
click at [502, 93] on icon "[DATE] [DATE] [DATE] [DATE] [DATE] [DATE] [DATE] [DATE] 0.00 15,000,000.00 30,0…" at bounding box center [362, 189] width 288 height 232
click at [1034, 12] on icon at bounding box center [1038, 12] width 10 height 10
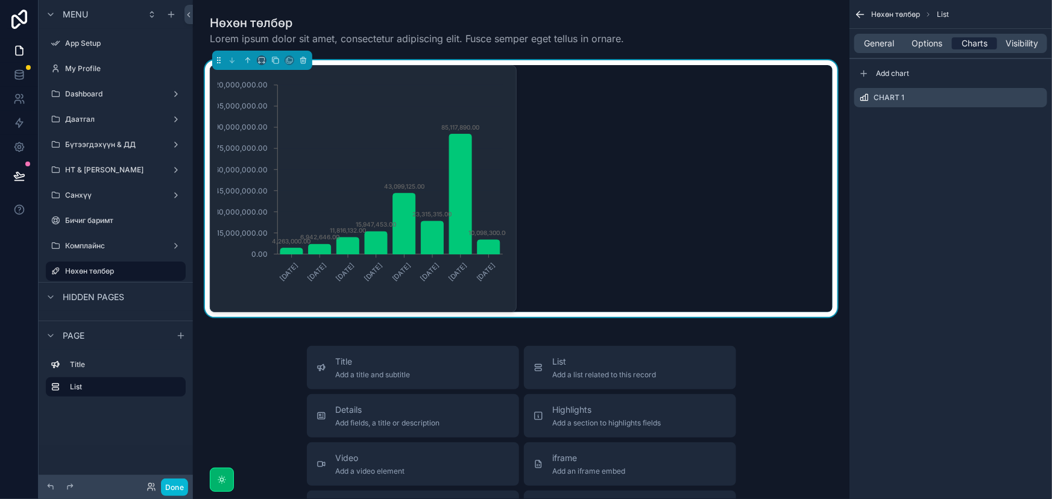
click at [979, 45] on span "Charts" at bounding box center [975, 43] width 26 height 12
click at [1007, 97] on icon "scrollable content" at bounding box center [1009, 98] width 10 height 10
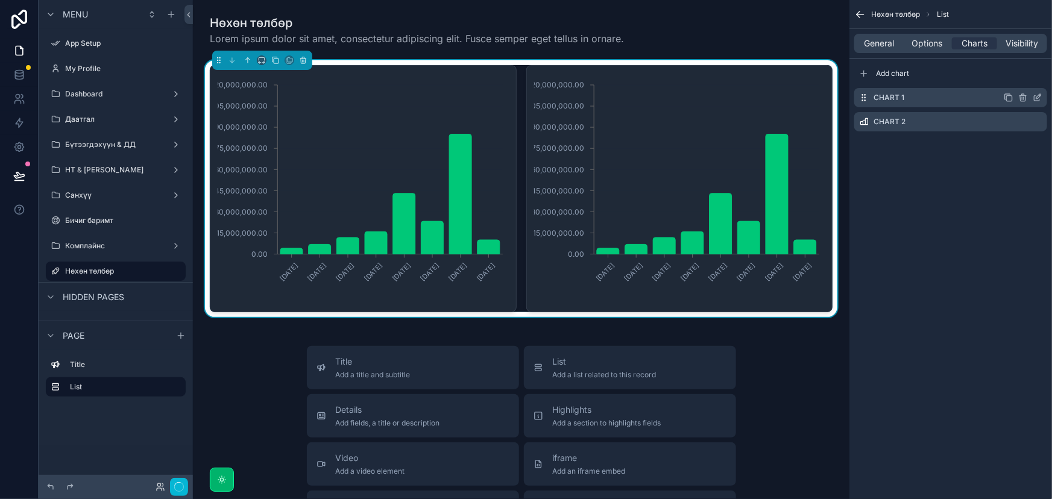
click at [944, 103] on div "Chart 1" at bounding box center [951, 97] width 193 height 19
click at [1040, 94] on icon "scrollable content" at bounding box center [1039, 96] width 5 height 5
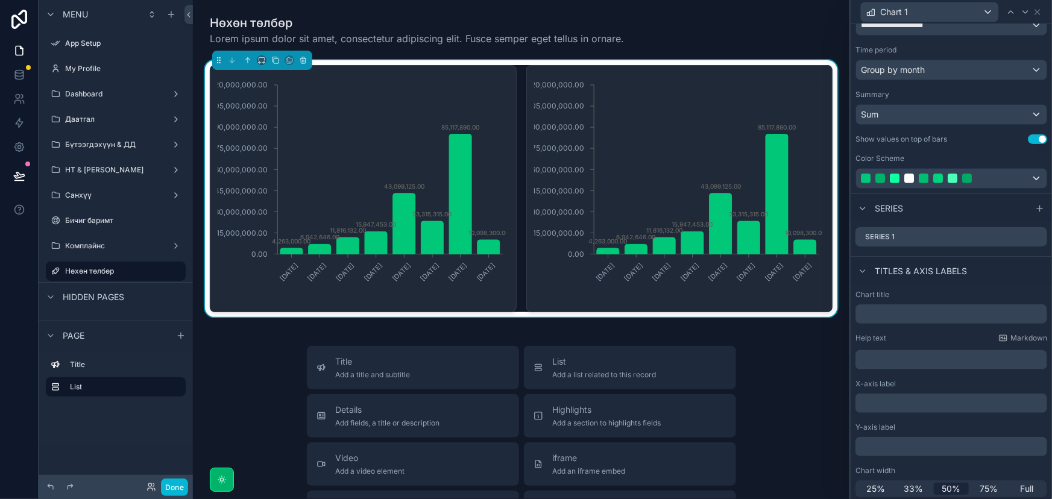
scroll to position [136, 0]
click at [889, 309] on input "text" at bounding box center [952, 312] width 192 height 19
type input "*"
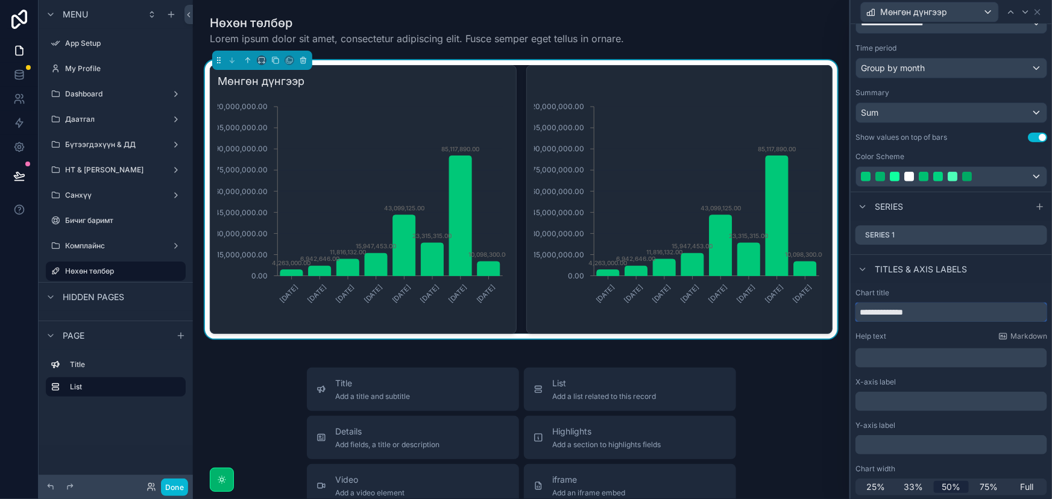
type input "**********"
click at [785, 82] on div "[DATE] [DATE] [DATE] [DATE] [DATE] [DATE] [DATE] [DATE] 0.00 15,000,000.00 30,0…" at bounding box center [679, 199] width 307 height 269
click at [1035, 12] on icon at bounding box center [1038, 12] width 10 height 10
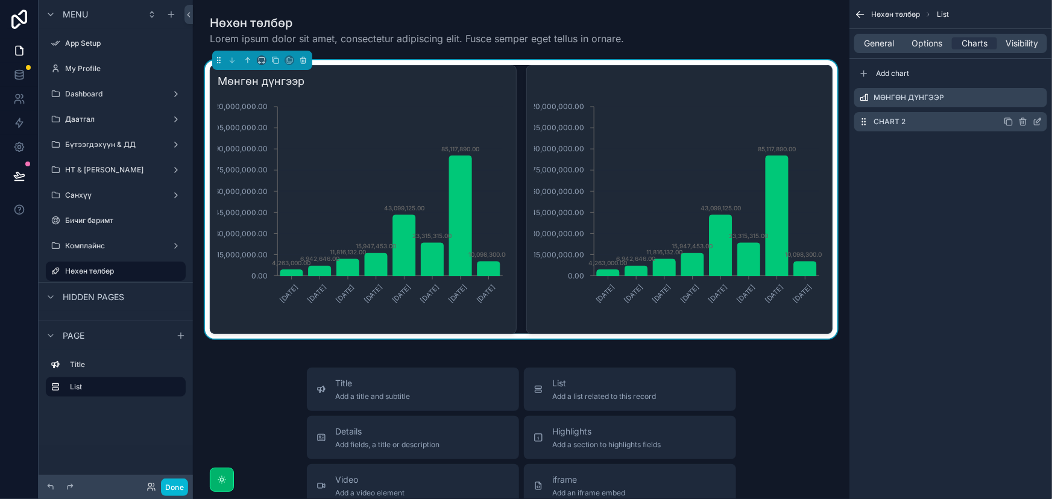
click at [1040, 119] on icon "scrollable content" at bounding box center [1040, 119] width 1 height 1
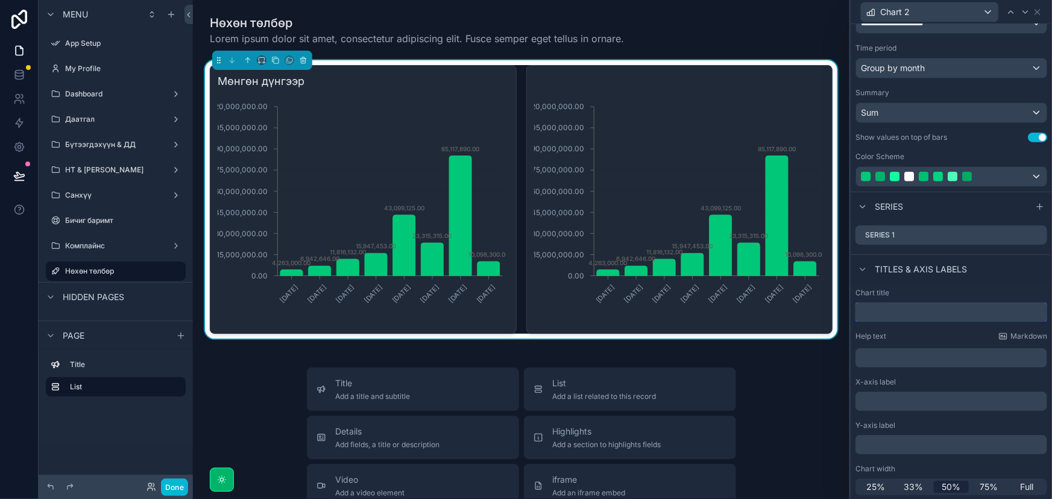
drag, startPoint x: 922, startPoint y: 312, endPoint x: 923, endPoint y: 303, distance: 9.1
click at [922, 312] on input "text" at bounding box center [952, 312] width 192 height 19
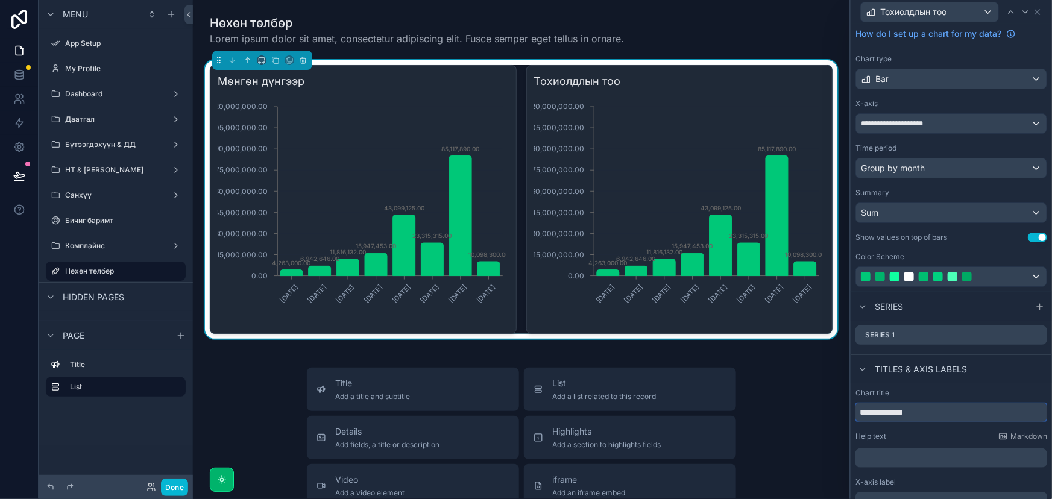
scroll to position [54, 0]
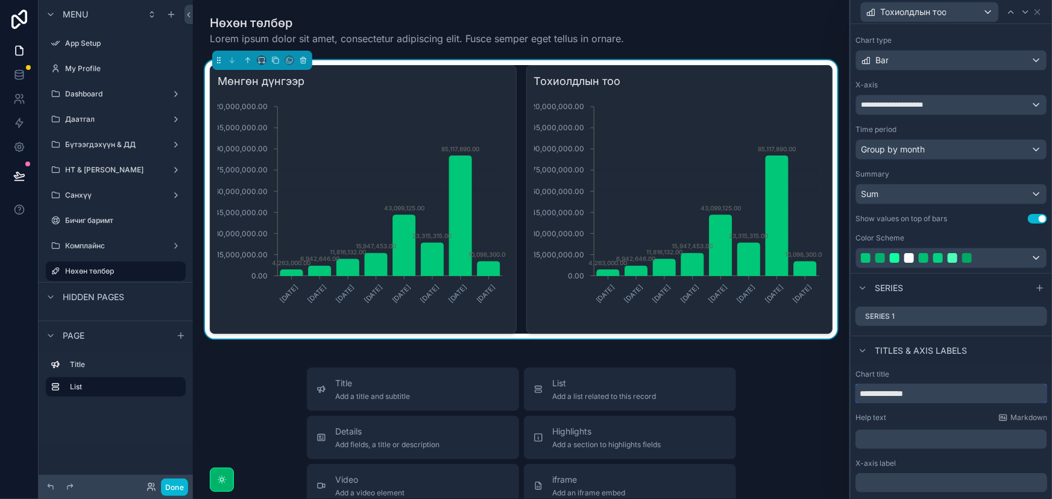
type input "**********"
click at [970, 193] on div "Sum" at bounding box center [951, 194] width 191 height 19
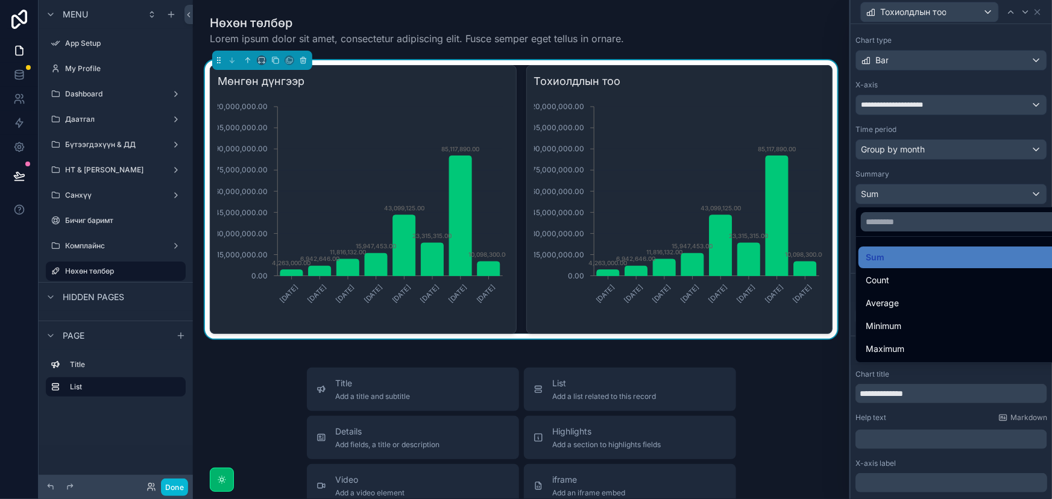
click at [979, 197] on div at bounding box center [951, 249] width 201 height 499
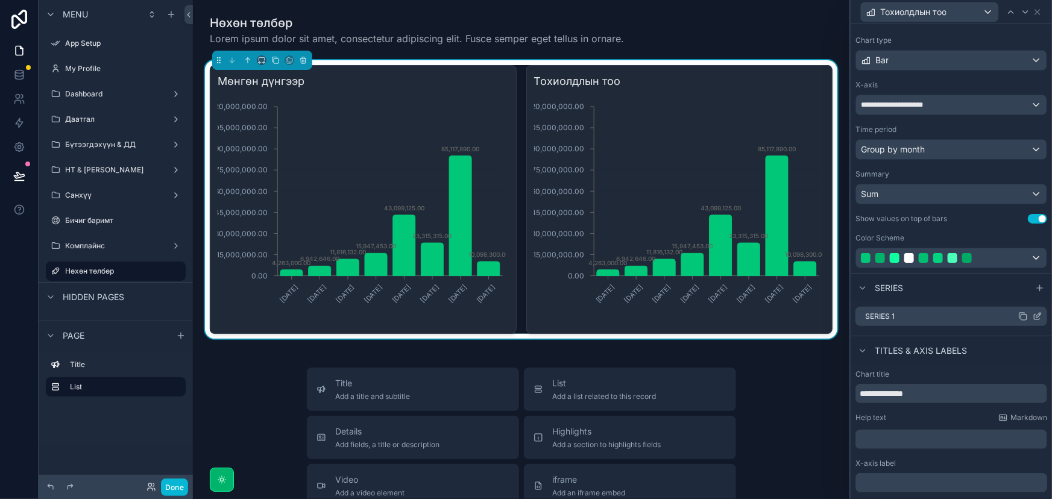
click at [1033, 314] on icon at bounding box center [1038, 317] width 10 height 10
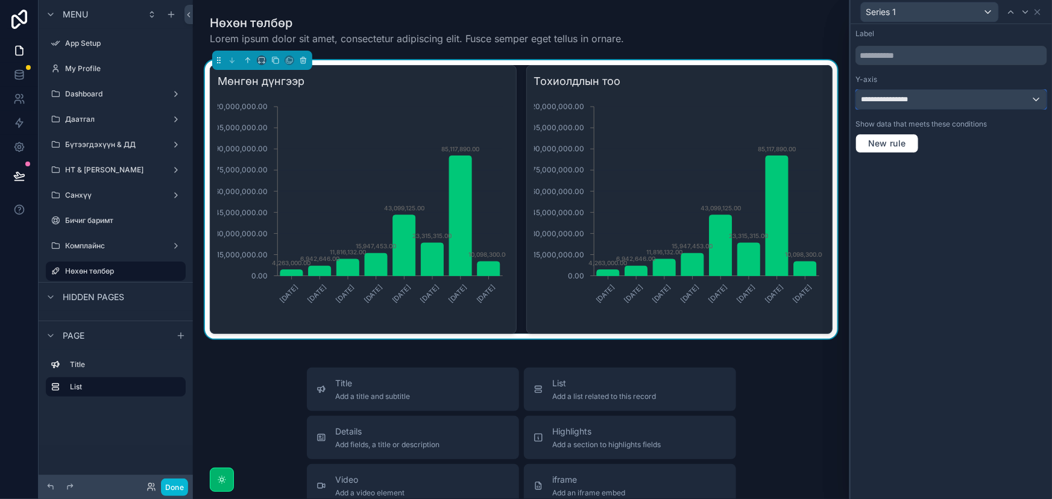
click at [1016, 98] on div "**********" at bounding box center [951, 99] width 191 height 19
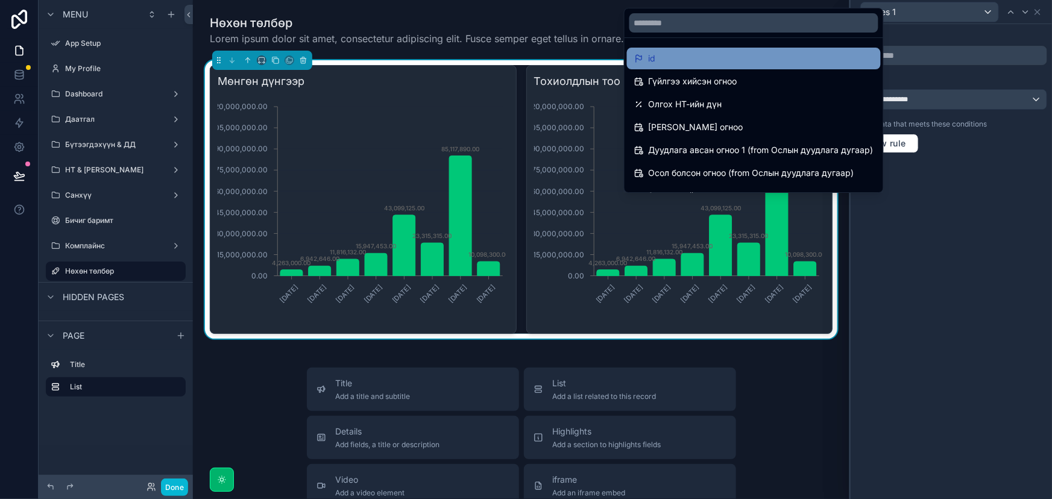
click at [711, 56] on div "id" at bounding box center [753, 58] width 239 height 14
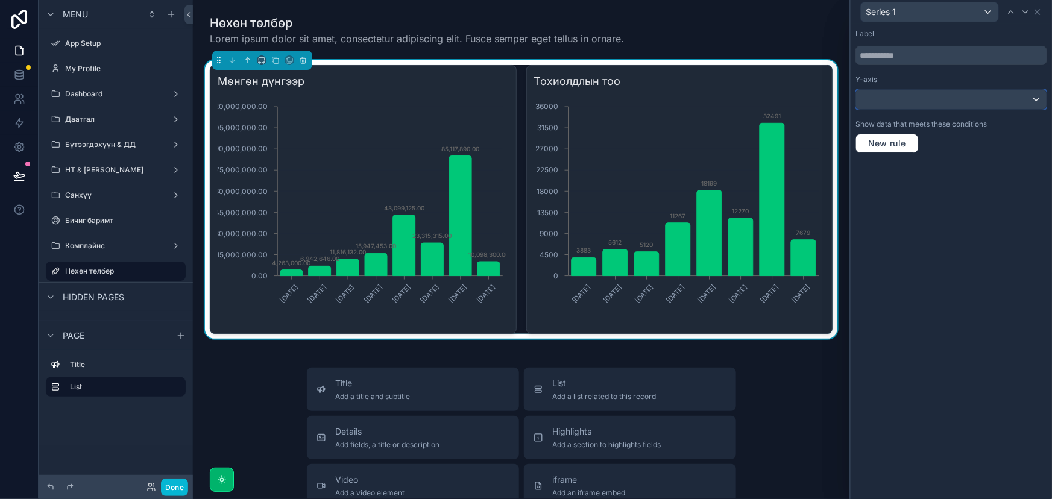
click at [1000, 103] on div at bounding box center [951, 99] width 191 height 19
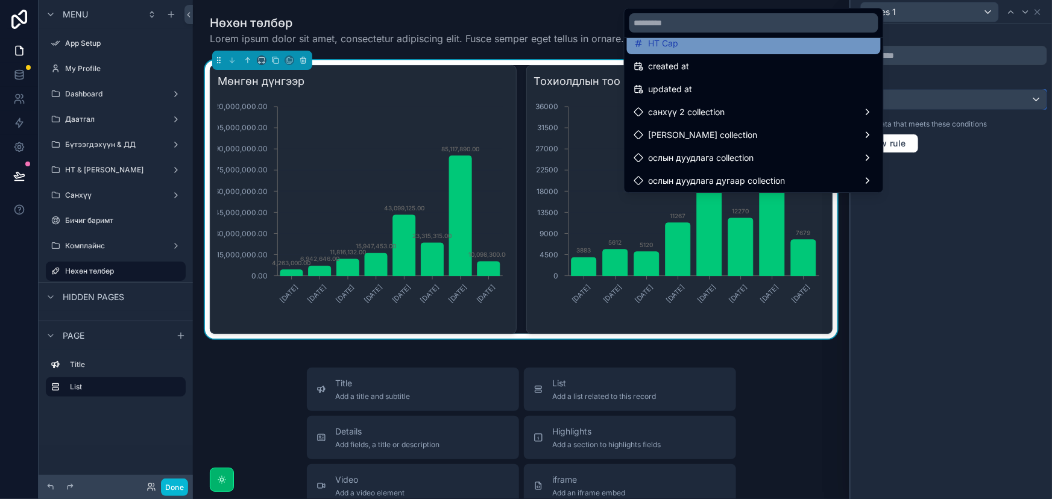
scroll to position [726, 0]
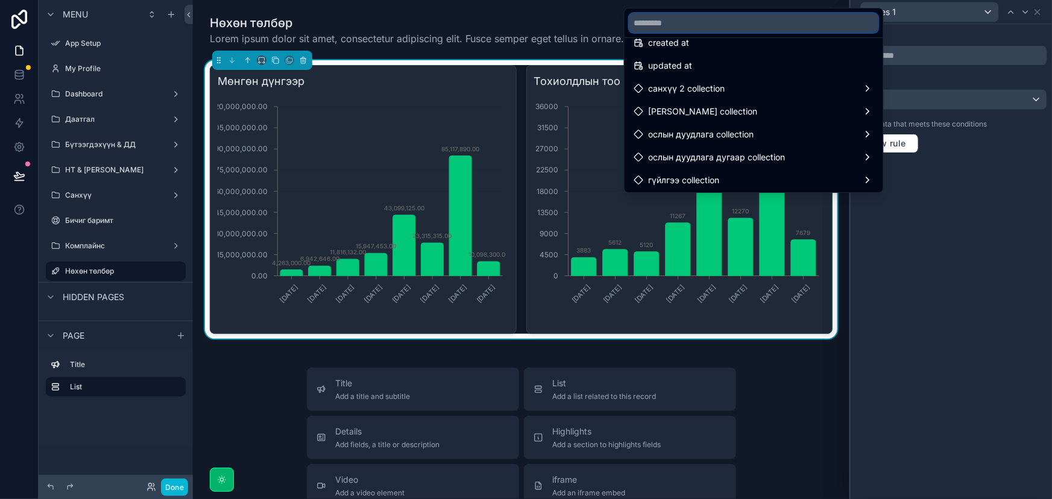
click at [681, 21] on input "text" at bounding box center [754, 22] width 249 height 19
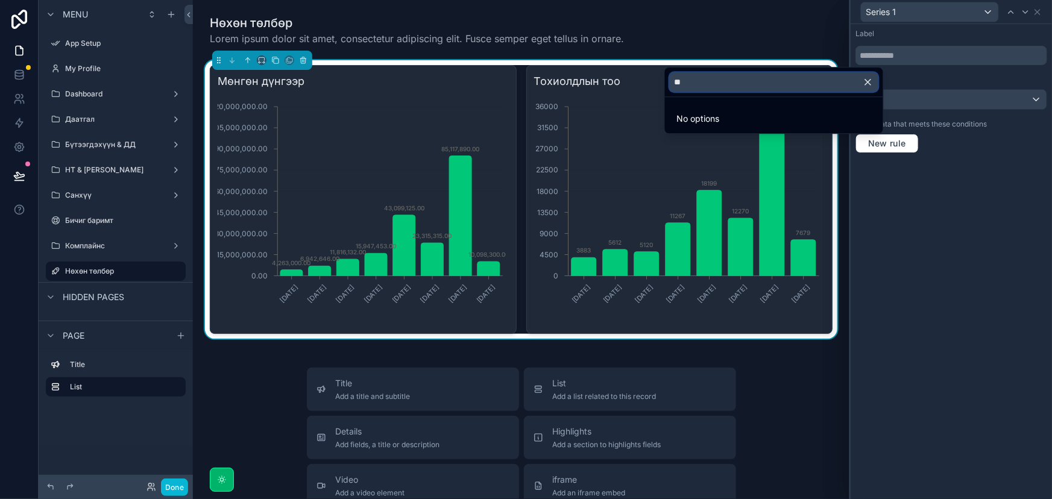
type input "*"
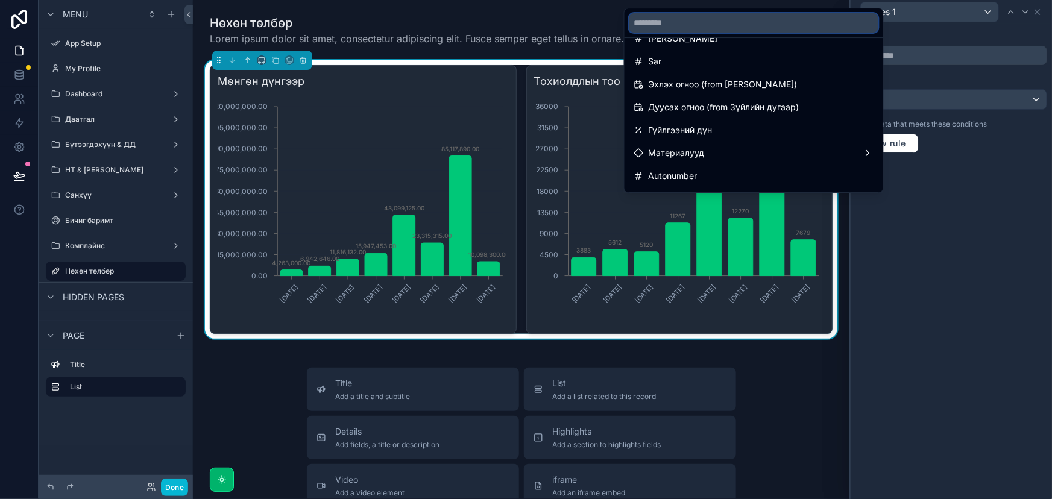
scroll to position [438, 0]
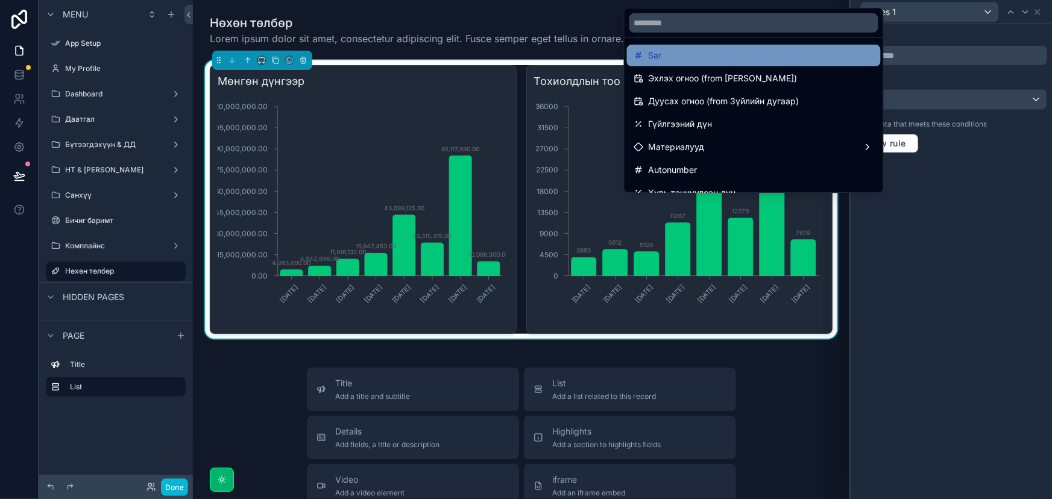
click at [674, 51] on div "Sar" at bounding box center [753, 55] width 239 height 14
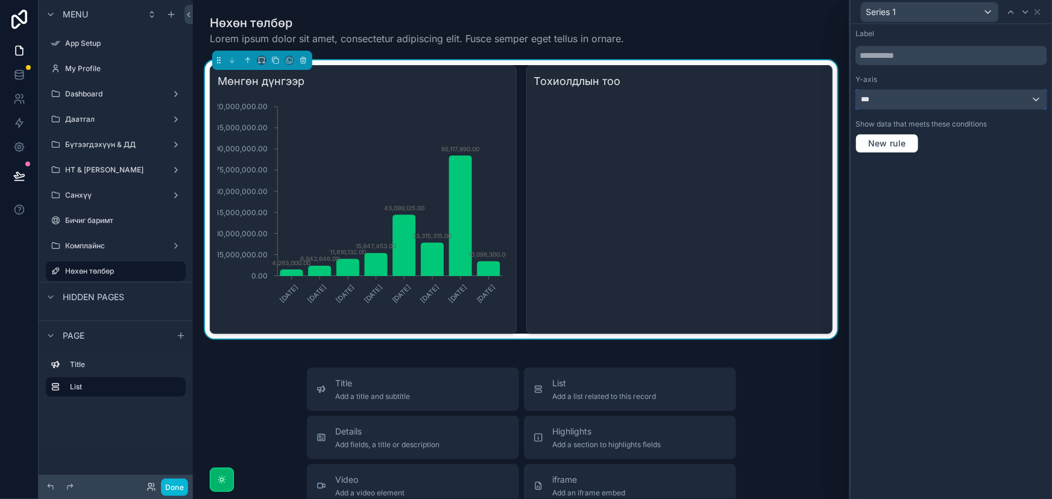
click at [923, 104] on div "***" at bounding box center [951, 99] width 191 height 19
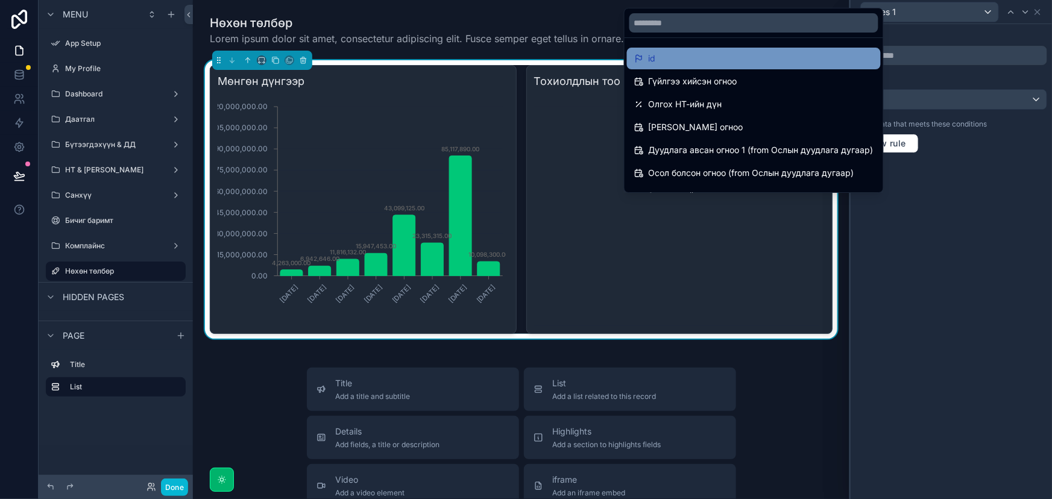
click at [712, 51] on div "id" at bounding box center [753, 58] width 239 height 14
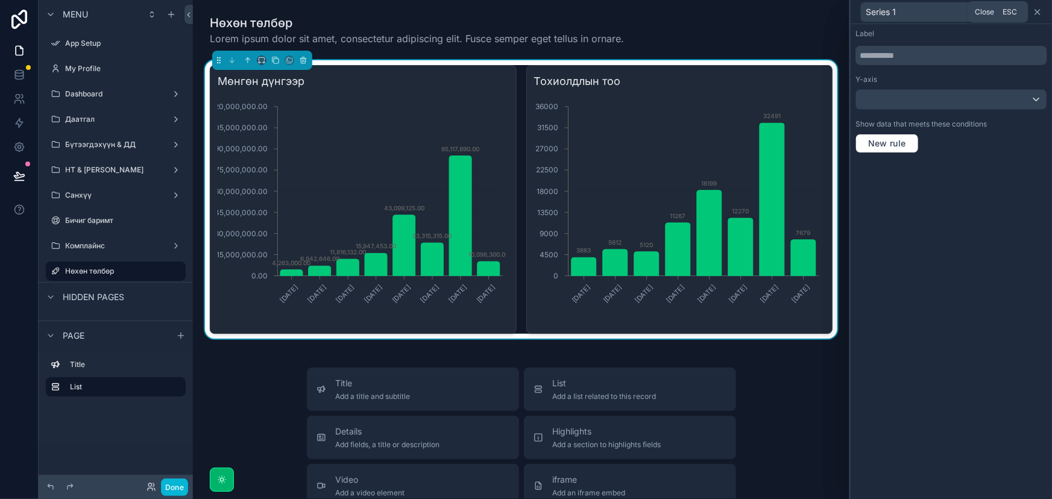
click at [1040, 11] on icon at bounding box center [1038, 12] width 10 height 10
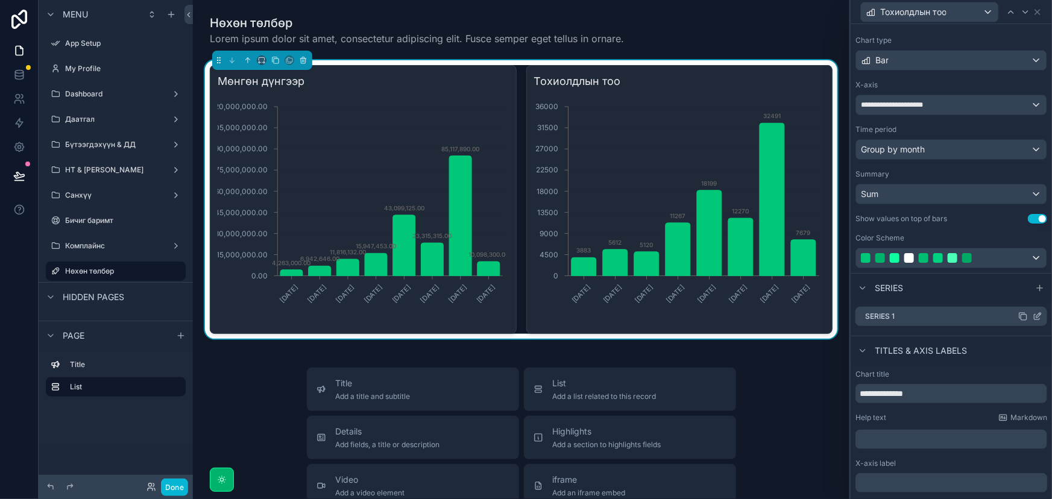
click at [1033, 313] on icon at bounding box center [1038, 317] width 10 height 10
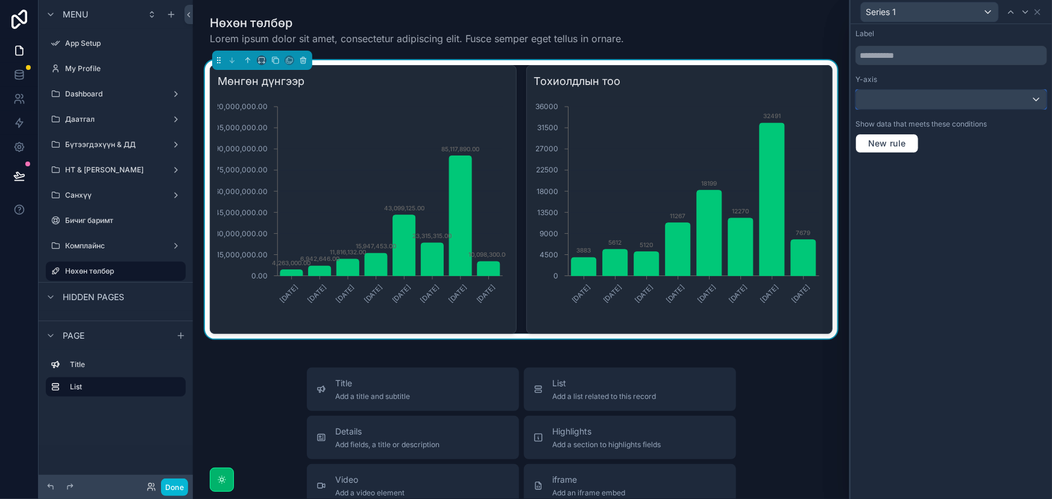
click at [922, 100] on div at bounding box center [951, 99] width 191 height 19
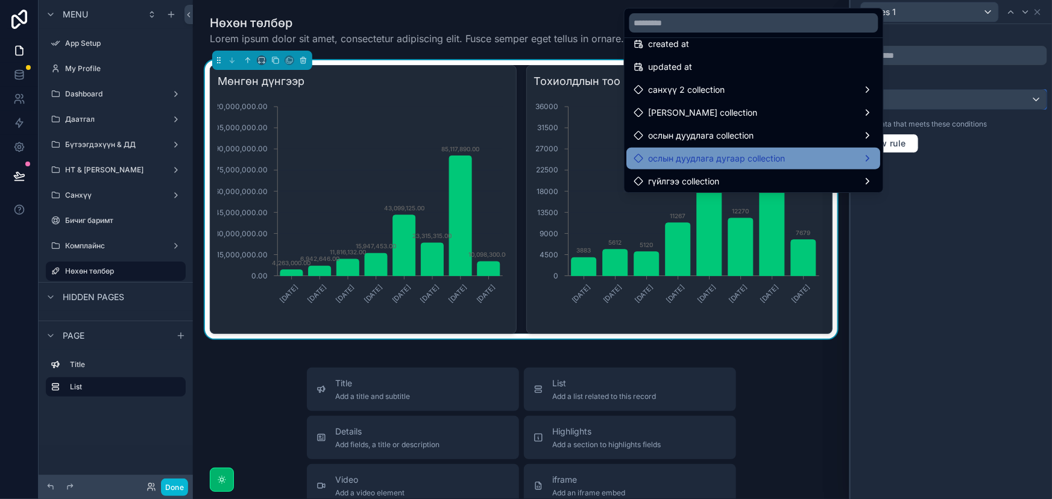
scroll to position [726, 0]
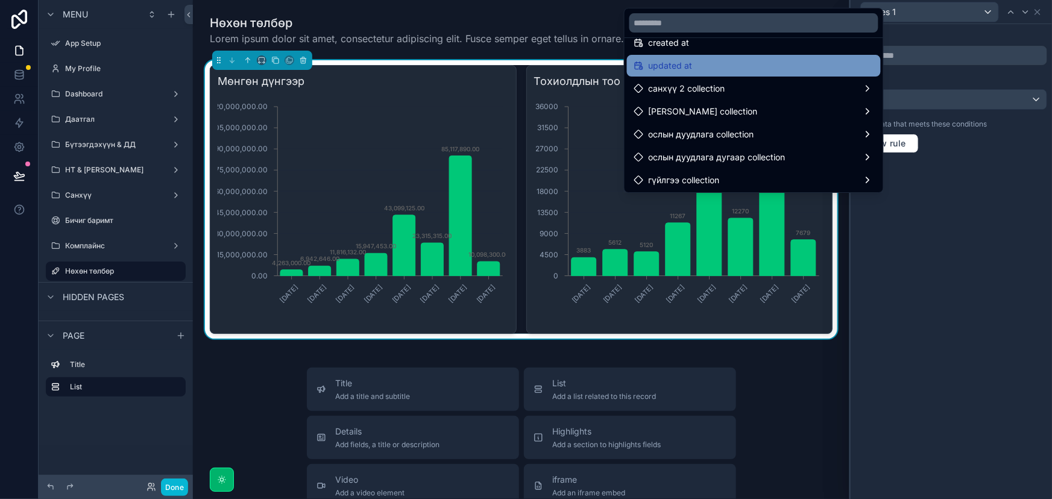
click at [725, 58] on div "updated at" at bounding box center [753, 65] width 239 height 14
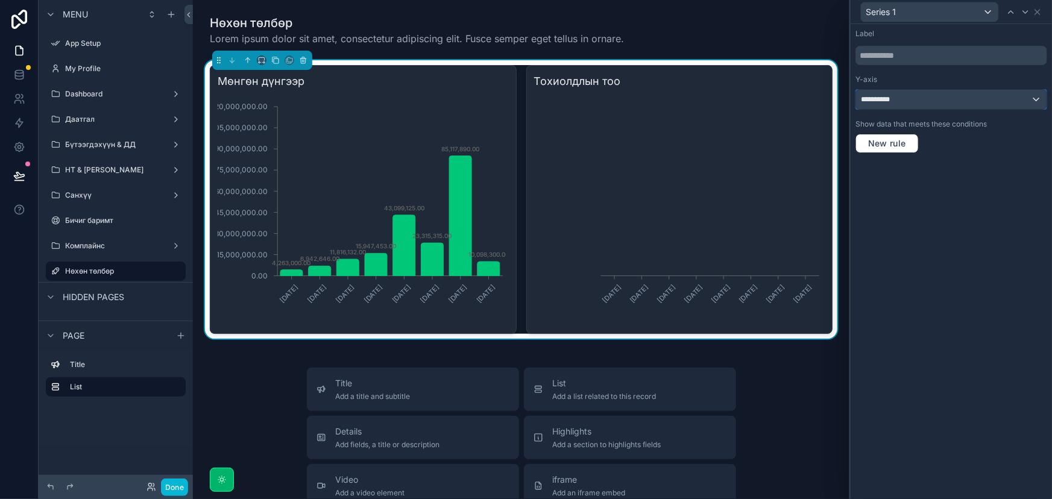
click at [1005, 99] on div "**********" at bounding box center [951, 99] width 191 height 19
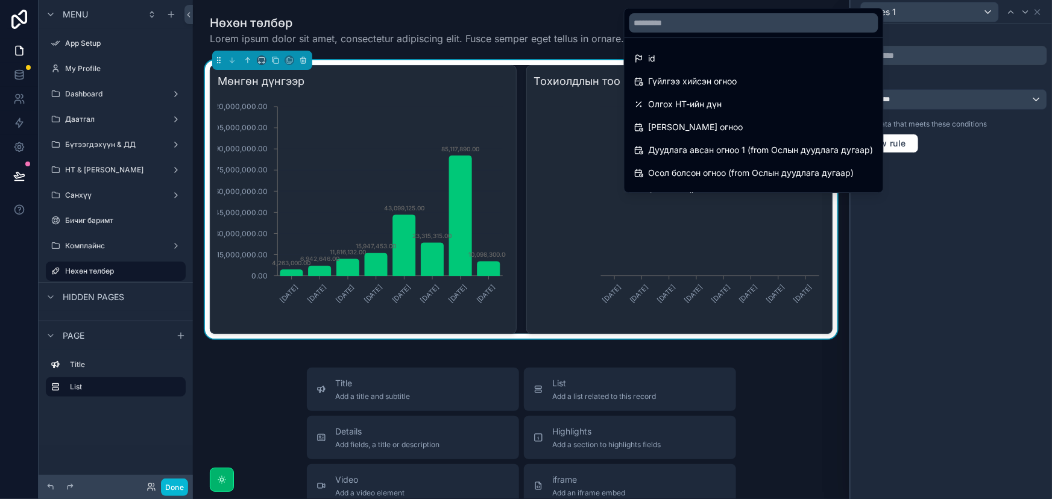
click at [1045, 95] on div at bounding box center [951, 249] width 201 height 499
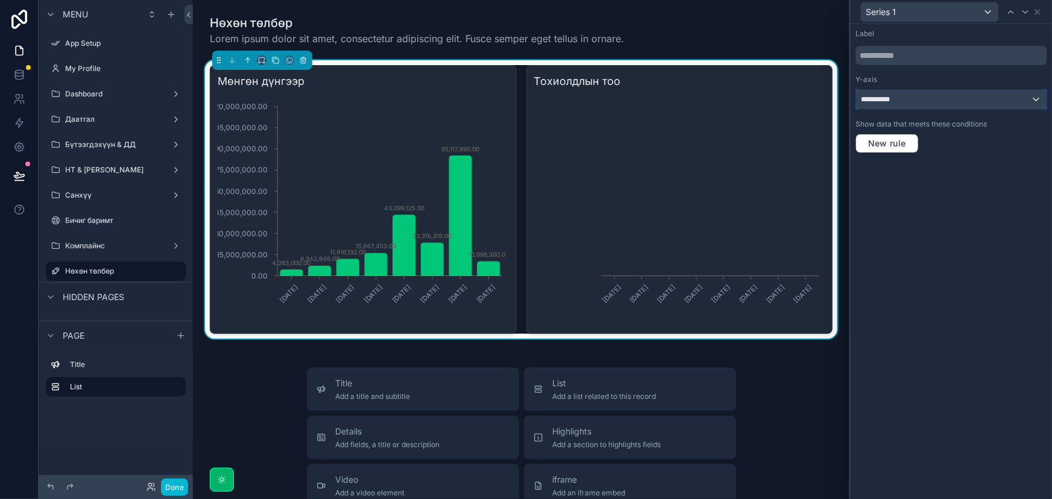
click at [1032, 95] on div "**********" at bounding box center [951, 99] width 191 height 19
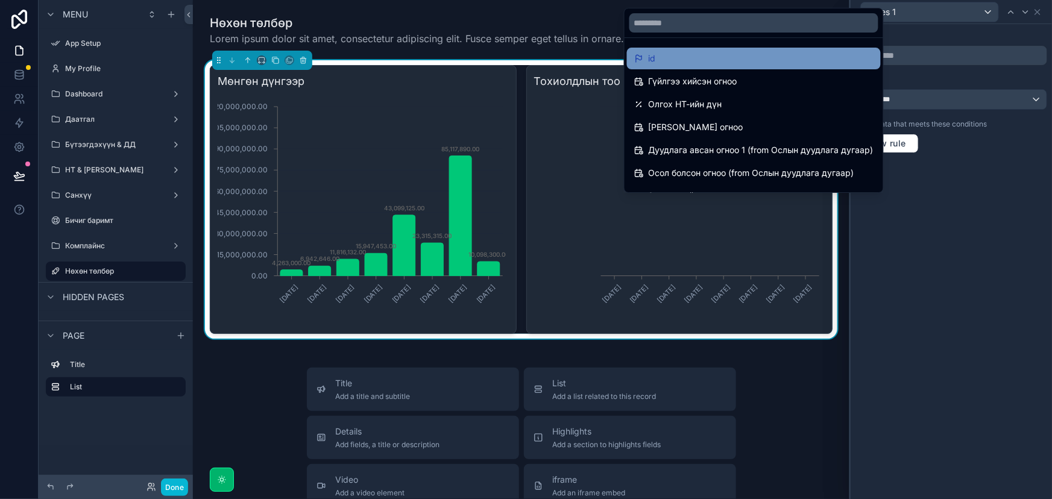
click at [771, 62] on div "id" at bounding box center [753, 58] width 239 height 14
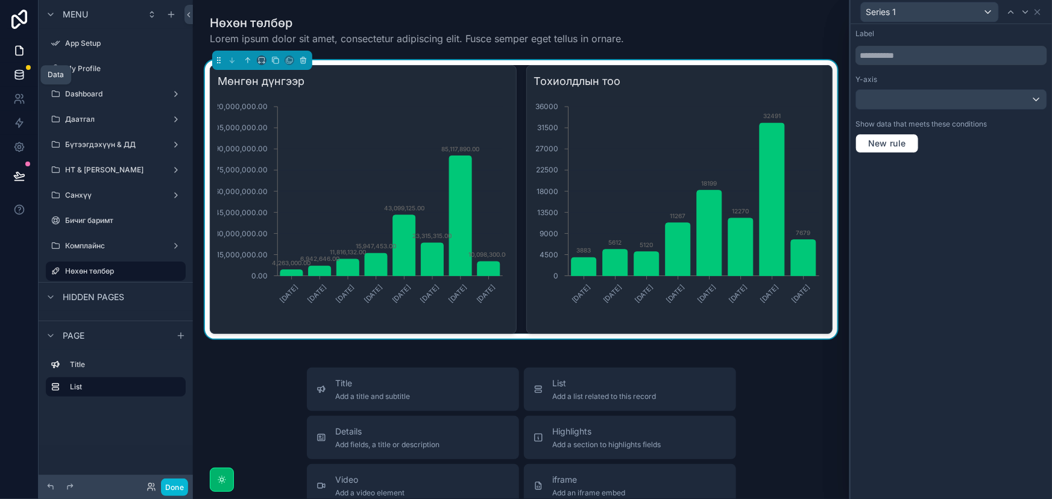
click at [25, 72] on link at bounding box center [19, 75] width 38 height 24
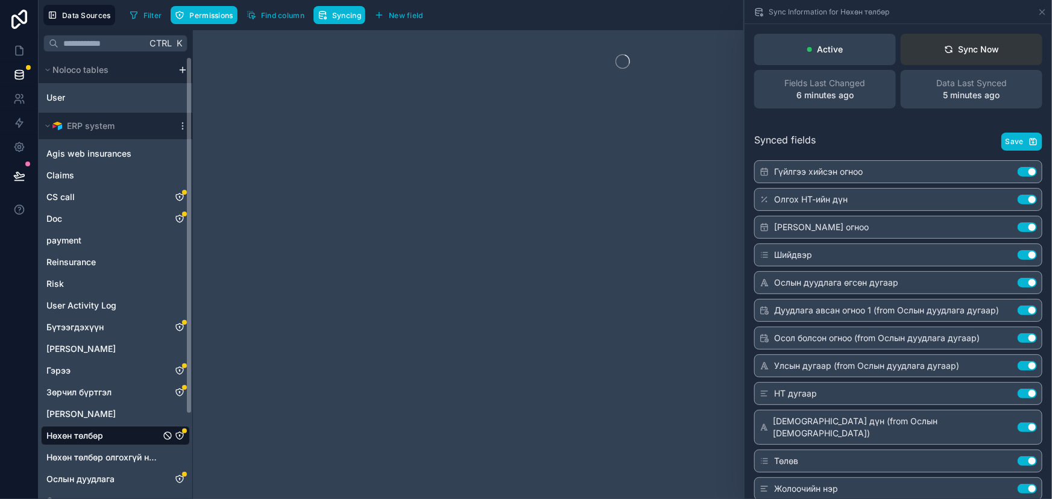
click at [944, 46] on icon at bounding box center [949, 50] width 10 height 10
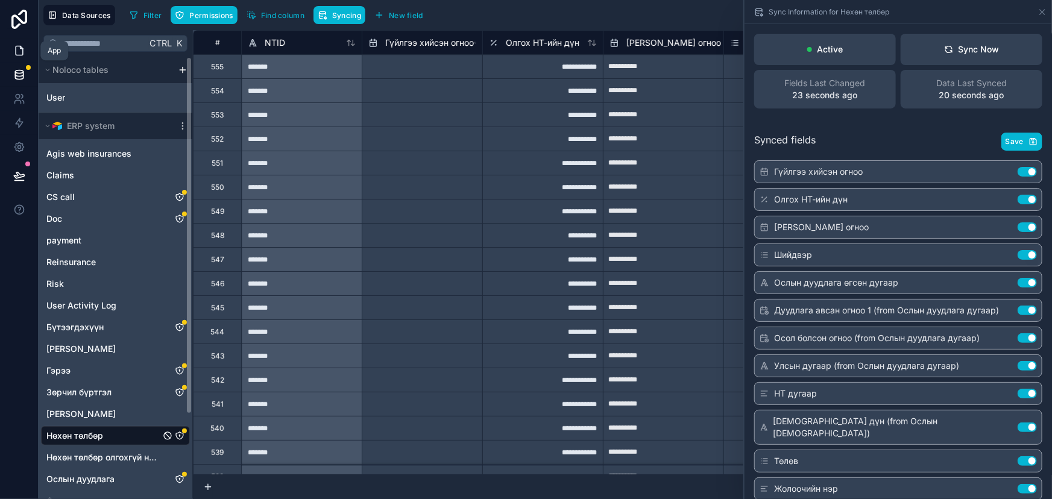
click at [16, 46] on icon at bounding box center [19, 50] width 7 height 9
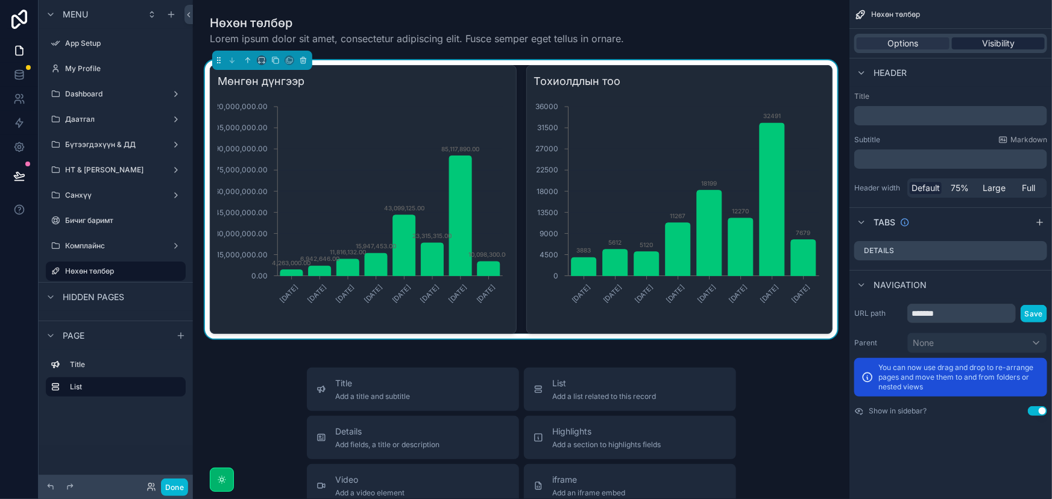
click at [999, 39] on span "Visibility" at bounding box center [998, 43] width 33 height 12
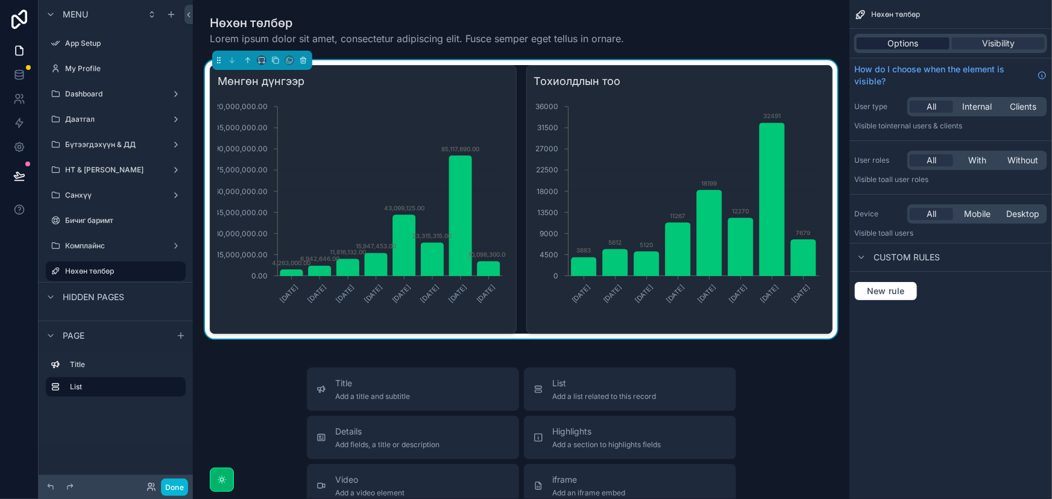
click at [906, 46] on span "Options" at bounding box center [903, 43] width 31 height 12
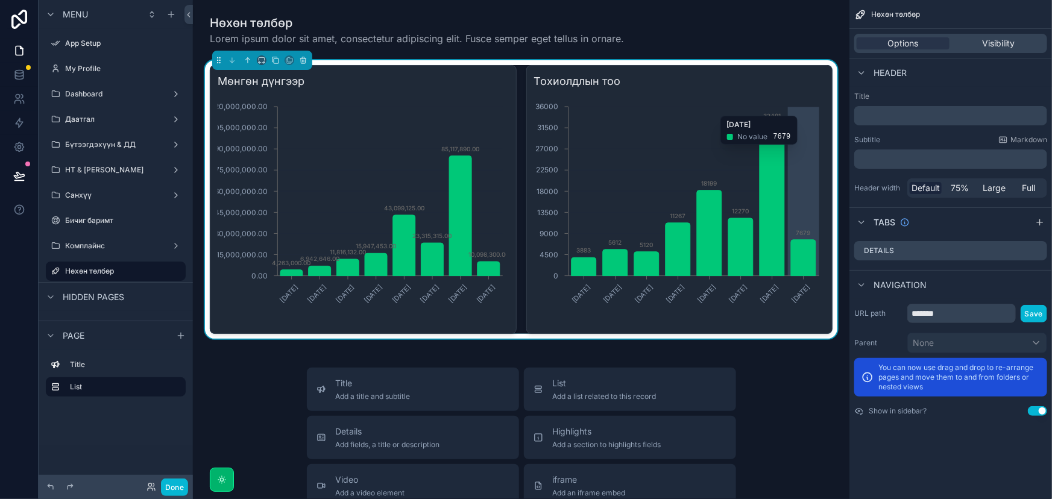
click at [792, 110] on icon "[DATE] [DATE] [DATE] [DATE] [DATE] [DATE] [DATE] [DATE] 0 4500 9000 13500 18000…" at bounding box center [678, 211] width 288 height 232
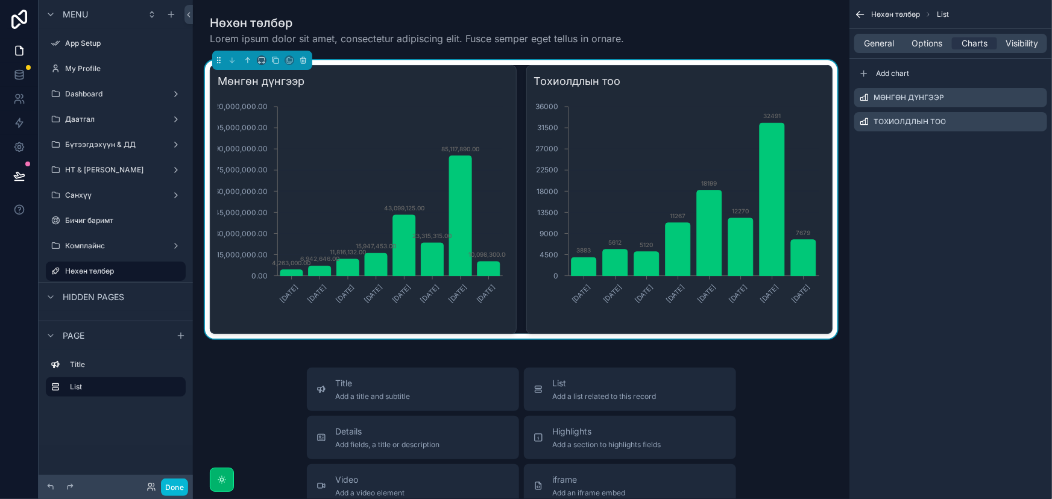
click at [799, 89] on h3 "Тохиолдлын тоо" at bounding box center [679, 81] width 291 height 17
click at [1038, 121] on icon "scrollable content" at bounding box center [1039, 120] width 5 height 5
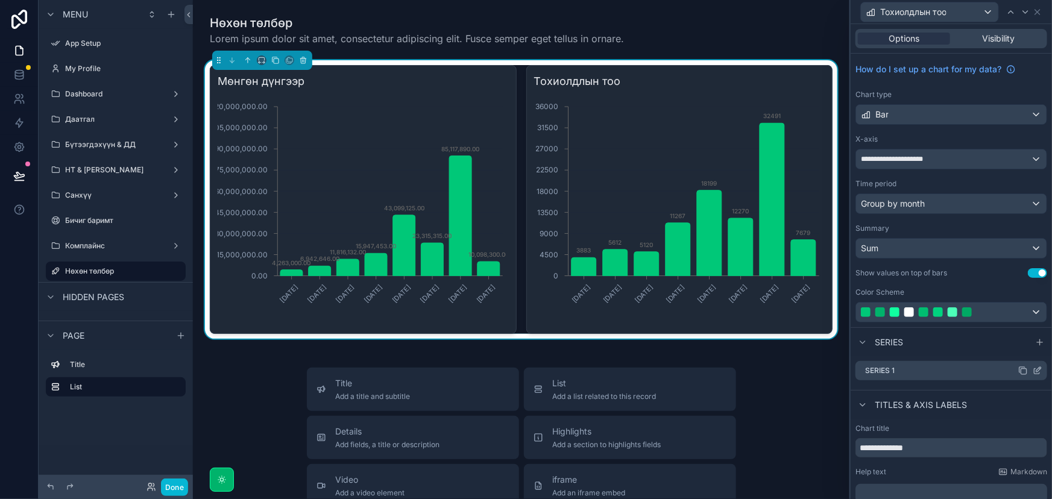
click at [1037, 370] on icon at bounding box center [1039, 369] width 5 height 5
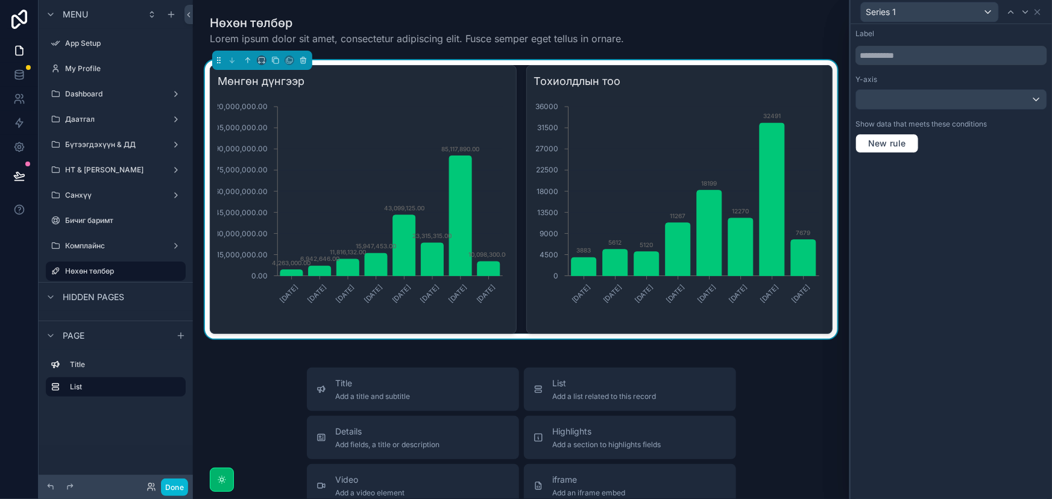
drag, startPoint x: 930, startPoint y: 121, endPoint x: 937, endPoint y: 105, distance: 17.3
click at [935, 115] on div "Label Y-axis Show data that meets these conditions New rule" at bounding box center [951, 91] width 201 height 134
click at [938, 103] on div at bounding box center [951, 99] width 191 height 19
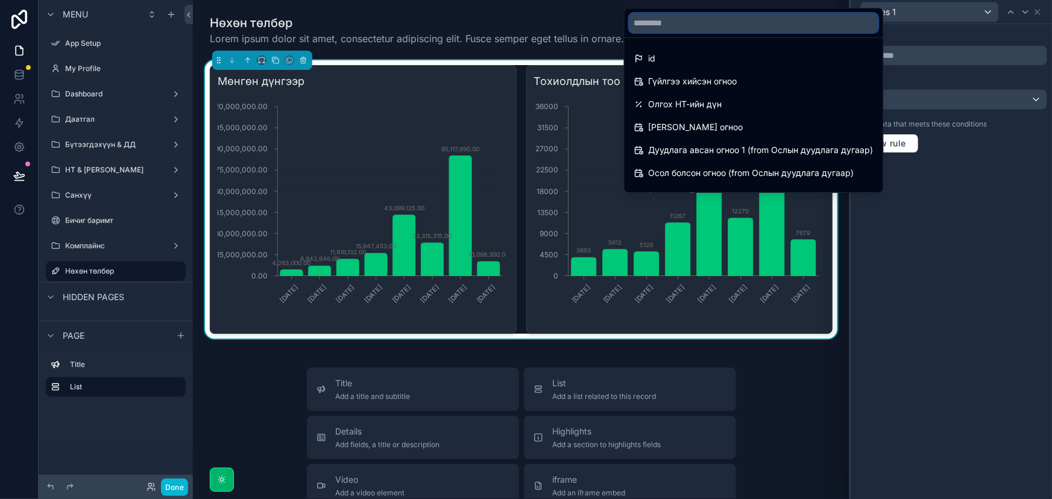
click at [700, 26] on input "text" at bounding box center [754, 22] width 249 height 19
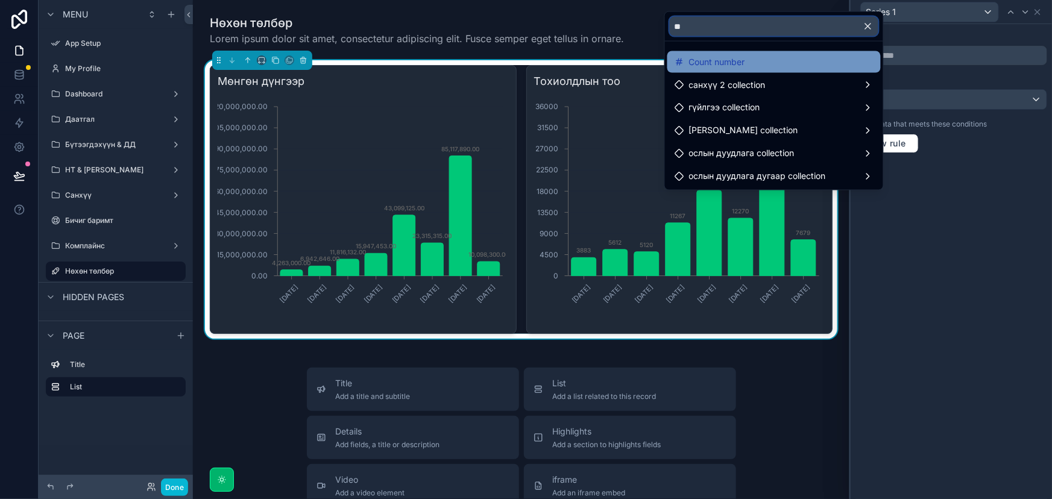
type input "**"
click at [694, 58] on span "Count number" at bounding box center [717, 62] width 56 height 14
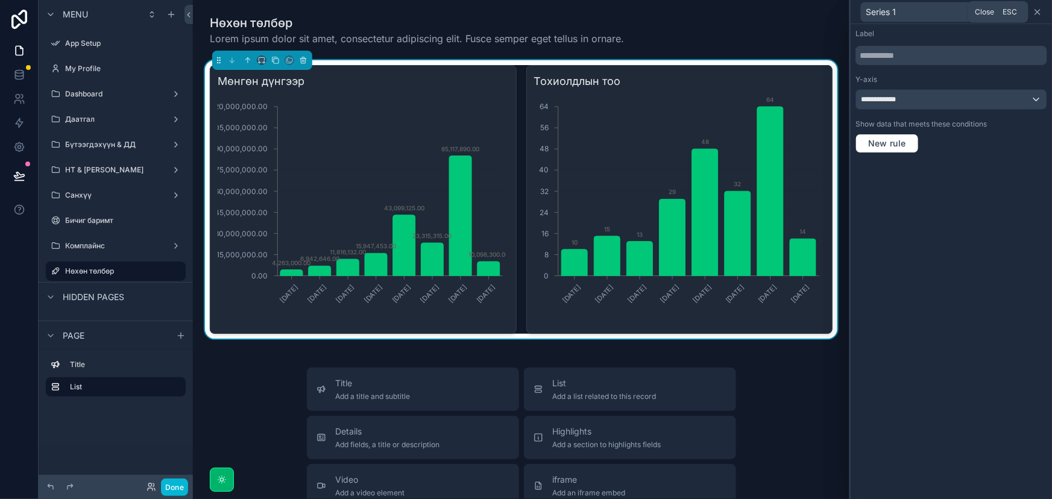
click at [1040, 10] on icon at bounding box center [1037, 12] width 5 height 5
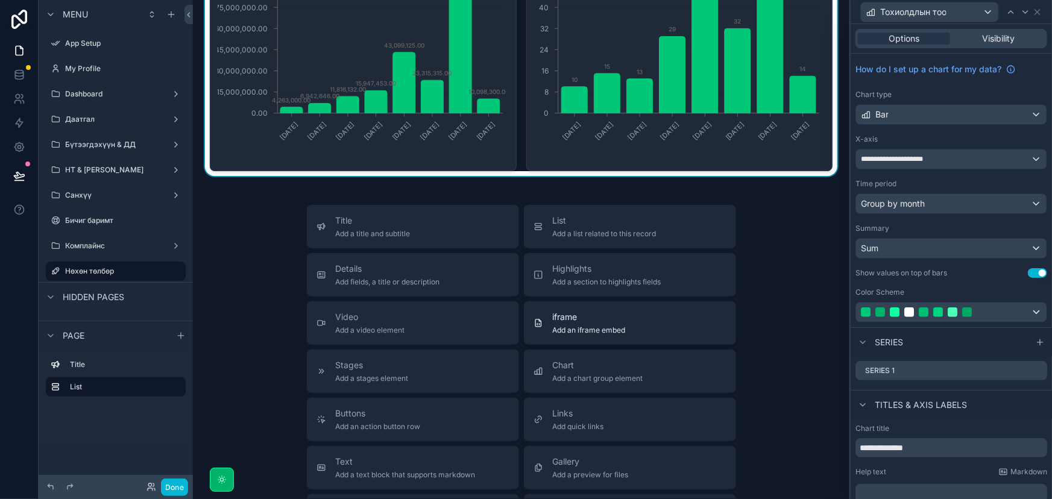
scroll to position [164, 0]
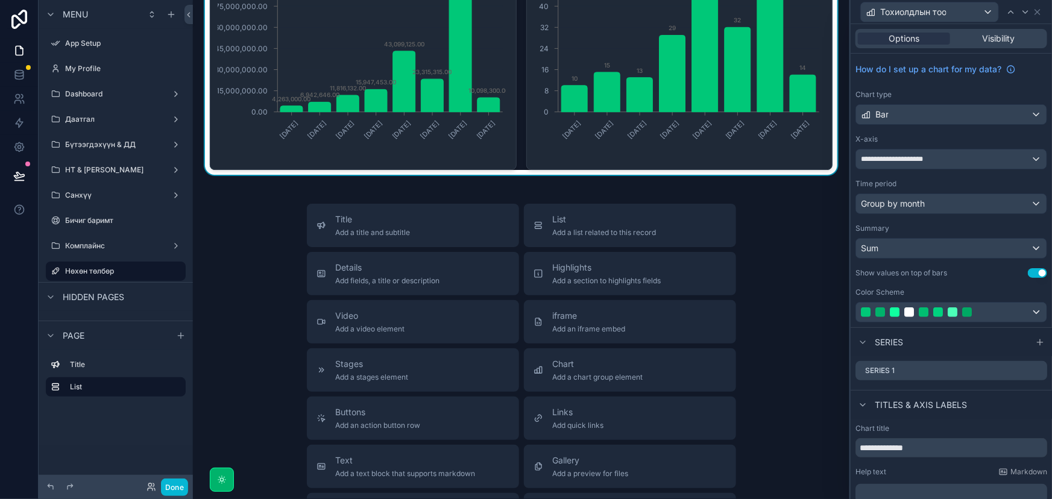
click at [645, 192] on div "Нөхөн төлбөр Lorem ipsum dolor sit amet, consectetur adipiscing elit. Fusce sem…" at bounding box center [521, 283] width 657 height 894
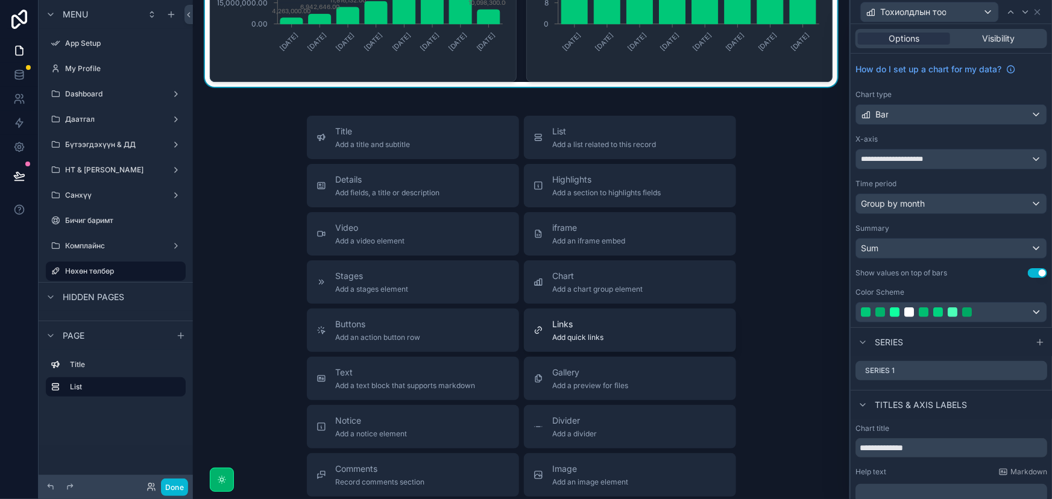
scroll to position [274, 0]
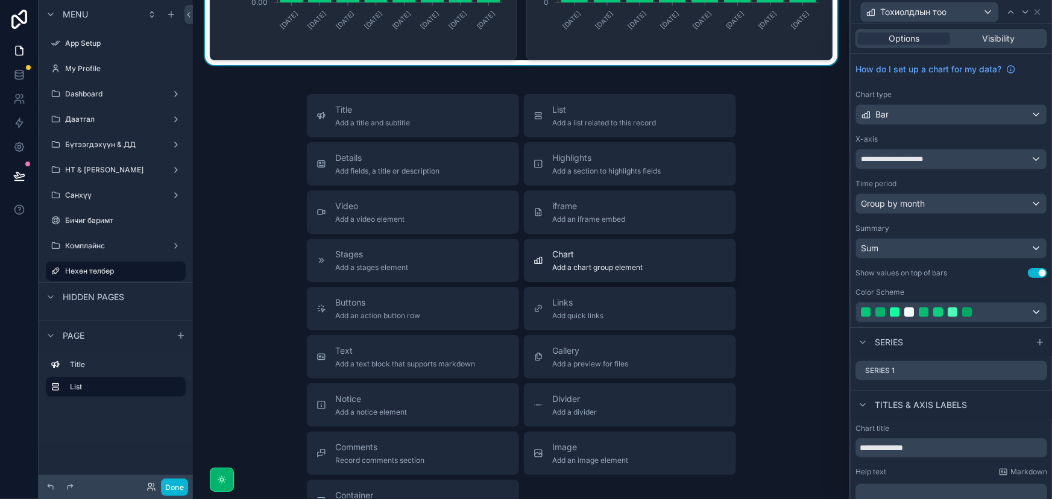
click at [611, 265] on span "Add a chart group element" at bounding box center [598, 268] width 90 height 10
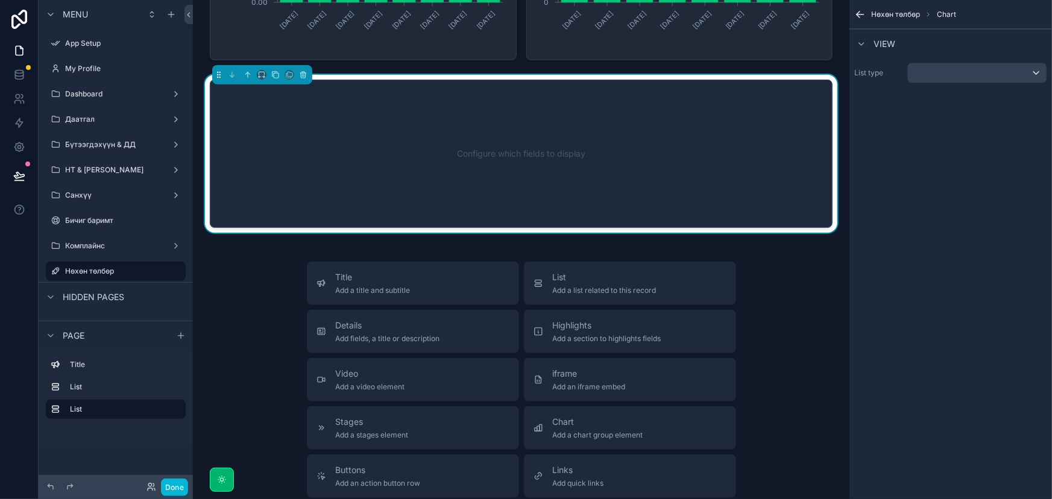
click at [535, 189] on div "Configure which fields to display" at bounding box center [521, 154] width 583 height 109
click at [975, 77] on div "scrollable content" at bounding box center [977, 72] width 139 height 19
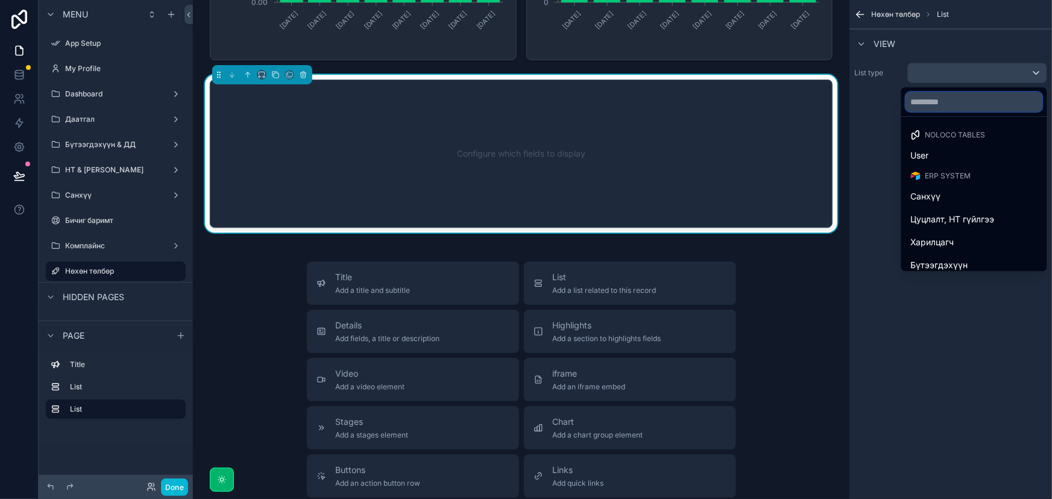
click at [939, 104] on input "text" at bounding box center [974, 101] width 136 height 19
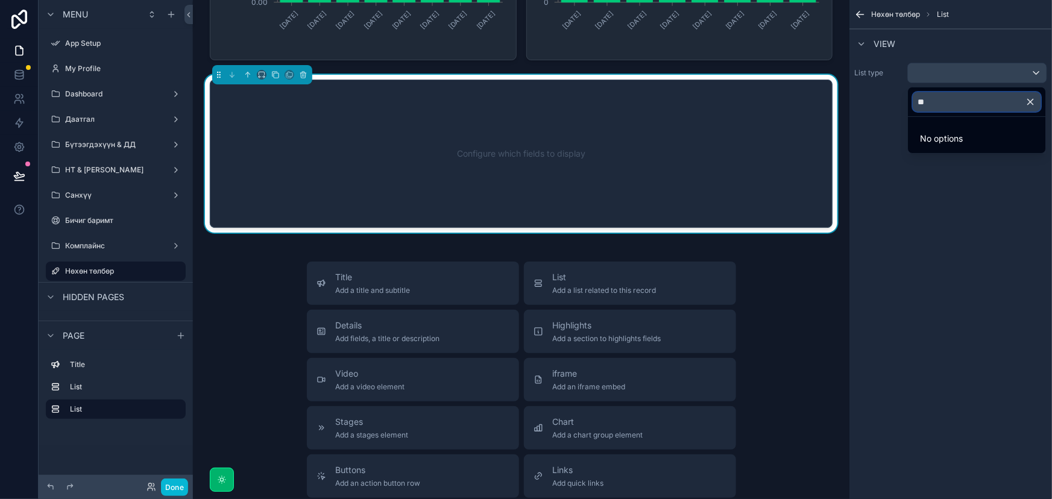
type input "*"
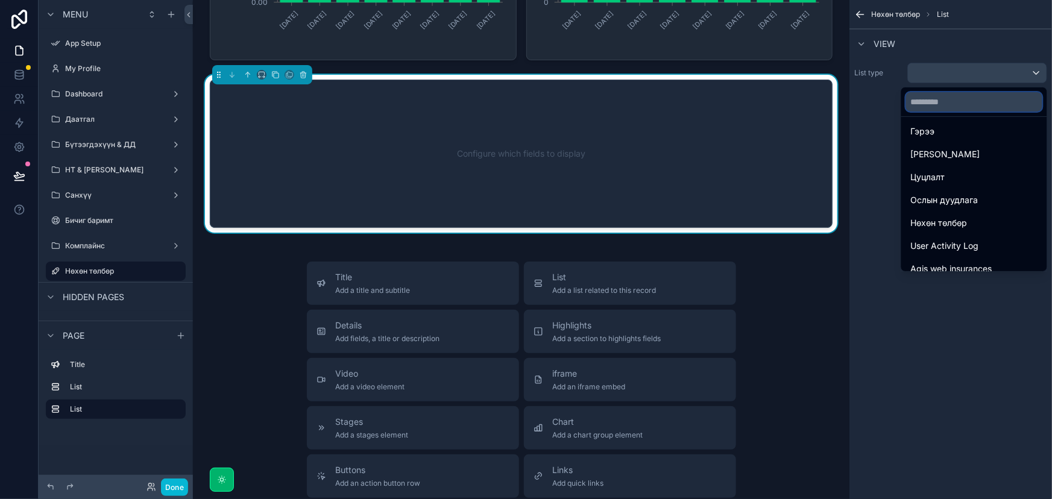
scroll to position [177, 0]
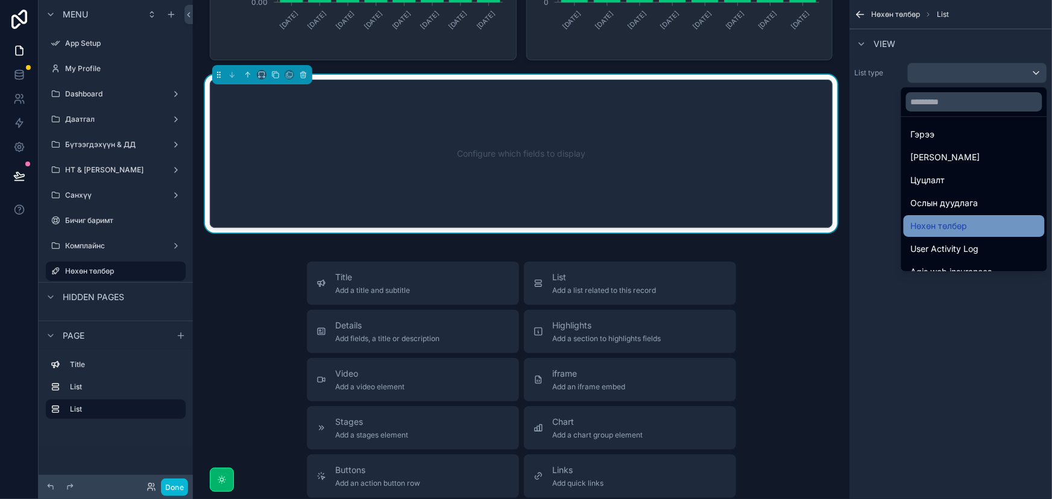
click at [977, 220] on div "Нөхөн төлбөр" at bounding box center [974, 226] width 127 height 14
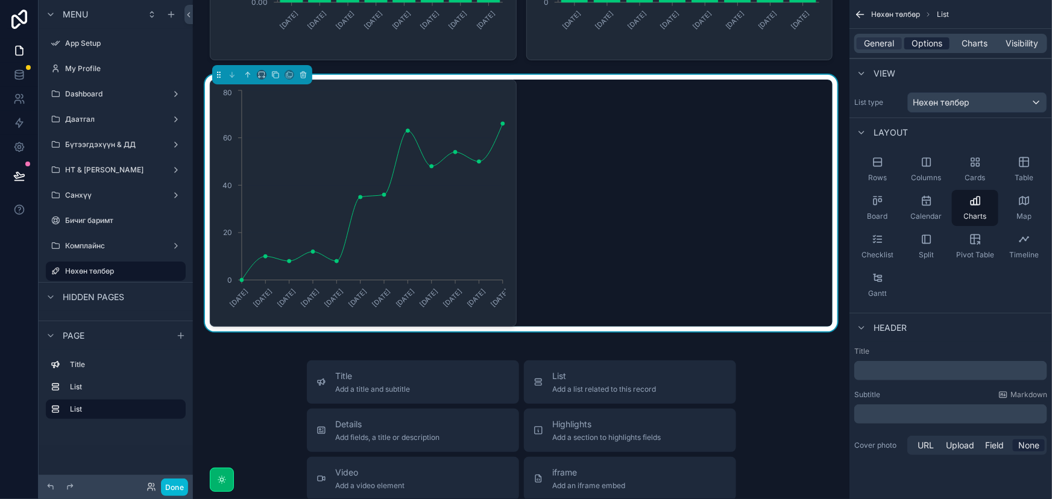
click at [933, 48] on span "Options" at bounding box center [927, 43] width 31 height 12
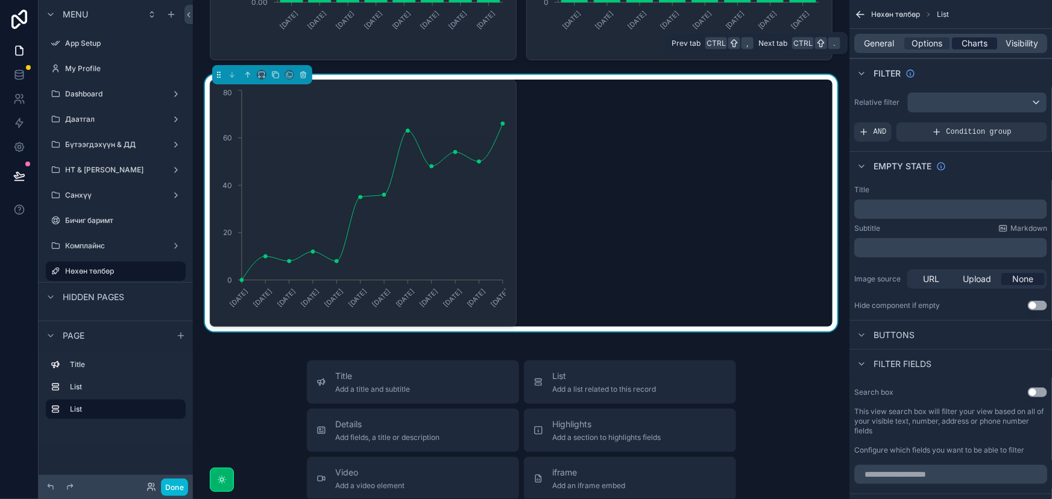
click at [972, 39] on span "Charts" at bounding box center [975, 43] width 26 height 12
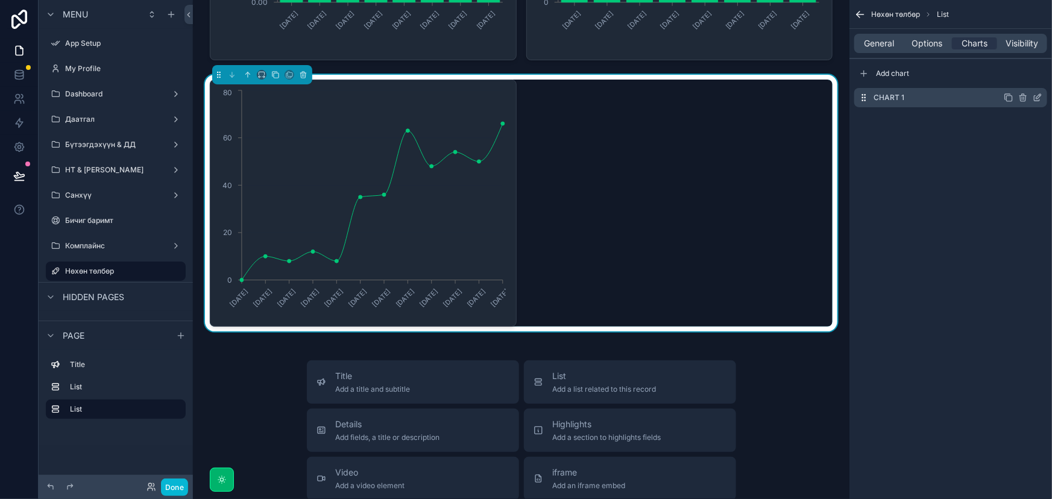
click at [1037, 96] on icon "scrollable content" at bounding box center [1038, 98] width 10 height 10
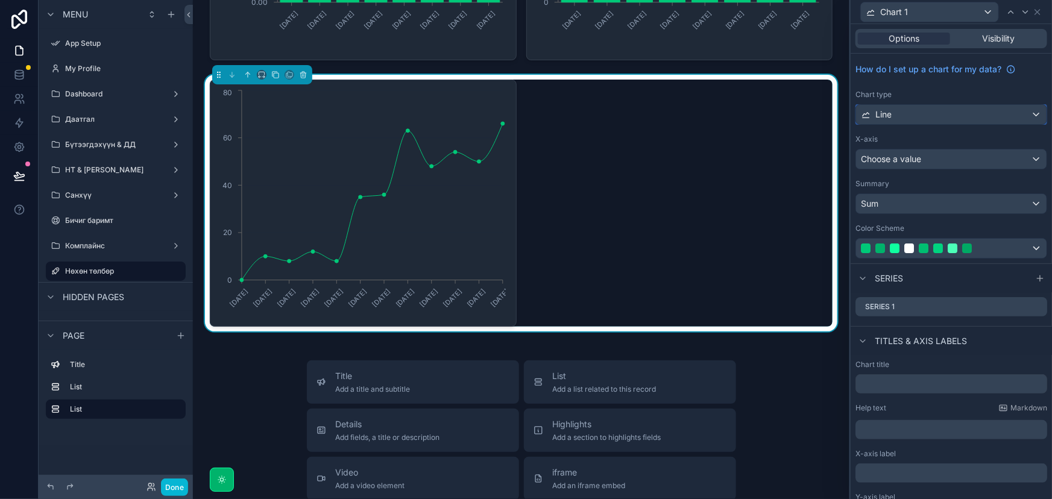
click at [1025, 109] on div "Line" at bounding box center [951, 114] width 191 height 19
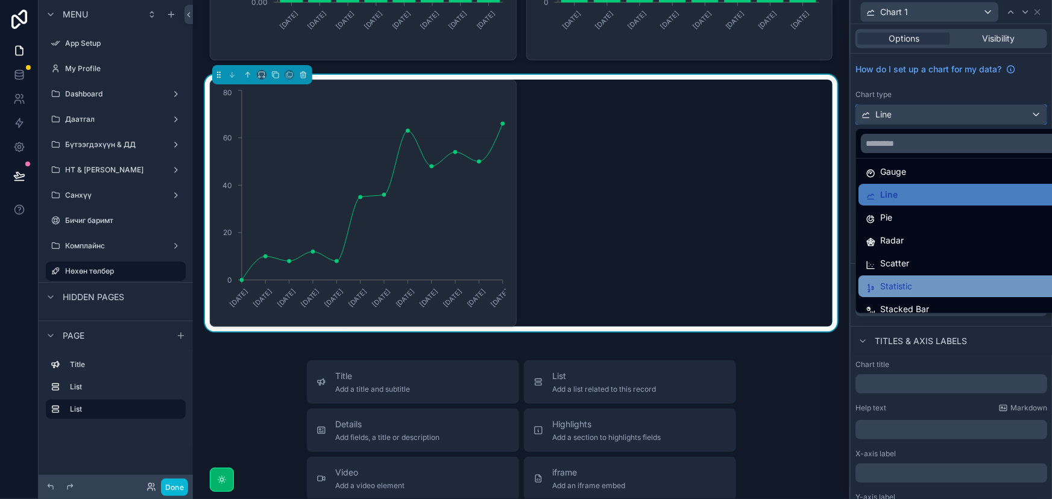
scroll to position [85, 0]
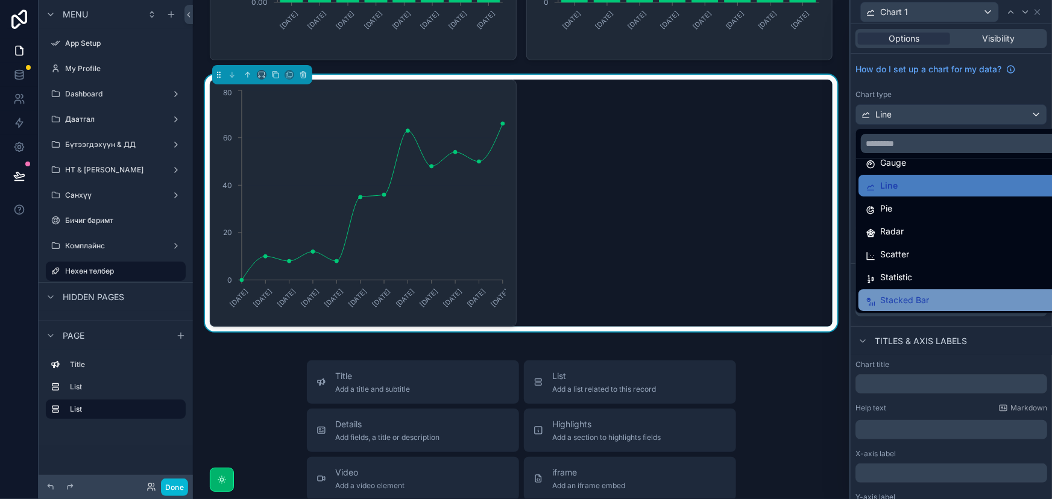
click at [963, 296] on div "Stacked Bar" at bounding box center [961, 300] width 191 height 14
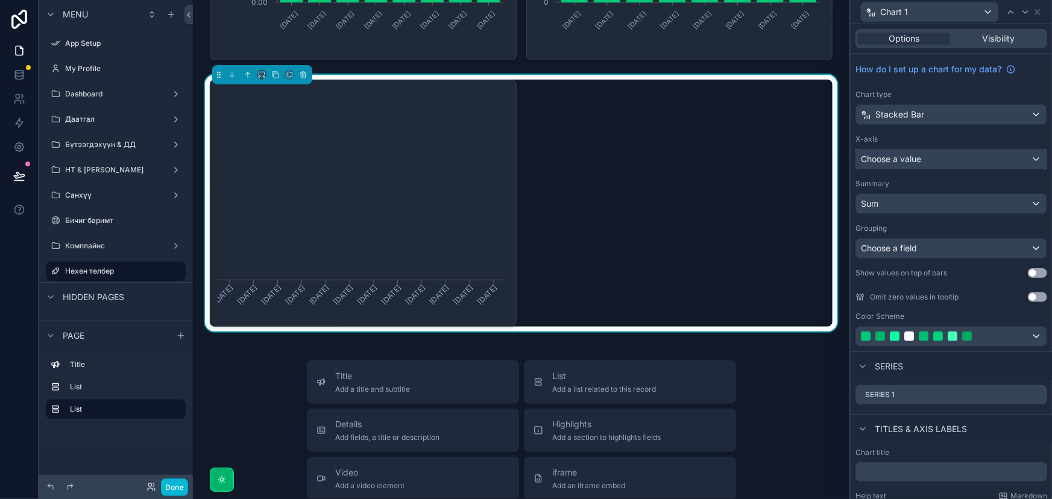
click at [984, 164] on div "Choose a value" at bounding box center [951, 159] width 191 height 19
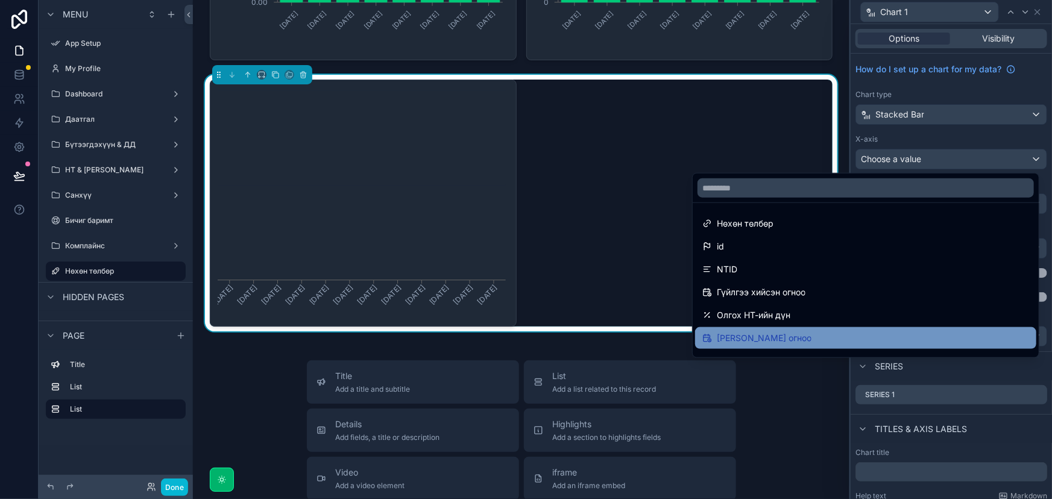
click at [812, 337] on span "[PERSON_NAME] огноо" at bounding box center [764, 338] width 95 height 14
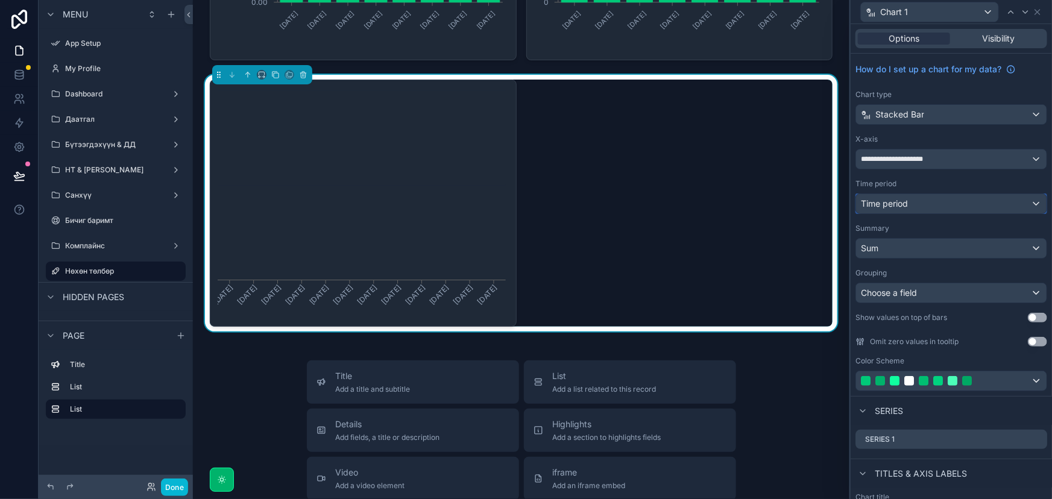
click at [938, 205] on div "Time period" at bounding box center [951, 203] width 191 height 19
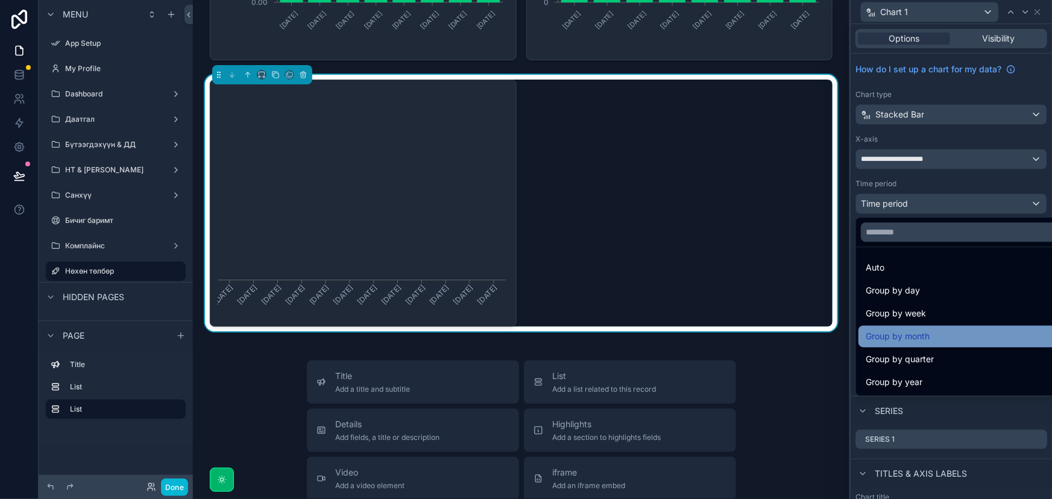
click at [938, 336] on div "Group by month" at bounding box center [961, 336] width 191 height 14
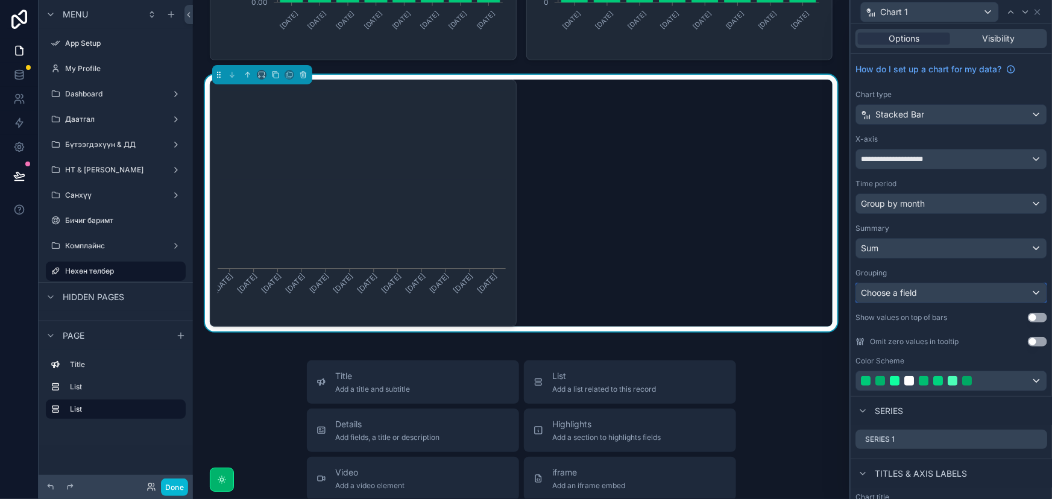
click at [953, 292] on div "Choose a field" at bounding box center [951, 292] width 191 height 19
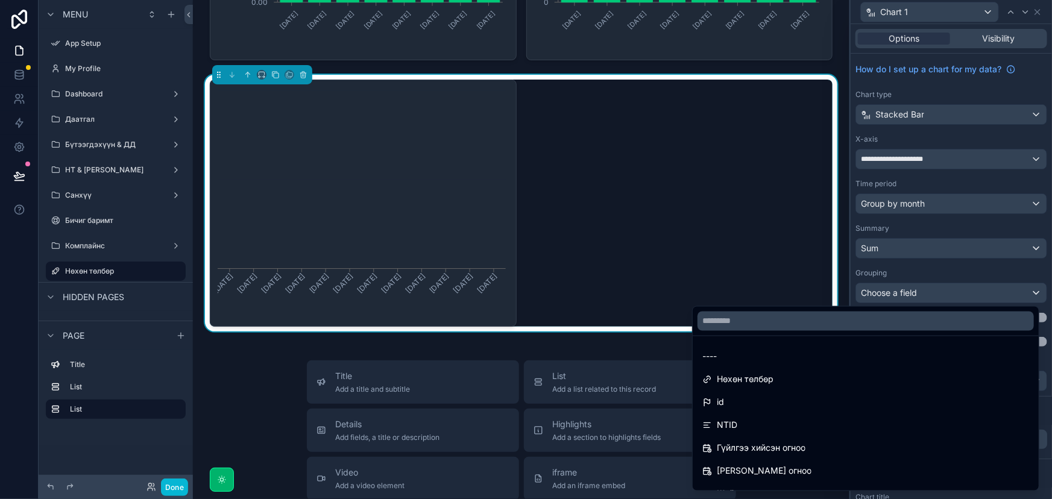
click at [958, 288] on div at bounding box center [951, 249] width 201 height 499
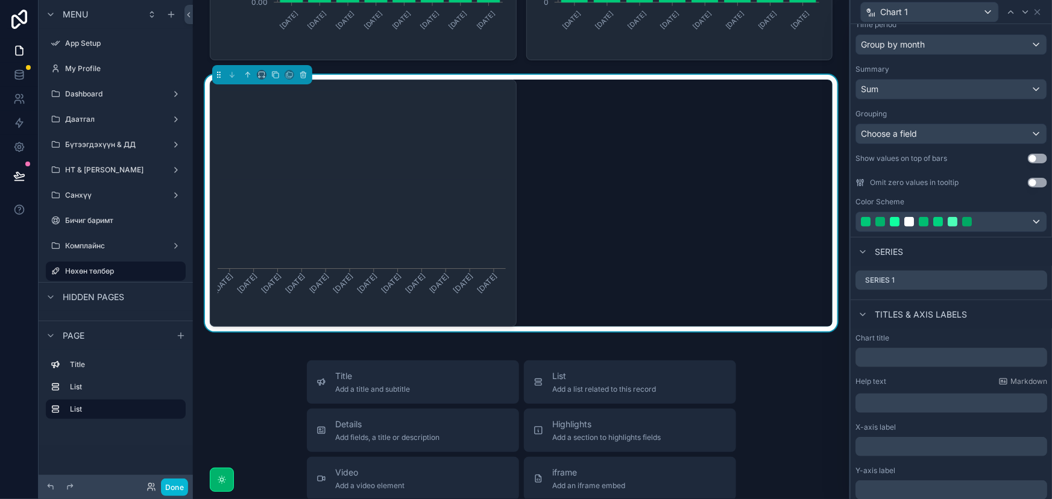
scroll to position [164, 0]
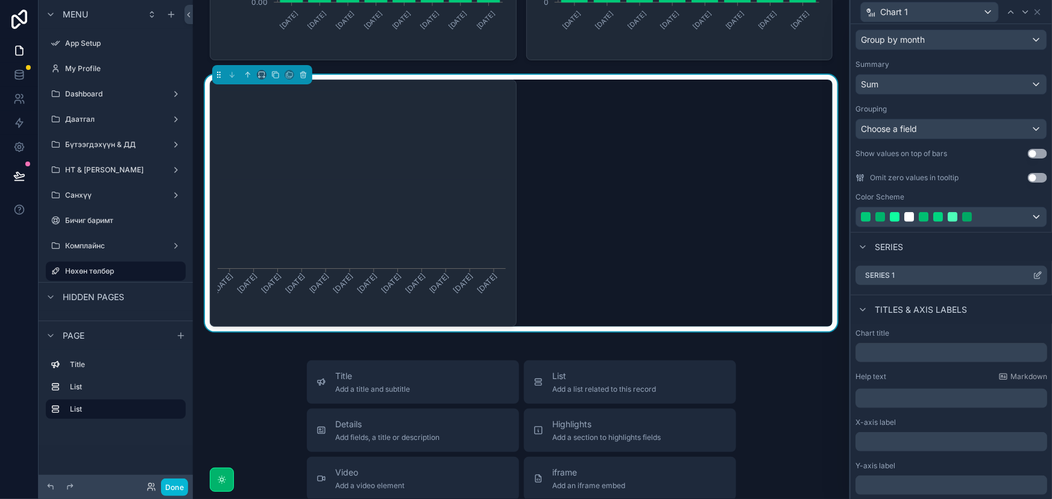
click at [1037, 274] on icon at bounding box center [1039, 274] width 5 height 5
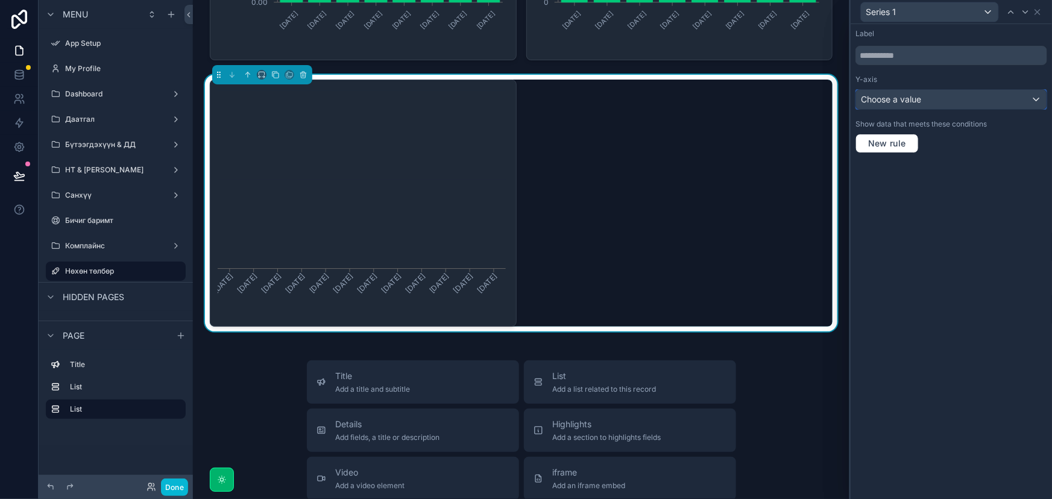
click at [955, 100] on div "Choose a value" at bounding box center [951, 99] width 191 height 19
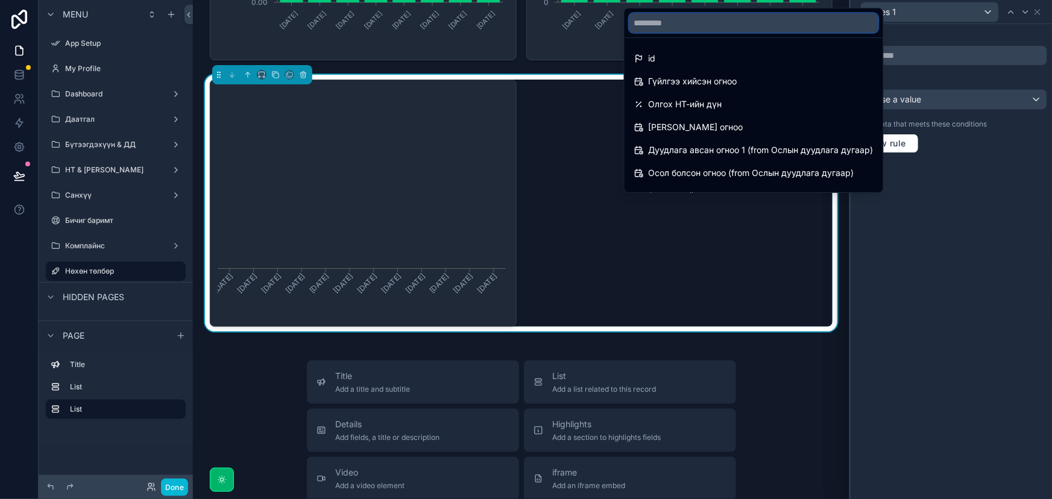
click at [743, 24] on input "text" at bounding box center [754, 22] width 249 height 19
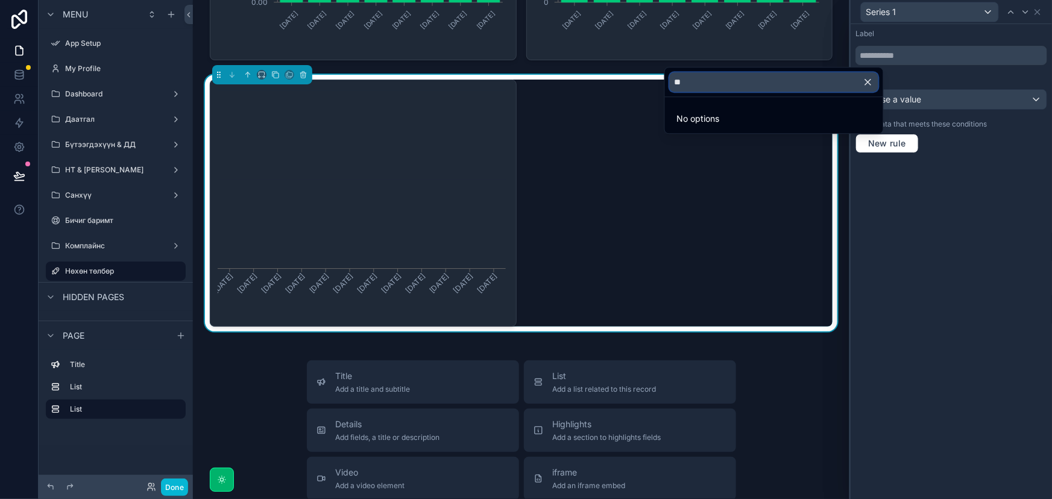
type input "*"
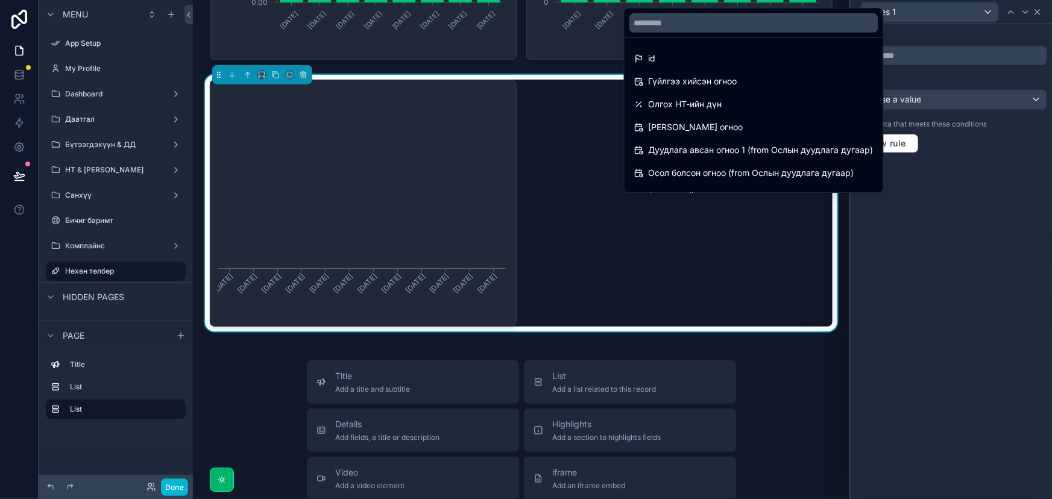
click at [1037, 11] on div at bounding box center [951, 249] width 201 height 499
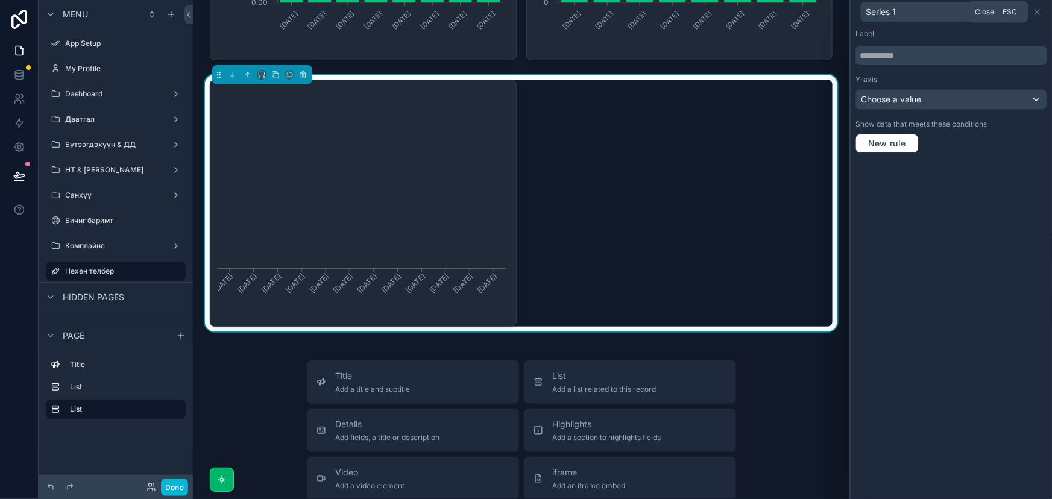
click at [1036, 12] on icon at bounding box center [1038, 12] width 10 height 10
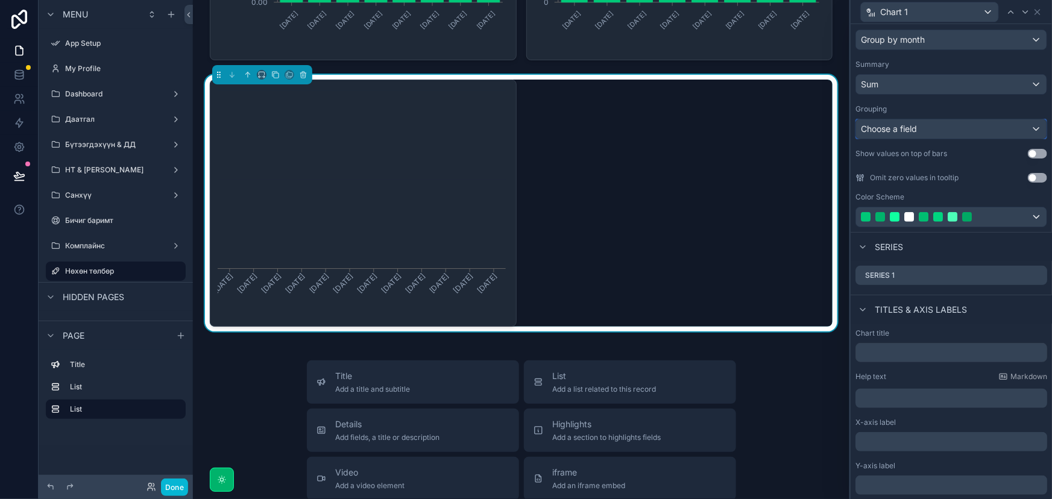
click at [923, 122] on div "Choose a field" at bounding box center [951, 128] width 191 height 19
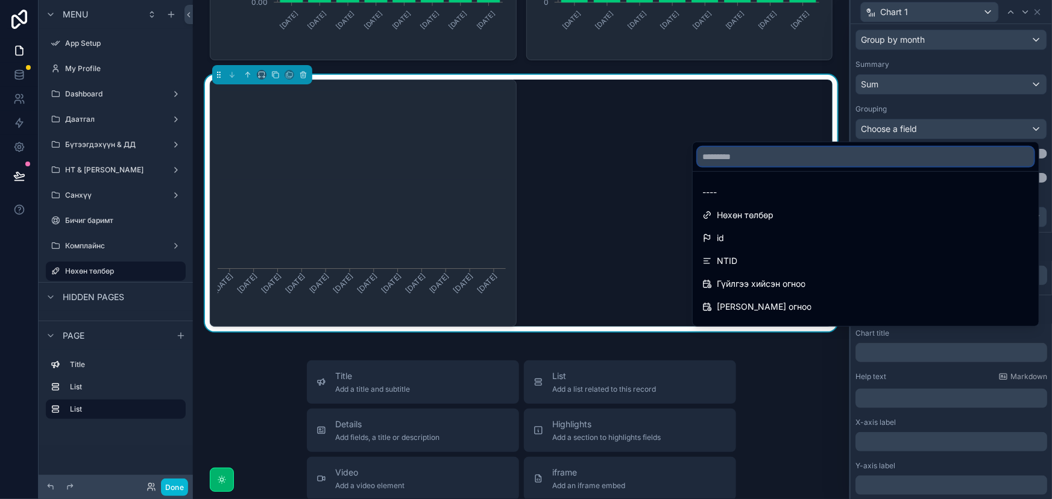
click at [817, 159] on input "text" at bounding box center [866, 156] width 337 height 19
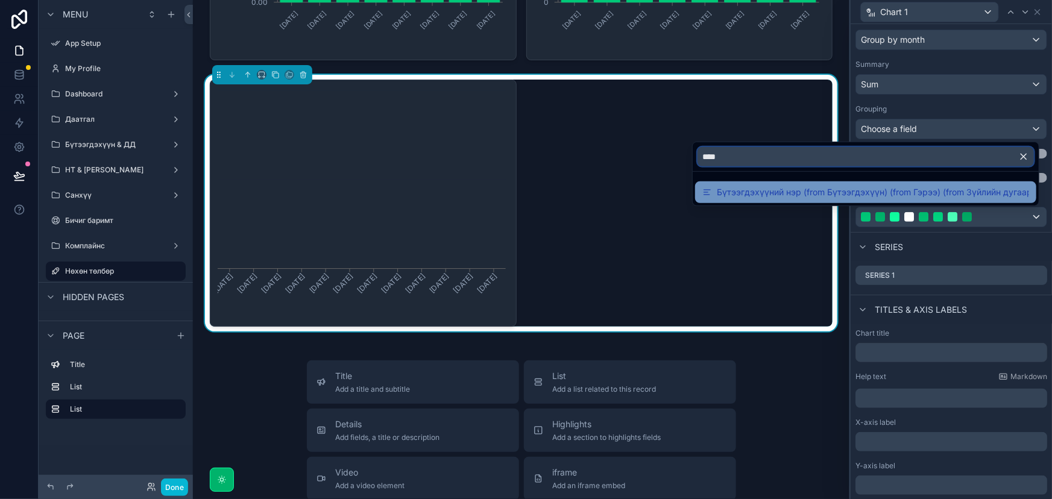
type input "****"
click at [830, 185] on span "Бүтээгдэхүүний нэр (from Бүтээгдэхүүн) (from Гэрээ) (from Зүйлийн дугаар)" at bounding box center [873, 192] width 312 height 14
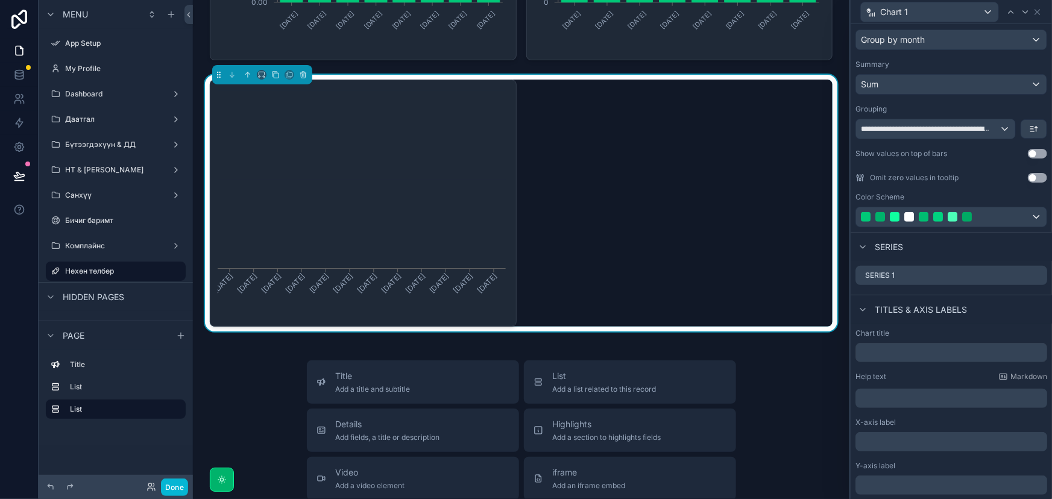
click at [739, 277] on div "[DATE] [DATE] [DATE] [DATE] [DATE] [DATE] [DATE] [DATE] [DATE] [DATE] [DATE] [D…" at bounding box center [521, 203] width 623 height 247
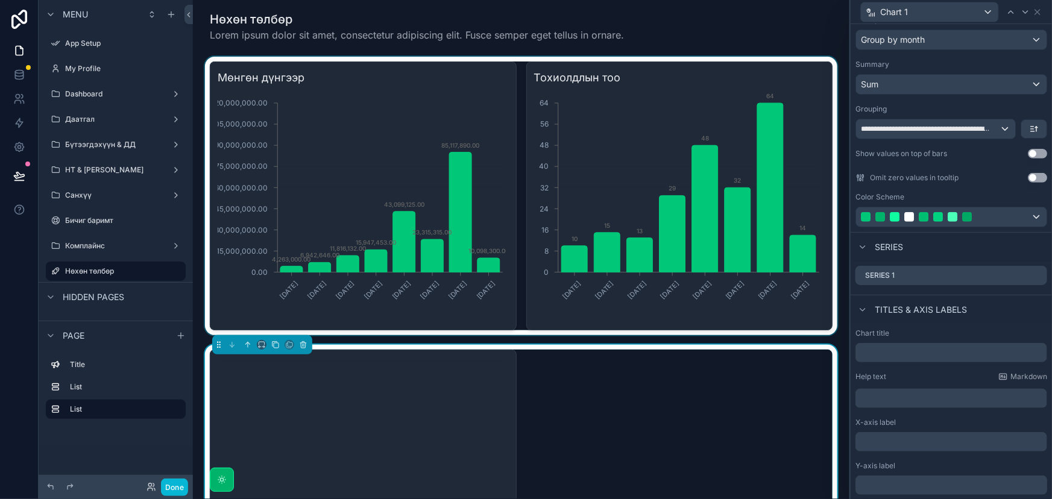
scroll to position [0, 0]
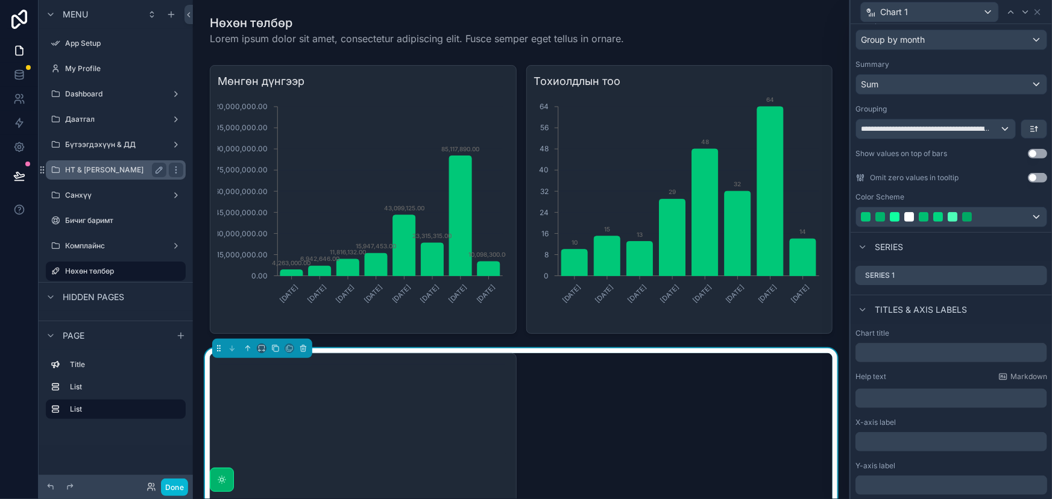
click at [109, 166] on label "НТ & [PERSON_NAME]" at bounding box center [113, 170] width 96 height 10
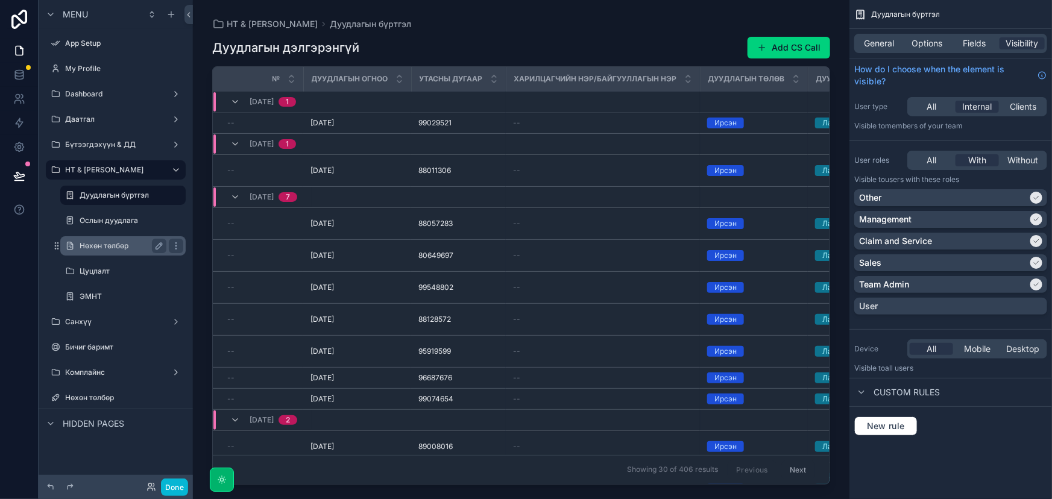
click at [125, 247] on label "Нөхөн төлбөр" at bounding box center [121, 246] width 82 height 10
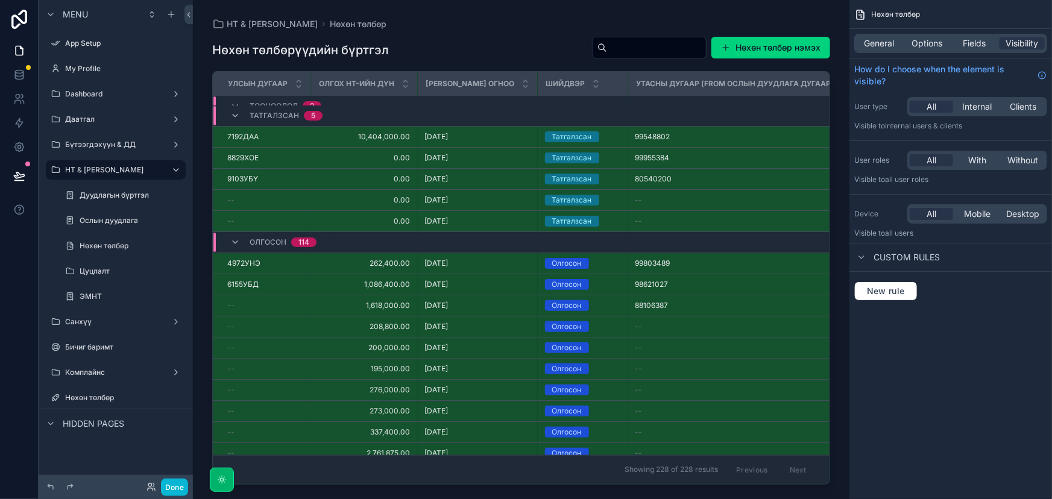
scroll to position [54, 27]
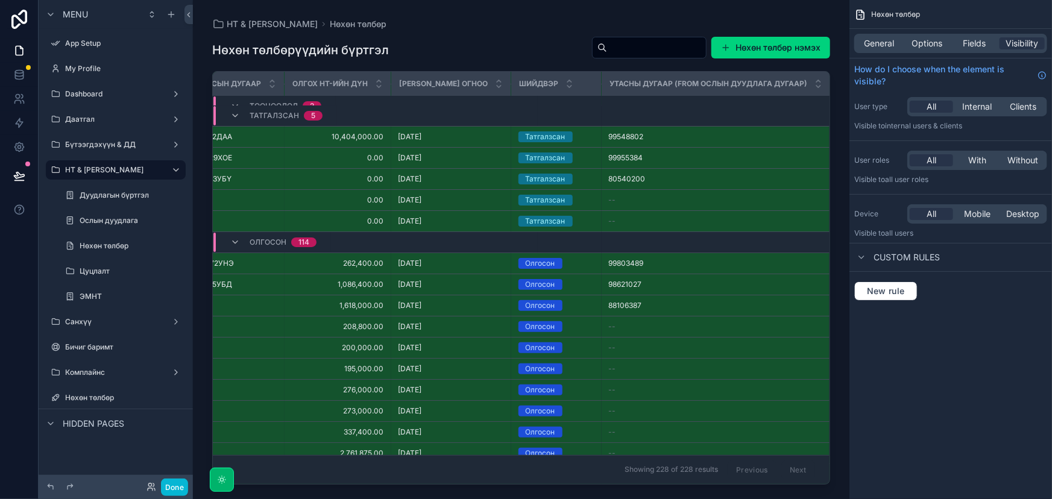
drag, startPoint x: 827, startPoint y: 100, endPoint x: 822, endPoint y: 192, distance: 92.4
click at [822, 192] on div "scrollable content" at bounding box center [521, 242] width 657 height 485
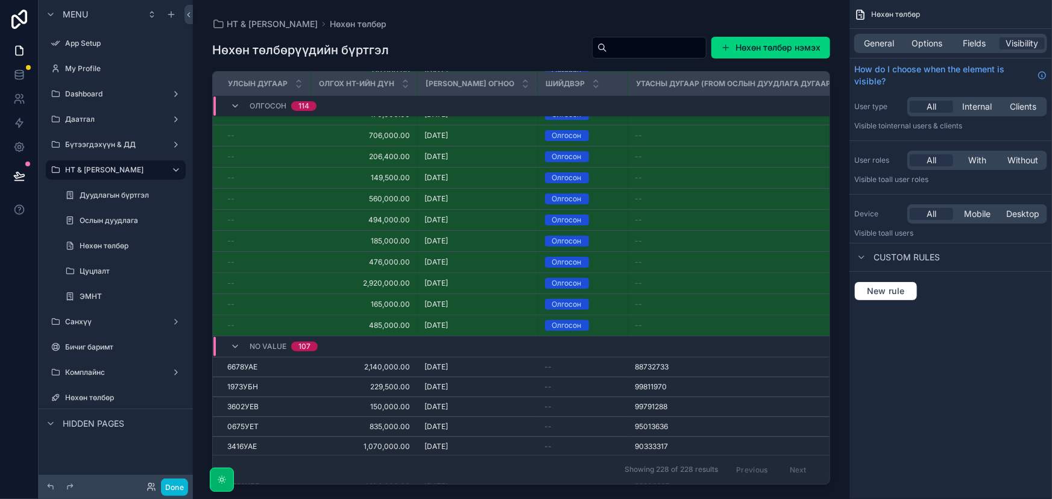
scroll to position [2605, 0]
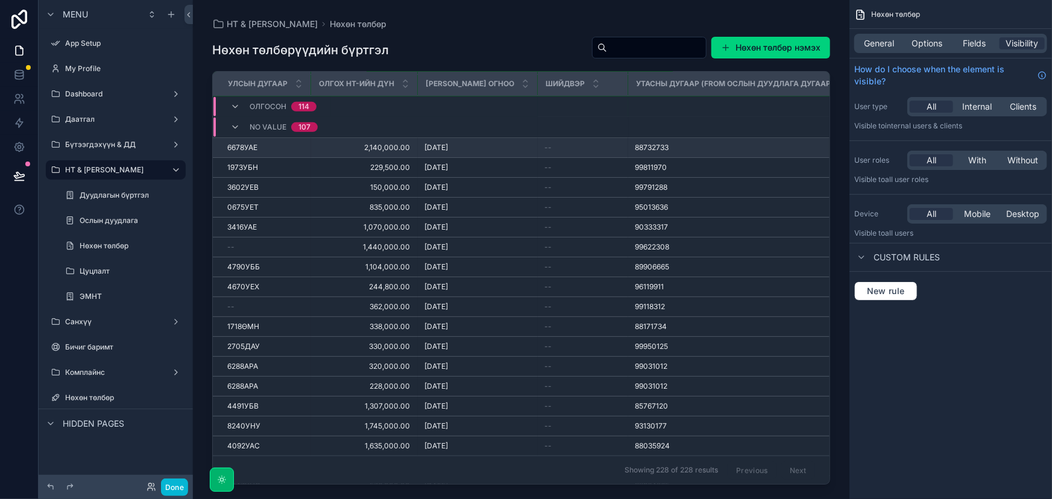
click at [552, 144] on span "--" at bounding box center [548, 148] width 7 height 10
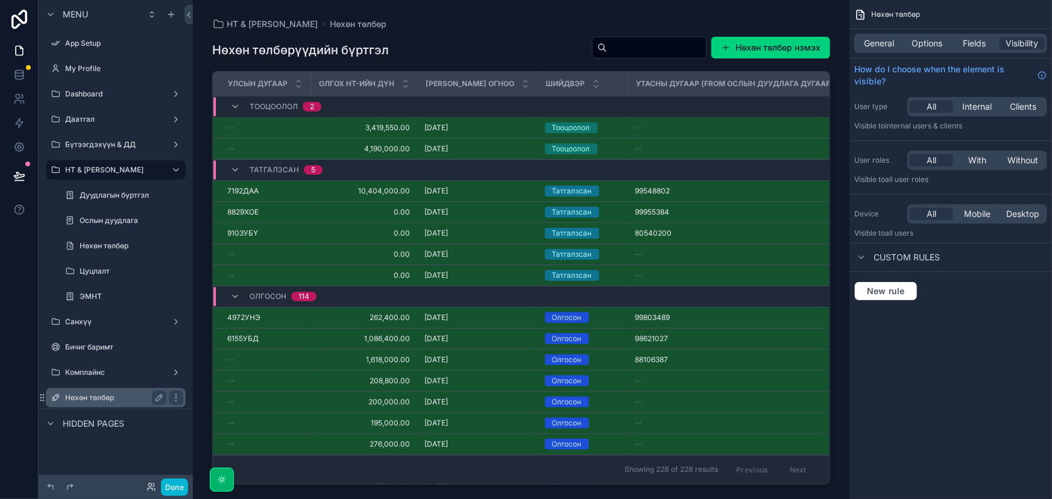
click at [97, 400] on label "Нөхөн төлбөр" at bounding box center [113, 398] width 96 height 10
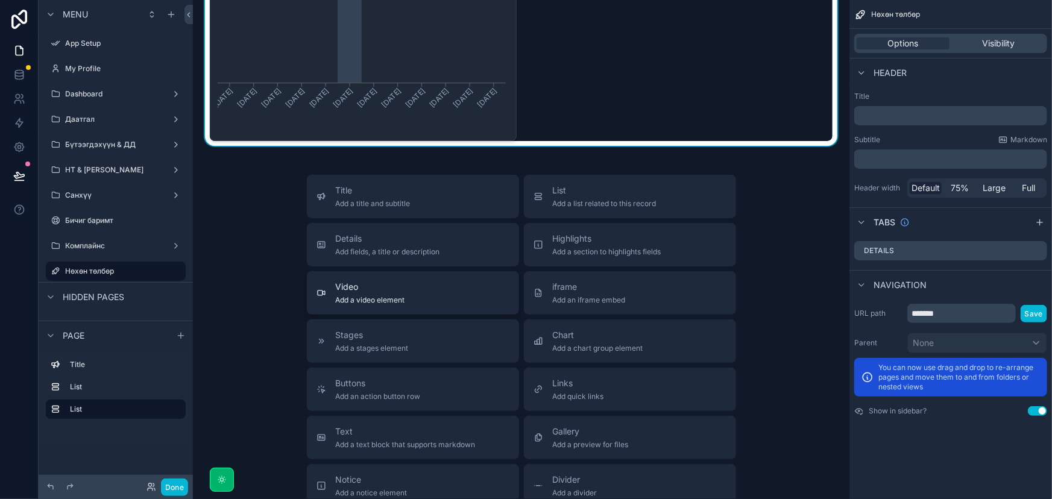
scroll to position [603, 0]
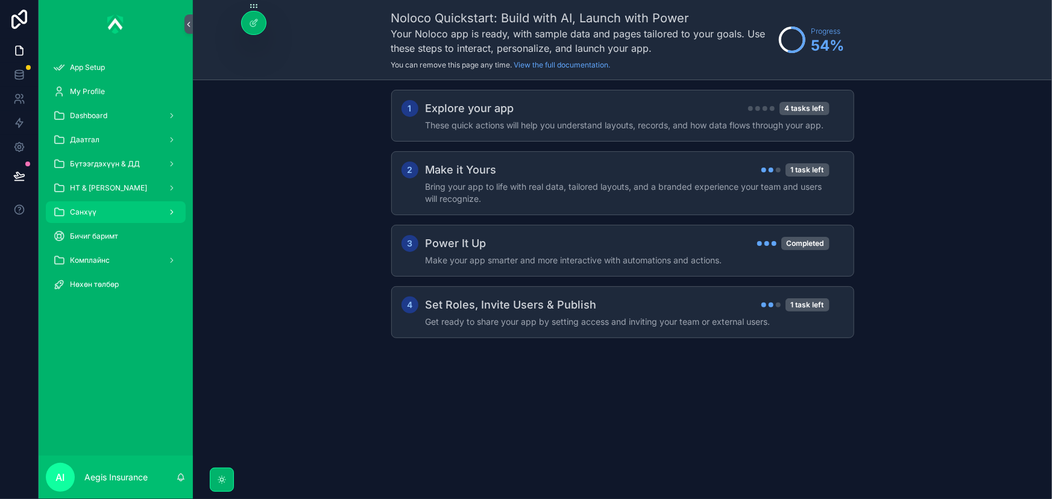
click at [96, 210] on div "Санхүү" at bounding box center [115, 212] width 125 height 19
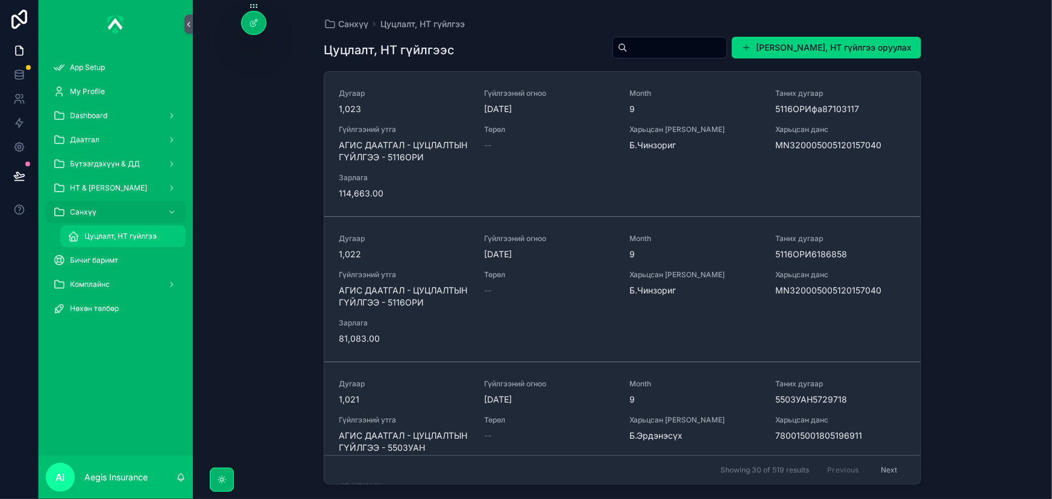
click at [122, 232] on span "Цуцлалт, НТ гүйлгээ" at bounding box center [120, 237] width 72 height 10
